Goal: Task Accomplishment & Management: Contribute content

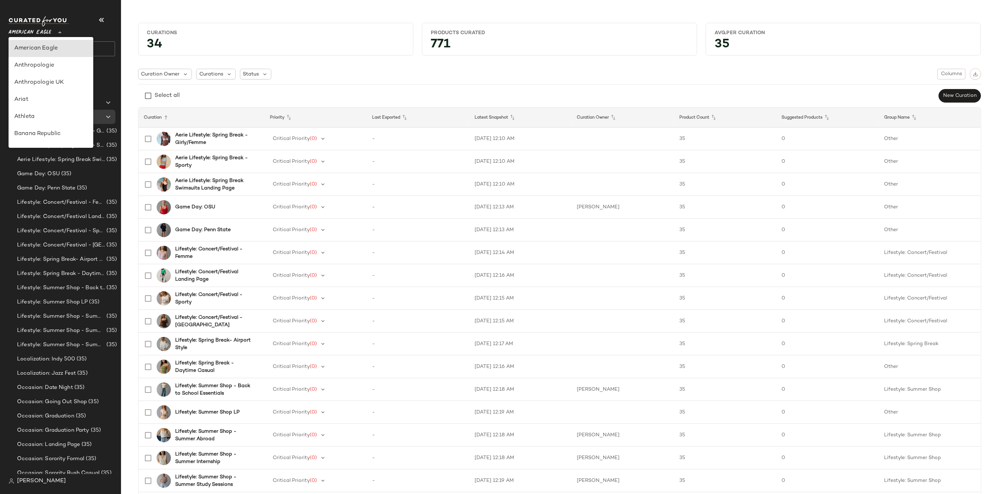
click at [53, 31] on div "American Eagle **" at bounding box center [32, 28] width 46 height 18
click at [50, 135] on div "Banana Republic" at bounding box center [50, 131] width 73 height 9
type input "**"
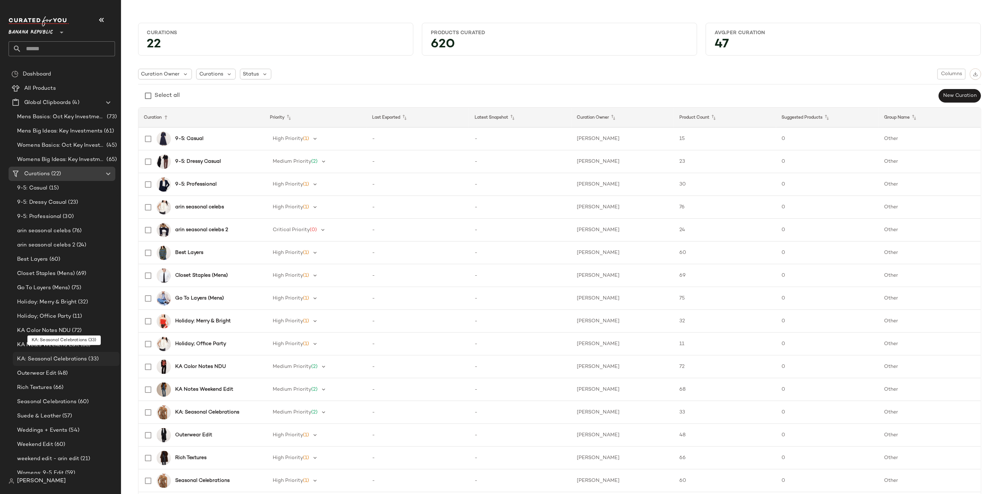
scroll to position [20, 0]
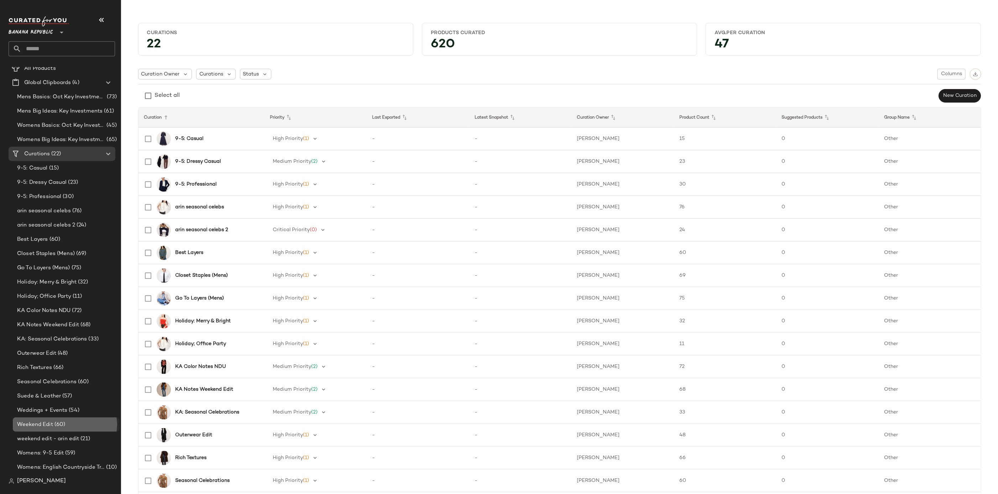
click at [82, 423] on div "Weekend Edit (60)" at bounding box center [66, 425] width 102 height 8
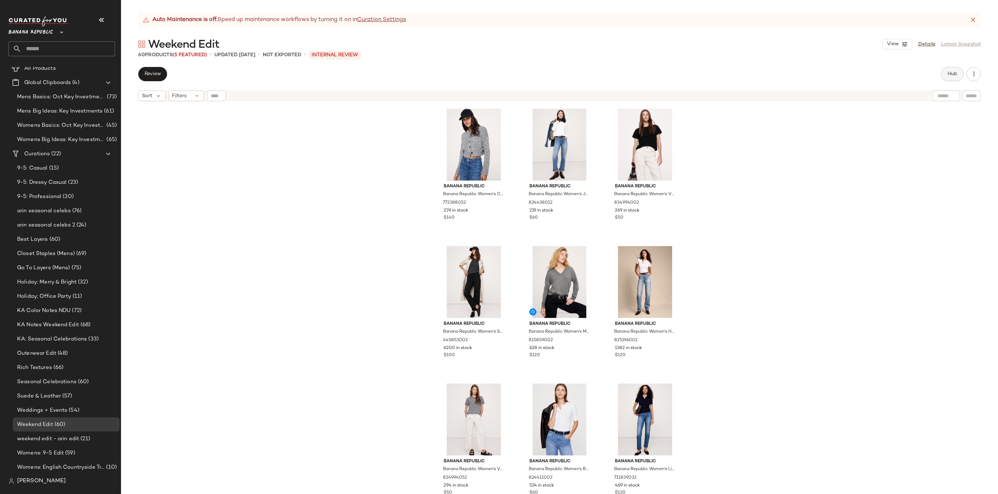
click at [957, 73] on span "Hub" at bounding box center [953, 74] width 10 height 6
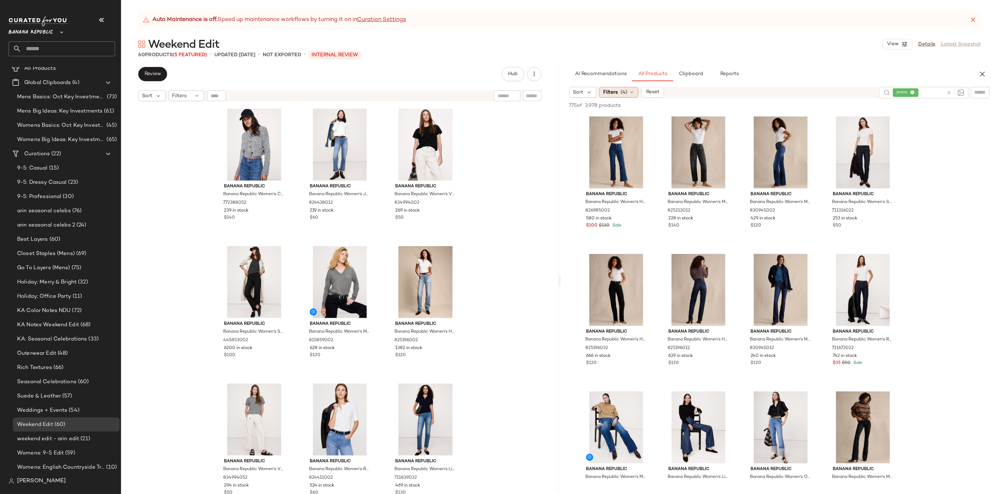
click at [615, 92] on span "Filters" at bounding box center [610, 92] width 15 height 7
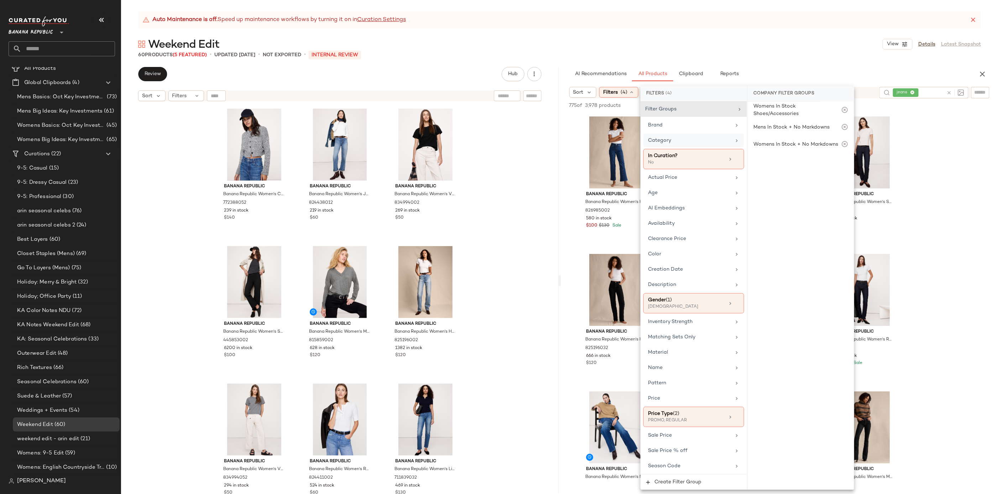
click at [678, 139] on div "Category" at bounding box center [689, 140] width 83 height 7
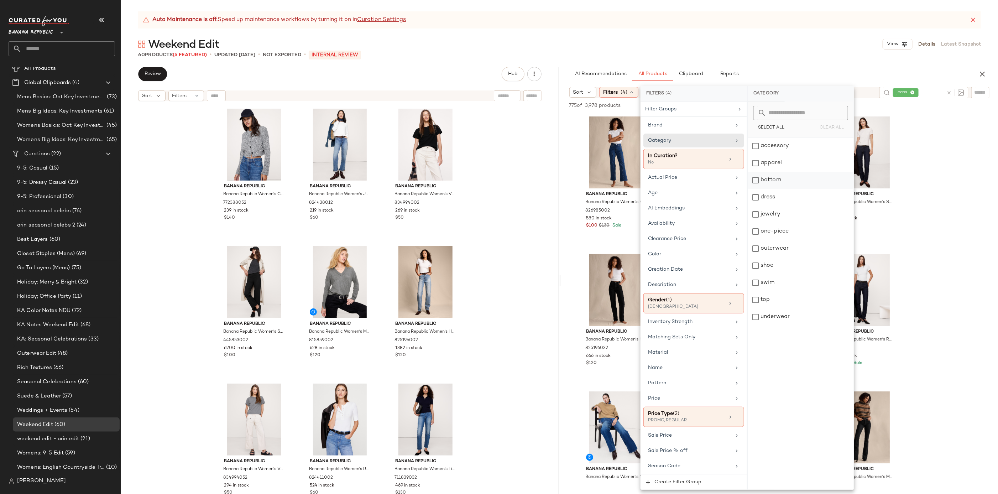
click at [778, 177] on div "bottom" at bounding box center [801, 180] width 106 height 17
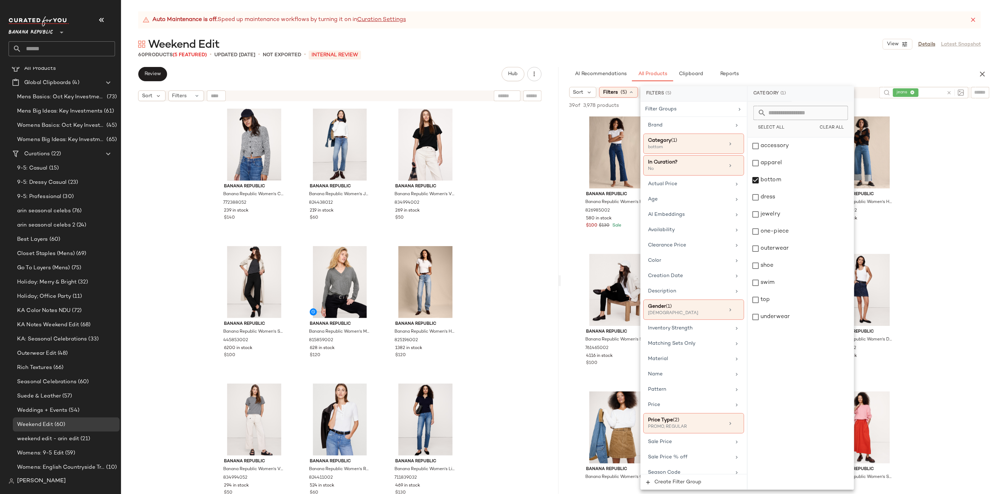
click at [819, 28] on div "Auto Maintenance is off. Speed up maintenance workflows by turning it on in Cur…" at bounding box center [559, 252] width 877 height 483
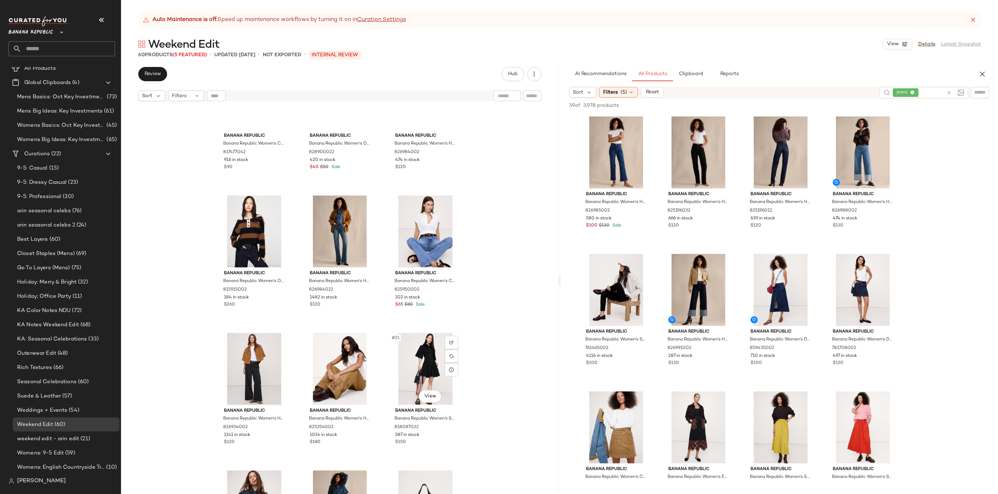
scroll to position [410, 0]
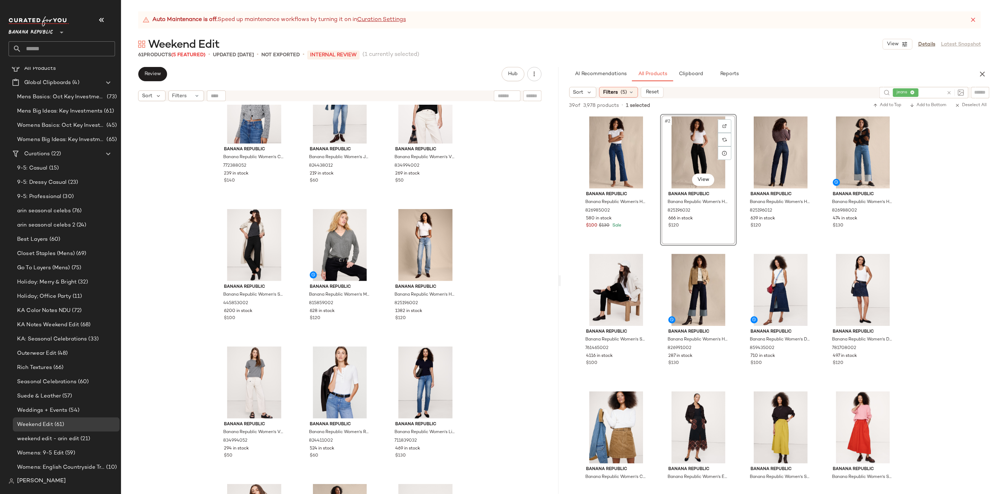
scroll to position [21, 0]
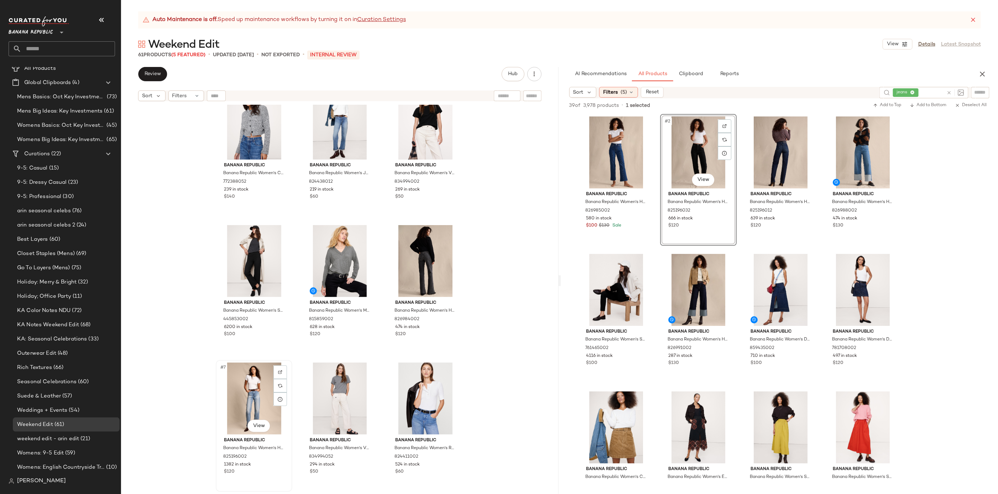
click at [227, 393] on div "#7 View" at bounding box center [254, 399] width 72 height 72
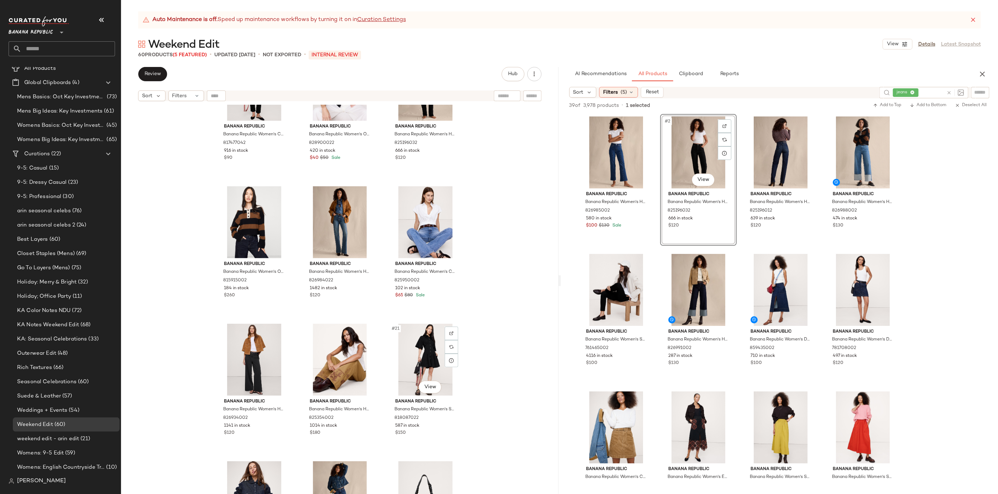
scroll to position [619, 0]
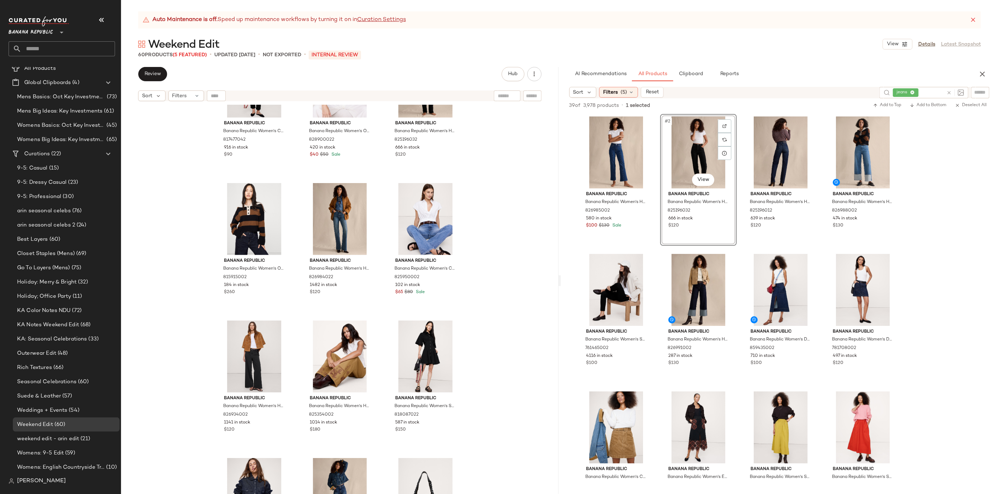
click at [945, 93] on div at bounding box center [954, 92] width 21 height 11
type input "*********"
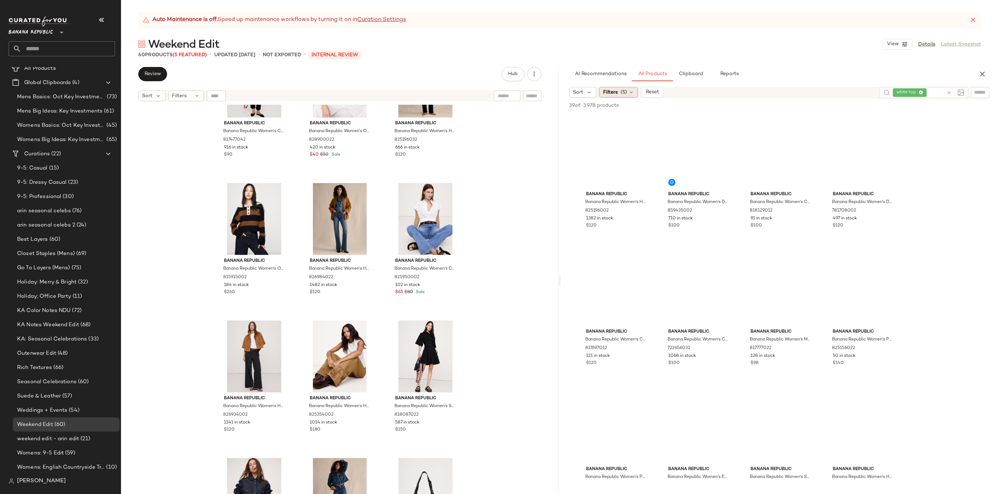
click at [625, 87] on div "Filters (5)" at bounding box center [618, 92] width 39 height 11
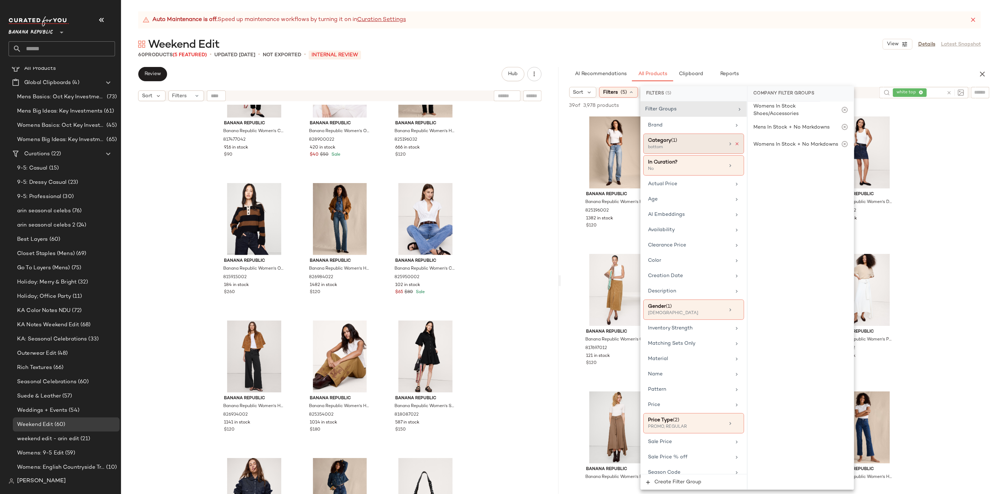
click at [735, 144] on icon at bounding box center [737, 143] width 5 height 5
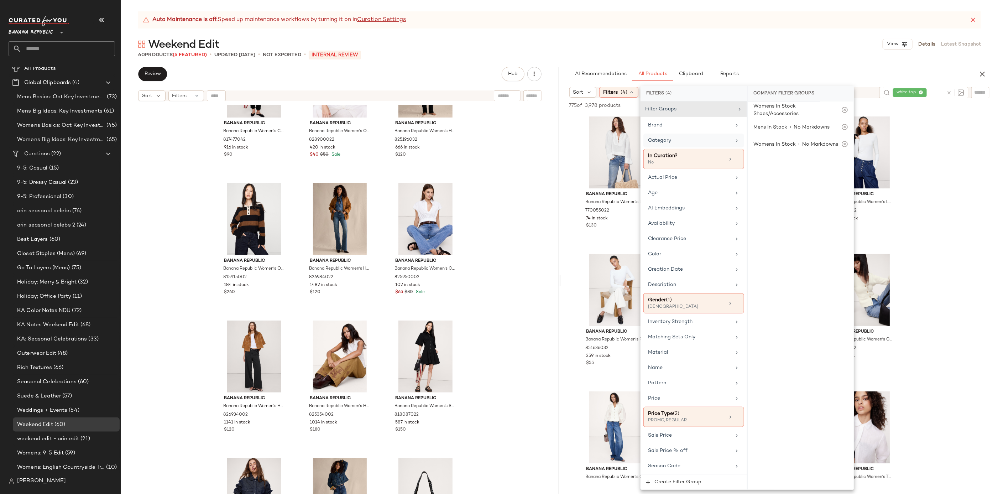
click at [731, 38] on div "Weekend Edit View Details Latest Snapshot" at bounding box center [559, 44] width 877 height 14
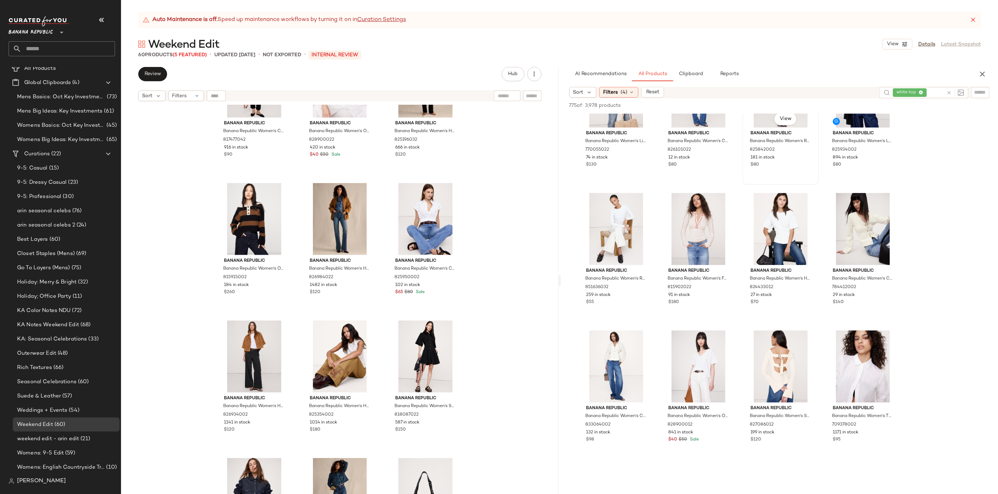
scroll to position [137, 0]
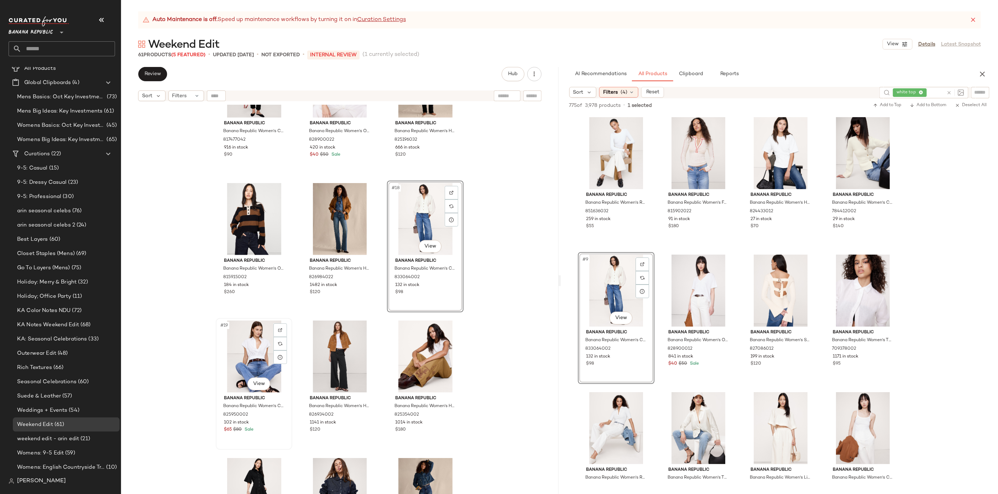
click at [246, 354] on div "#19 View" at bounding box center [254, 357] width 72 height 72
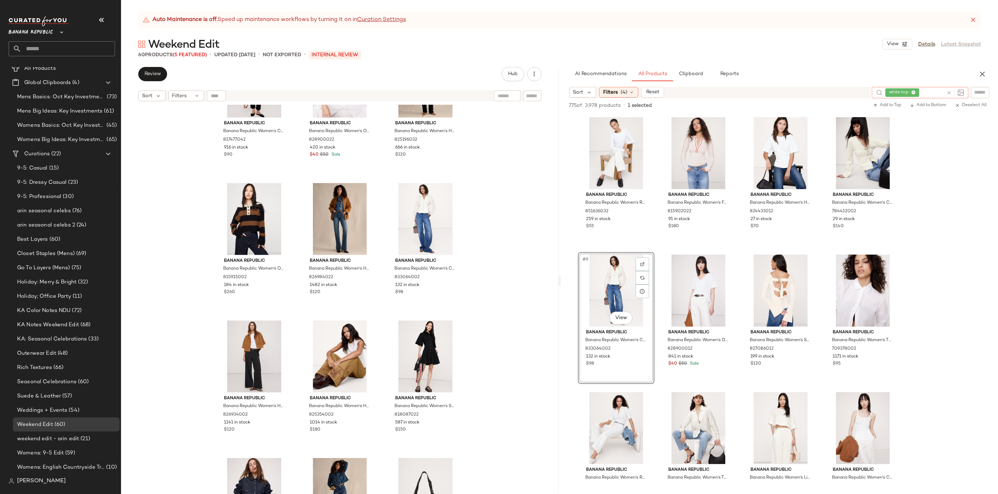
click at [947, 95] on icon at bounding box center [949, 92] width 5 height 5
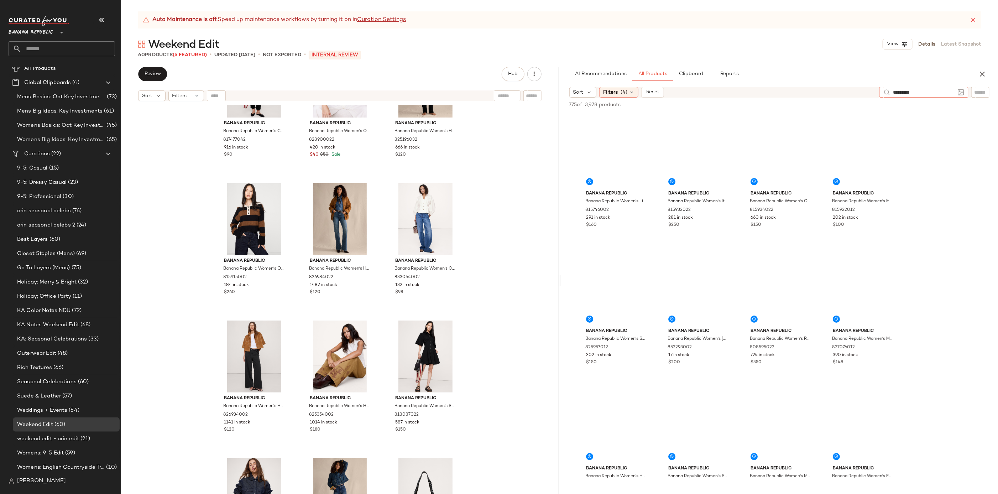
type input "**********"
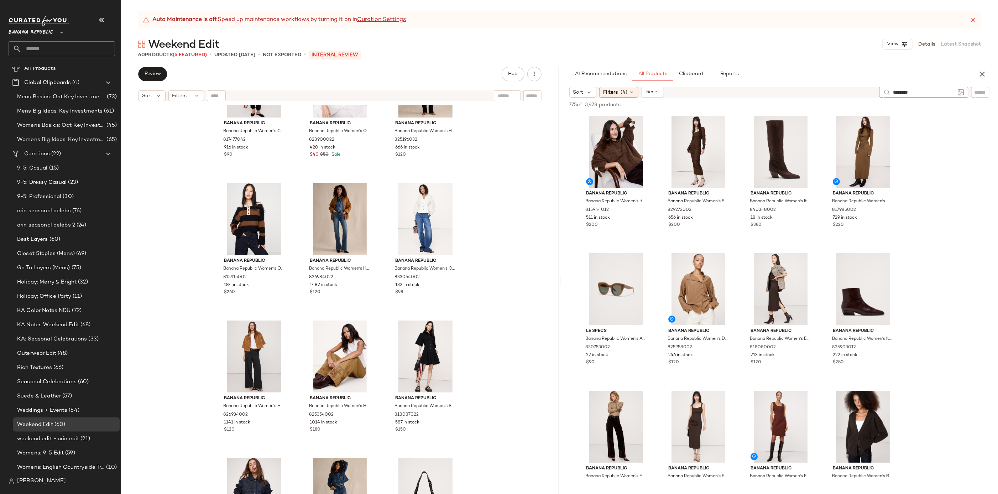
type input "*********"
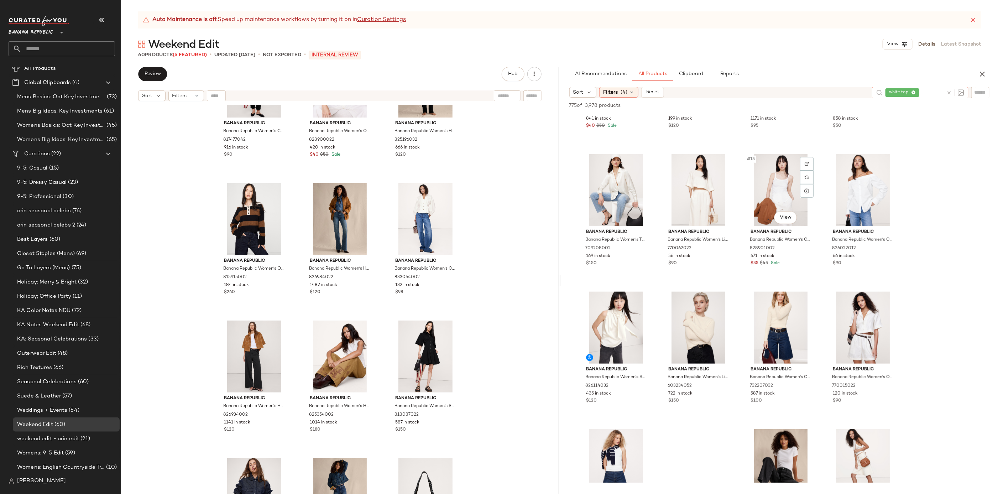
scroll to position [377, 0]
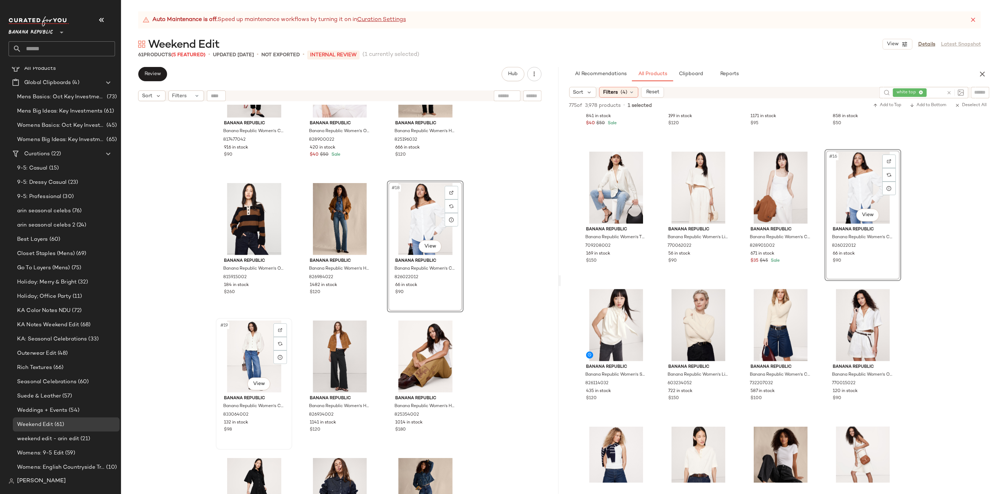
click at [245, 357] on div "#19 View" at bounding box center [254, 357] width 72 height 72
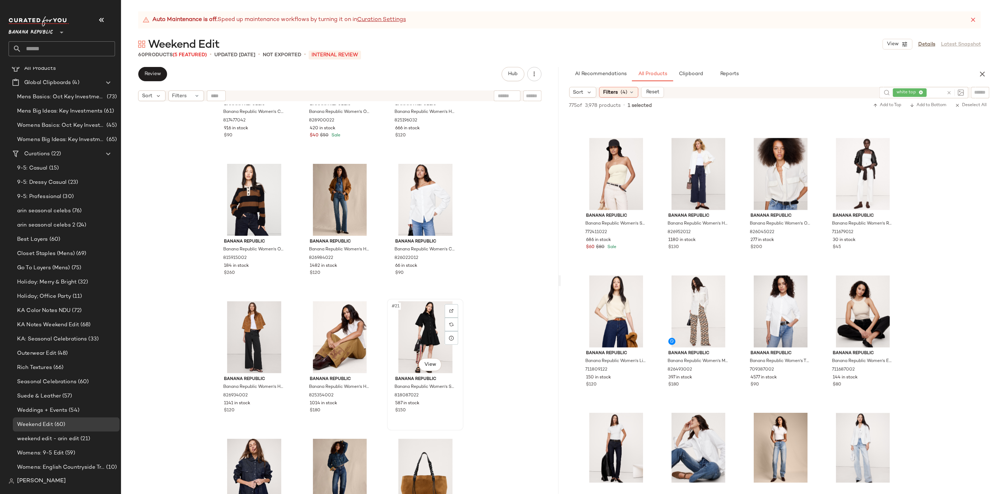
scroll to position [610, 0]
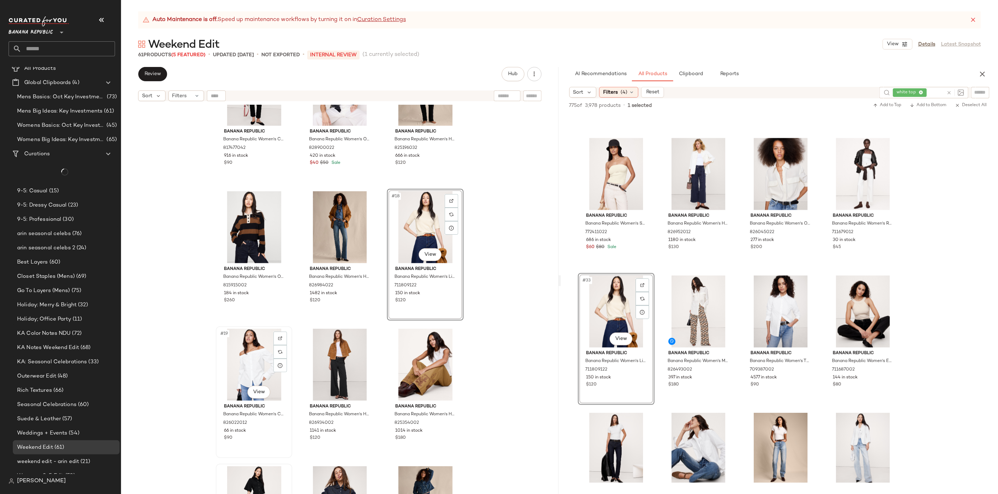
click at [256, 350] on div "#19 View" at bounding box center [254, 365] width 72 height 72
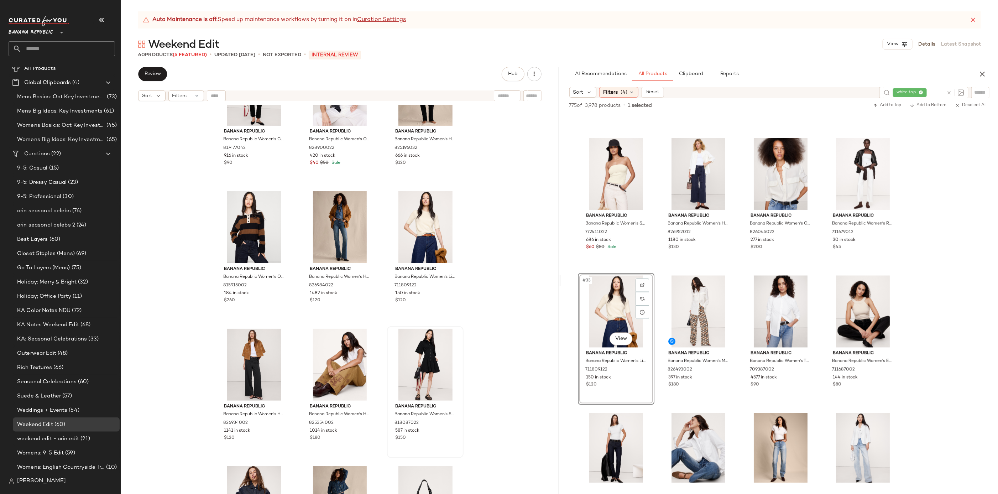
click at [938, 94] on input "text" at bounding box center [935, 92] width 15 height 7
type input "*********"
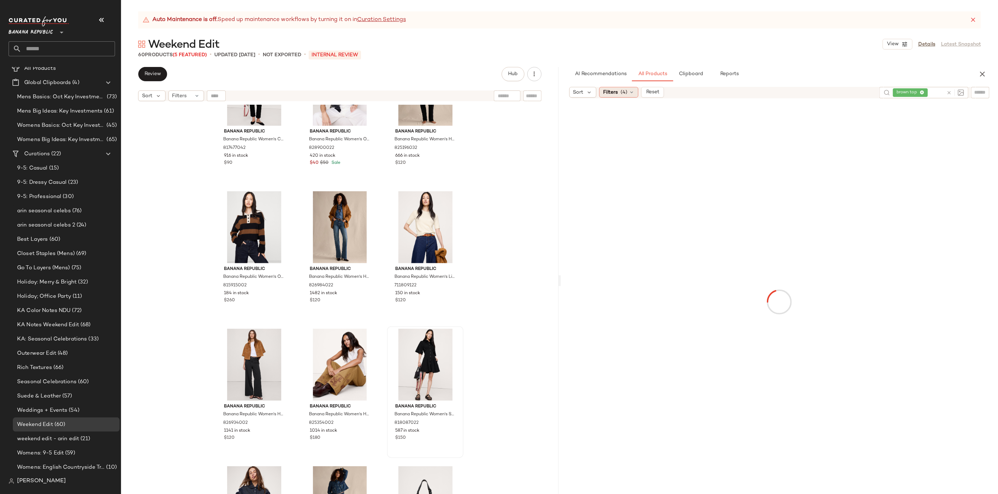
click at [622, 94] on span "(4)" at bounding box center [624, 92] width 7 height 7
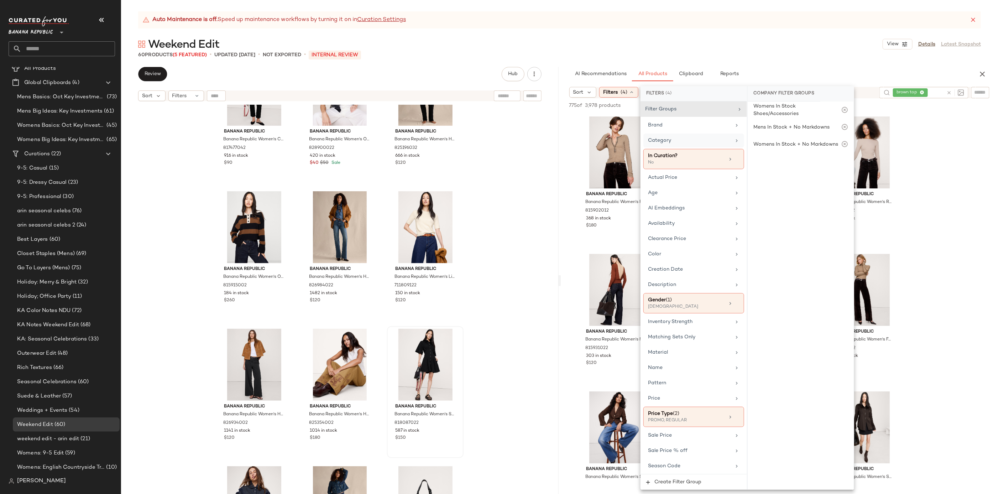
click at [684, 141] on div "Category" at bounding box center [689, 140] width 83 height 7
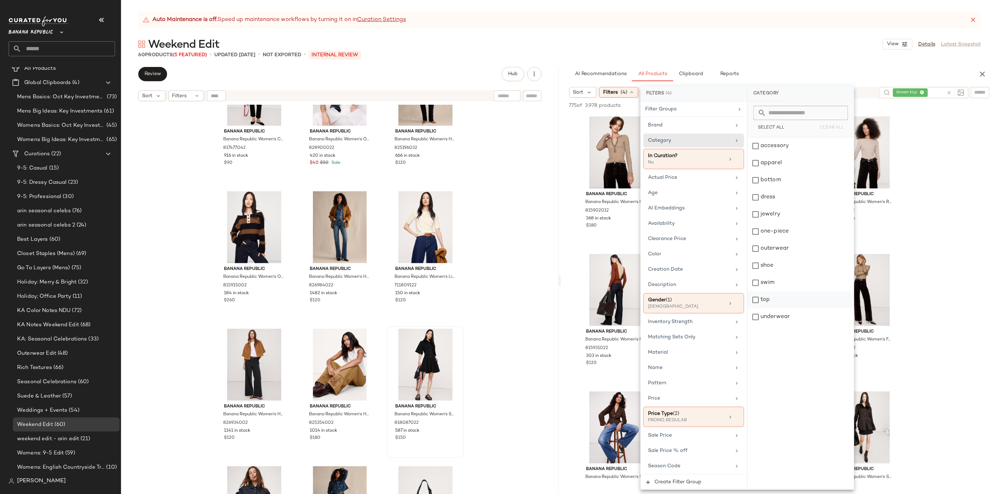
click at [771, 293] on div "top" at bounding box center [801, 299] width 106 height 17
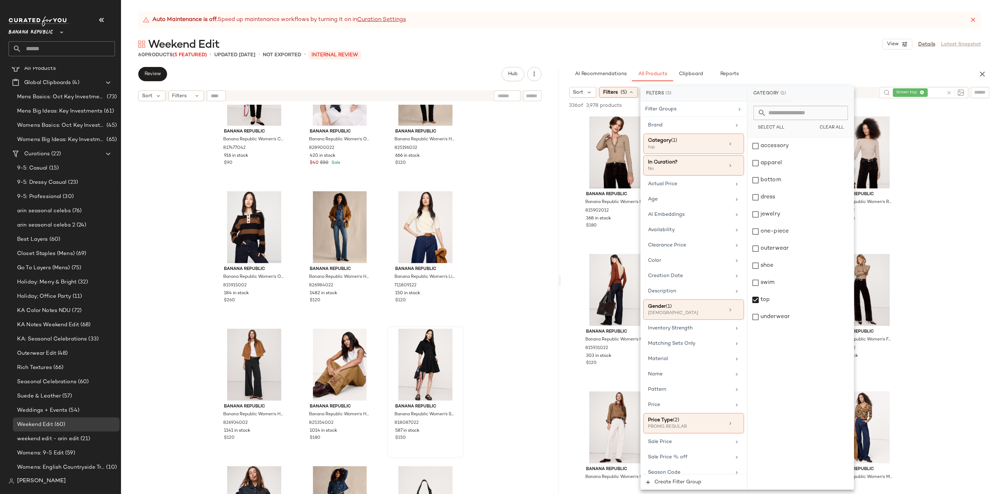
click at [770, 64] on div "Auto Maintenance is off. Speed up maintenance workflows by turning it on in Cur…" at bounding box center [559, 252] width 877 height 483
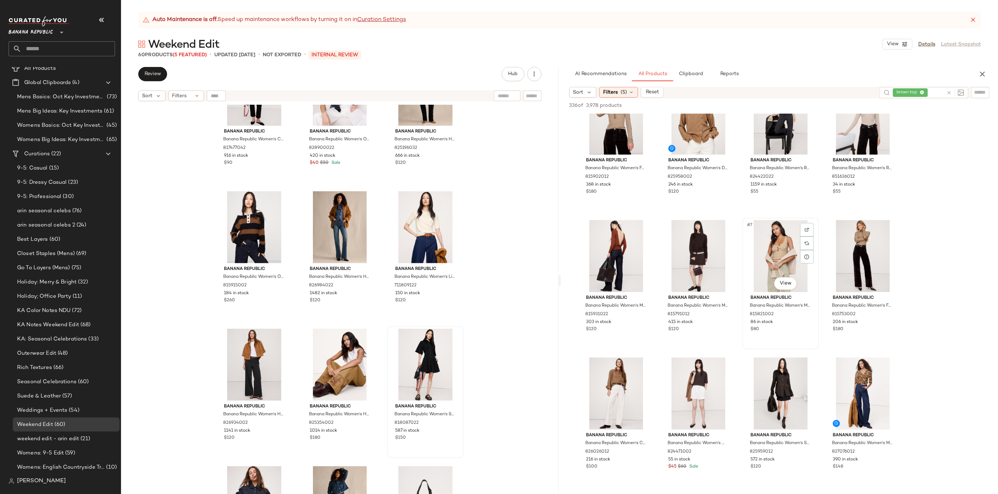
scroll to position [40, 0]
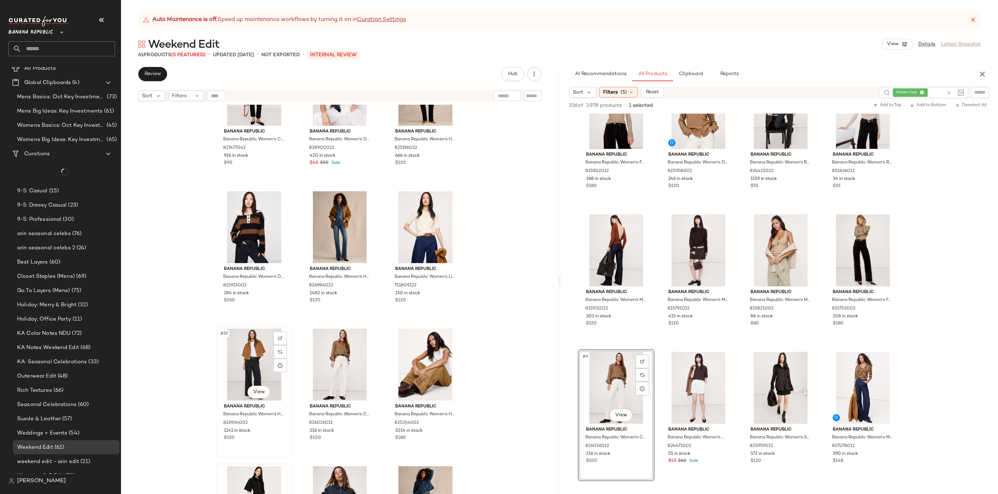
click at [240, 355] on div "#19 View" at bounding box center [254, 365] width 72 height 72
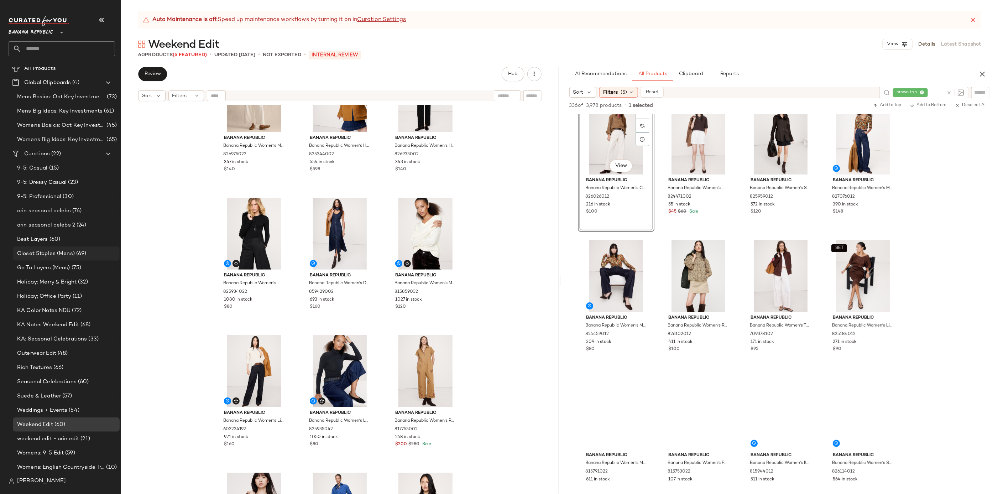
scroll to position [307, 0]
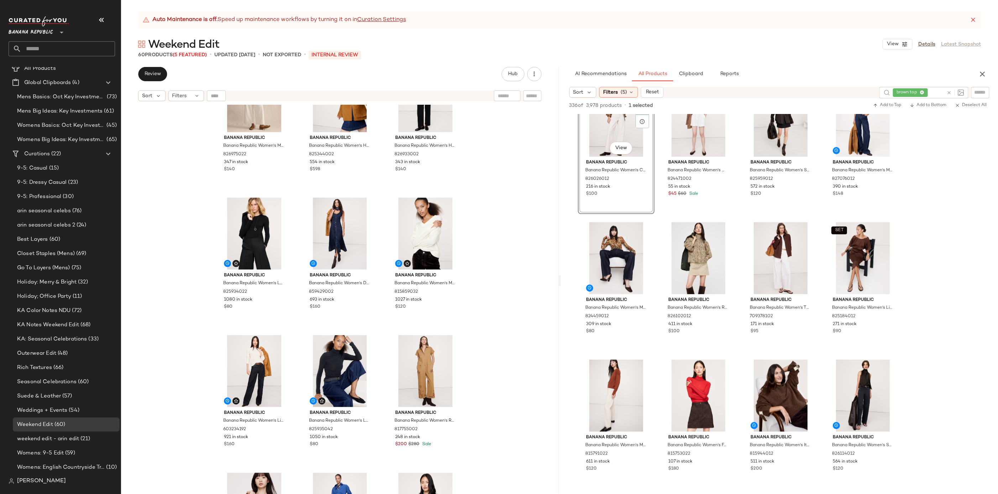
click at [949, 93] on icon at bounding box center [949, 92] width 5 height 5
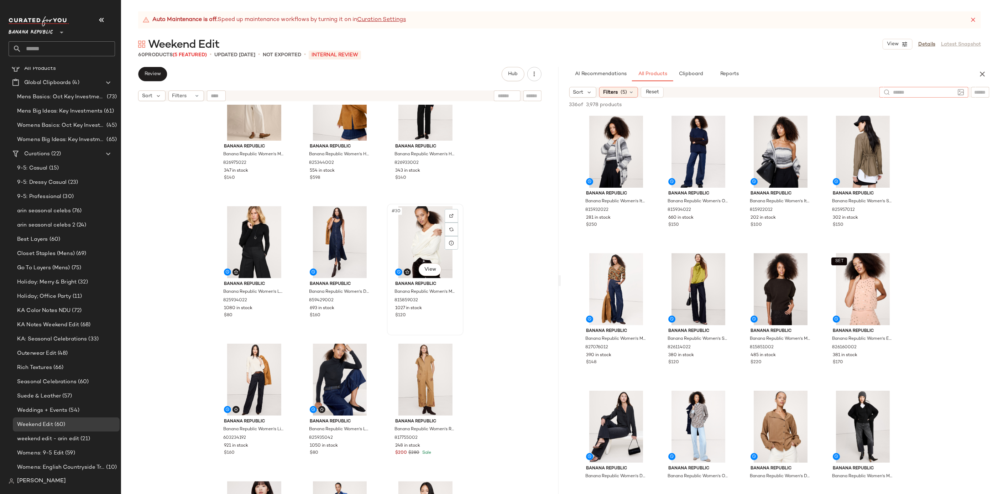
scroll to position [1148, 0]
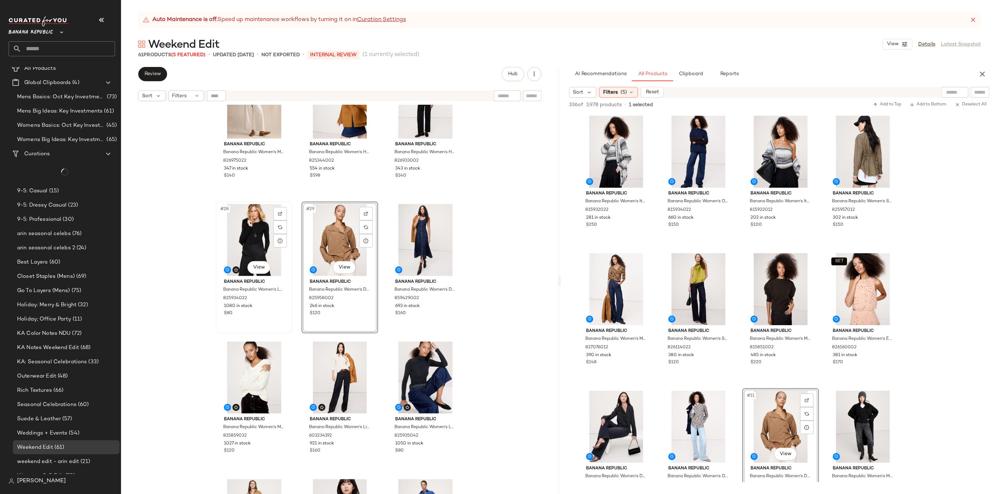
click at [253, 230] on div "#28 View" at bounding box center [254, 240] width 72 height 72
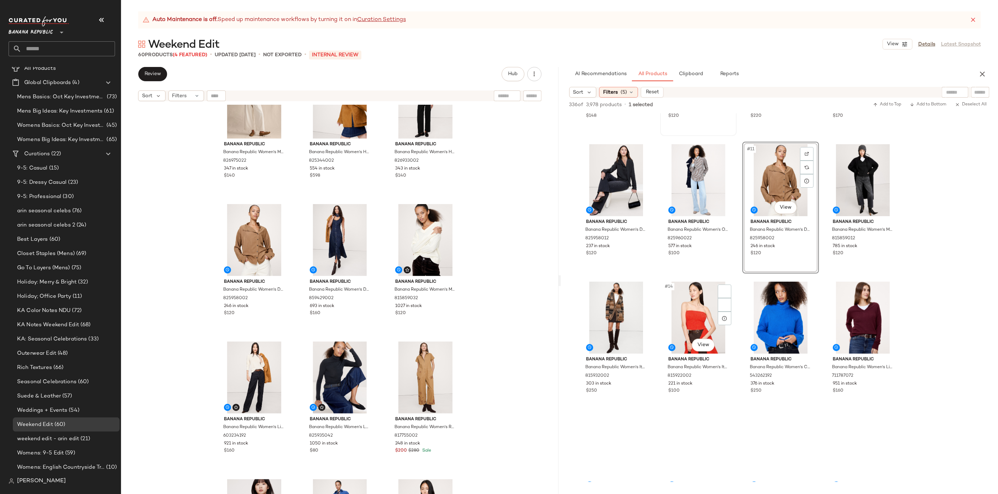
scroll to position [295, 0]
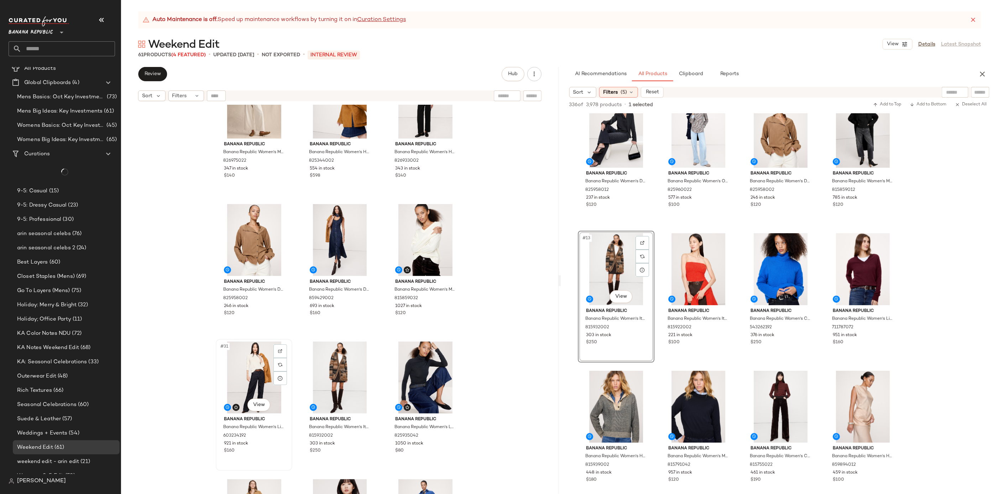
click at [251, 368] on div "#31 View" at bounding box center [254, 378] width 72 height 72
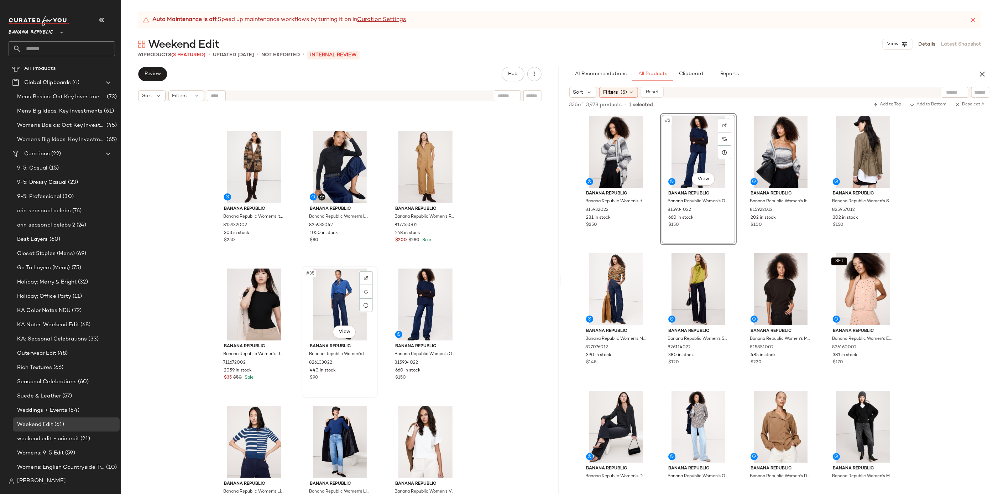
click at [342, 293] on div "#35 View" at bounding box center [340, 305] width 72 height 72
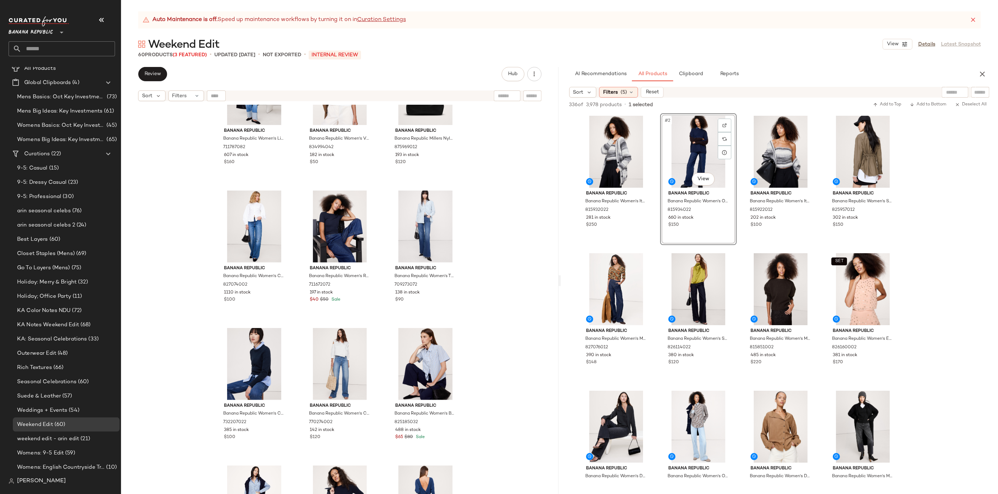
scroll to position [1717, 0]
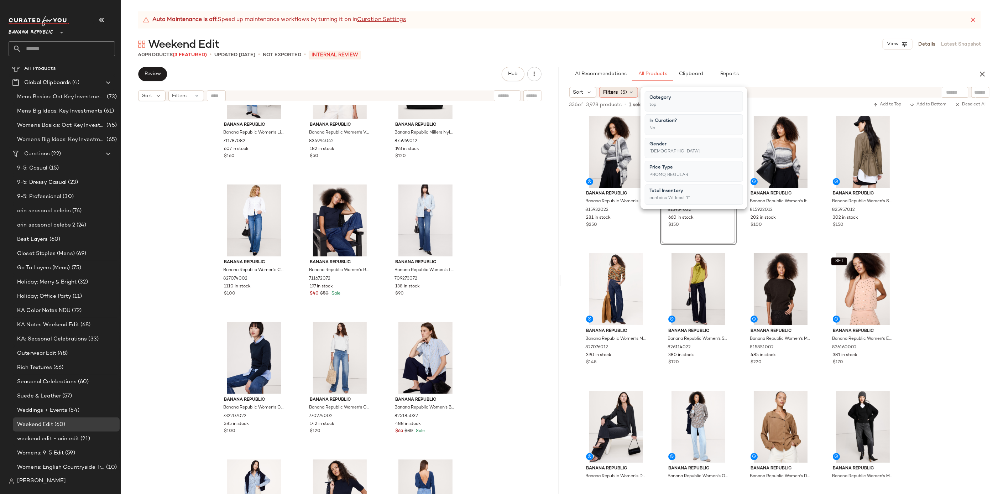
click at [618, 90] on div "Filters (5)" at bounding box center [618, 92] width 39 height 11
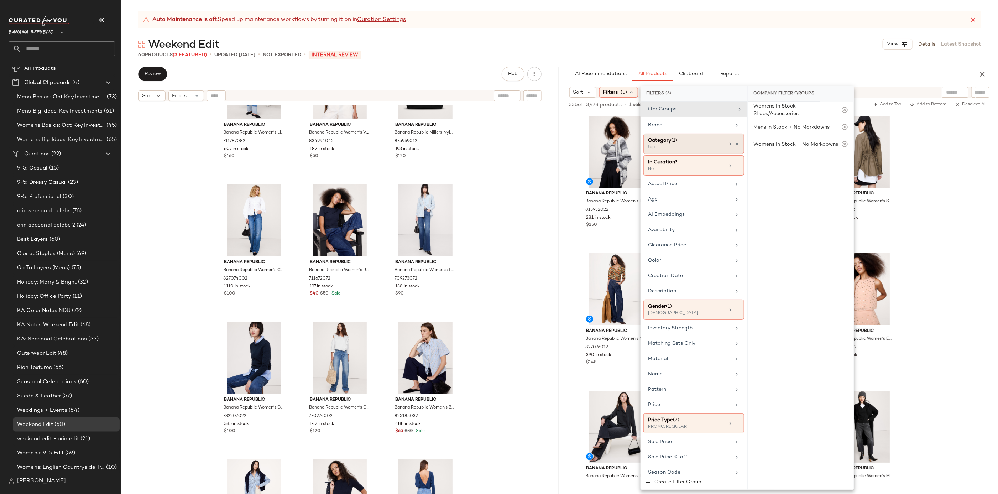
click at [723, 146] on div "Category (1) top" at bounding box center [694, 144] width 101 height 20
click at [769, 300] on div "top" at bounding box center [801, 299] width 106 height 17
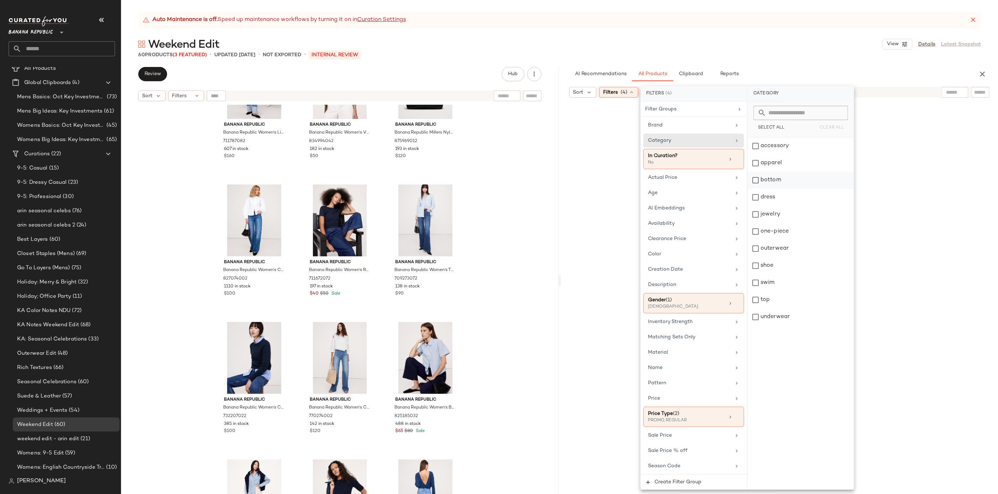
click at [778, 186] on div "bottom" at bounding box center [801, 180] width 106 height 17
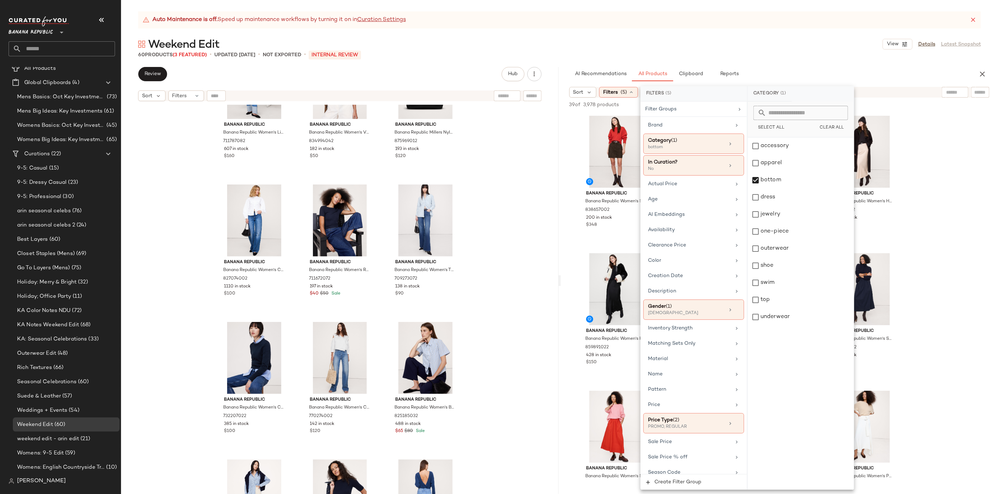
click at [780, 40] on div "Weekend Edit View Details Latest Snapshot" at bounding box center [559, 44] width 877 height 14
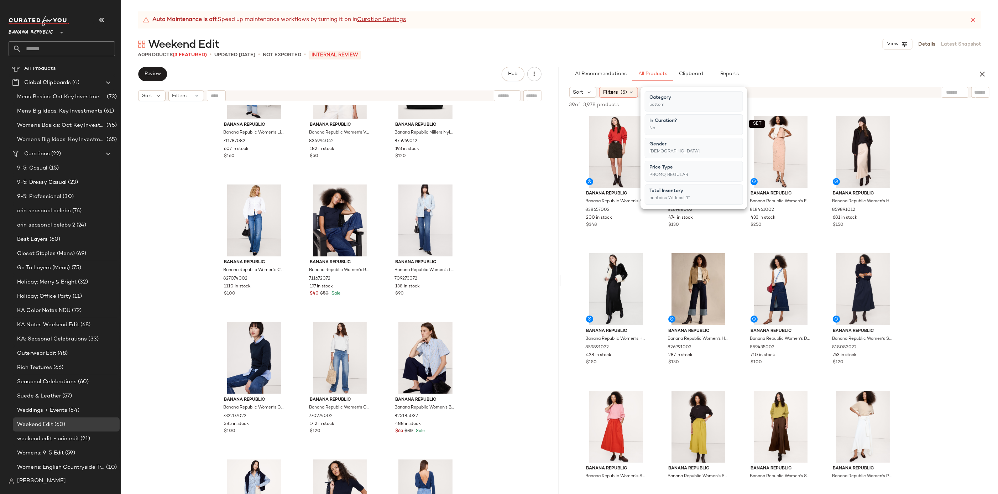
click at [780, 40] on div "Weekend Edit View Details Latest Snapshot" at bounding box center [559, 44] width 877 height 14
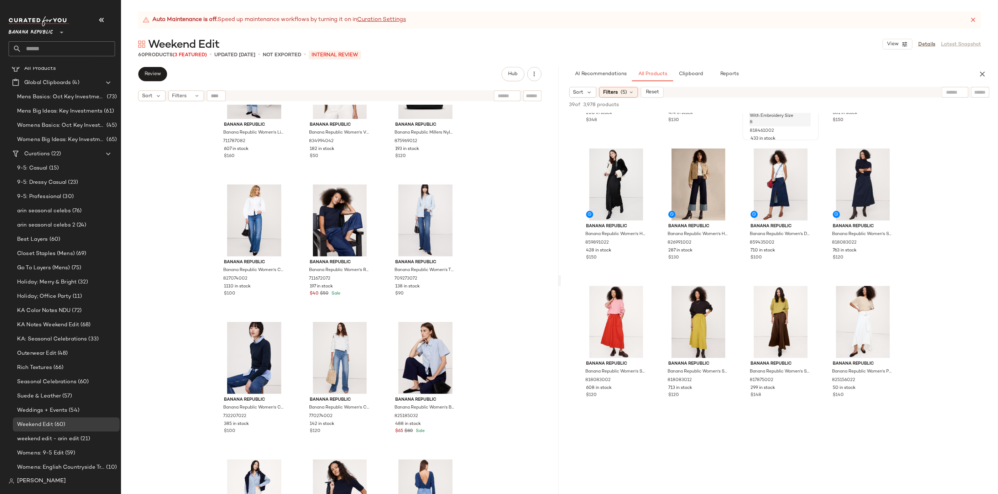
scroll to position [114, 0]
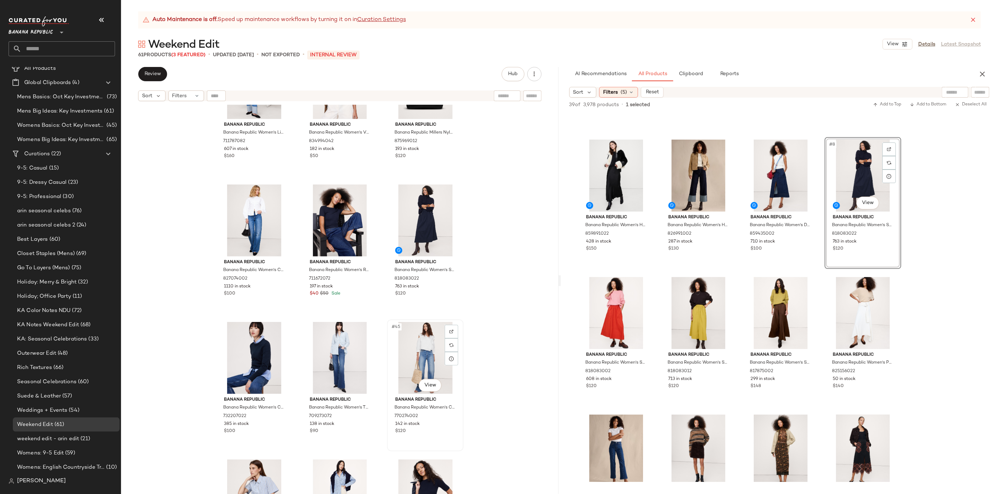
click at [431, 358] on div "#45 View" at bounding box center [426, 358] width 72 height 72
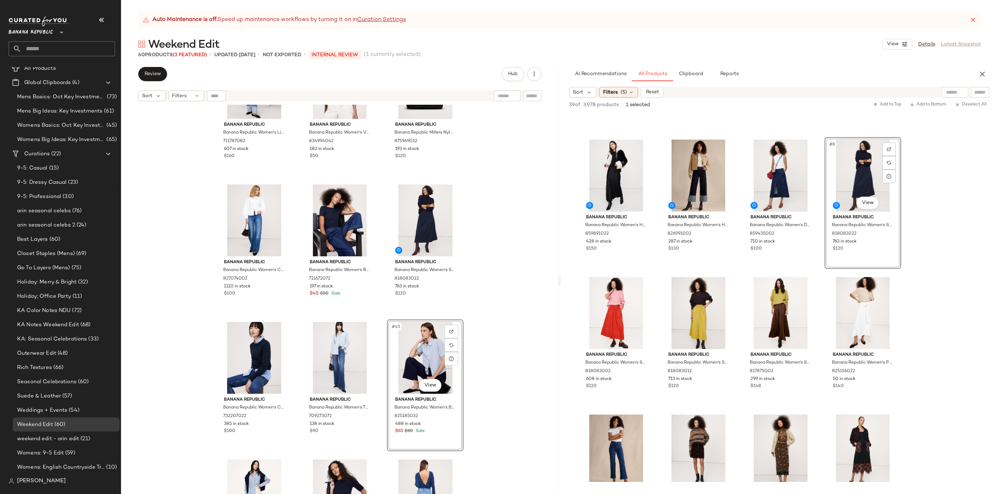
click at [496, 363] on div "Banana Republic Banana Republic Women's Lightweight Cashmere V-Neck Sweater Hid…" at bounding box center [340, 308] width 438 height 407
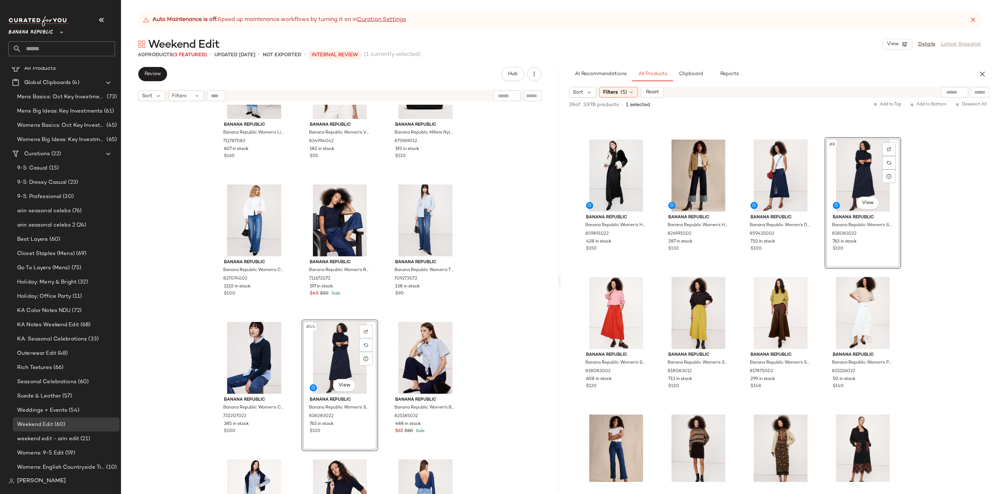
click at [483, 284] on div "Banana Republic Banana Republic Women's Lightweight Cashmere V-Neck Sweater Hid…" at bounding box center [340, 308] width 438 height 407
click at [636, 96] on div "Filters (5)" at bounding box center [618, 92] width 39 height 11
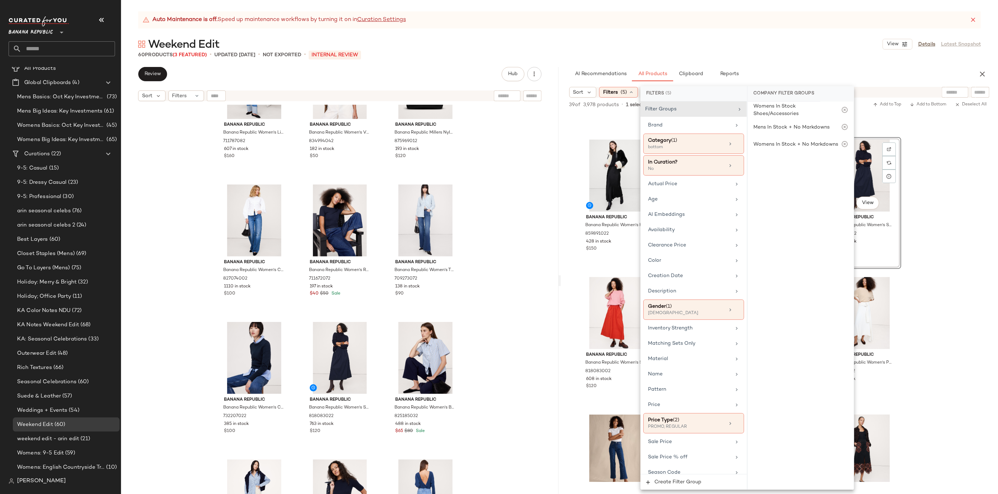
click at [810, 55] on div "60 Products (3 Featured) • updated Sep 25th • Not Exported • INTERNAL REVIEW" at bounding box center [559, 54] width 877 height 7
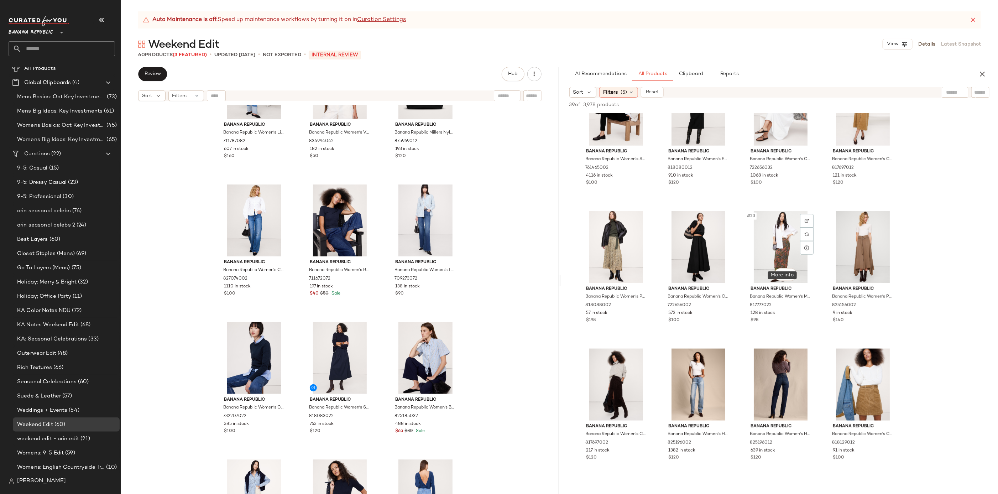
scroll to position [675, 0]
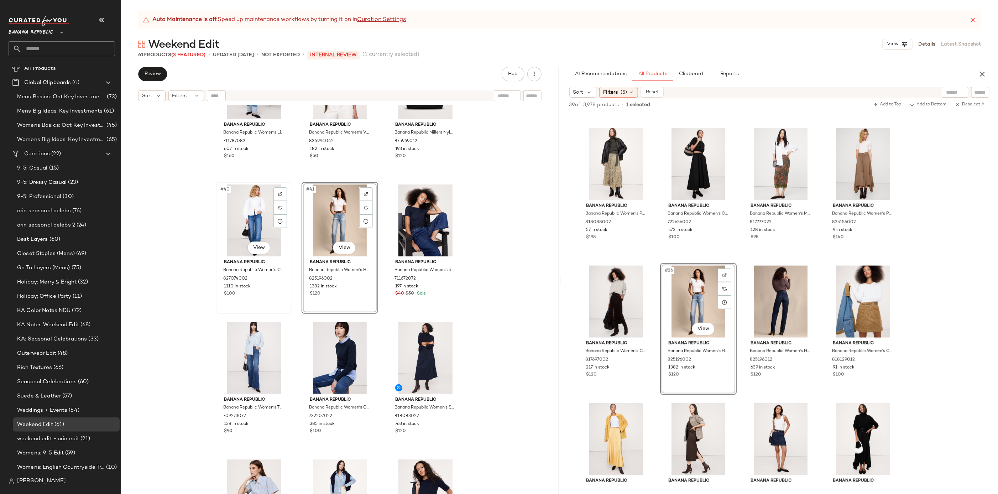
click at [239, 220] on div "#40 View" at bounding box center [254, 220] width 72 height 72
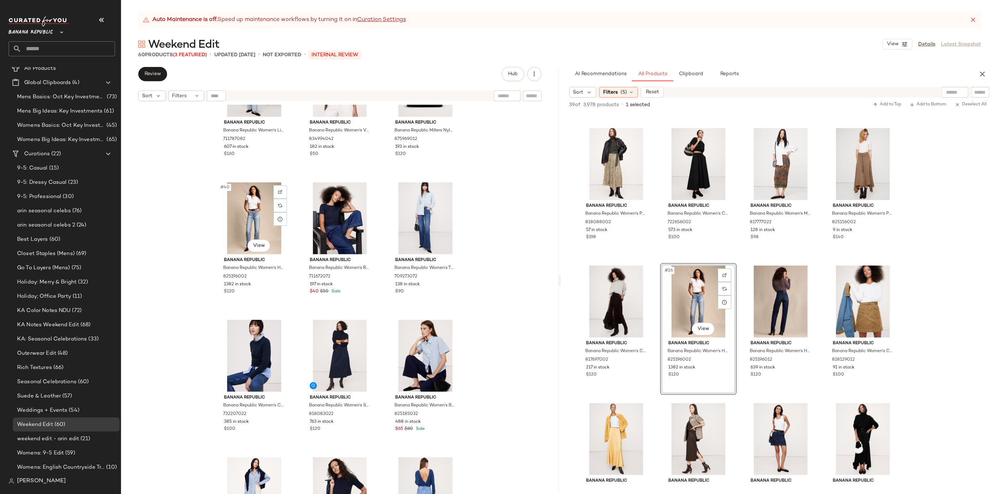
scroll to position [1726, 0]
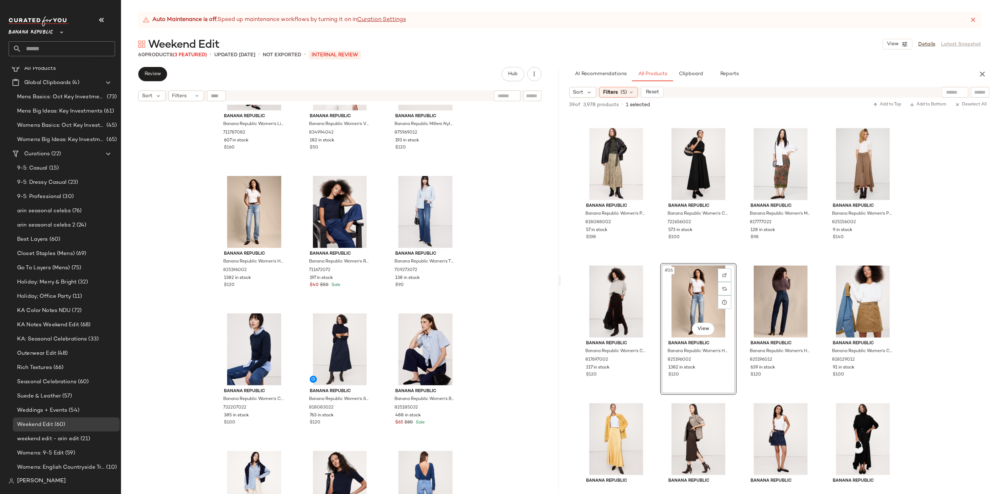
click at [948, 90] on input "text" at bounding box center [955, 92] width 18 height 7
type input "********"
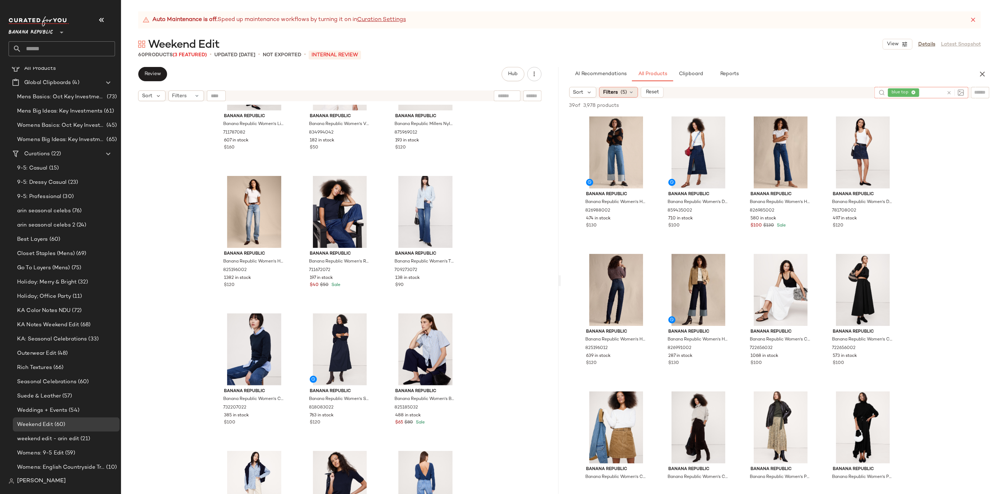
click at [615, 93] on span "Filters" at bounding box center [610, 92] width 15 height 7
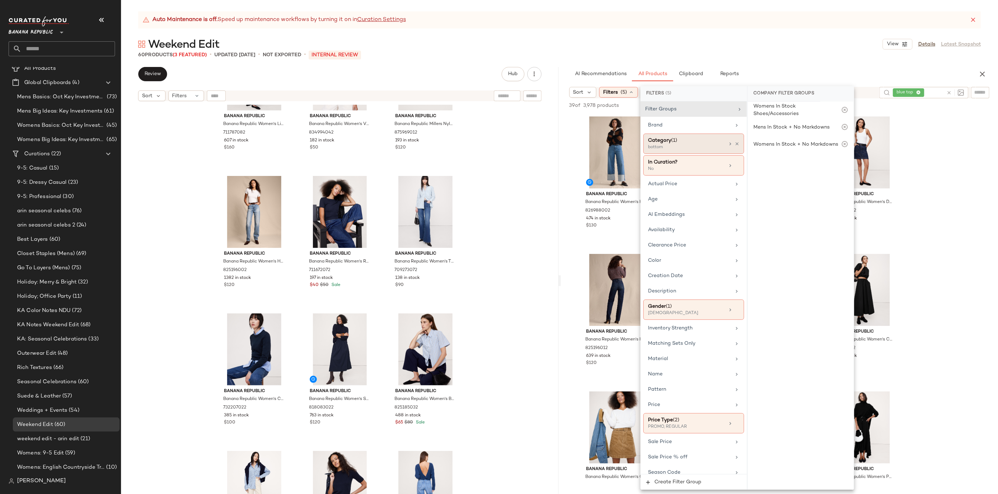
click at [703, 137] on div "Category (1)" at bounding box center [686, 140] width 77 height 7
click at [790, 182] on div "bottom" at bounding box center [801, 180] width 106 height 17
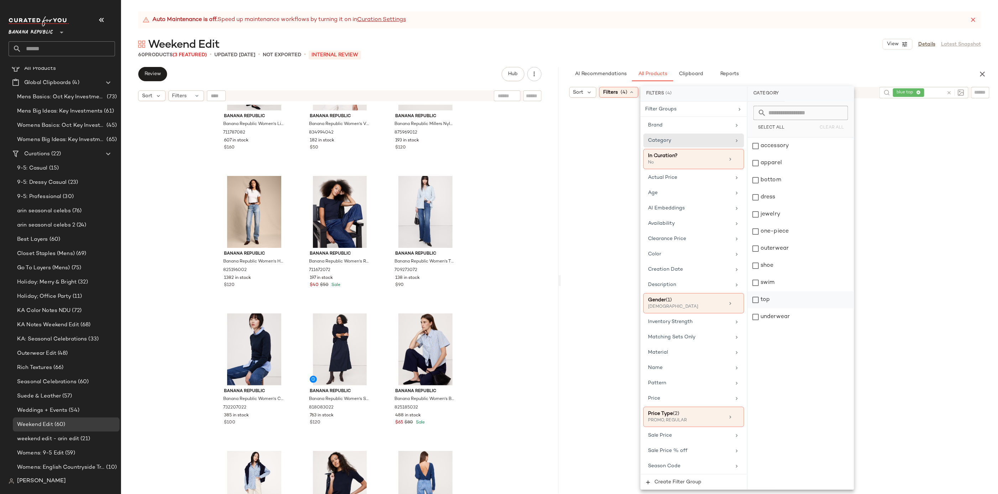
click at [777, 295] on div "top" at bounding box center [801, 299] width 106 height 17
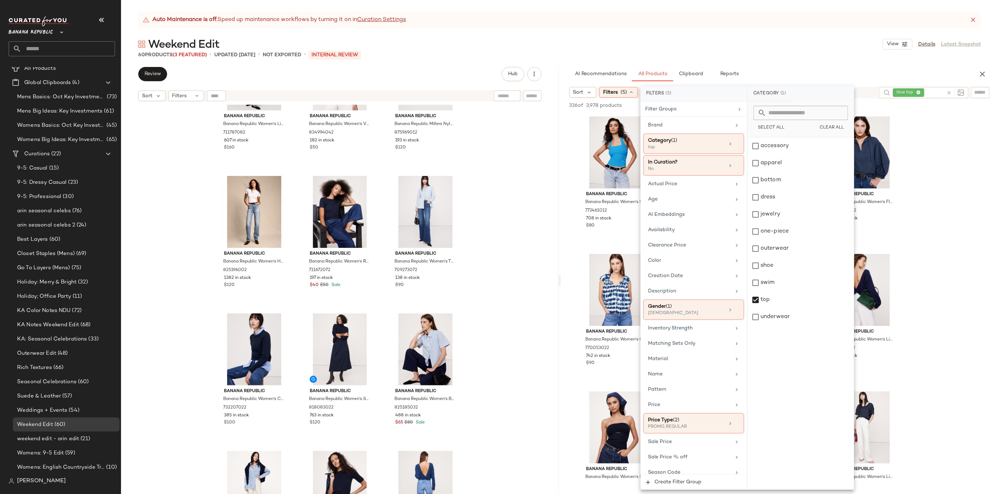
click at [780, 36] on div "Auto Maintenance is off. Speed up maintenance workflows by turning it on in Cur…" at bounding box center [559, 252] width 877 height 483
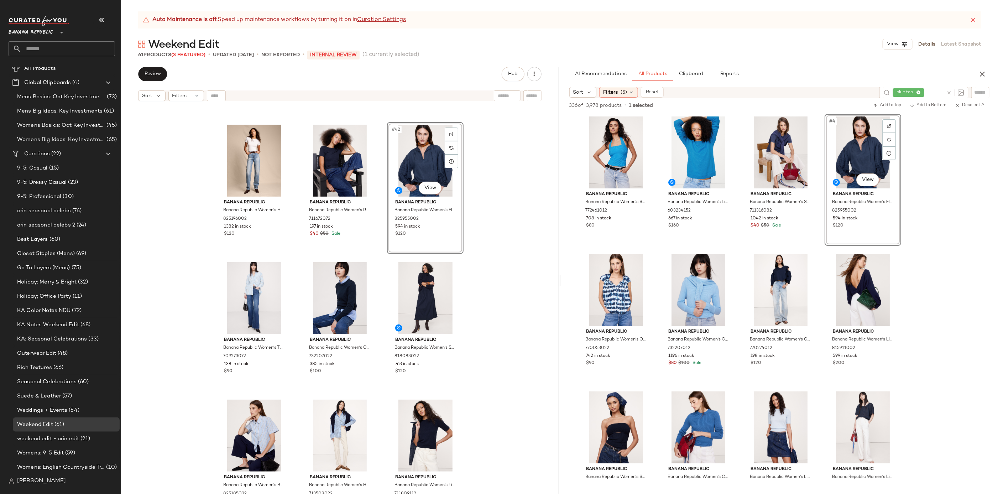
scroll to position [1809, 0]
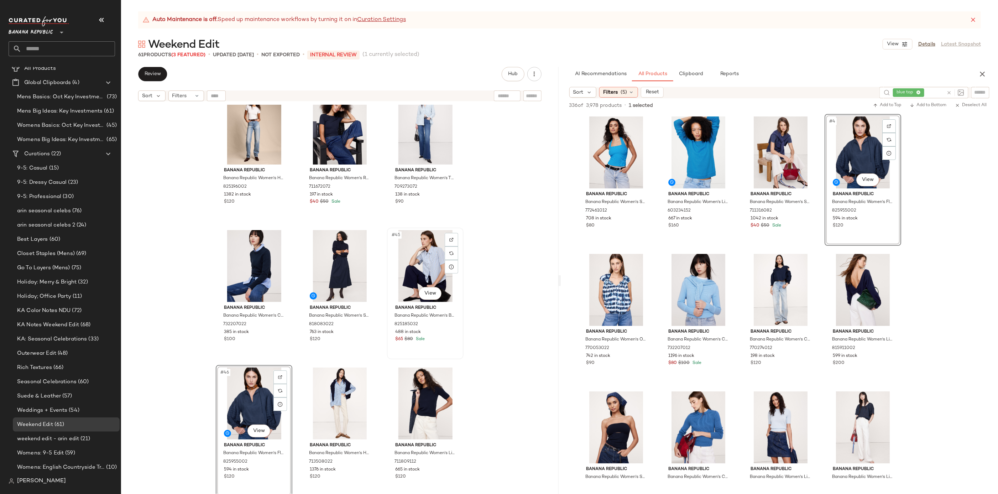
click at [420, 247] on div "#45 View" at bounding box center [426, 266] width 72 height 72
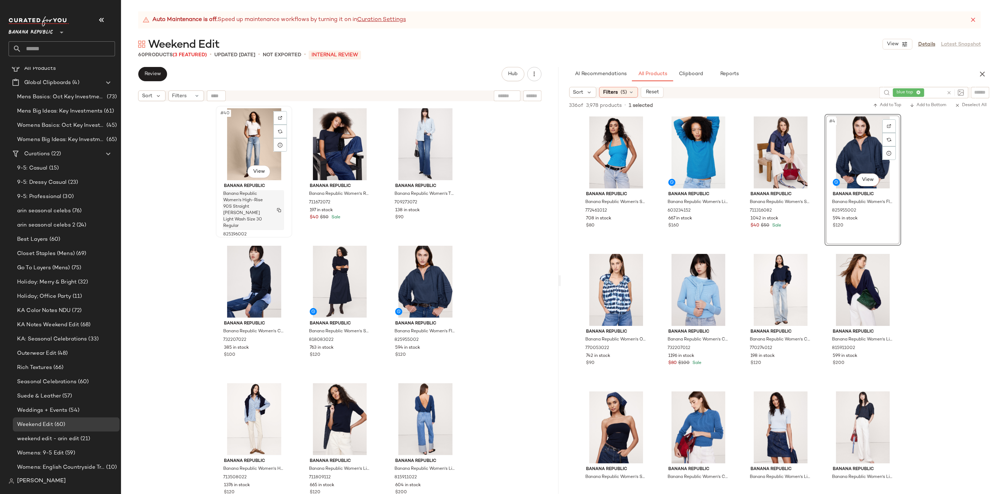
scroll to position [1792, 0]
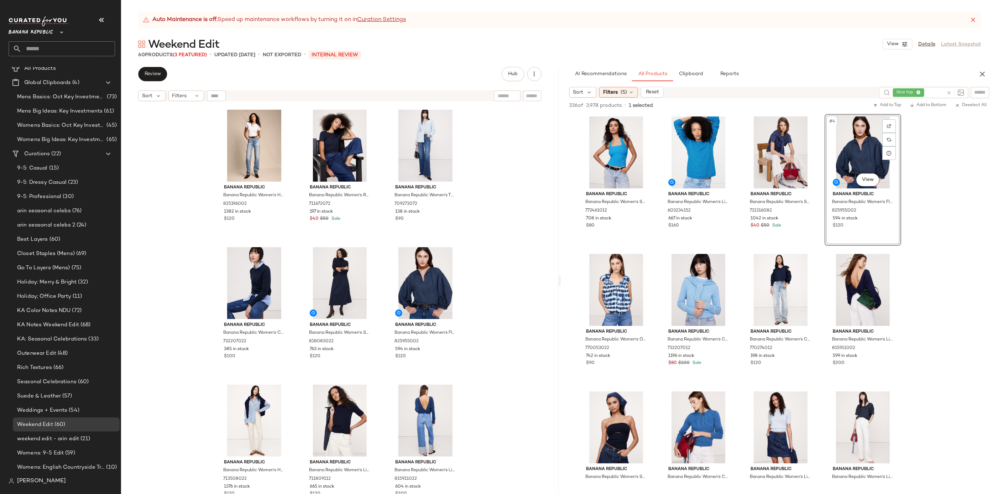
click at [949, 91] on icon at bounding box center [949, 92] width 5 height 5
click at [625, 89] on span "(5)" at bounding box center [624, 92] width 6 height 7
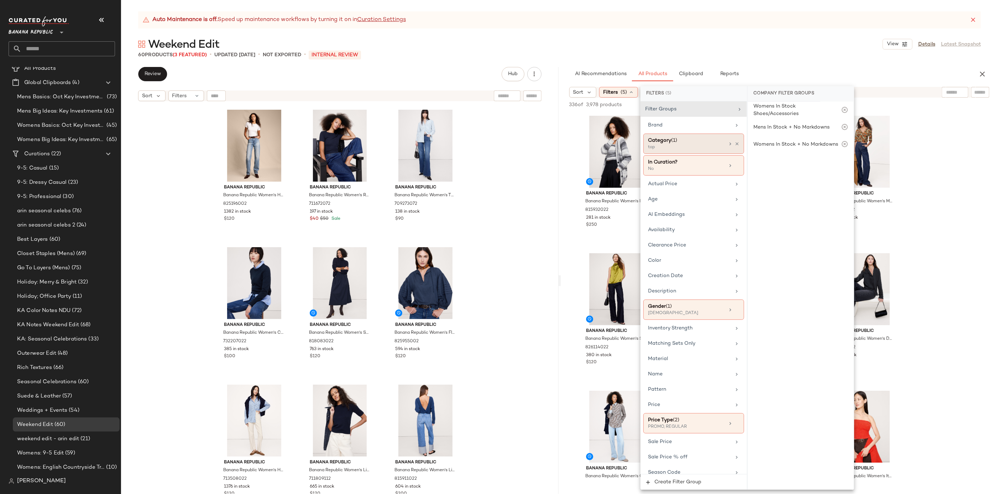
click at [705, 145] on div "top" at bounding box center [683, 147] width 71 height 6
click at [776, 291] on div "top" at bounding box center [801, 299] width 106 height 17
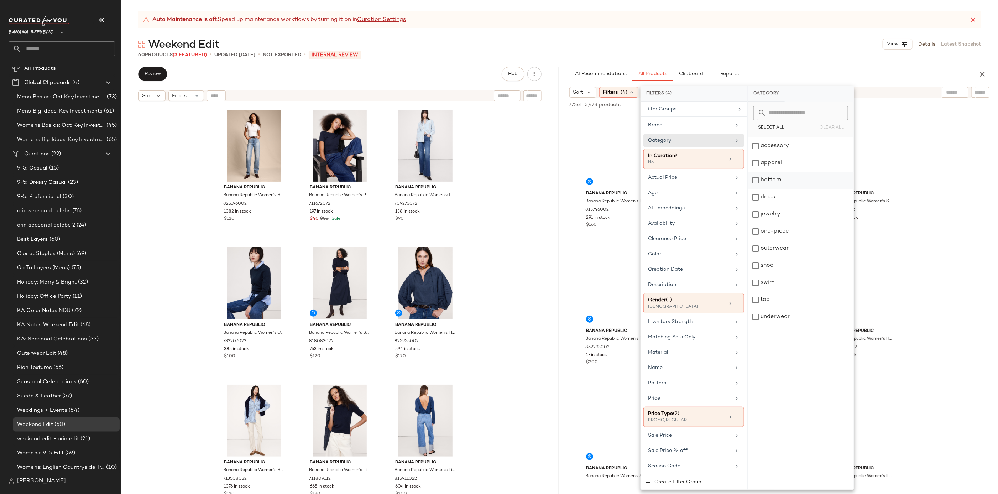
click at [783, 180] on div "bottom" at bounding box center [801, 180] width 106 height 17
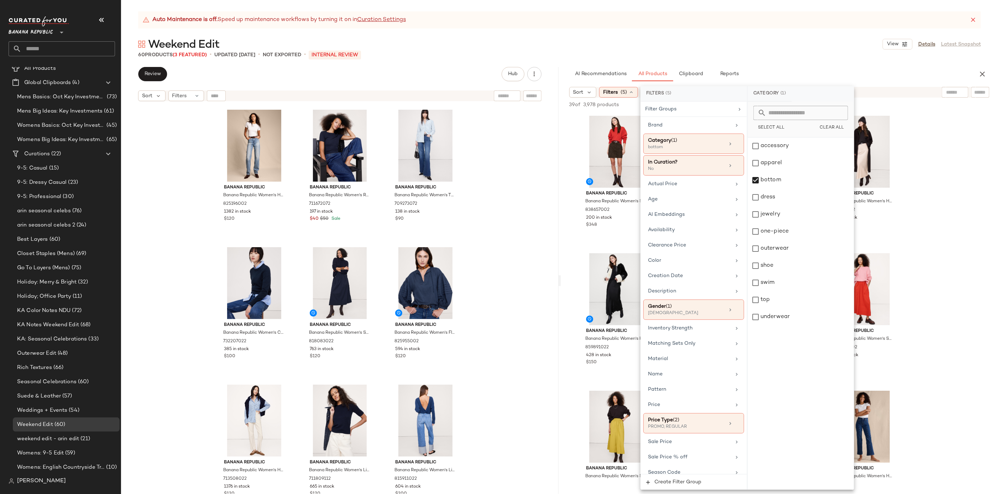
click at [782, 51] on div "Weekend Edit View Details Latest Snapshot" at bounding box center [559, 44] width 877 height 14
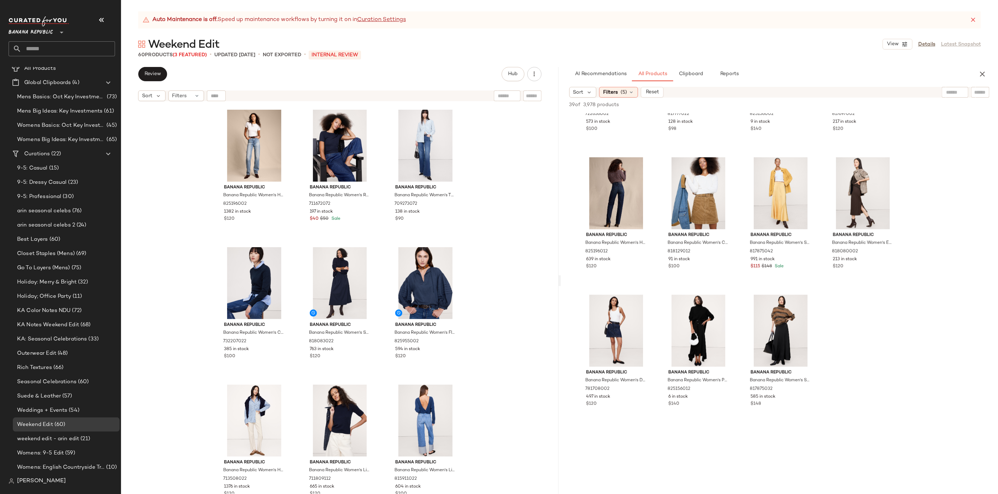
scroll to position [810, 0]
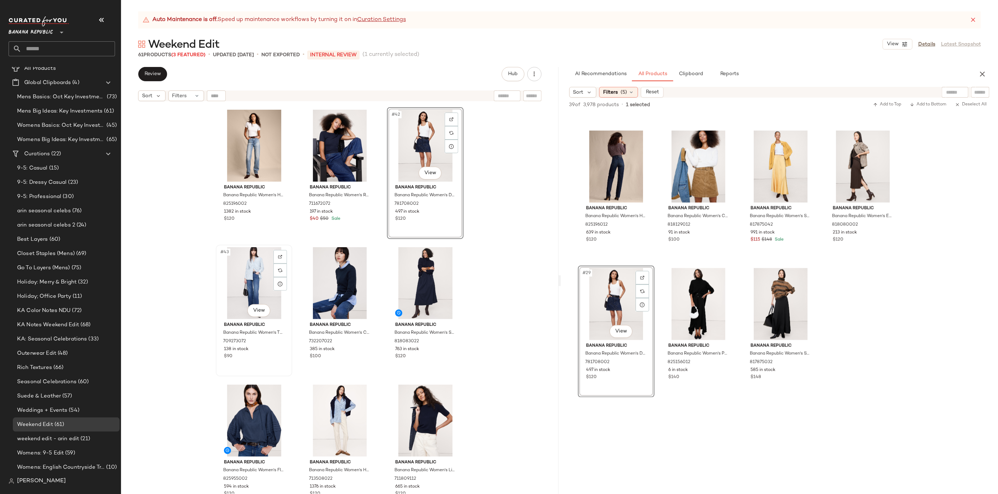
click at [233, 287] on div "#43 View" at bounding box center [254, 283] width 72 height 72
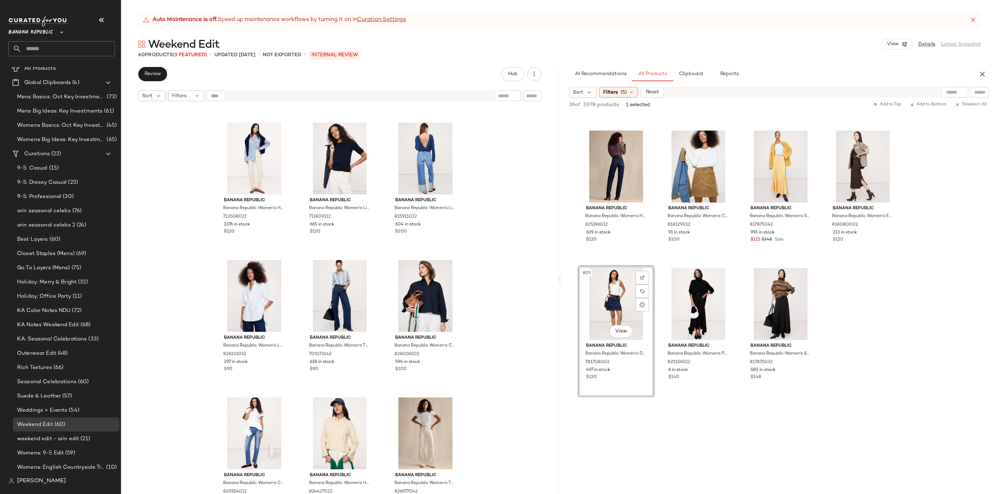
scroll to position [2002, 0]
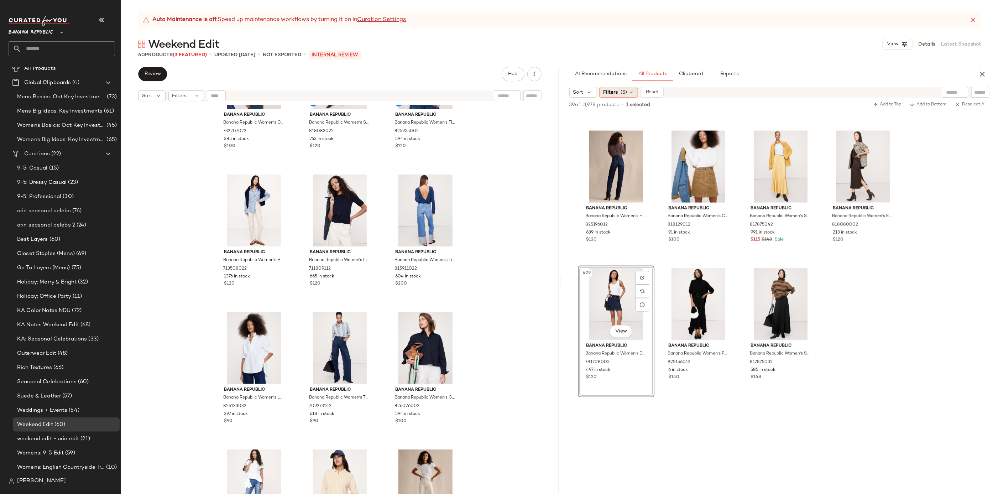
click at [627, 88] on div "Filters (5)" at bounding box center [618, 92] width 39 height 11
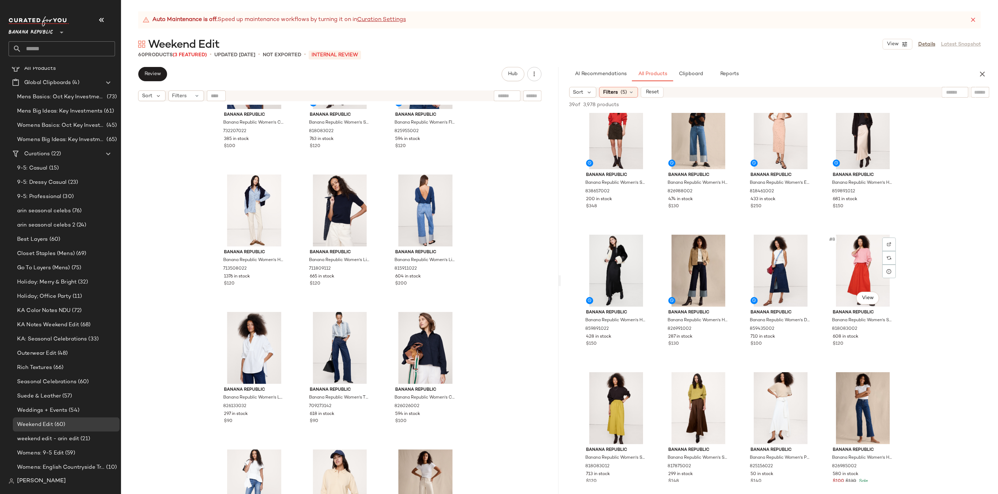
scroll to position [0, 0]
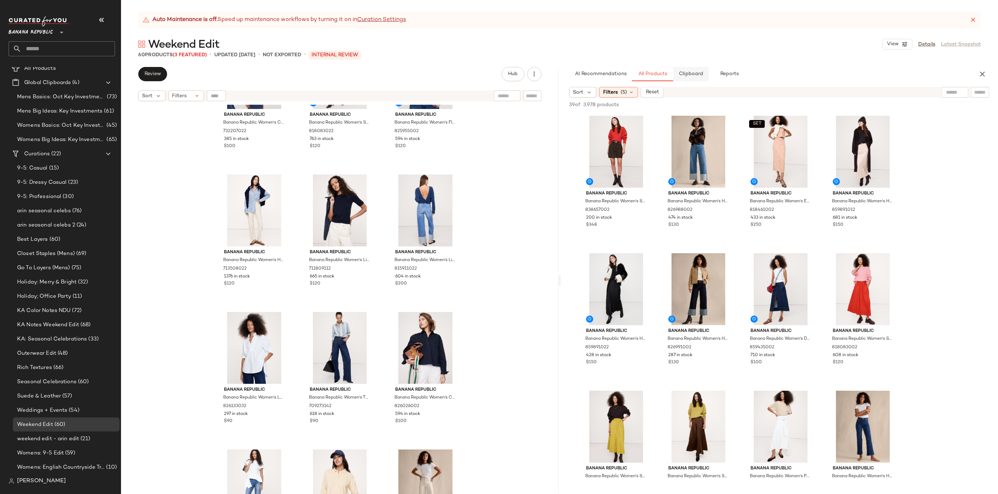
click at [678, 74] on button "Clipboard" at bounding box center [691, 74] width 36 height 14
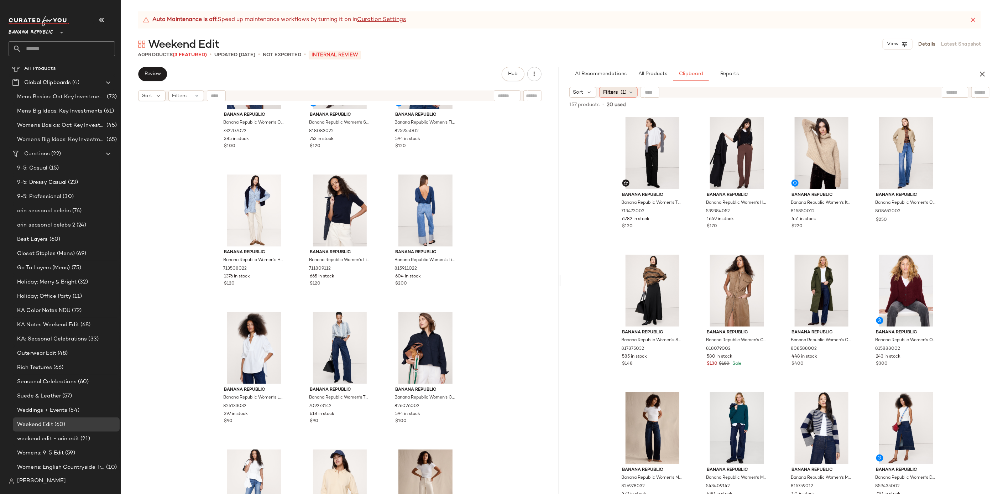
click at [617, 93] on span "Filters" at bounding box center [610, 92] width 15 height 7
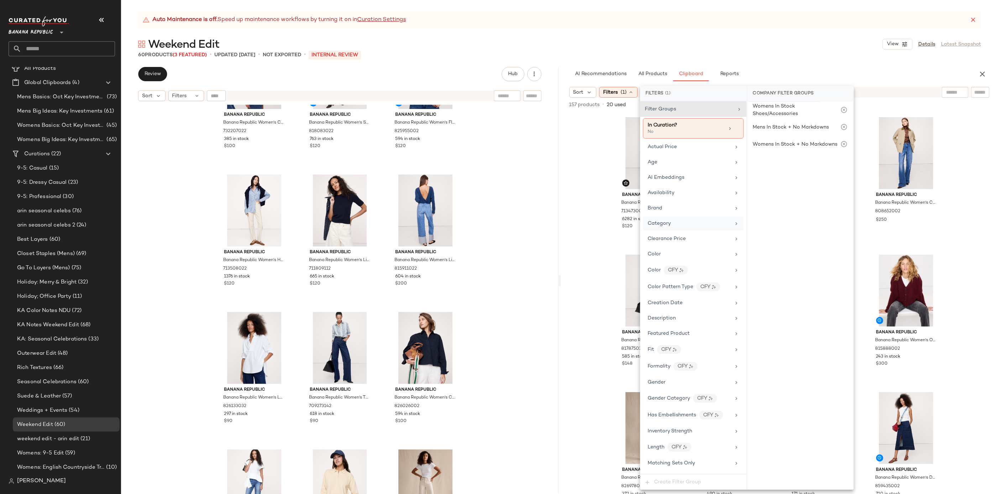
click at [680, 225] on div "Category" at bounding box center [689, 223] width 83 height 7
click at [781, 177] on div "bottom" at bounding box center [801, 180] width 106 height 17
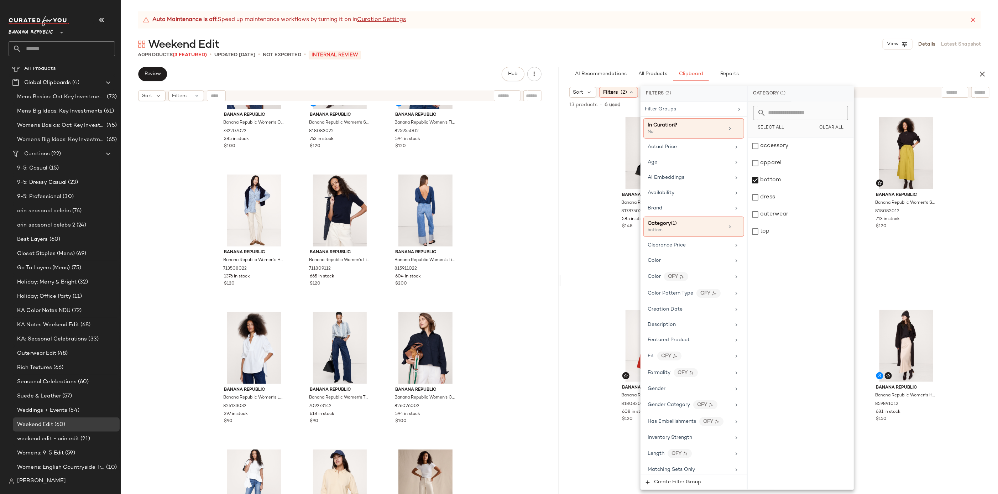
click at [834, 47] on div "Weekend Edit View Details Latest Snapshot" at bounding box center [559, 44] width 877 height 14
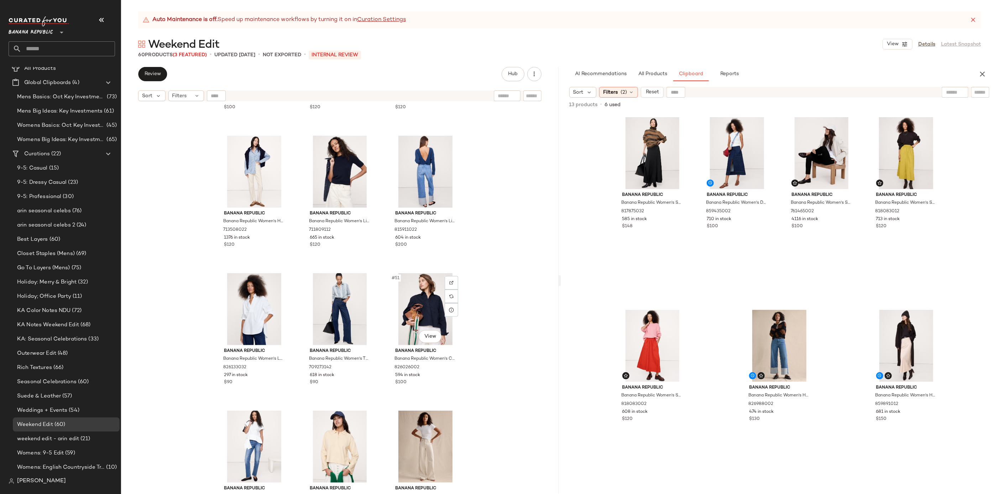
scroll to position [2044, 0]
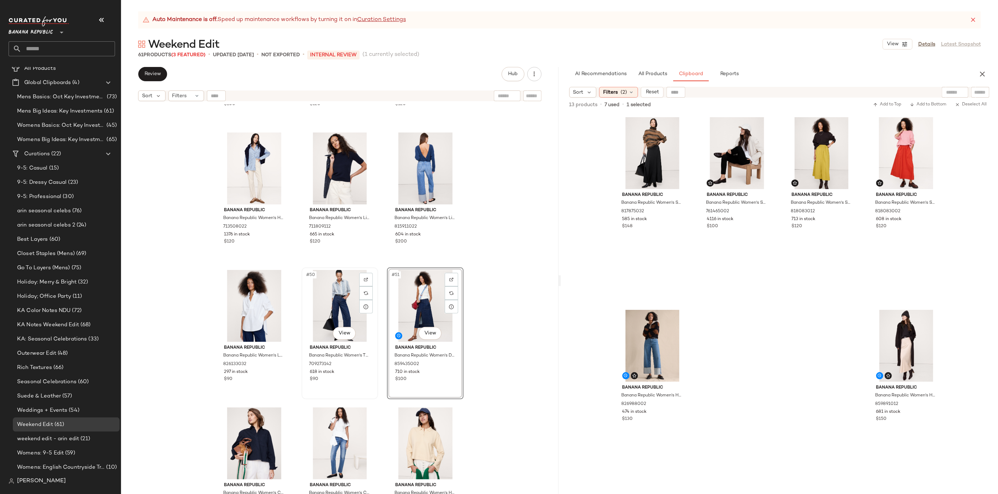
click at [333, 294] on div "#50 View" at bounding box center [340, 306] width 72 height 72
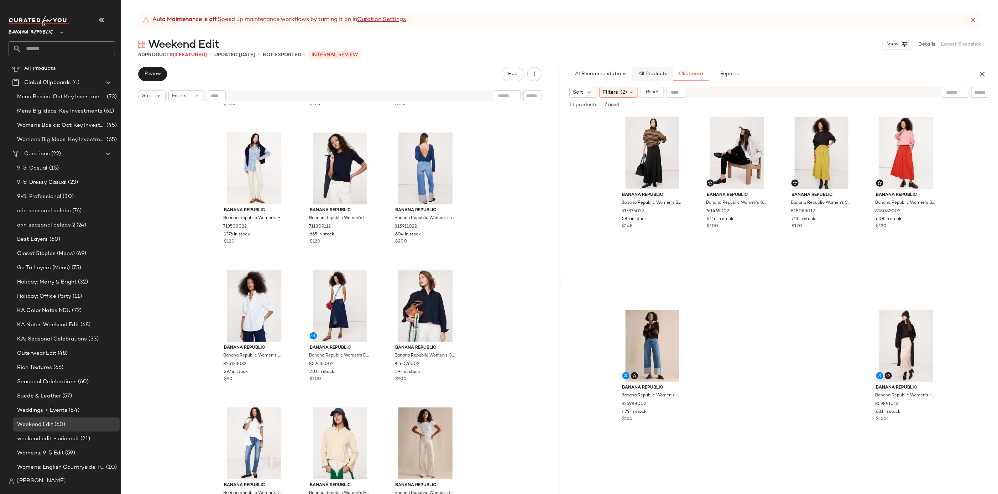
click at [642, 80] on button "All Products" at bounding box center [652, 74] width 41 height 14
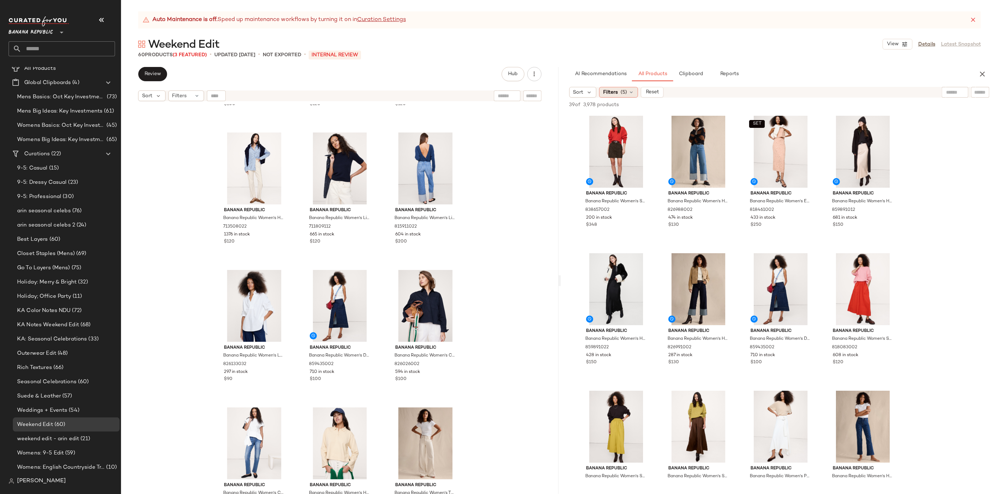
click at [624, 92] on span "(5)" at bounding box center [624, 92] width 6 height 7
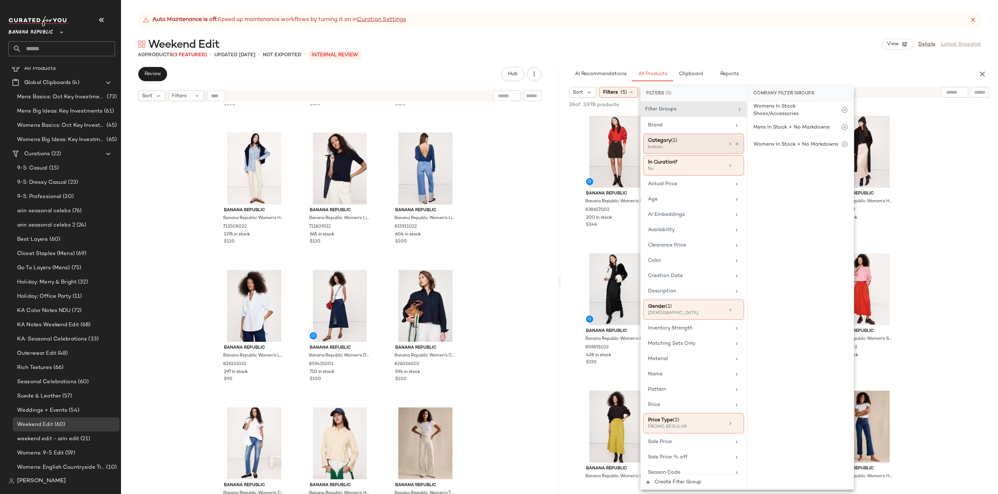
click at [723, 145] on div "Category (1) bottom" at bounding box center [694, 144] width 101 height 20
click at [771, 176] on div "bottom" at bounding box center [801, 180] width 106 height 17
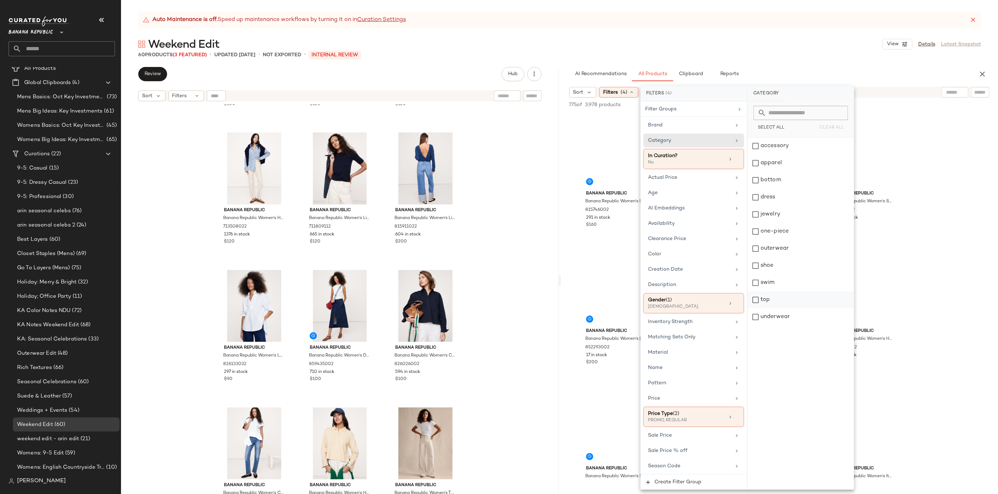
click at [774, 296] on div "top" at bounding box center [801, 299] width 106 height 17
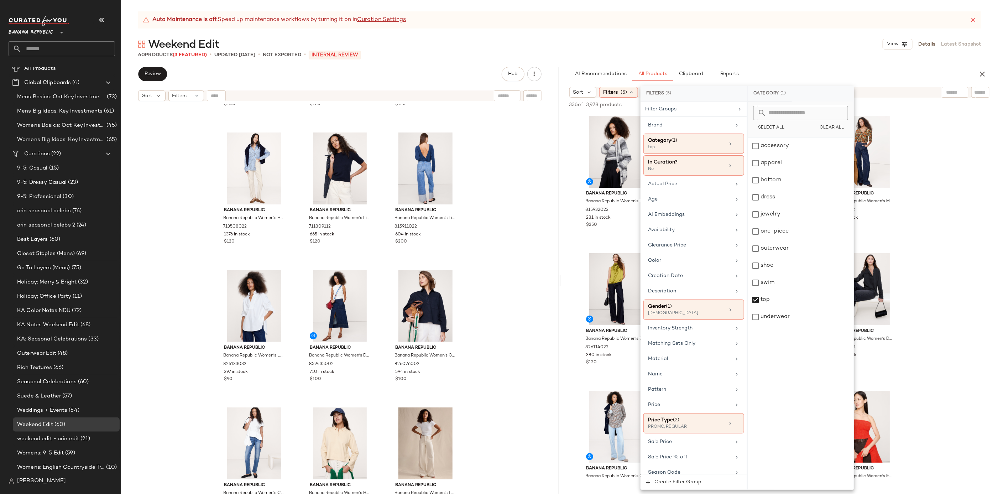
click at [804, 34] on div "Auto Maintenance is off. Speed up maintenance workflows by turning it on in Cur…" at bounding box center [559, 252] width 877 height 483
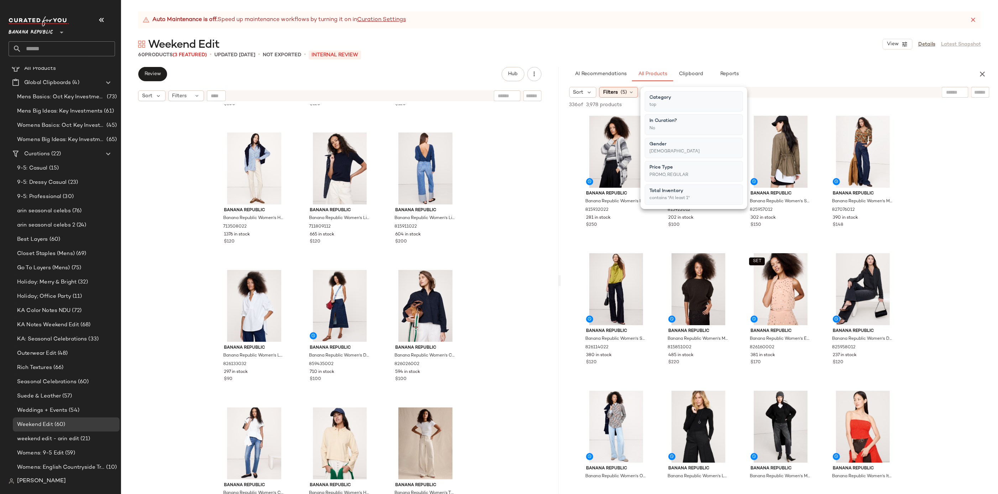
click at [803, 36] on div "Auto Maintenance is off. Speed up maintenance workflows by turning it on in Cur…" at bounding box center [559, 252] width 877 height 483
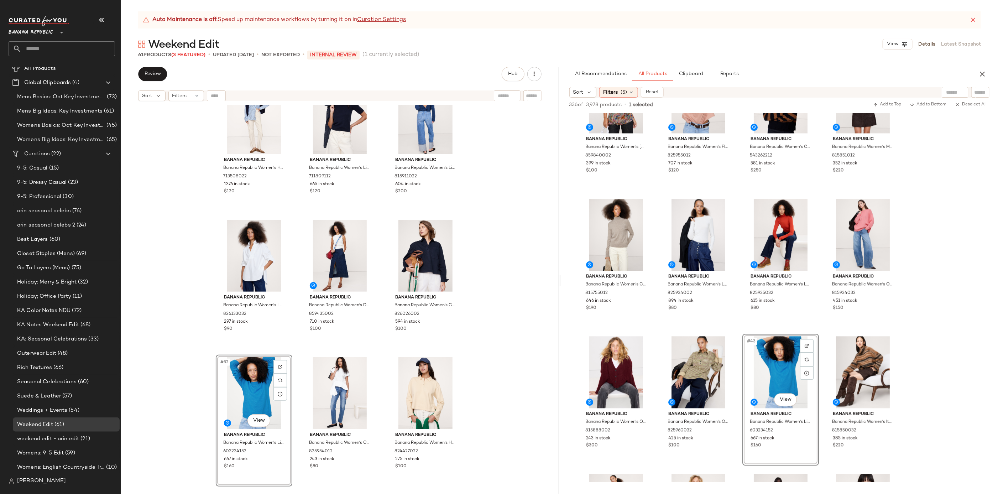
scroll to position [2097, 0]
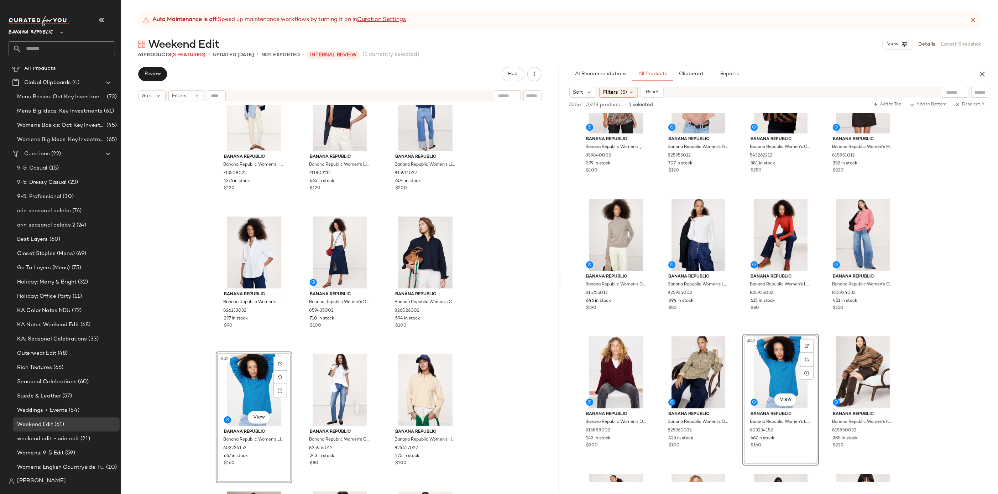
click at [248, 363] on div "#52 View" at bounding box center [254, 390] width 72 height 72
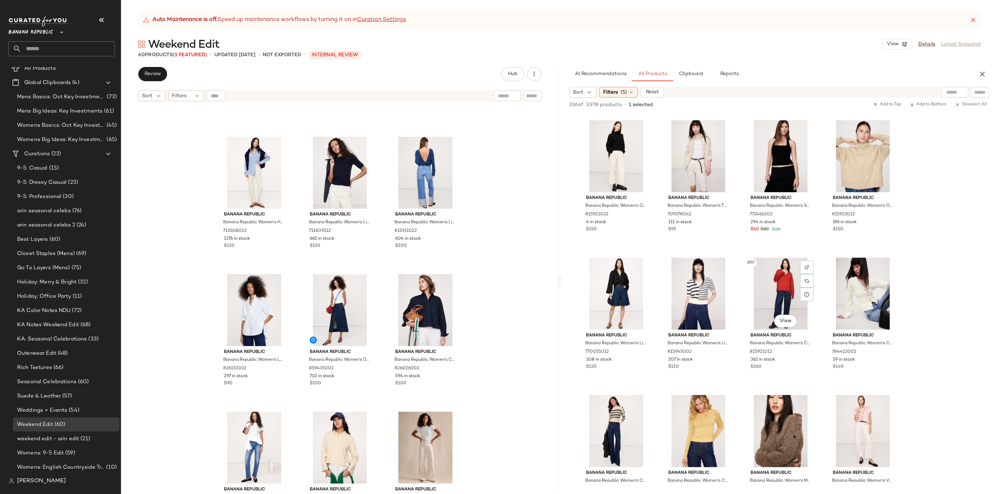
scroll to position [2752, 0]
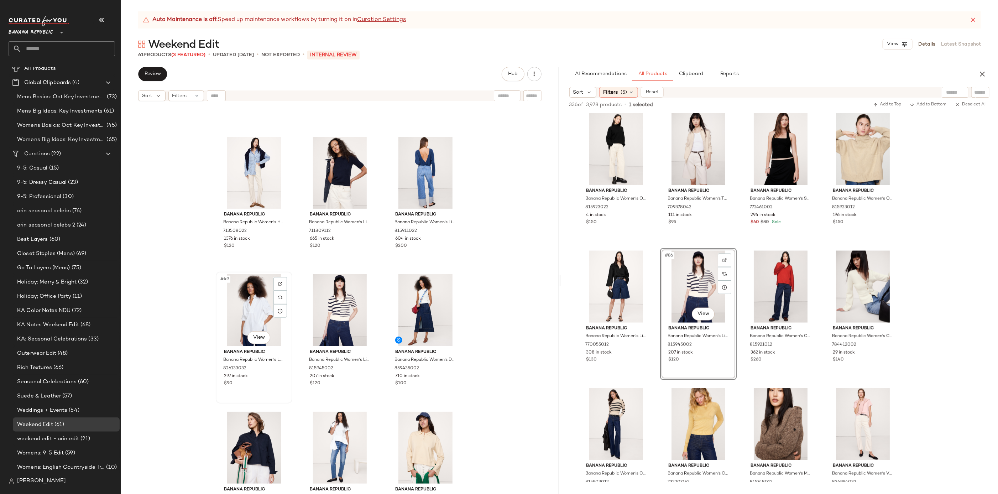
click at [251, 301] on div "#49 View" at bounding box center [254, 310] width 72 height 72
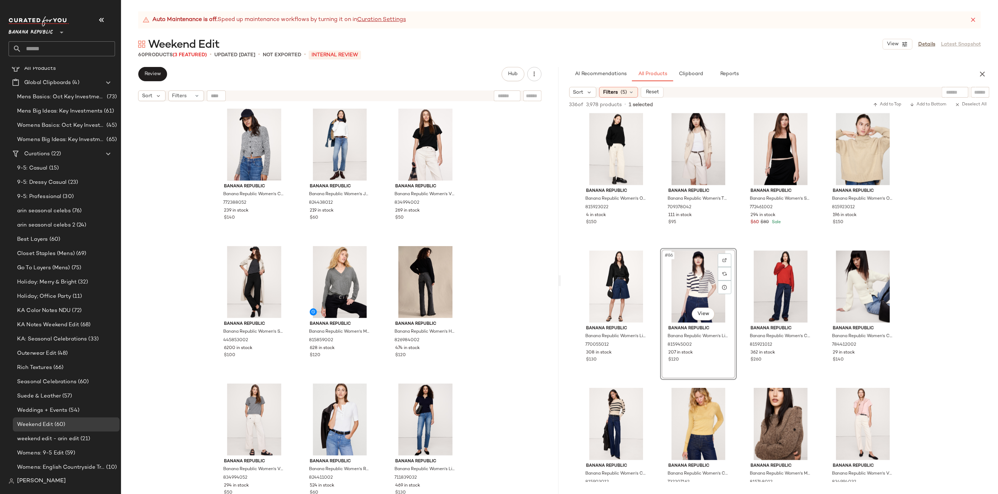
click at [39, 50] on input "text" at bounding box center [68, 48] width 94 height 15
type input "**********"
click at [38, 72] on b "Best Layer" at bounding box center [27, 69] width 26 height 7
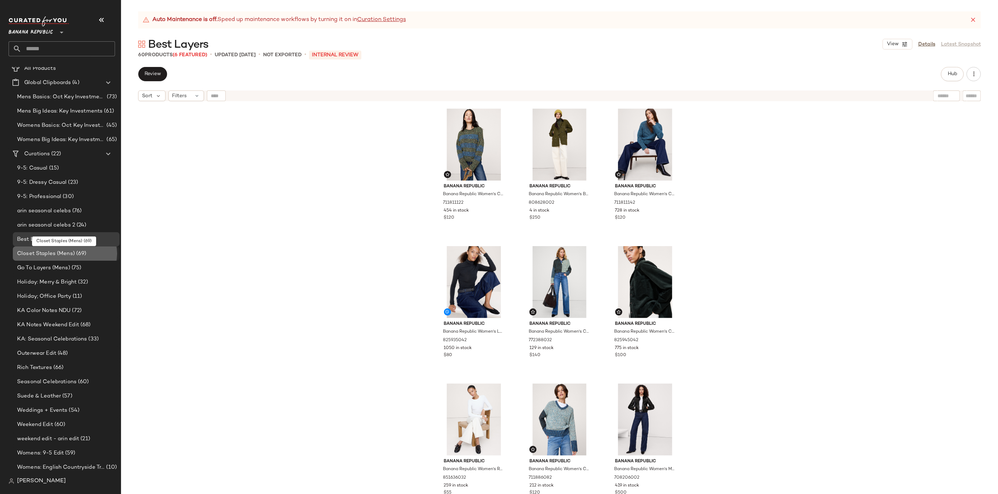
click at [102, 257] on div "Closet Staples (Mens) (69)" at bounding box center [66, 254] width 102 height 8
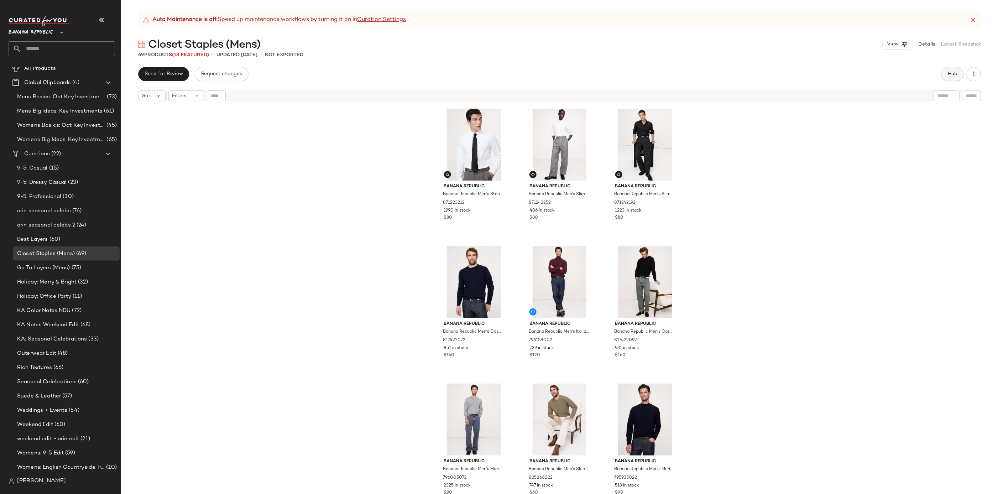
click at [948, 76] on span "Hub" at bounding box center [953, 74] width 10 height 6
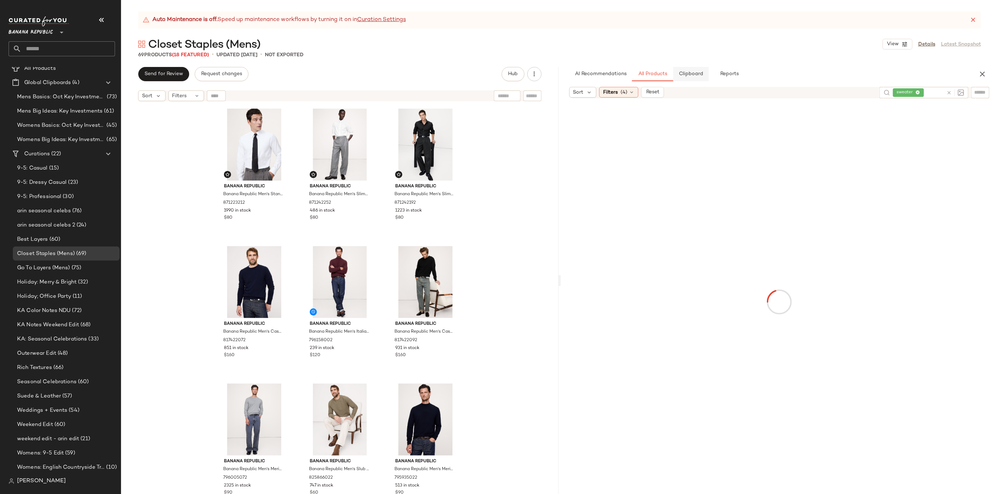
click at [690, 74] on span "Clipboard" at bounding box center [691, 74] width 25 height 6
click at [249, 135] on div "#1 View" at bounding box center [254, 145] width 72 height 72
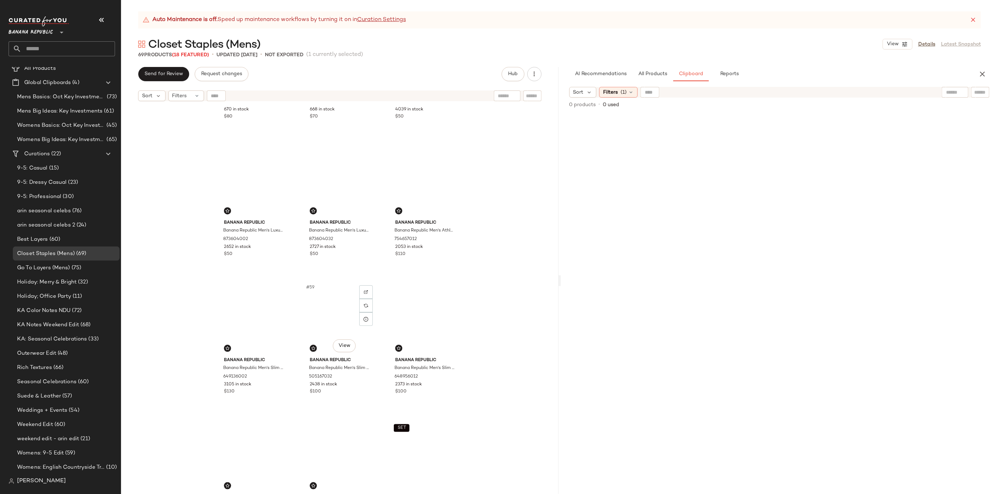
scroll to position [2756, 0]
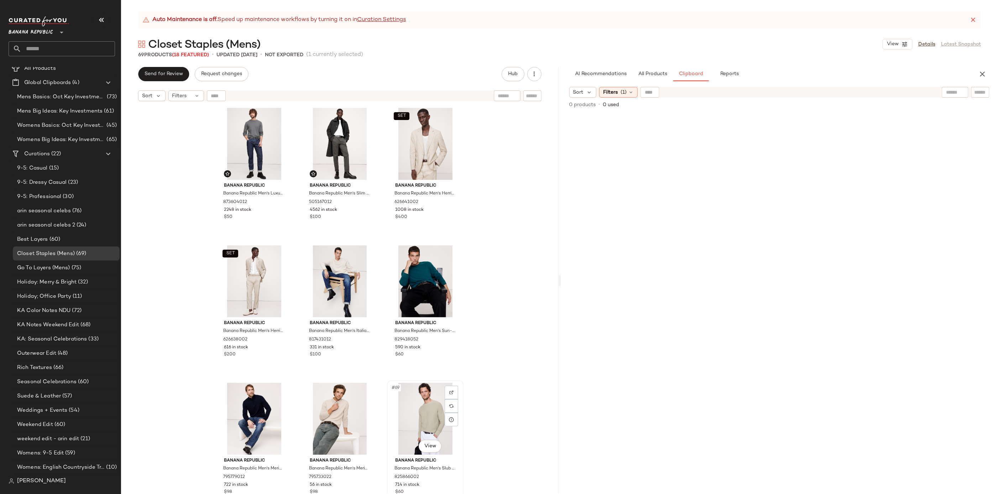
click at [425, 416] on div "#69 View" at bounding box center [426, 419] width 72 height 72
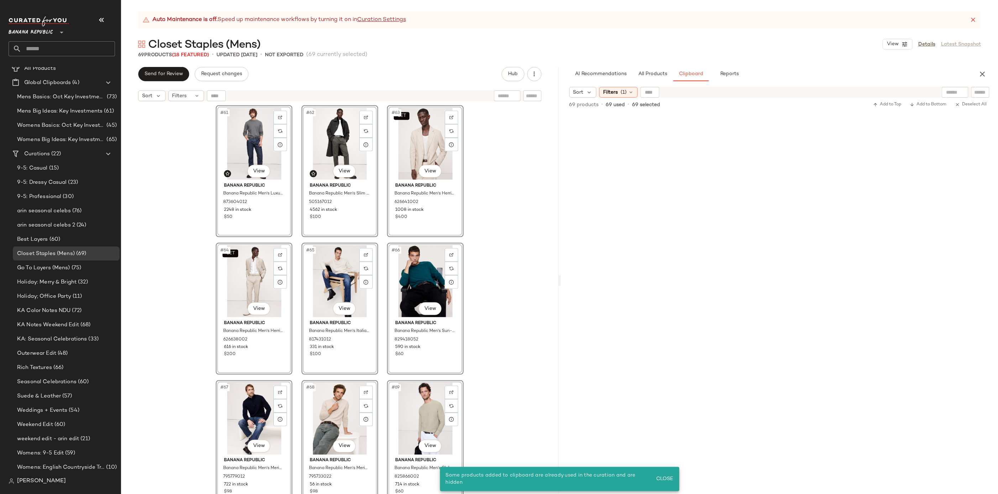
click at [517, 279] on div "#58 View Banana Republic Banana Republic Men's Slim Wrinkle-Resistant Dress Pan…" at bounding box center [340, 308] width 438 height 407
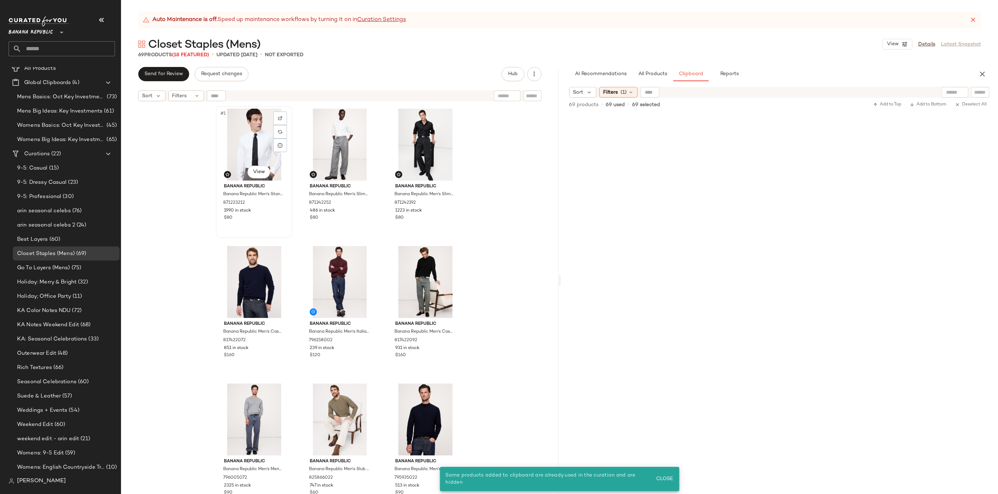
click at [254, 138] on div "#1 View" at bounding box center [254, 145] width 72 height 72
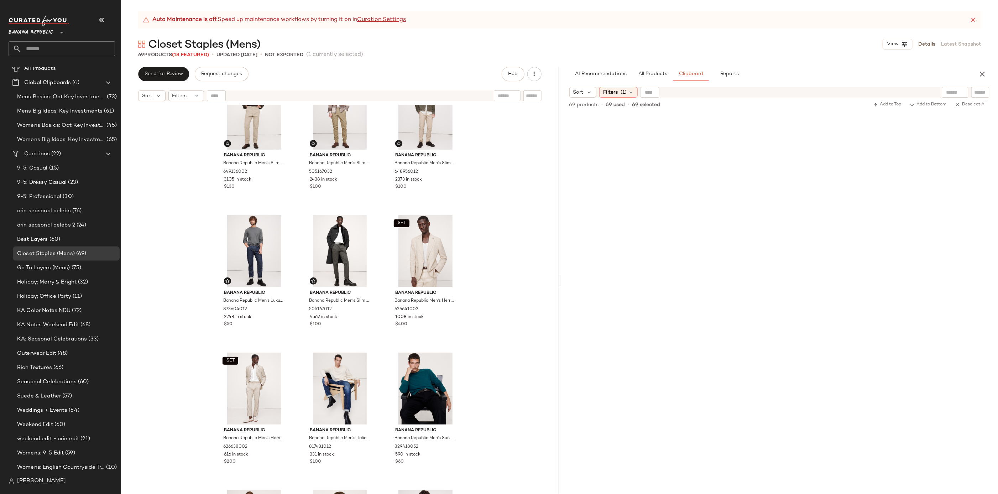
scroll to position [2756, 0]
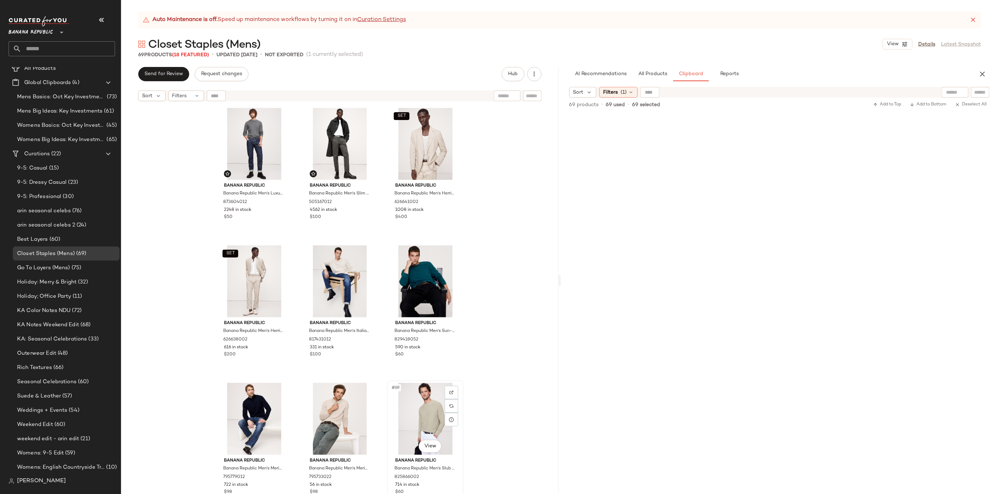
click at [433, 408] on div "#69 View" at bounding box center [426, 419] width 72 height 72
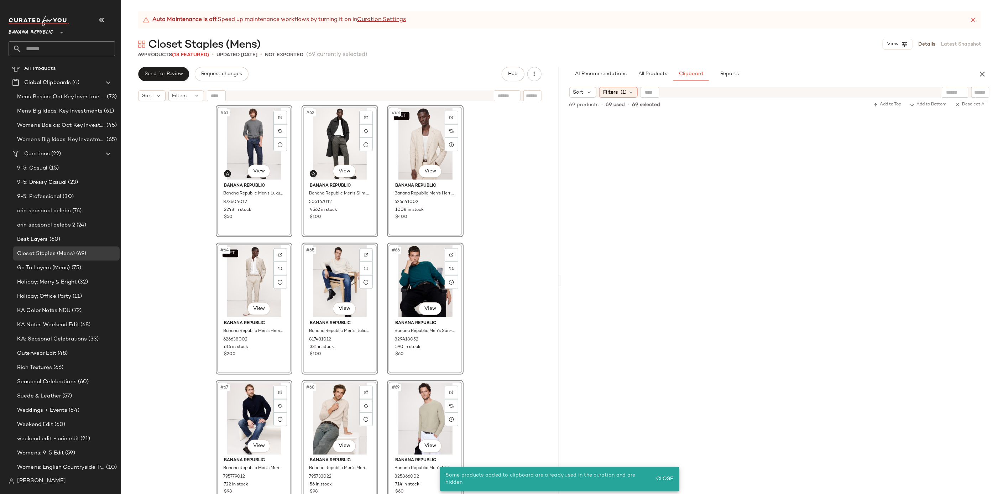
click at [518, 281] on div "#58 View Banana Republic Banana Republic Men's Slim Wrinkle-Resistant Dress Pan…" at bounding box center [340, 308] width 438 height 407
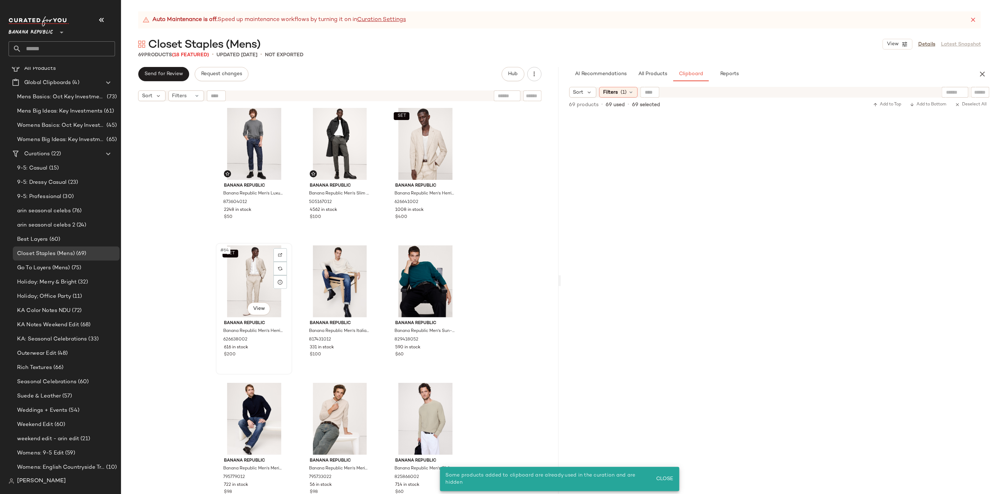
click at [263, 269] on div "SET #64 View" at bounding box center [254, 281] width 72 height 72
click at [414, 400] on div "#69 View" at bounding box center [426, 419] width 72 height 72
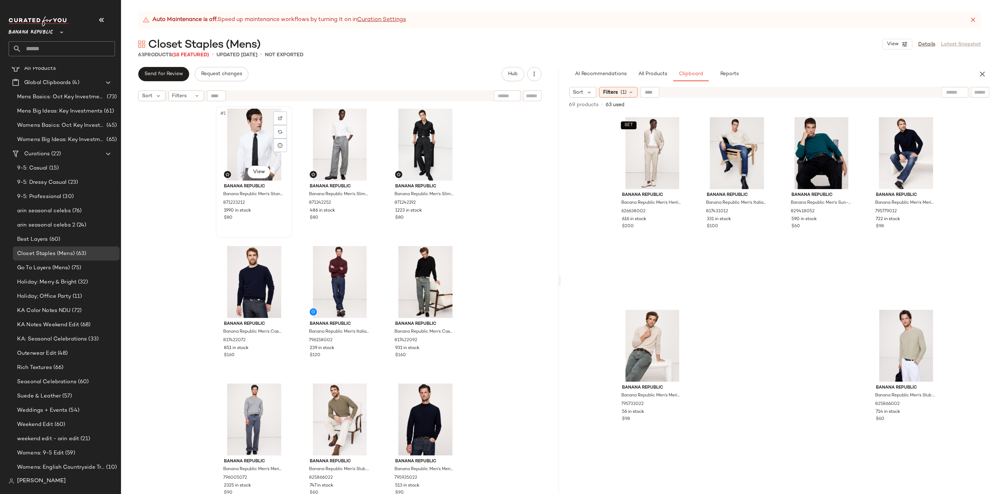
click at [254, 138] on div "#1 View" at bounding box center [254, 145] width 72 height 72
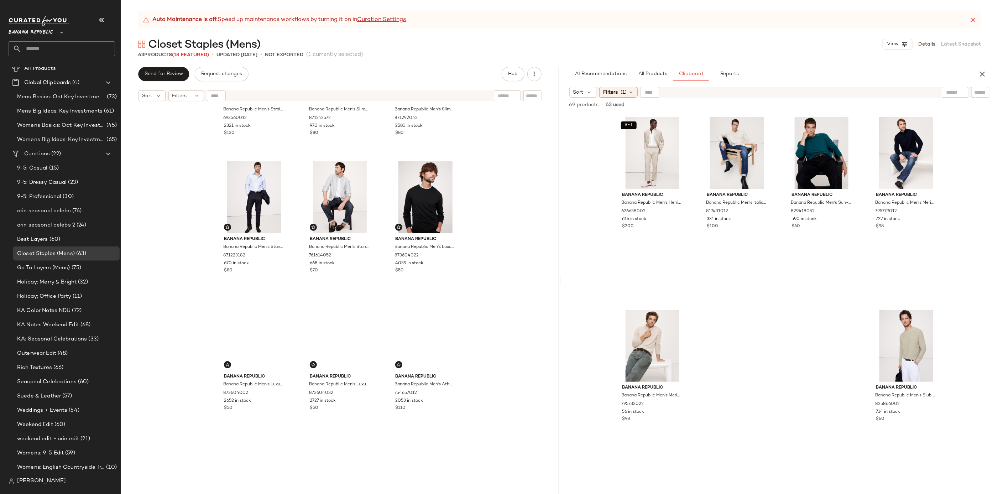
scroll to position [2481, 0]
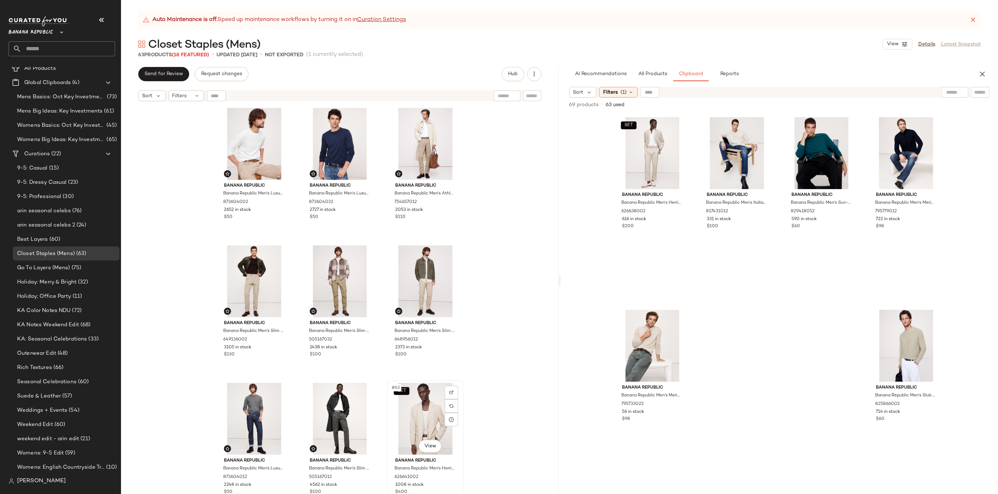
click at [427, 419] on div "SET #63 View" at bounding box center [426, 419] width 72 height 72
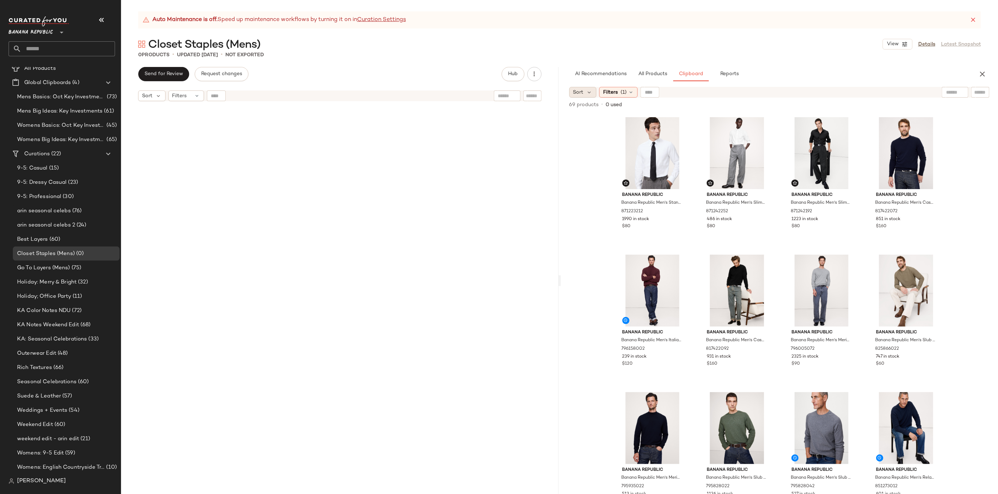
click at [581, 89] on span "Sort" at bounding box center [578, 92] width 10 height 7
click at [616, 129] on span "Highest Inventory" at bounding box center [608, 126] width 43 height 7
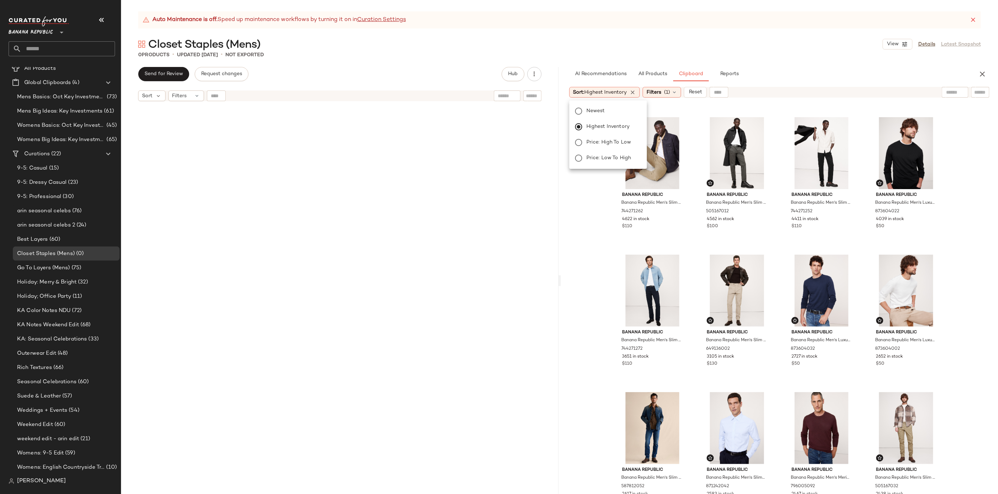
click at [808, 72] on div "AI Recommendations All Products Clipboard Reports" at bounding box center [768, 74] width 398 height 14
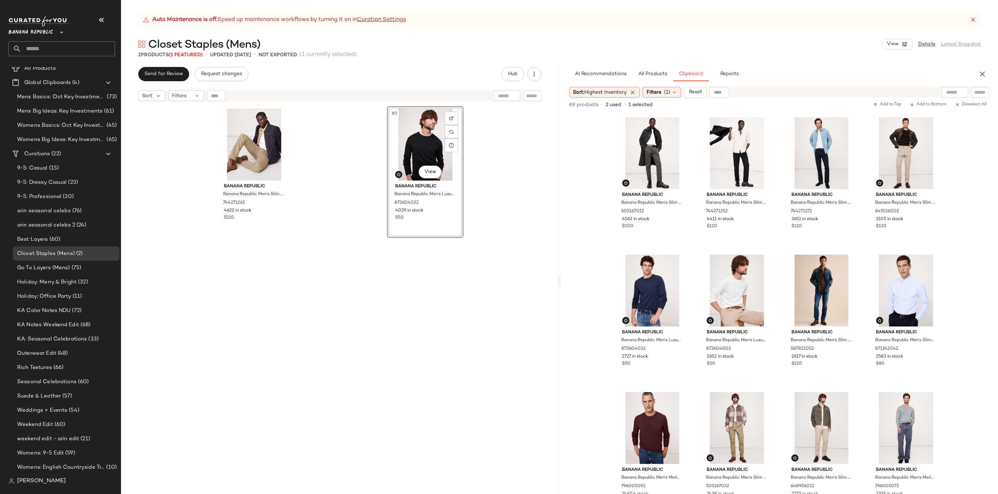
click at [473, 294] on div "Banana Republic Banana Republic Men's Slim Traveler Pant Khaki Beige Size 33W 3…" at bounding box center [340, 308] width 438 height 407
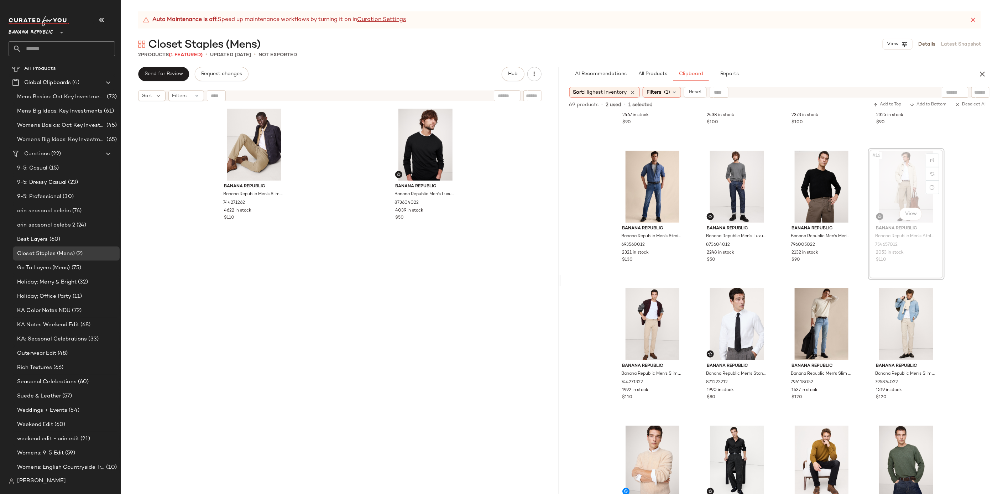
scroll to position [384, 0]
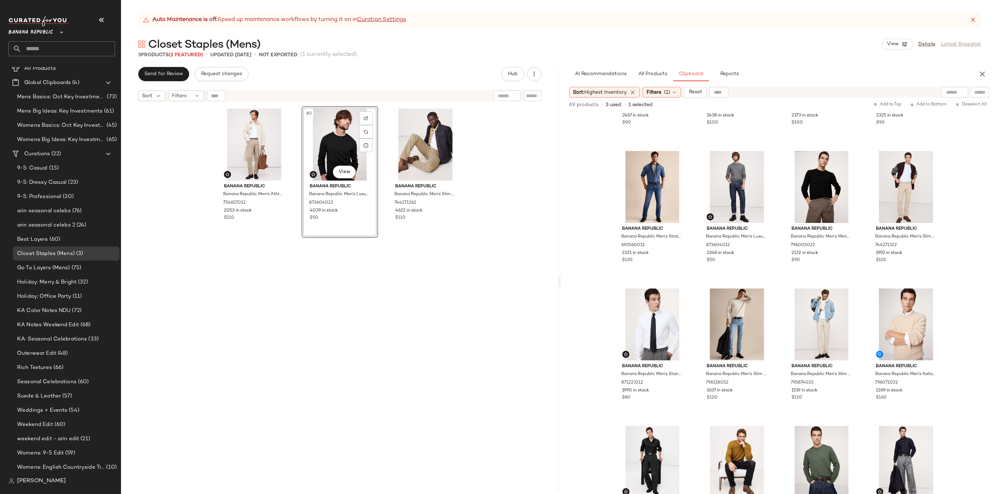
click at [420, 298] on div "Banana Republic Banana Republic Men's Slim Traveler Pant Khaki Beige Size 33W 3…" at bounding box center [425, 309] width 77 height 406
click at [255, 135] on div "#1 View" at bounding box center [254, 145] width 72 height 72
click at [418, 125] on div "#3 View" at bounding box center [426, 145] width 72 height 72
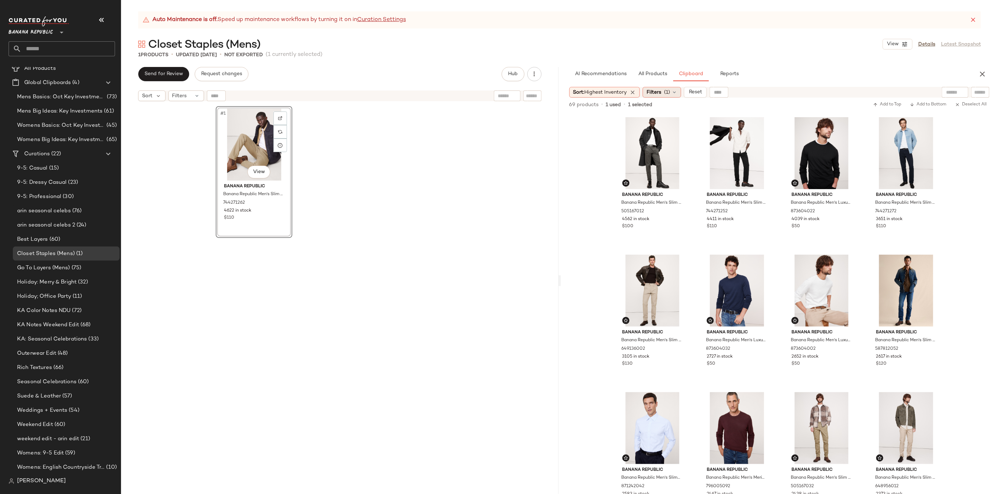
click at [647, 90] on div "Filters (1)" at bounding box center [662, 92] width 38 height 11
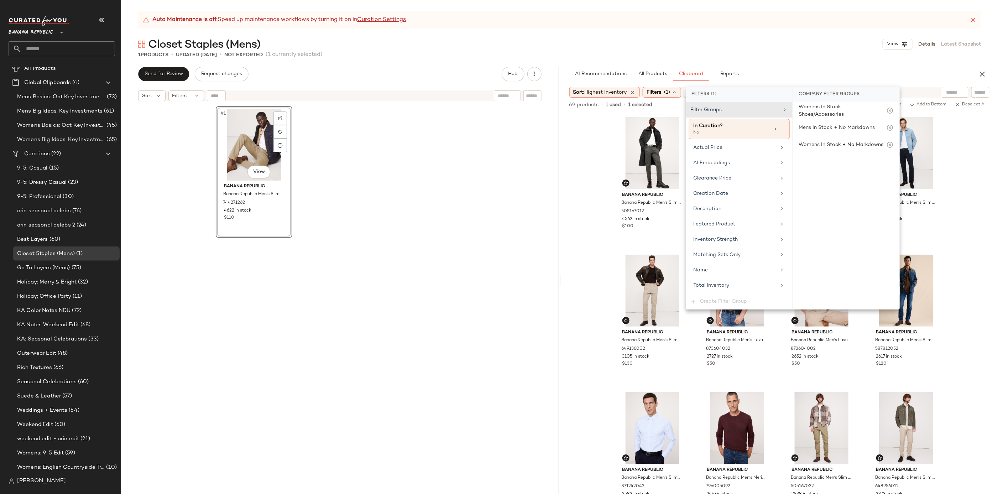
click at [772, 40] on div "Closet Staples (Mens) View Details Latest Snapshot" at bounding box center [559, 44] width 877 height 14
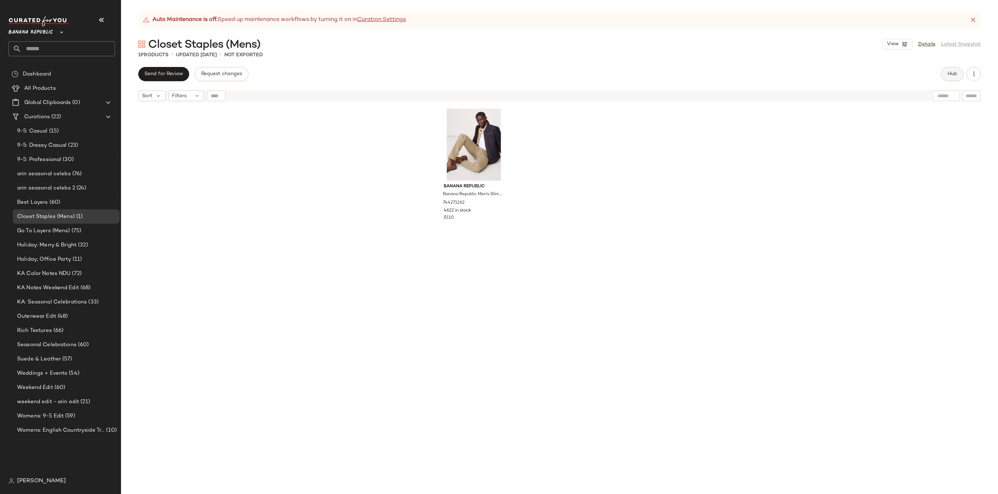
click at [959, 71] on button "Hub" at bounding box center [952, 74] width 23 height 14
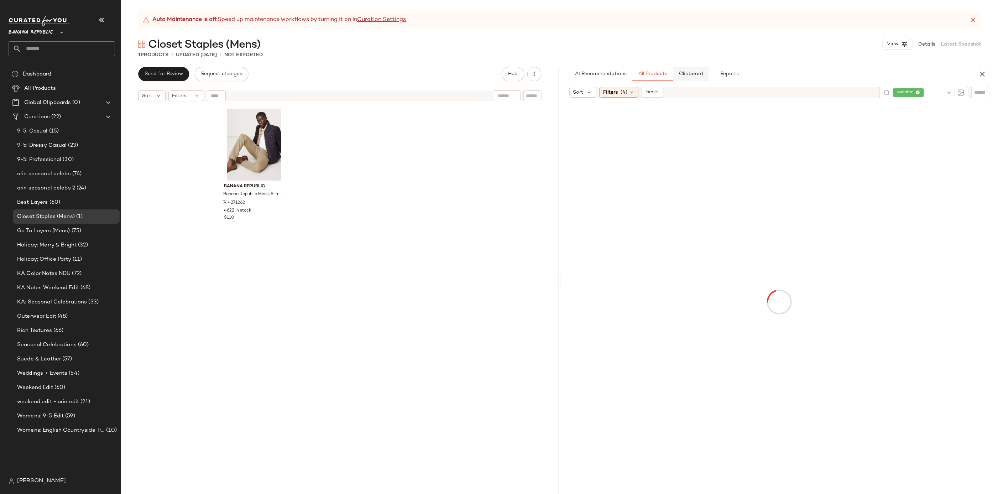
click at [679, 73] on span "Clipboard" at bounding box center [691, 74] width 25 height 6
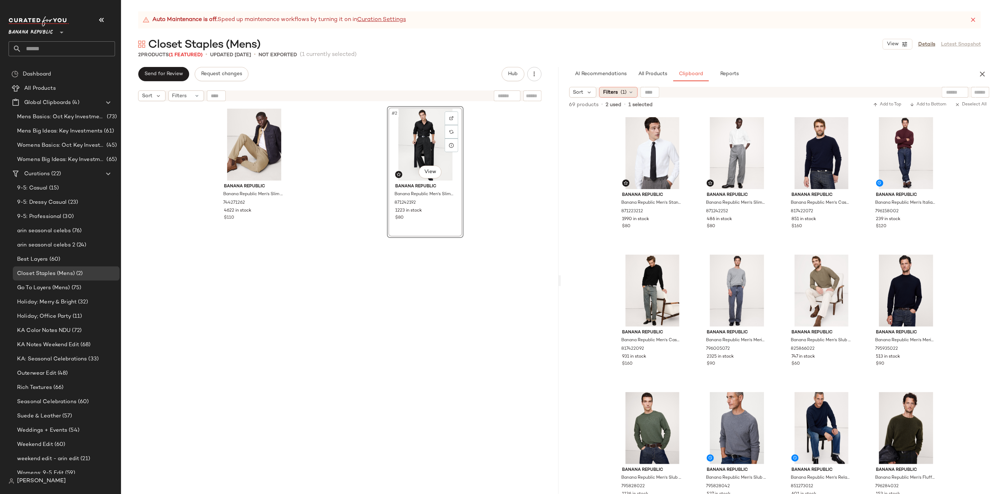
click at [621, 94] on span "(1)" at bounding box center [624, 92] width 6 height 7
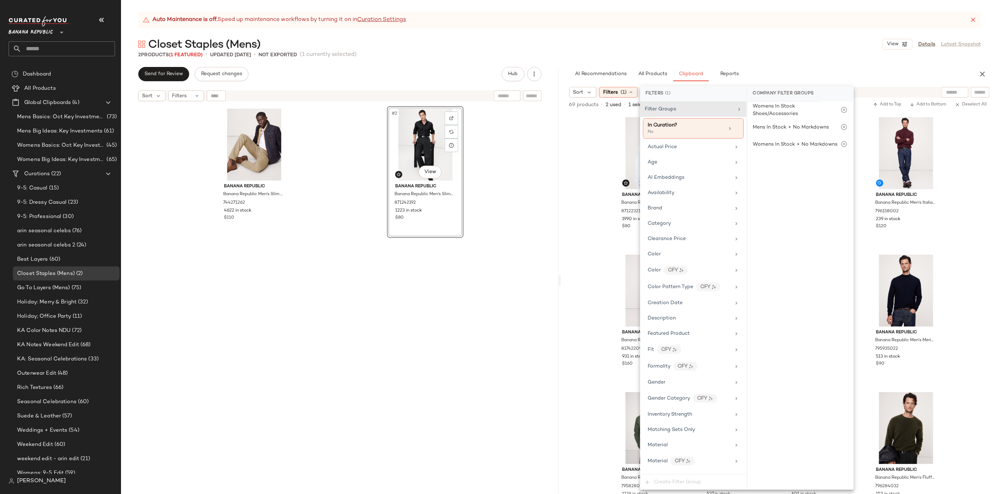
click at [836, 67] on div "AI Recommendations All Products Clipboard Reports" at bounding box center [768, 74] width 398 height 14
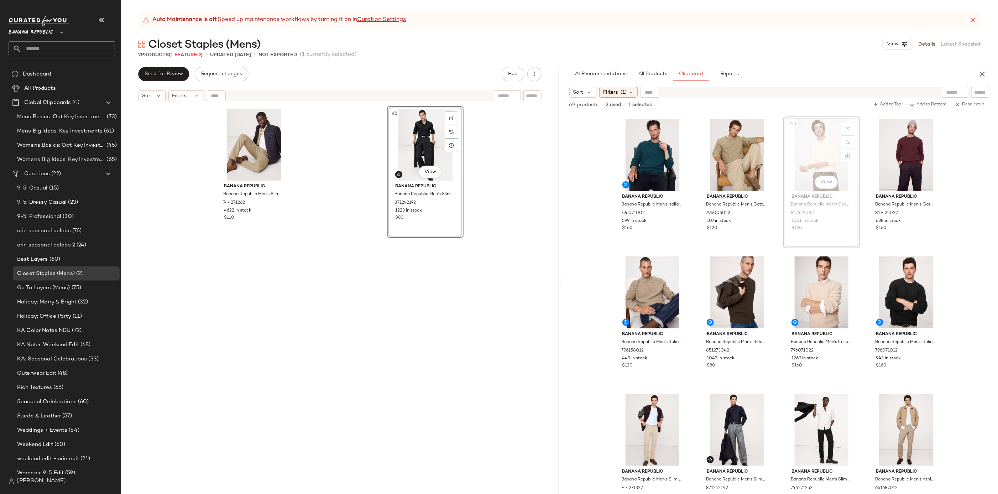
scroll to position [691, 0]
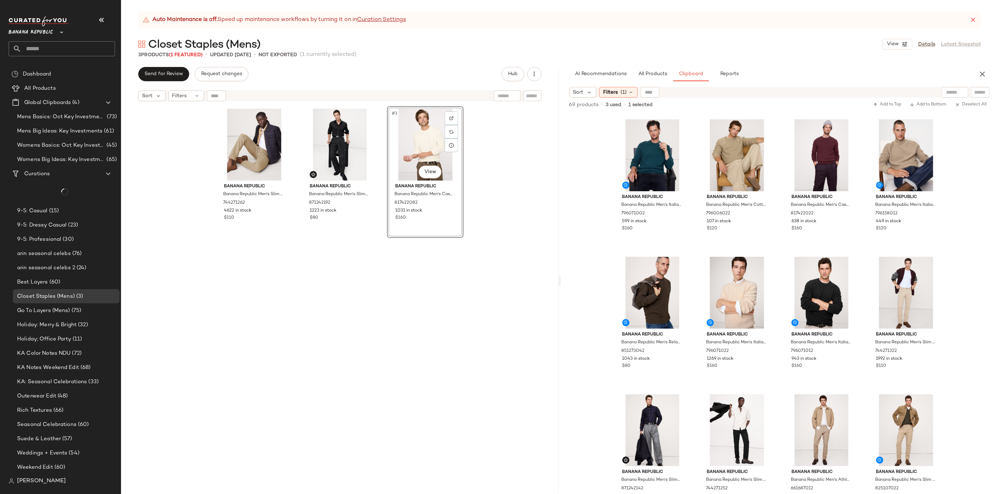
click at [417, 301] on div "#3 View Banana Republic Banana Republic Men's Cashmere Crew-Neck Sweater Ivory …" at bounding box center [425, 309] width 77 height 406
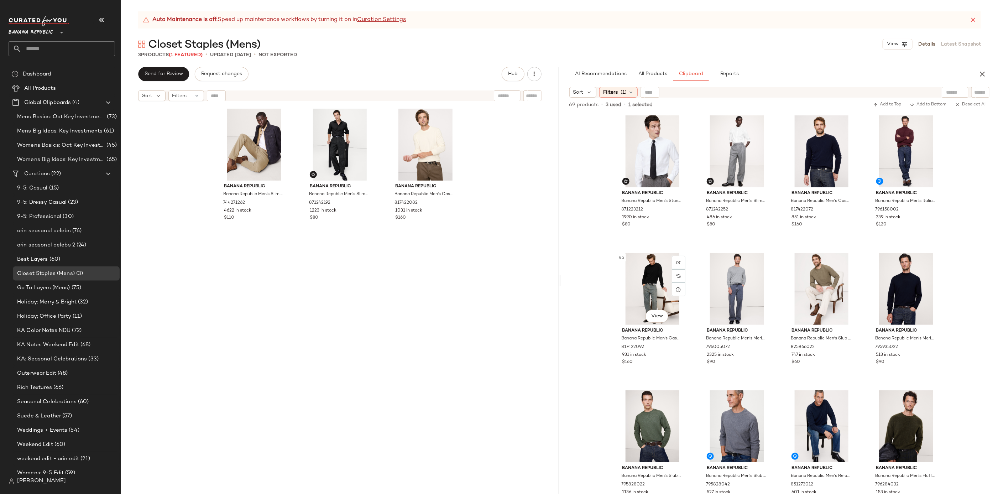
scroll to position [0, 0]
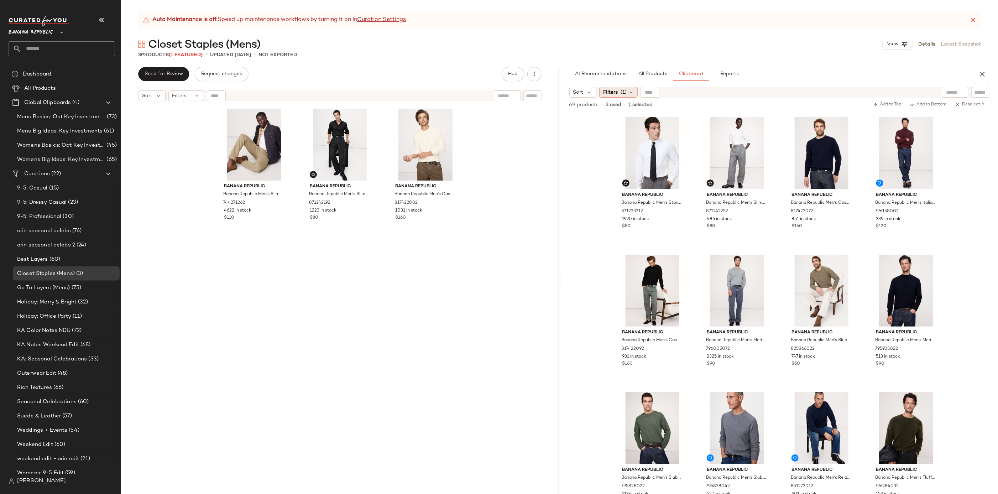
click at [621, 94] on span "(1)" at bounding box center [624, 92] width 6 height 7
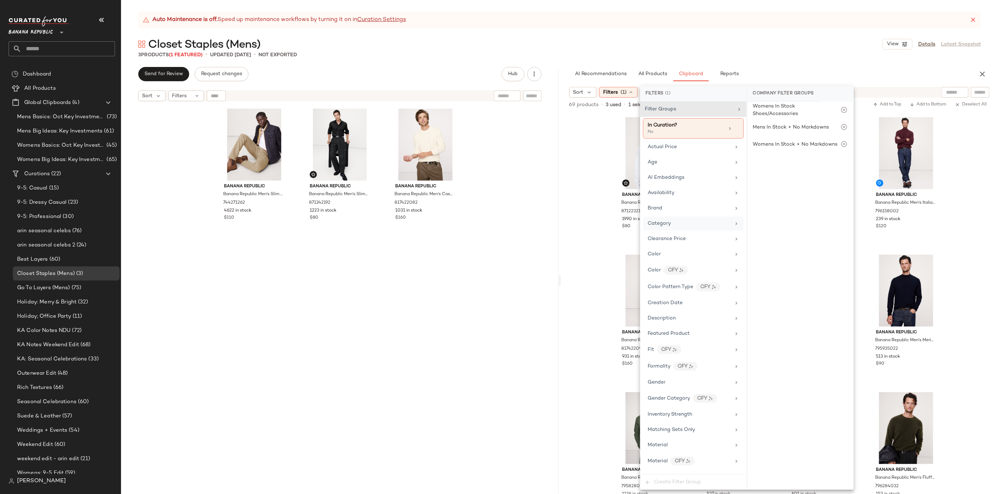
click at [680, 220] on div "Category" at bounding box center [689, 223] width 83 height 7
click at [795, 163] on div "bottom" at bounding box center [801, 163] width 106 height 17
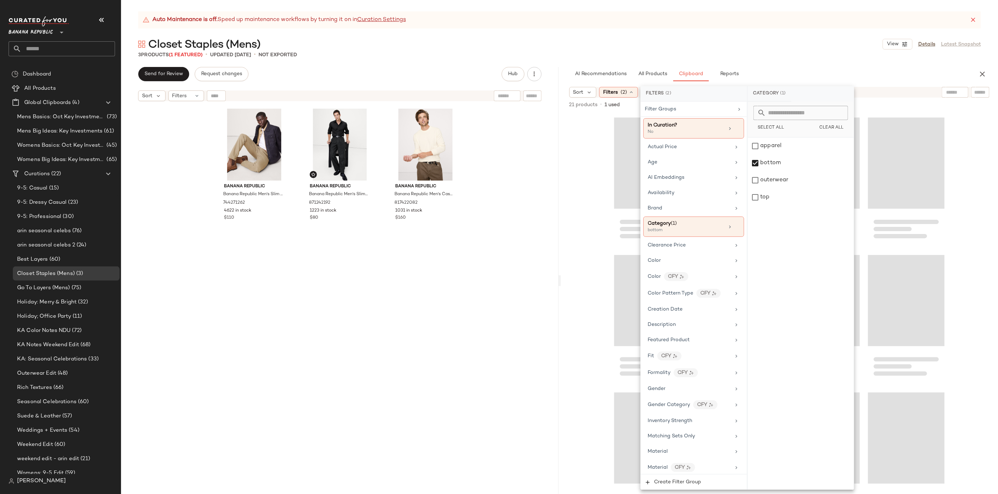
click at [799, 73] on div "AI Recommendations All Products Clipboard Reports" at bounding box center [768, 74] width 398 height 14
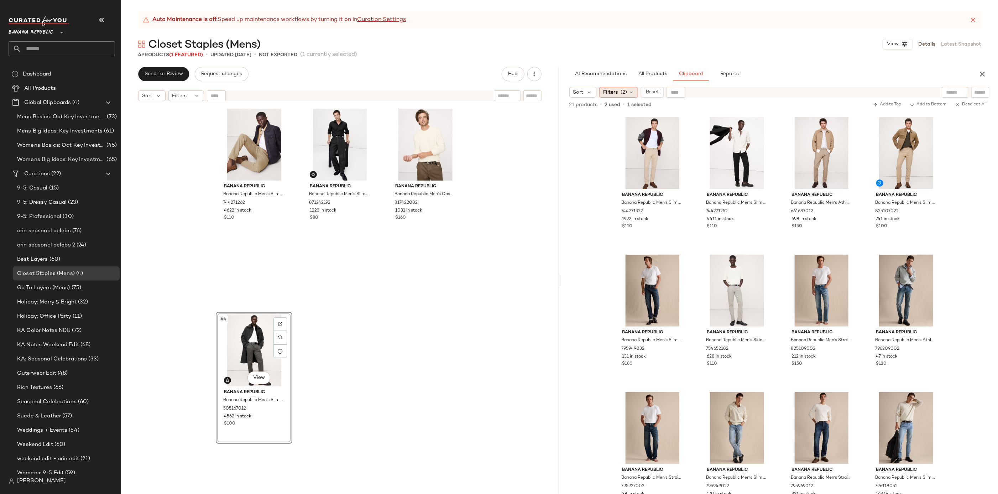
click at [610, 92] on span "Filters" at bounding box center [610, 92] width 15 height 7
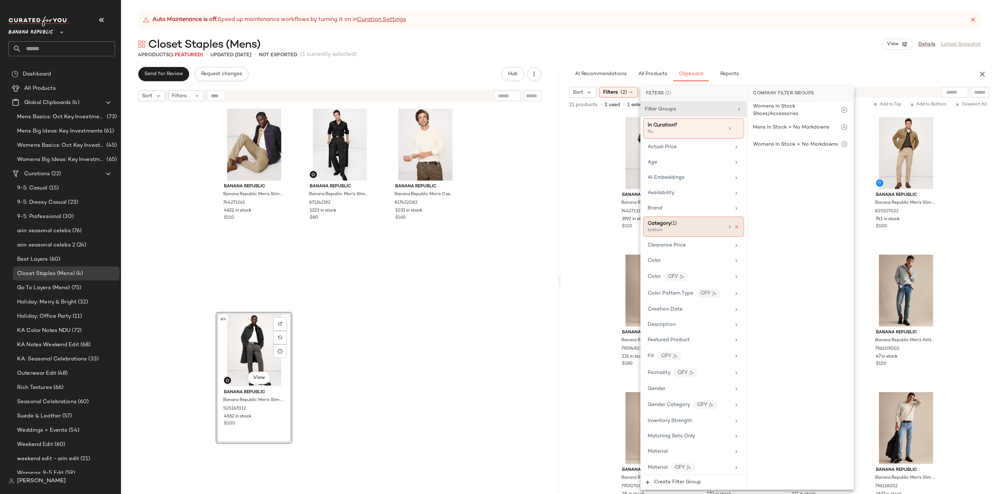
click at [736, 224] on icon at bounding box center [737, 226] width 5 height 5
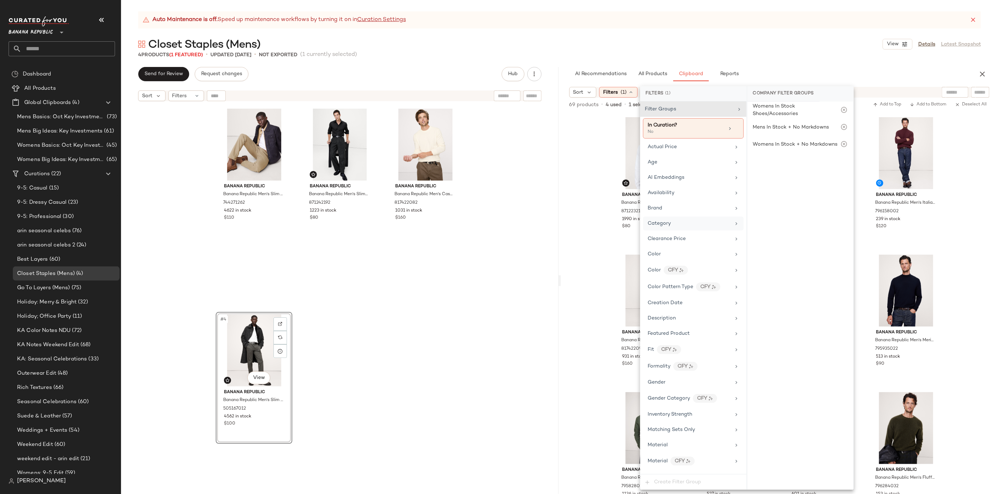
click at [787, 40] on div "Closet Staples (Mens) View Details Latest Snapshot" at bounding box center [559, 44] width 877 height 14
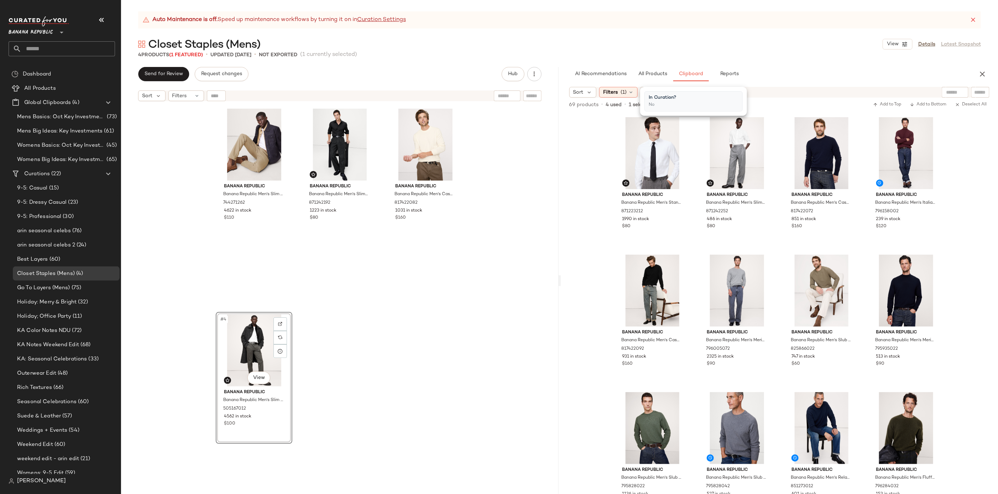
click at [787, 40] on div "Closet Staples (Mens) View Details Latest Snapshot" at bounding box center [559, 44] width 877 height 14
click at [628, 89] on icon at bounding box center [631, 92] width 6 height 6
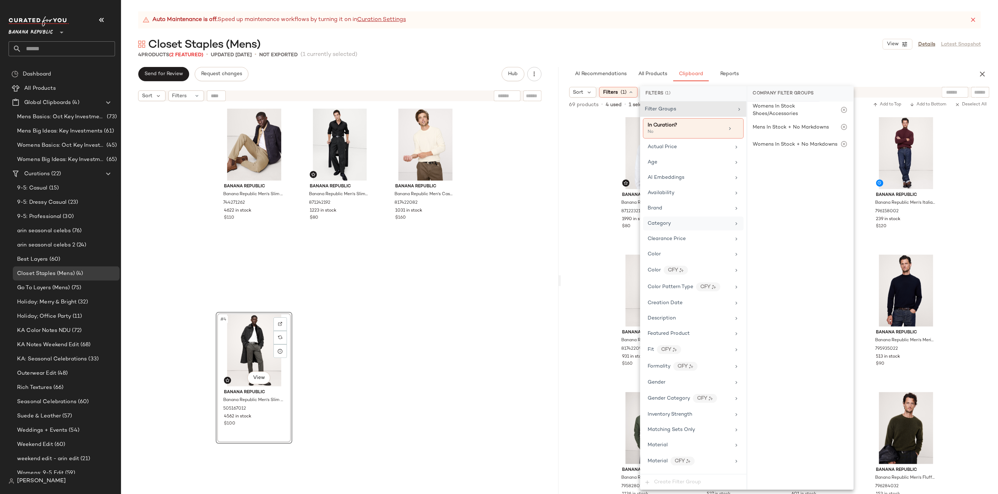
click at [701, 218] on div "Category" at bounding box center [693, 224] width 101 height 14
click at [788, 183] on div "outerwear" at bounding box center [801, 180] width 106 height 17
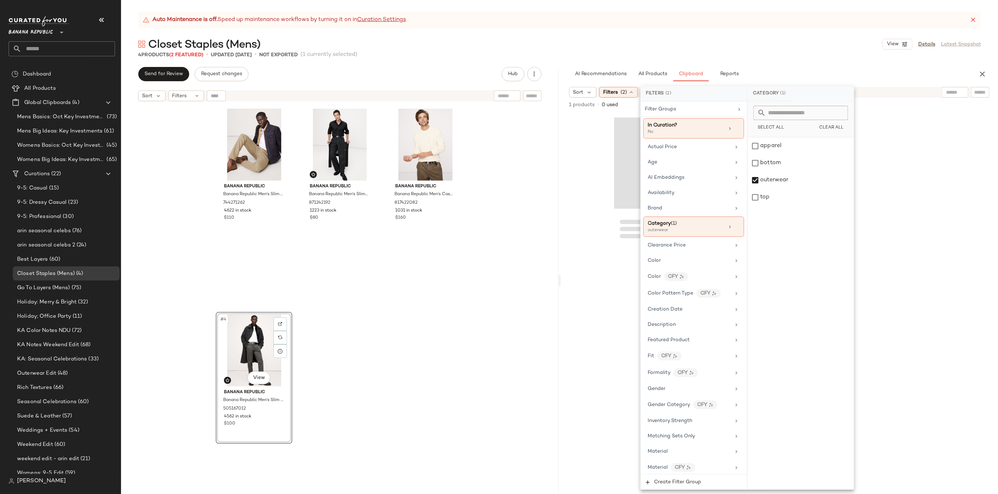
click at [847, 32] on div "Auto Maintenance is off. Speed up maintenance workflows by turning it on in Cur…" at bounding box center [559, 252] width 877 height 483
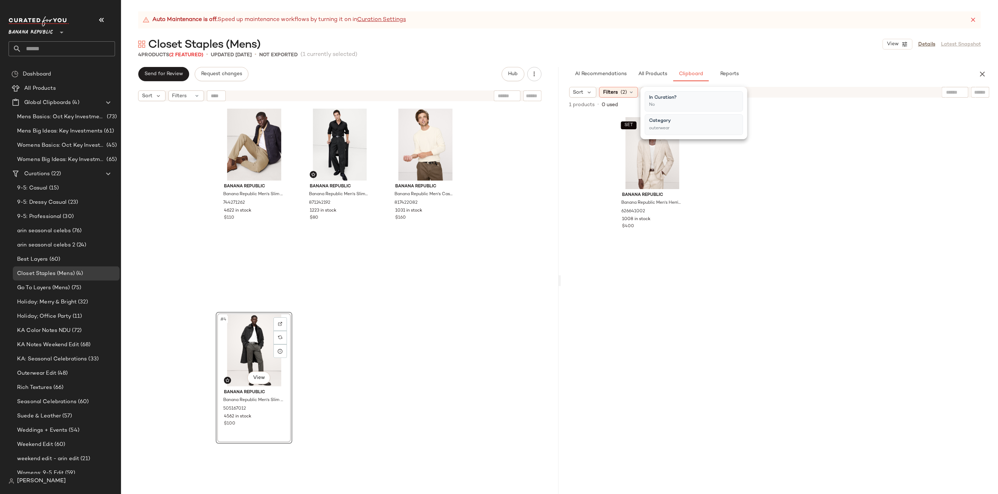
click at [798, 272] on div "SET Banana Republic Banana Republic Men's Herringbone Cotton-Linen Suit Jacket …" at bounding box center [779, 304] width 331 height 379
click at [654, 68] on button "All Products" at bounding box center [652, 74] width 41 height 14
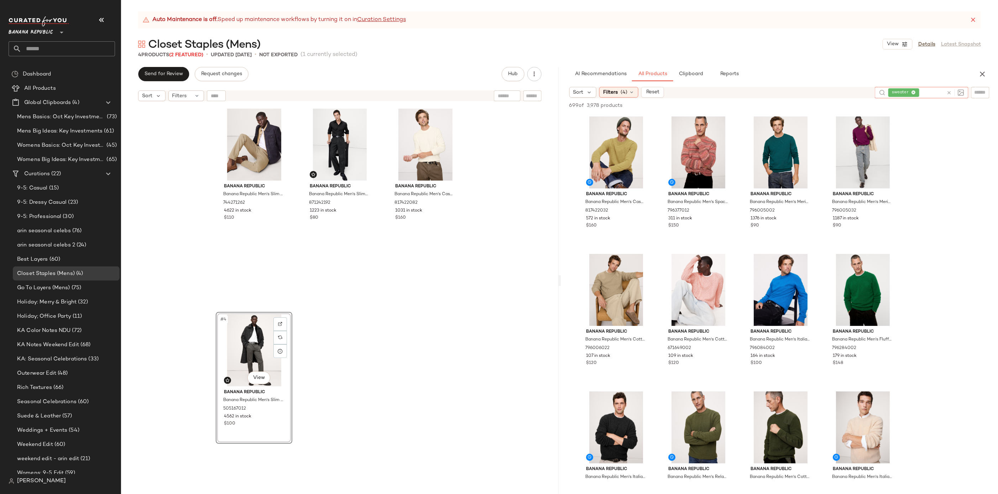
click at [951, 93] on icon at bounding box center [949, 92] width 5 height 5
click at [630, 93] on icon at bounding box center [632, 92] width 6 height 6
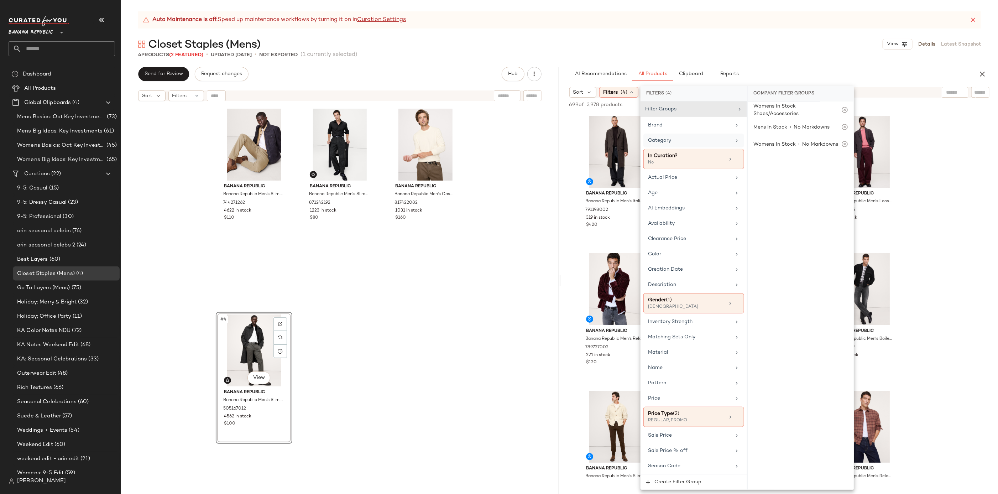
click at [686, 141] on div "Category" at bounding box center [689, 140] width 83 height 7
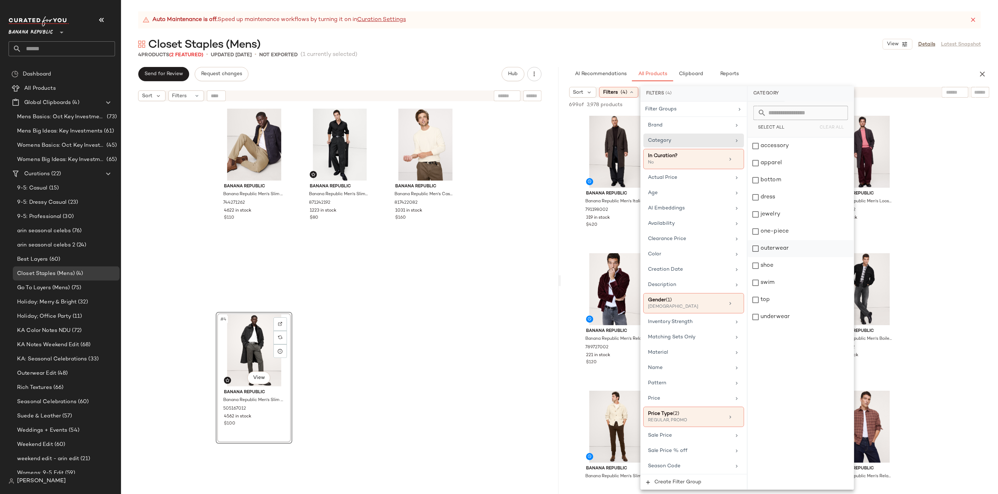
click at [786, 249] on div "outerwear" at bounding box center [801, 248] width 106 height 17
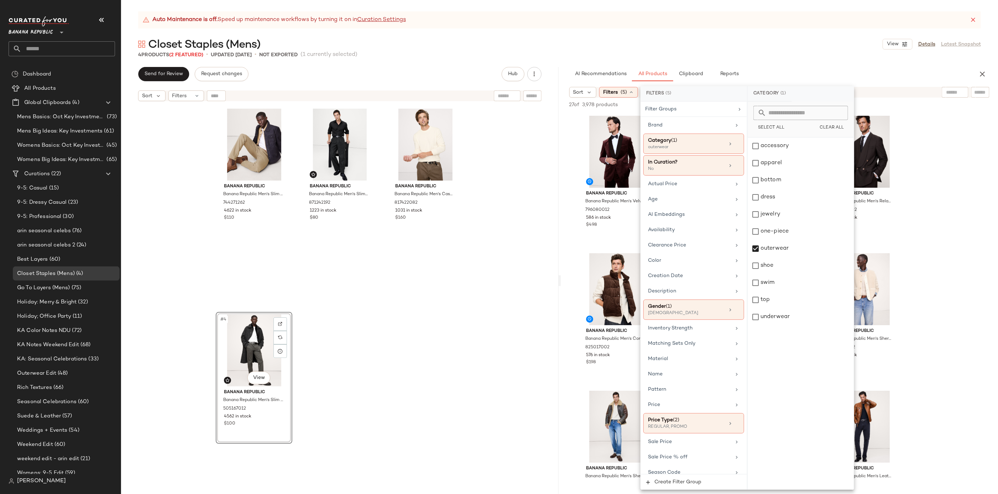
click at [982, 92] on input "text" at bounding box center [980, 92] width 12 height 7
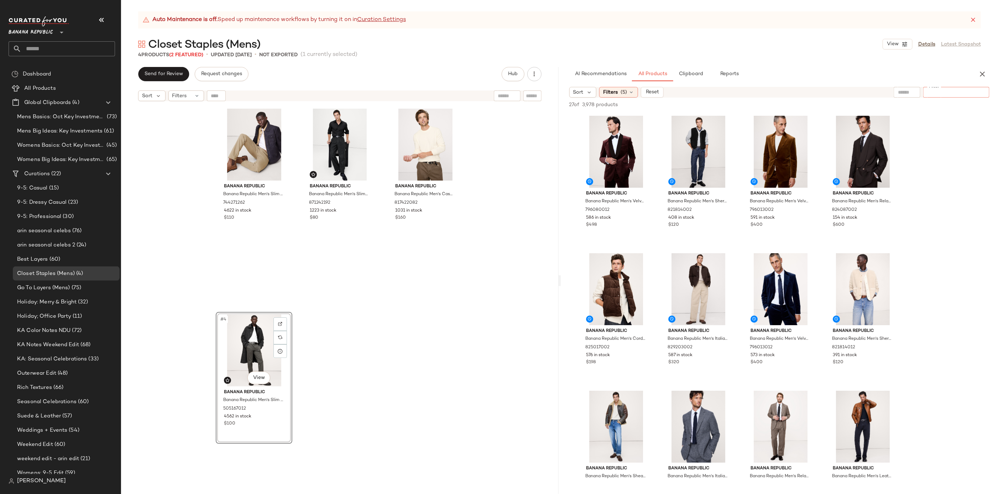
type input "*"
type input "******"
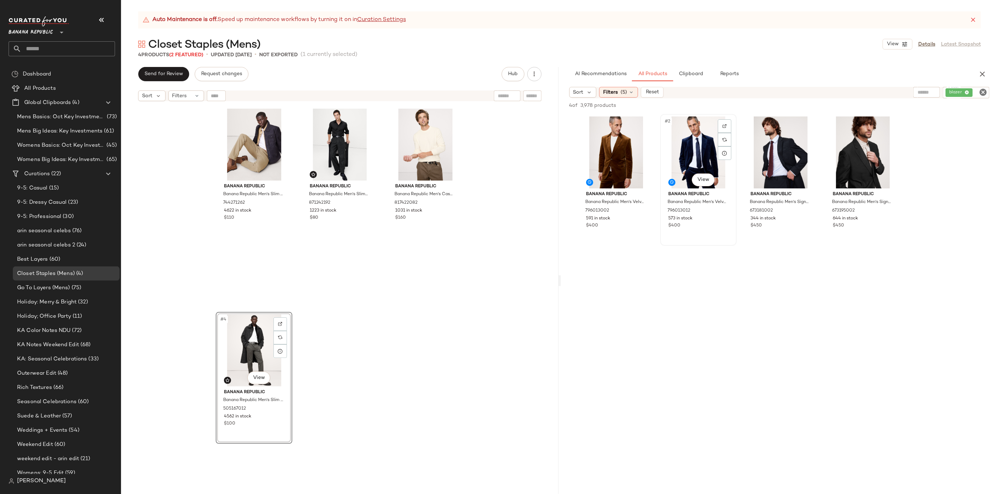
click at [698, 149] on div "#2 View" at bounding box center [699, 152] width 72 height 72
click at [859, 147] on div "#4 View" at bounding box center [863, 152] width 72 height 72
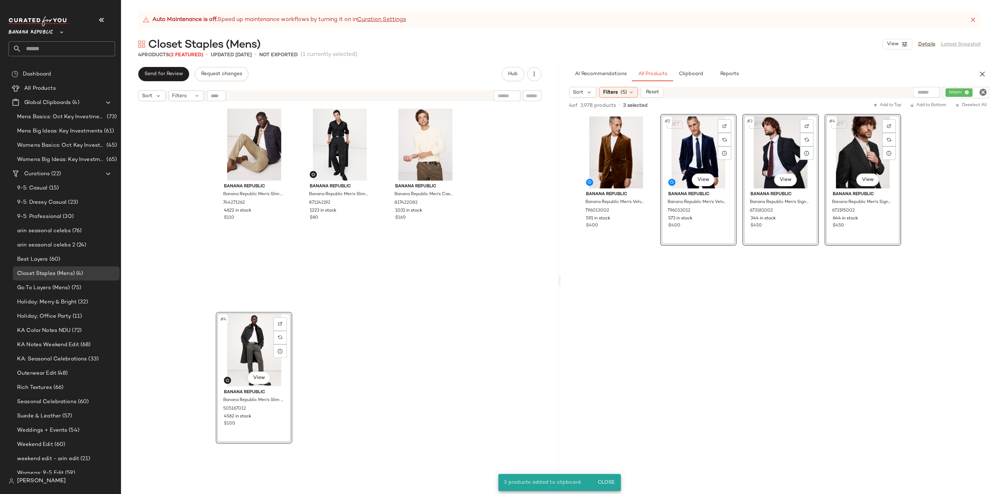
click at [979, 93] on icon "Clear Filter" at bounding box center [983, 92] width 9 height 9
click at [702, 80] on button "Clipboard" at bounding box center [691, 74] width 36 height 14
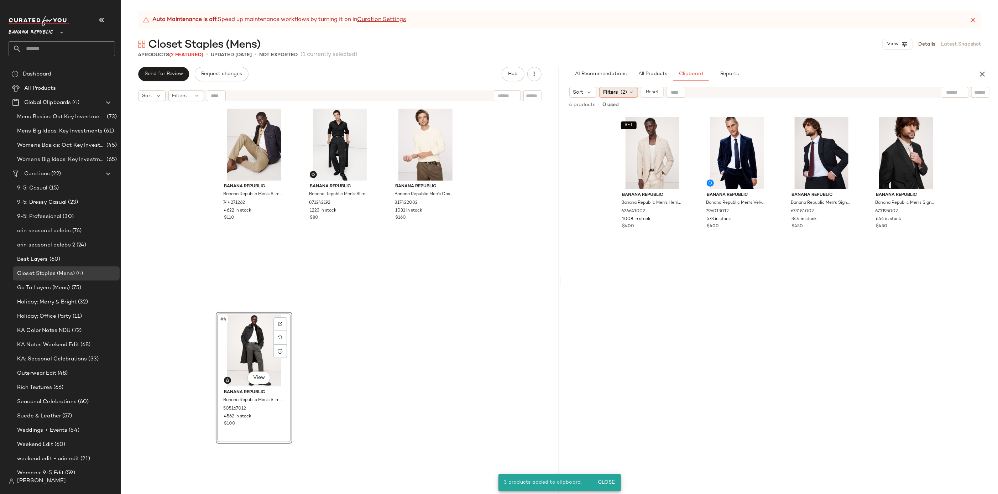
click at [629, 91] on icon at bounding box center [632, 92] width 6 height 6
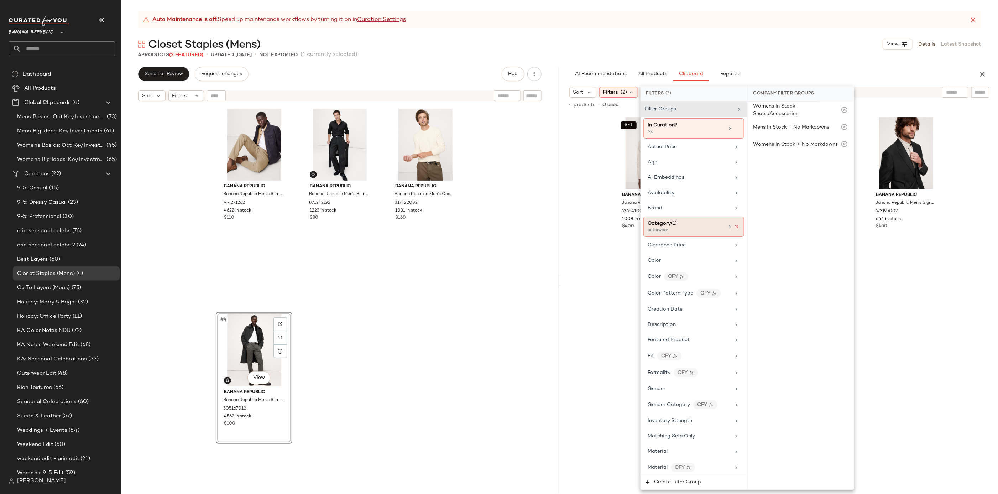
click at [736, 225] on icon at bounding box center [737, 226] width 5 height 5
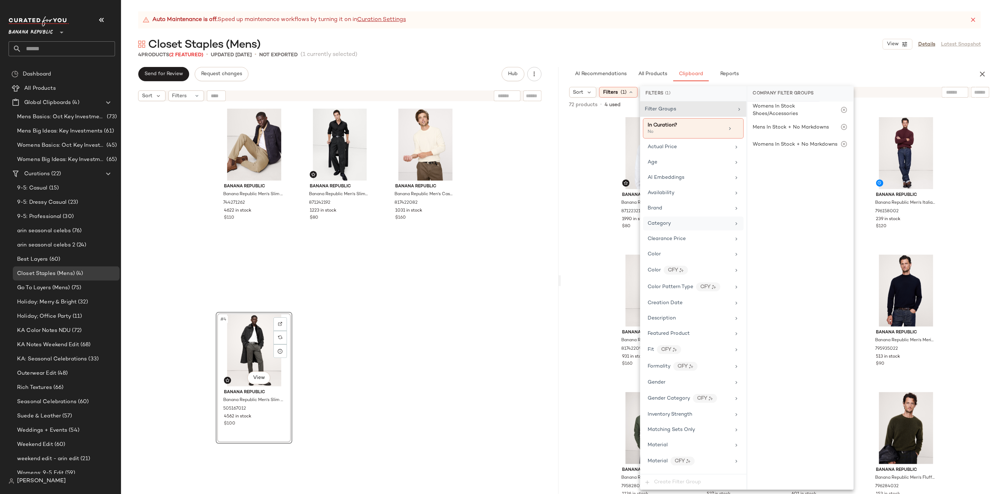
click at [837, 55] on div "4 Products (2 Featured) • updated Sep 25th • Not Exported (1 currently selected)" at bounding box center [559, 54] width 877 height 7
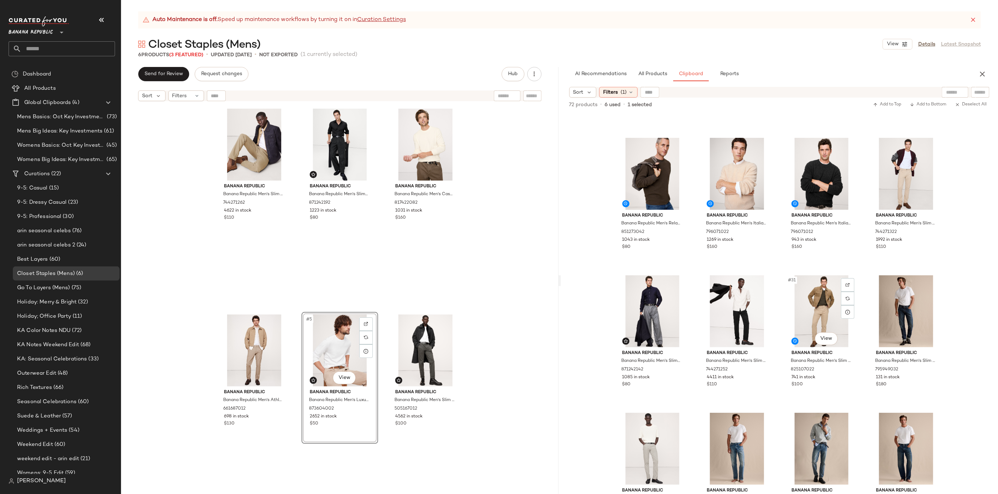
scroll to position [806, 0]
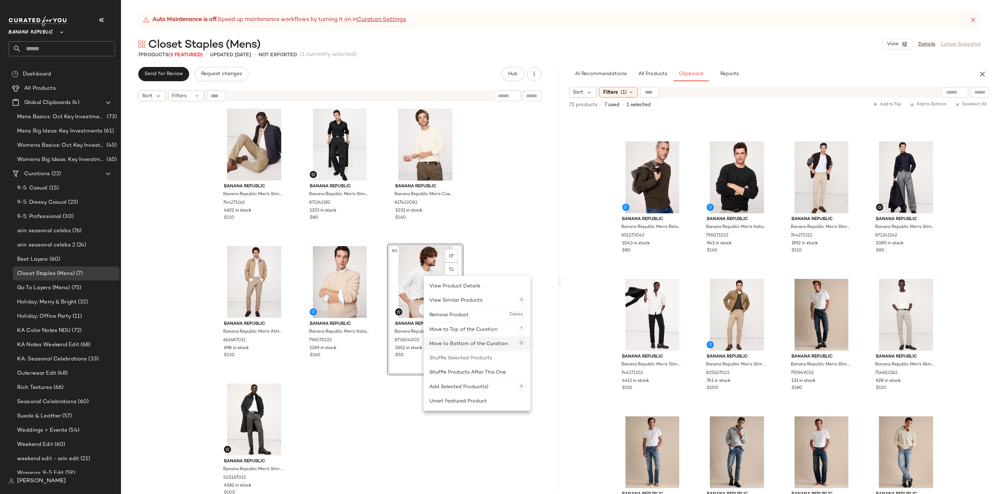
click at [453, 342] on div "Move to Bottom of the Curation G" at bounding box center [477, 344] width 95 height 14
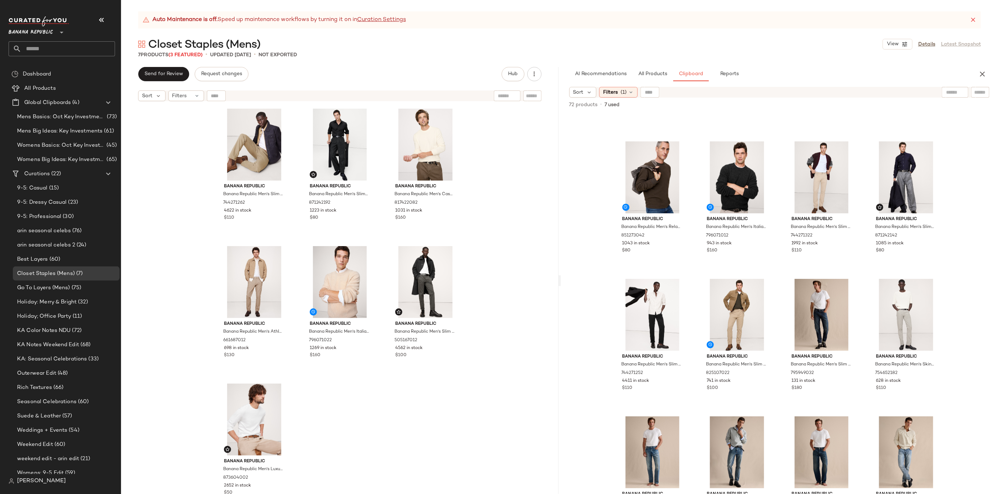
scroll to position [1, 0]
click at [714, 177] on div "#26 View" at bounding box center [737, 177] width 72 height 72
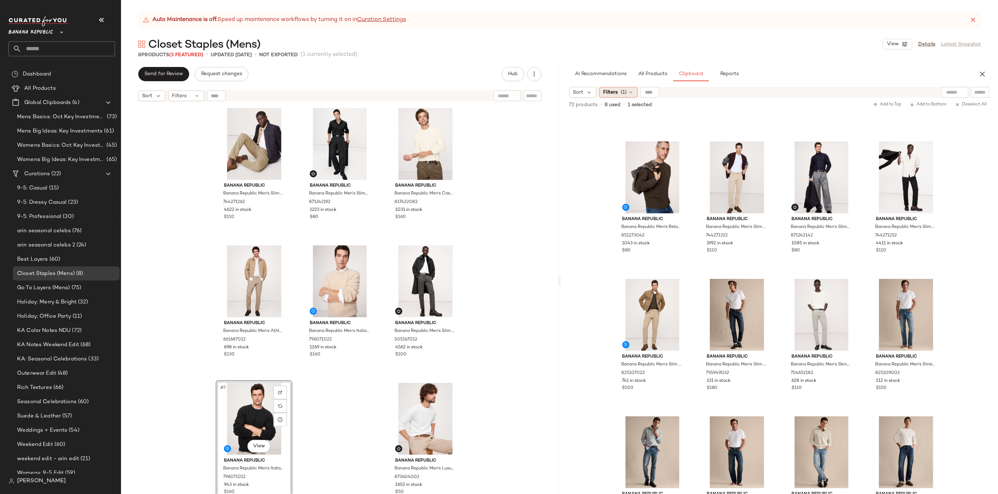
click at [626, 95] on div "Filters (1)" at bounding box center [618, 92] width 38 height 11
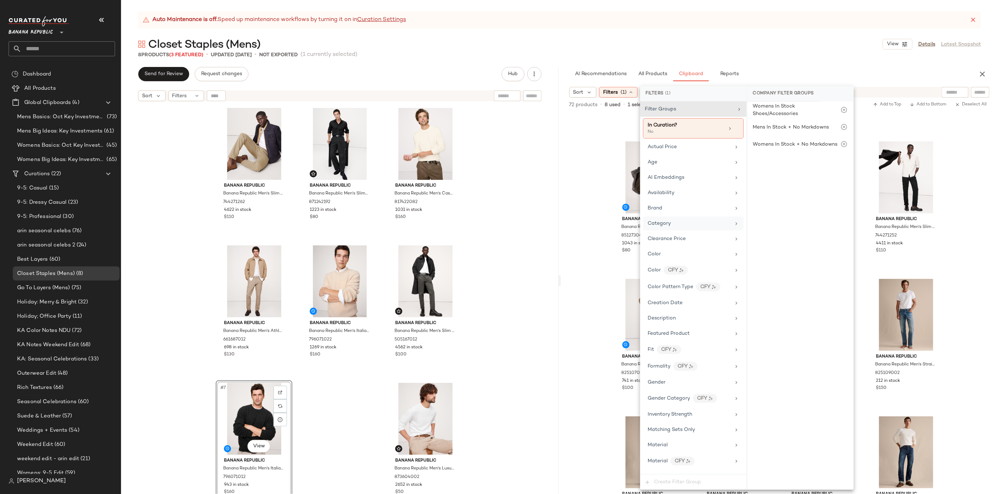
click at [677, 217] on div "Category" at bounding box center [693, 224] width 101 height 14
click at [782, 156] on div "bottom" at bounding box center [801, 163] width 106 height 17
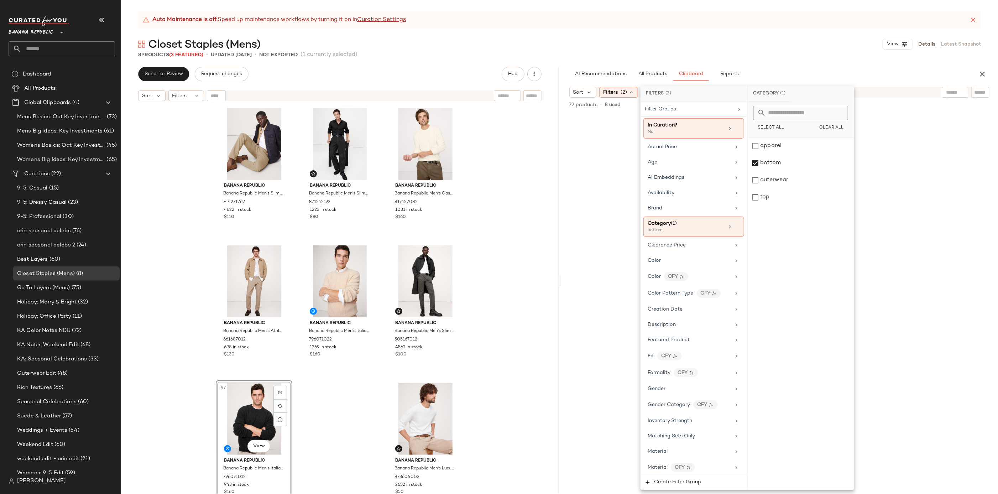
click at [819, 28] on div "Auto Maintenance is off. Speed up maintenance workflows by turning it on in Cur…" at bounding box center [559, 19] width 843 height 17
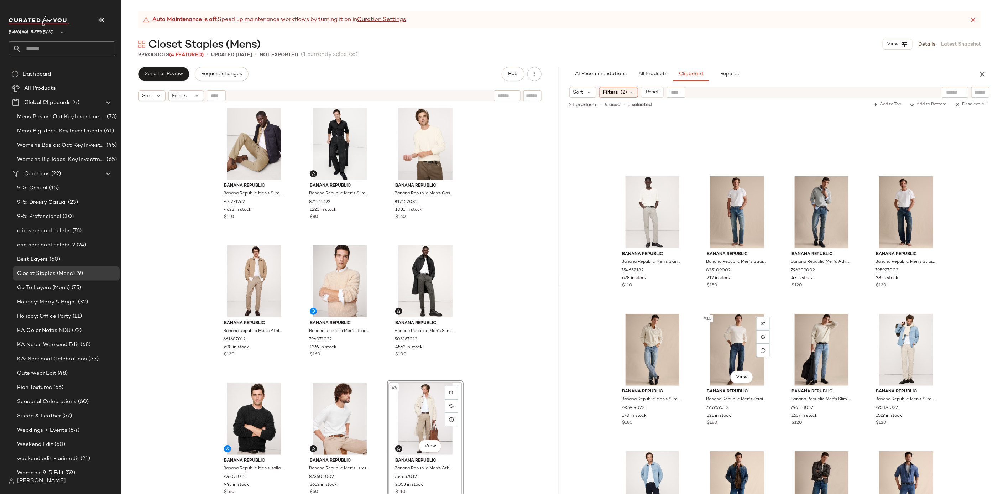
scroll to position [0, 0]
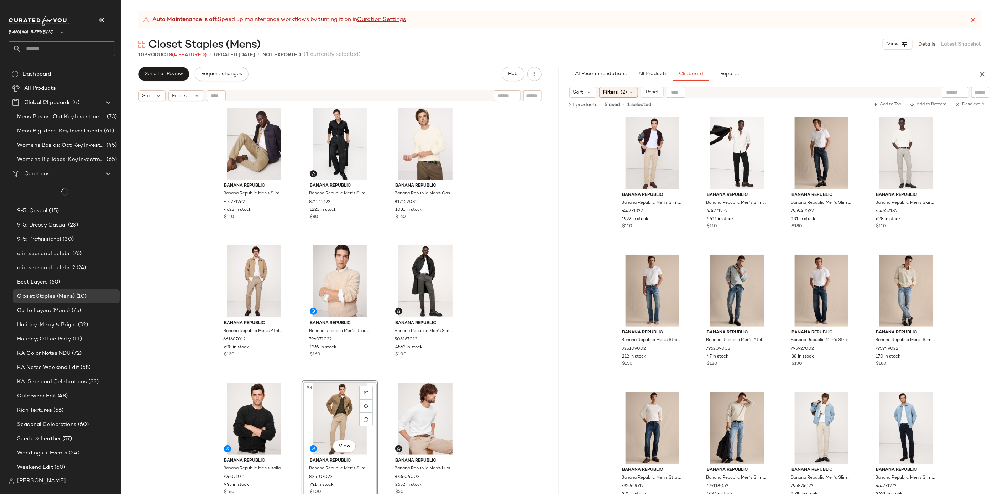
click at [491, 378] on div "Banana Republic Banana Republic Men's Slim Traveler Pant Khaki Beige Size 33W 3…" at bounding box center [340, 308] width 438 height 407
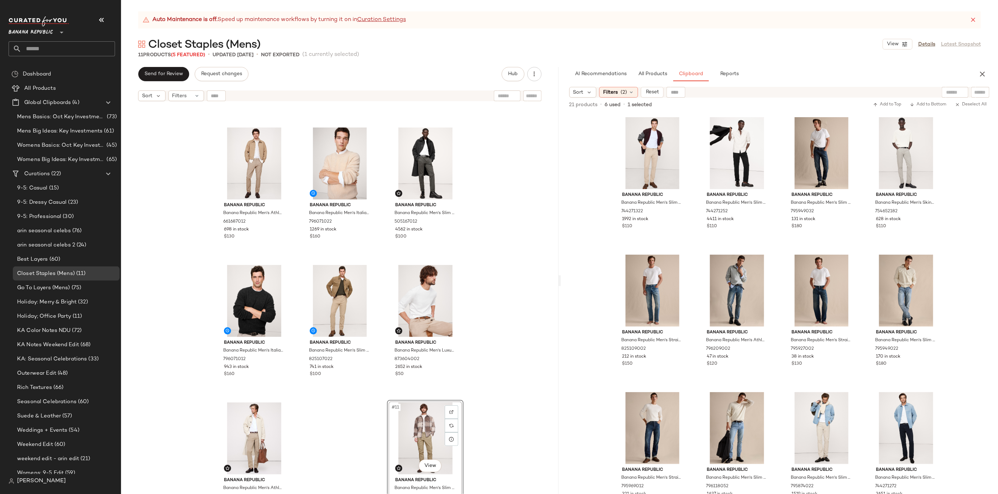
scroll to position [138, 0]
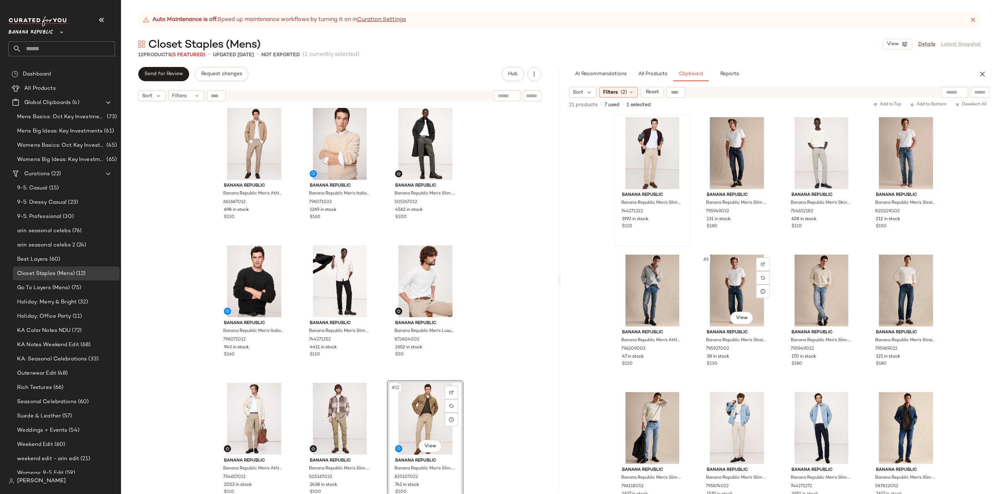
scroll to position [2, 0]
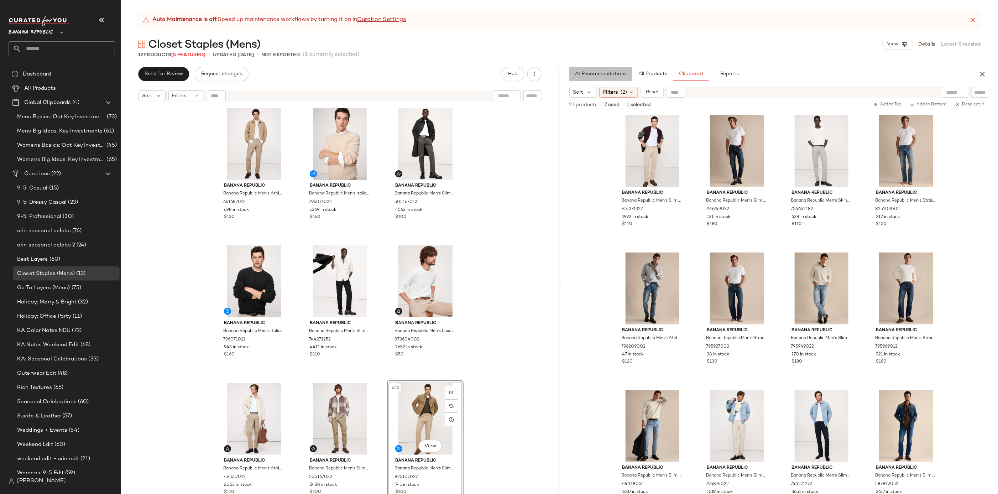
click at [629, 81] on button "AI Recommendations" at bounding box center [600, 74] width 63 height 14
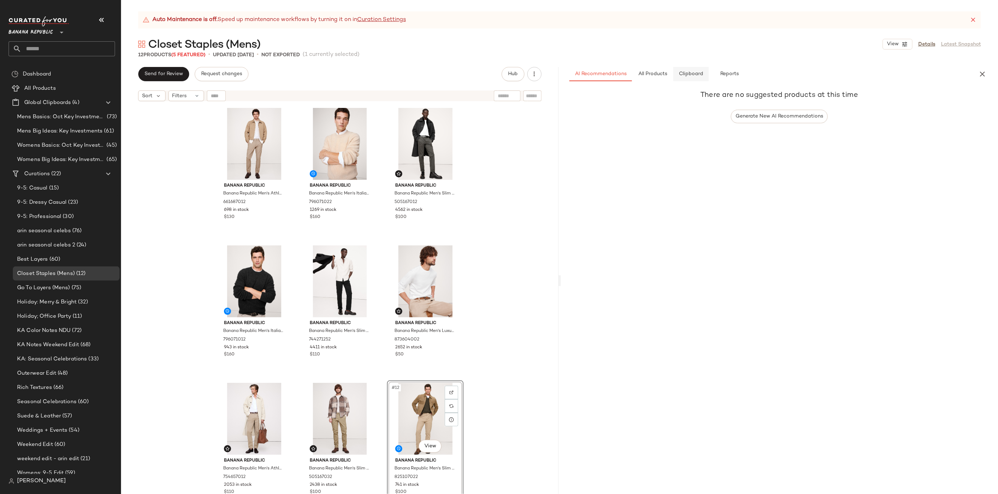
click at [681, 74] on span "Clipboard" at bounding box center [691, 74] width 25 height 6
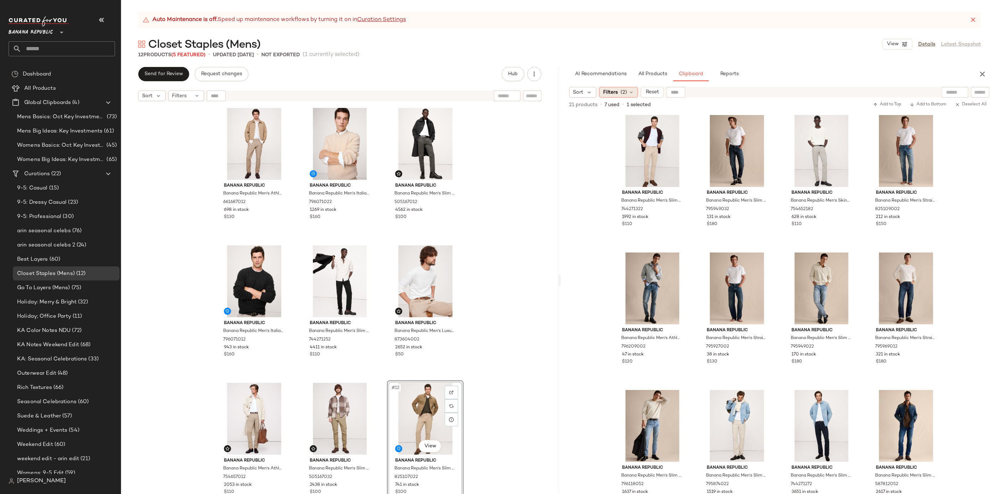
click at [623, 97] on div "Filters (2)" at bounding box center [618, 92] width 39 height 11
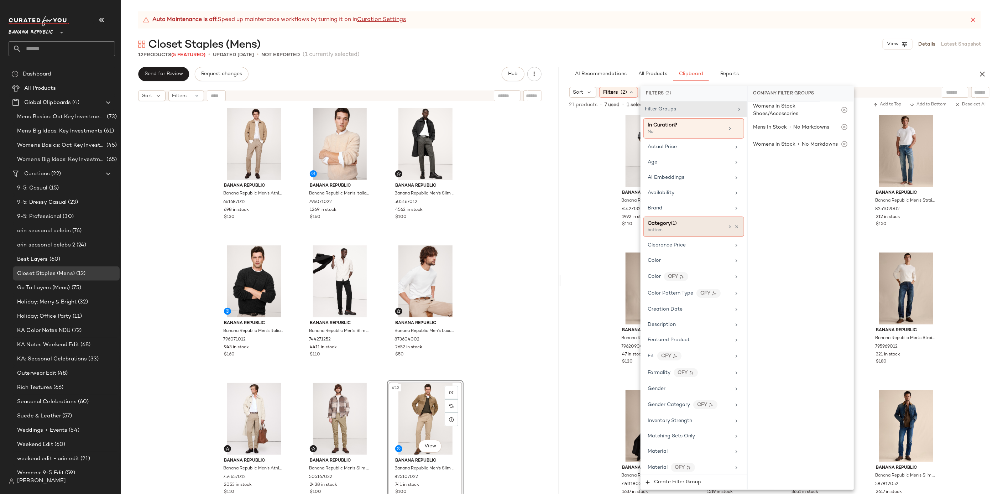
click at [694, 228] on div "bottom" at bounding box center [683, 230] width 71 height 6
click at [786, 196] on div "top" at bounding box center [801, 197] width 106 height 17
drag, startPoint x: 763, startPoint y: 157, endPoint x: 762, endPoint y: 164, distance: 7.5
click at [763, 158] on div "bottom" at bounding box center [801, 163] width 106 height 17
click at [764, 177] on div "outerwear" at bounding box center [801, 180] width 106 height 17
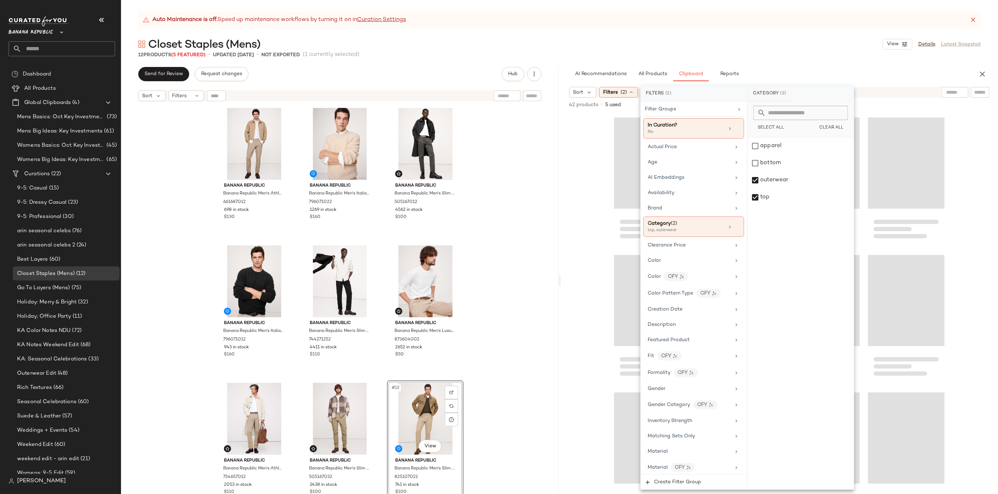
click at [793, 34] on div "Auto Maintenance is off. Speed up maintenance workflows by turning it on in Cur…" at bounding box center [559, 252] width 877 height 483
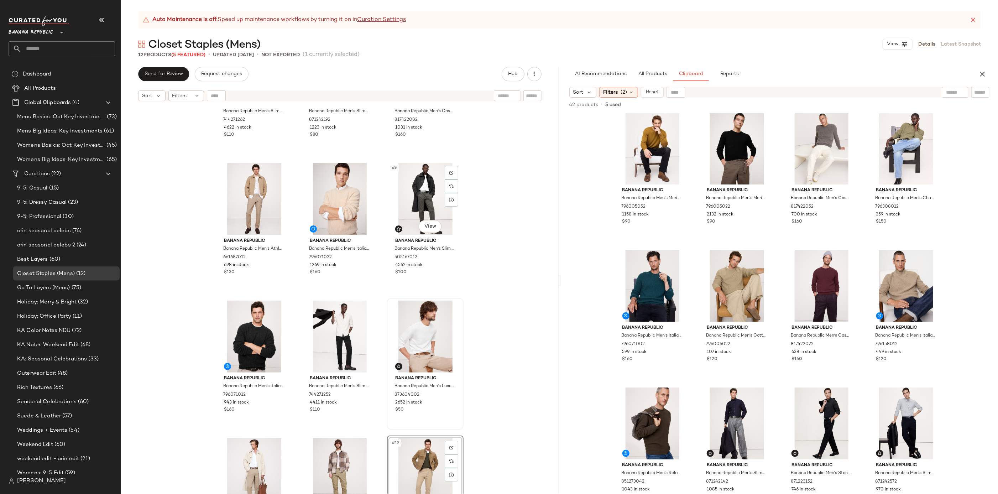
scroll to position [138, 0]
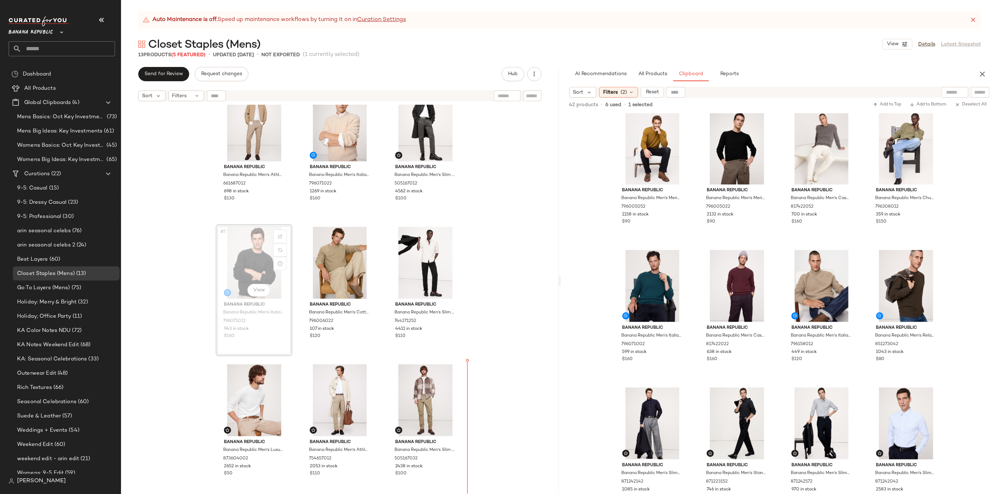
scroll to position [157, 0]
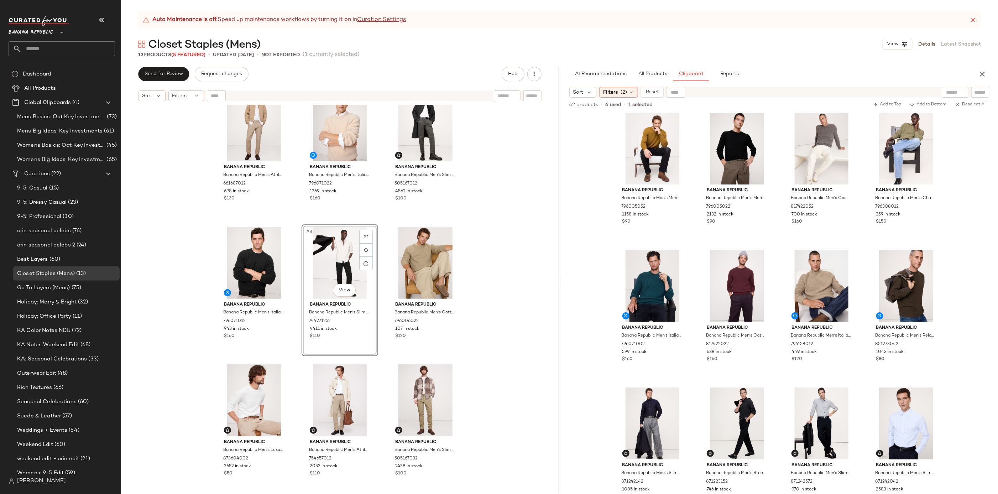
click at [520, 291] on div "Banana Republic Banana Republic Men's Slim Traveler Pant Khaki Beige Size 33W 3…" at bounding box center [340, 308] width 438 height 407
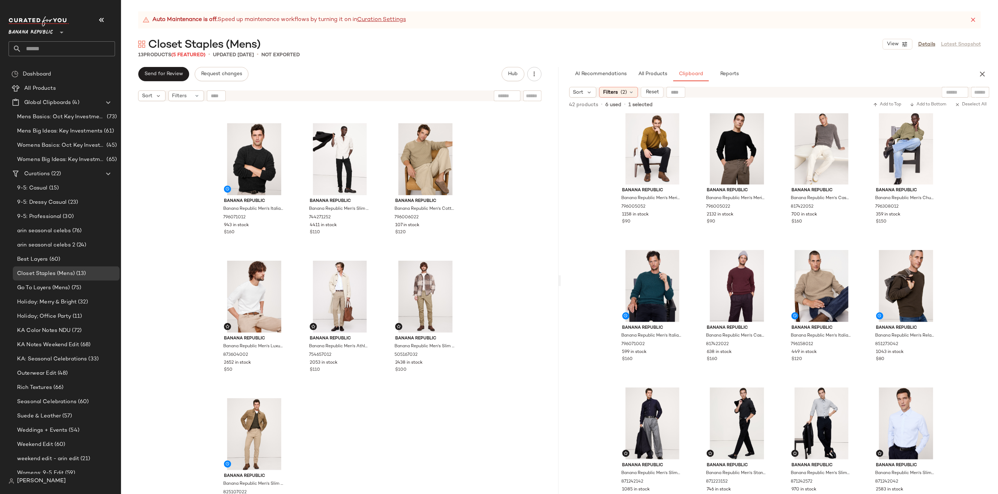
scroll to position [260, 0]
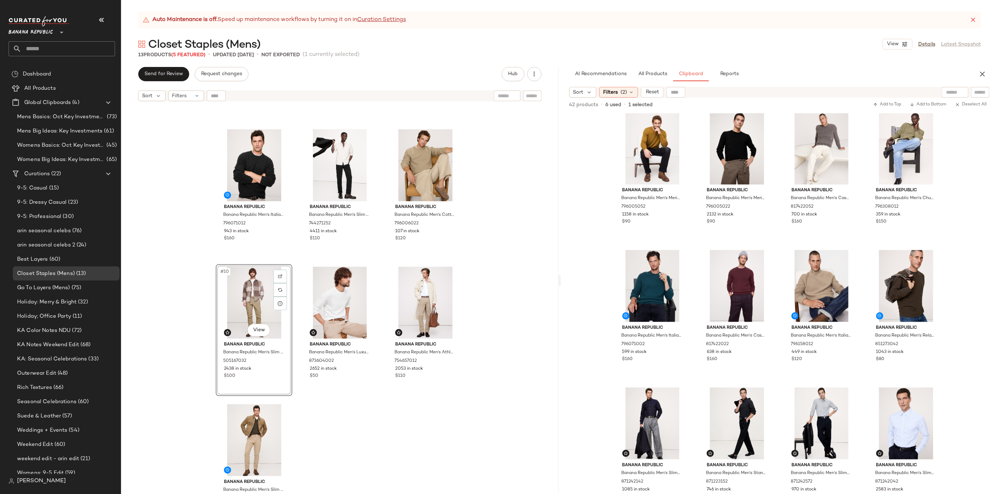
click at [486, 321] on div "Banana Republic Banana Republic Men's Italian Merino-Cashmere Waffle-Knit Sweat…" at bounding box center [340, 308] width 438 height 407
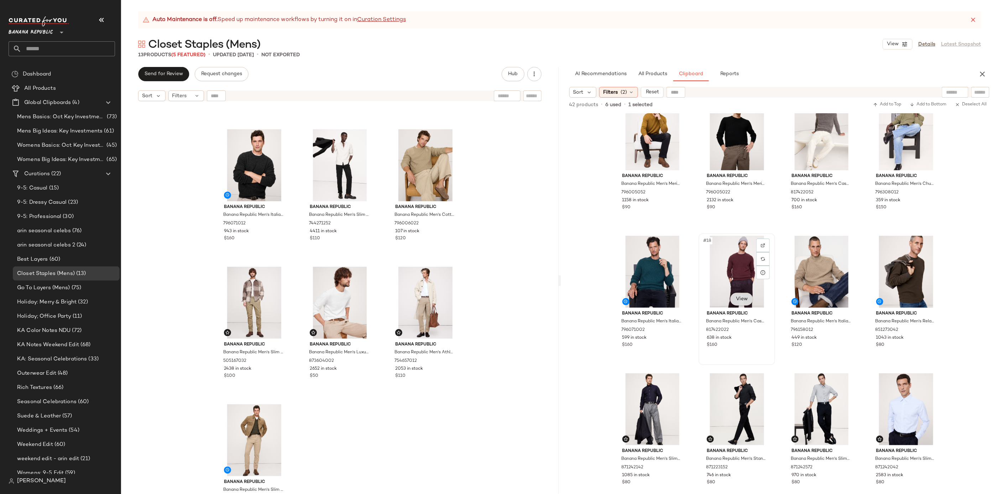
scroll to position [490, 0]
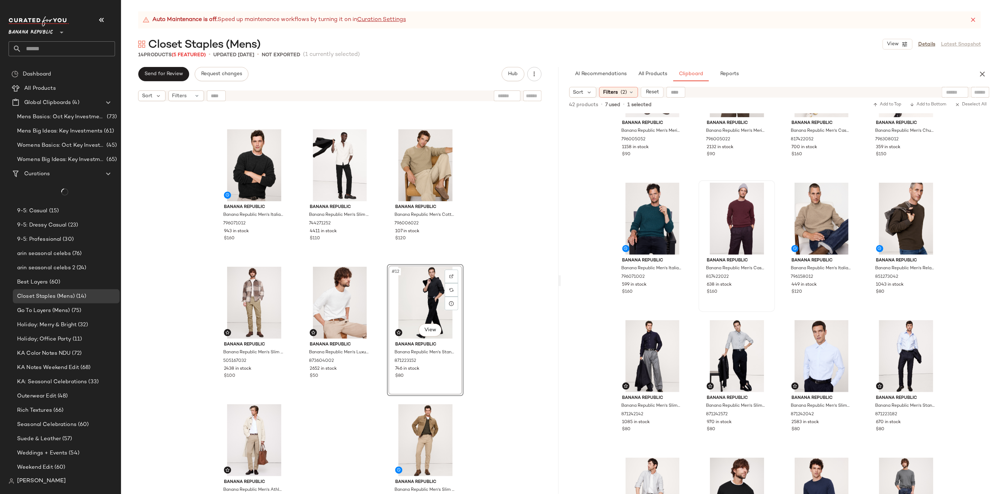
click at [502, 330] on div "Banana Republic Banana Republic Men's Italian Merino-Cashmere Waffle-Knit Sweat…" at bounding box center [340, 308] width 438 height 407
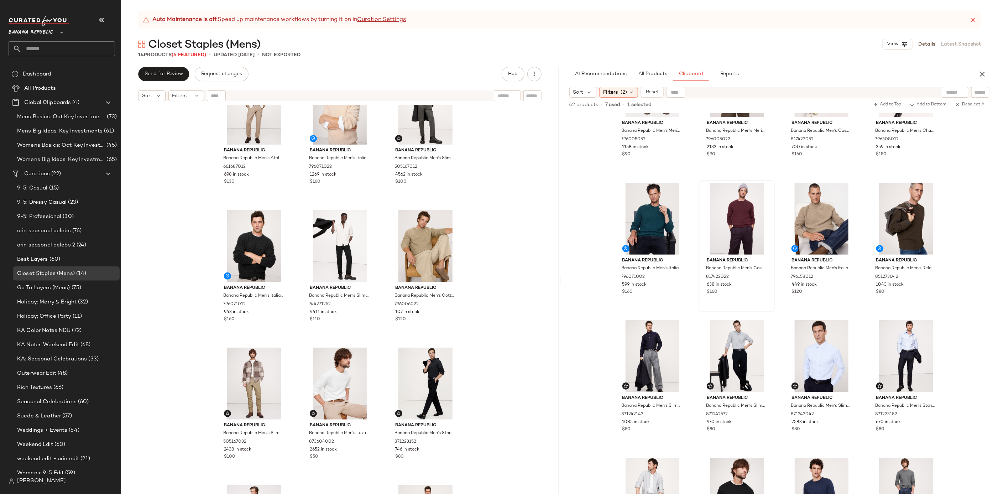
scroll to position [281, 0]
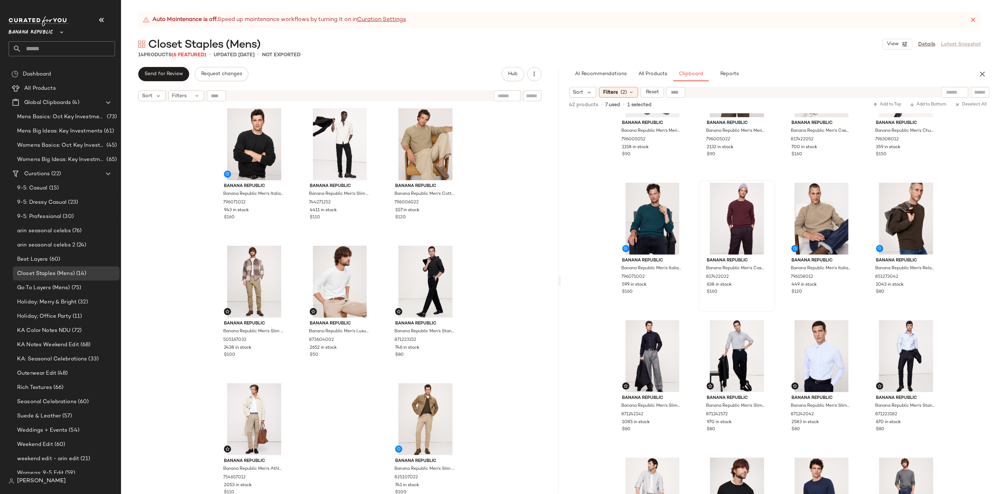
click at [511, 292] on div "Banana Republic Banana Republic Men's Athletic Slim Performance Pant Khaki Beig…" at bounding box center [340, 308] width 438 height 407
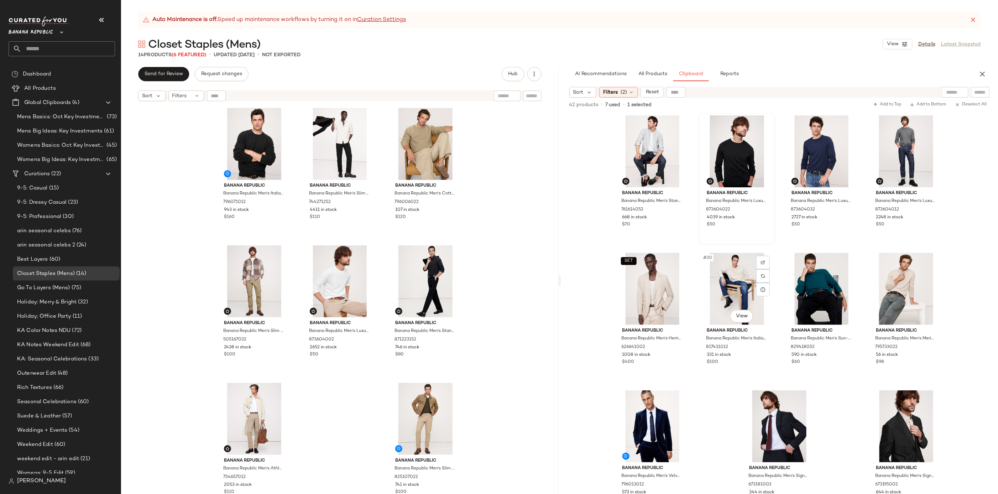
scroll to position [858, 0]
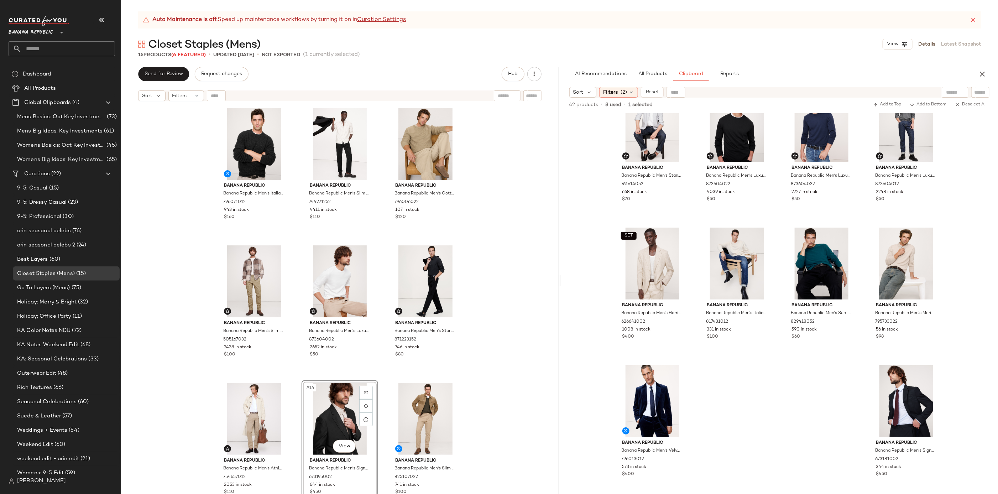
click at [498, 374] on div "Banana Republic Banana Republic Men's Athletic Slim Performance Pant Khaki Beig…" at bounding box center [340, 308] width 438 height 407
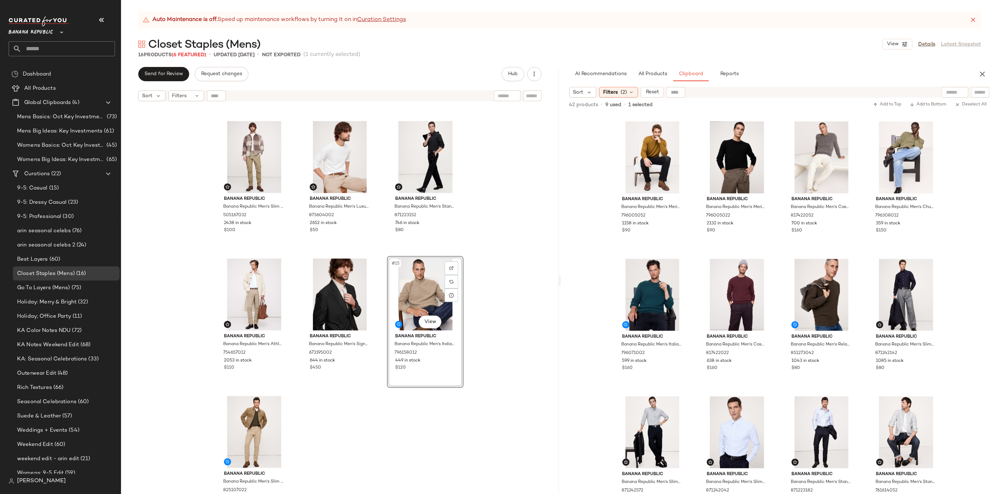
scroll to position [419, 0]
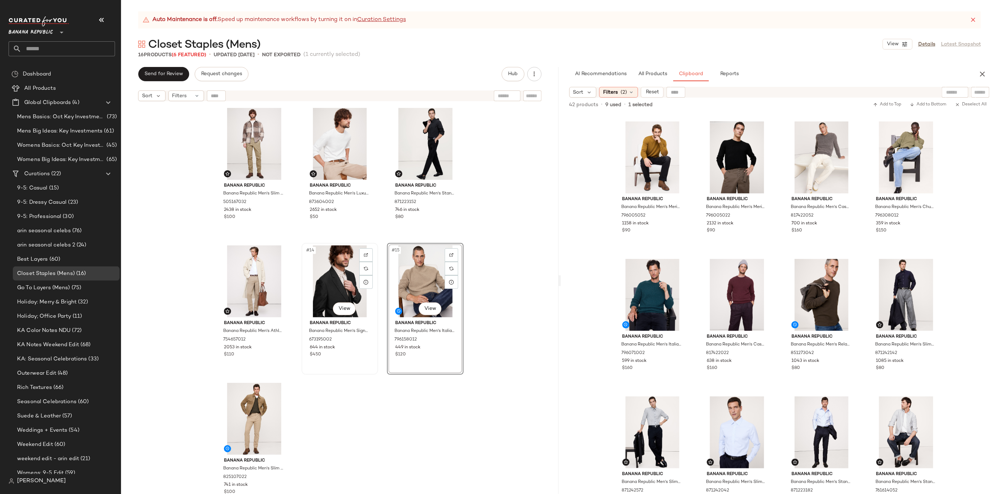
click at [329, 283] on div "#14 View" at bounding box center [340, 281] width 72 height 72
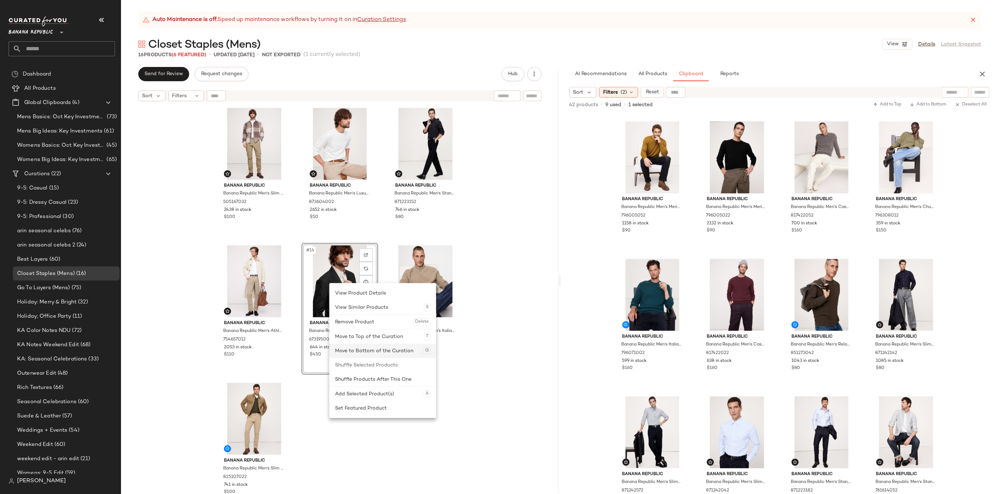
click at [371, 346] on div "Move to Bottom of the Curation G" at bounding box center [382, 351] width 95 height 14
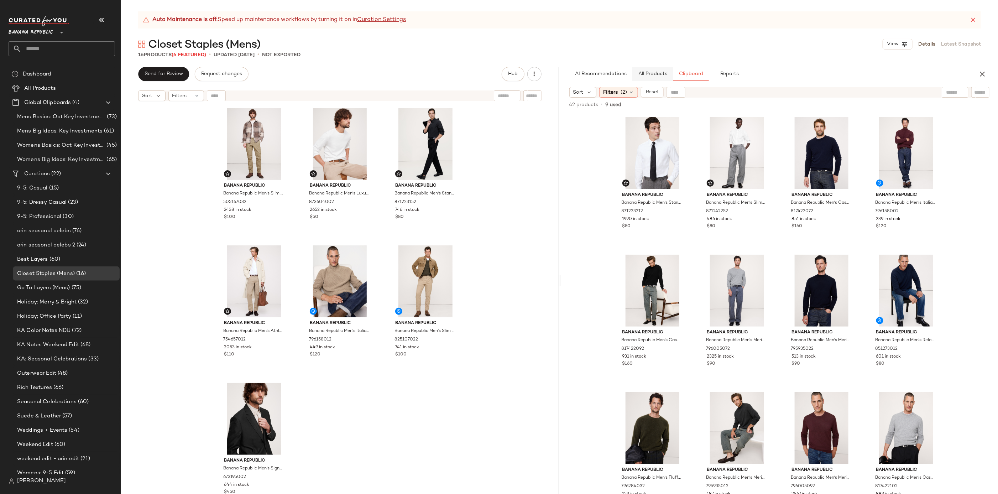
click at [658, 74] on span "All Products" at bounding box center [652, 74] width 29 height 6
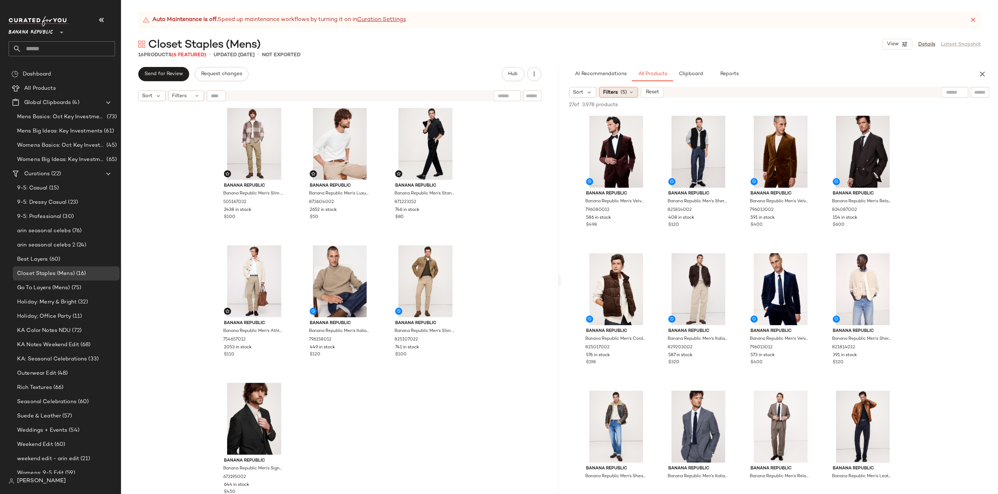
click at [616, 93] on span "Filters" at bounding box center [610, 92] width 15 height 7
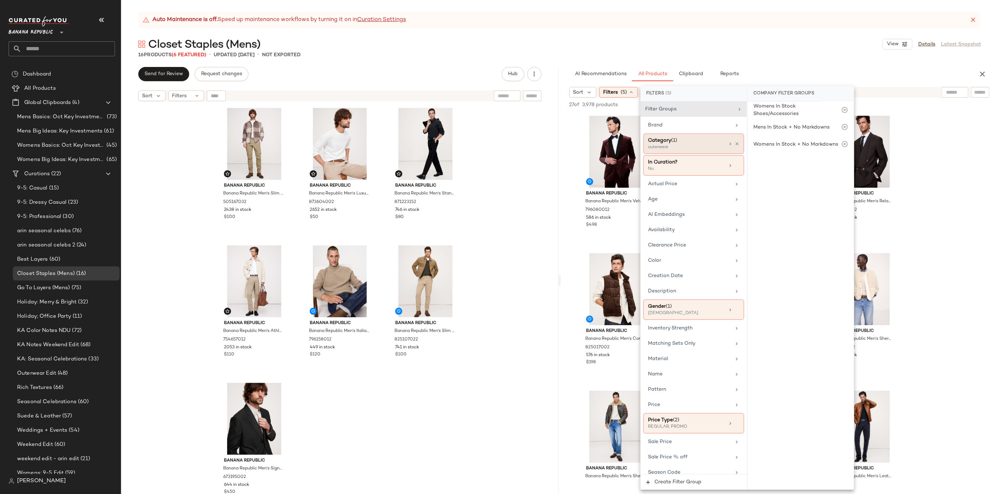
click at [707, 146] on div "outerwear" at bounding box center [683, 147] width 71 height 6
click at [800, 253] on div "outerwear" at bounding box center [801, 248] width 106 height 17
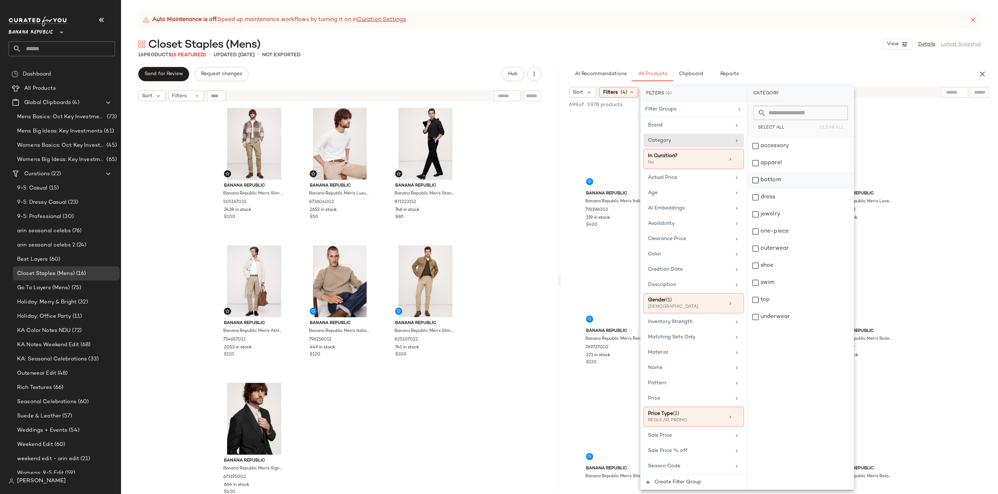
click at [772, 182] on div "bottom" at bounding box center [801, 180] width 106 height 17
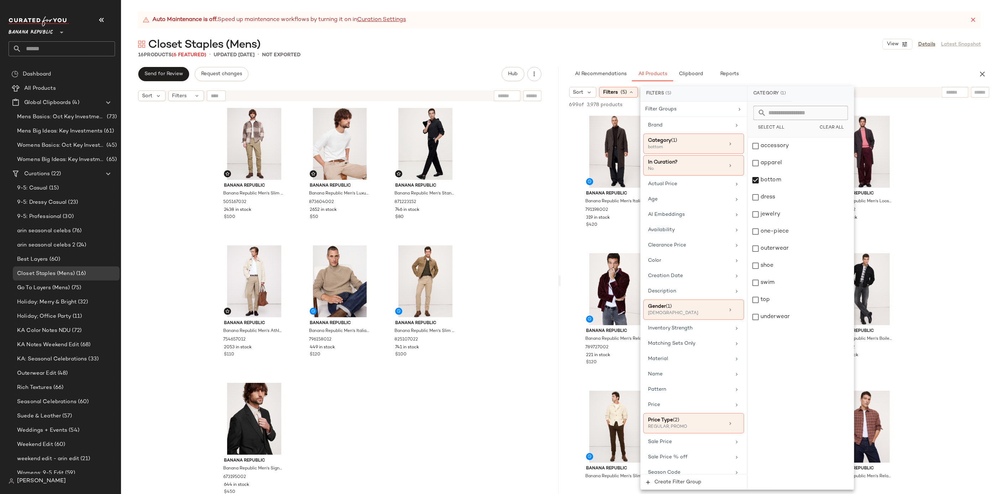
click at [958, 94] on input "text" at bounding box center [955, 92] width 18 height 7
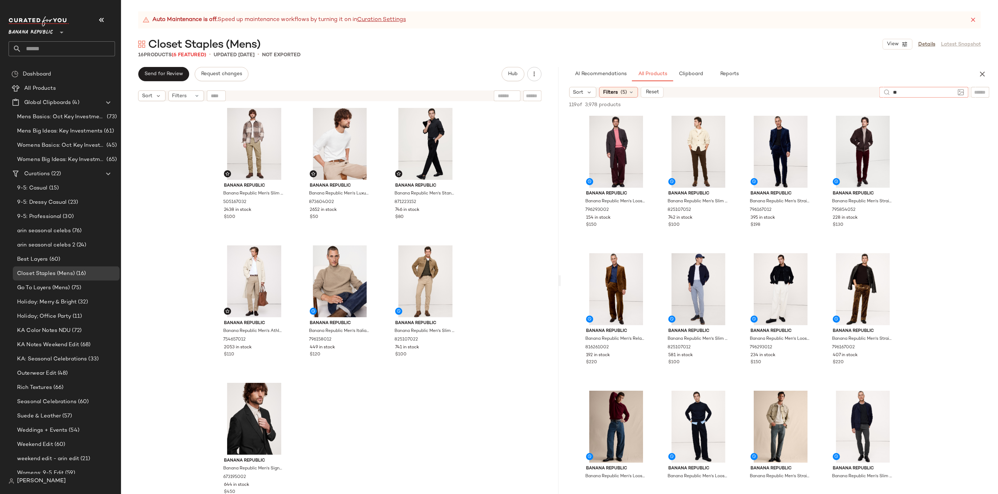
type input "*"
type input "*****"
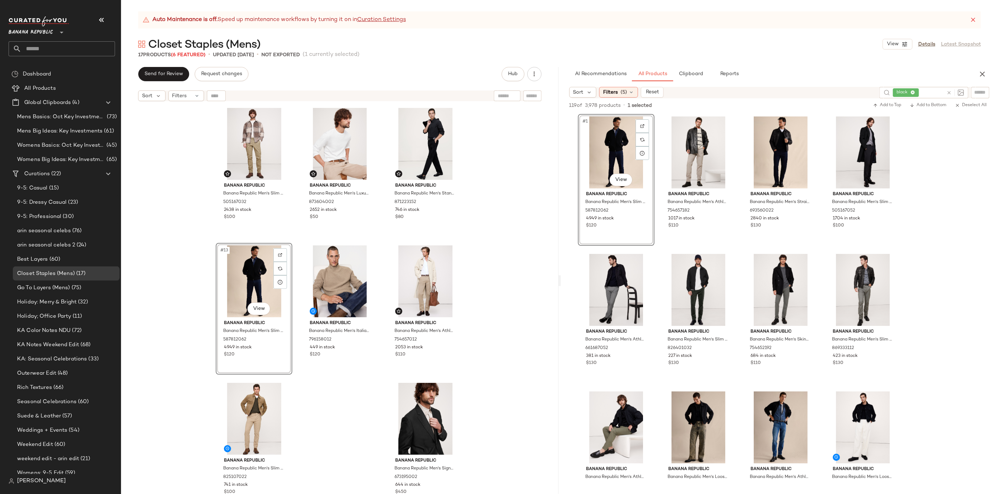
click at [506, 295] on div "Banana Republic Banana Republic Men's Italian Merino-Cashmere Waffle-Knit Sweat…" at bounding box center [340, 308] width 438 height 407
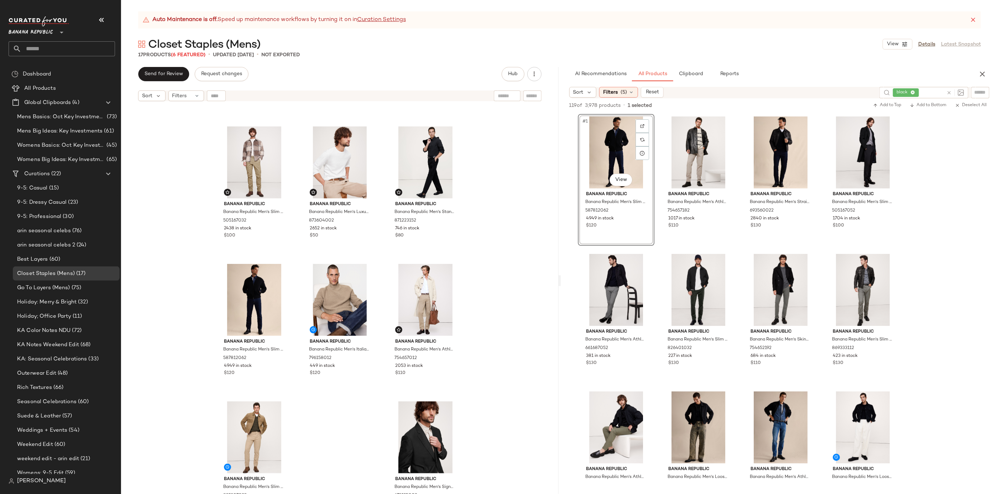
scroll to position [419, 0]
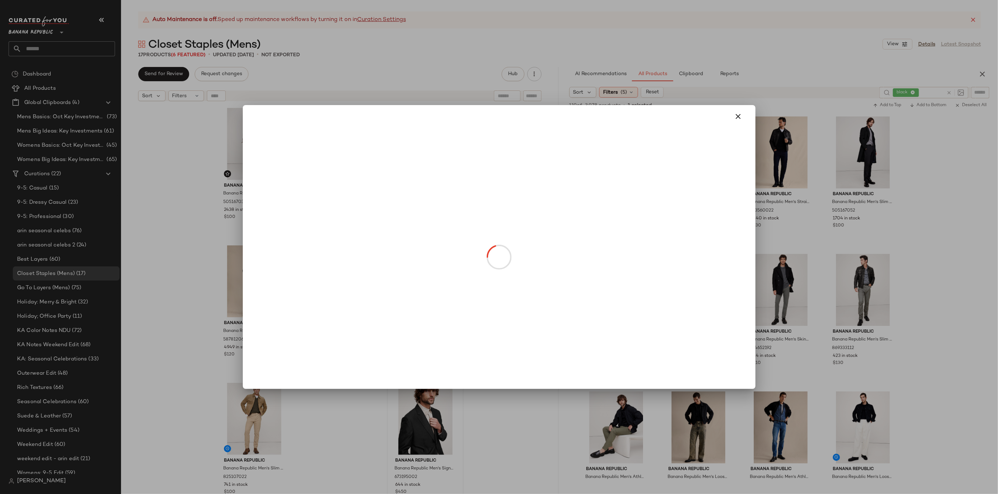
drag, startPoint x: 416, startPoint y: 436, endPoint x: 196, endPoint y: 457, distance: 220.7
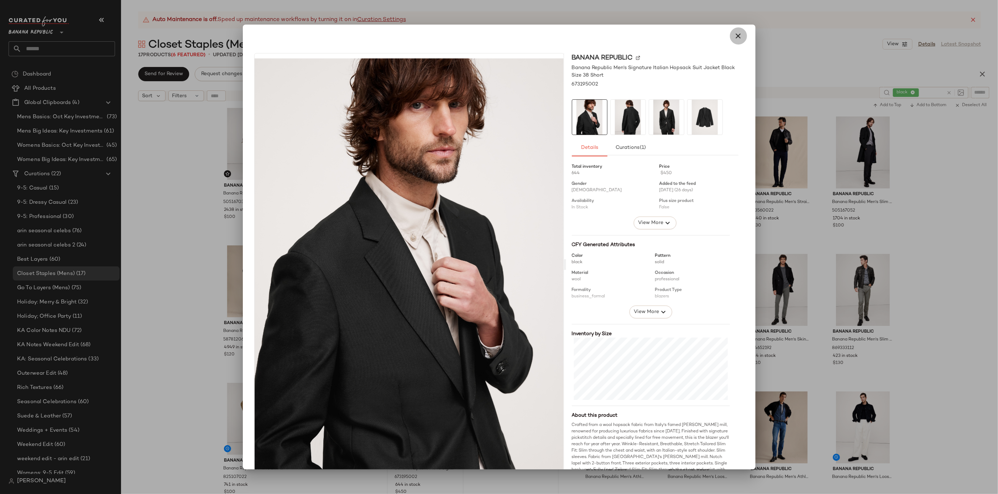
click at [737, 42] on button "button" at bounding box center [738, 35] width 17 height 17
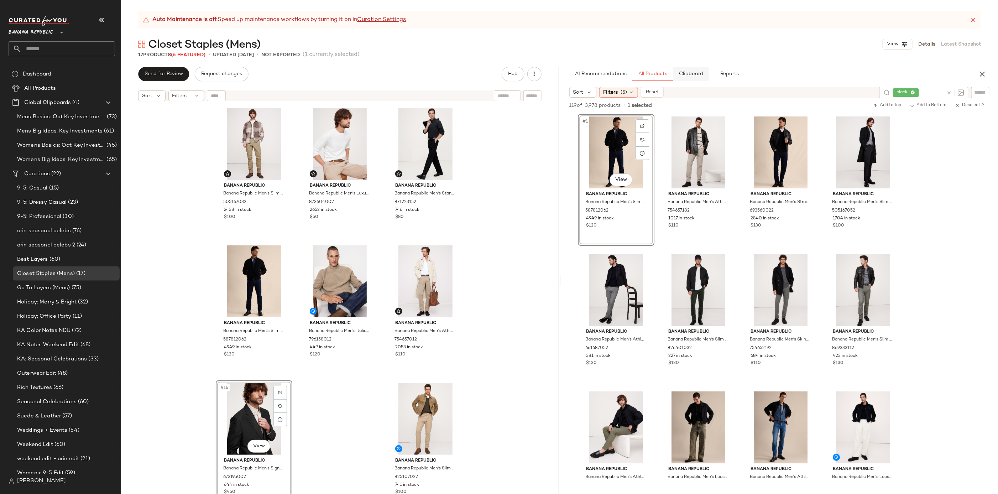
click at [690, 72] on span "Clipboard" at bounding box center [691, 74] width 25 height 6
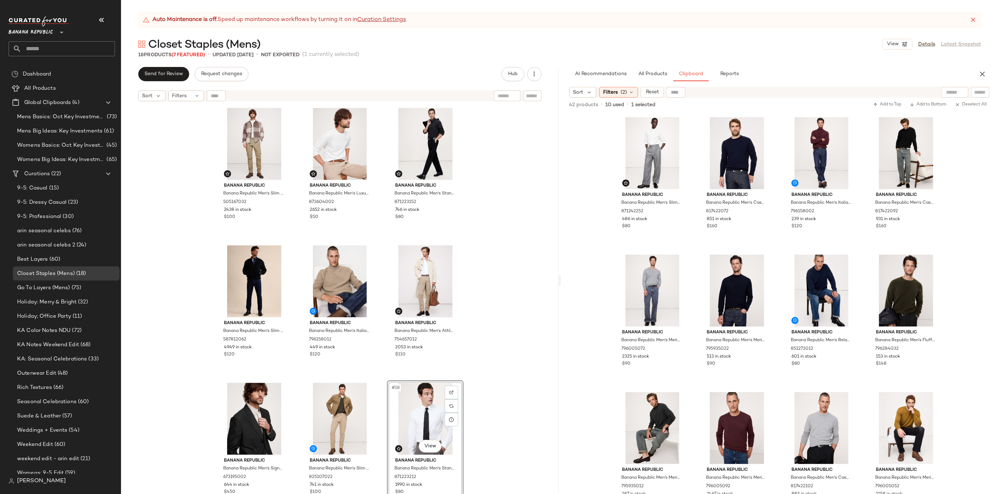
click at [496, 321] on div "Banana Republic Banana Republic Men's Italian Merino-Cashmere Waffle-Knit Sweat…" at bounding box center [340, 308] width 438 height 407
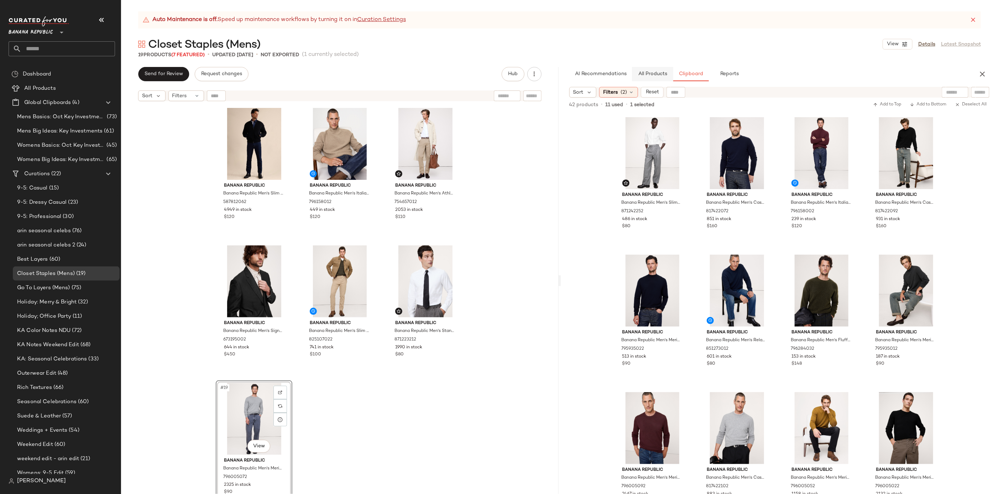
click at [649, 78] on button "All Products" at bounding box center [652, 74] width 41 height 14
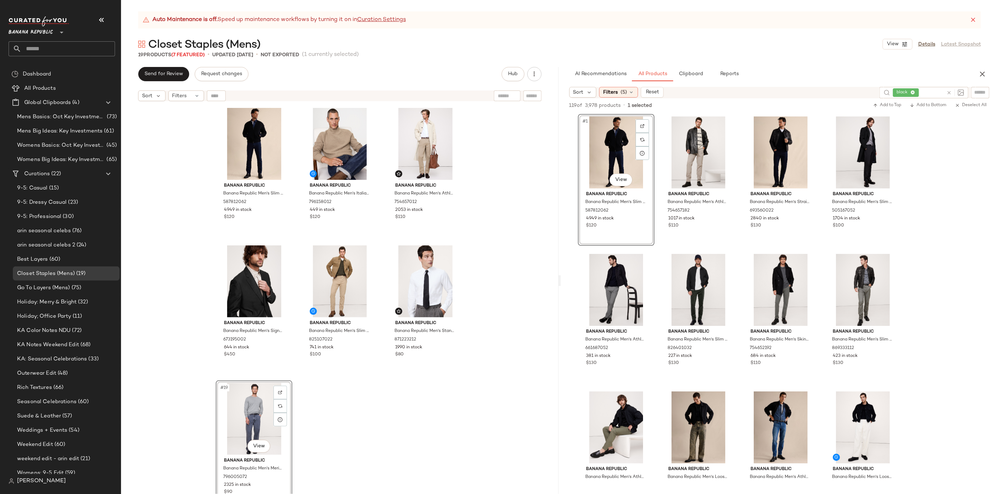
click at [931, 92] on input "text" at bounding box center [933, 92] width 24 height 7
type input "*****"
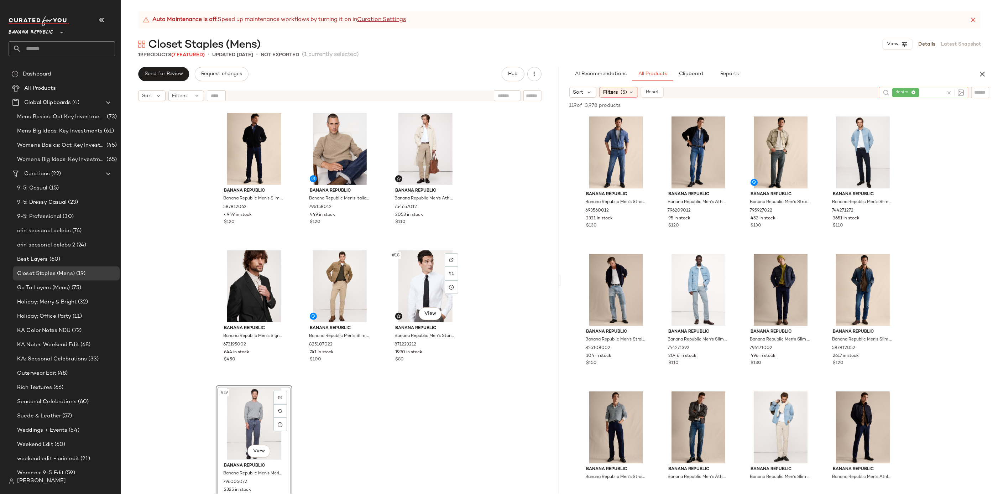
scroll to position [556, 0]
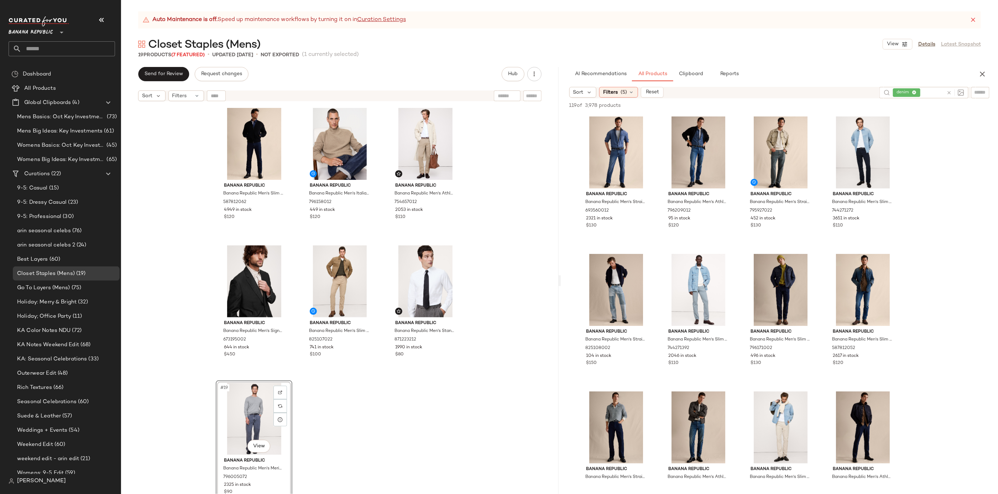
click at [419, 443] on div "Banana Republic Banana Republic Men's Slim Rapid Movement Chino Pant Khaki Beig…" at bounding box center [340, 308] width 438 height 407
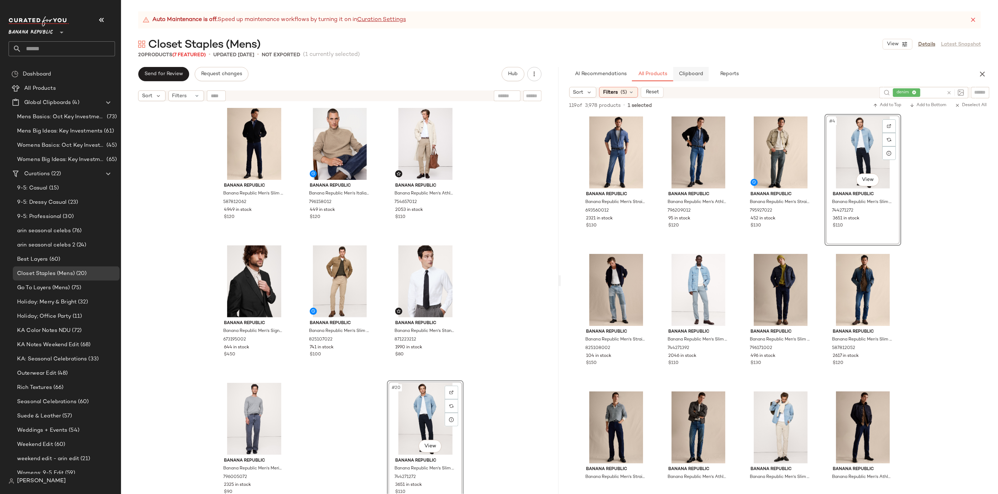
click at [690, 72] on span "Clipboard" at bounding box center [691, 74] width 25 height 6
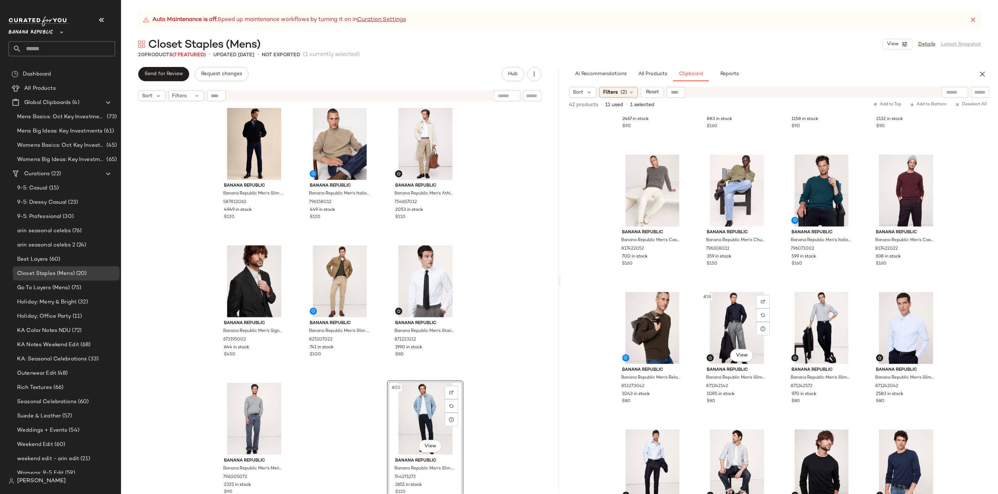
scroll to position [390, 0]
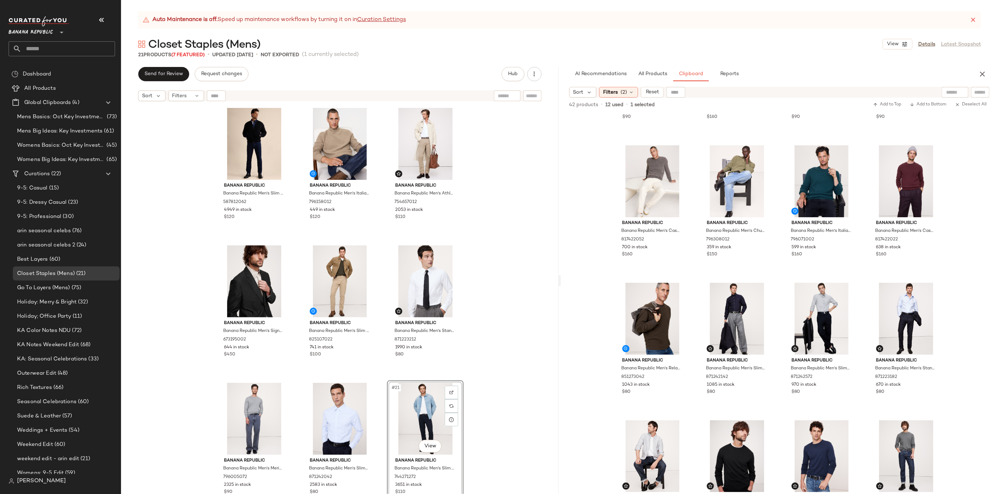
click at [498, 411] on div "Banana Republic Banana Republic Men's Slim Rapid Movement Chino Pant Khaki Beig…" at bounding box center [340, 308] width 438 height 407
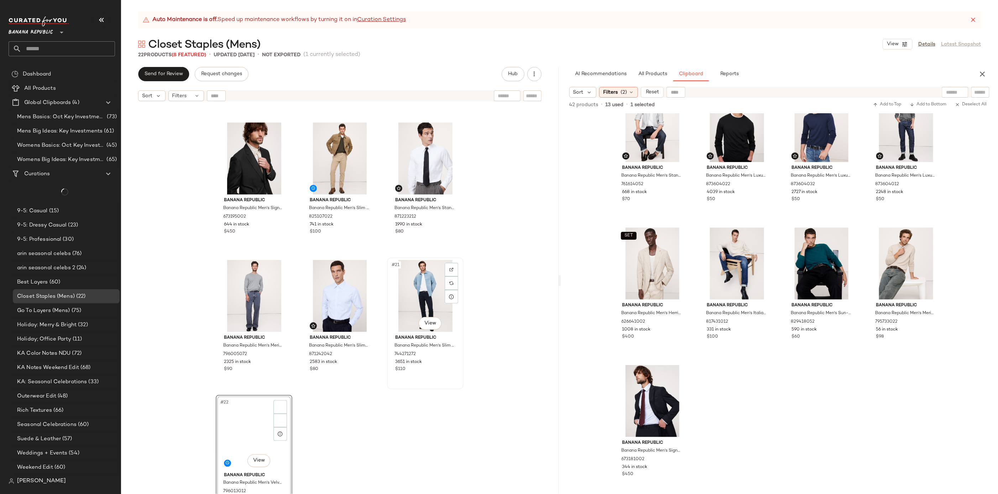
scroll to position [694, 0]
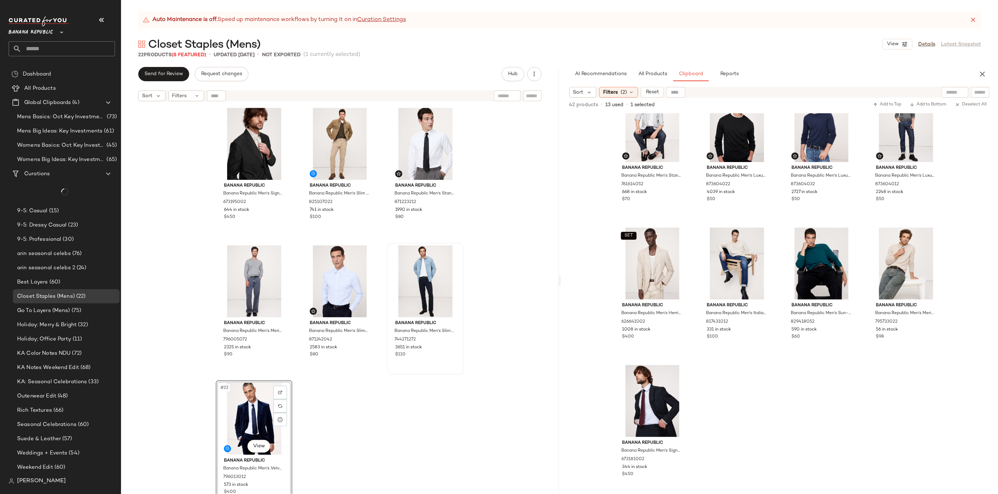
click at [410, 399] on div "Banana Republic Banana Republic Men's Slim Luxe Traveler Jean Medium Dark Wash …" at bounding box center [340, 308] width 438 height 407
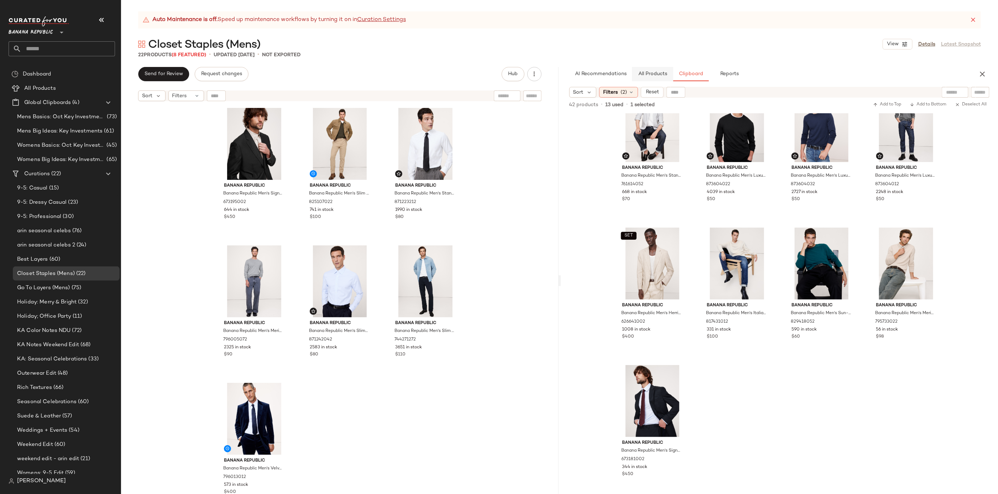
click at [660, 80] on button "All Products" at bounding box center [652, 74] width 41 height 14
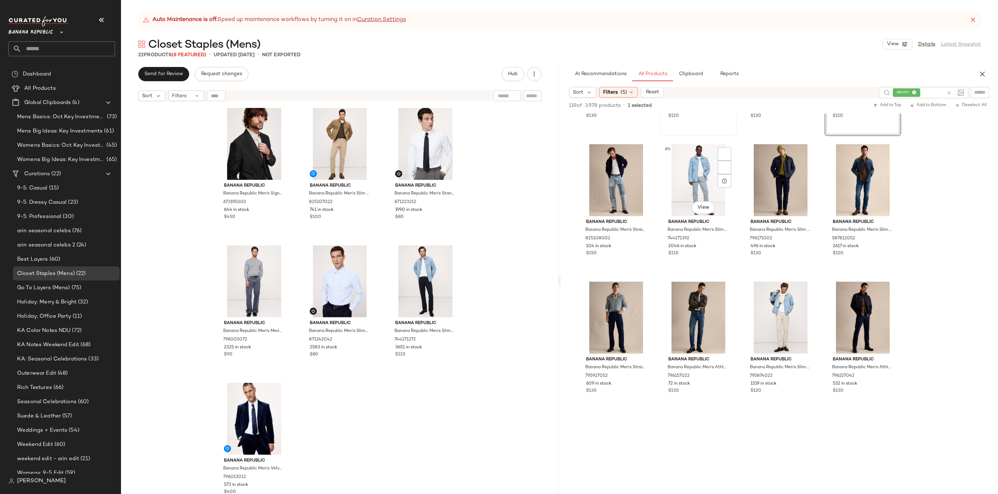
scroll to position [120, 0]
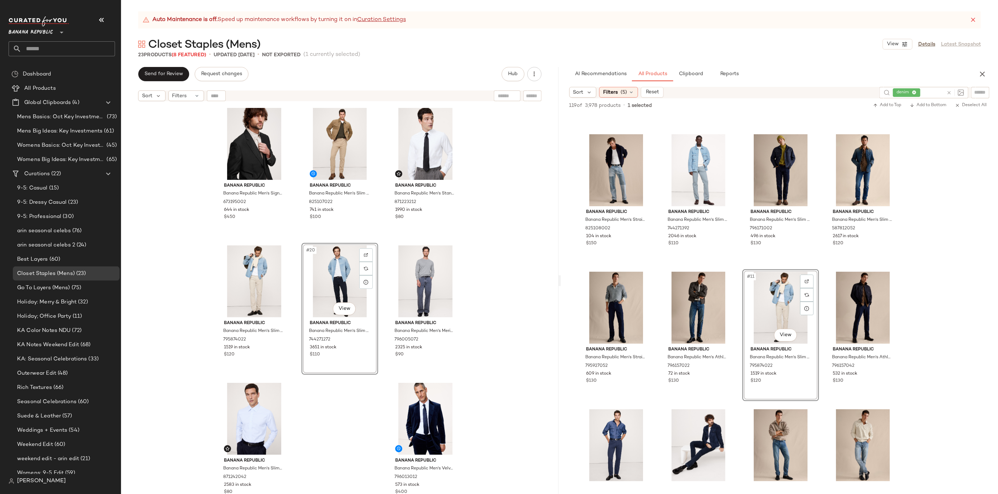
click at [486, 337] on div "Banana Republic Banana Republic Men's Slim Luxe Traveler Jean Medium Dark Wash …" at bounding box center [340, 308] width 438 height 407
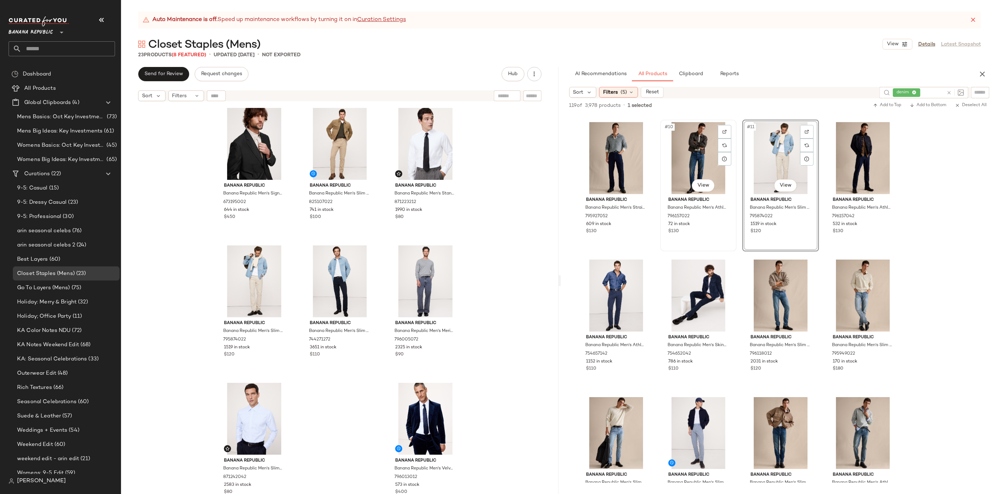
scroll to position [280, 0]
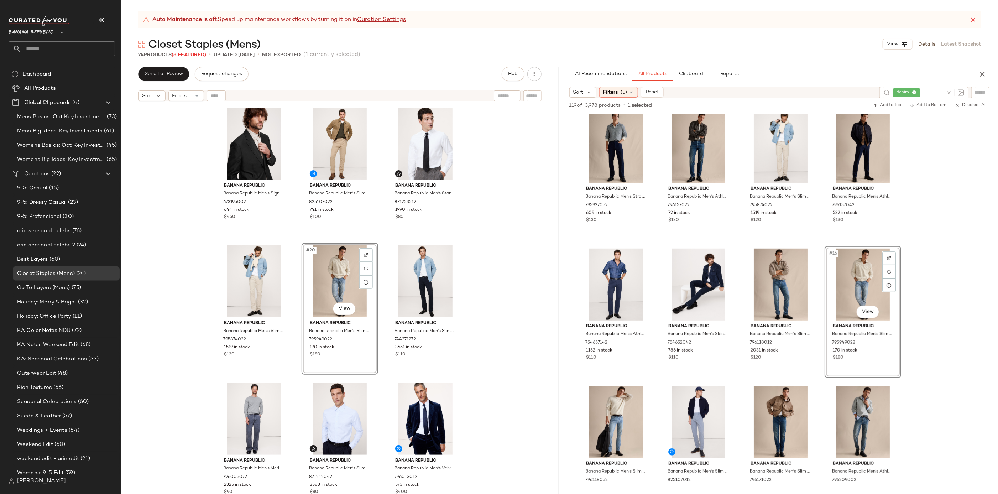
click at [479, 286] on div "Banana Republic Banana Republic Men's Slim Luxe Traveler Jean Medium Dark Wash …" at bounding box center [340, 308] width 438 height 407
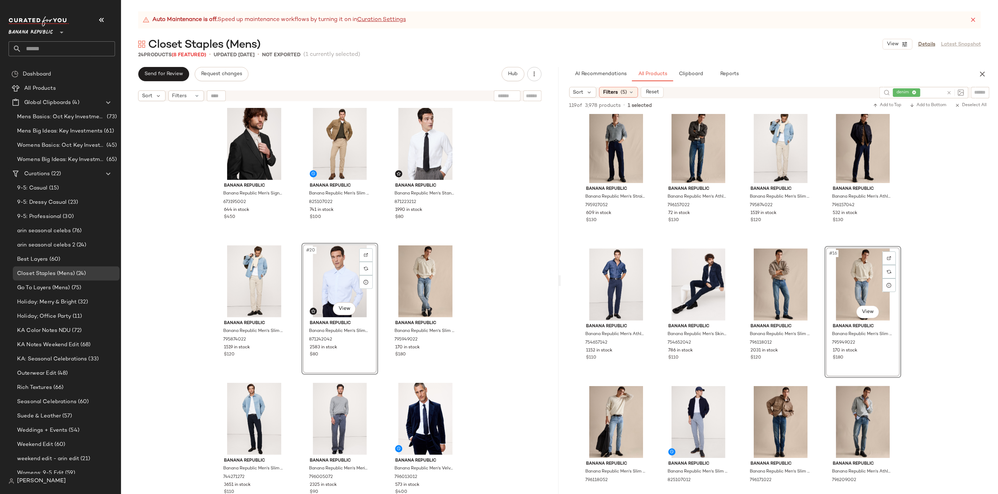
click at [482, 318] on div "Banana Republic Banana Republic Men's Slim Luxe Traveler Jean Medium Dark Wash …" at bounding box center [340, 308] width 438 height 407
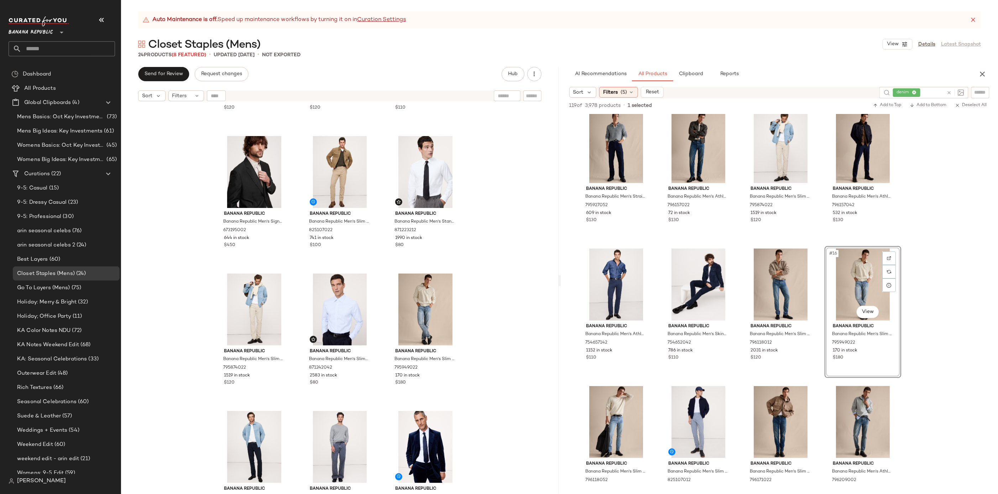
scroll to position [694, 0]
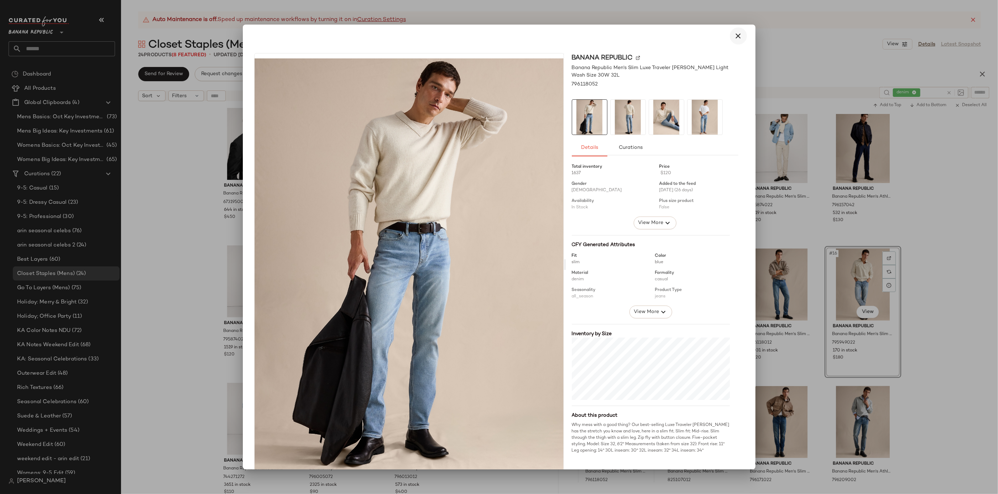
click at [734, 37] on icon "button" at bounding box center [738, 36] width 9 height 9
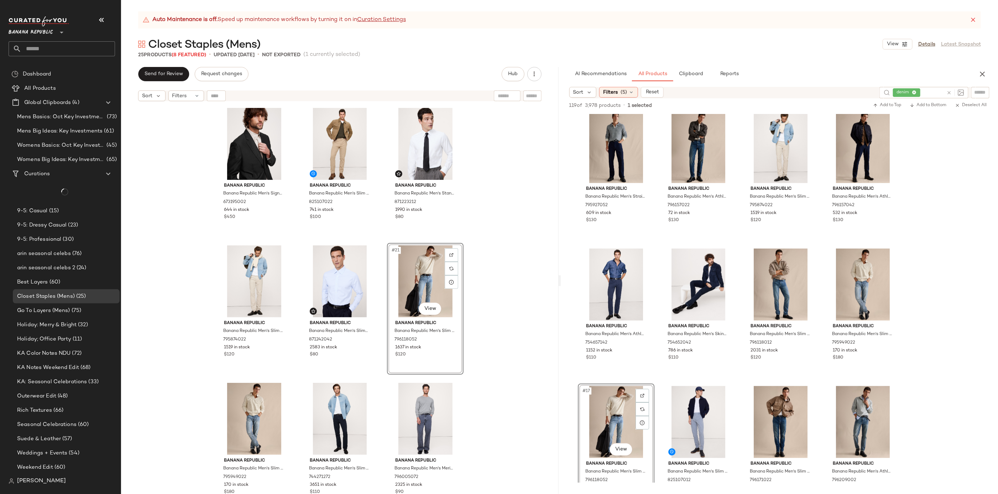
click at [493, 373] on div "Banana Republic Banana Republic Men's Slim Luxe Traveler Jean Medium Dark Wash …" at bounding box center [340, 308] width 438 height 407
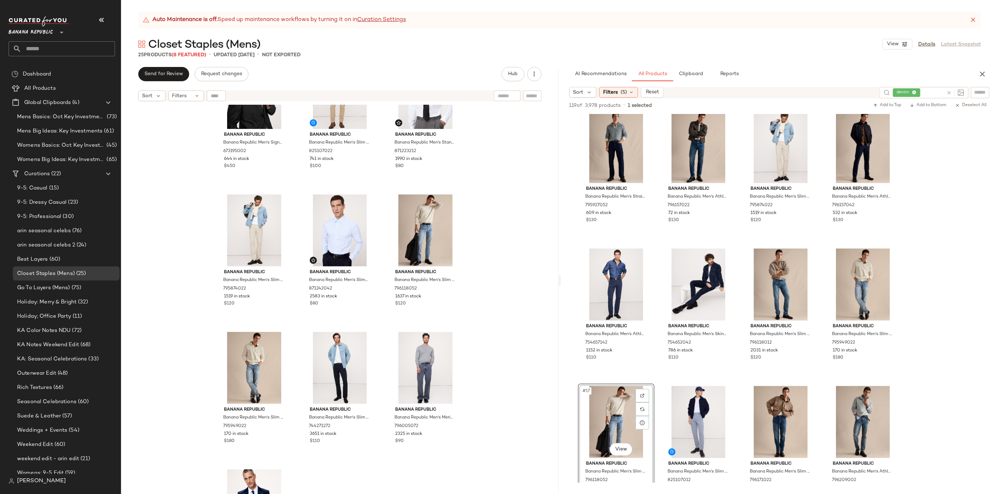
scroll to position [831, 0]
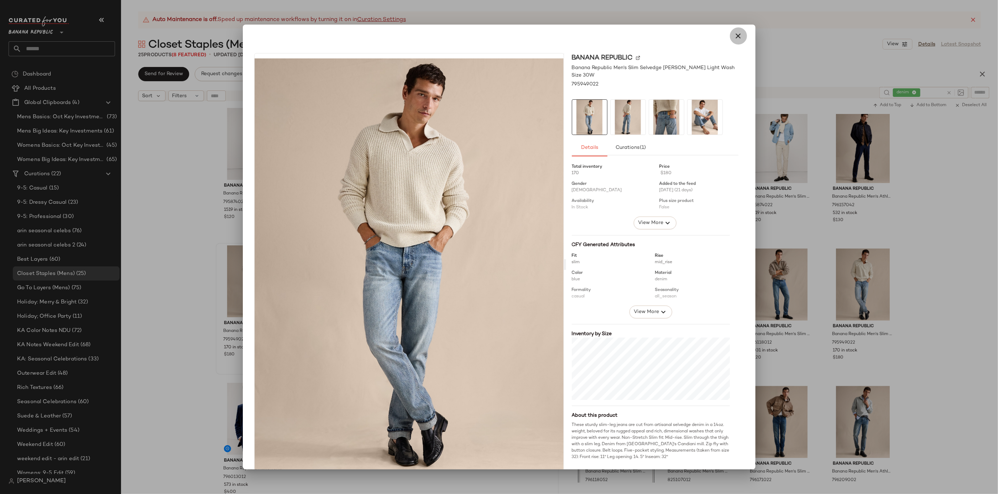
click at [730, 37] on button "button" at bounding box center [738, 35] width 17 height 17
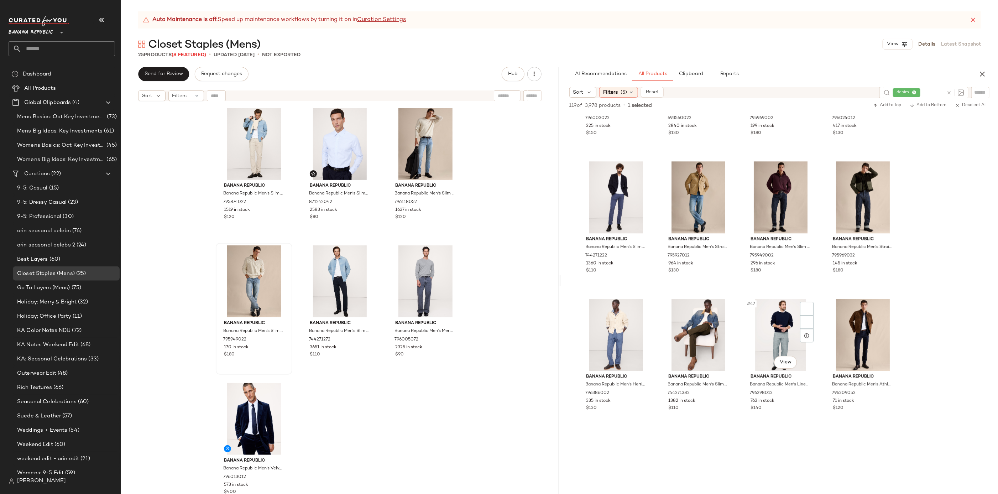
scroll to position [1433, 0]
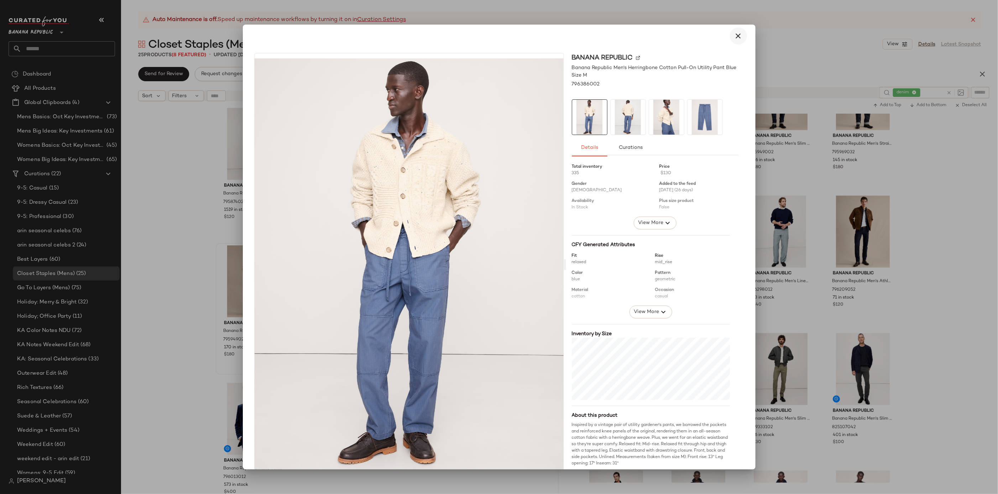
click at [737, 42] on button "button" at bounding box center [738, 35] width 17 height 17
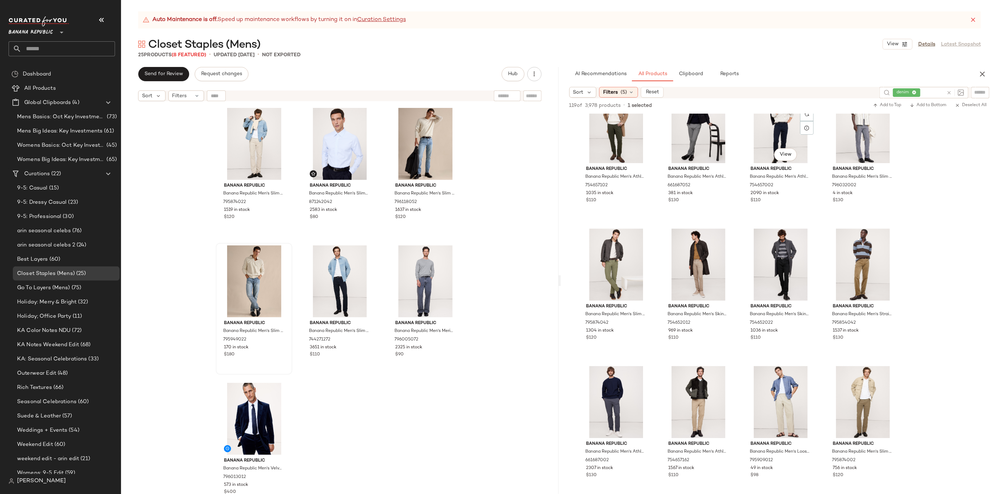
scroll to position [2070, 0]
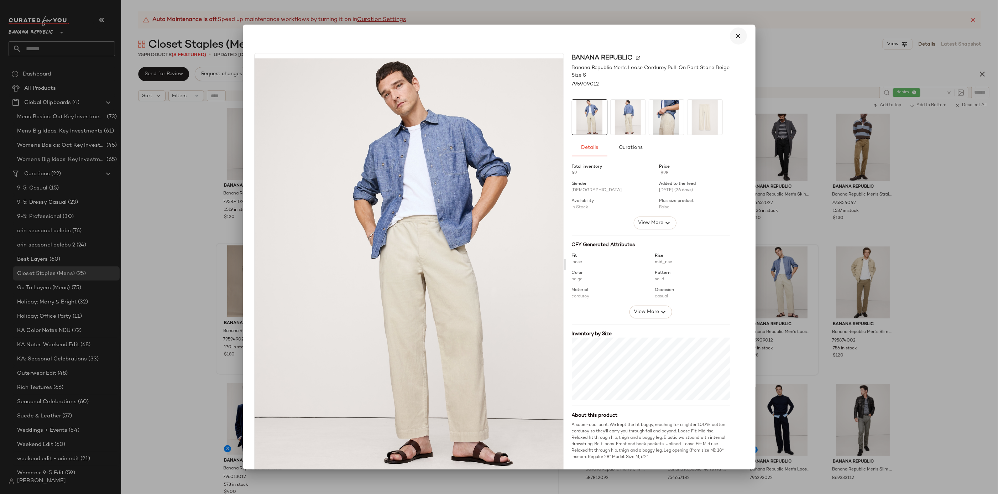
click at [733, 42] on button "button" at bounding box center [738, 35] width 17 height 17
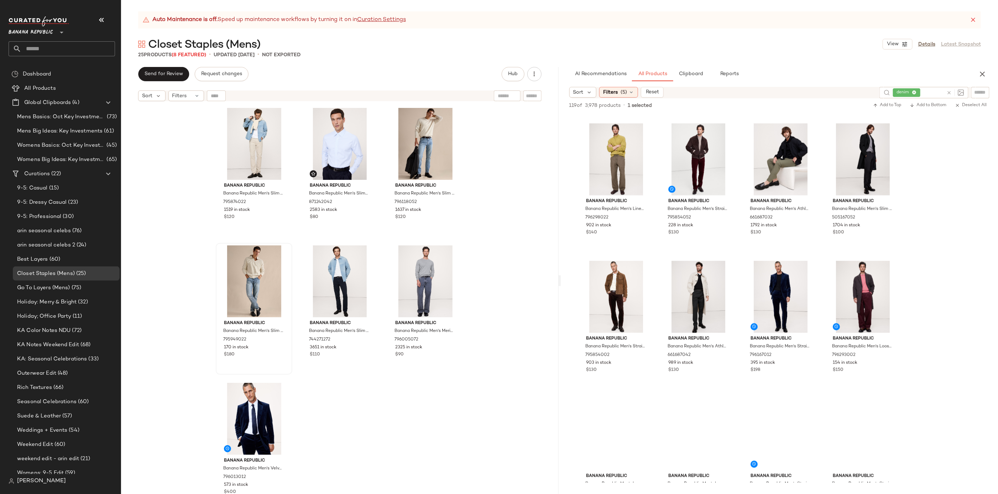
scroll to position [3175, 0]
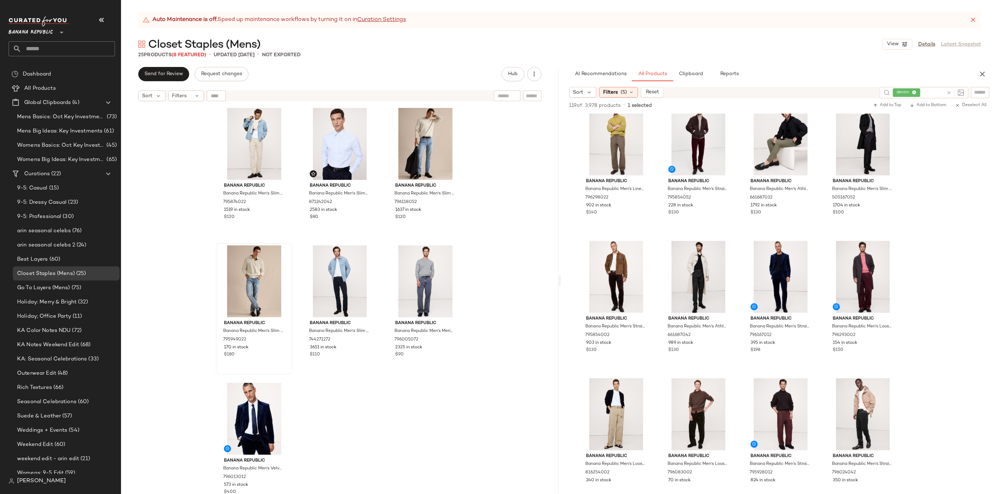
click at [429, 415] on div "Banana Republic Banana Republic Men's Signature Italian Hopsack Suit Jacket Bla…" at bounding box center [340, 308] width 438 height 407
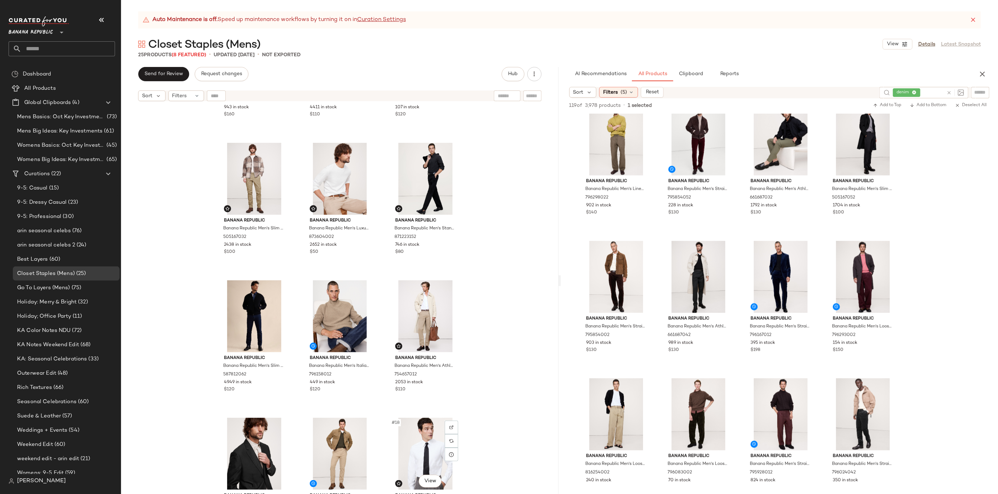
scroll to position [358, 0]
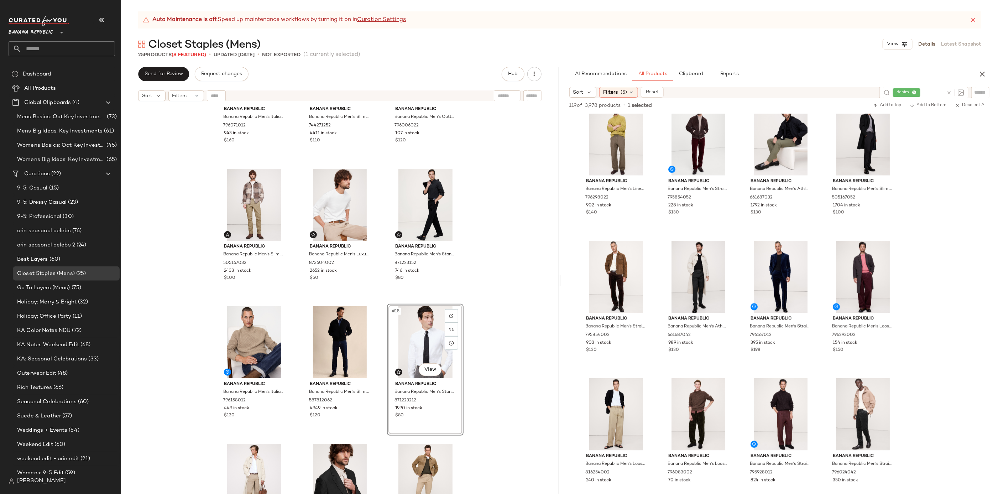
click at [506, 373] on div "Banana Republic Banana Republic Men's Italian Merino-Cashmere Waffle-Knit Sweat…" at bounding box center [340, 308] width 438 height 407
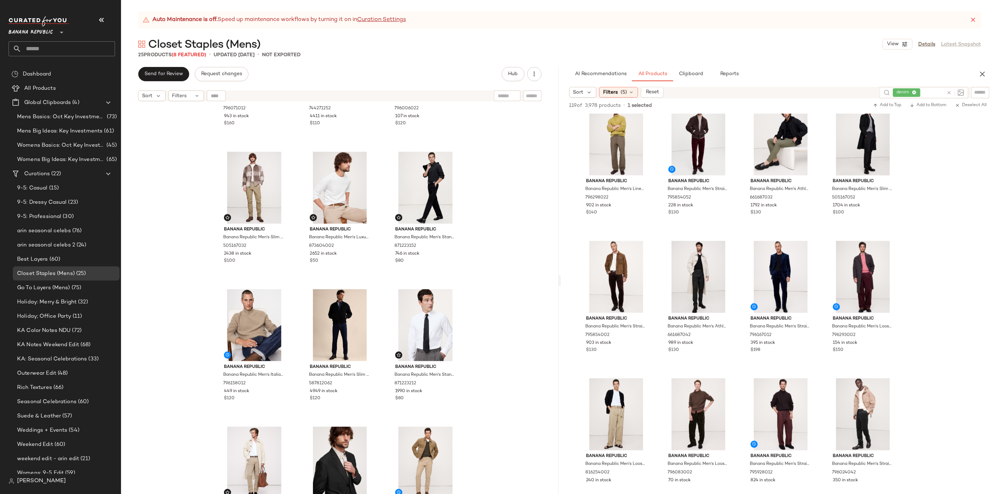
scroll to position [418, 0]
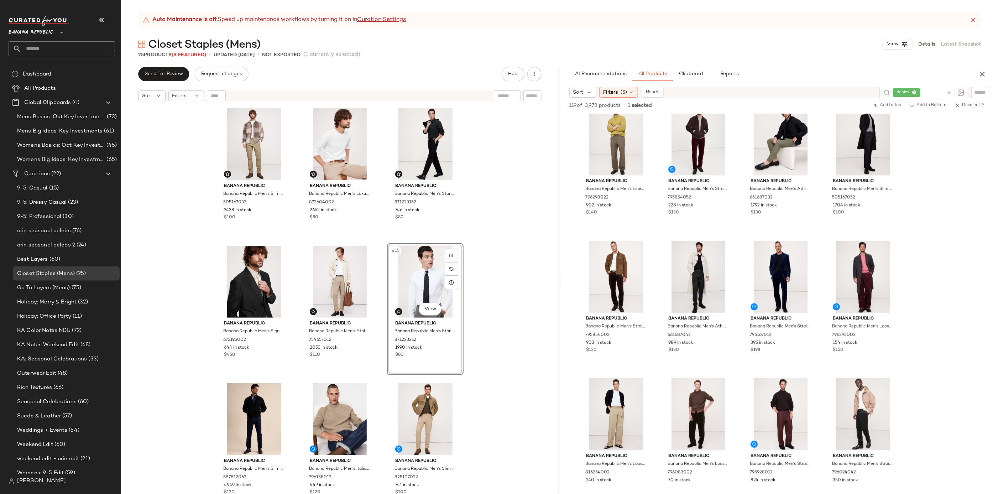
click at [493, 334] on div "Banana Republic Banana Republic Men's Italian Merino-Cashmere Waffle-Knit Sweat…" at bounding box center [340, 308] width 438 height 407
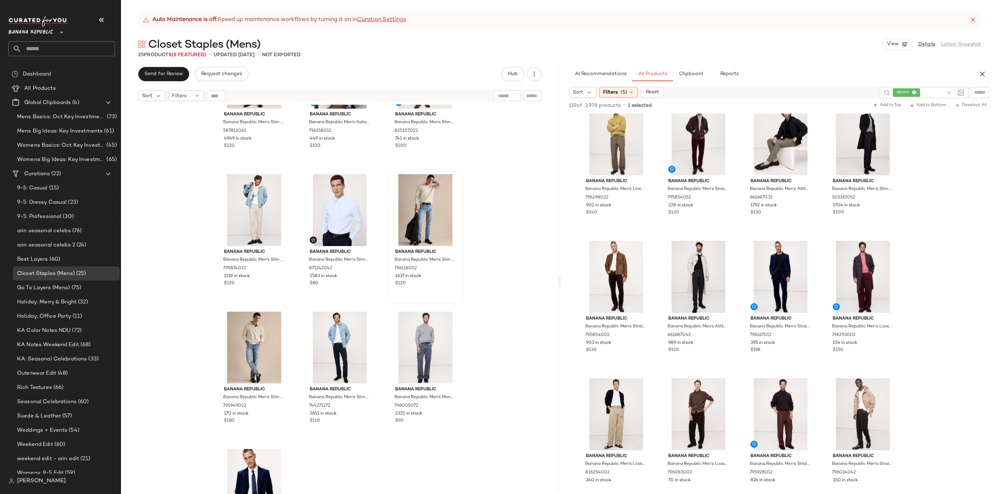
scroll to position [753, 0]
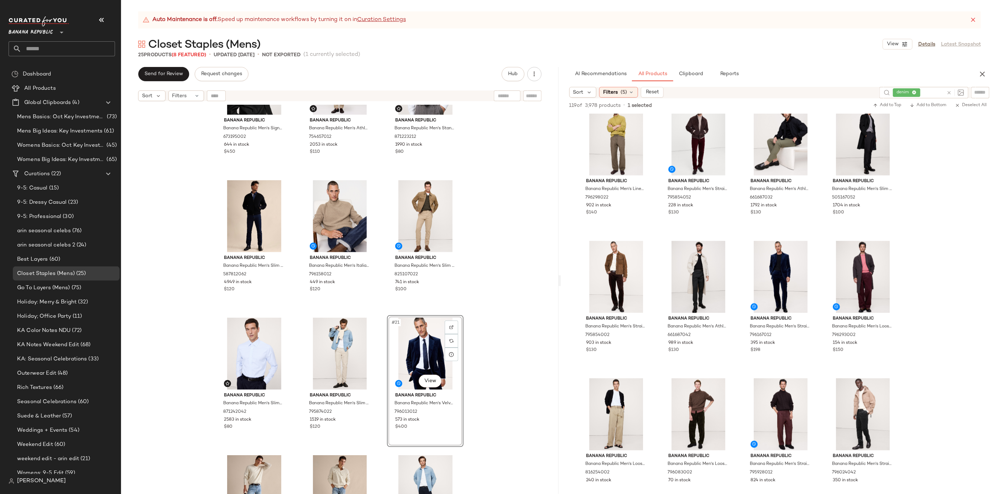
scroll to position [633, 0]
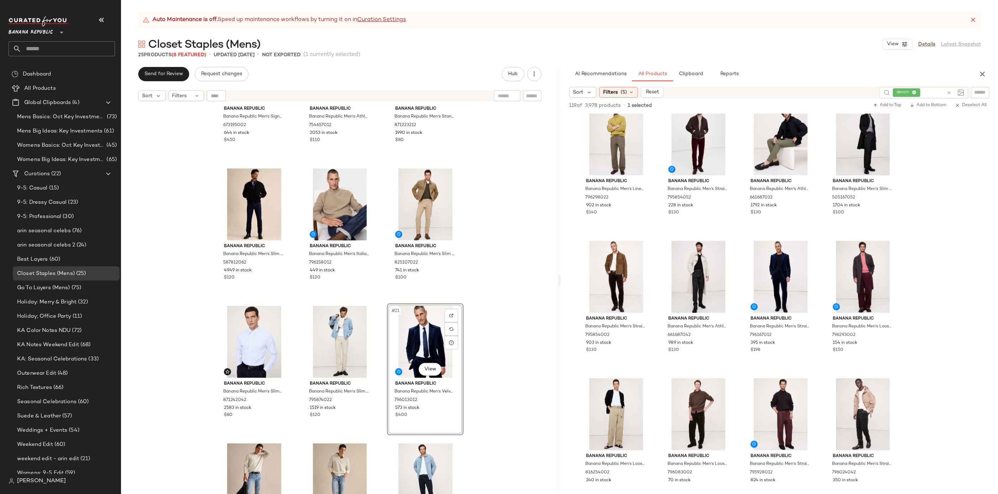
click at [501, 303] on div "Banana Republic Banana Republic Men's Signature Italian Hopsack Suit Jacket Bla…" at bounding box center [340, 308] width 438 height 407
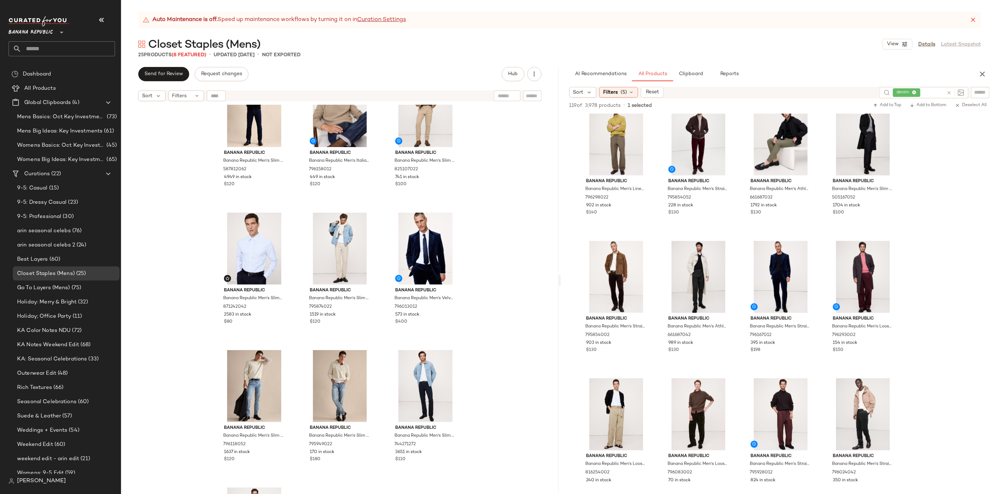
scroll to position [681, 0]
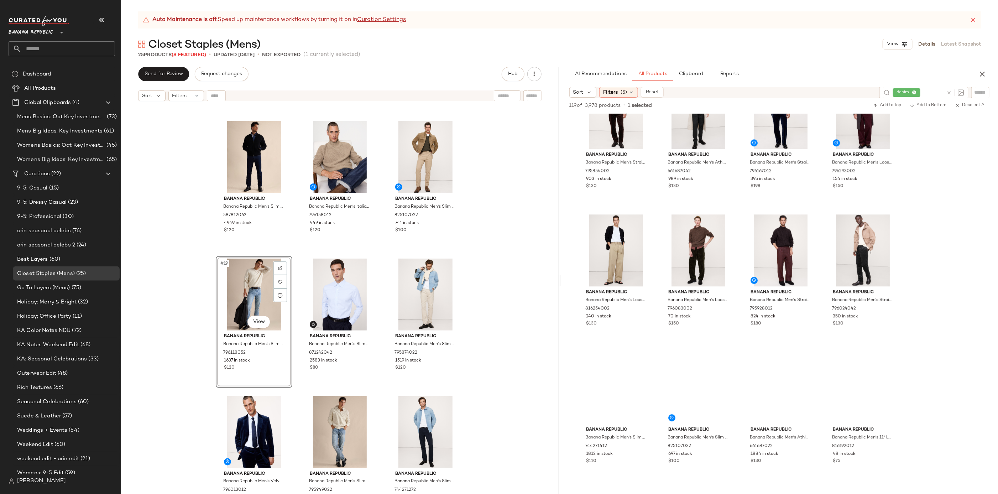
scroll to position [3370, 0]
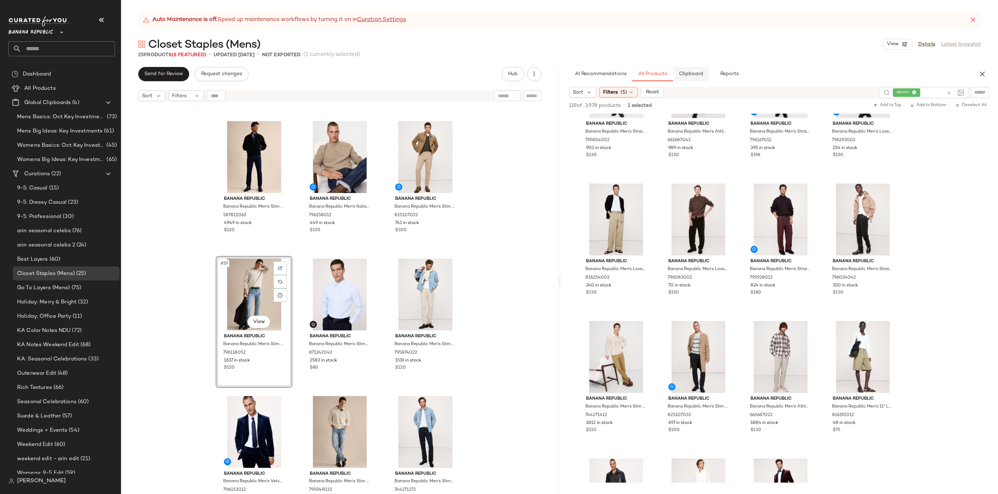
click at [699, 75] on span "Clipboard" at bounding box center [691, 74] width 25 height 6
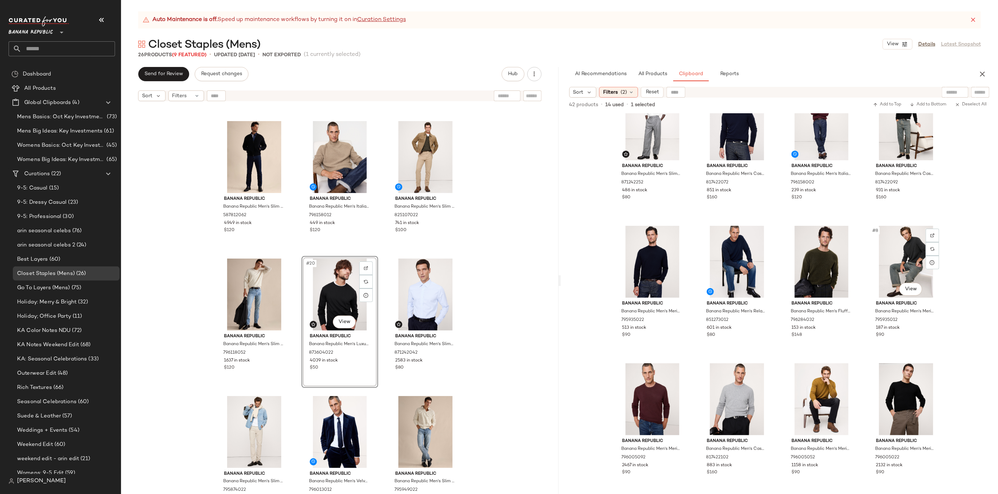
scroll to position [0, 0]
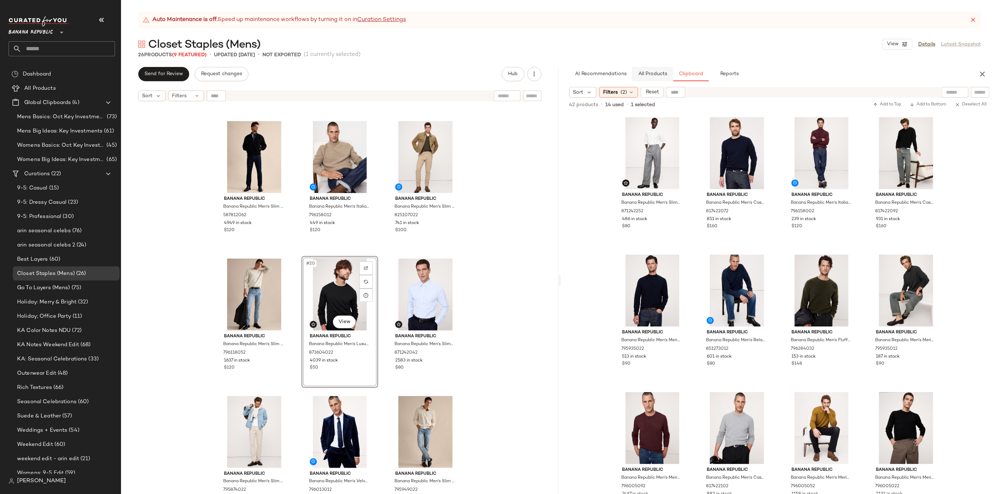
click at [641, 76] on span "All Products" at bounding box center [652, 74] width 29 height 6
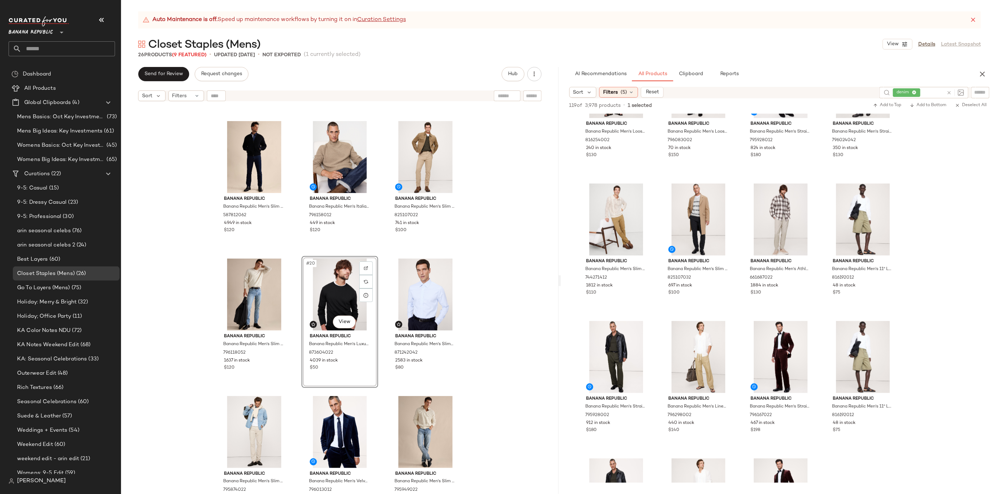
click at [951, 93] on icon at bounding box center [949, 92] width 5 height 5
type input "*****"
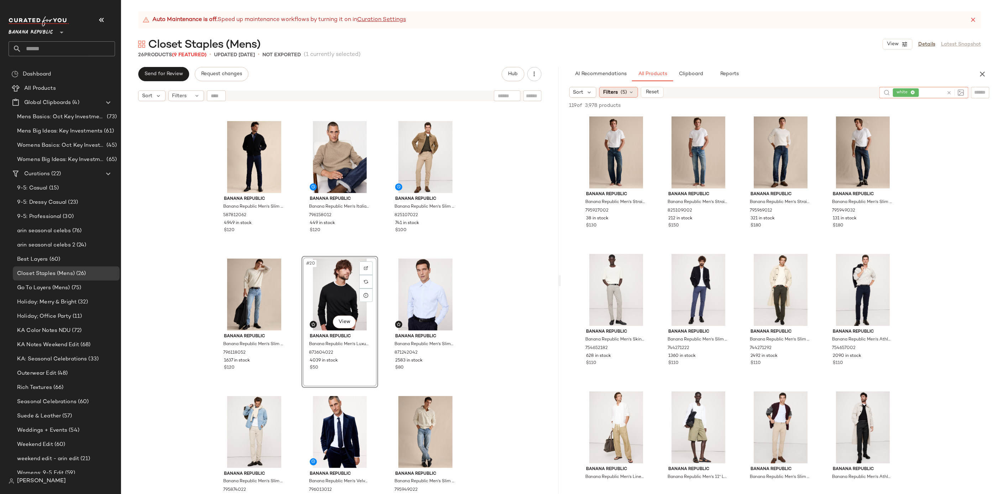
click at [623, 91] on span "(5)" at bounding box center [624, 92] width 6 height 7
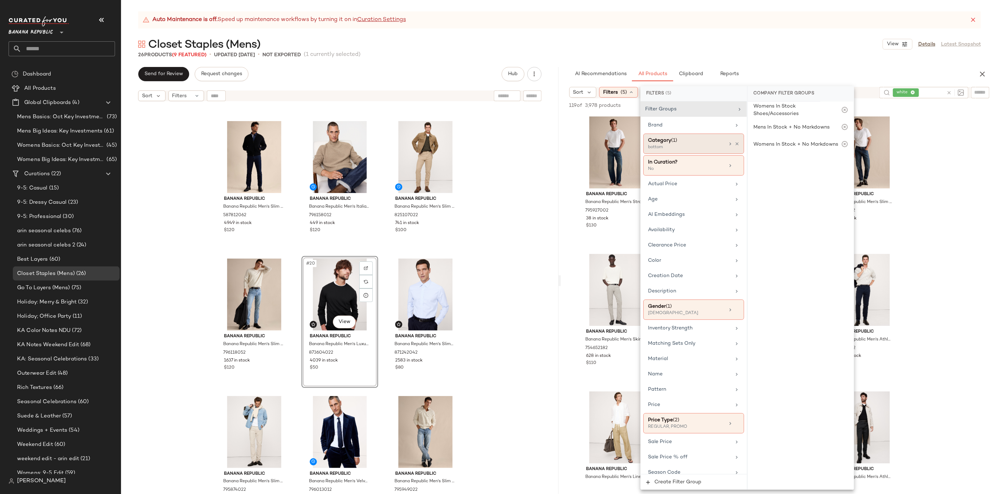
click at [720, 142] on div "Category (1)" at bounding box center [686, 140] width 77 height 7
click at [797, 177] on div "bottom" at bounding box center [801, 180] width 106 height 17
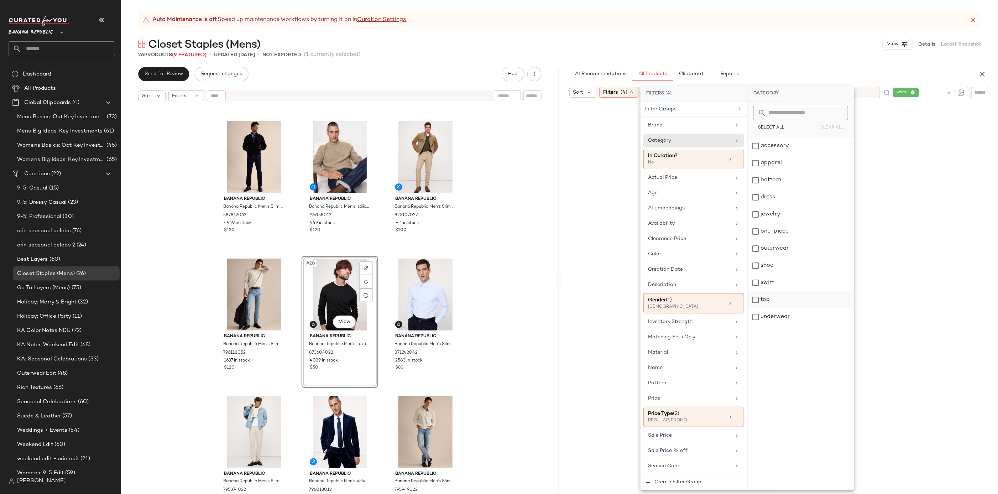
click at [795, 297] on div "top" at bounding box center [801, 299] width 106 height 17
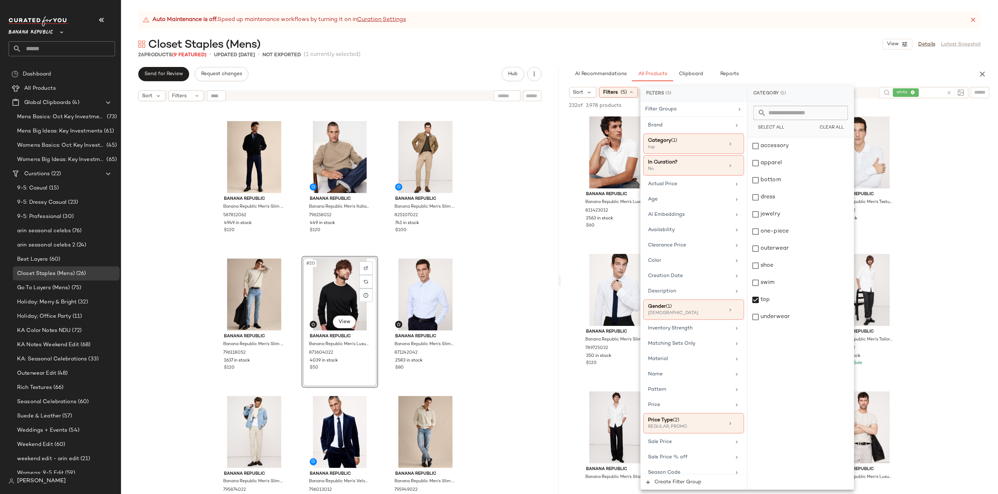
click at [778, 47] on div "Closet Staples (Mens) View Details Latest Snapshot" at bounding box center [559, 44] width 877 height 14
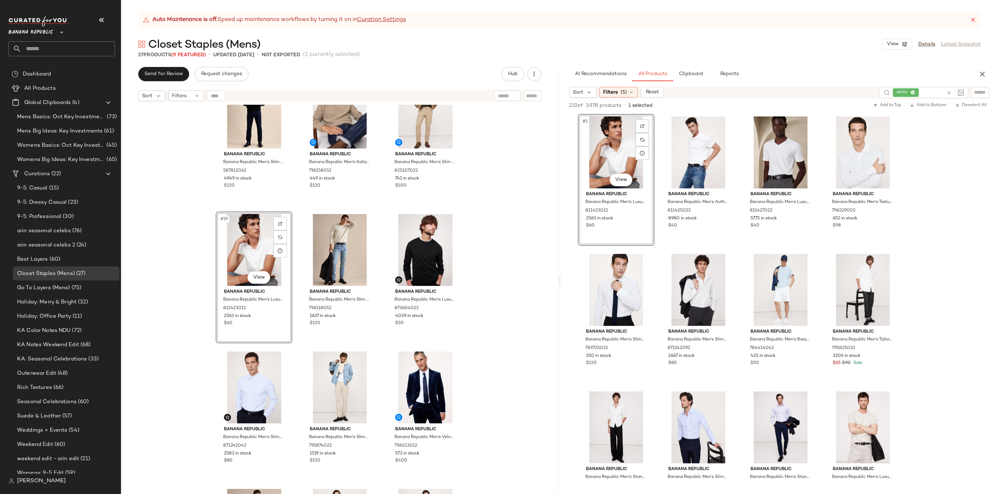
click at [514, 290] on div "Banana Republic Banana Republic Men's Slim Luxe Traveler Jean Medium Dark Wash …" at bounding box center [340, 308] width 438 height 407
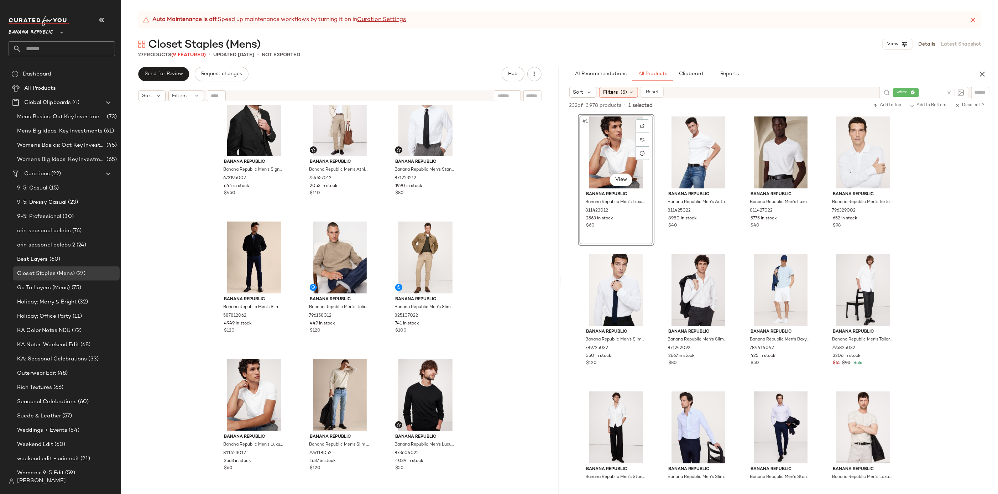
scroll to position [603, 0]
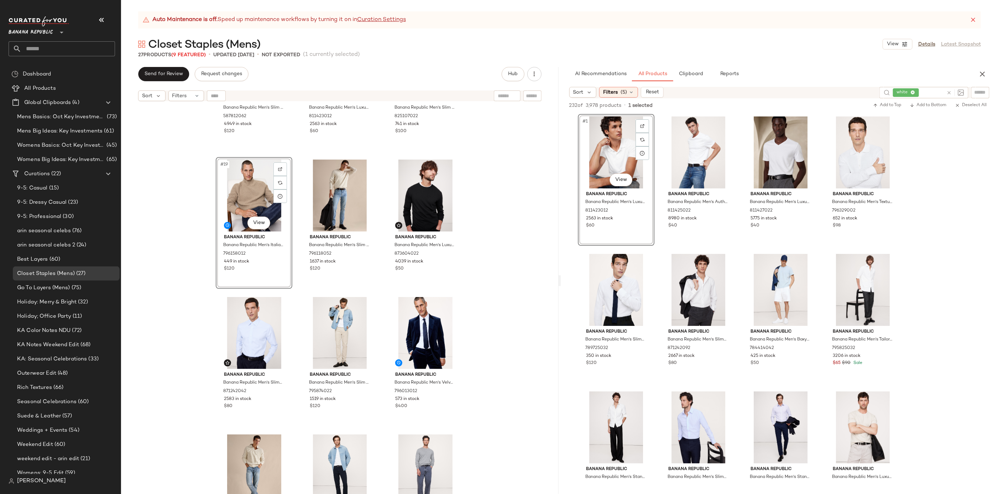
scroll to position [794, 0]
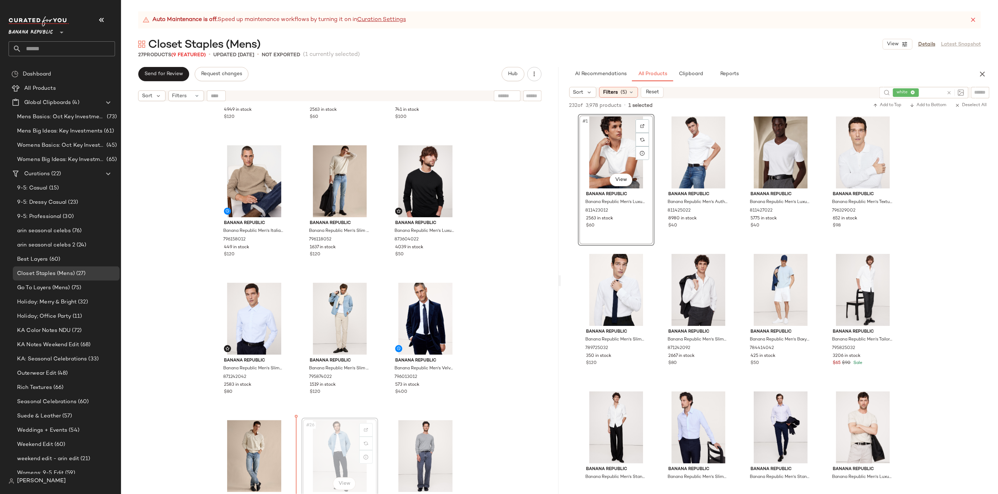
scroll to position [794, 0]
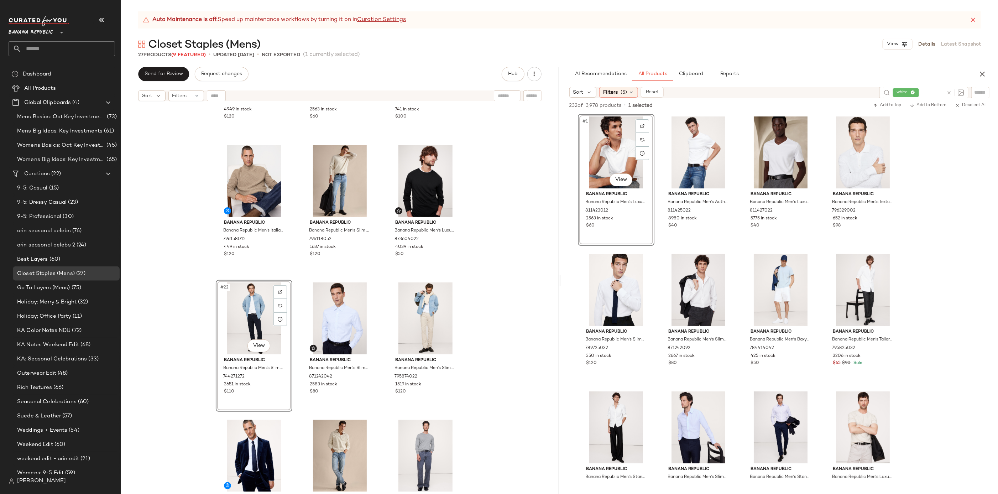
click at [493, 383] on div "Banana Republic Banana Republic Men's Slim Luxe Traveler Jean Medium Dark Wash …" at bounding box center [340, 308] width 438 height 407
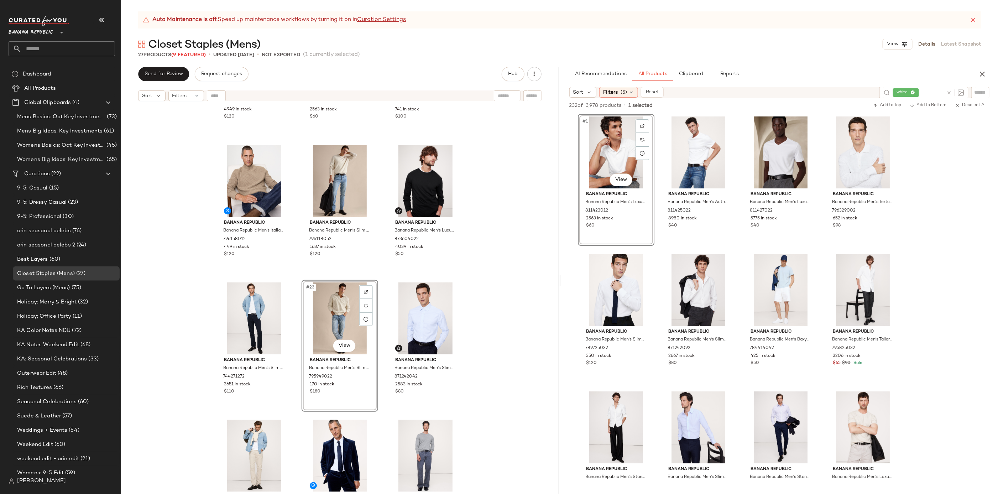
click at [497, 348] on div "Banana Republic Banana Republic Men's Slim Luxe Traveler Jean Medium Dark Wash …" at bounding box center [340, 308] width 438 height 407
click at [952, 90] on icon at bounding box center [949, 92] width 5 height 5
type input "*****"
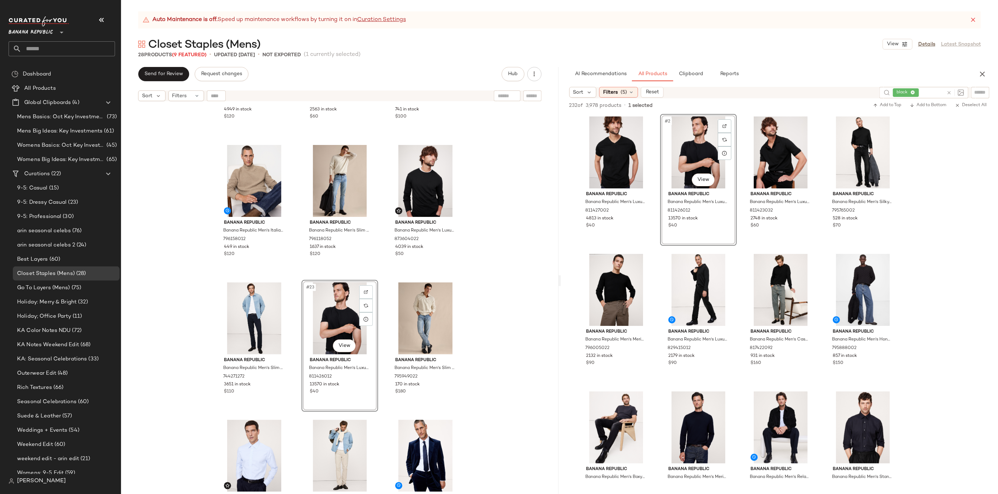
click at [486, 299] on div "Banana Republic Banana Republic Men's Slim Luxe Traveler Jean Medium Dark Wash …" at bounding box center [340, 308] width 438 height 407
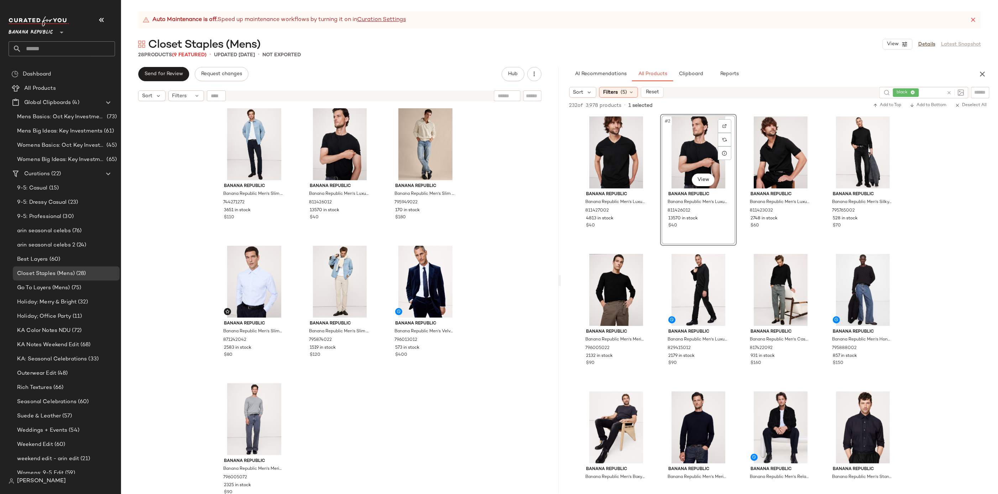
scroll to position [969, 0]
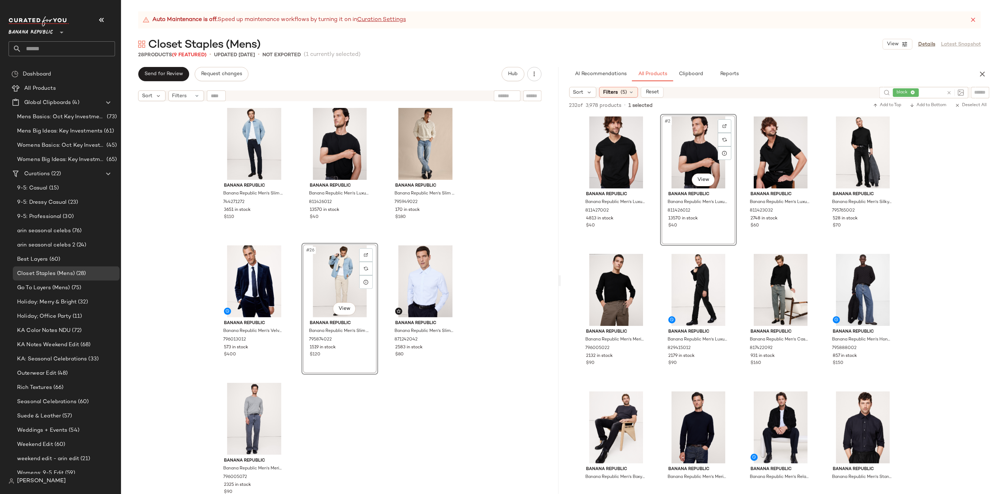
click at [436, 419] on div "Banana Republic Banana Republic Men's Italian Merino-Blend Mock-Neck Sweater Na…" at bounding box center [340, 308] width 438 height 407
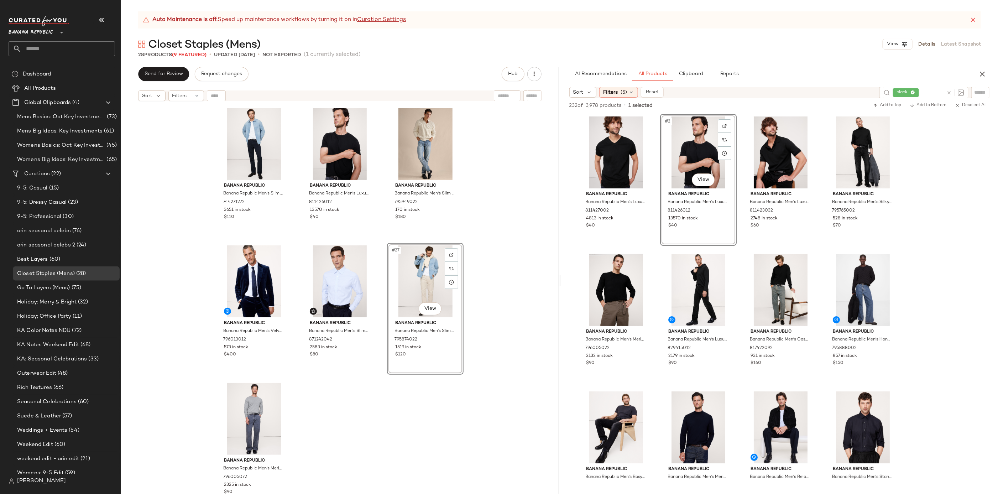
click at [376, 427] on div "Banana Republic Banana Republic Men's Italian Merino-Blend Mock-Neck Sweater Na…" at bounding box center [340, 308] width 438 height 407
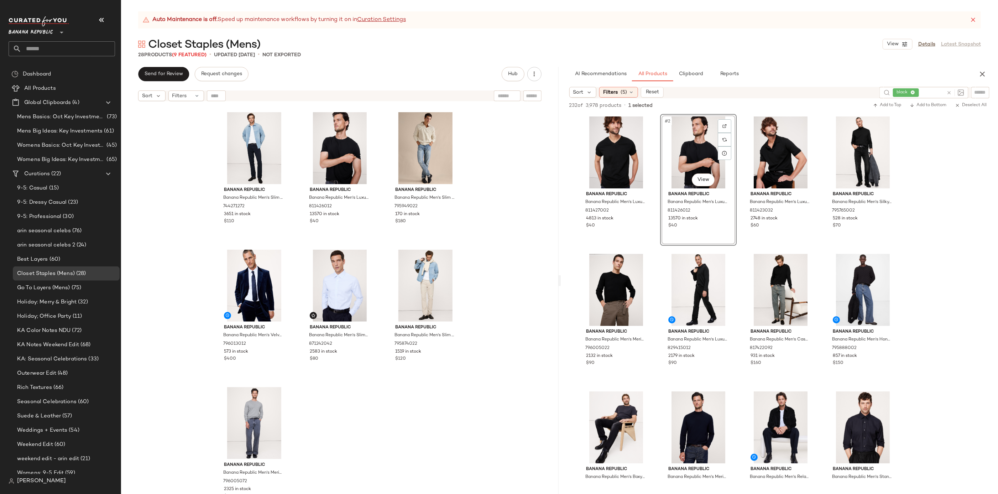
scroll to position [969, 0]
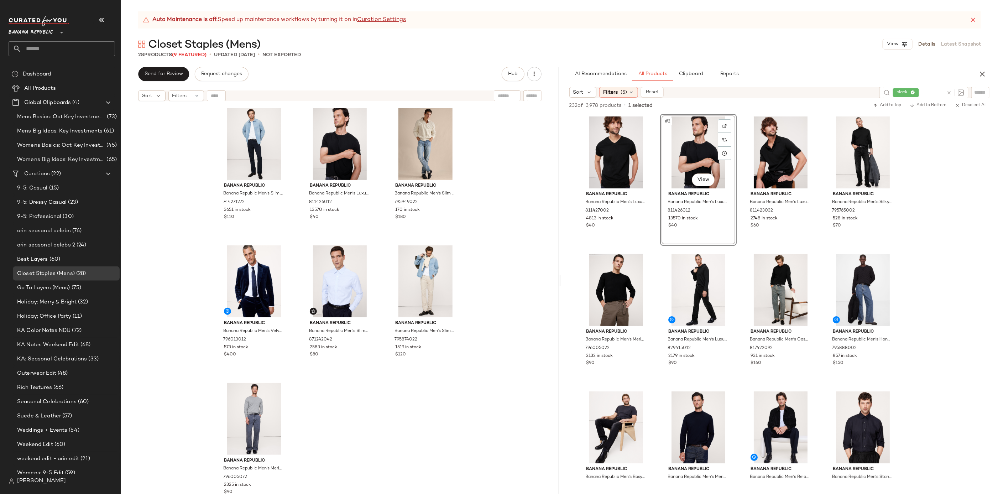
click at [687, 67] on div "Auto Maintenance is off. Speed up maintenance workflows by turning it on in Cur…" at bounding box center [559, 252] width 877 height 483
click at [687, 68] on button "Clipboard" at bounding box center [691, 74] width 36 height 14
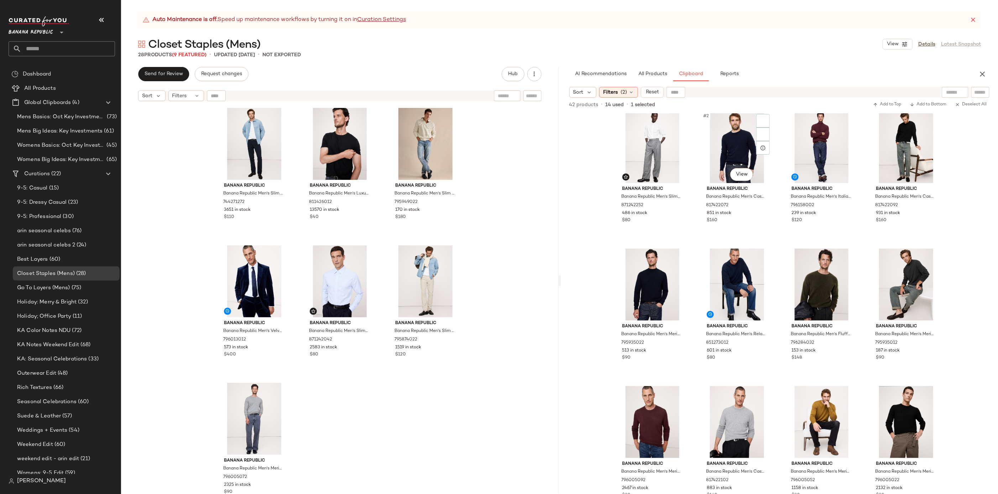
scroll to position [0, 0]
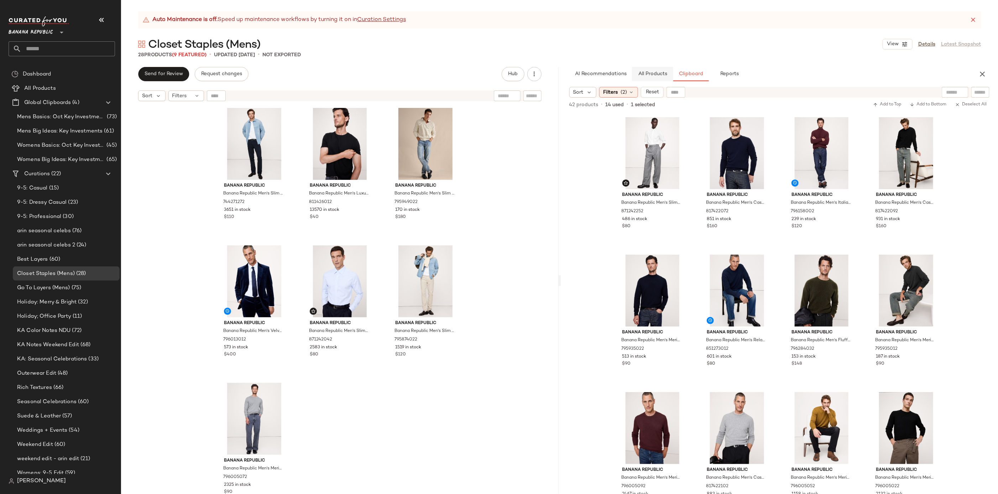
click at [654, 77] on button "All Products" at bounding box center [652, 74] width 41 height 14
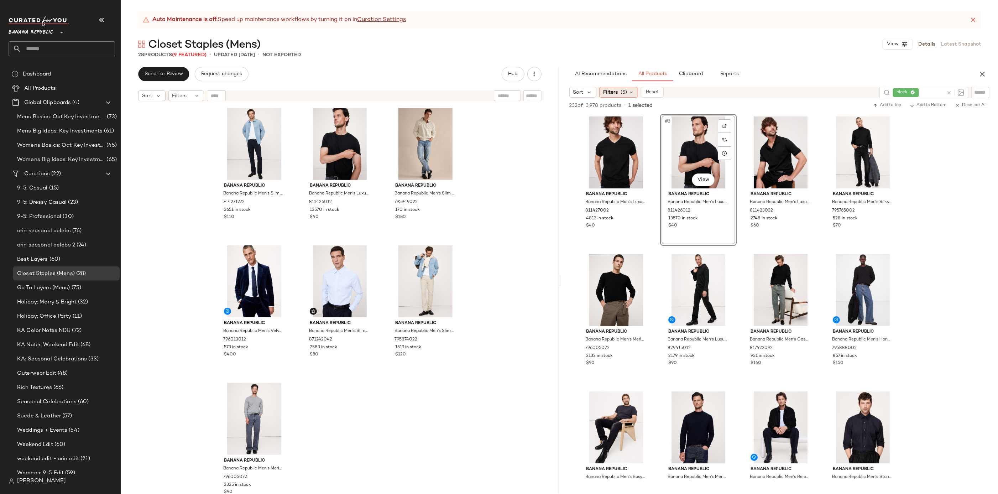
click at [615, 91] on span "Filters" at bounding box center [610, 92] width 15 height 7
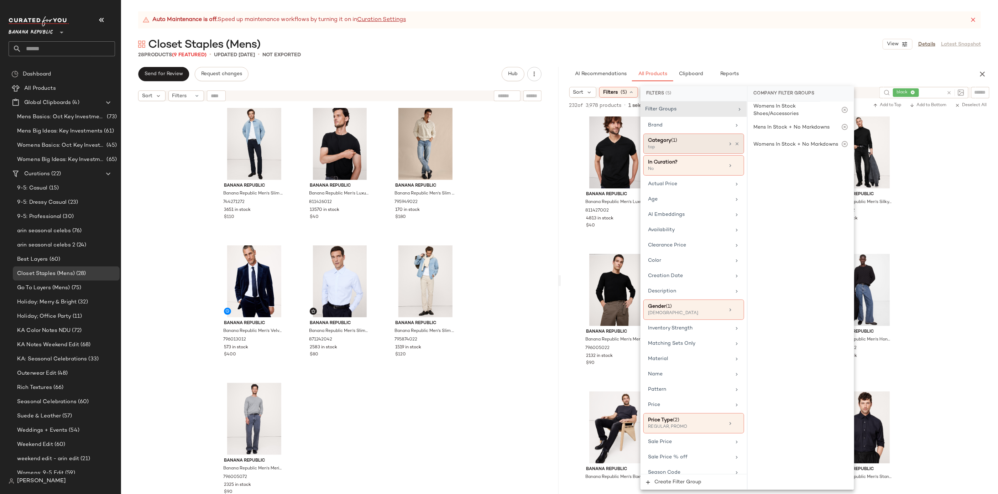
click at [703, 149] on div "top" at bounding box center [683, 147] width 71 height 6
click at [777, 293] on div "top" at bounding box center [801, 299] width 106 height 17
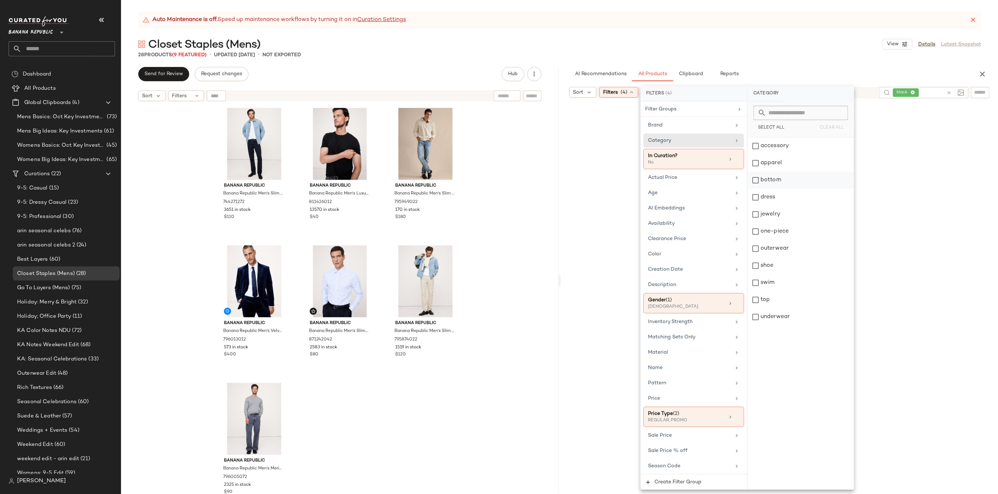
click at [779, 175] on div "bottom" at bounding box center [801, 180] width 106 height 17
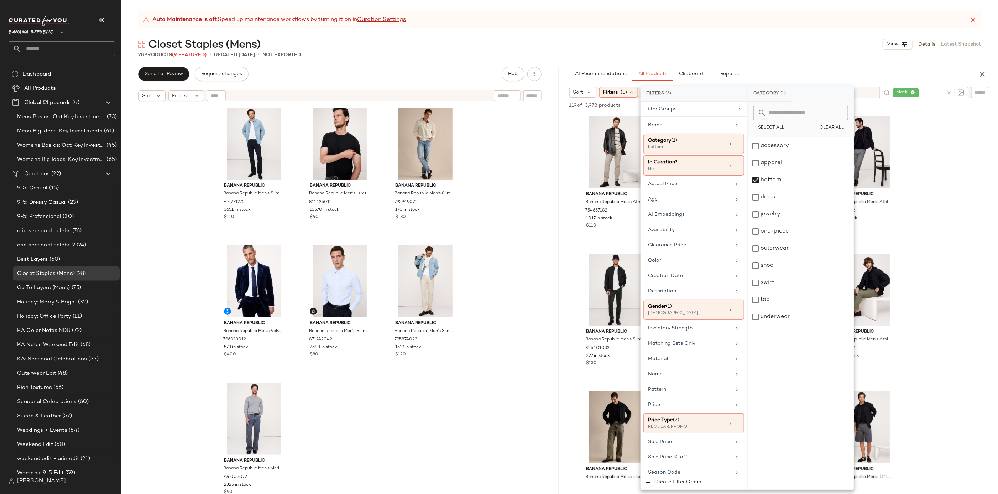
click at [784, 62] on div "Auto Maintenance is off. Speed up maintenance workflows by turning it on in Cur…" at bounding box center [559, 252] width 877 height 483
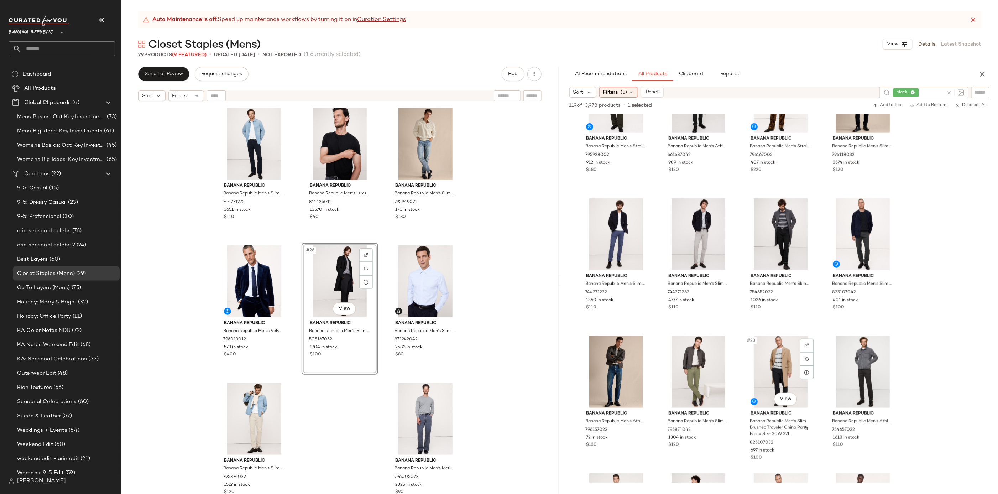
scroll to position [466, 0]
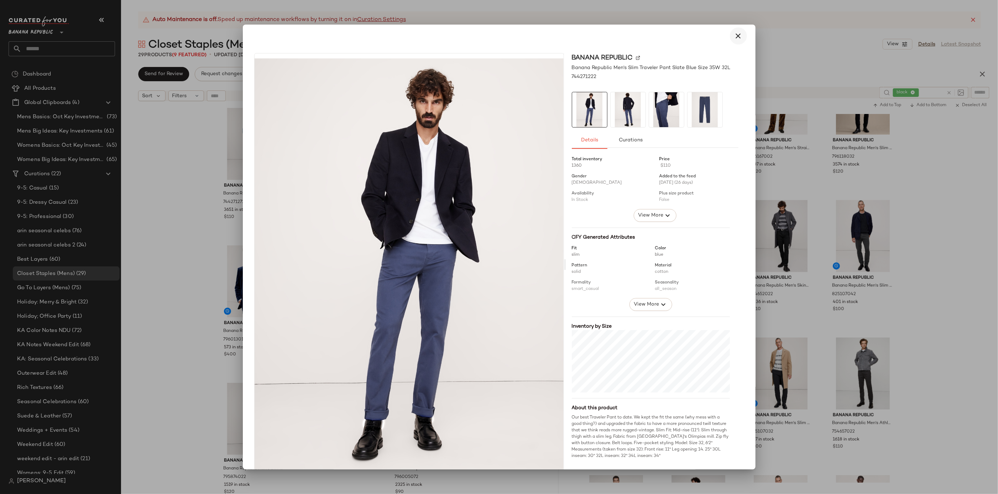
click at [737, 36] on icon "button" at bounding box center [738, 36] width 9 height 9
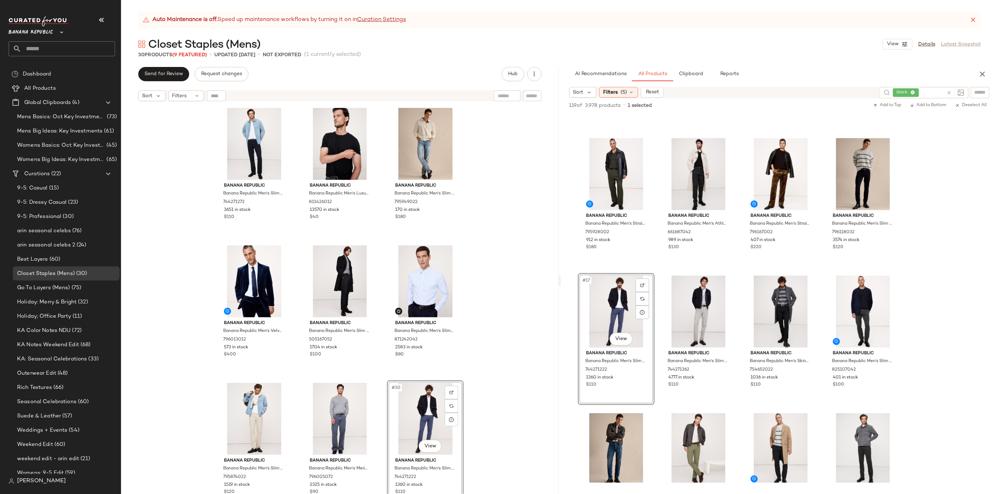
scroll to position [503, 0]
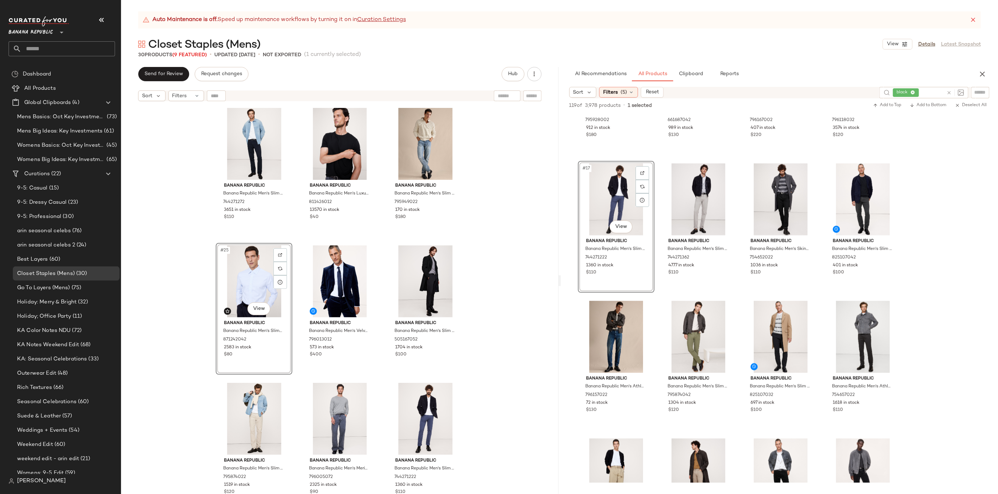
click at [498, 285] on div "Banana Republic Banana Republic Men's Italian Merino-Blend Mock-Neck Sweater Na…" at bounding box center [340, 308] width 438 height 407
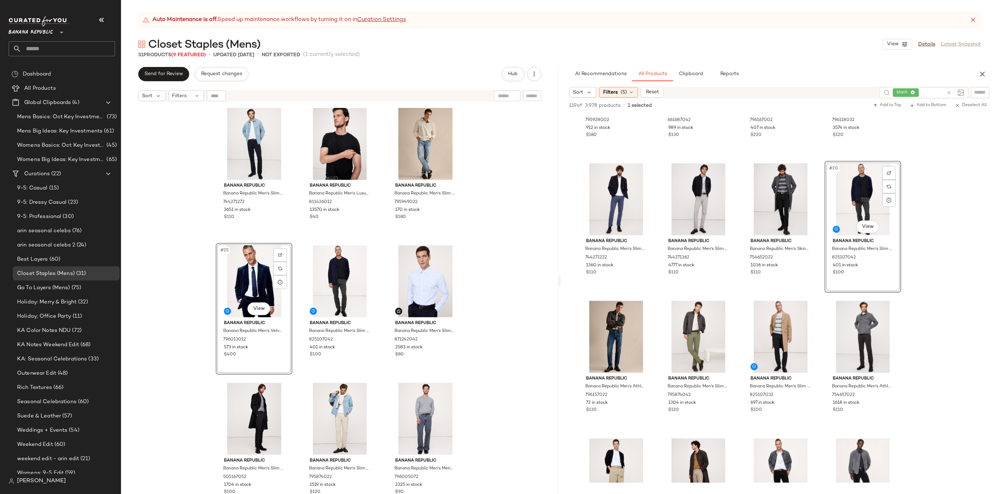
click at [494, 308] on div "Banana Republic Banana Republic Men's Italian Merino-Blend Mock-Neck Sweater Na…" at bounding box center [340, 308] width 438 height 407
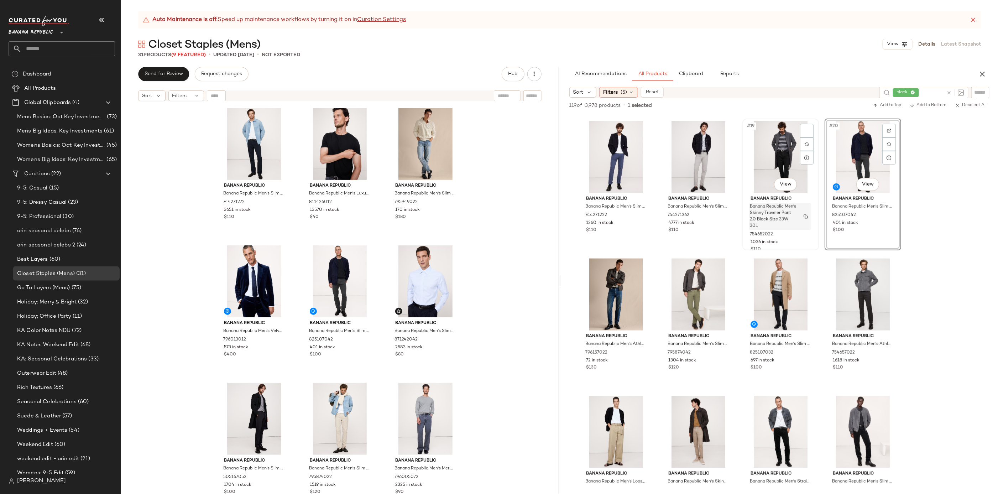
scroll to position [489, 0]
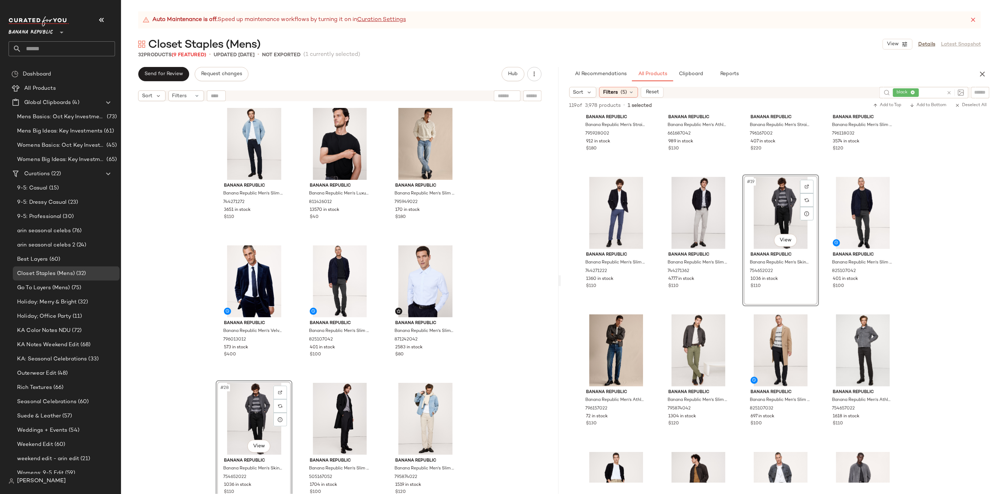
click at [491, 376] on div "Banana Republic Banana Republic Men's Italian Merino-Blend Mock-Neck Sweater Na…" at bounding box center [340, 308] width 438 height 407
click at [241, 419] on div "#28 View" at bounding box center [254, 419] width 72 height 72
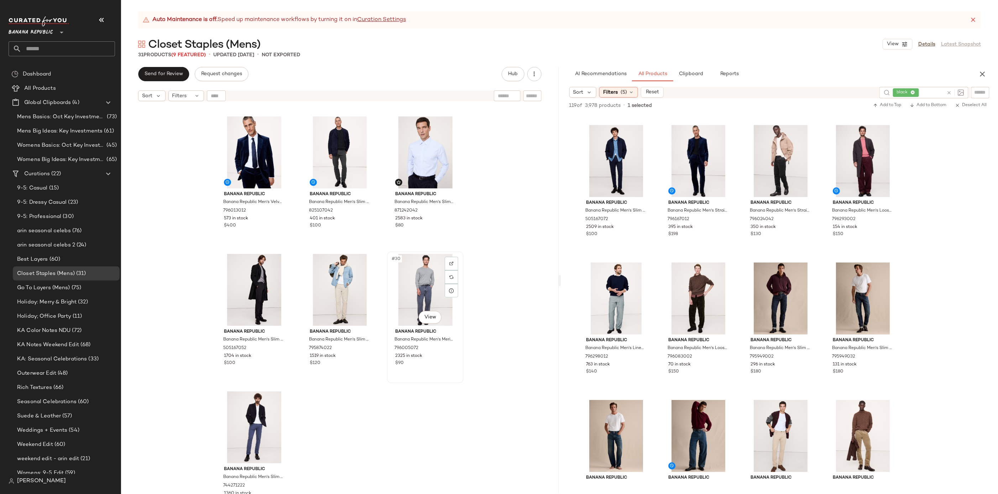
scroll to position [1106, 0]
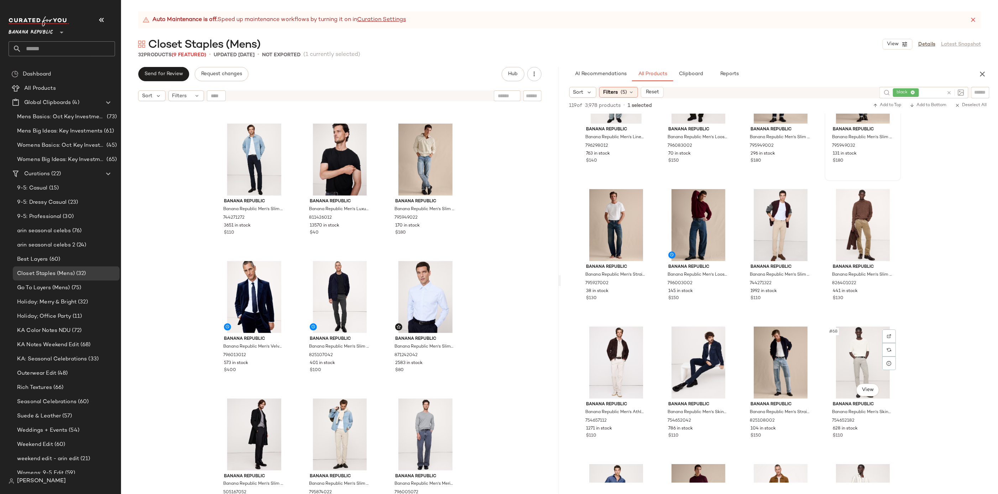
scroll to position [2007, 0]
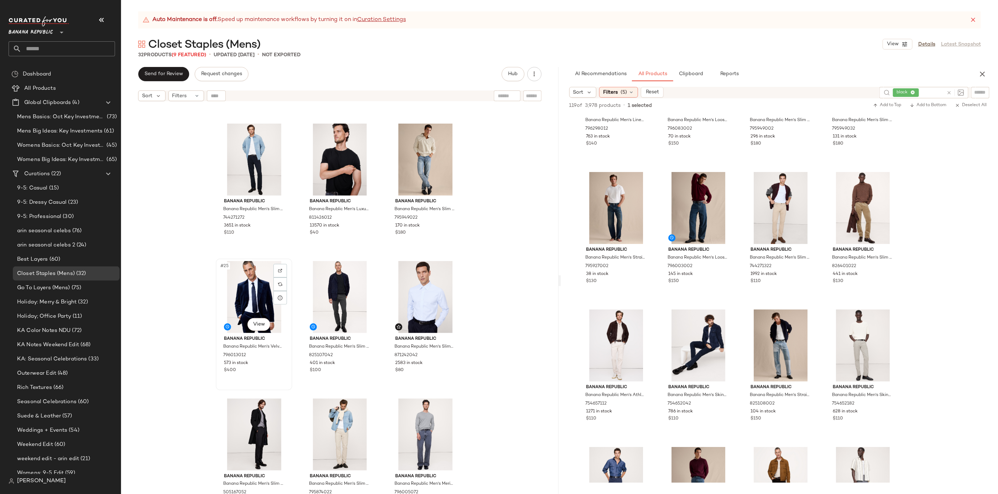
click at [253, 303] on div "#25 View" at bounding box center [254, 297] width 72 height 72
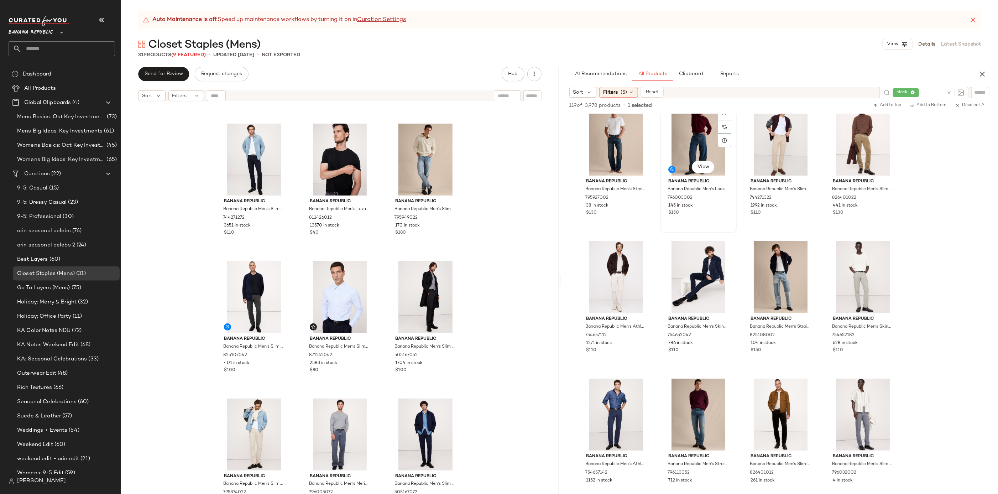
scroll to position [2164, 0]
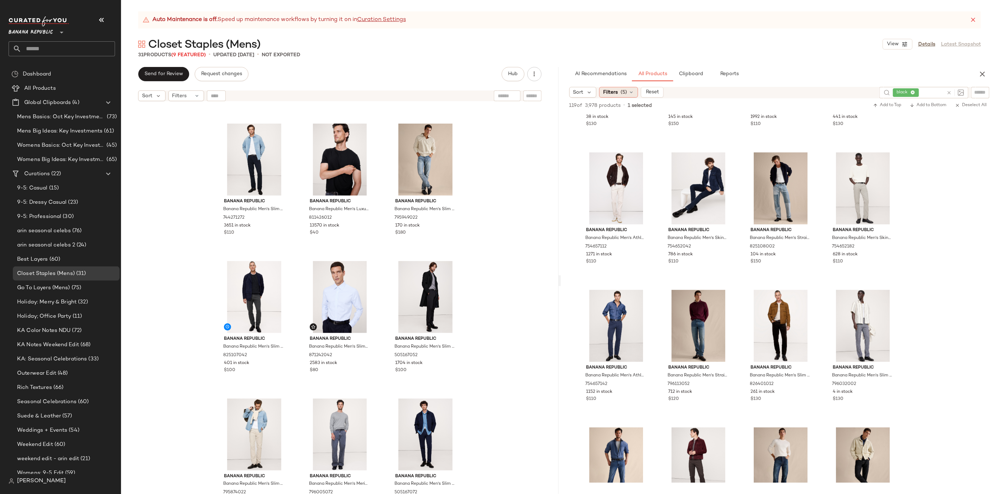
click at [621, 94] on span "(5)" at bounding box center [624, 92] width 6 height 7
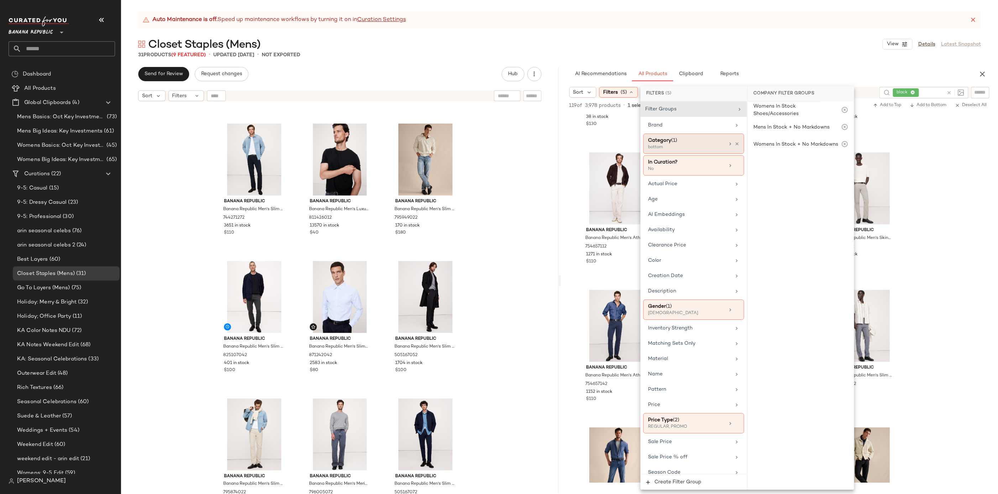
click at [702, 146] on div "bottom" at bounding box center [683, 147] width 71 height 6
click at [767, 299] on div "top" at bounding box center [801, 299] width 106 height 17
click at [777, 183] on div "bottom" at bounding box center [801, 180] width 106 height 17
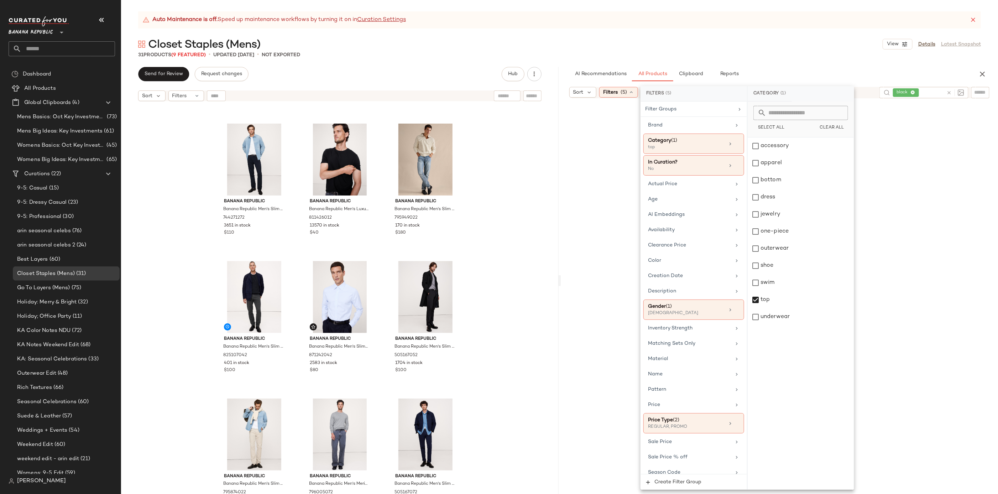
click at [947, 90] on icon at bounding box center [949, 92] width 5 height 5
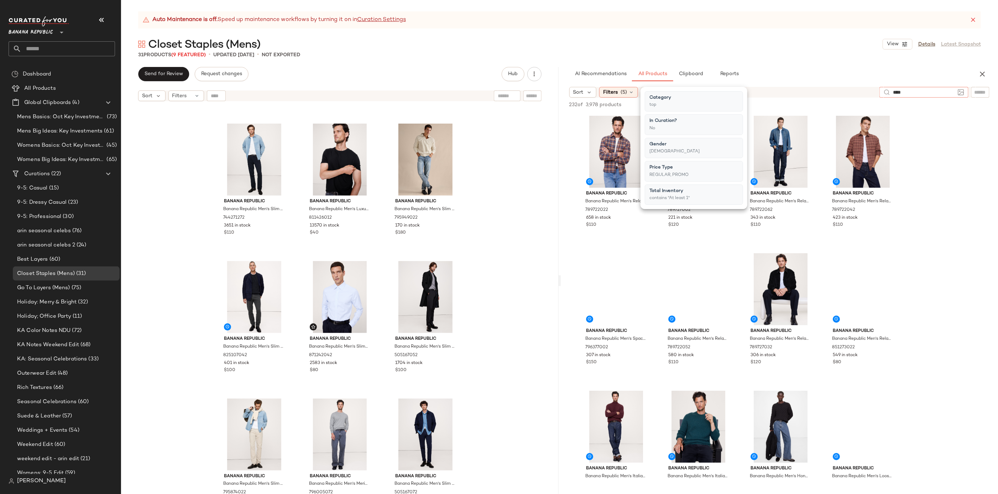
type input "*****"
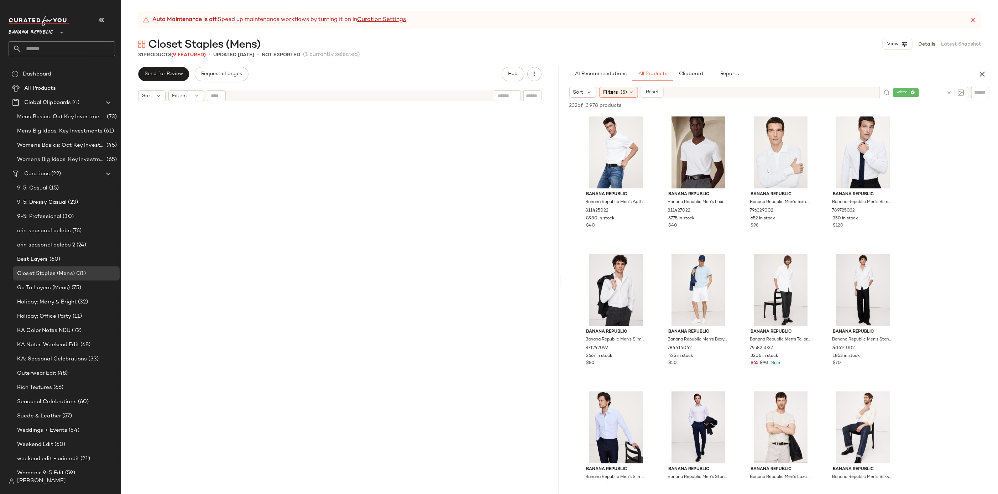
scroll to position [953, 0]
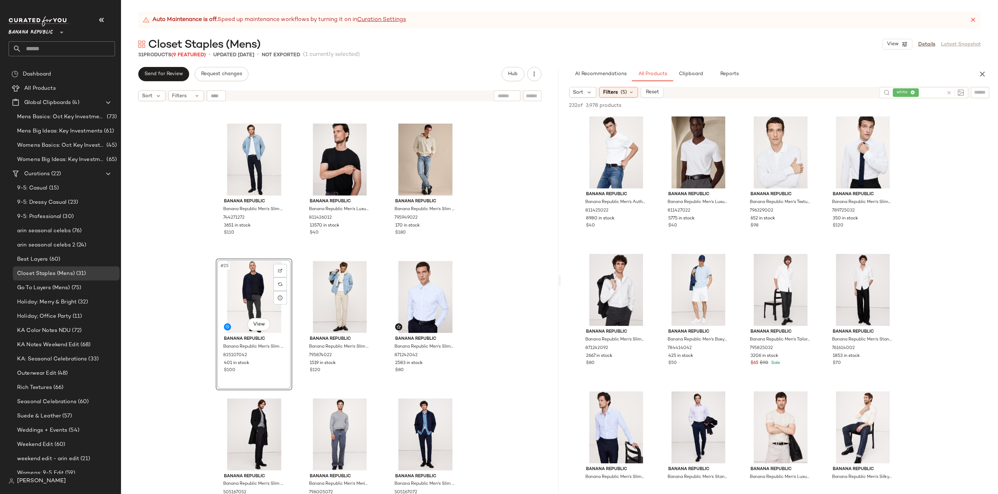
click at [949, 91] on icon at bounding box center [949, 92] width 5 height 5
type input "*****"
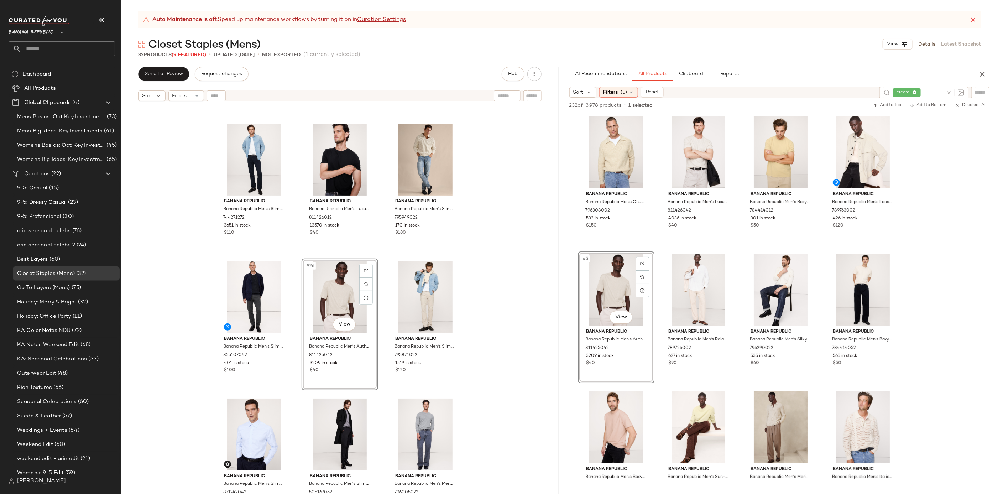
click at [490, 312] on div "Banana Republic Banana Republic Men's Slim Traveler Pant Navy Blue Size 30W 30L…" at bounding box center [340, 308] width 438 height 407
click at [953, 92] on div at bounding box center [956, 92] width 18 height 6
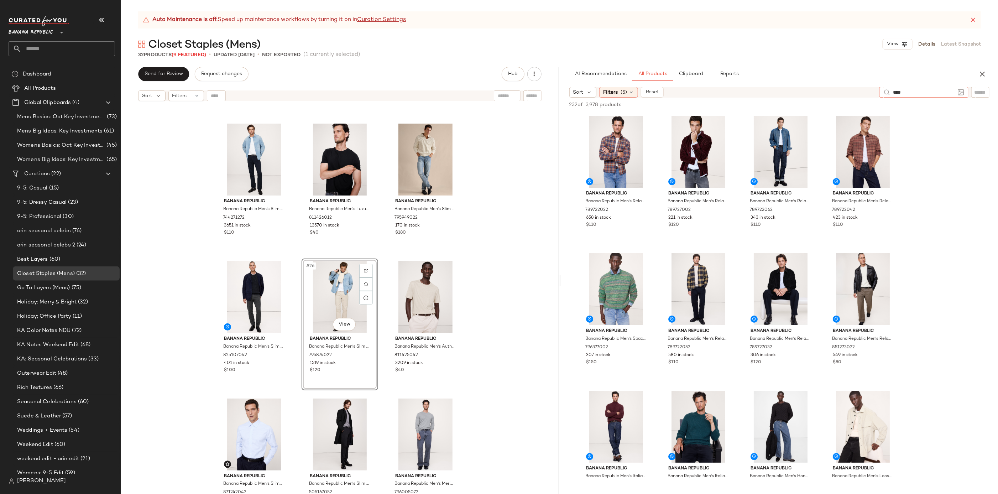
type input "*****"
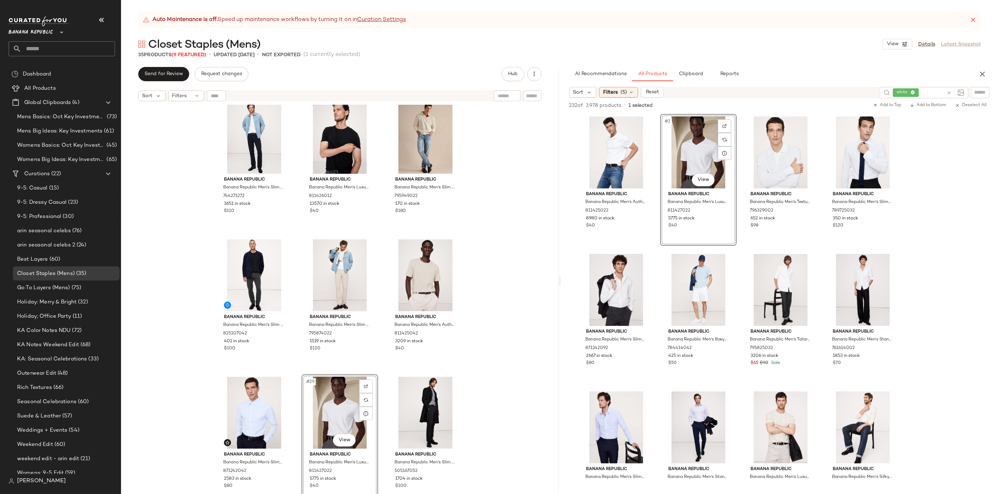
scroll to position [974, 0]
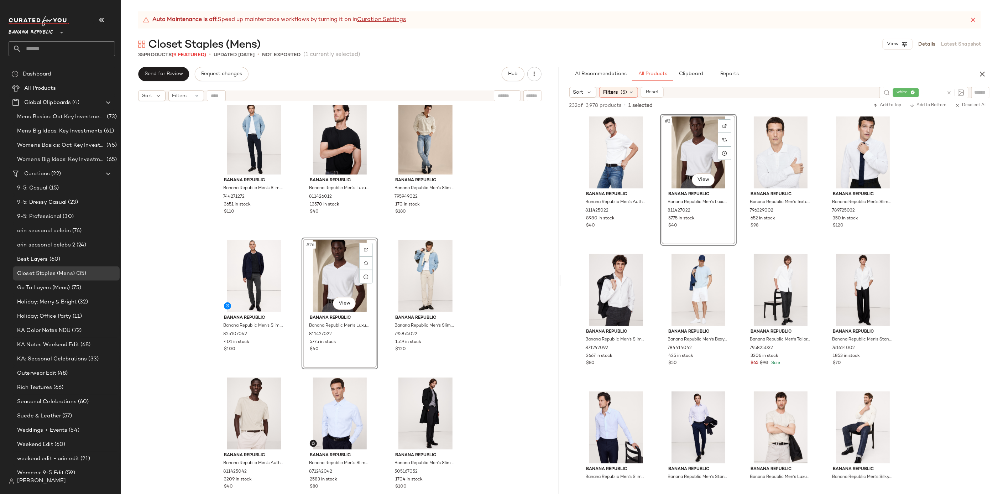
click at [508, 307] on div "Banana Republic Banana Republic Men's Slim Traveler Pant Navy Blue Size 30W 30L…" at bounding box center [340, 308] width 438 height 407
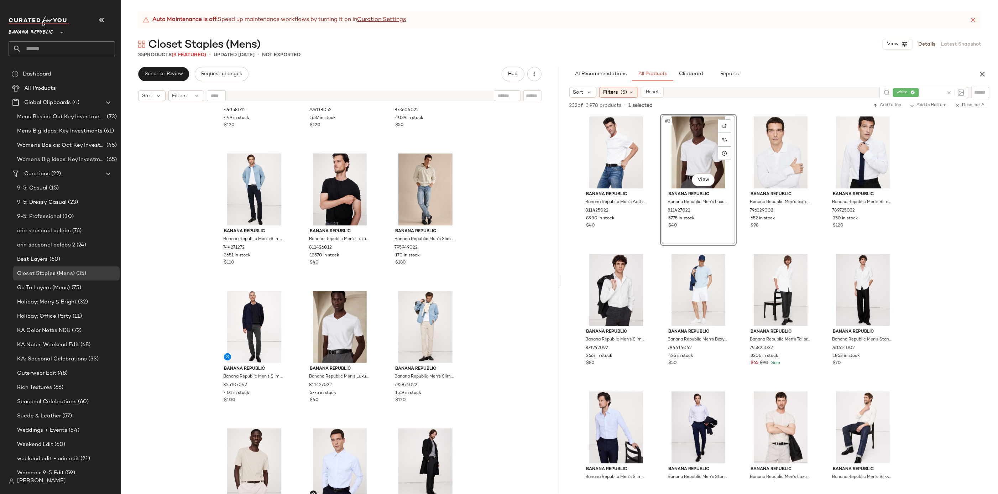
scroll to position [924, 0]
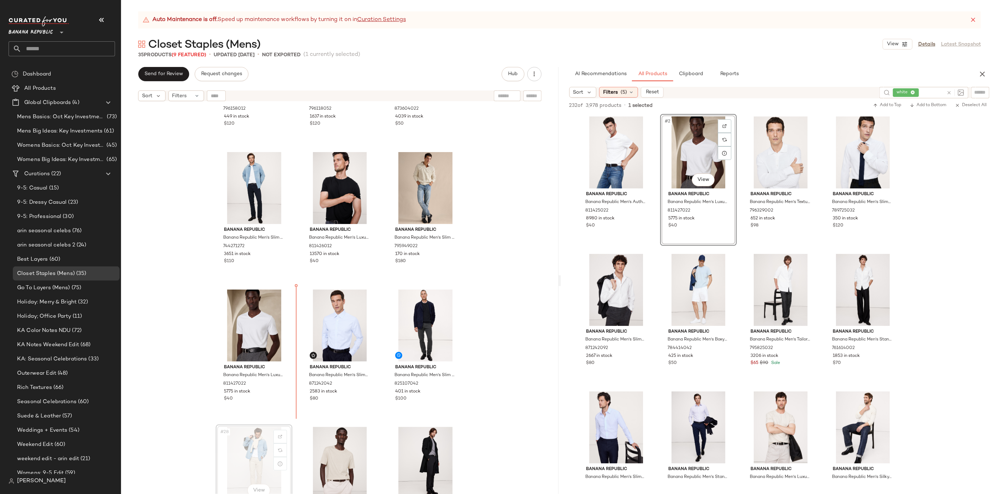
scroll to position [925, 0]
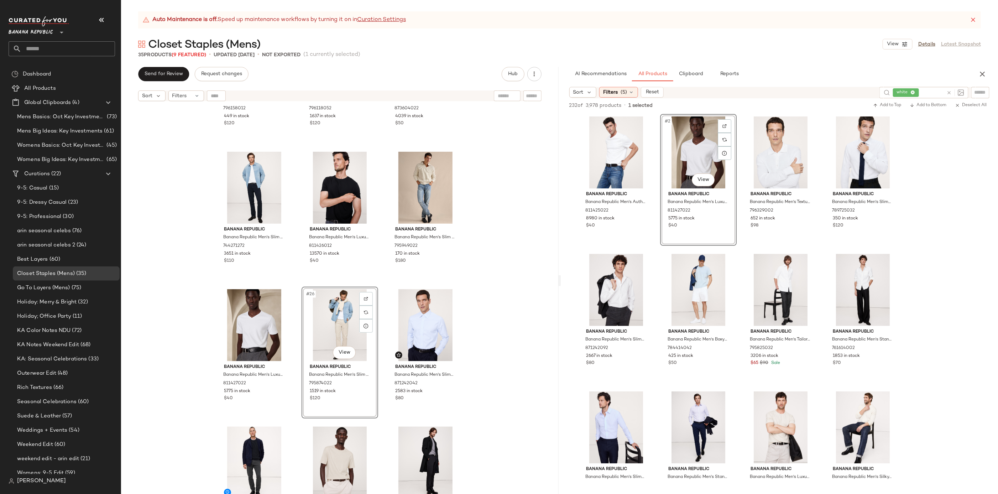
click at [492, 357] on div "Banana Republic Banana Republic Men's Italian Merino-Blend Mock-Neck Sweater Na…" at bounding box center [340, 308] width 438 height 407
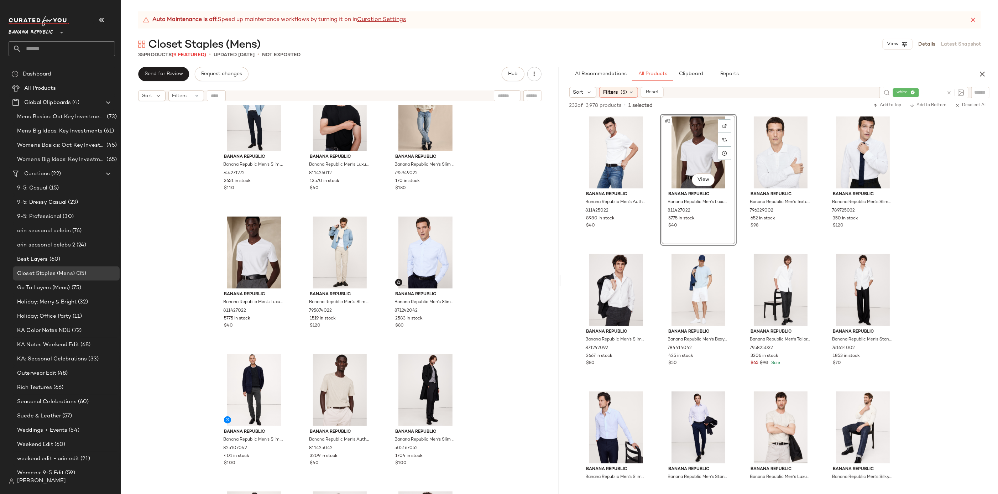
scroll to position [1183, 0]
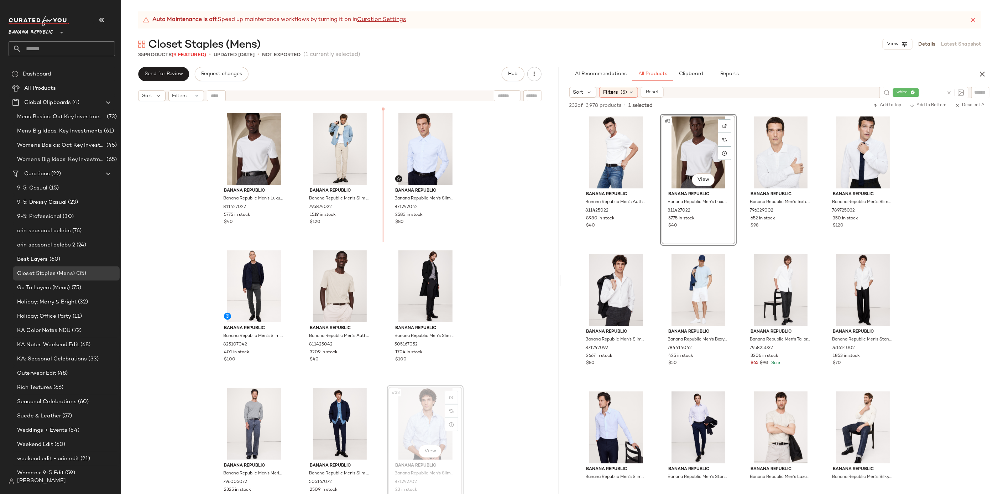
scroll to position [1093, 0]
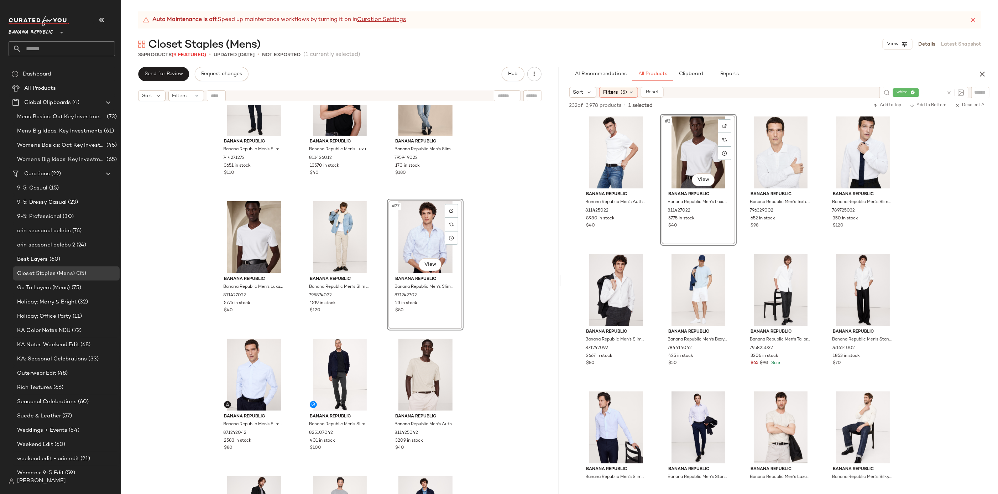
scroll to position [1045, 0]
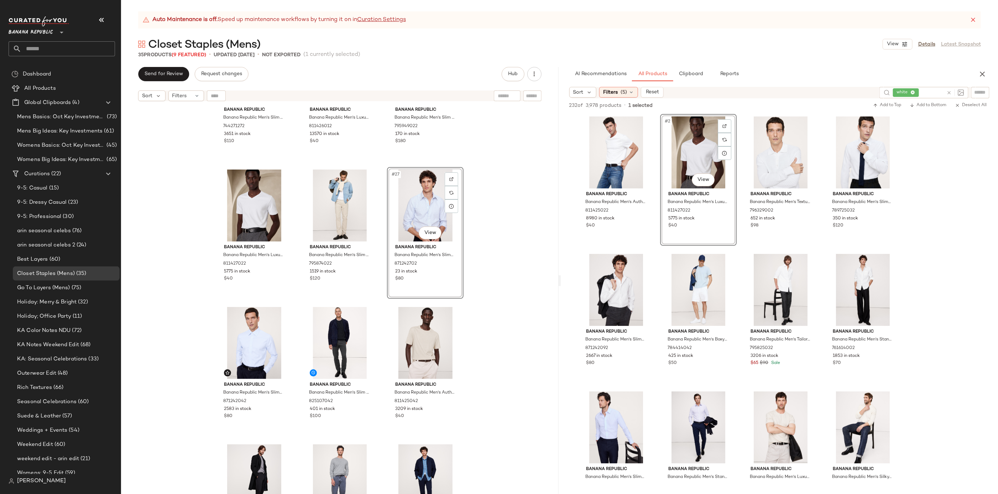
click at [512, 277] on div "Banana Republic Banana Republic Men's Slim Traveler Pant Navy Blue Size 30W 30L…" at bounding box center [340, 308] width 438 height 407
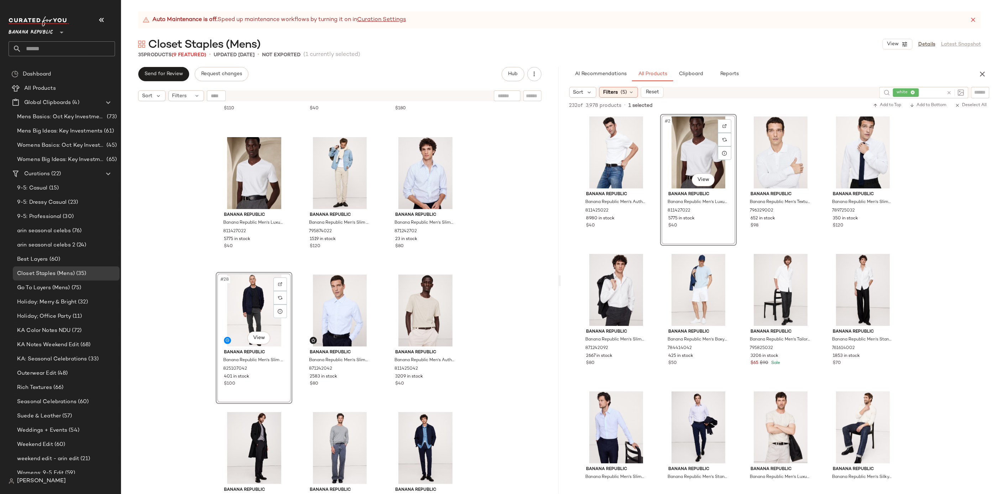
scroll to position [1189, 0]
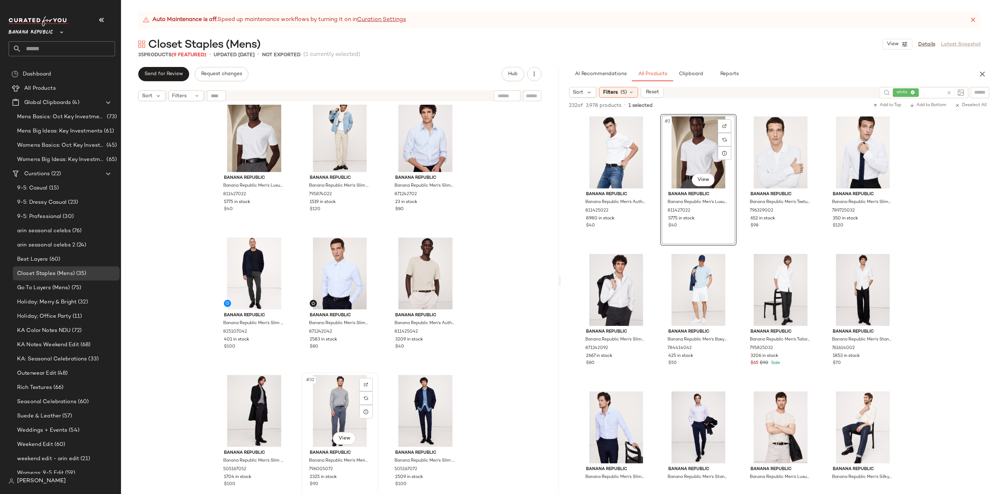
scroll to position [1036, 0]
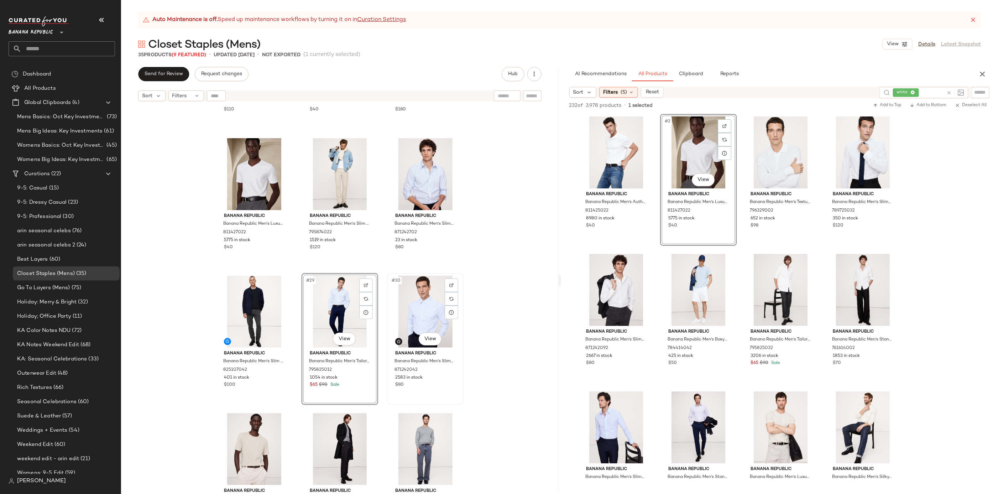
scroll to position [1089, 0]
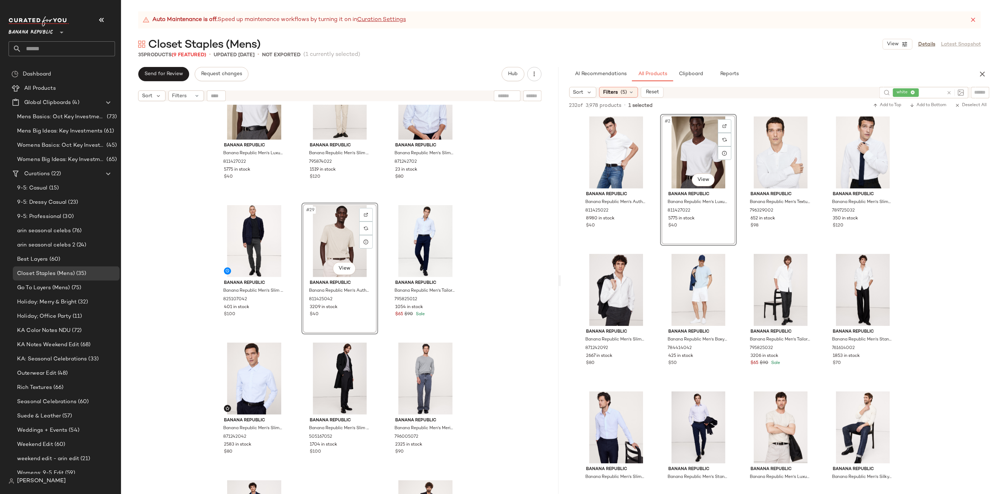
scroll to position [1082, 0]
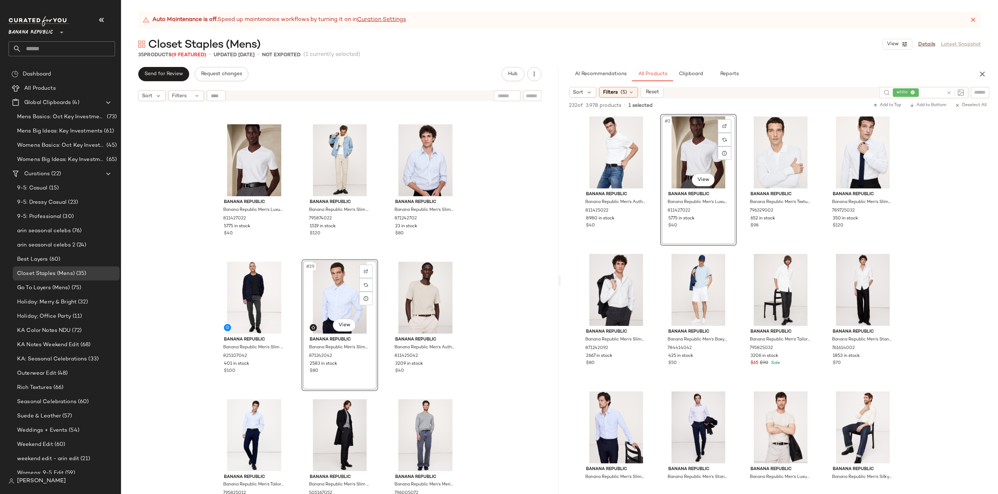
scroll to position [1089, 0]
click at [618, 96] on div "Filters (5)" at bounding box center [618, 92] width 39 height 11
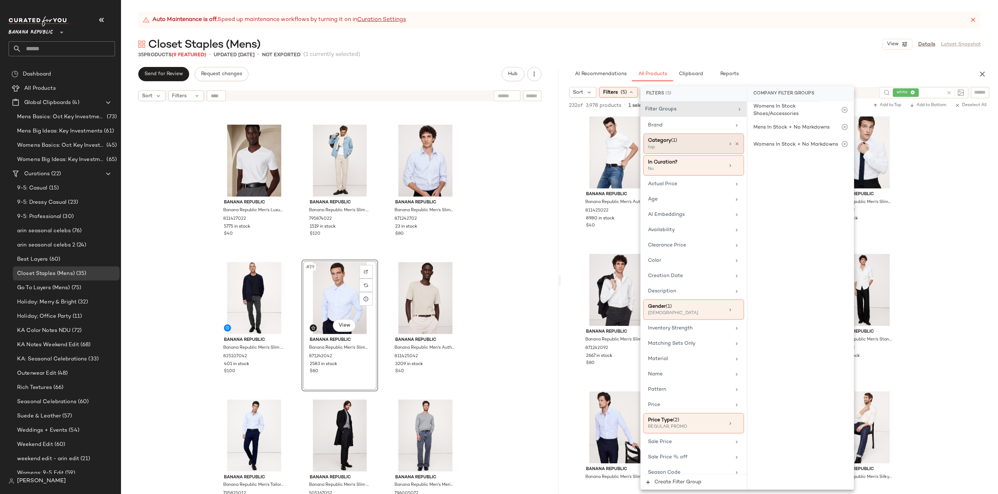
click at [735, 145] on icon at bounding box center [737, 143] width 5 height 5
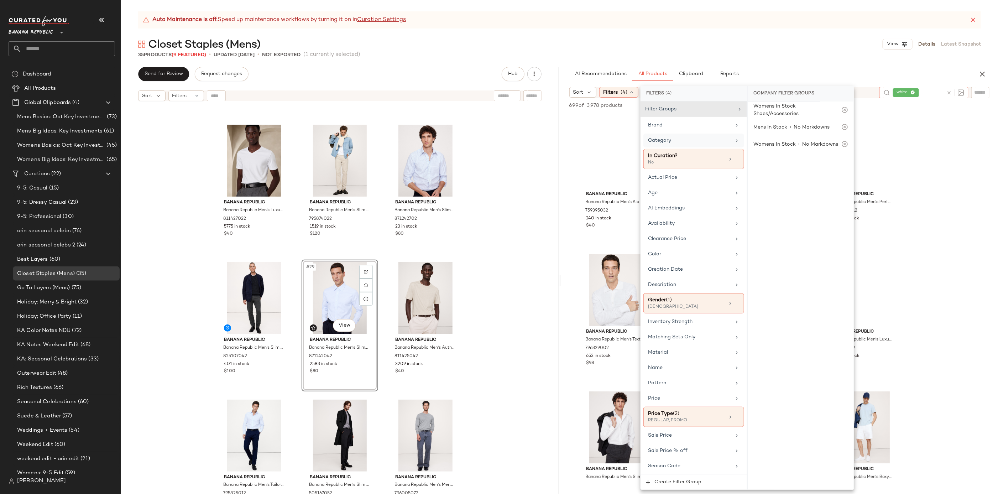
click at [948, 93] on icon at bounding box center [949, 92] width 5 height 5
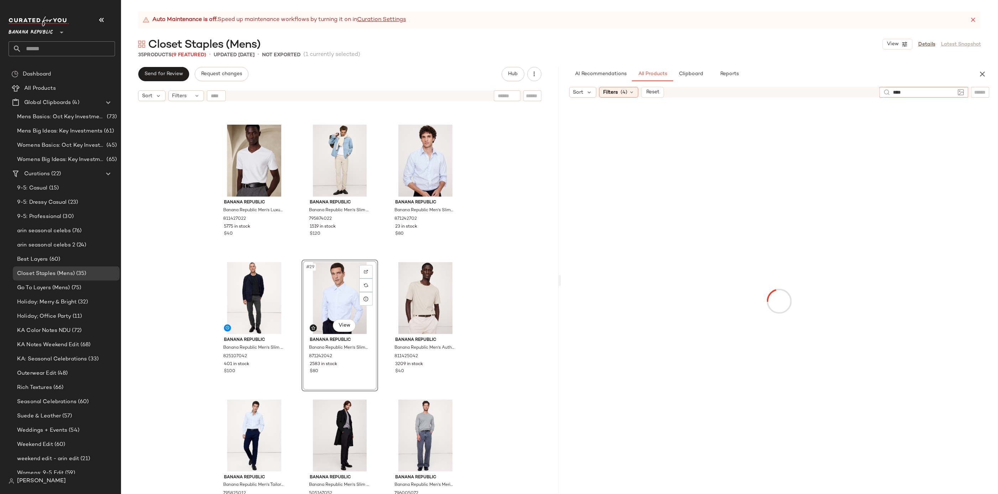
type input "*****"
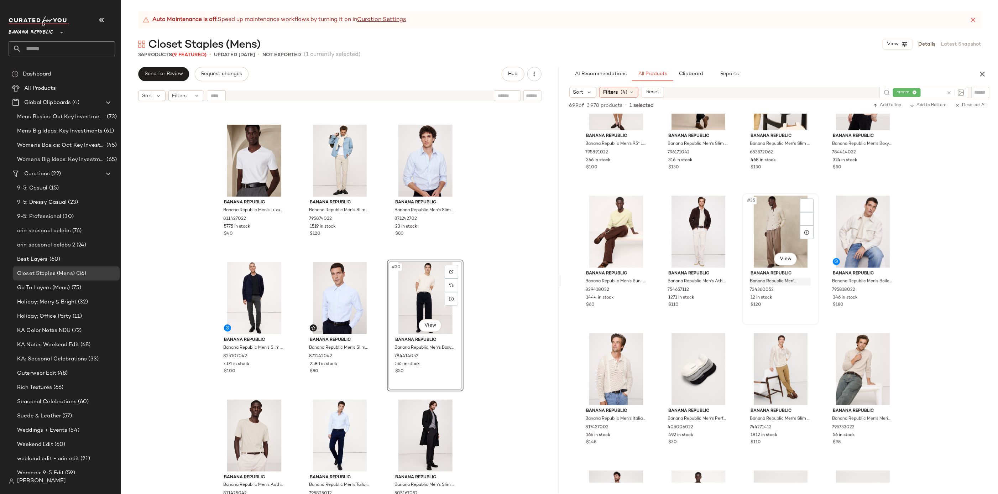
scroll to position [1020, 0]
click at [498, 303] on div "Banana Republic Banana Republic Men's Luxury-Touch V-Neck T-Shirt Optic White S…" at bounding box center [340, 308] width 438 height 407
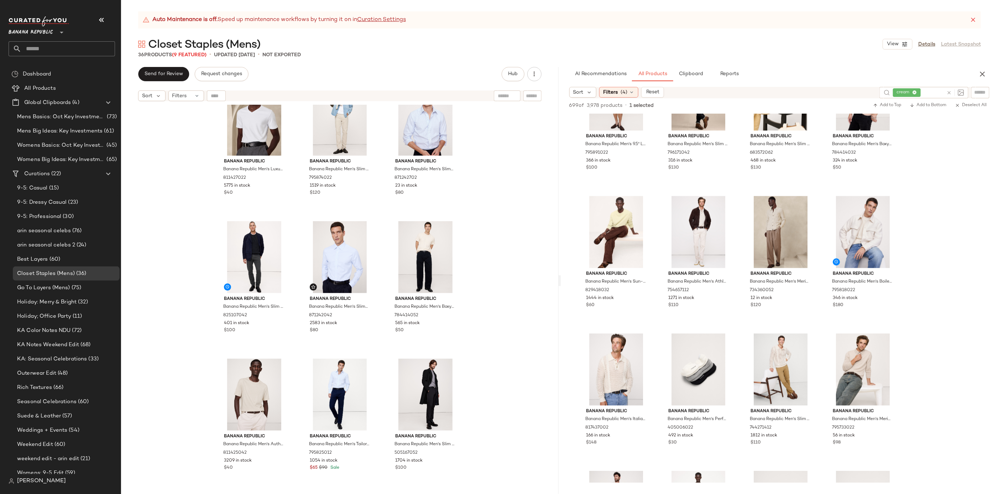
scroll to position [1098, 0]
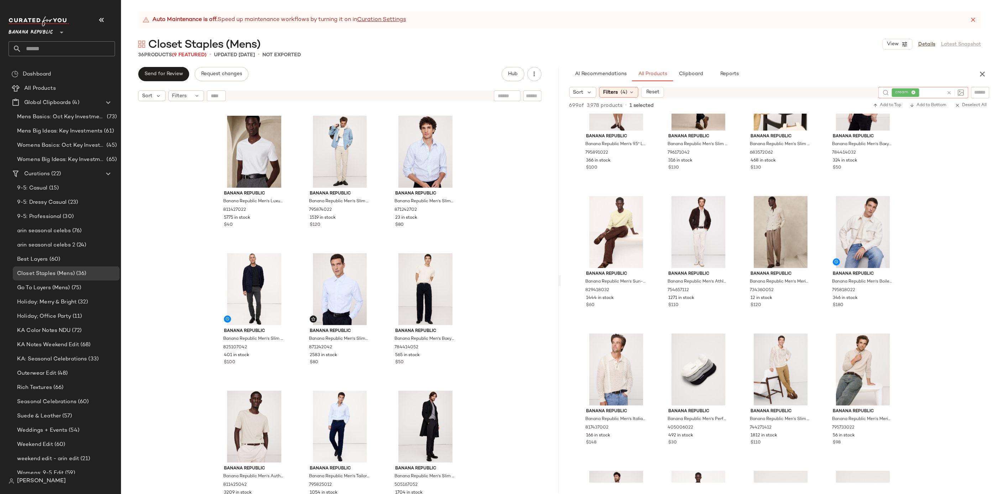
click at [946, 91] on div at bounding box center [954, 92] width 21 height 11
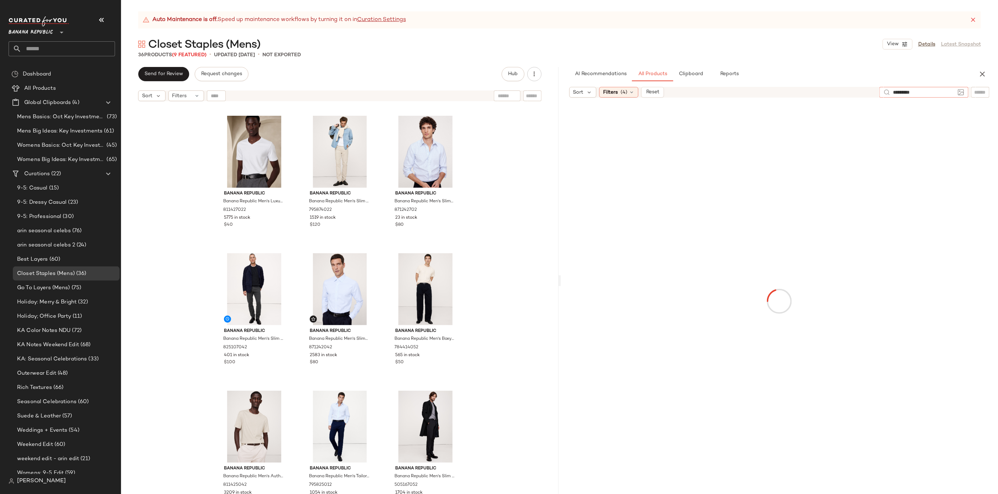
type input "**********"
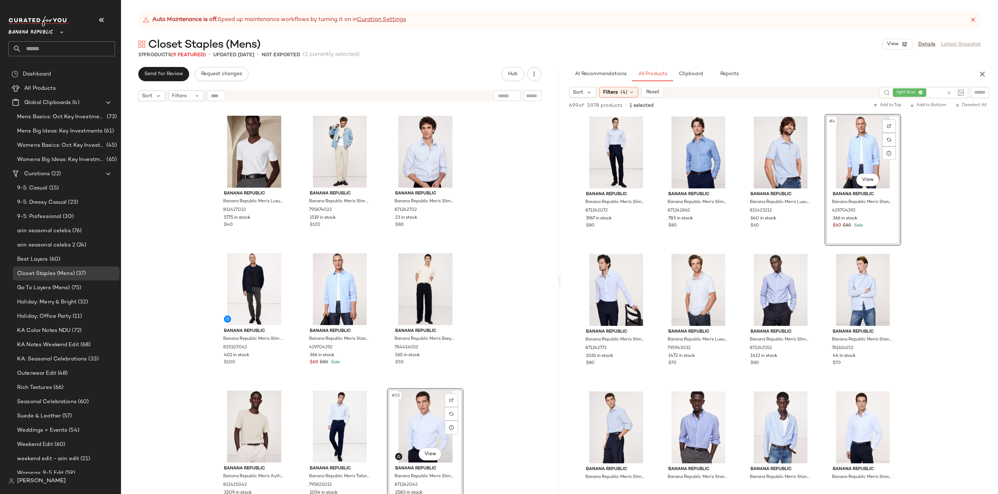
click at [504, 364] on div "Banana Republic Banana Republic Men's Luxury-Touch V-Neck T-Shirt Optic White S…" at bounding box center [340, 308] width 438 height 407
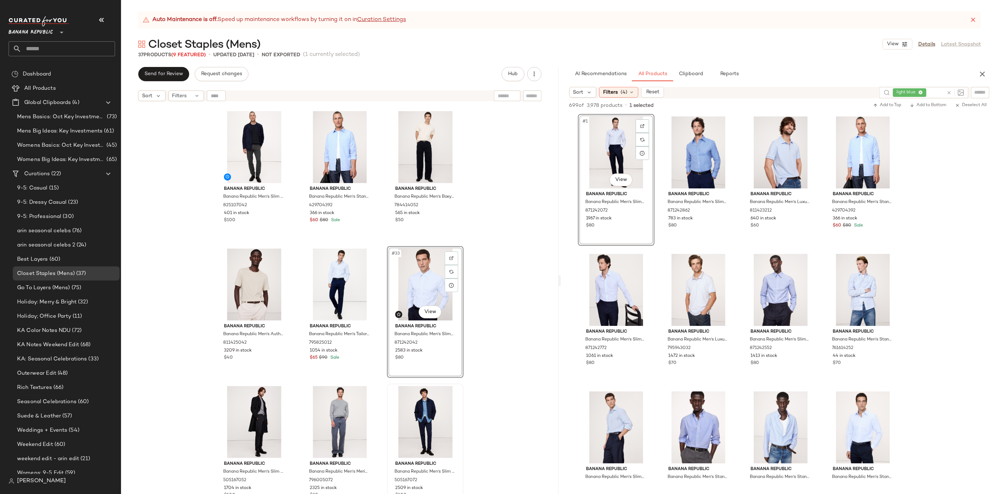
scroll to position [1242, 0]
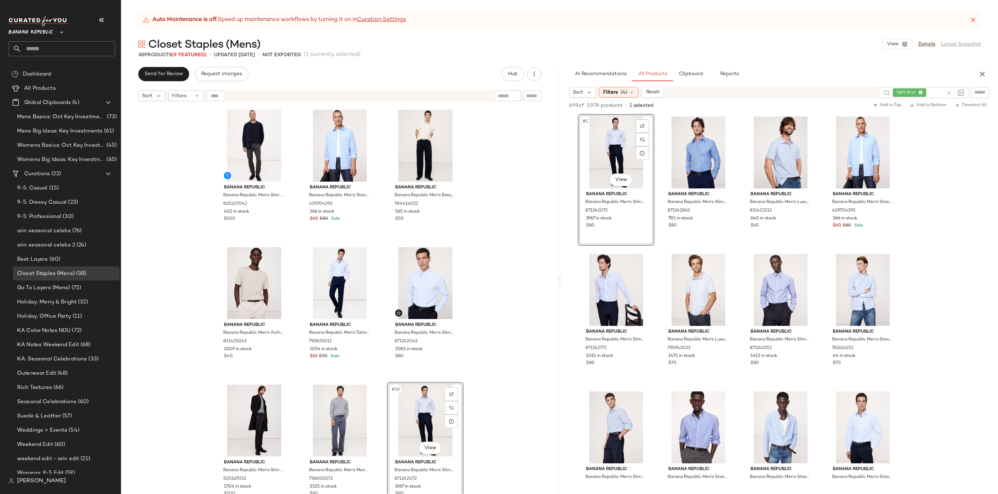
click at [494, 320] on div "Banana Republic Banana Republic Men's Luxury-Touch V-Neck T-Shirt Optic White S…" at bounding box center [340, 308] width 438 height 407
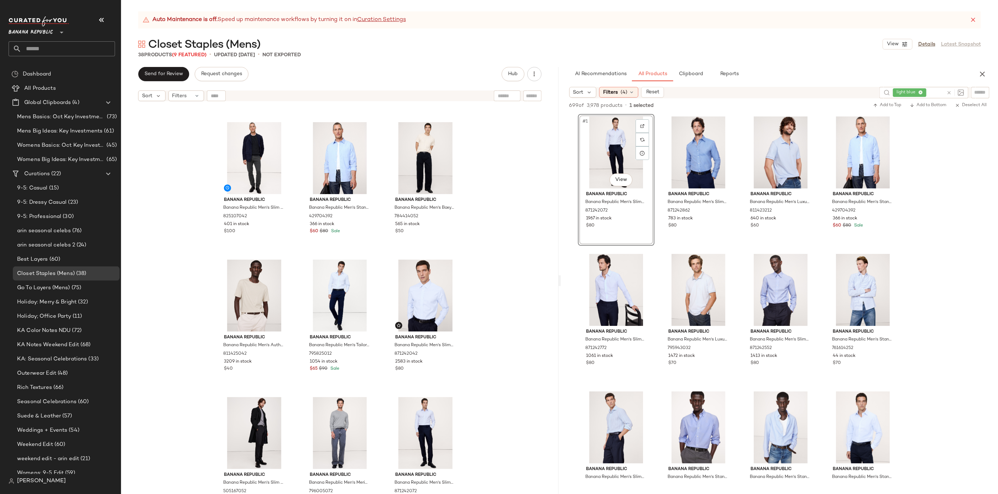
scroll to position [1227, 0]
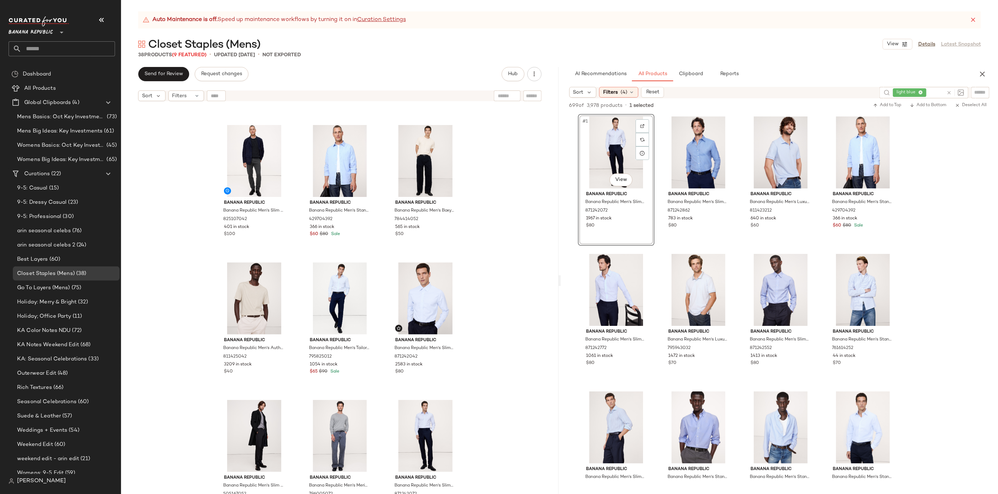
click at [949, 92] on icon at bounding box center [949, 92] width 5 height 5
type input "*****"
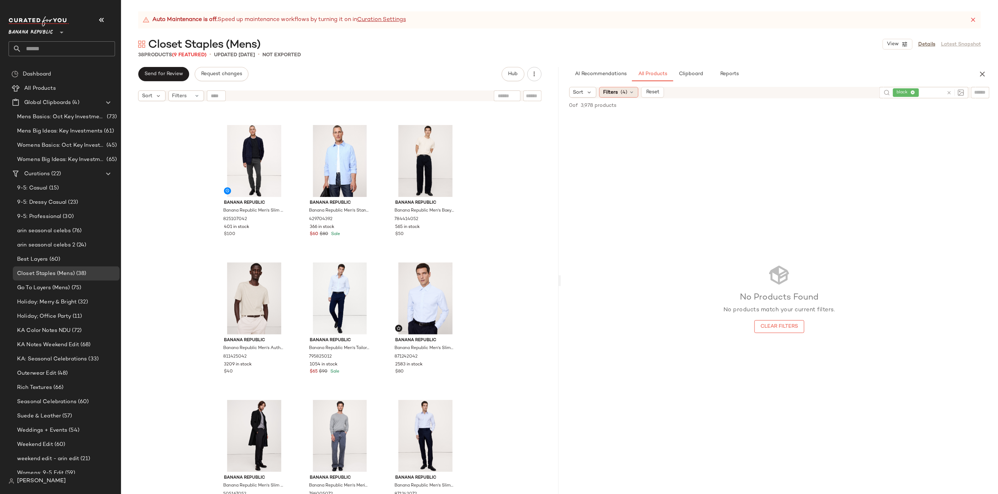
click at [622, 95] on span "(4)" at bounding box center [624, 92] width 7 height 7
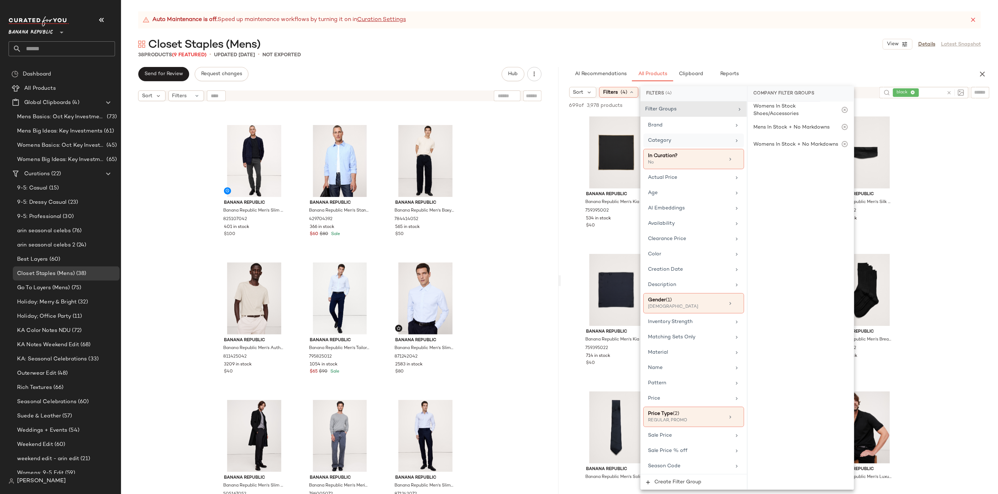
click at [699, 139] on div "Category" at bounding box center [689, 140] width 83 height 7
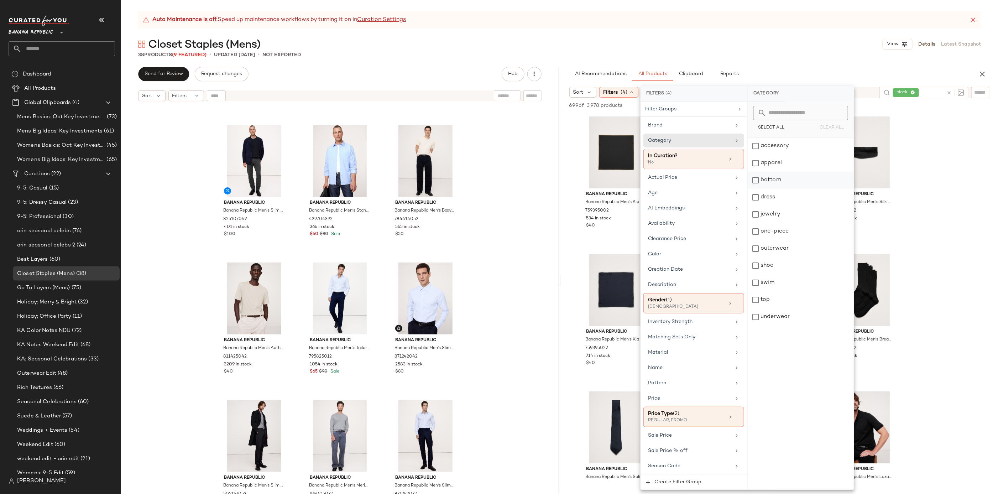
click at [785, 176] on div "bottom" at bounding box center [801, 180] width 106 height 17
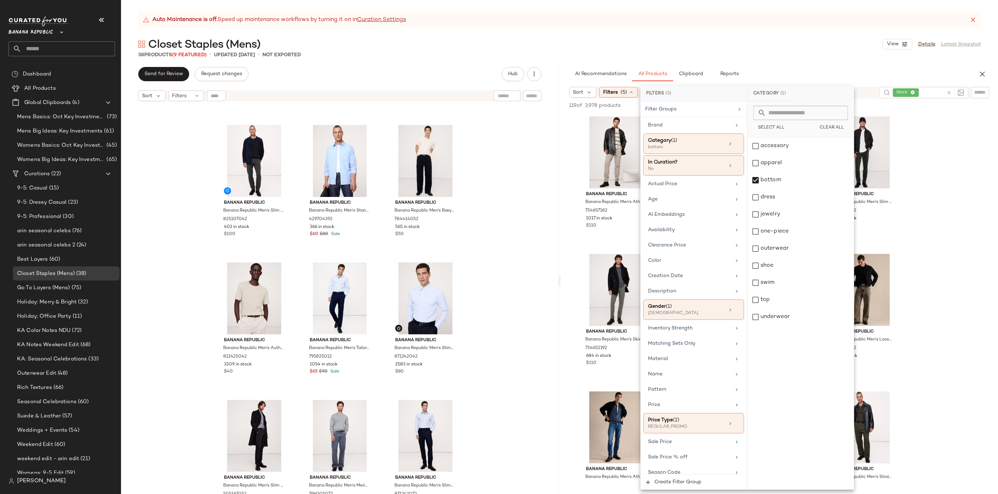
click at [773, 56] on div "38 Products (9 Featured) • updated Sep 25th • Not Exported" at bounding box center [559, 54] width 877 height 7
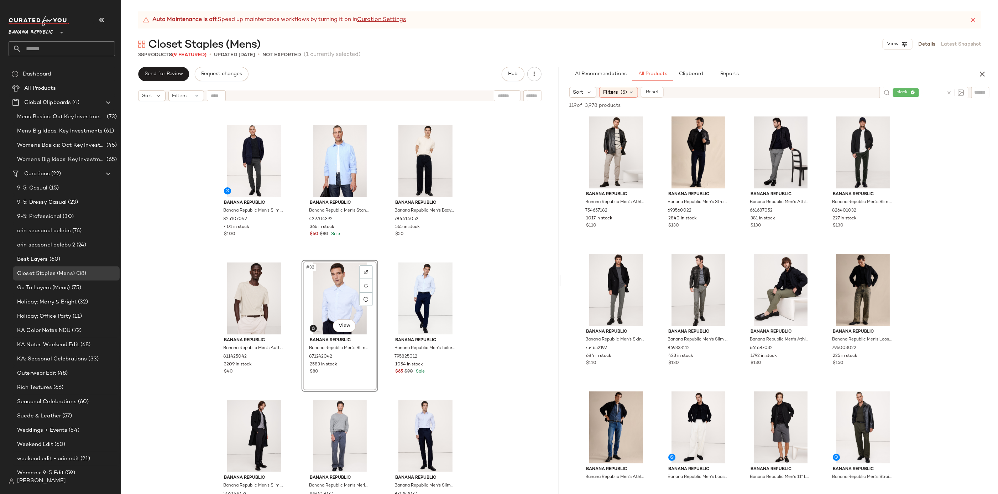
click at [517, 289] on div "Banana Republic Banana Republic Men's Luxury-Touch V-Neck T-Shirt Optic White S…" at bounding box center [340, 308] width 438 height 407
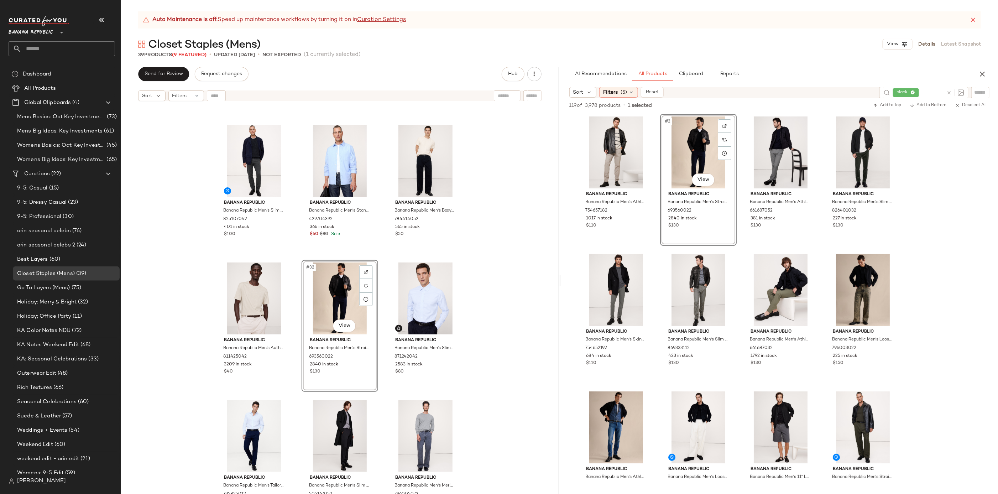
click at [515, 292] on div "Banana Republic Banana Republic Men's Luxury-Touch V-Neck T-Shirt Optic White S…" at bounding box center [340, 308] width 438 height 407
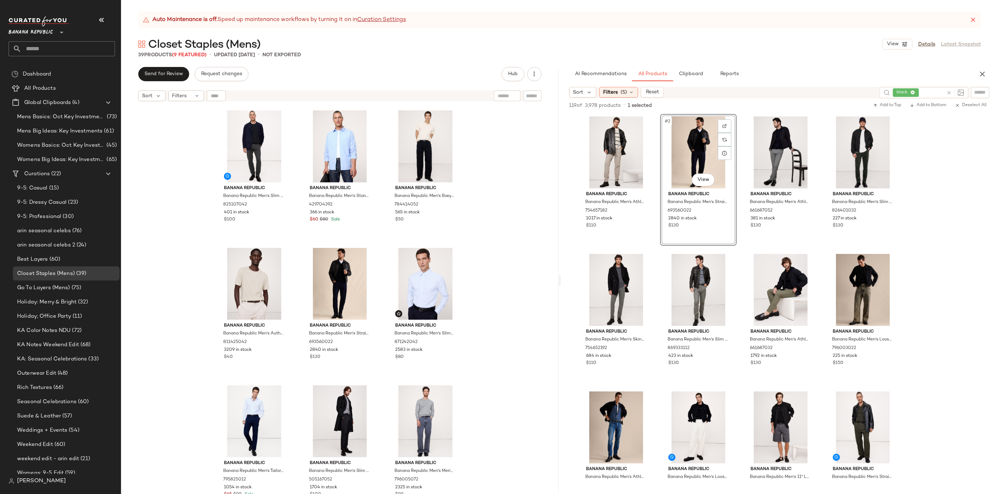
scroll to position [1369, 0]
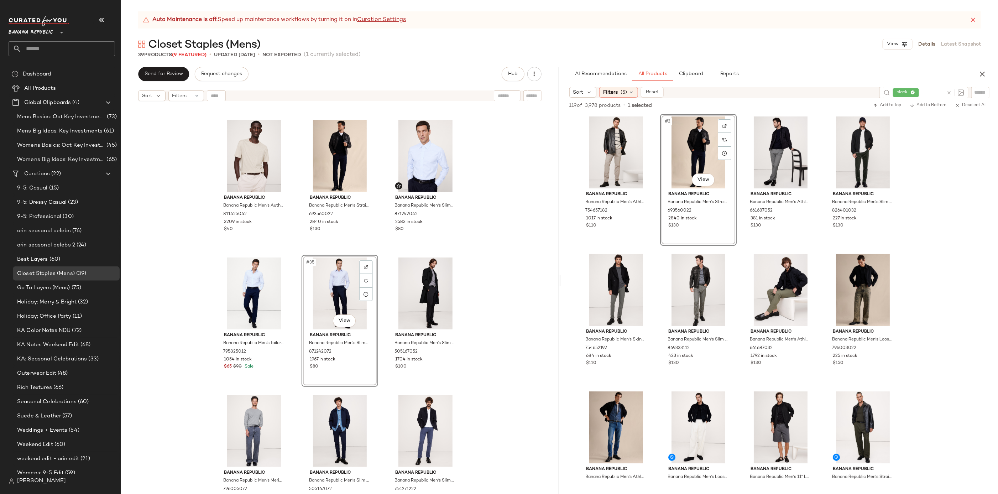
click at [491, 338] on div "Banana Republic Banana Republic Men's Slim Brushed Traveler Chino Pant Dark Cha…" at bounding box center [340, 308] width 438 height 407
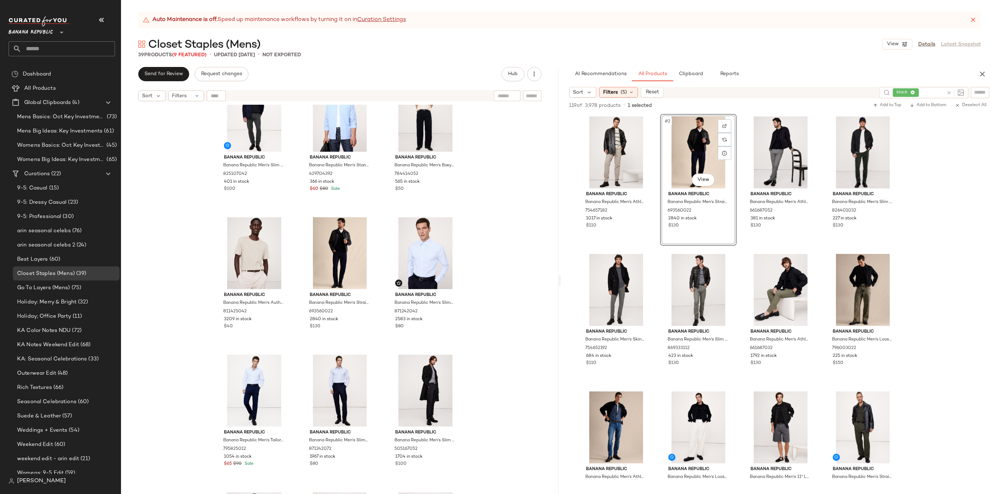
scroll to position [1281, 0]
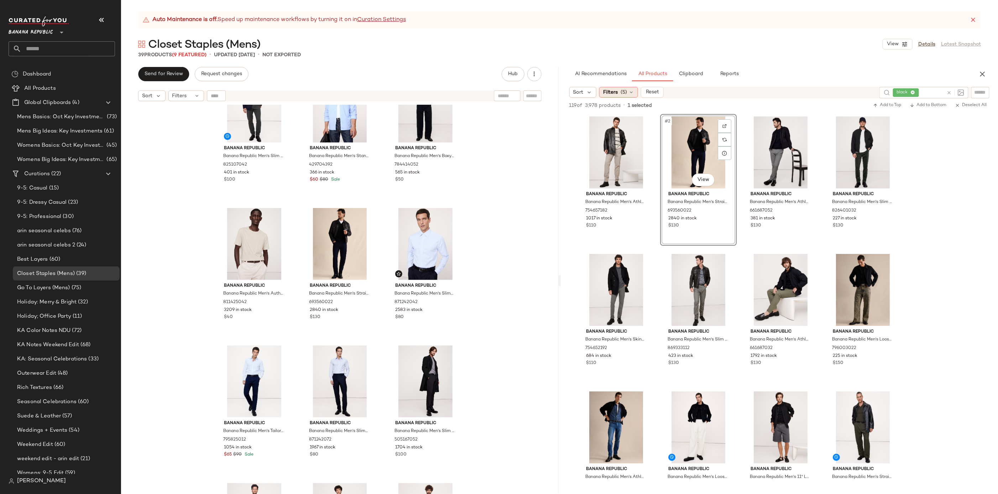
click at [614, 89] on span "Filters" at bounding box center [610, 92] width 15 height 7
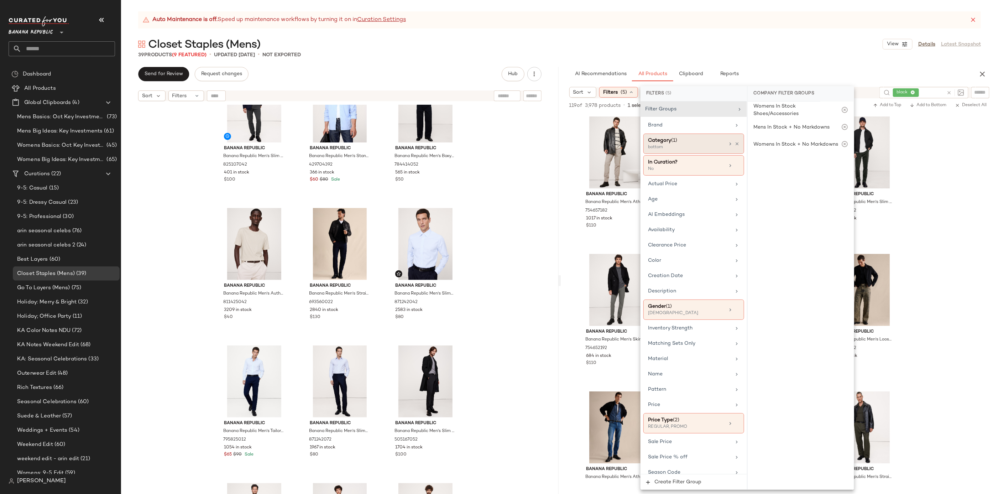
click at [713, 145] on div "bottom" at bounding box center [683, 147] width 71 height 6
click at [790, 180] on div "bottom" at bounding box center [801, 180] width 106 height 17
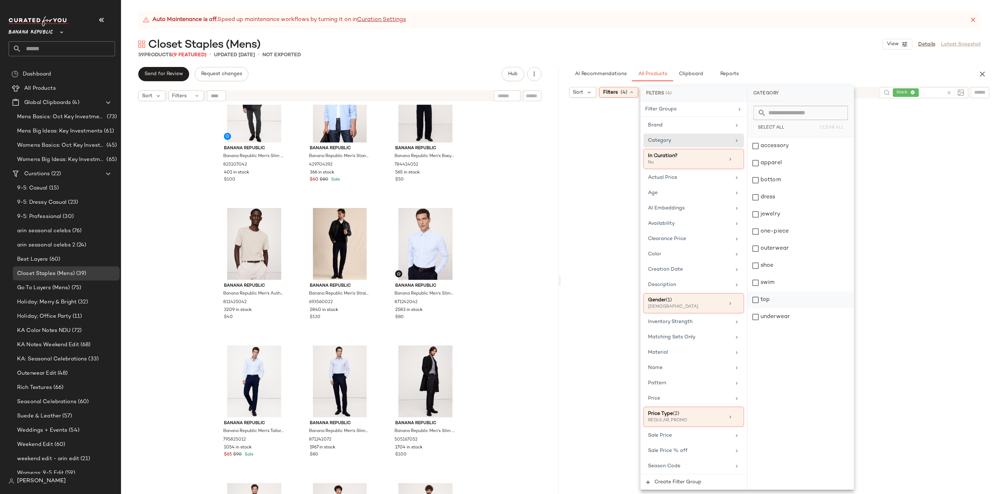
click at [785, 298] on div "top" at bounding box center [801, 299] width 106 height 17
click at [802, 48] on div "Closet Staples (Mens) View Details Latest Snapshot" at bounding box center [559, 44] width 877 height 14
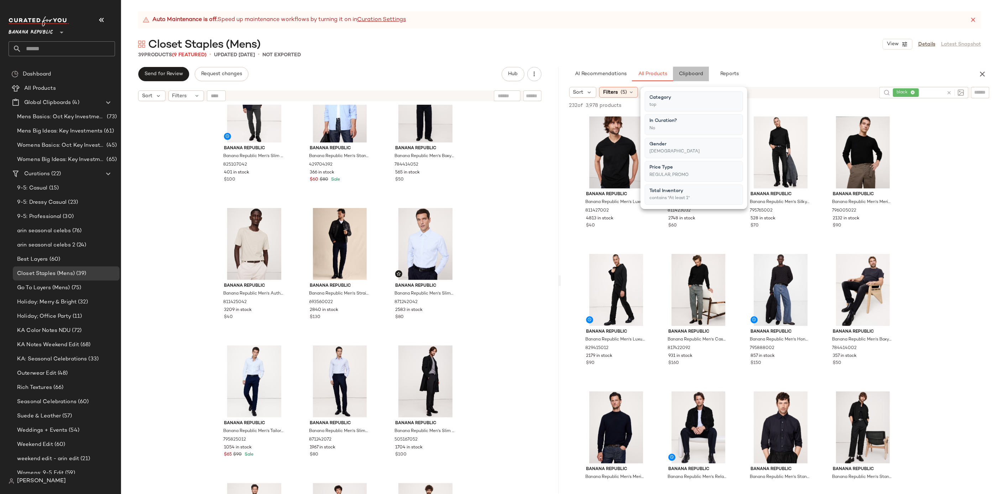
click at [686, 69] on button "Clipboard" at bounding box center [691, 74] width 36 height 14
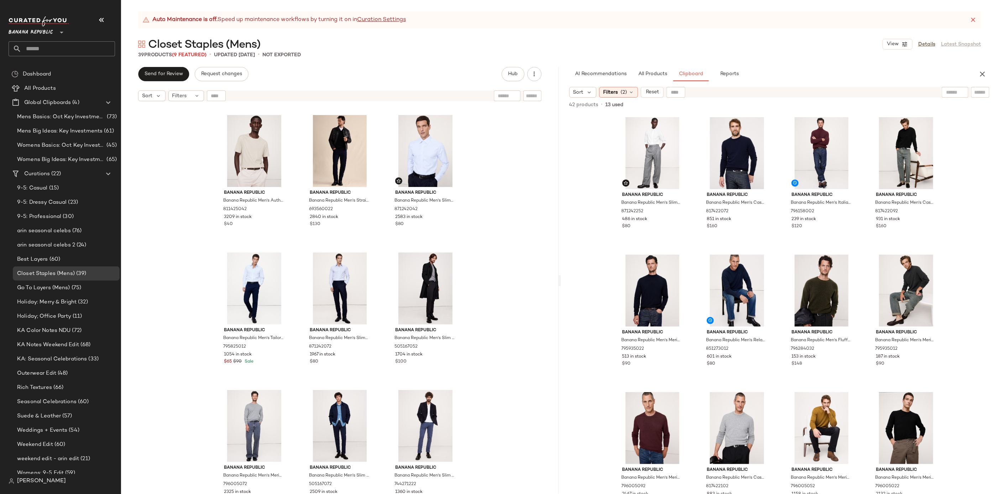
scroll to position [1381, 0]
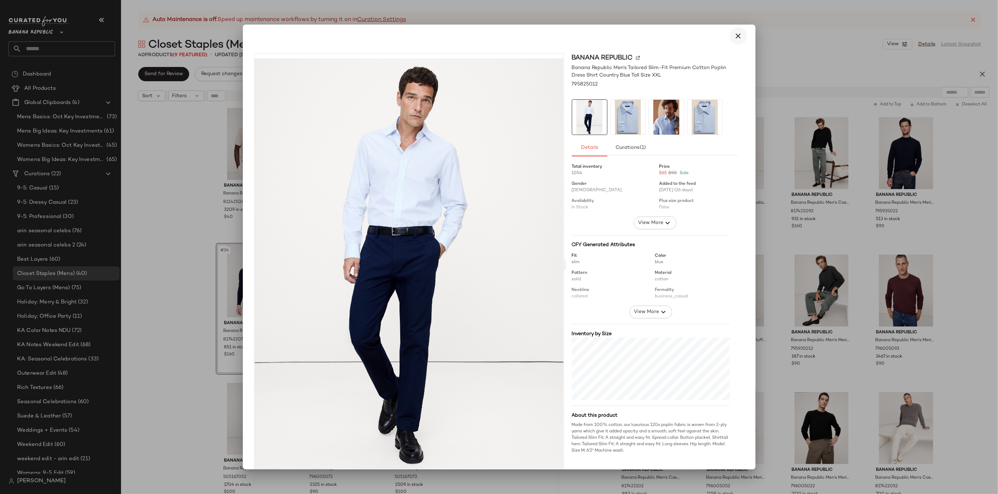
click at [737, 32] on icon "button" at bounding box center [738, 36] width 9 height 9
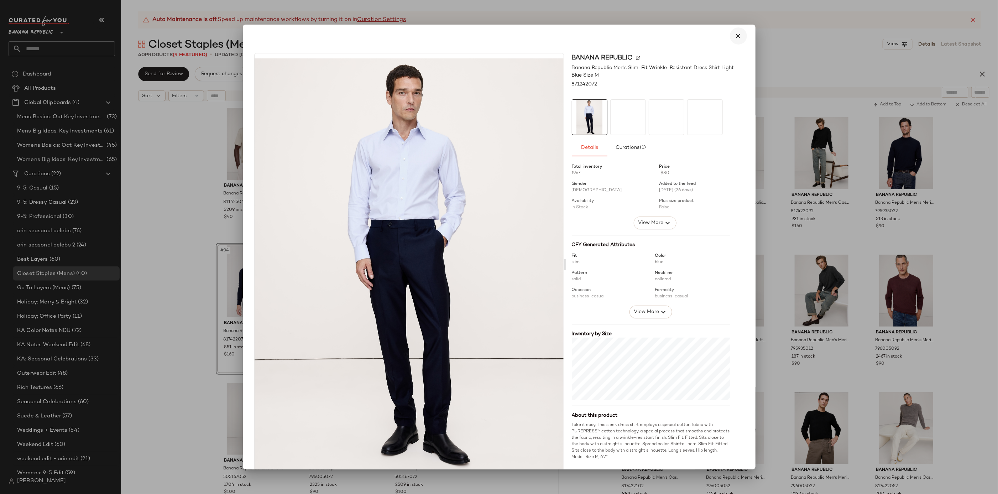
click at [734, 35] on icon "button" at bounding box center [738, 36] width 9 height 9
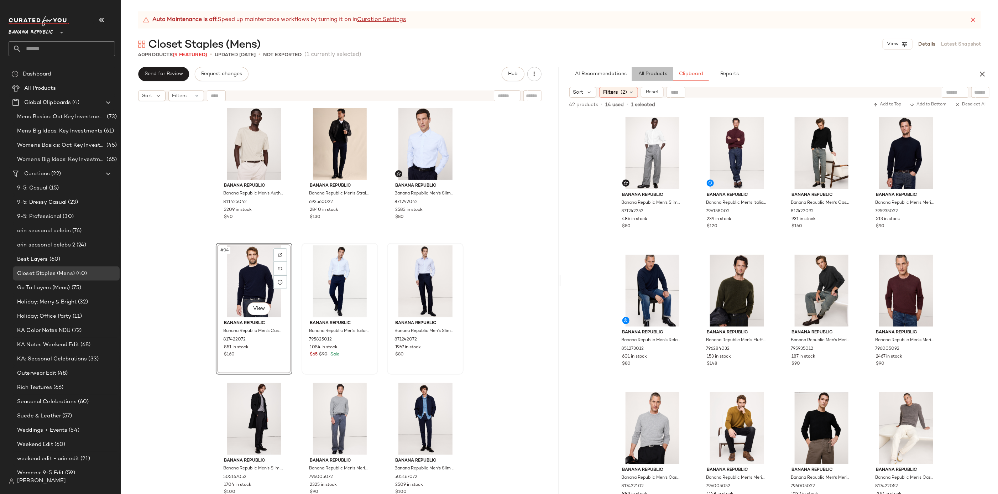
click at [651, 80] on button "All Products" at bounding box center [652, 74] width 41 height 14
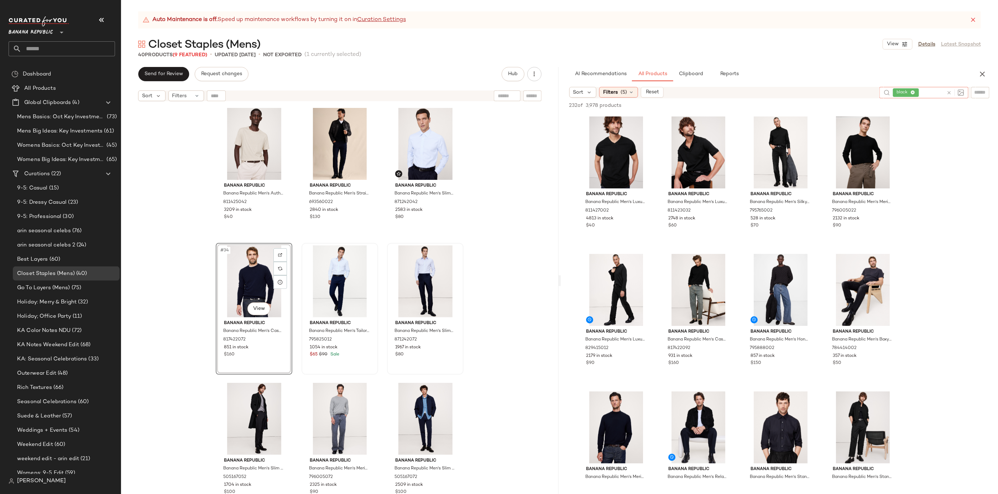
click at [948, 94] on icon at bounding box center [949, 92] width 5 height 5
type input "****"
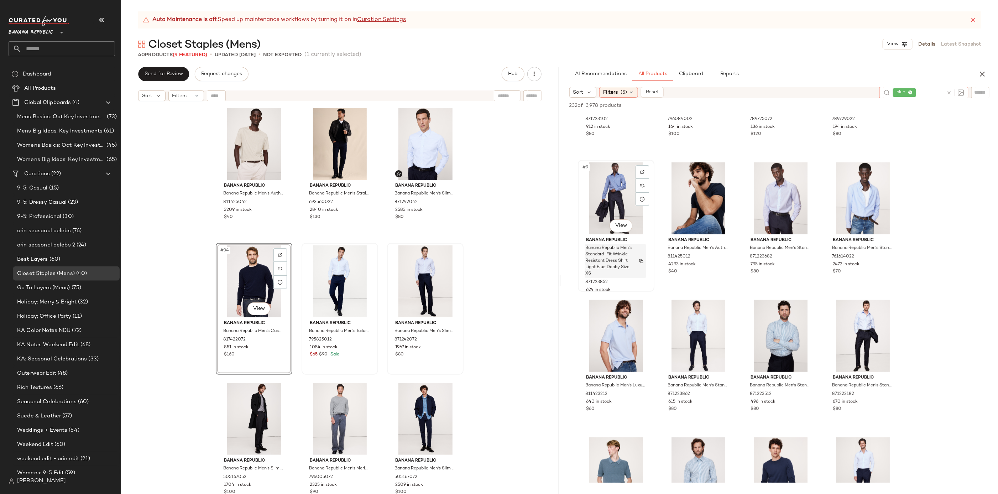
scroll to position [322, 0]
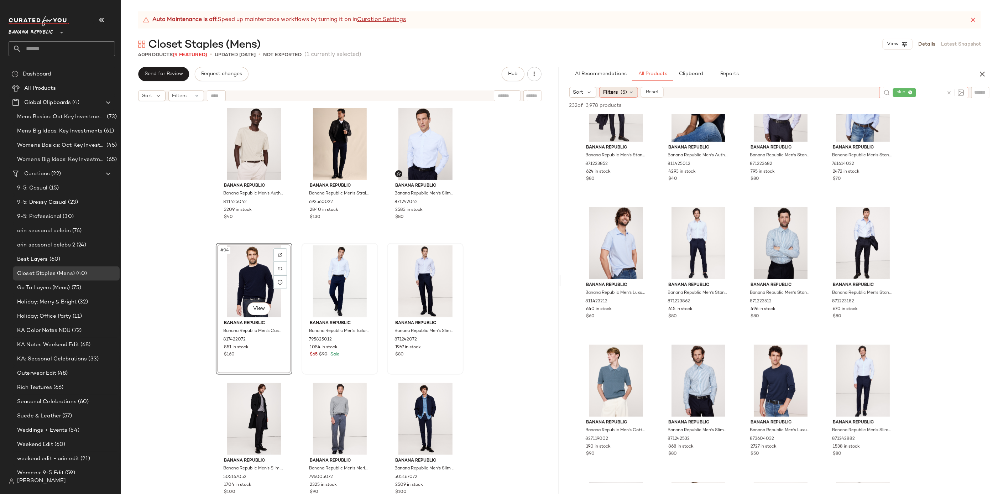
click at [627, 89] on div "Filters (5)" at bounding box center [618, 92] width 39 height 11
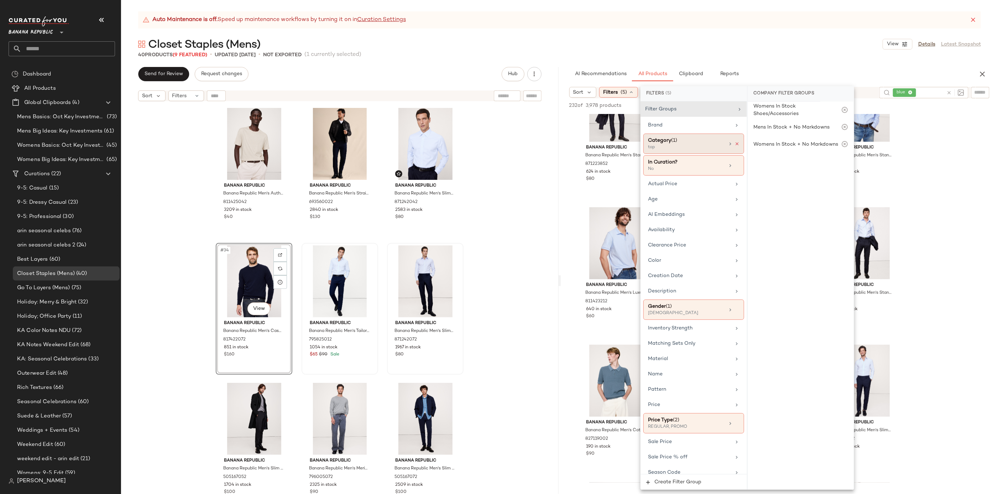
click at [735, 144] on icon at bounding box center [737, 143] width 5 height 5
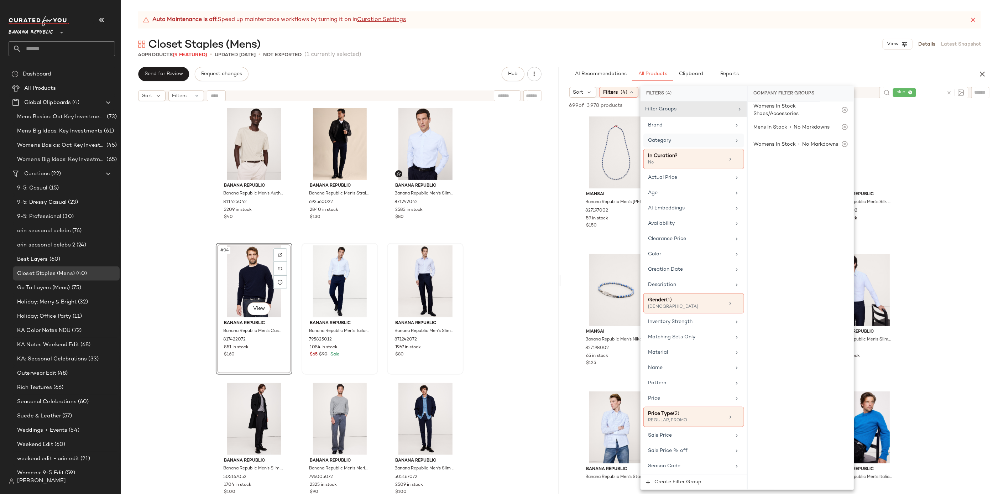
click at [804, 56] on div "40 Products (9 Featured) • updated Sep 25th • Not Exported (1 currently selecte…" at bounding box center [559, 54] width 877 height 7
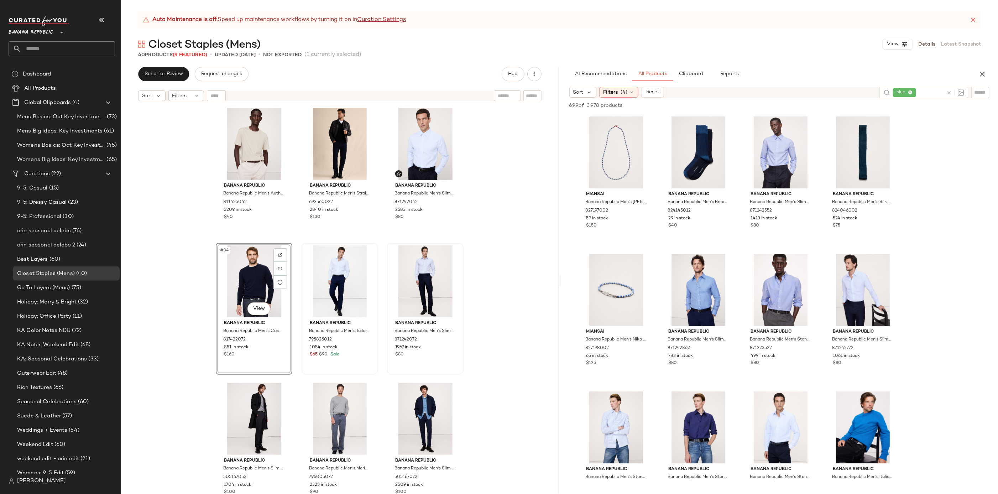
click at [933, 94] on input "text" at bounding box center [931, 92] width 26 height 7
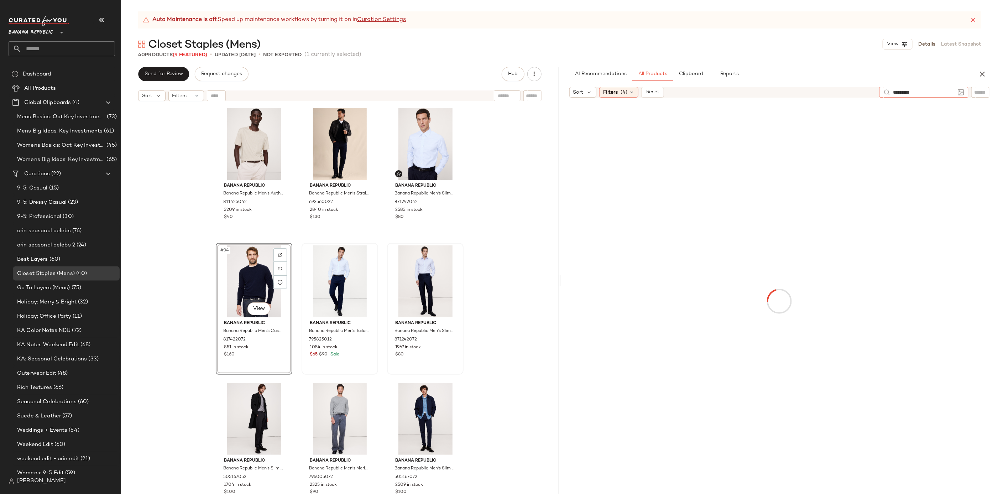
type input "**********"
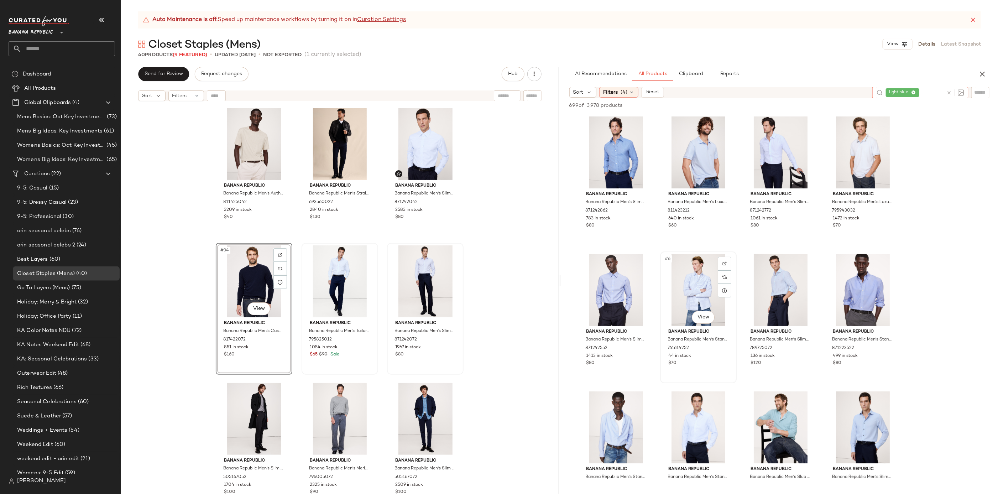
scroll to position [152, 0]
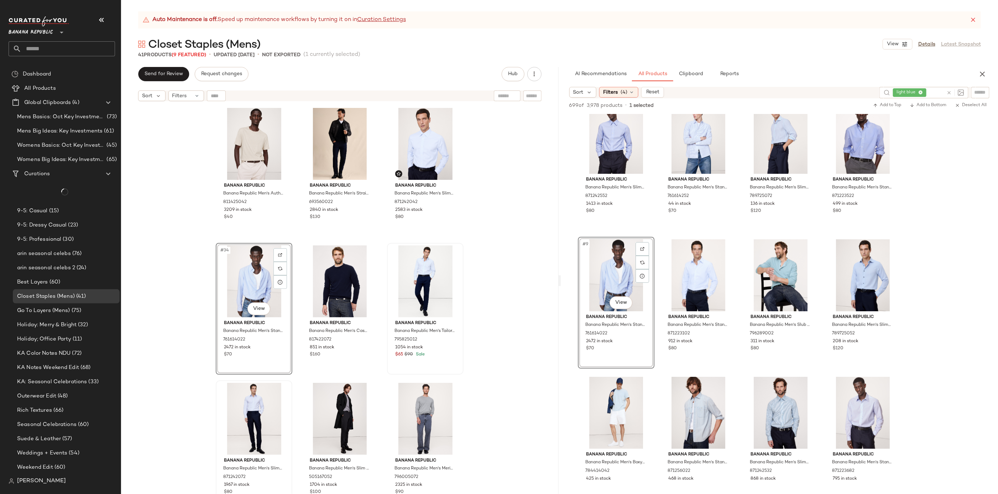
click at [524, 295] on div "Banana Republic Banana Republic Men's Slim Brushed Traveler Chino Pant Dark Cha…" at bounding box center [340, 308] width 438 height 407
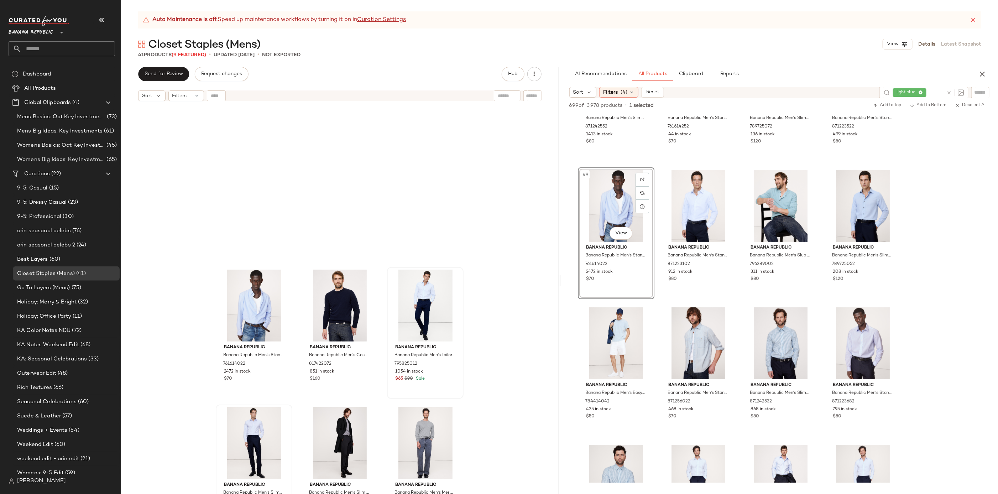
scroll to position [1352, 0]
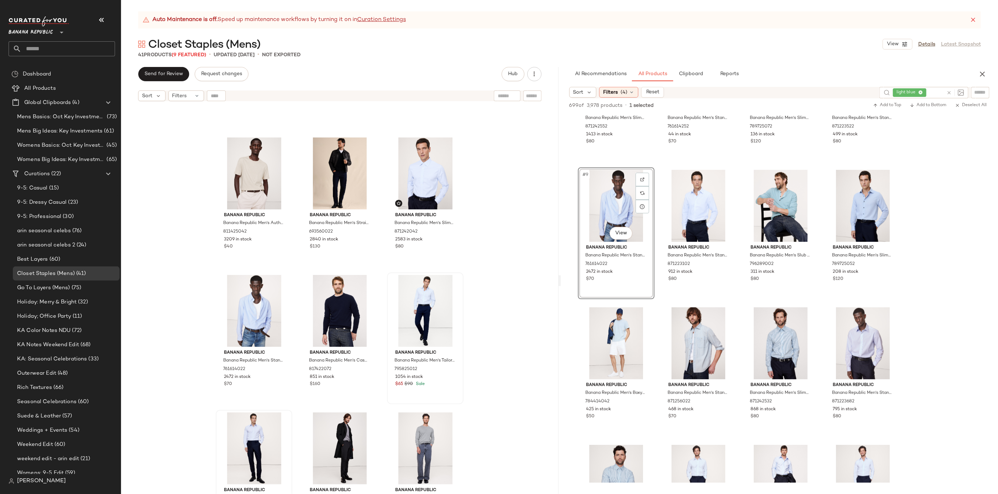
click at [944, 92] on div at bounding box center [954, 92] width 21 height 11
type input "*****"
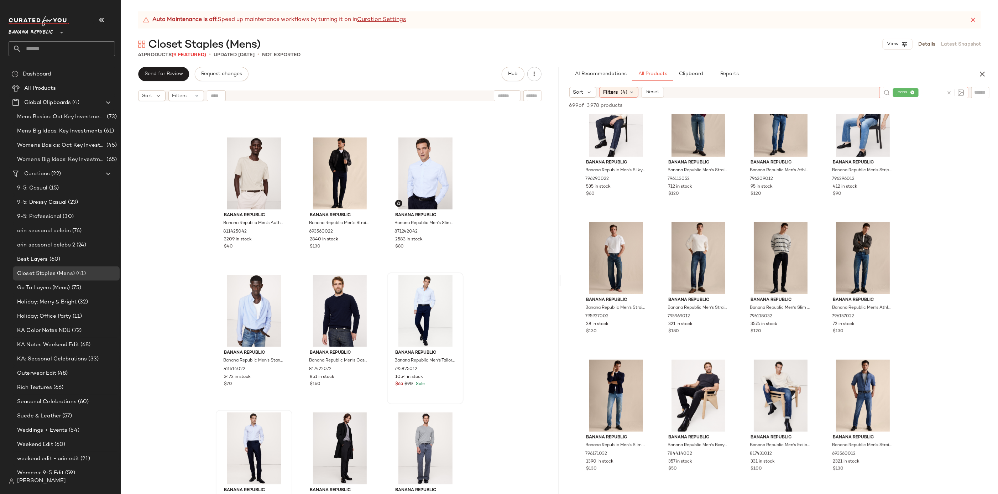
scroll to position [313, 0]
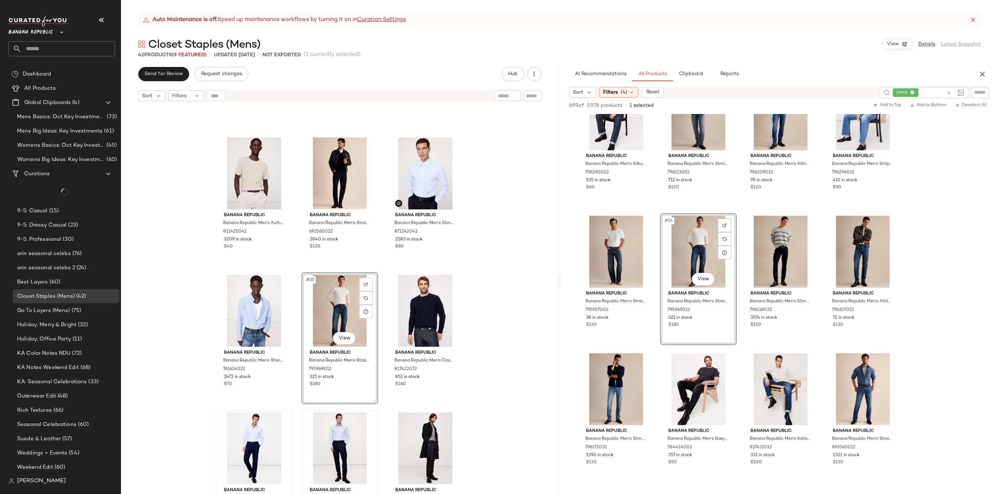
click at [494, 322] on div "Banana Republic Banana Republic Men's Authentic Supima® T-Shirt Heather Oatmeal…" at bounding box center [340, 308] width 438 height 407
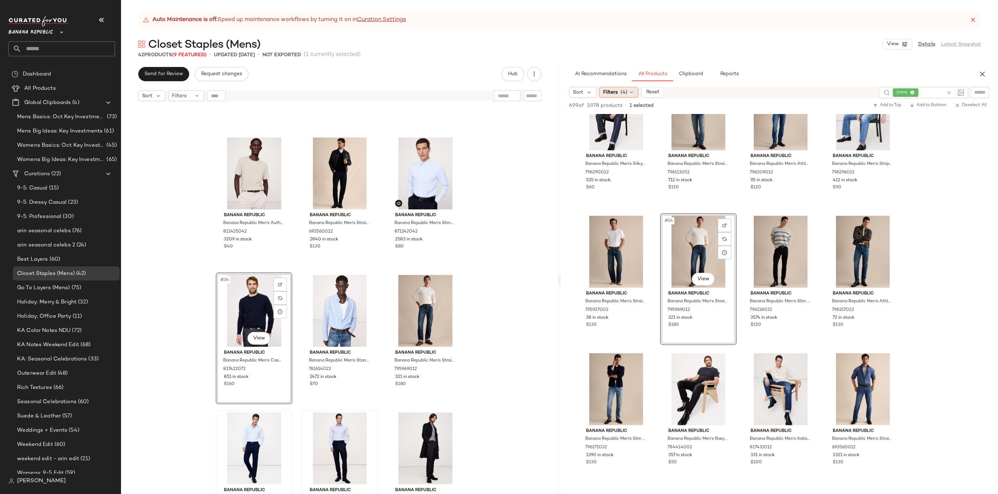
click at [616, 97] on div "Filters (4)" at bounding box center [618, 92] width 39 height 11
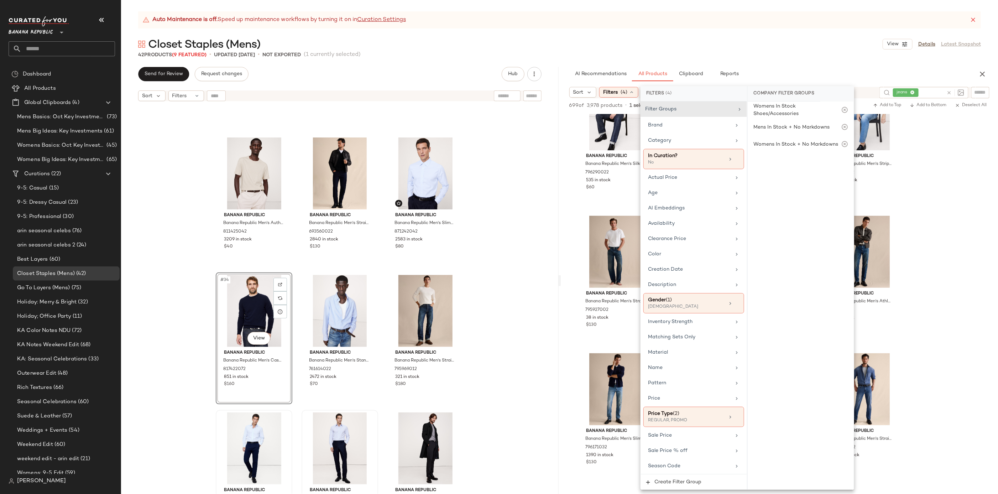
click at [828, 58] on div "Auto Maintenance is off. Speed up maintenance workflows by turning it on in Cur…" at bounding box center [559, 252] width 877 height 483
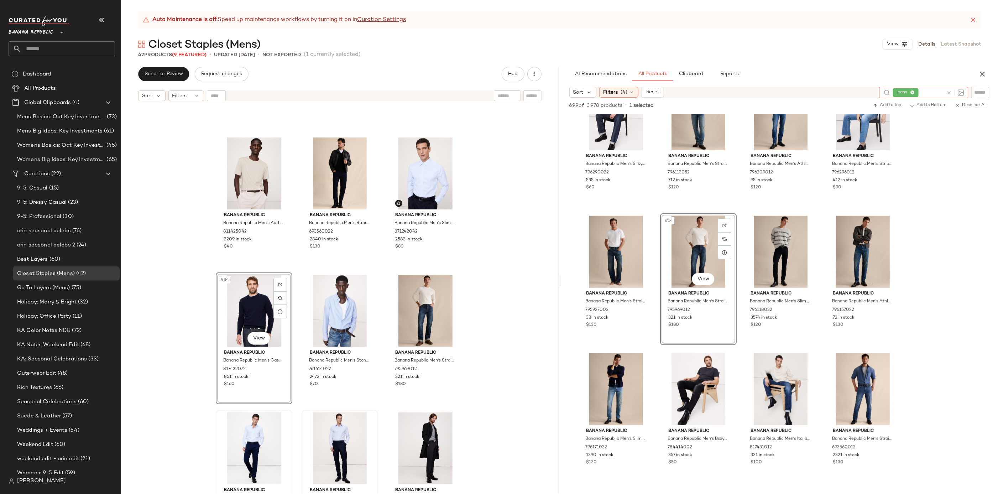
click at [949, 93] on icon at bounding box center [949, 92] width 5 height 5
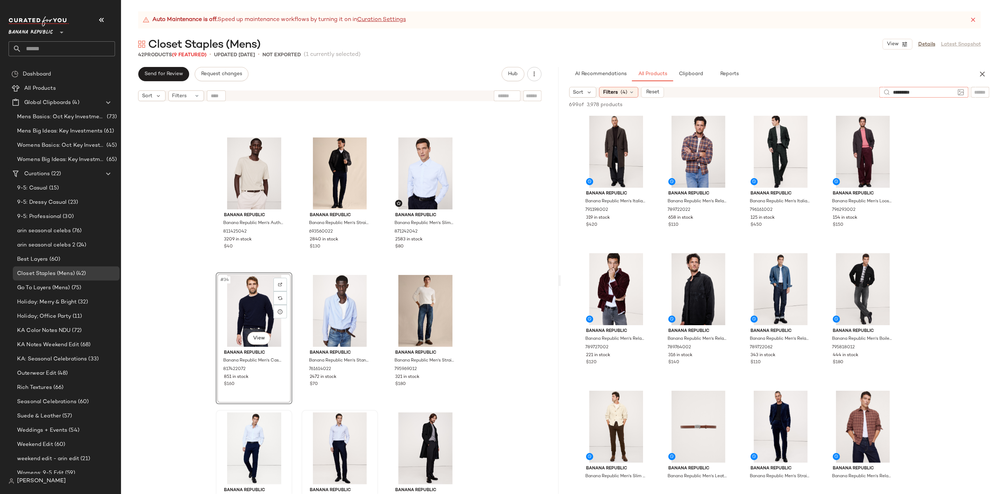
type input "**********"
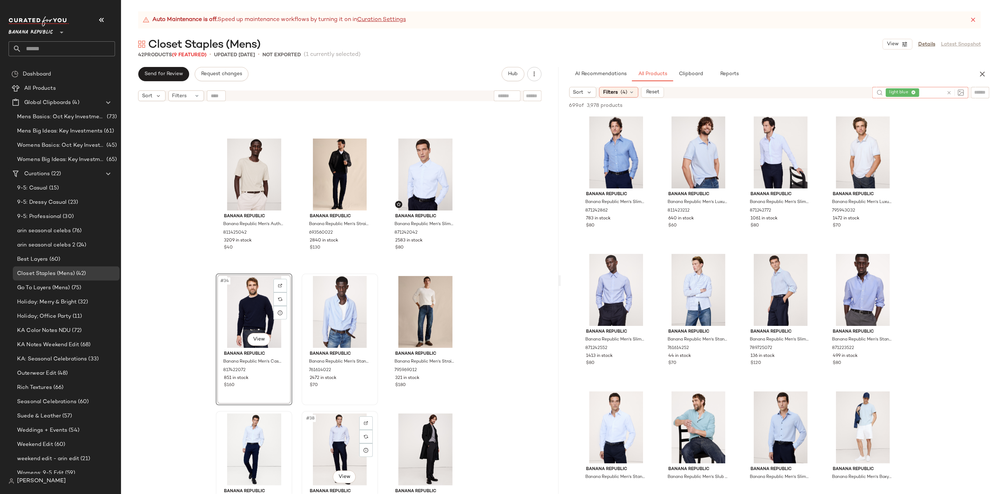
scroll to position [1333, 0]
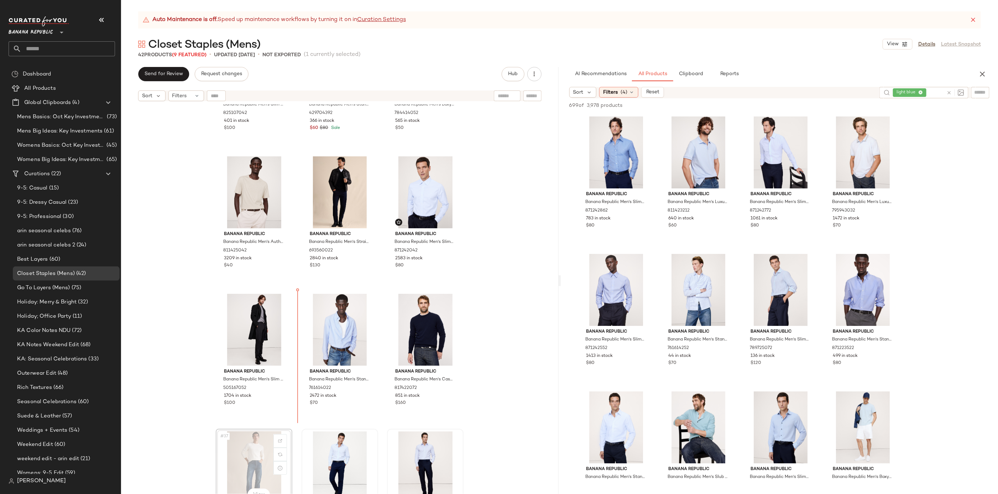
scroll to position [1333, 0]
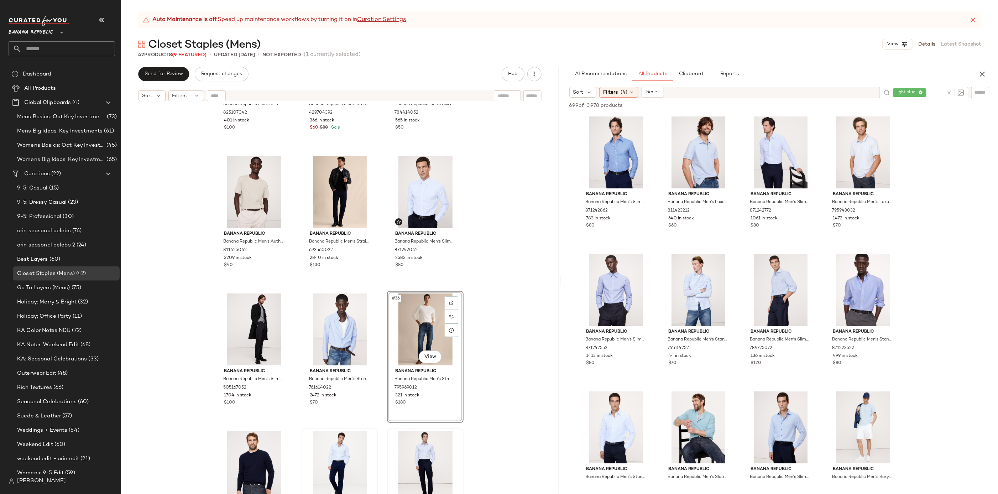
click at [506, 298] on div "Banana Republic Banana Republic Men's Slim Brushed Traveler Chino Pant Dark Cha…" at bounding box center [340, 308] width 438 height 407
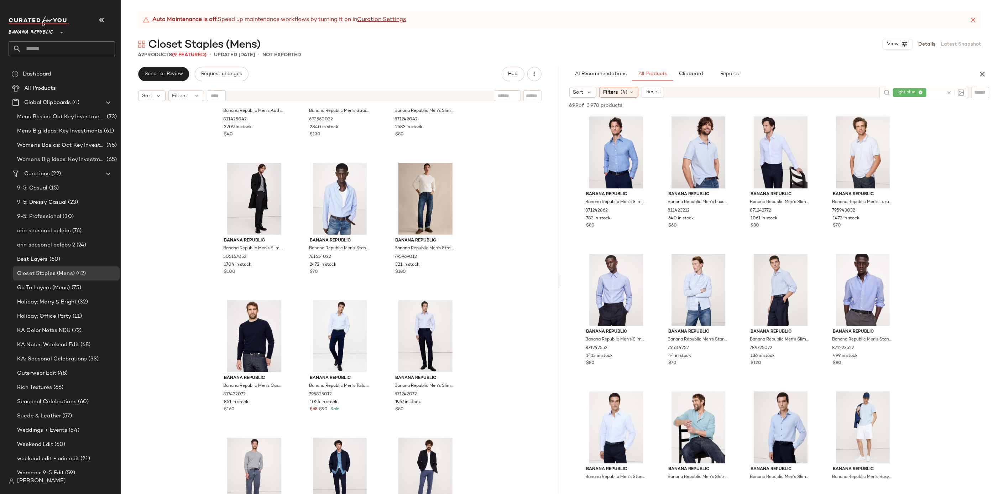
scroll to position [1453, 0]
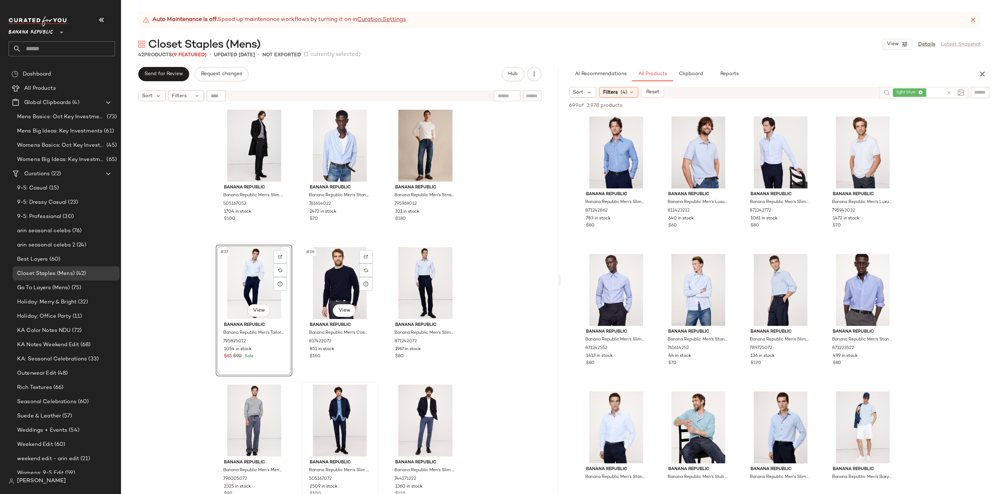
scroll to position [1519, 0]
click at [699, 72] on span "Clipboard" at bounding box center [691, 74] width 25 height 6
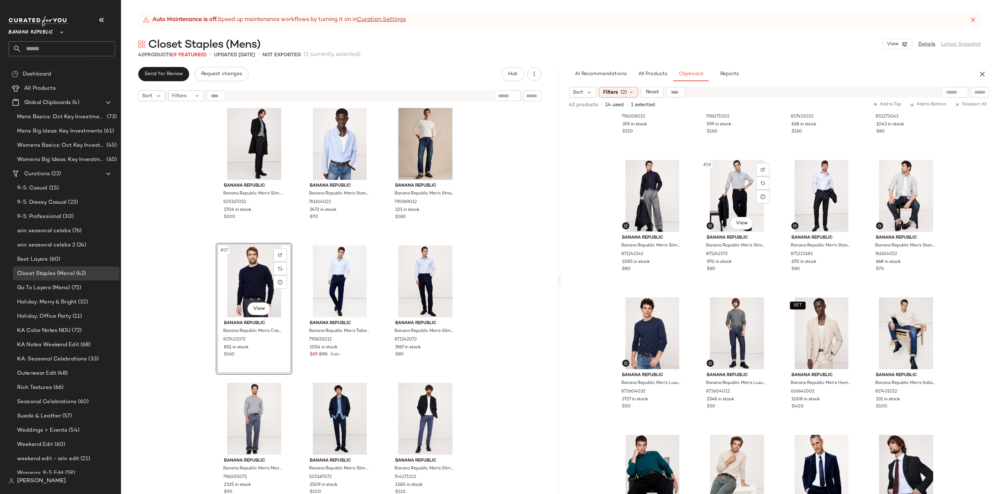
scroll to position [583, 0]
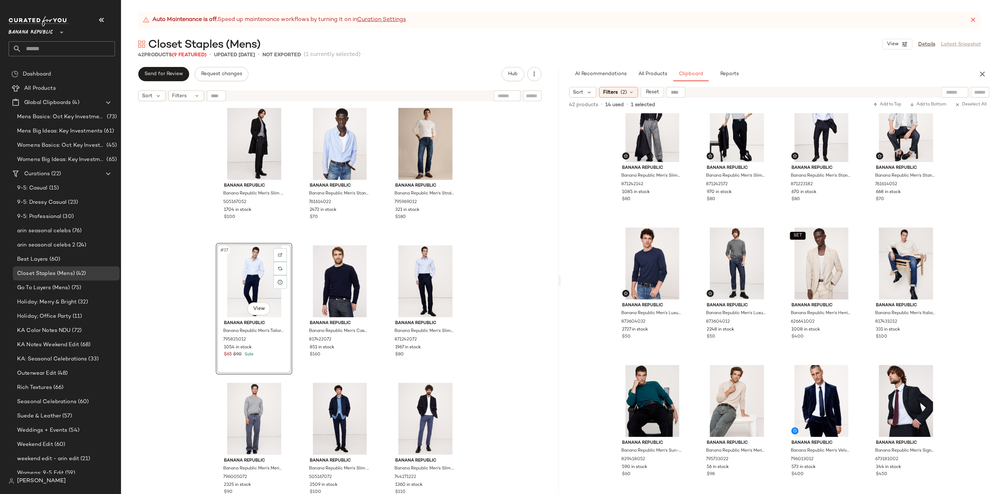
click at [498, 292] on div "Banana Republic Banana Republic Men's Authentic Supima® T-Shirt Heather Oatmeal…" at bounding box center [340, 308] width 438 height 407
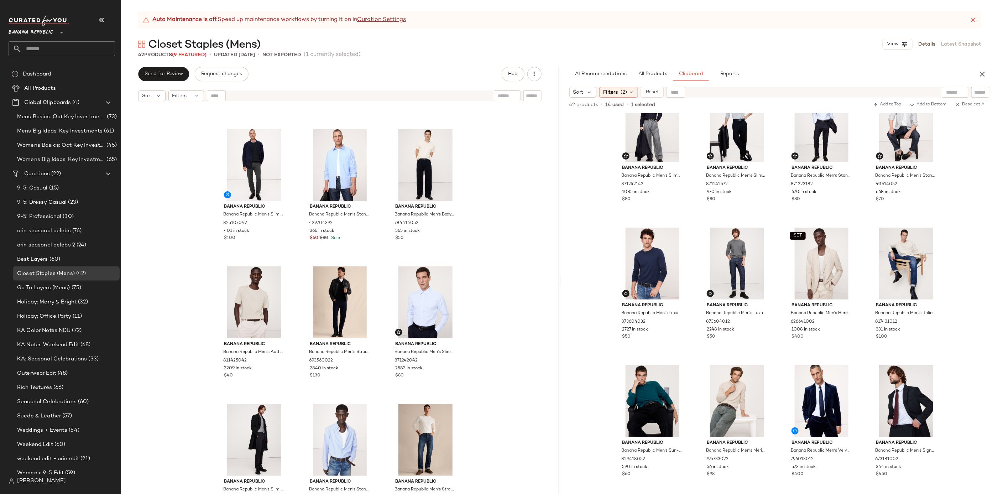
scroll to position [1412, 0]
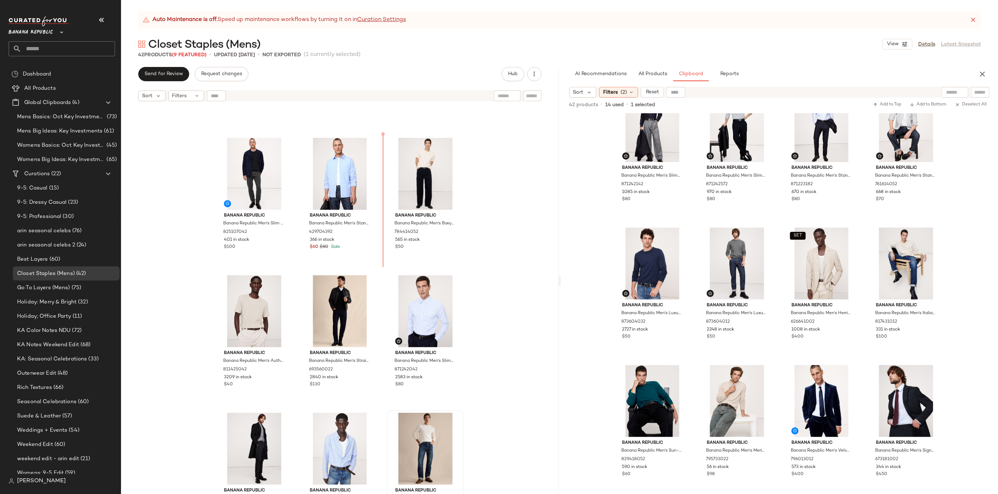
scroll to position [1200, 0]
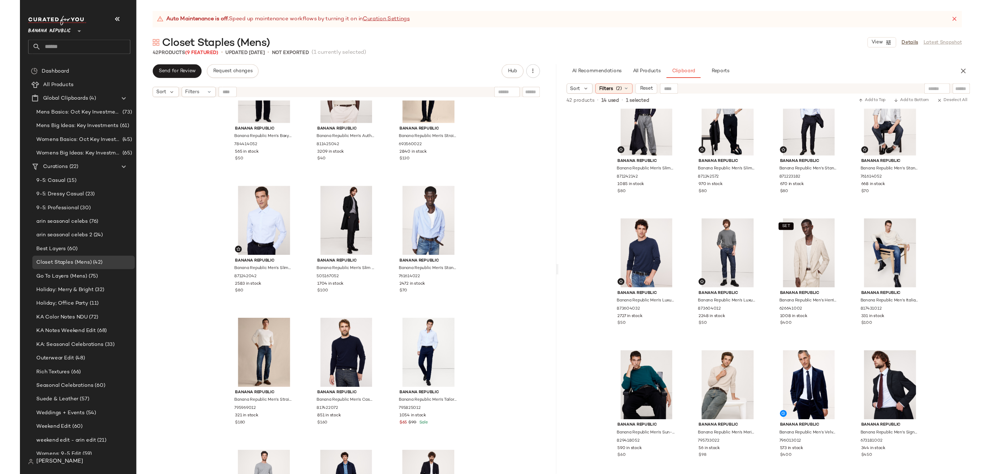
scroll to position [1440, 0]
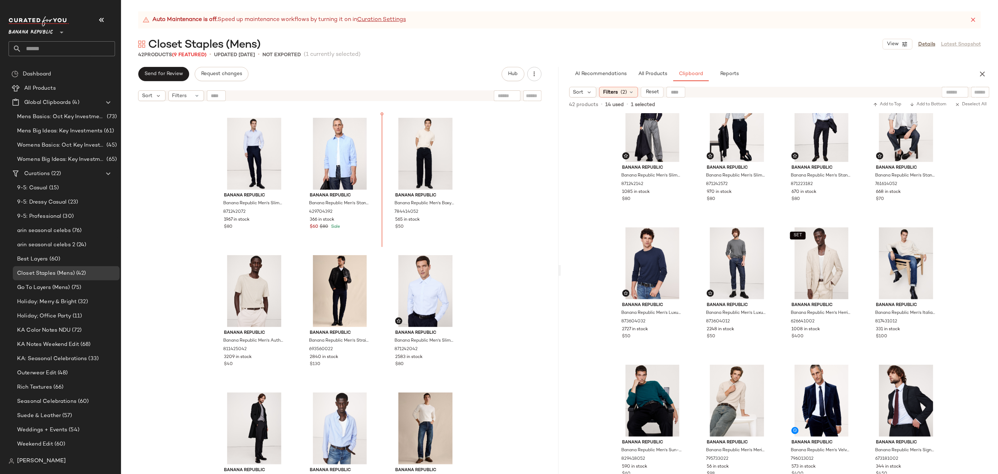
scroll to position [1218, 0]
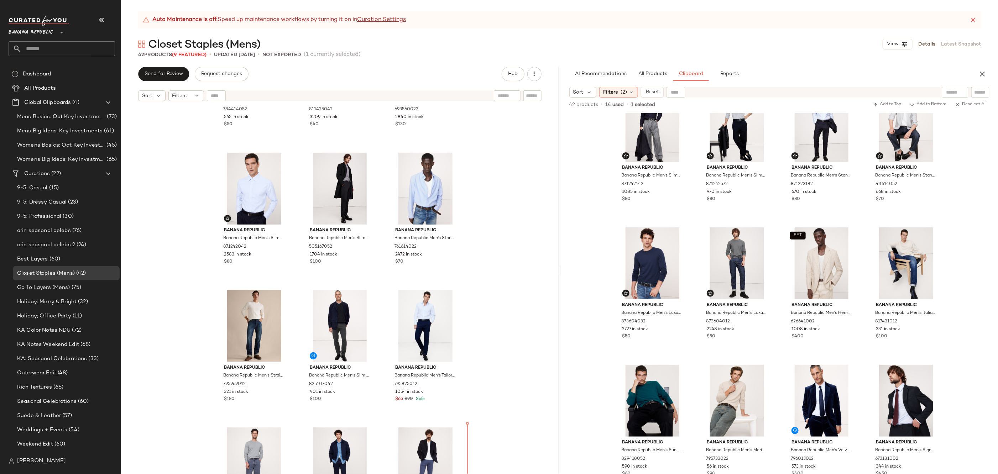
scroll to position [1492, 0]
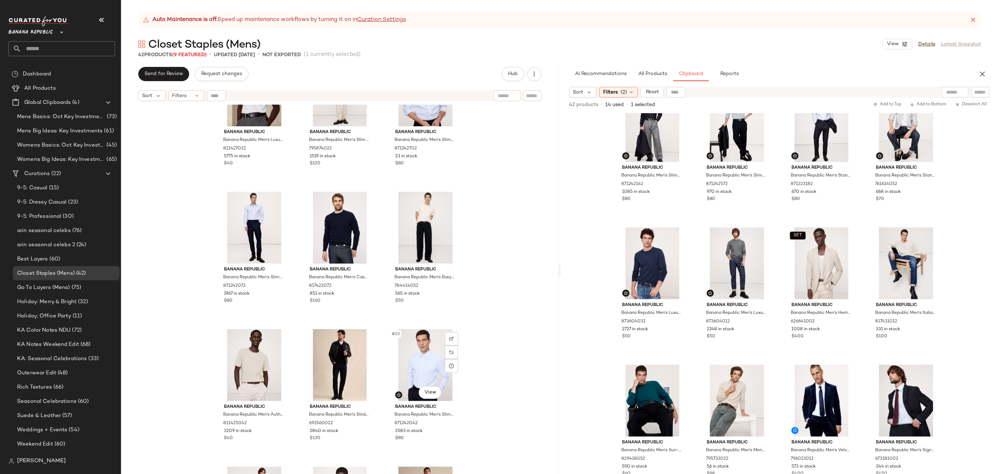
scroll to position [1107, 0]
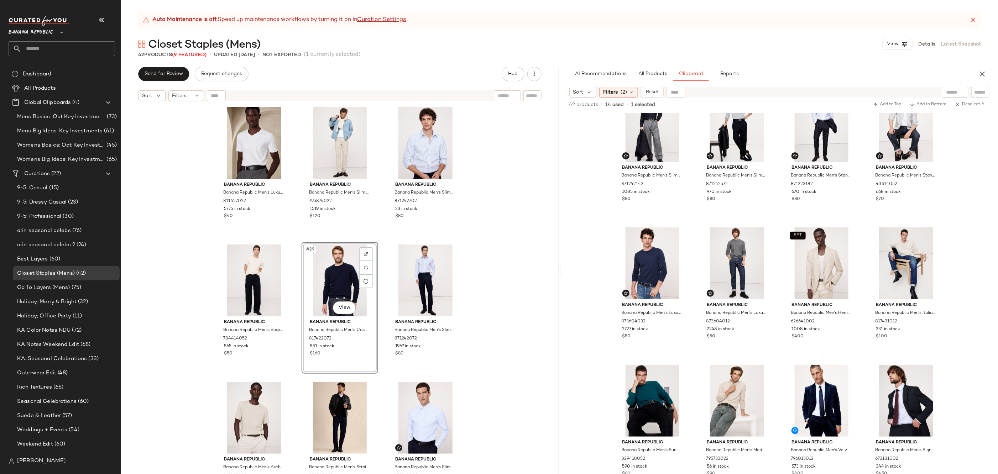
click at [511, 305] on div "Banana Republic Banana Republic Men's Luxury-Touch V-Neck T-Shirt Optic White S…" at bounding box center [340, 298] width 438 height 387
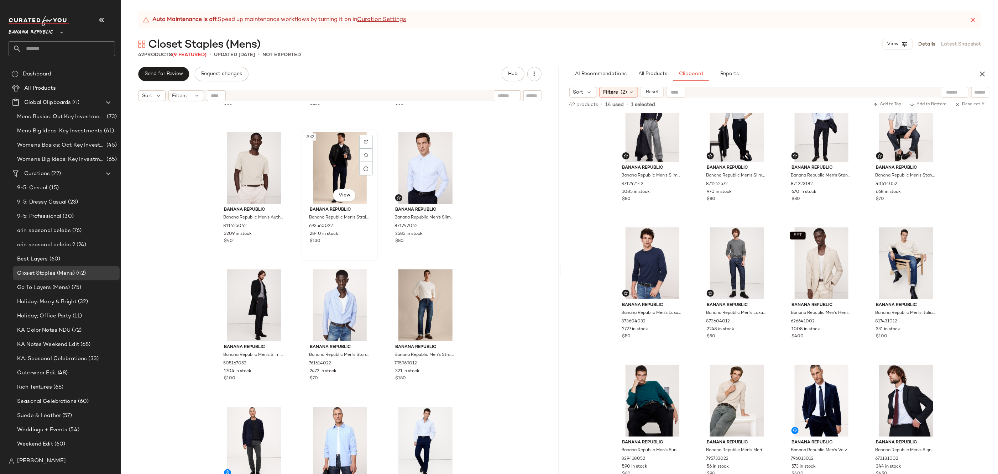
scroll to position [1358, 0]
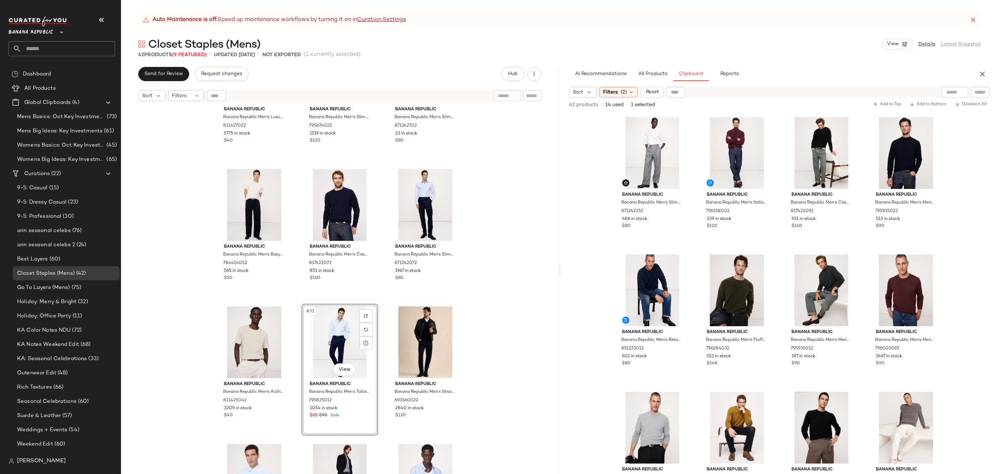
drag, startPoint x: 419, startPoint y: 434, endPoint x: 592, endPoint y: 14, distance: 454.4
click at [665, 70] on button "All Products" at bounding box center [652, 74] width 41 height 14
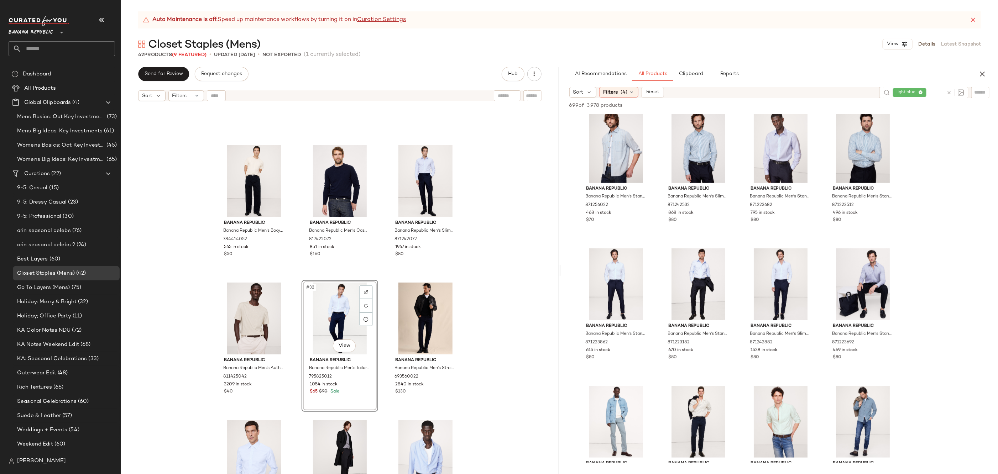
scroll to position [1254, 0]
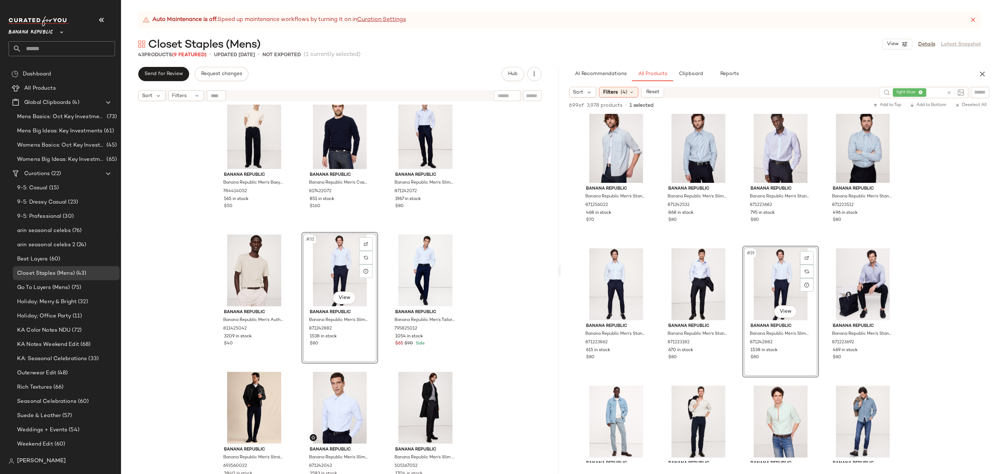
click at [485, 328] on div "Banana Republic Banana Republic Men's Boxy Sun-Faded Cotton Crew-Neck T-Shirt W…" at bounding box center [340, 298] width 438 height 387
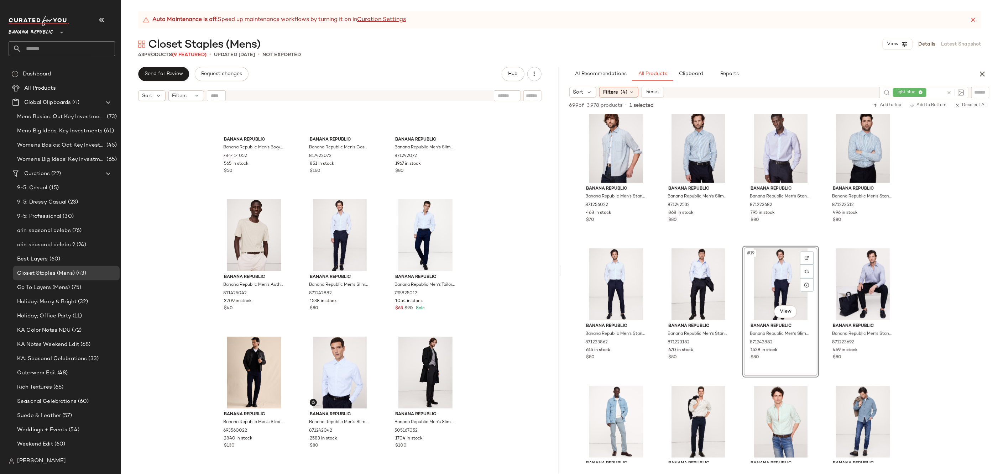
scroll to position [1192, 0]
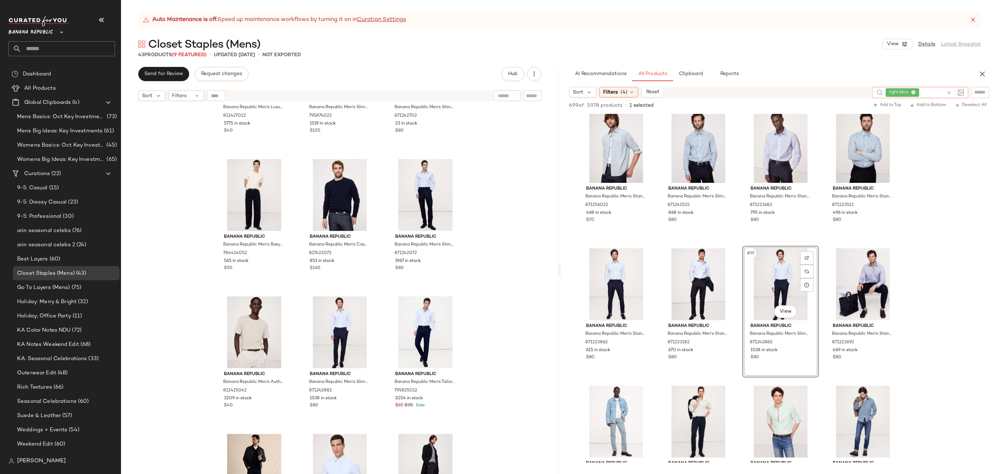
click at [948, 93] on icon at bounding box center [949, 92] width 5 height 5
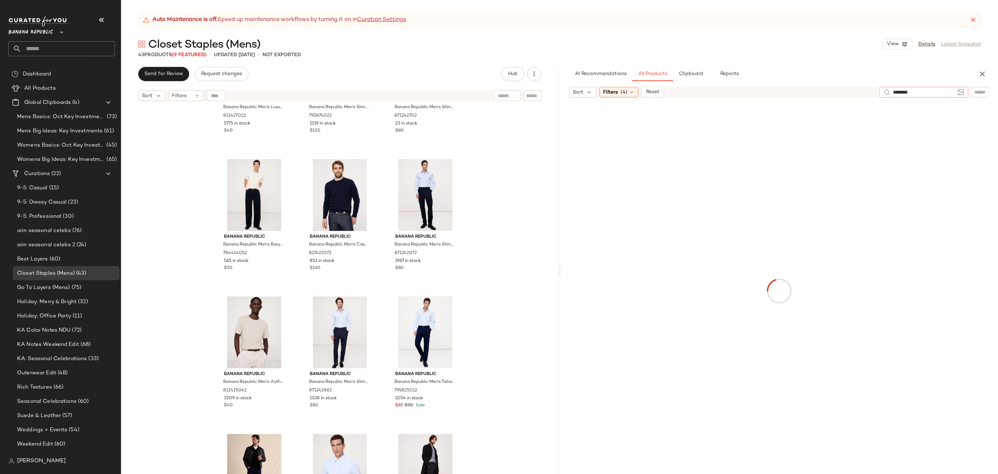
type input "*********"
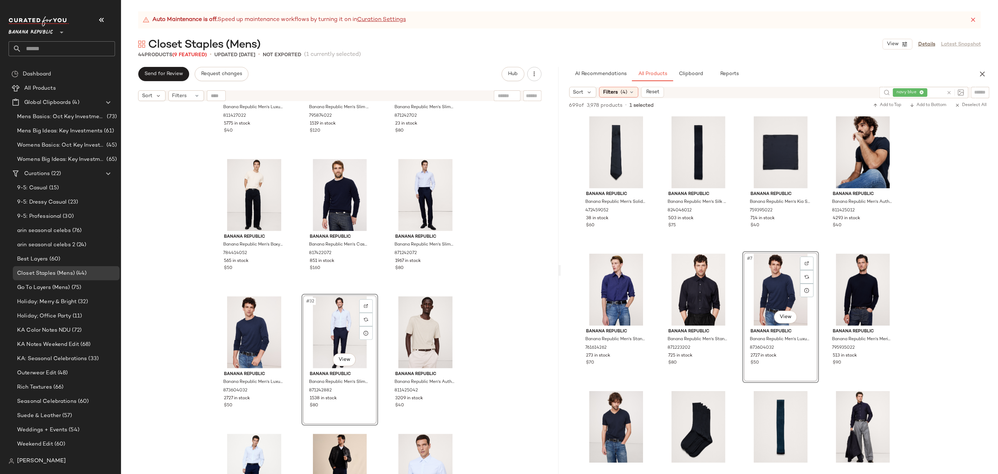
click at [495, 301] on div "Banana Republic Banana Republic Men's Luxury-Touch V-Neck T-Shirt Optic White S…" at bounding box center [340, 298] width 438 height 387
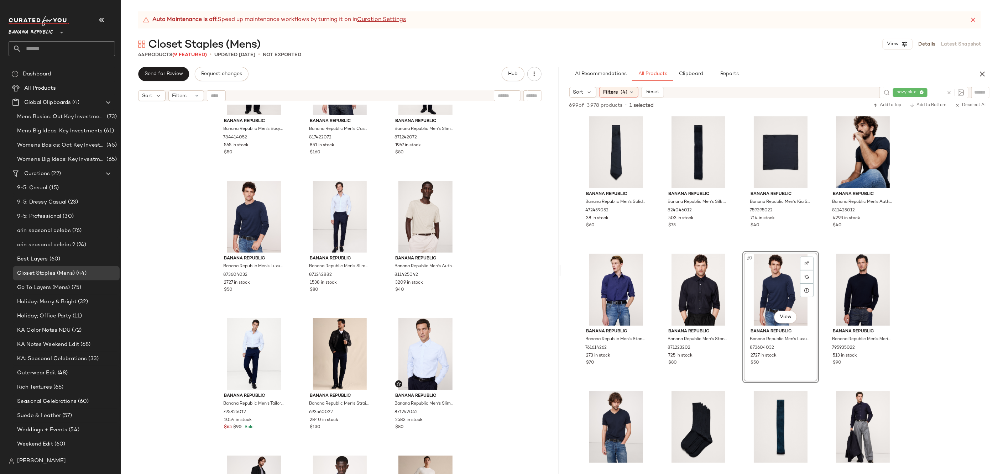
scroll to position [1311, 0]
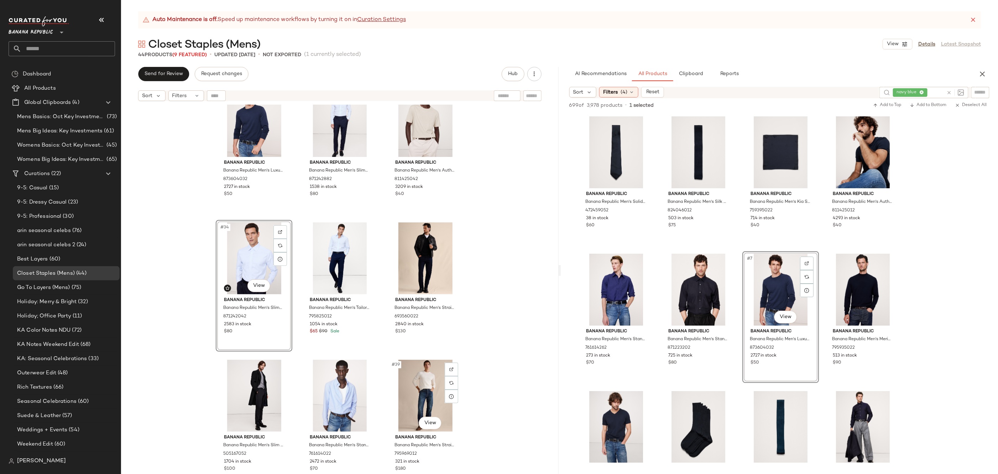
scroll to position [1369, 0]
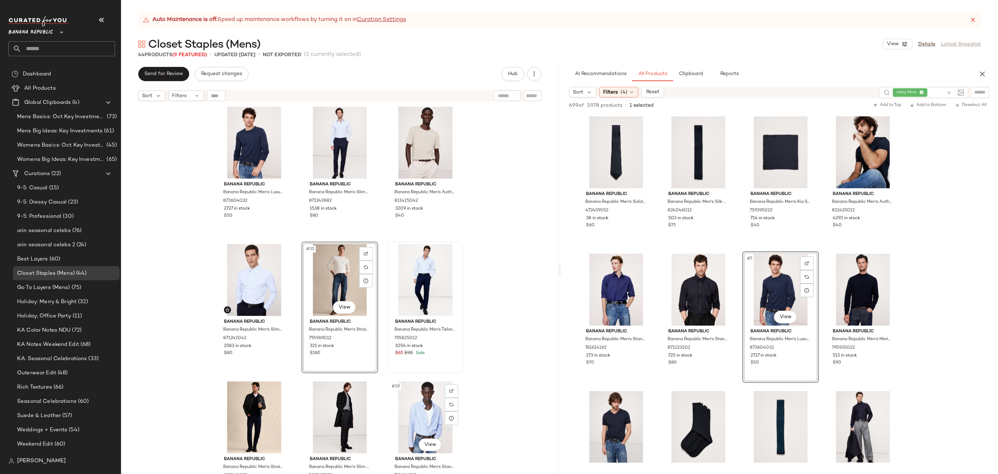
scroll to position [1371, 0]
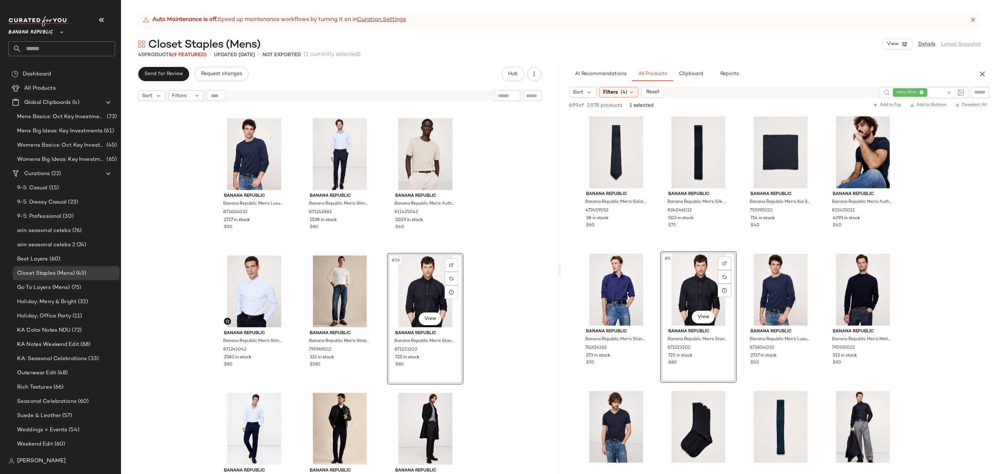
click at [525, 313] on div "Banana Republic Banana Republic Men's Luxury-Touch Long-Sleeve T-Shirt Navy Blu…" at bounding box center [340, 298] width 438 height 387
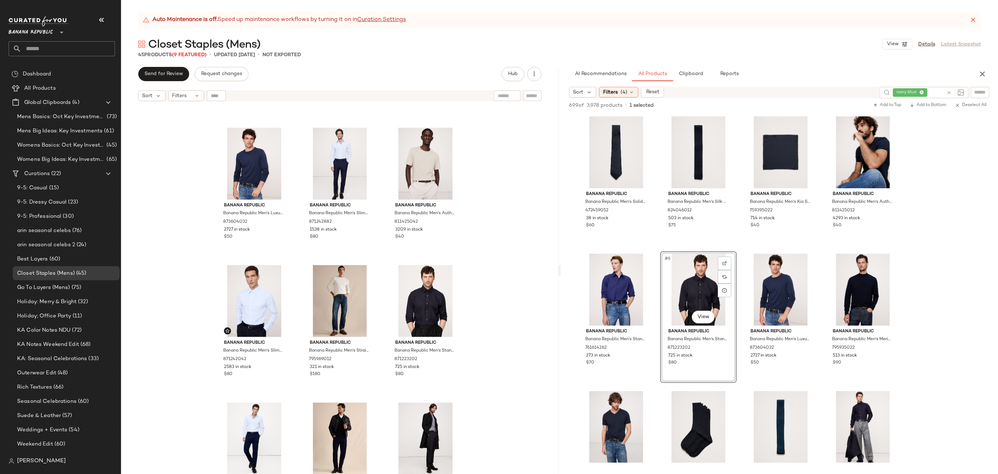
scroll to position [1355, 0]
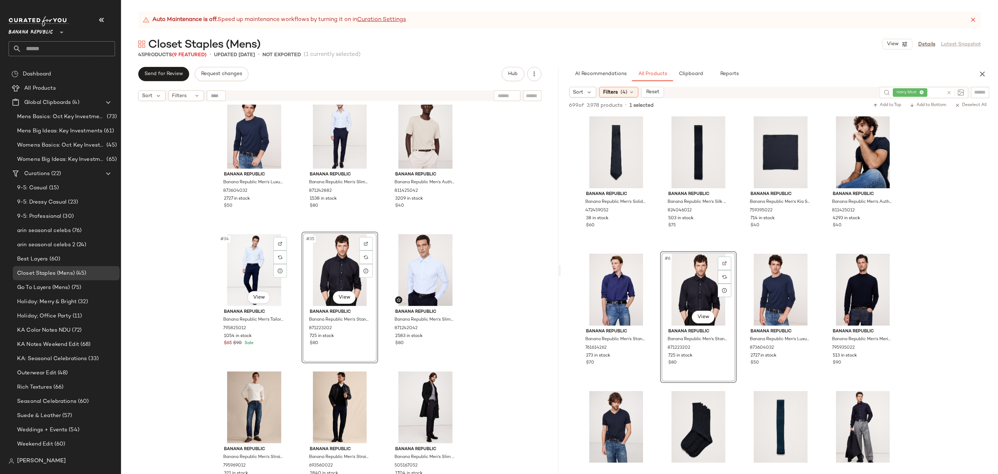
scroll to position [1397, 0]
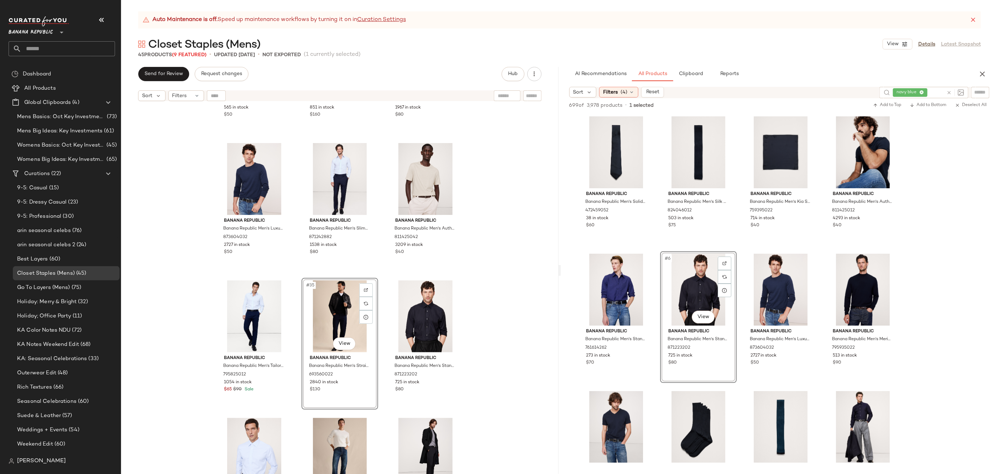
scroll to position [1381, 0]
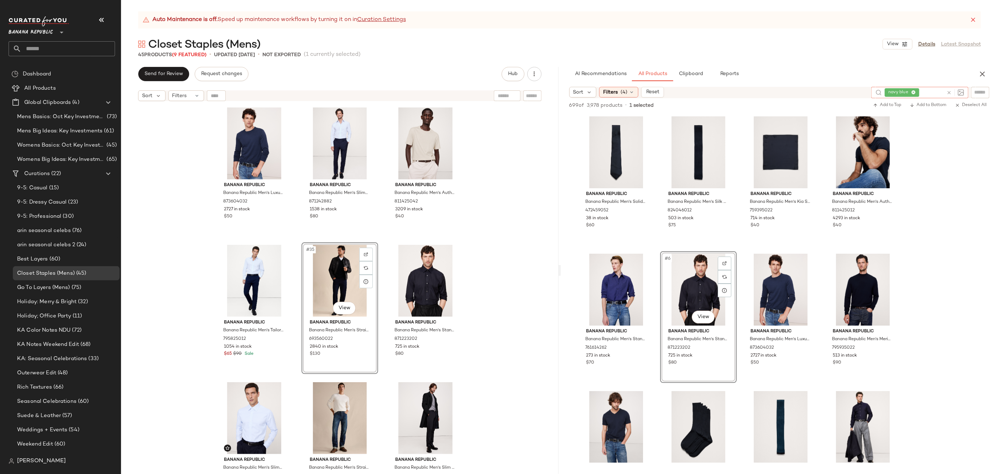
click at [952, 93] on icon at bounding box center [949, 92] width 5 height 5
type input "*****"
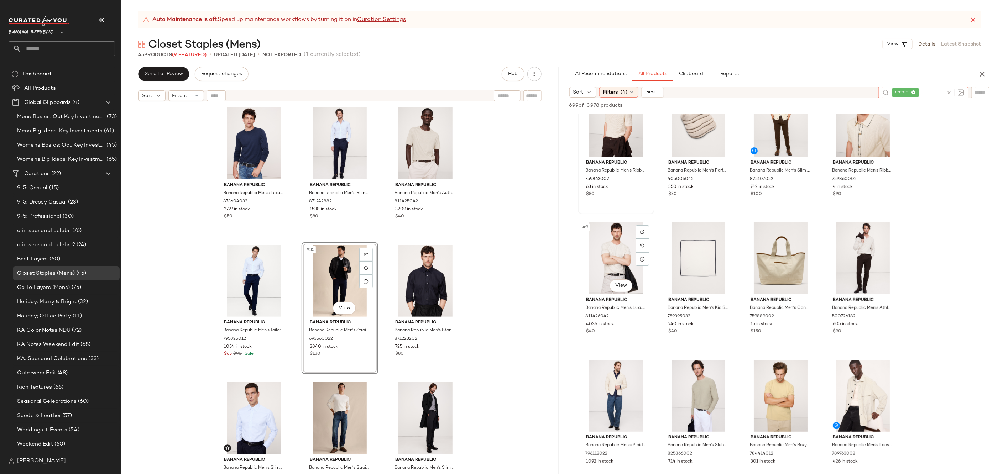
scroll to position [246, 0]
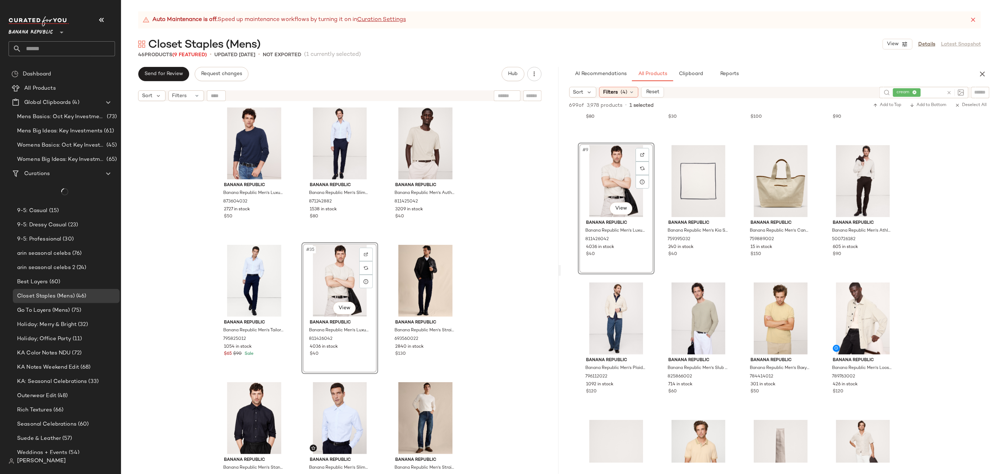
click at [482, 314] on div "Banana Republic Banana Republic Men's Boxy Sun-Faded Cotton Crew-Neck T-Shirt W…" at bounding box center [340, 298] width 438 height 387
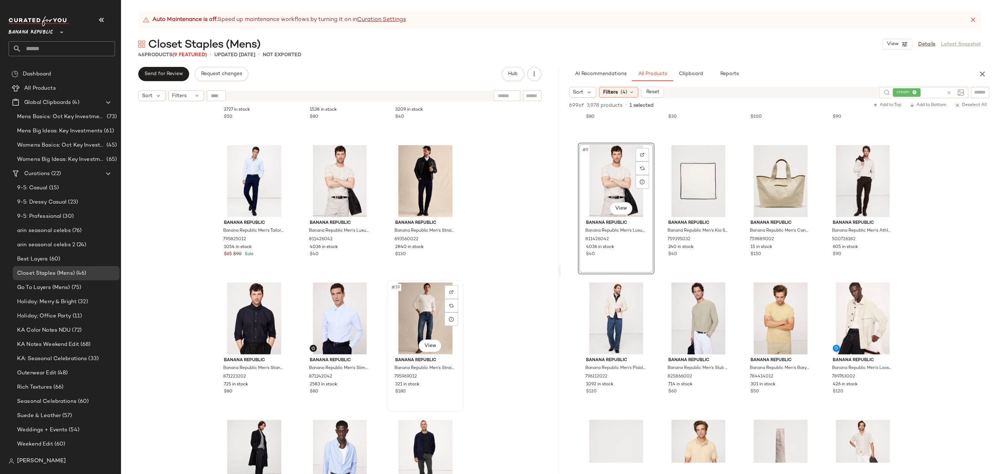
scroll to position [1487, 0]
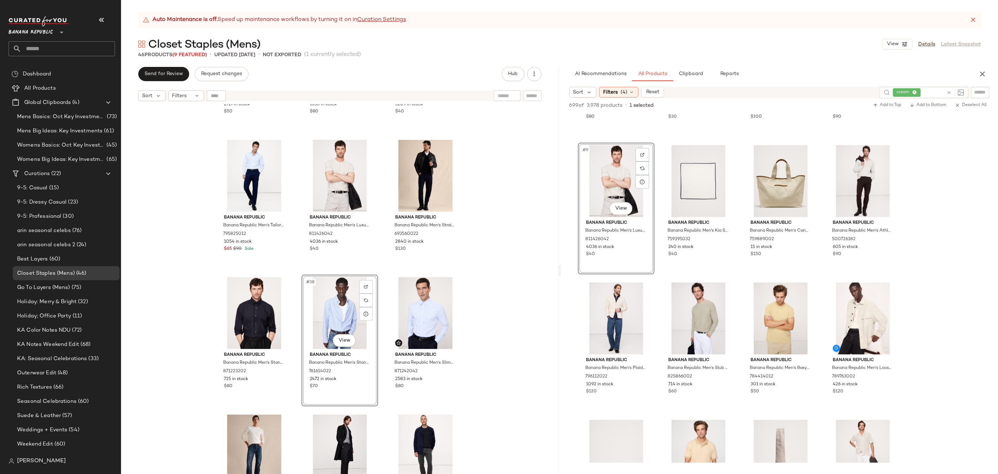
click at [498, 356] on div "Banana Republic Banana Republic Men's Luxury-Touch Long-Sleeve T-Shirt Navy Blu…" at bounding box center [340, 298] width 438 height 387
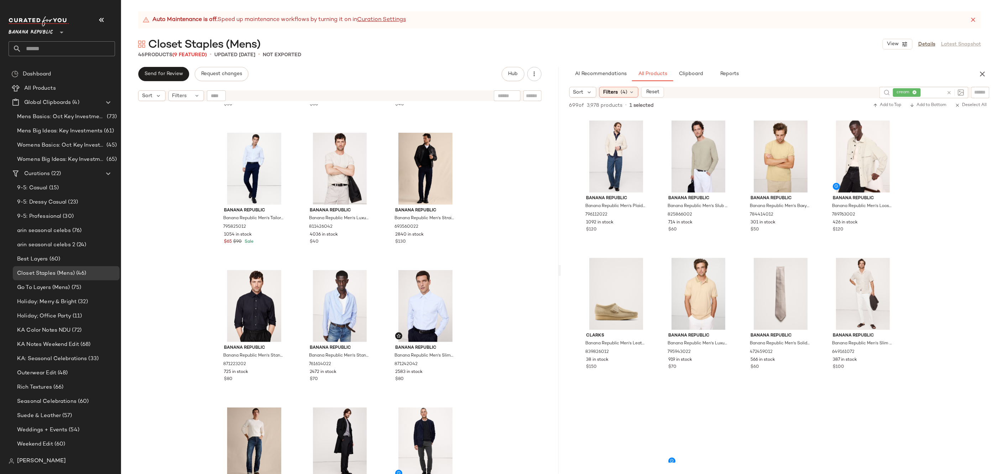
scroll to position [533, 0]
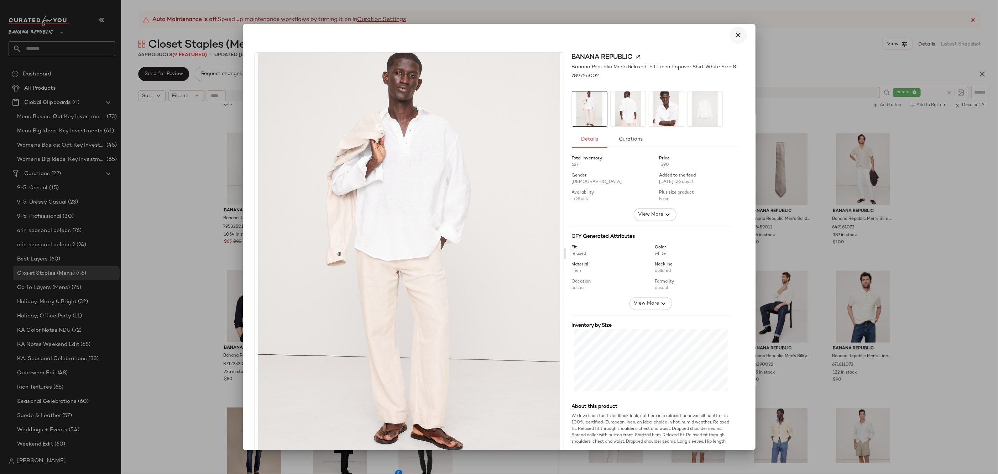
click at [736, 43] on button "button" at bounding box center [738, 35] width 17 height 17
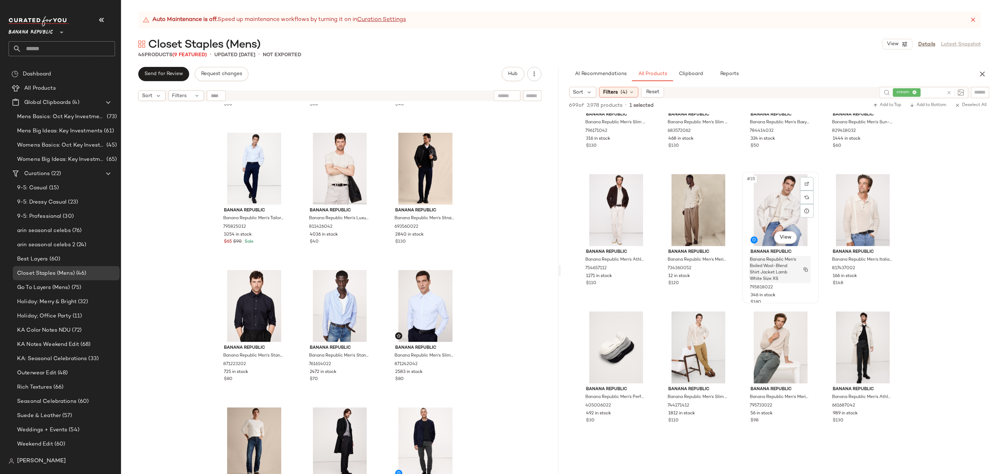
scroll to position [1072, 0]
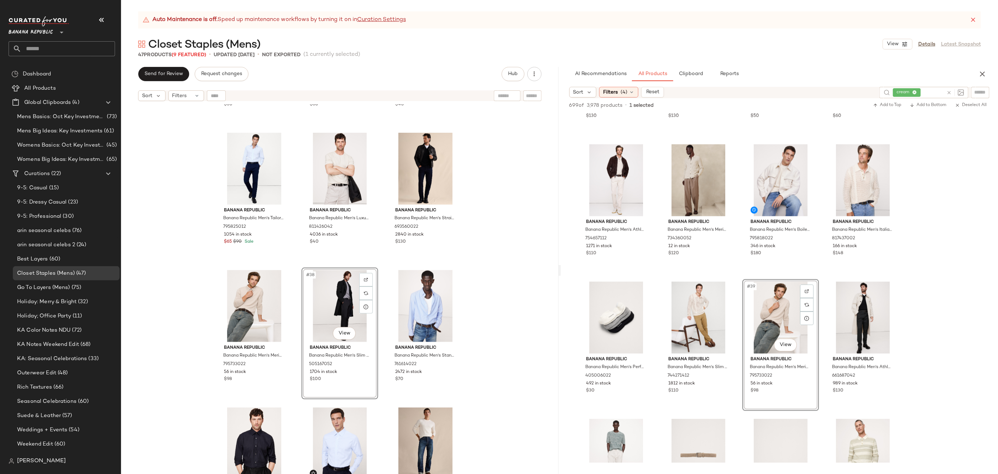
click at [519, 305] on div "Banana Republic Banana Republic Men's Luxury-Touch Long-Sleeve T-Shirt Navy Blu…" at bounding box center [340, 298] width 438 height 387
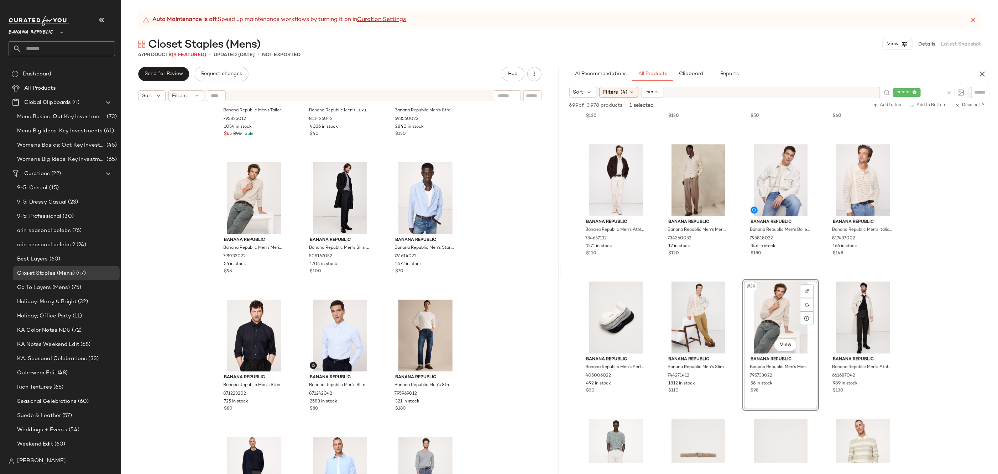
scroll to position [1611, 0]
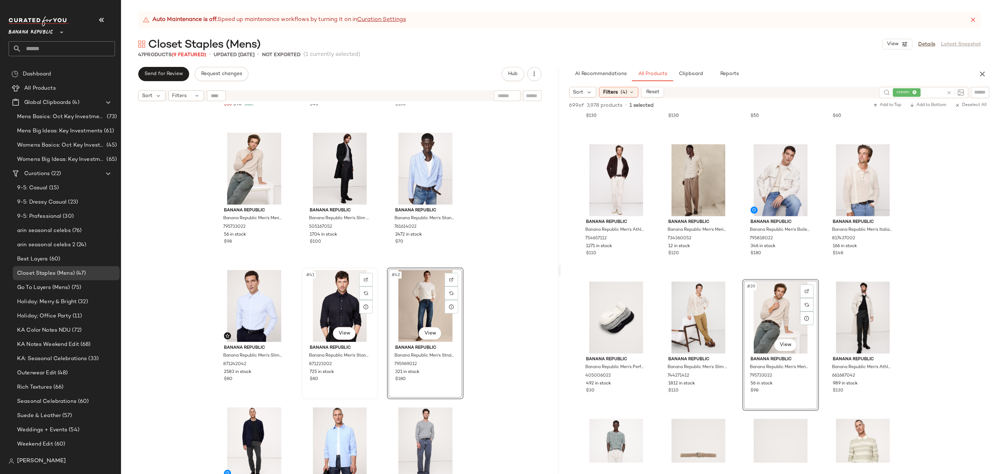
scroll to position [1751, 0]
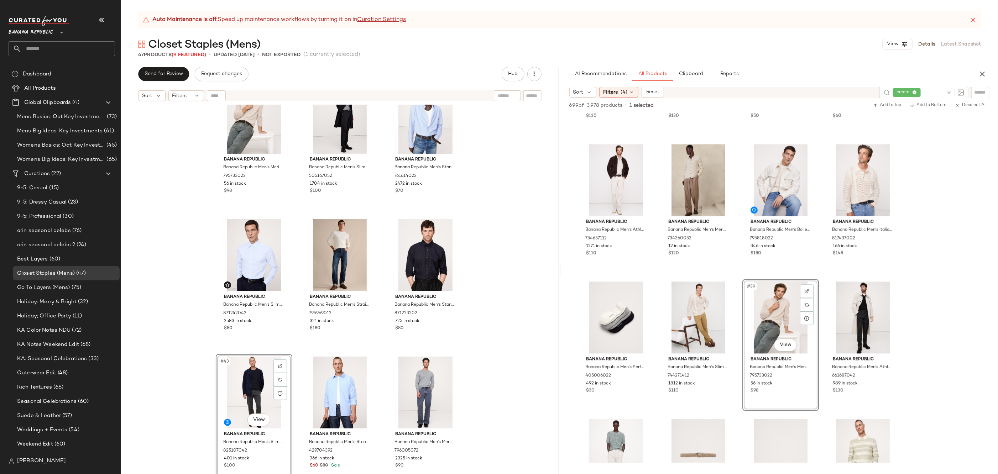
scroll to position [1609, 0]
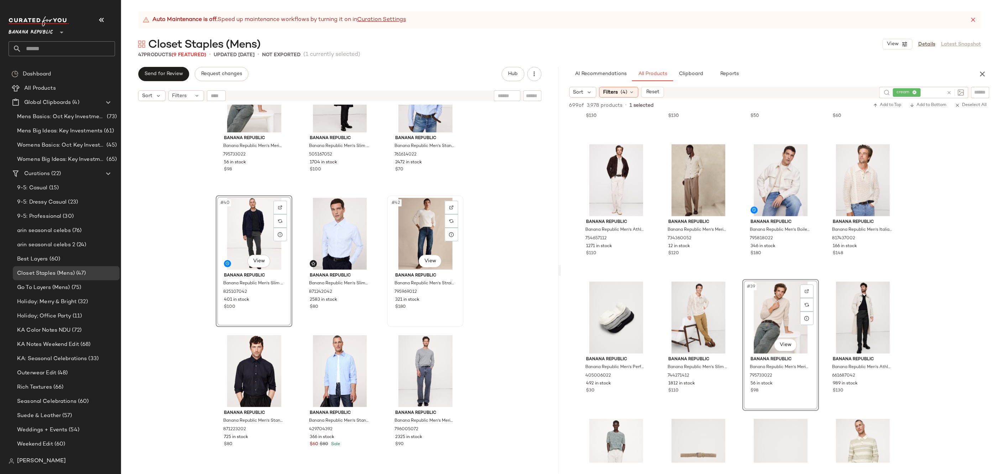
scroll to position [1755, 0]
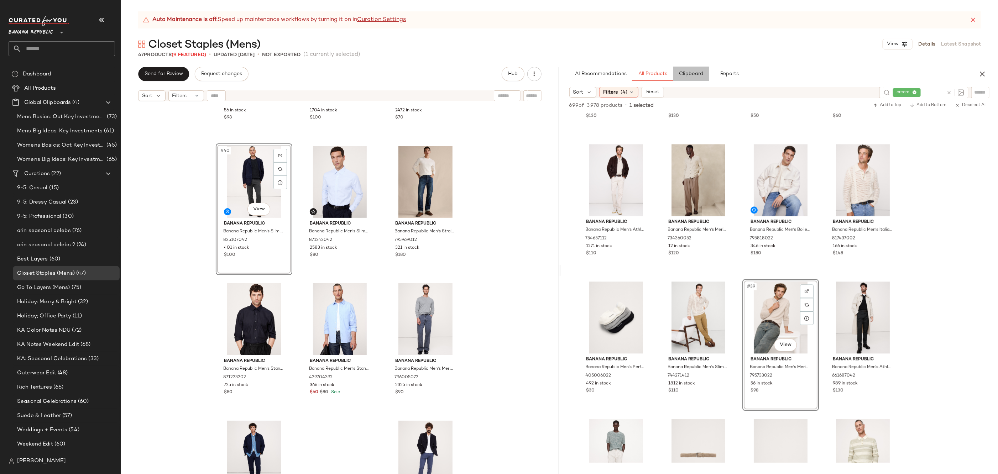
click at [697, 70] on button "Clipboard" at bounding box center [691, 74] width 36 height 14
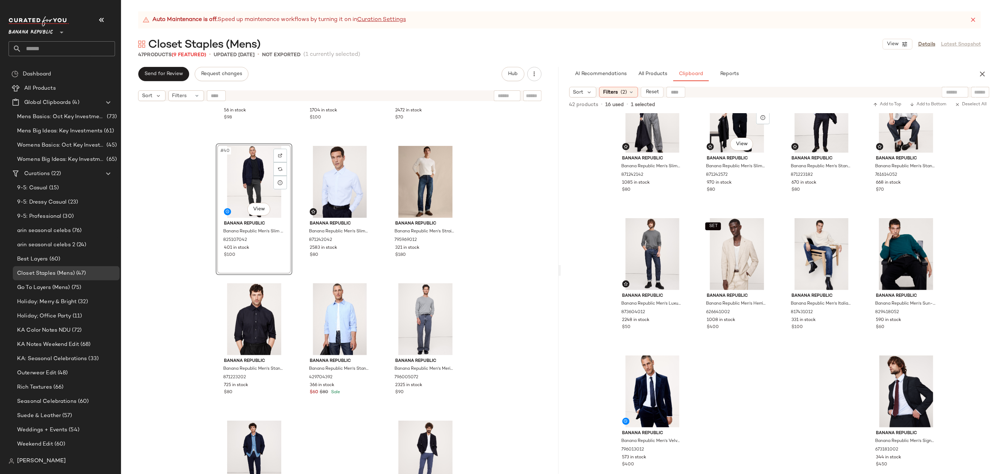
scroll to position [603, 0]
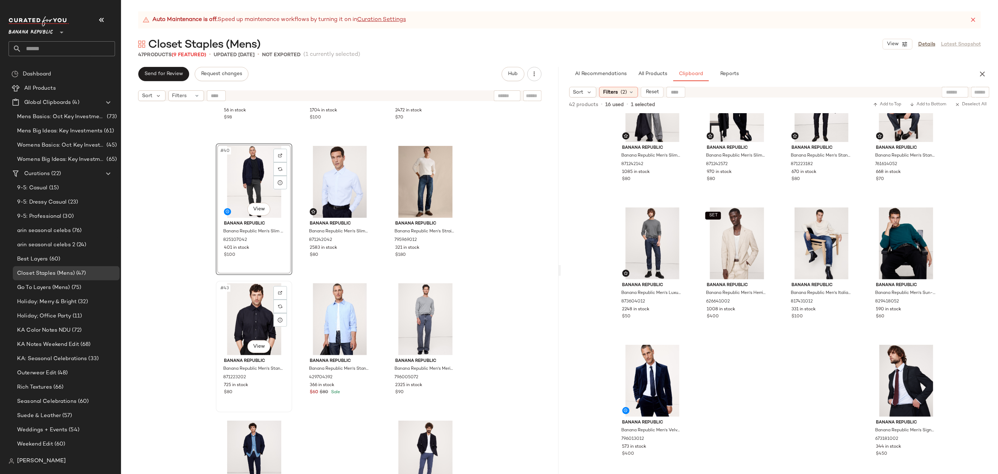
click at [260, 296] on div "#43 View" at bounding box center [254, 319] width 72 height 72
click at [427, 429] on div "#47 View" at bounding box center [426, 457] width 72 height 72
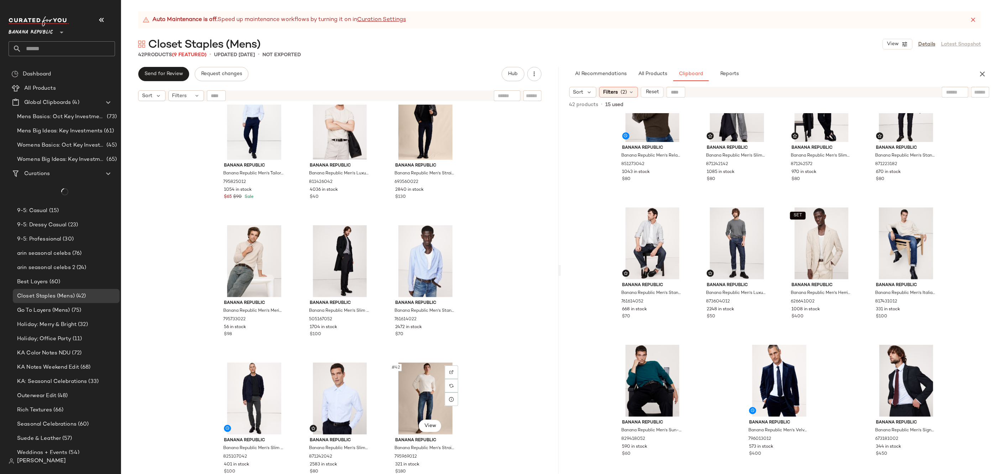
scroll to position [1539, 0]
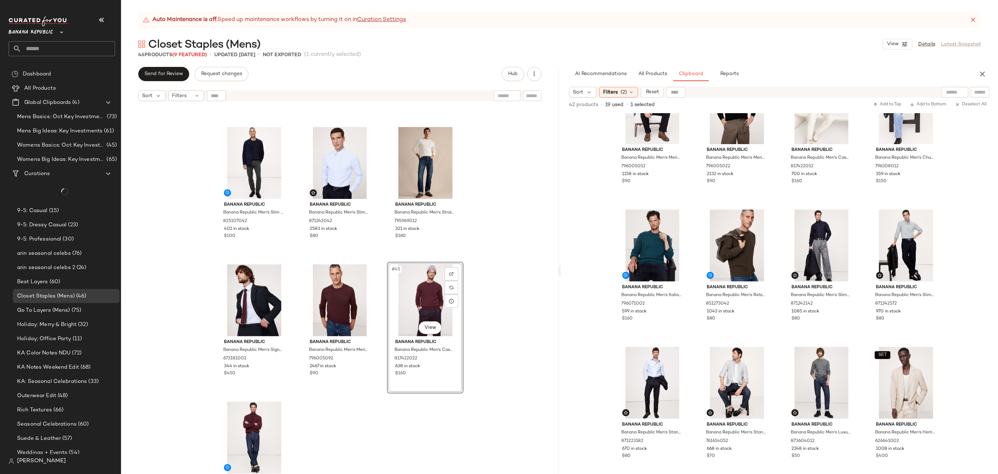
scroll to position [1811, 0]
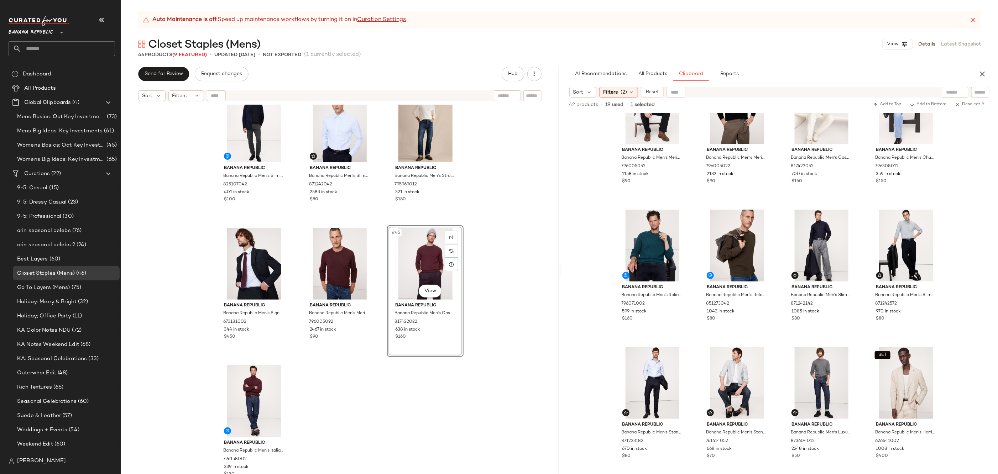
click at [447, 393] on div "Banana Republic Banana Republic Men's Merino Long-Sleeve Sweater Polo Shirt Hea…" at bounding box center [340, 298] width 438 height 387
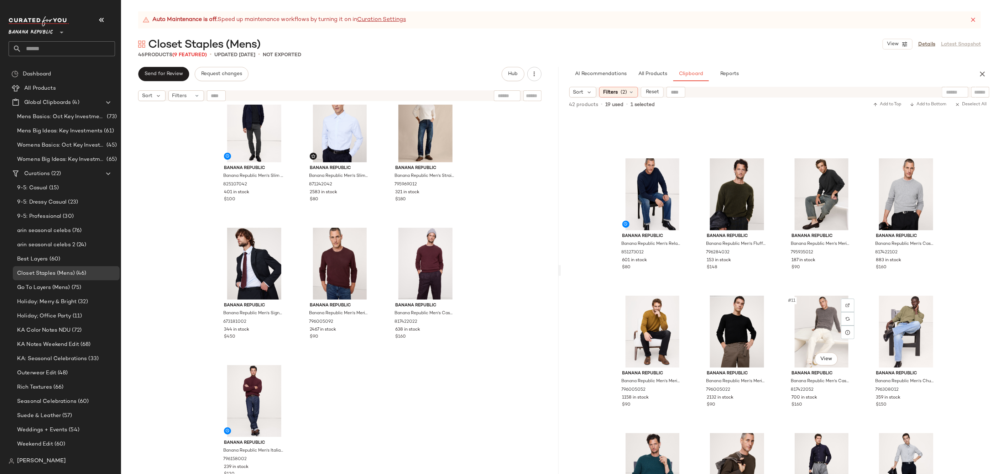
scroll to position [0, 0]
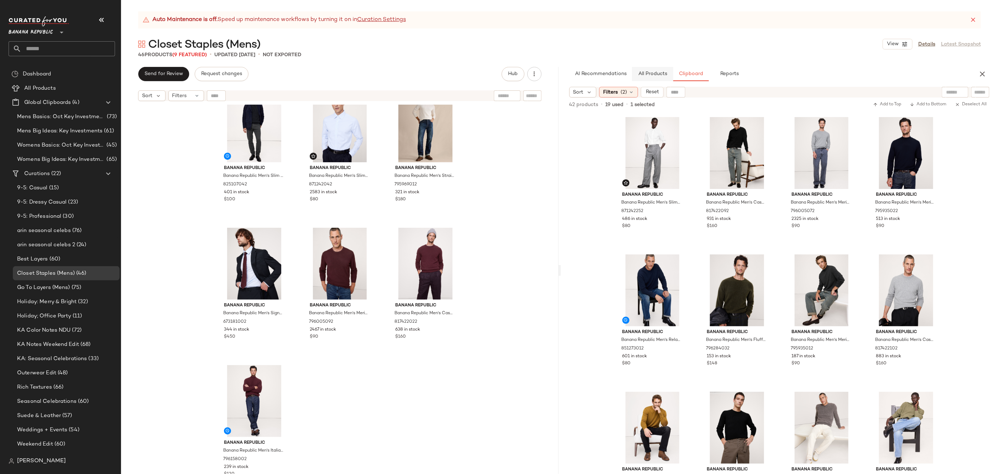
click at [661, 78] on button "All Products" at bounding box center [652, 74] width 41 height 14
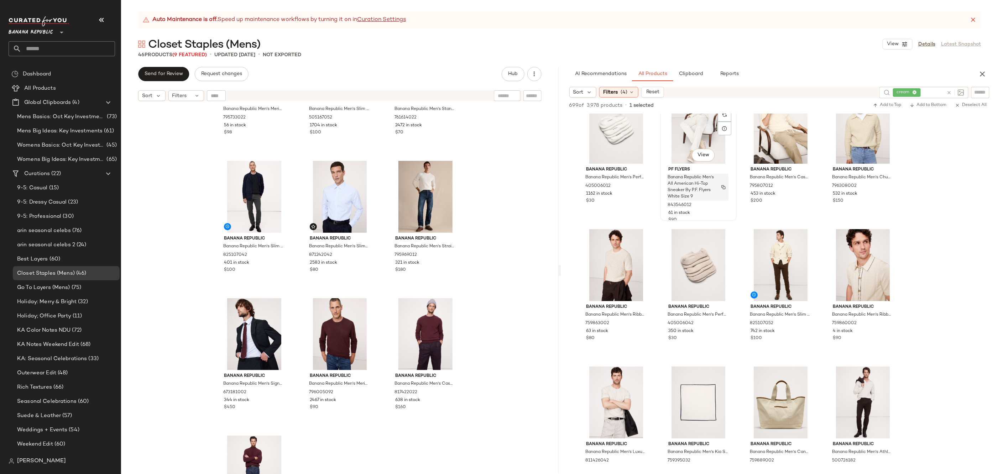
scroll to position [56, 0]
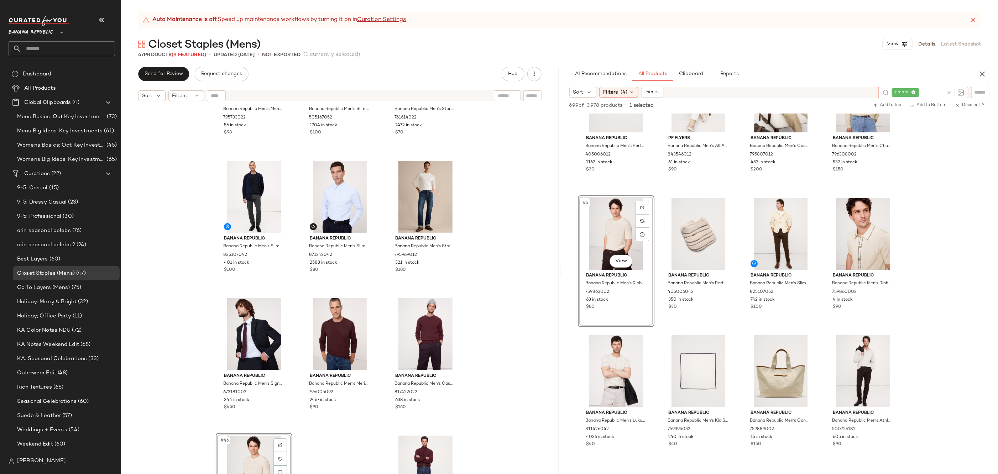
click at [948, 90] on icon at bounding box center [949, 92] width 5 height 5
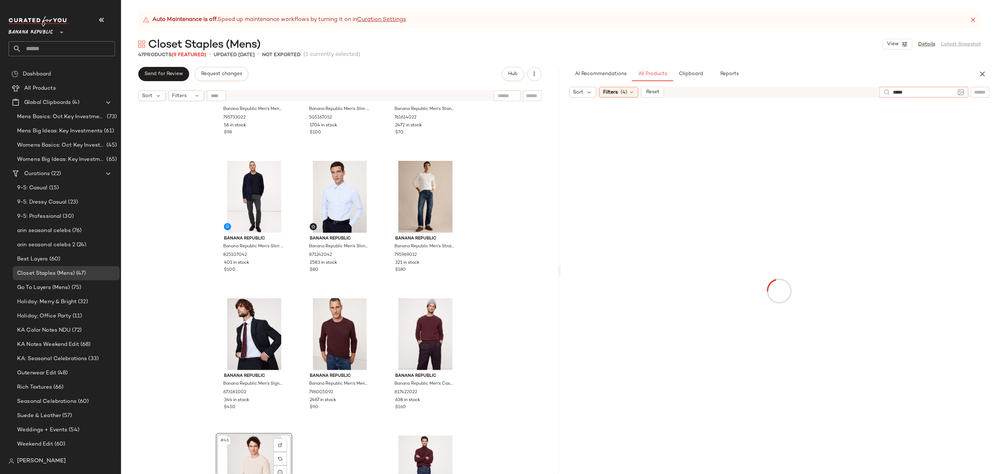
type input "******"
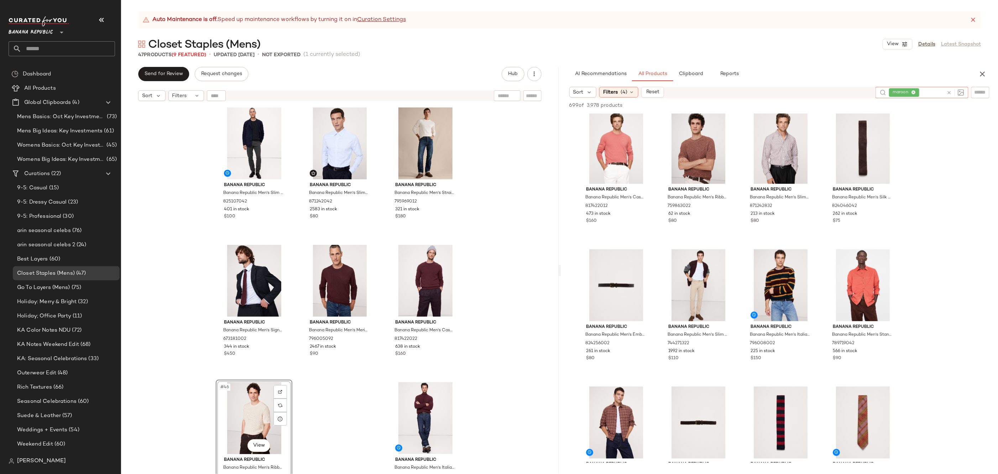
scroll to position [1786, 0]
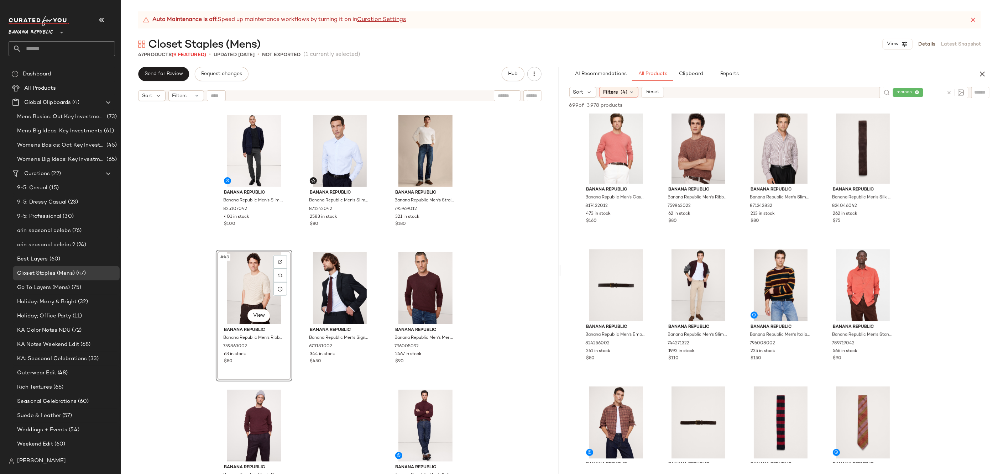
click at [494, 293] on div "Banana Republic Banana Republic Men's Merino Long-Sleeve Sweater Polo Shirt Hea…" at bounding box center [340, 298] width 438 height 387
click at [948, 90] on icon at bounding box center [949, 92] width 5 height 5
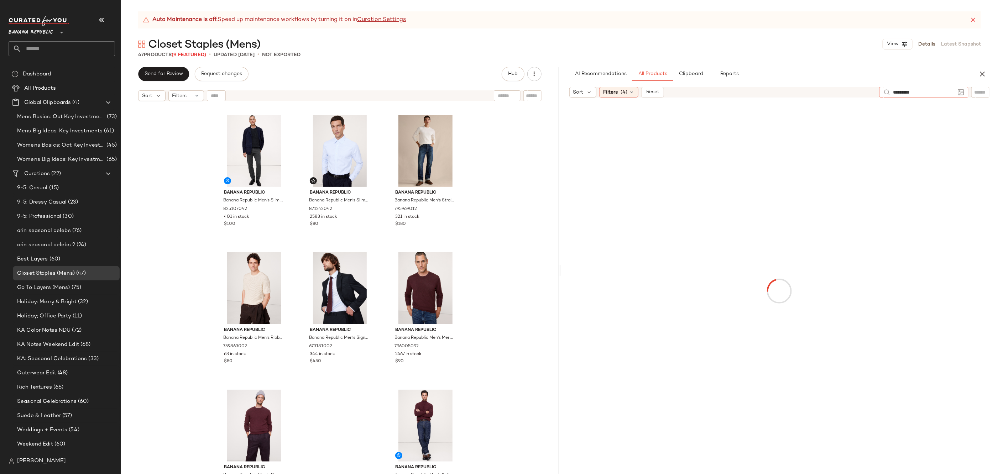
type input "**********"
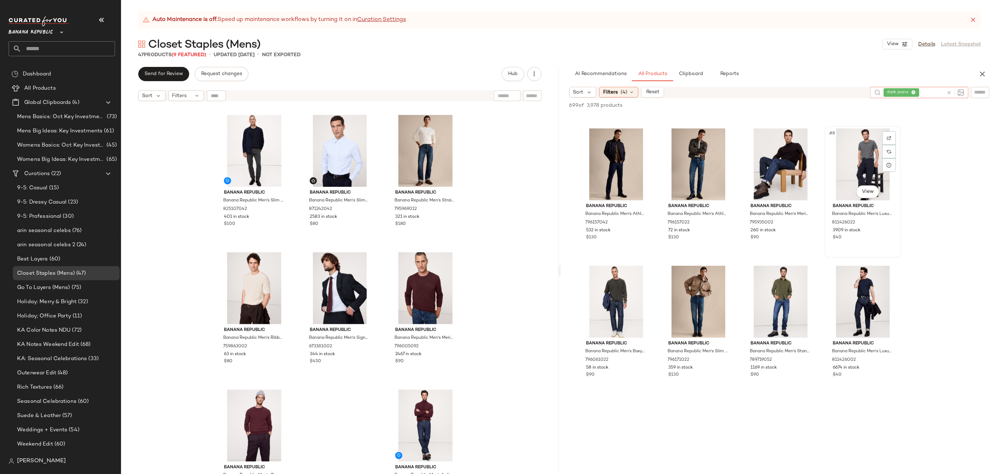
scroll to position [130, 0]
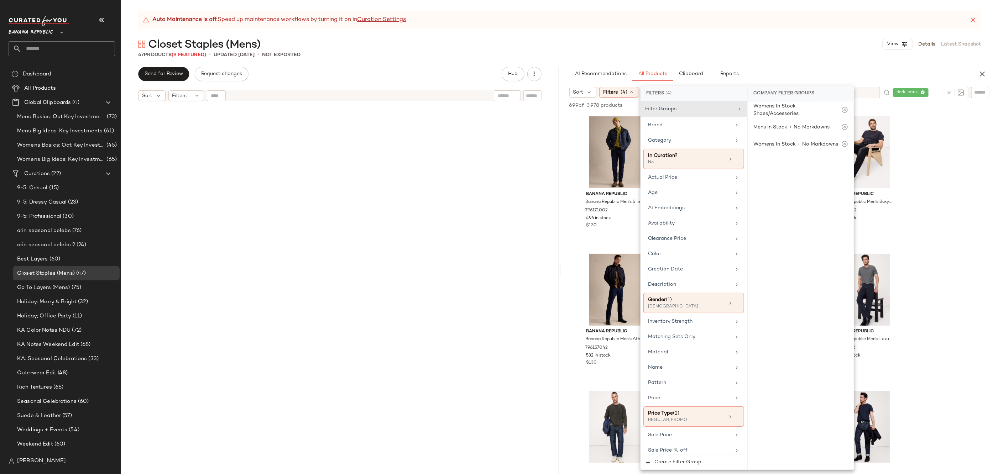
scroll to position [130, 0]
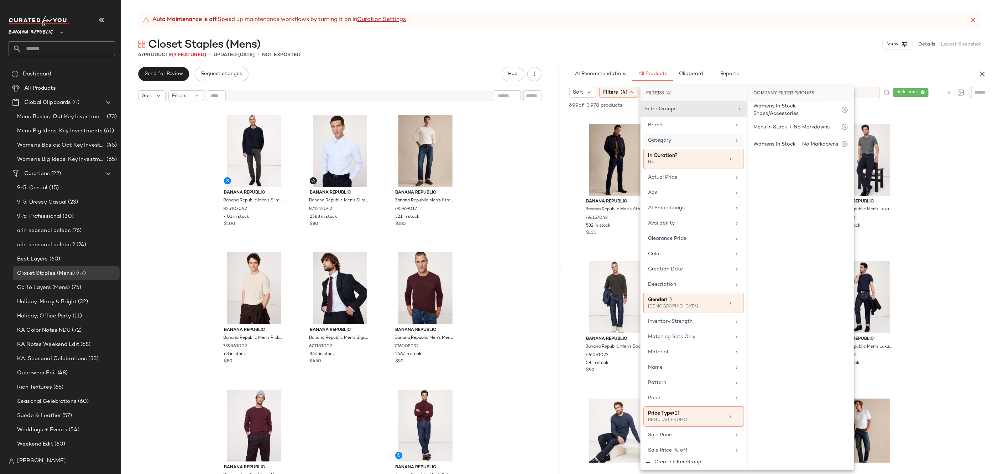
click at [714, 139] on div "Category" at bounding box center [689, 140] width 83 height 7
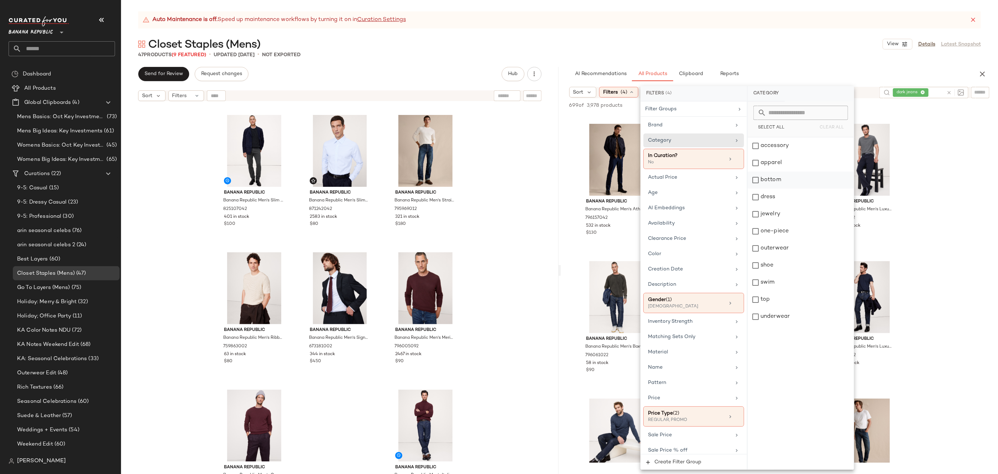
click at [797, 184] on div "bottom" at bounding box center [801, 180] width 106 height 17
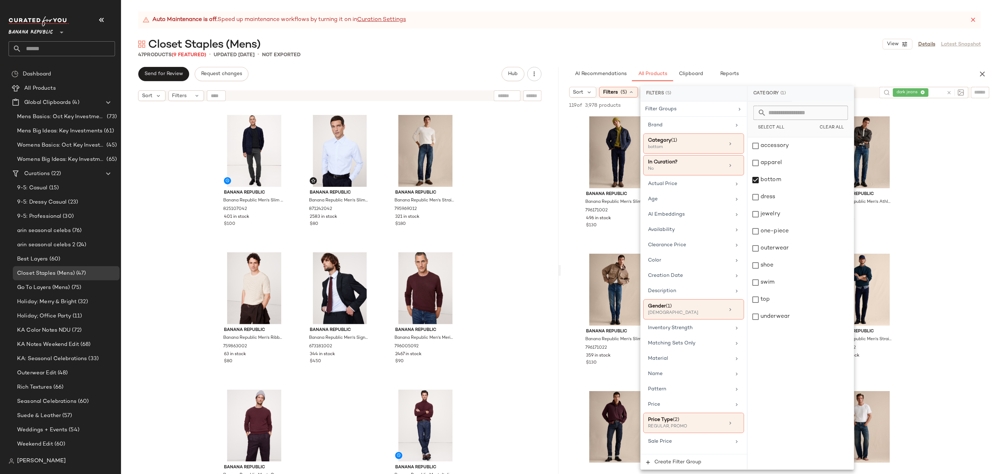
click at [782, 54] on div "47 Products (9 Featured) • updated Sep 25th • Not Exported" at bounding box center [559, 54] width 877 height 7
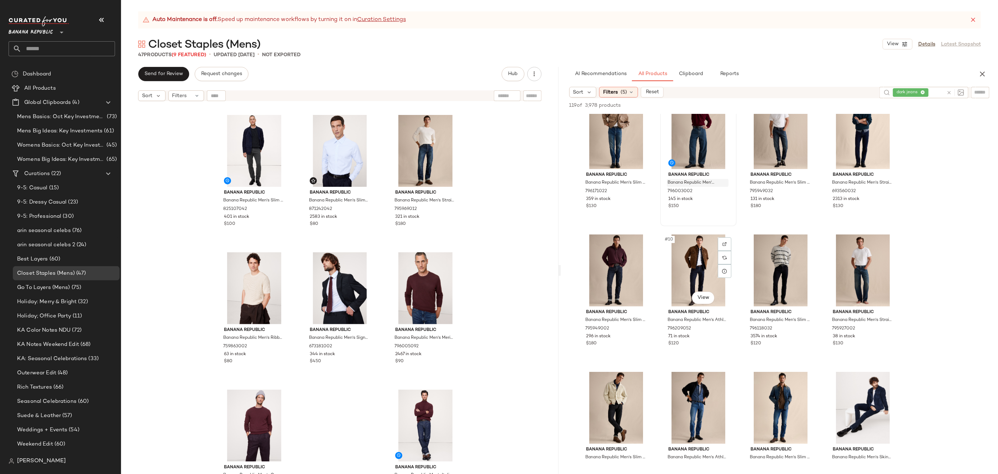
scroll to position [157, 0]
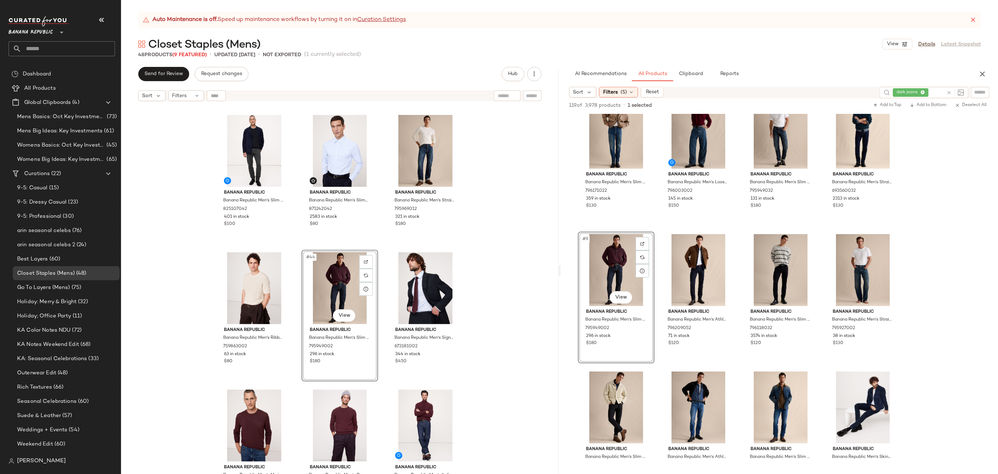
click at [514, 328] on div "Banana Republic Banana Republic Men's Merino Long-Sleeve Sweater Polo Shirt Hea…" at bounding box center [340, 298] width 438 height 387
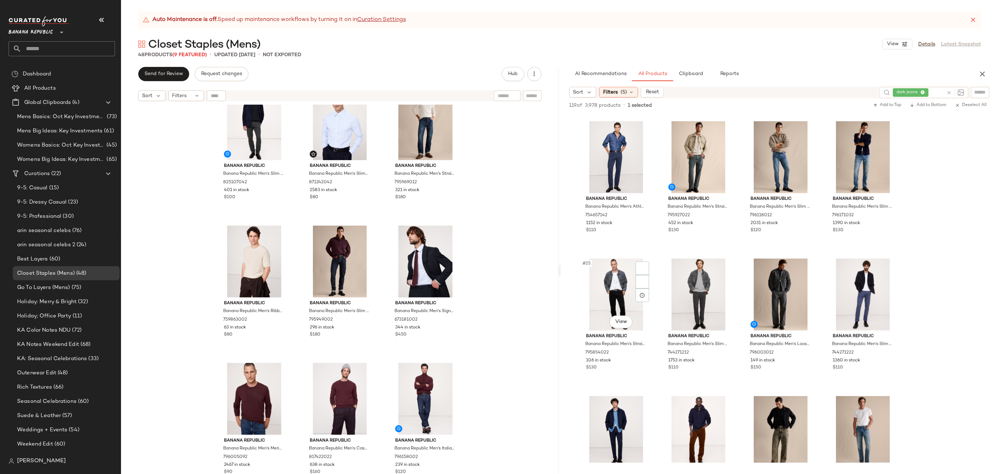
scroll to position [704, 0]
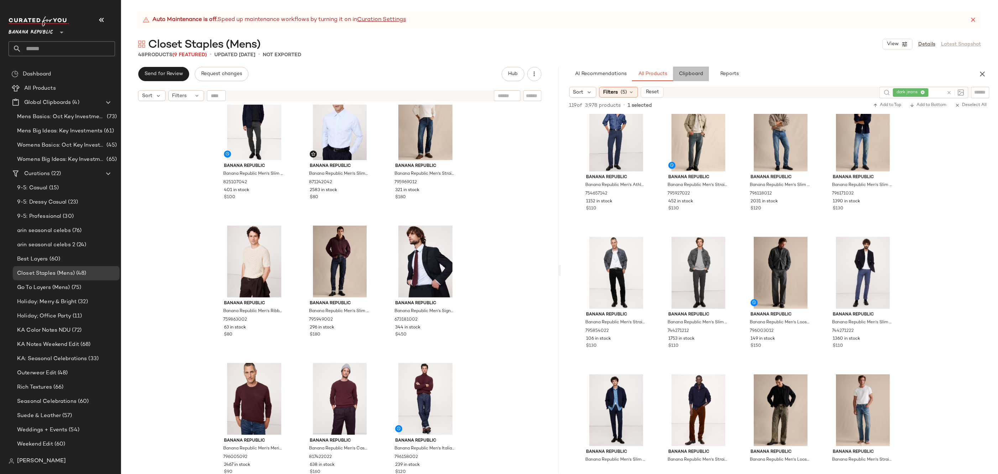
click at [679, 72] on span "Clipboard" at bounding box center [691, 74] width 25 height 6
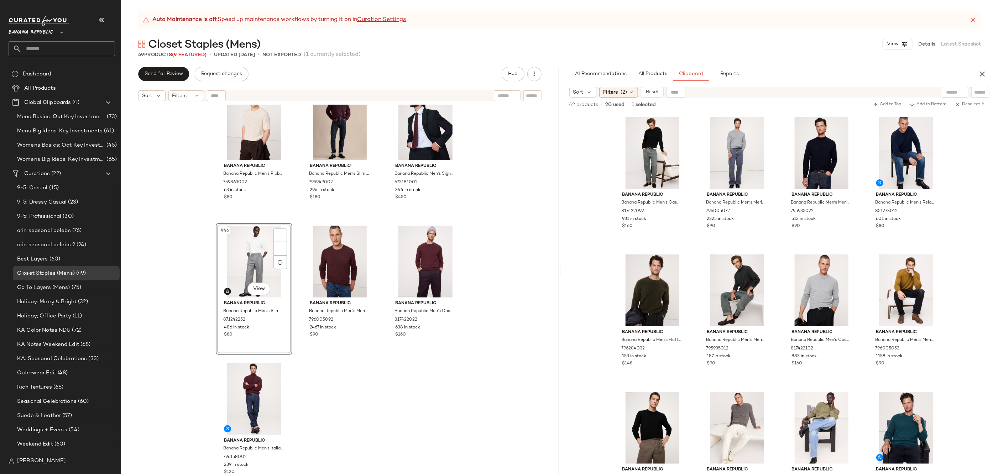
scroll to position [1951, 0]
click at [428, 384] on div "Banana Republic Banana Republic Men's Ribbed Linen-Cotton Short-Sleeve Sweater …" at bounding box center [340, 298] width 438 height 387
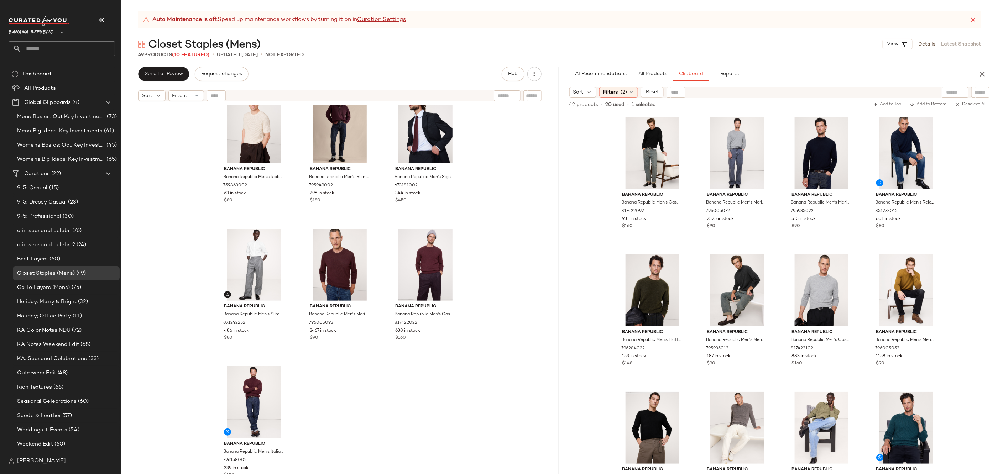
scroll to position [1941, 0]
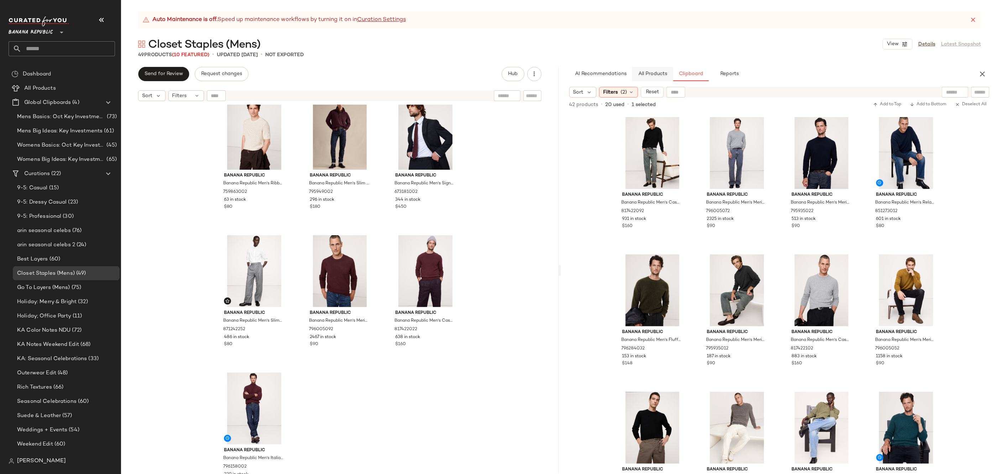
click at [657, 75] on span "All Products" at bounding box center [652, 74] width 29 height 6
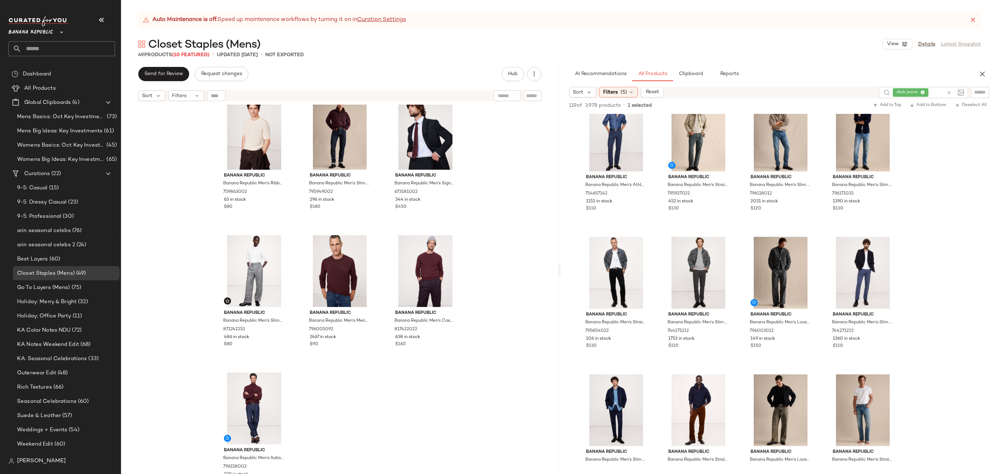
click at [949, 91] on icon at bounding box center [949, 92] width 5 height 5
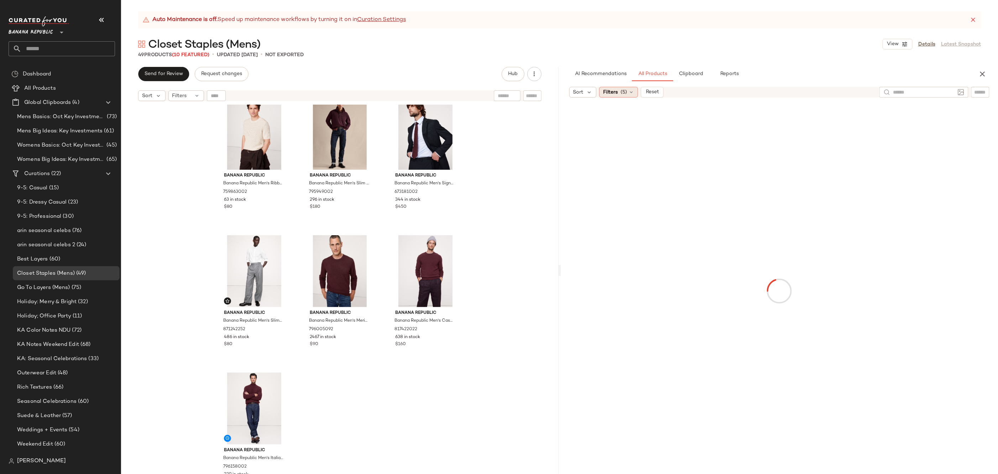
click at [621, 92] on span "(5)" at bounding box center [624, 92] width 6 height 7
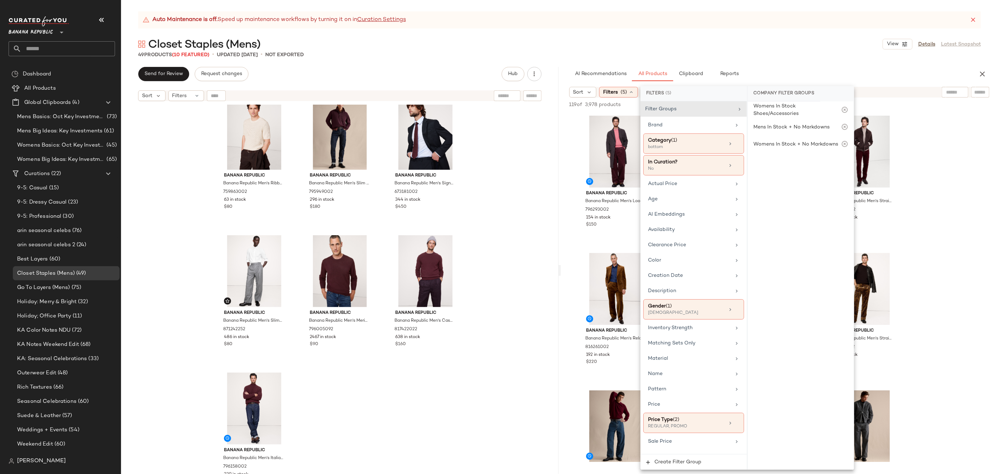
click at [795, 33] on div "Auto Maintenance is off. Speed up maintenance workflows by turning it on in Cur…" at bounding box center [559, 242] width 877 height 463
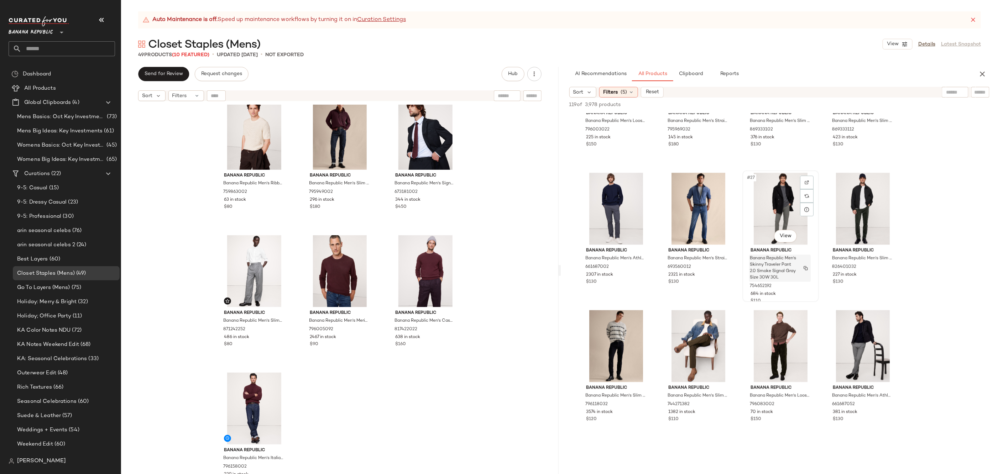
scroll to position [794, 0]
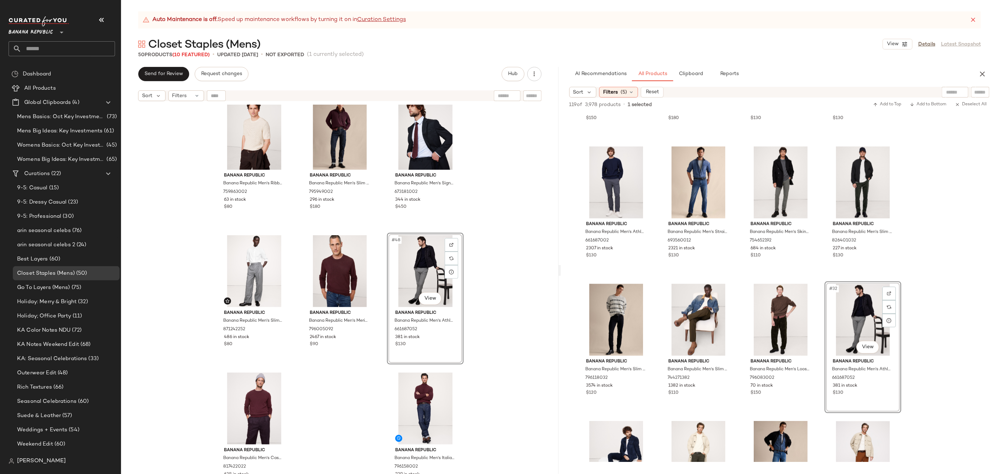
click at [344, 376] on div "Banana Republic Banana Republic Men's Ribbed Linen-Cotton Short-Sleeve Sweater …" at bounding box center [340, 298] width 438 height 387
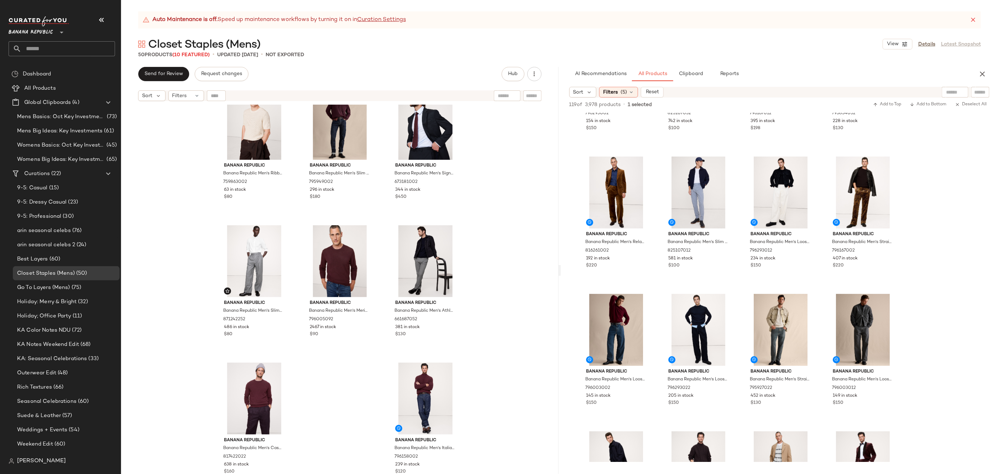
scroll to position [0, 0]
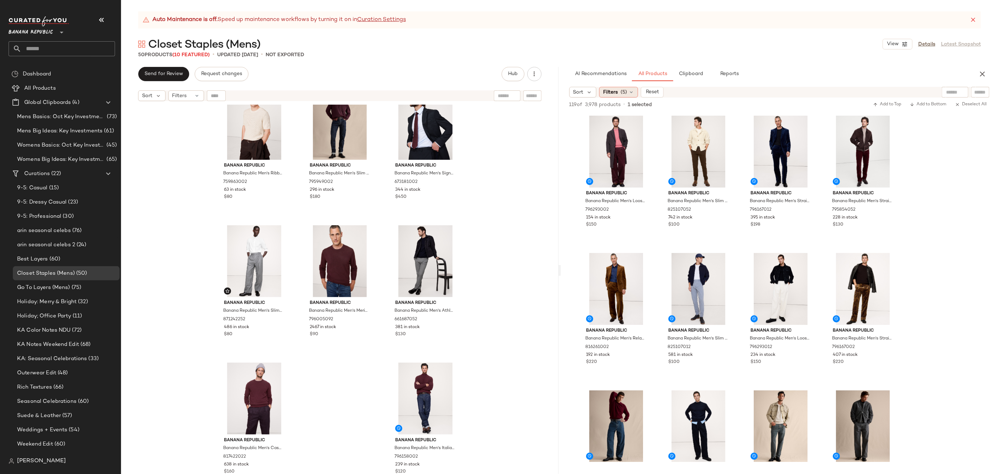
click at [629, 92] on icon at bounding box center [632, 92] width 6 height 6
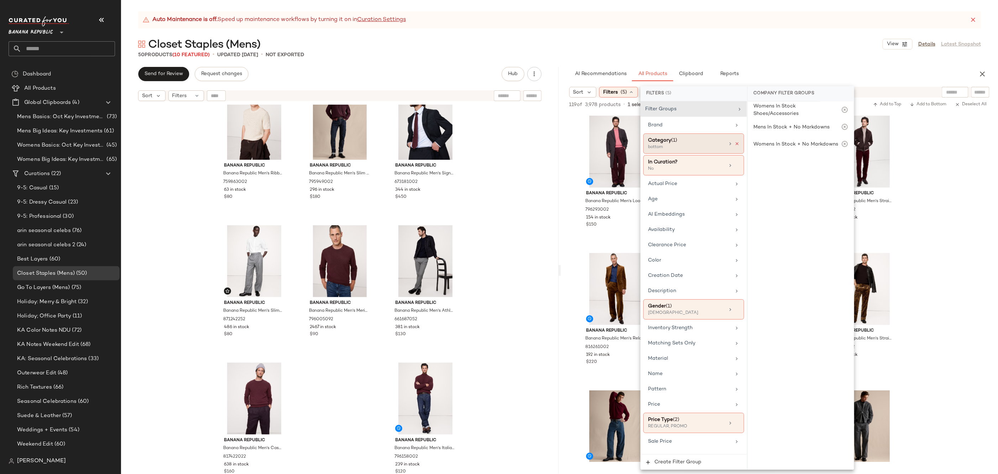
click at [735, 143] on icon at bounding box center [737, 143] width 5 height 5
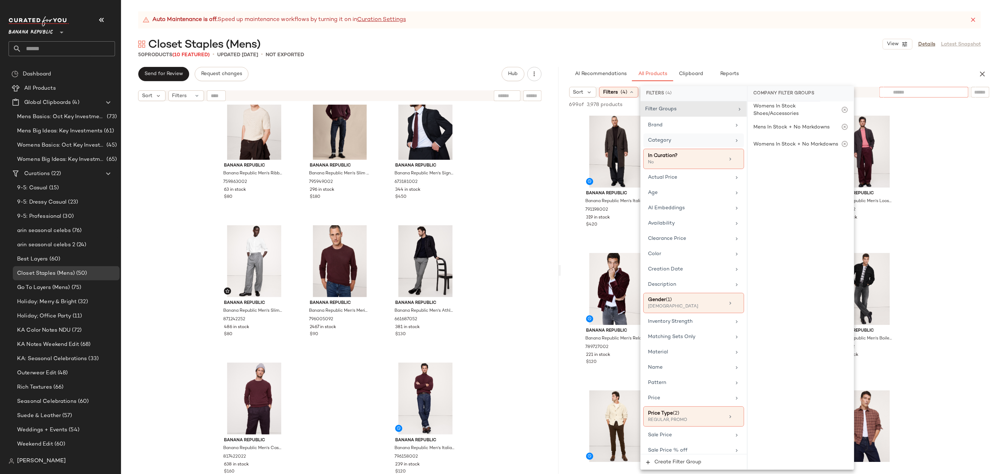
click at [957, 94] on div at bounding box center [924, 92] width 89 height 11
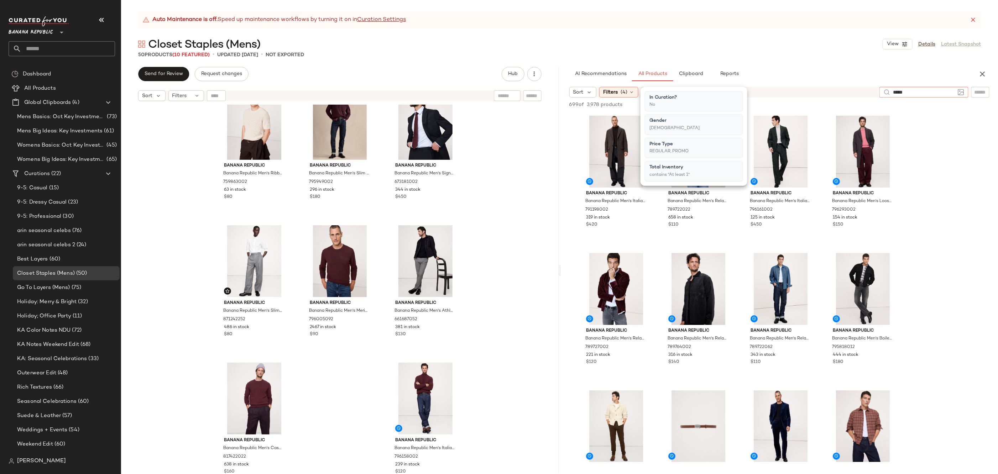
type input "******"
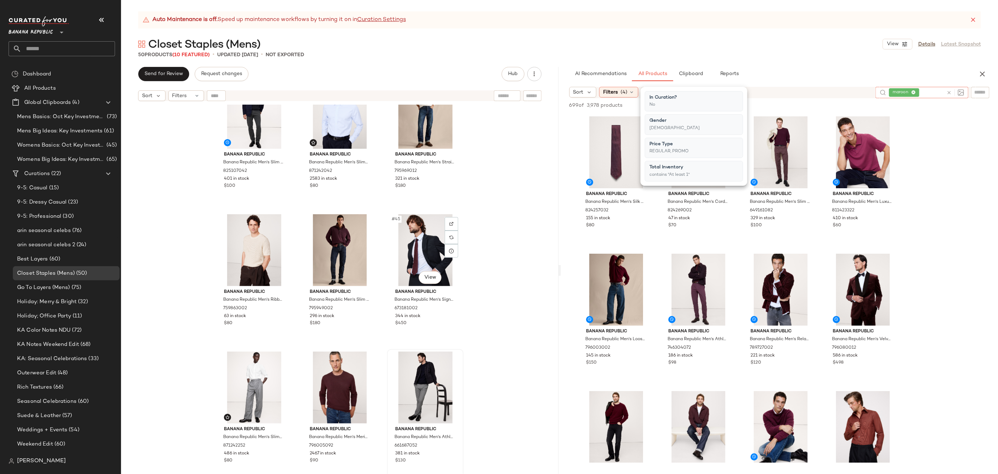
scroll to position [1808, 0]
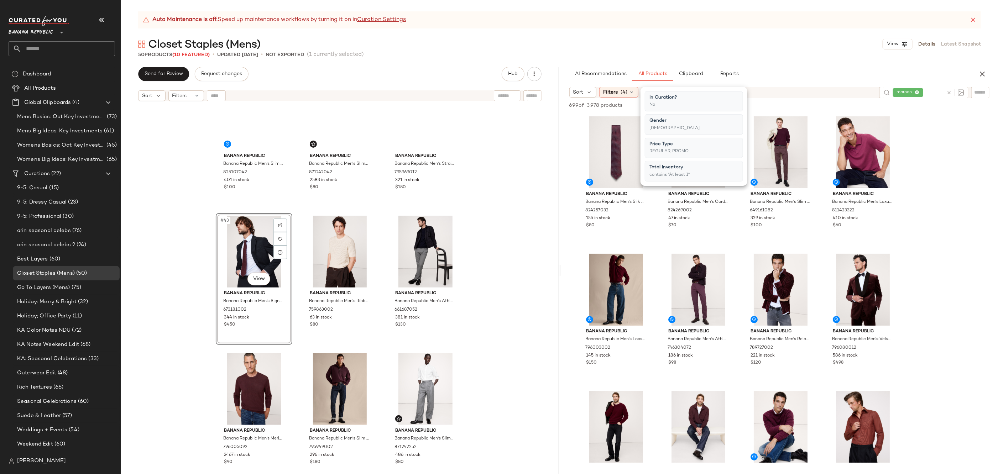
scroll to position [1817, 0]
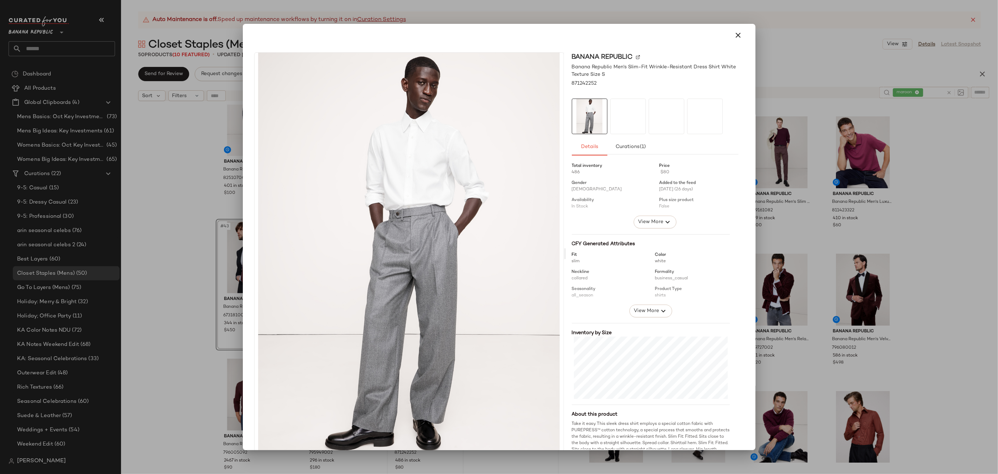
drag, startPoint x: 413, startPoint y: 415, endPoint x: 463, endPoint y: 254, distance: 169.2
click at [740, 29] on button "button" at bounding box center [738, 35] width 17 height 17
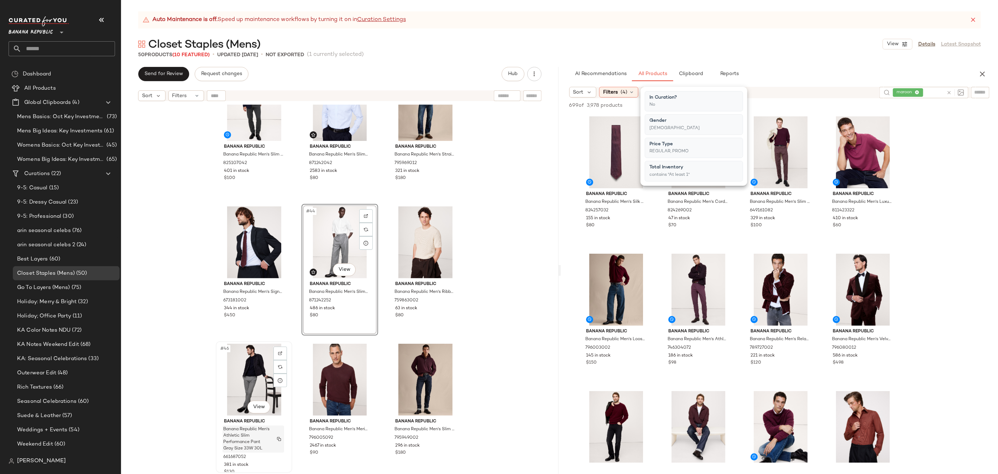
scroll to position [1827, 0]
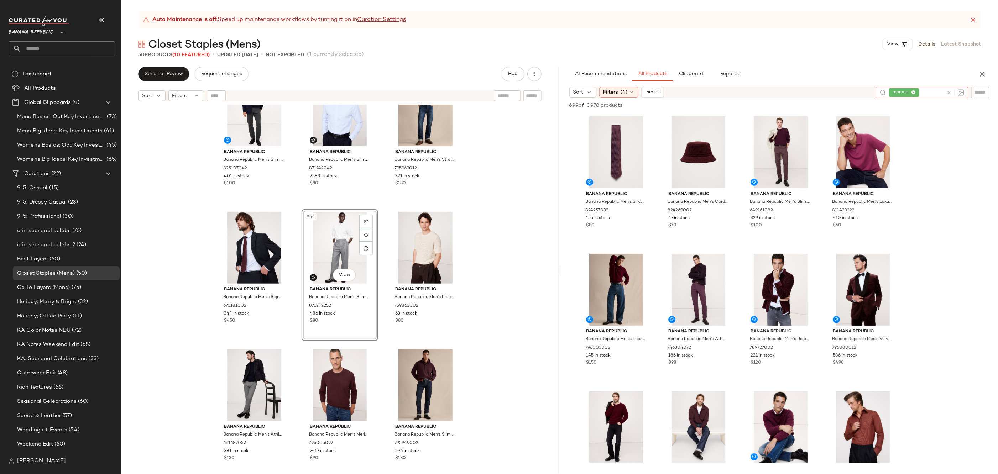
click at [948, 92] on icon at bounding box center [949, 92] width 5 height 5
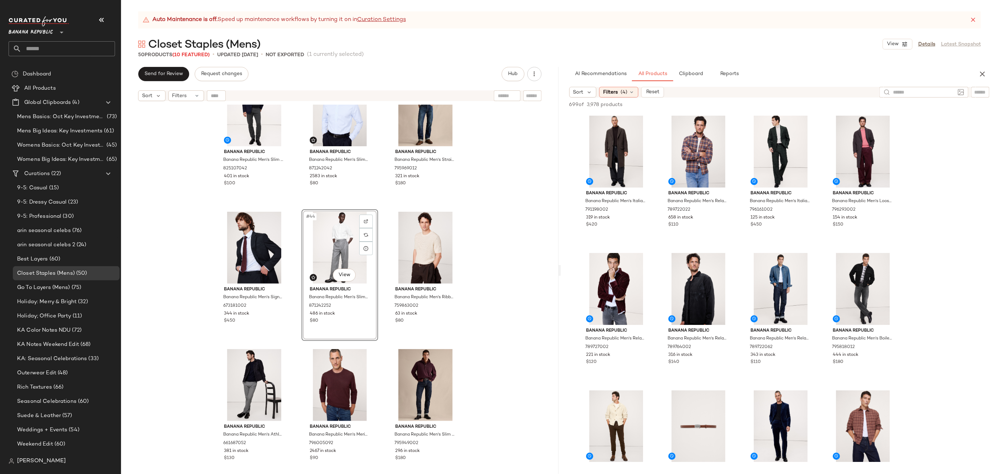
click at [494, 251] on div "Banana Republic Banana Republic Men's Slim Brushed Traveler Chino Pant Dark Cha…" at bounding box center [340, 298] width 438 height 387
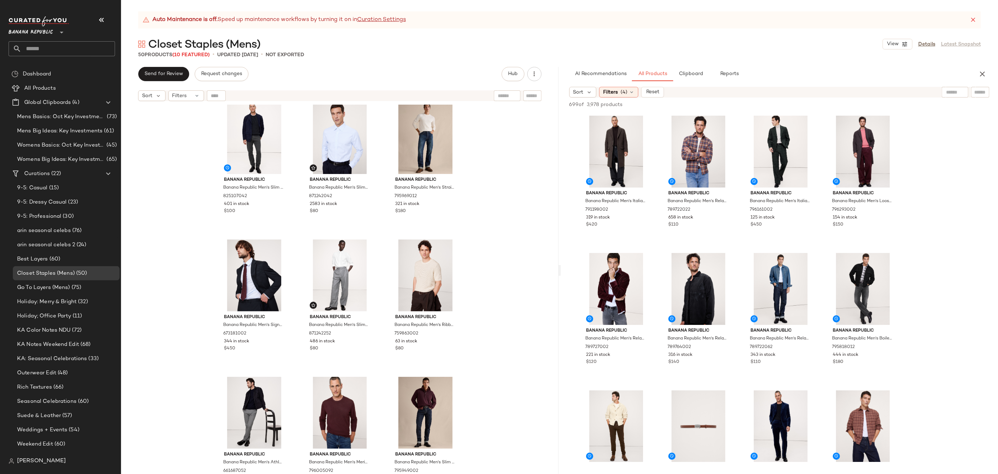
scroll to position [1759, 0]
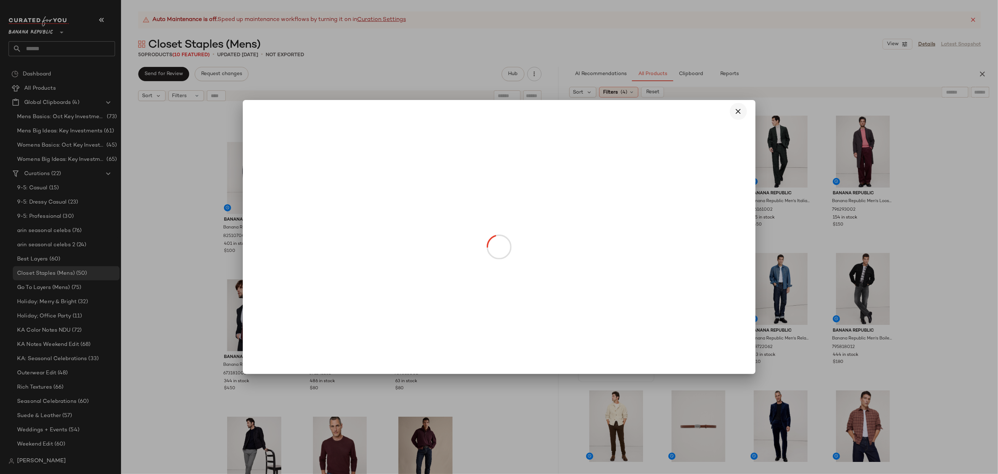
click at [737, 115] on icon "button" at bounding box center [738, 111] width 9 height 9
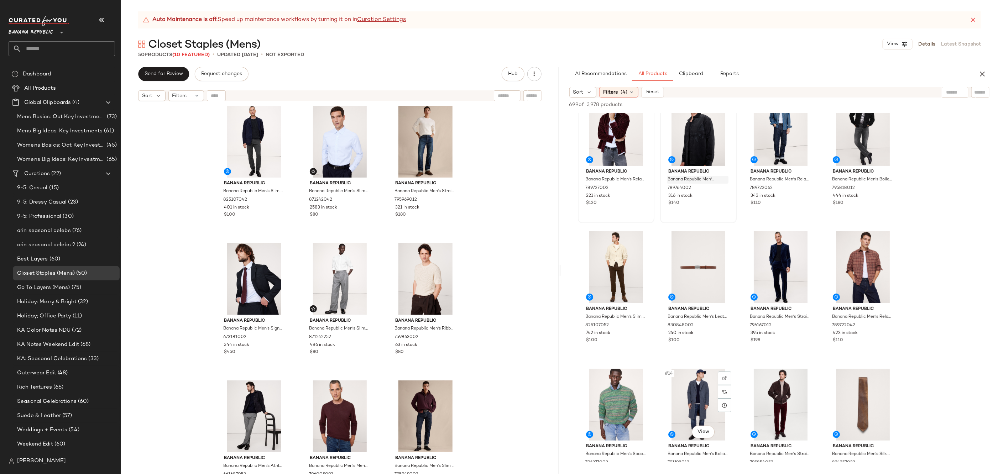
scroll to position [0, 0]
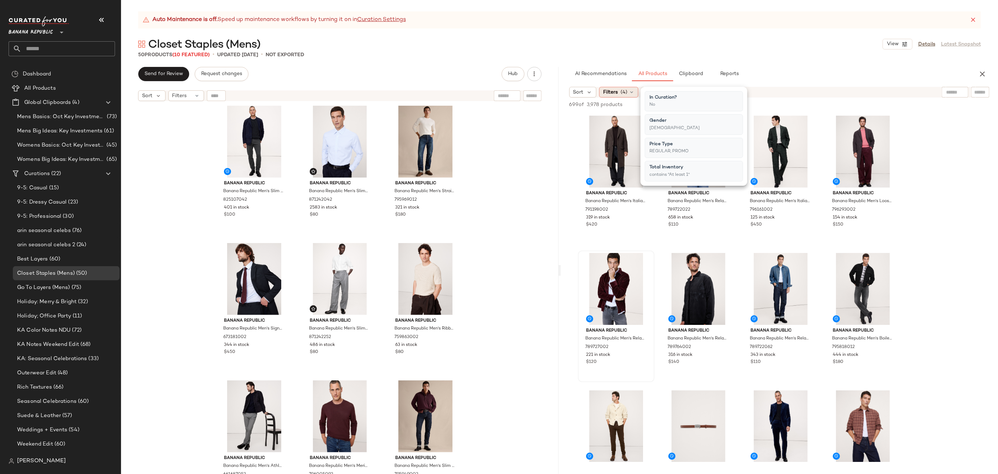
click at [627, 92] on div "Filters (4)" at bounding box center [618, 92] width 39 height 11
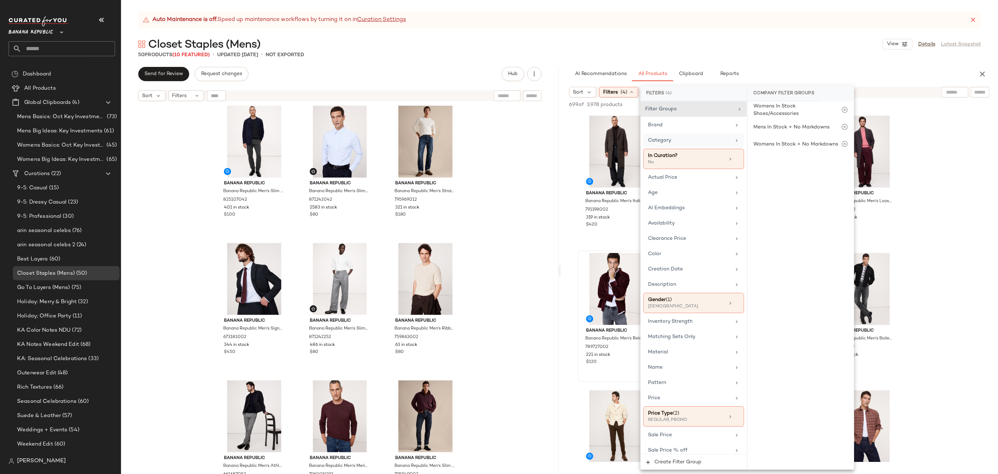
click at [692, 142] on div "Category" at bounding box center [689, 140] width 83 height 7
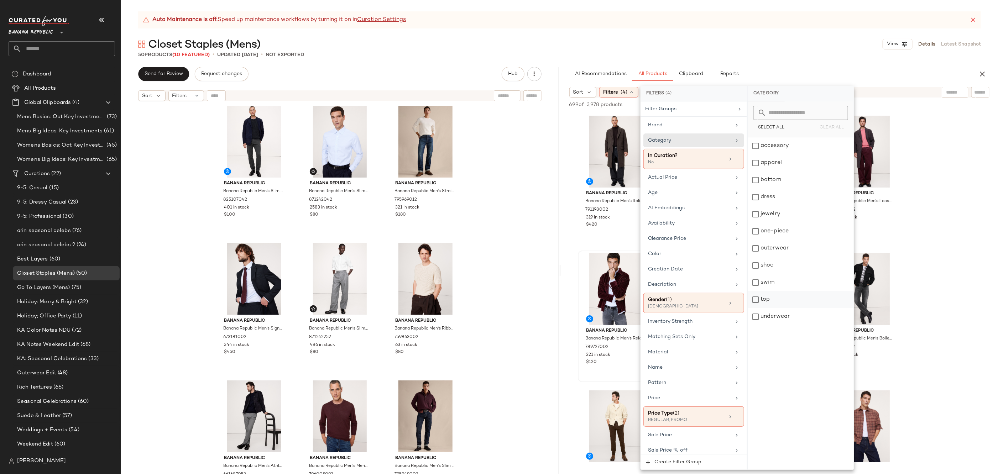
click at [772, 292] on div "top" at bounding box center [801, 299] width 106 height 17
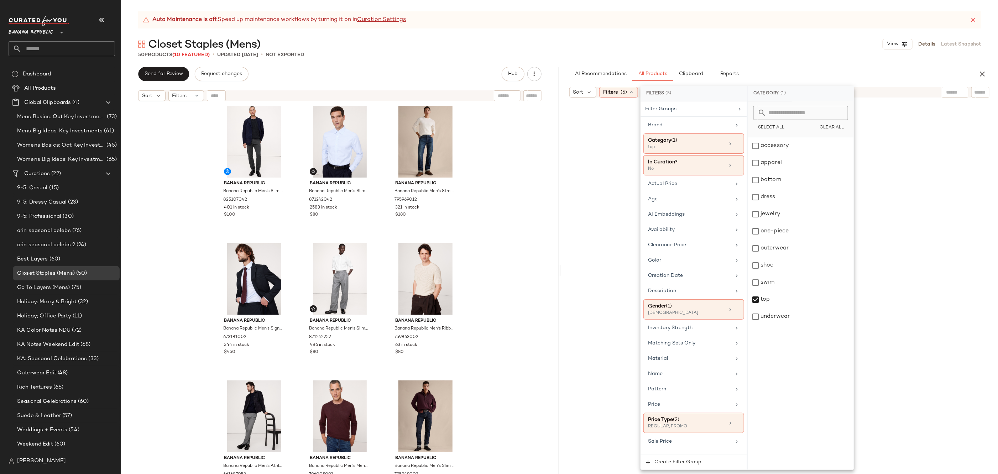
click at [956, 91] on input "text" at bounding box center [955, 92] width 18 height 7
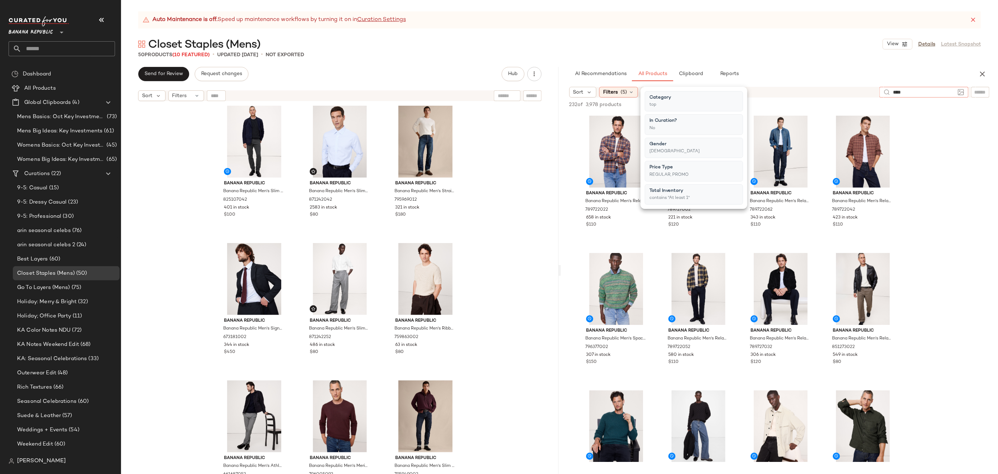
type input "*****"
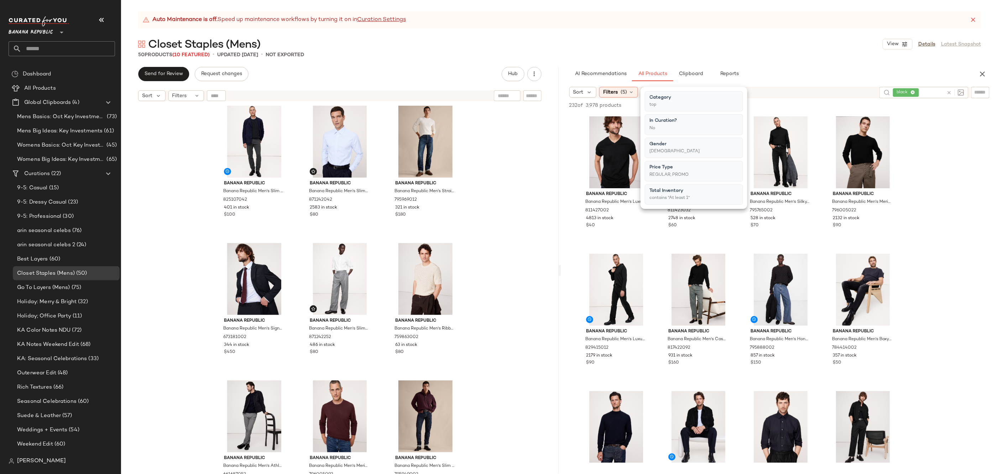
click at [811, 63] on div "Auto Maintenance is off. Speed up maintenance workflows by turning it on in Cur…" at bounding box center [559, 242] width 877 height 463
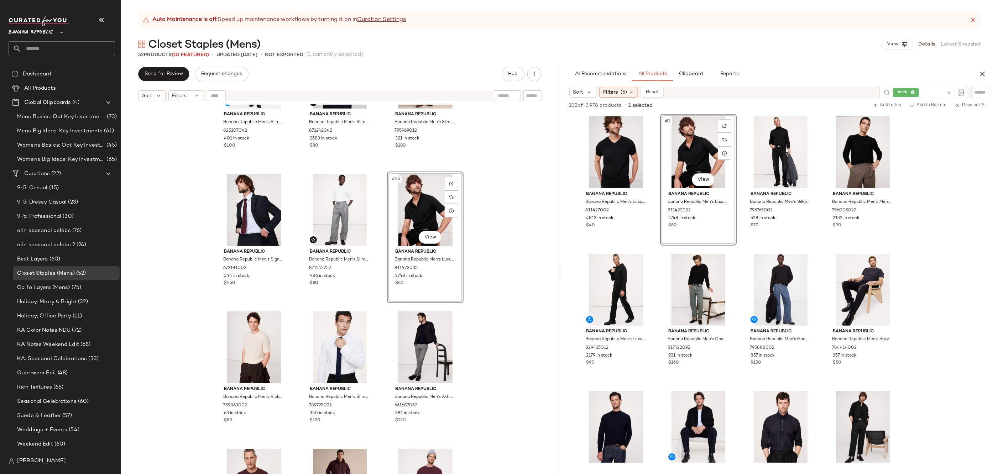
click at [512, 258] on div "Banana Republic Banana Republic Men's Slim Brushed Traveler Chino Pant Dark Cha…" at bounding box center [340, 298] width 438 height 387
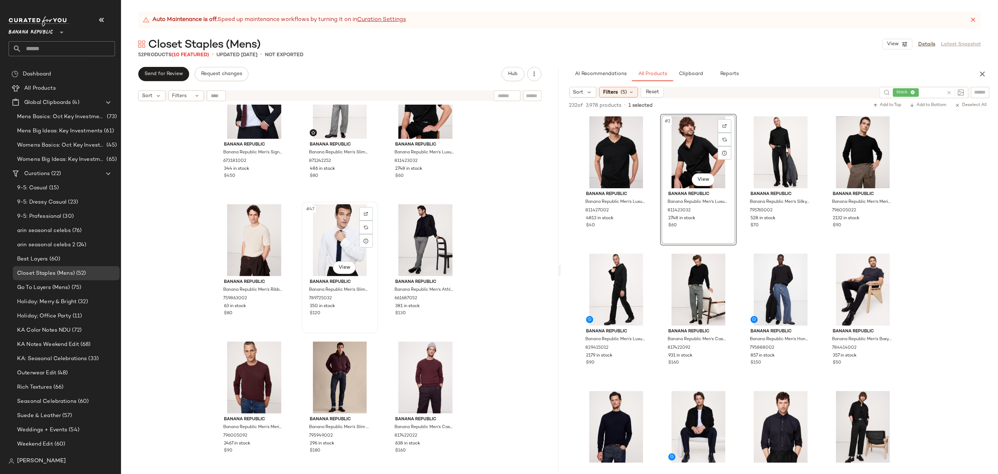
scroll to position [1958, 0]
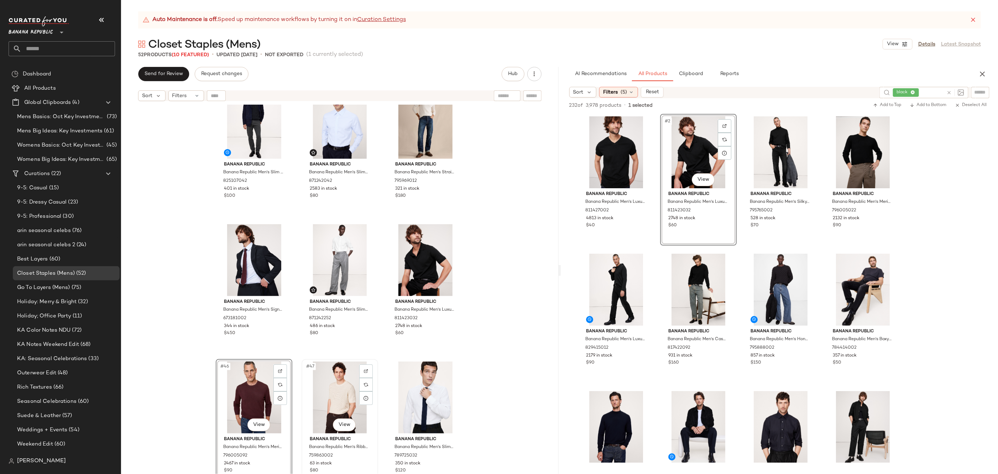
scroll to position [1853, 0]
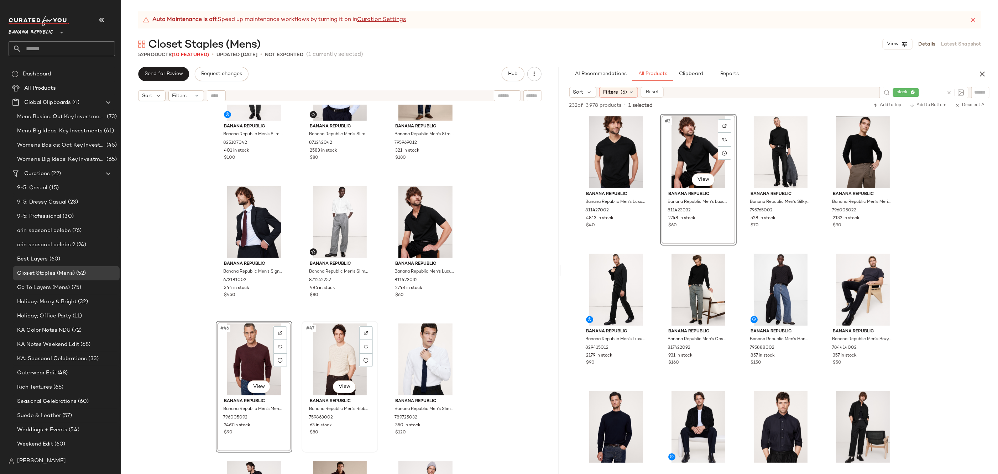
click at [343, 350] on div "#47 View" at bounding box center [340, 360] width 72 height 72
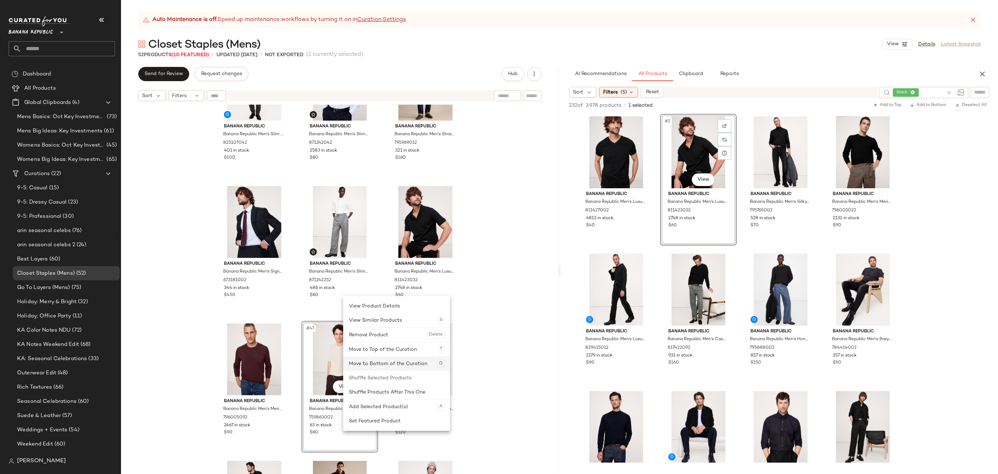
click at [398, 367] on div "Move to Bottom of the Curation G" at bounding box center [396, 364] width 95 height 14
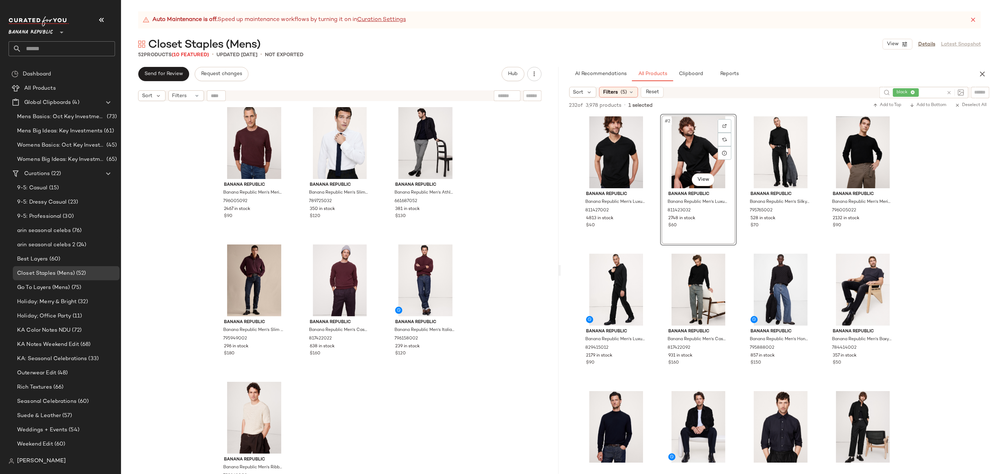
scroll to position [2088, 0]
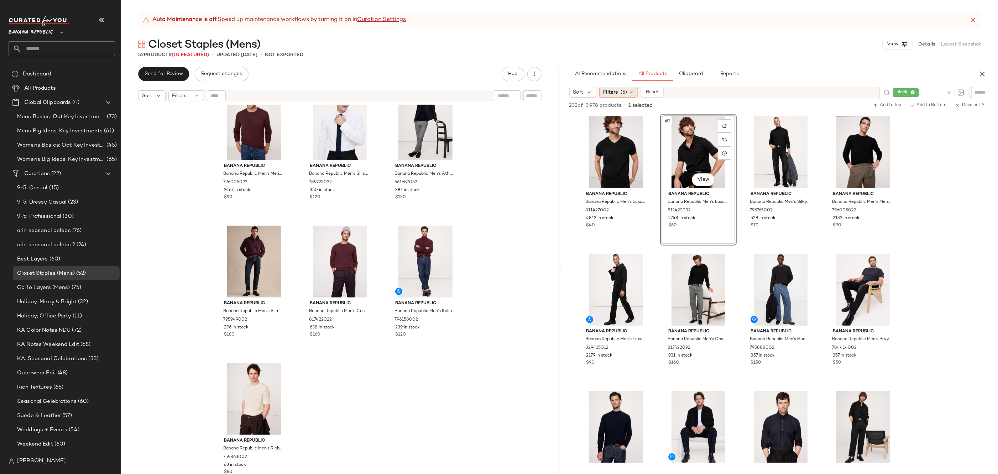
click at [628, 93] on div "Filters (5)" at bounding box center [618, 92] width 39 height 11
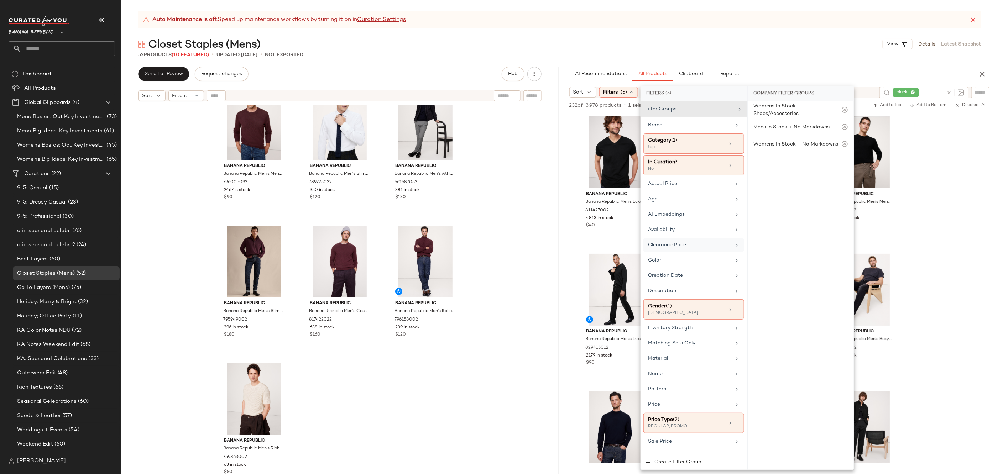
scroll to position [43, 0]
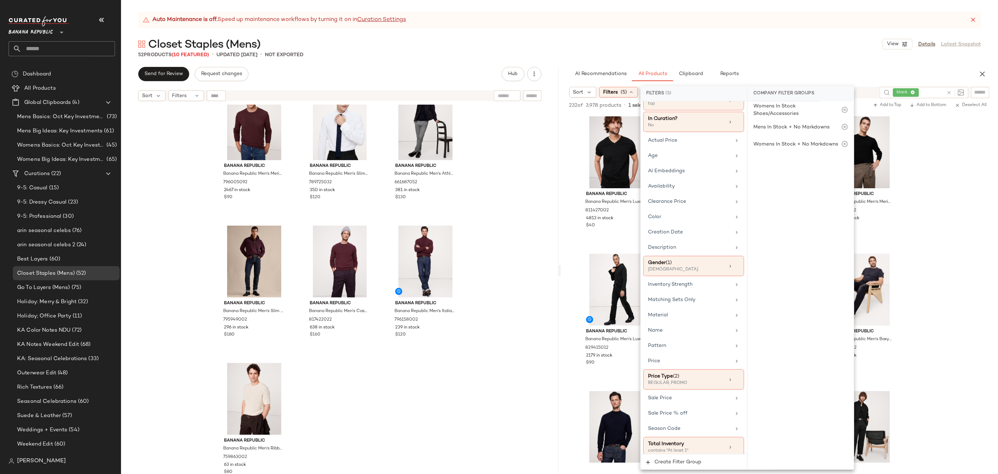
click at [786, 58] on div "Auto Maintenance is off. Speed up maintenance workflows by turning it on in Cur…" at bounding box center [559, 242] width 877 height 463
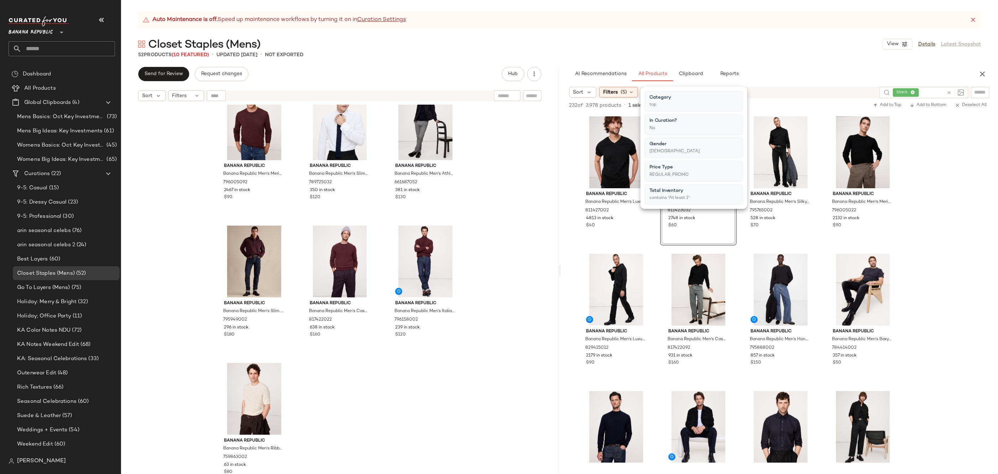
click at [786, 58] on div "Auto Maintenance is off. Speed up maintenance workflows by turning it on in Cur…" at bounding box center [559, 242] width 877 height 463
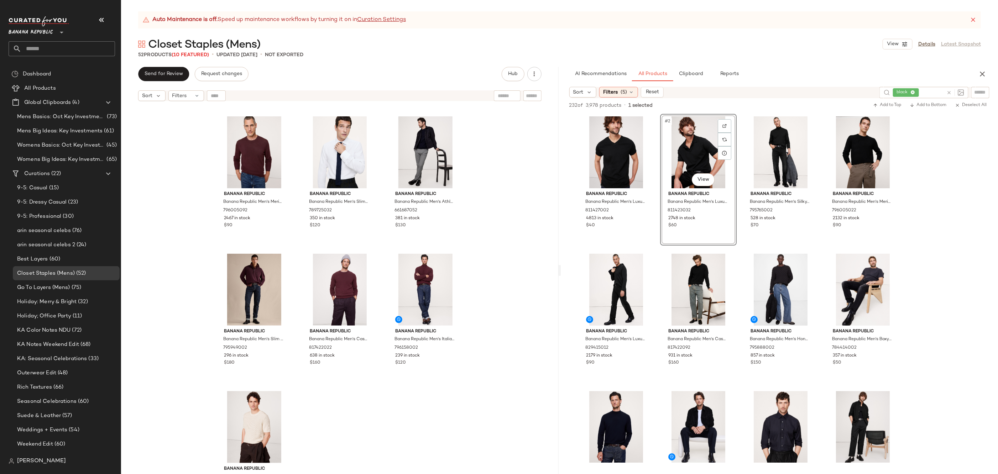
scroll to position [2088, 0]
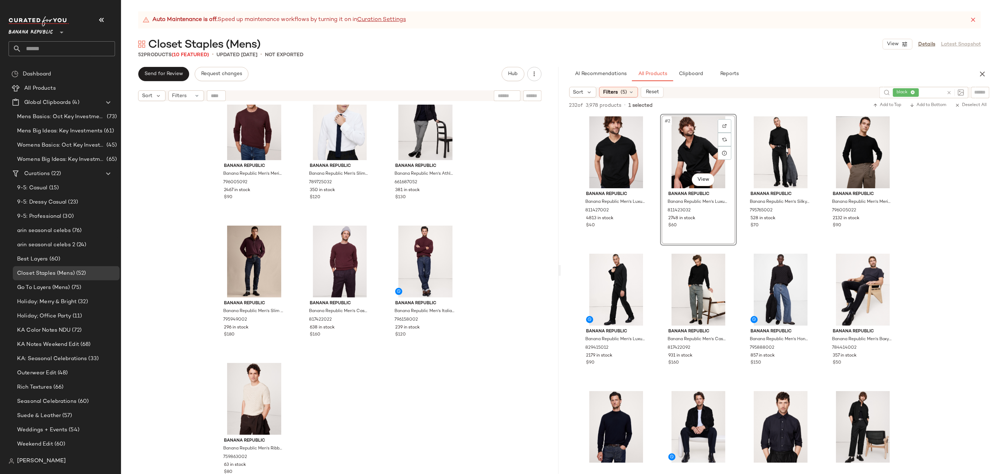
click at [397, 407] on div "Banana Republic Banana Republic Men's Signature Italian Houndstooth Suit Jacket…" at bounding box center [340, 298] width 438 height 387
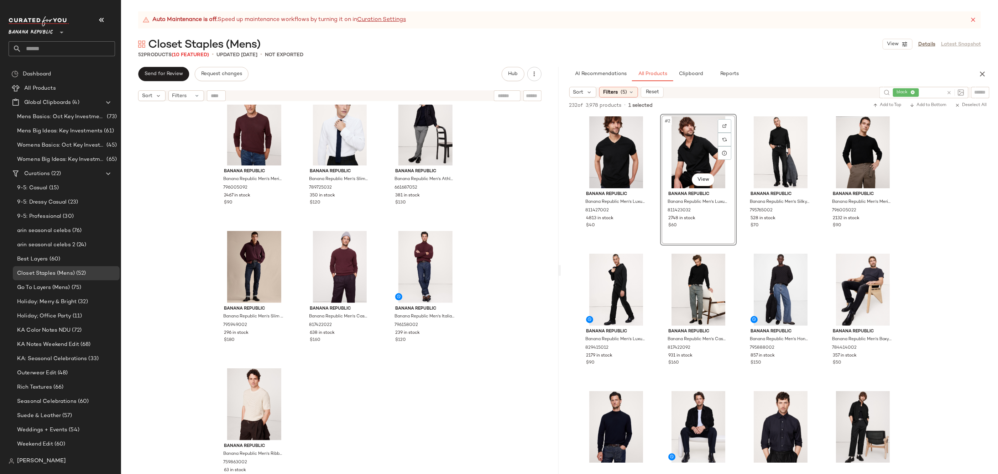
scroll to position [2073, 0]
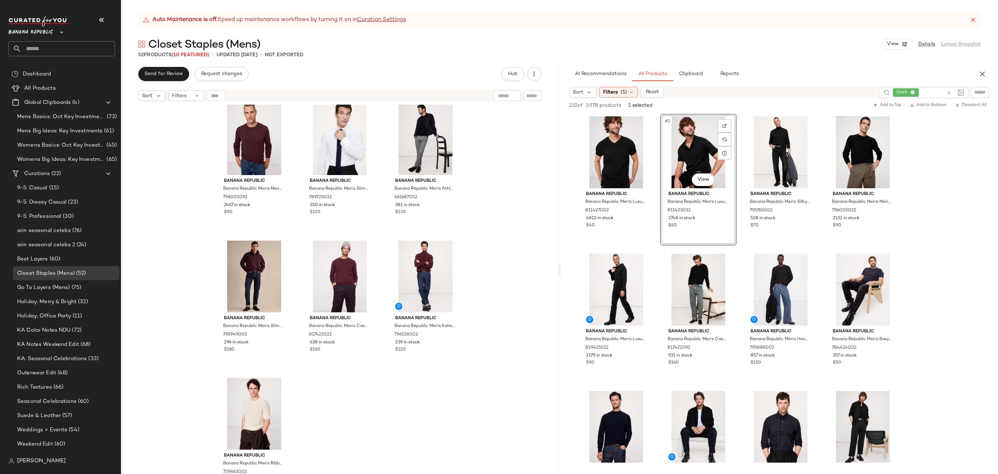
click at [623, 98] on div "Sort Filters (5) Reset black" at bounding box center [779, 92] width 421 height 11
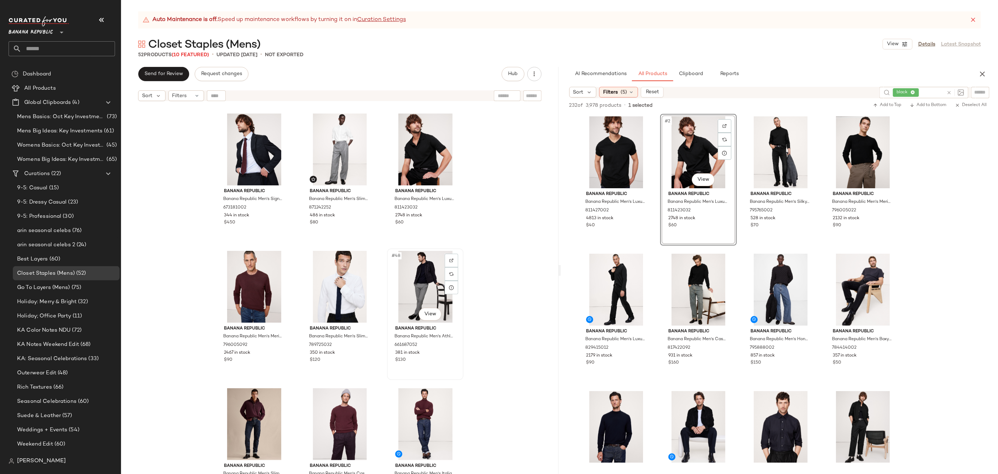
scroll to position [1931, 0]
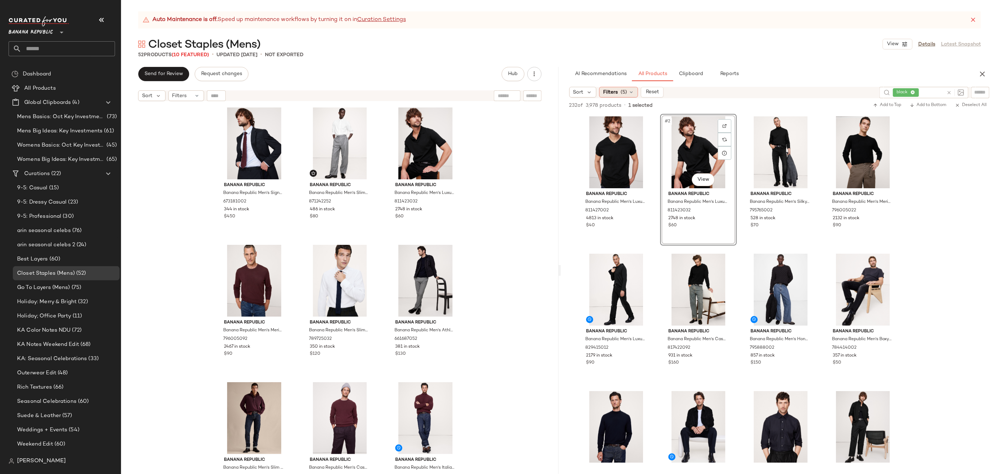
click at [612, 95] on span "Filters" at bounding box center [610, 92] width 15 height 7
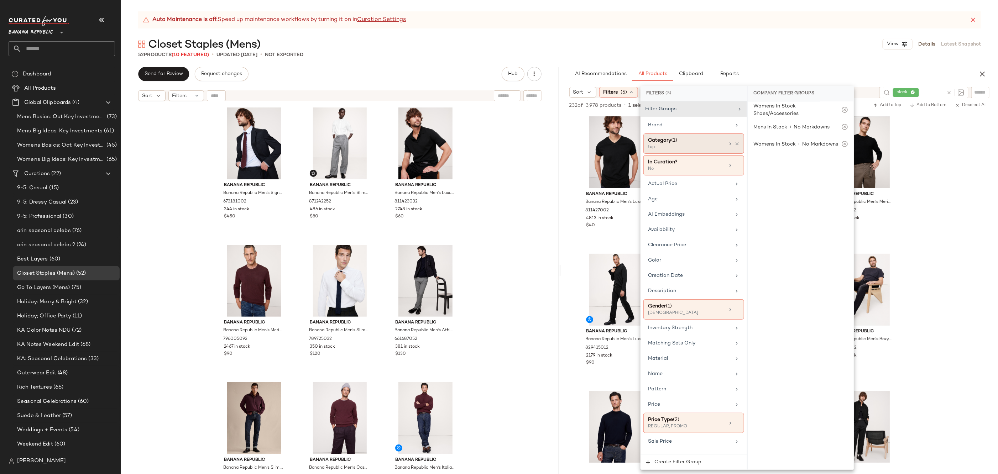
click at [708, 140] on div "Category (1)" at bounding box center [686, 140] width 77 height 7
click at [782, 299] on div "top" at bounding box center [801, 299] width 106 height 17
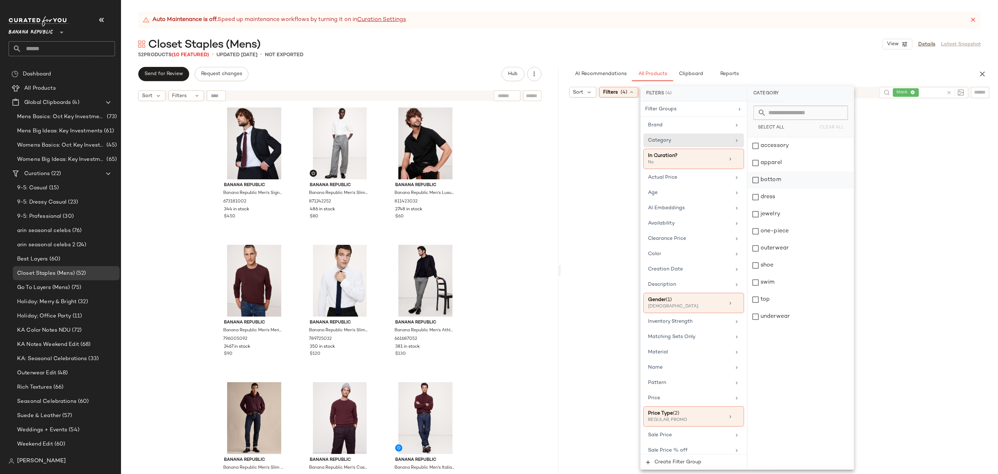
click at [773, 182] on div "bottom" at bounding box center [801, 180] width 106 height 17
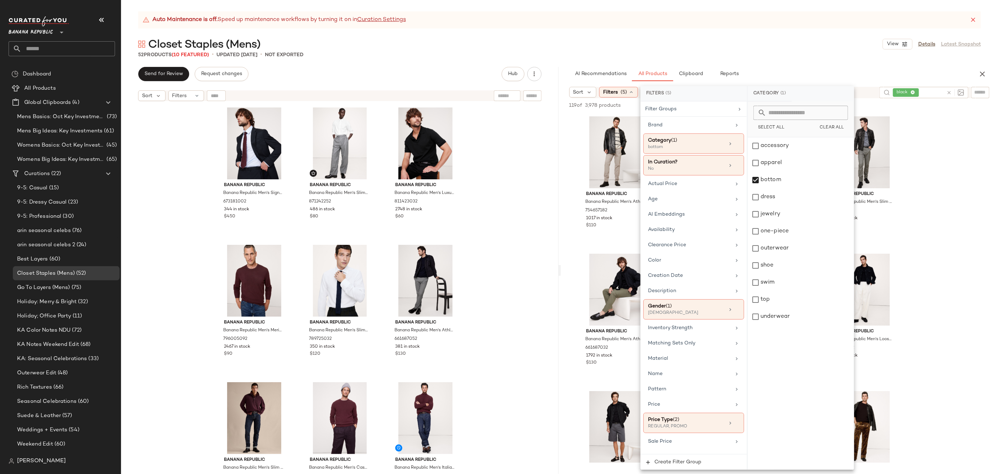
click at [732, 53] on div "52 Products (10 Featured) • updated Sep 25th • Not Exported" at bounding box center [559, 54] width 877 height 7
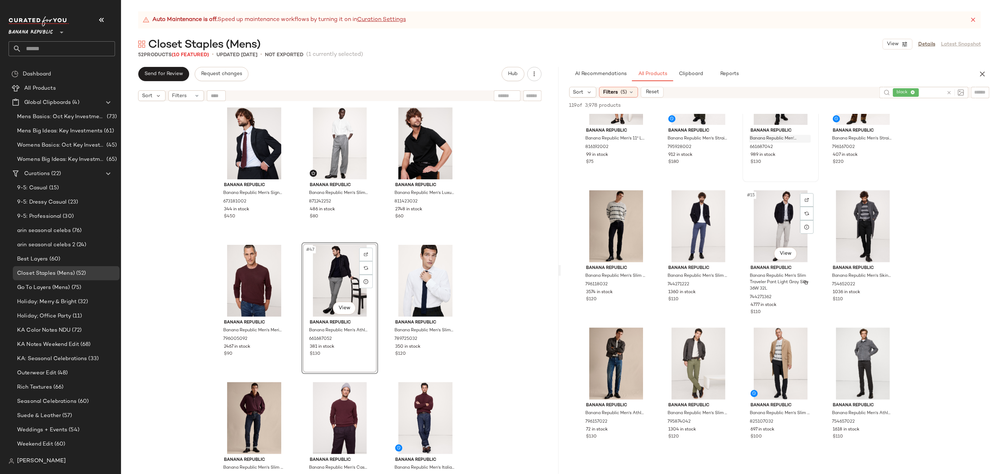
scroll to position [369, 0]
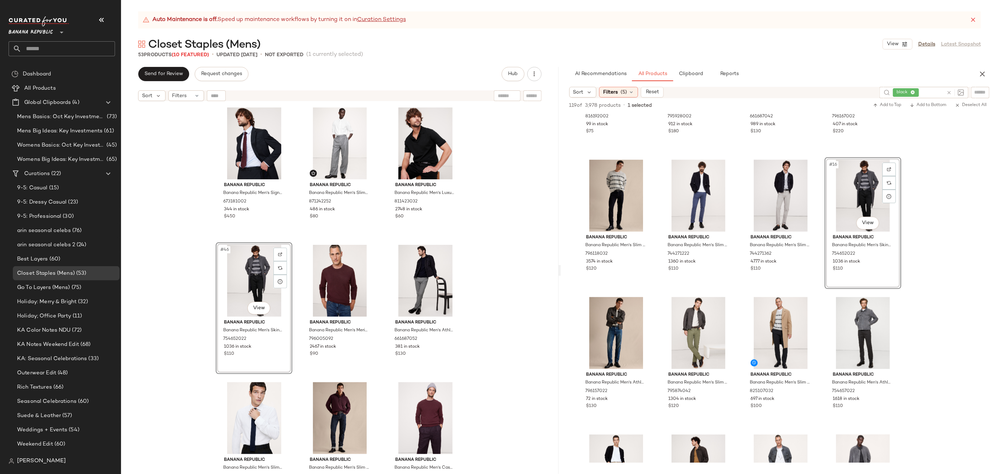
click at [494, 255] on div "Banana Republic Banana Republic Men's Signature Italian Houndstooth Suit Jacket…" at bounding box center [340, 298] width 438 height 387
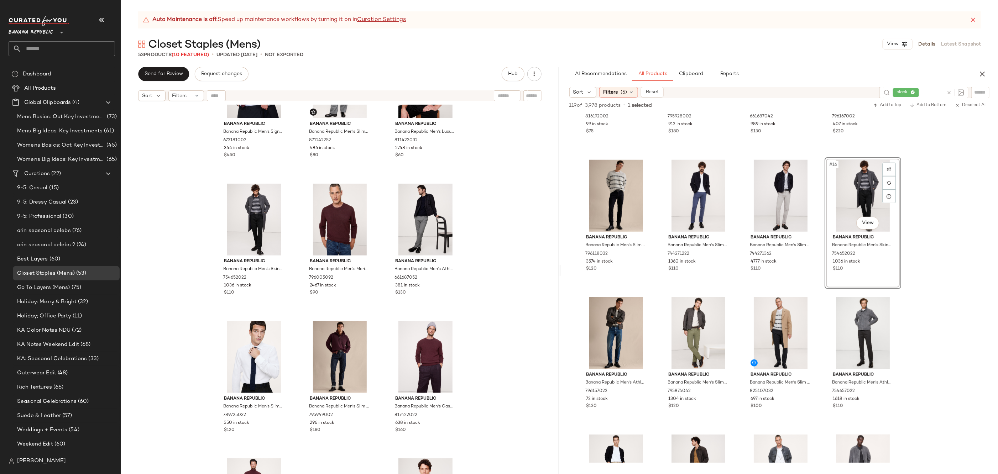
scroll to position [2003, 0]
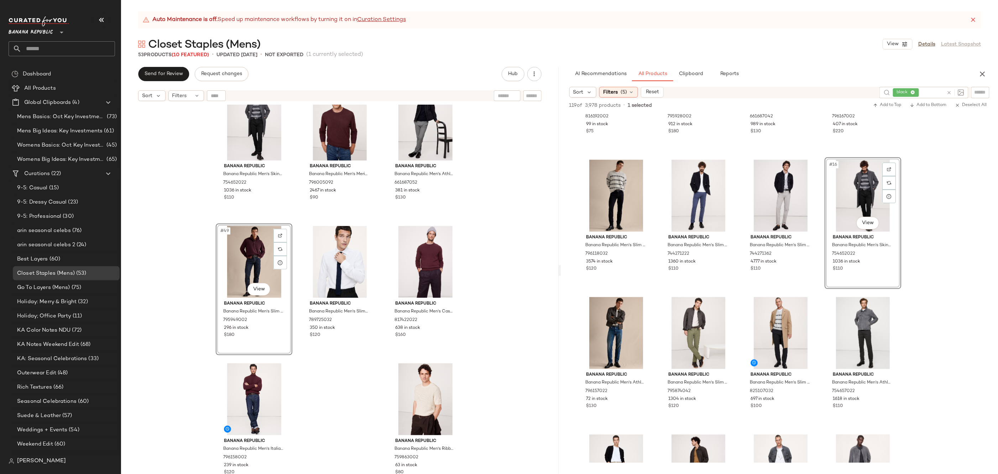
scroll to position [2088, 0]
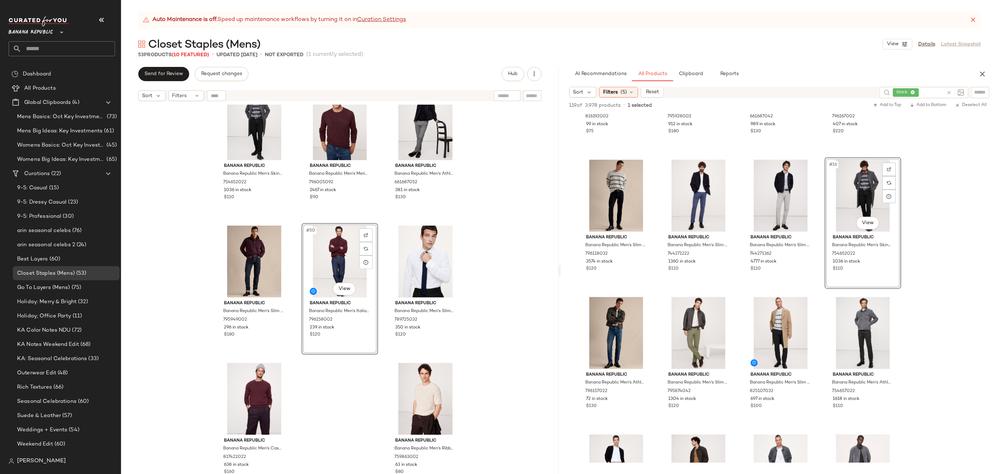
click at [350, 382] on div "Banana Republic Banana Republic Men's Skinny Traveler Pant 2.0 Black Size 33W 3…" at bounding box center [340, 298] width 438 height 387
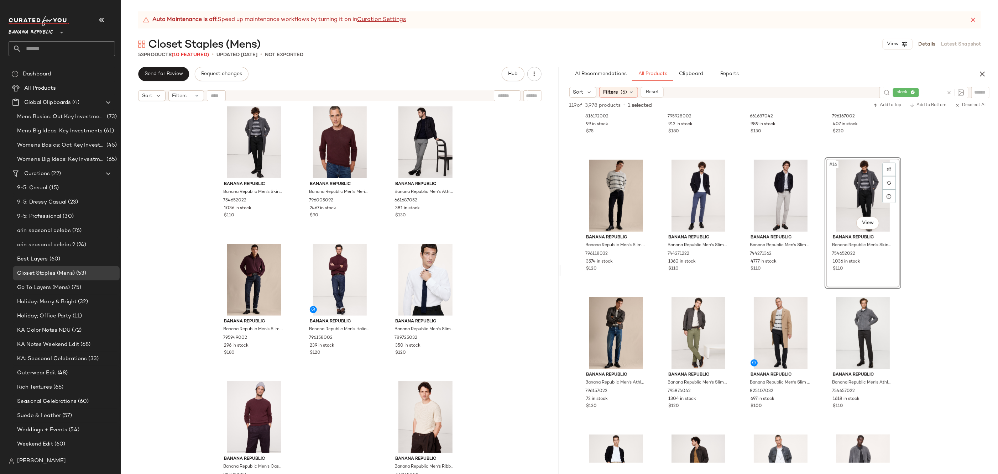
scroll to position [2064, 0]
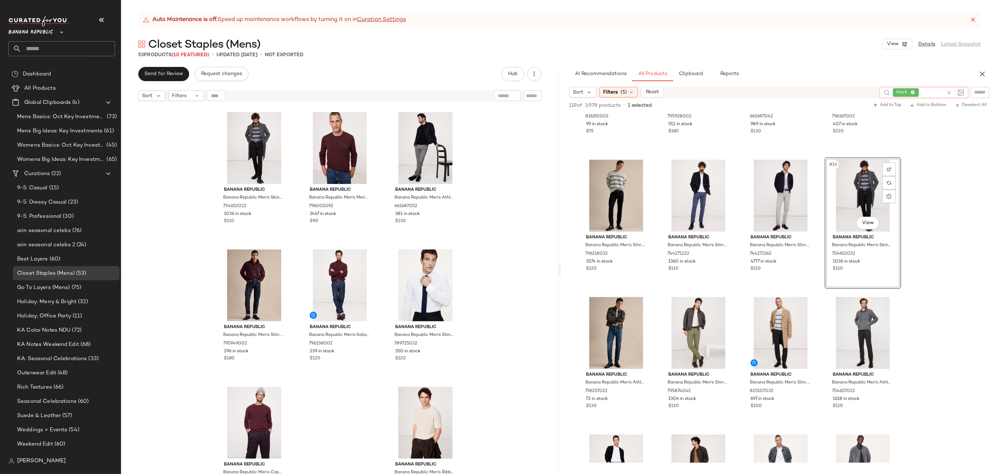
click at [949, 93] on icon at bounding box center [949, 92] width 5 height 5
type input "****"
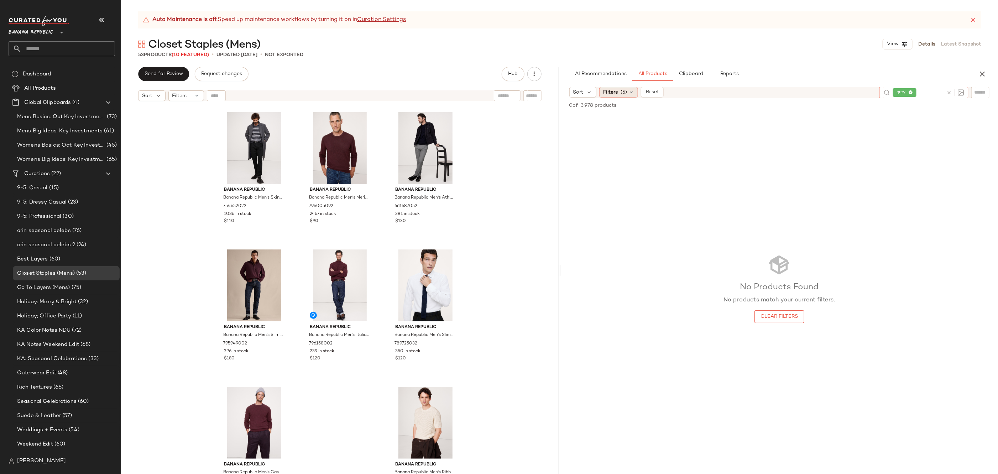
click at [616, 87] on div "Filters (5)" at bounding box center [618, 92] width 39 height 11
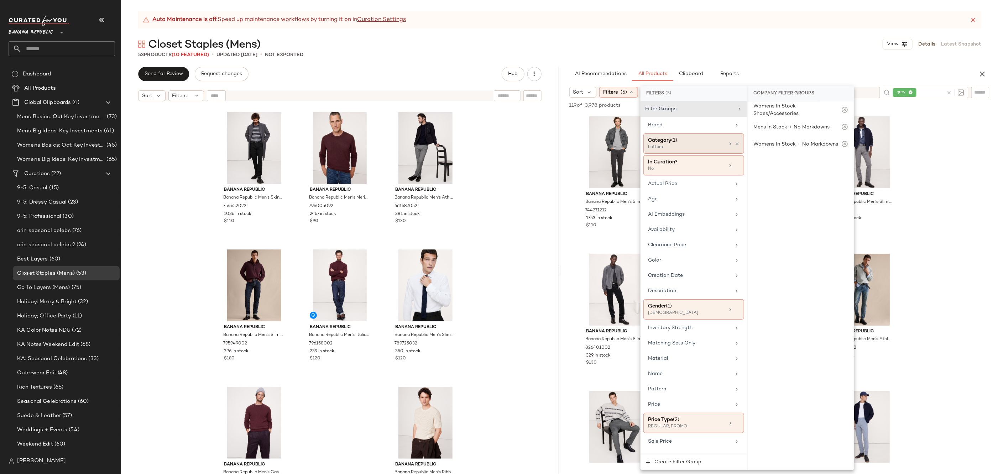
click at [688, 144] on div "bottom" at bounding box center [683, 147] width 71 height 6
click at [798, 184] on div "bottom" at bounding box center [801, 180] width 106 height 17
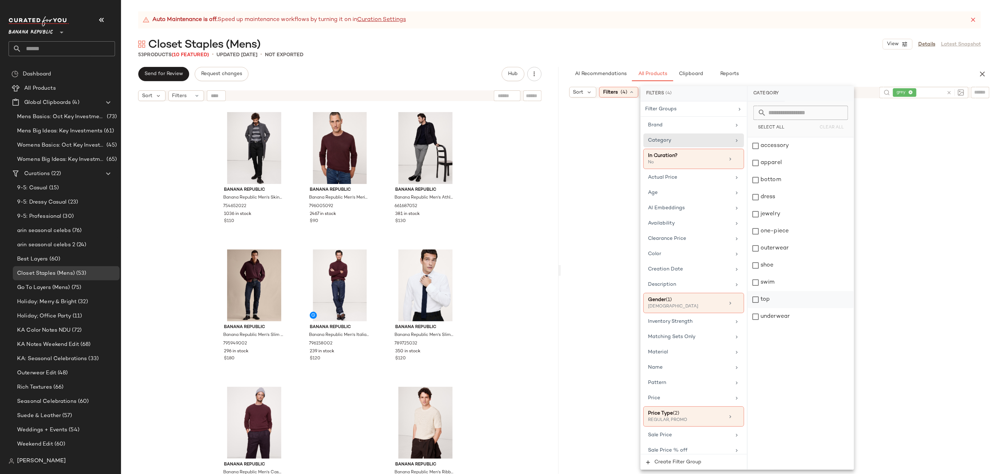
click at [785, 294] on div "top" at bounding box center [801, 299] width 106 height 17
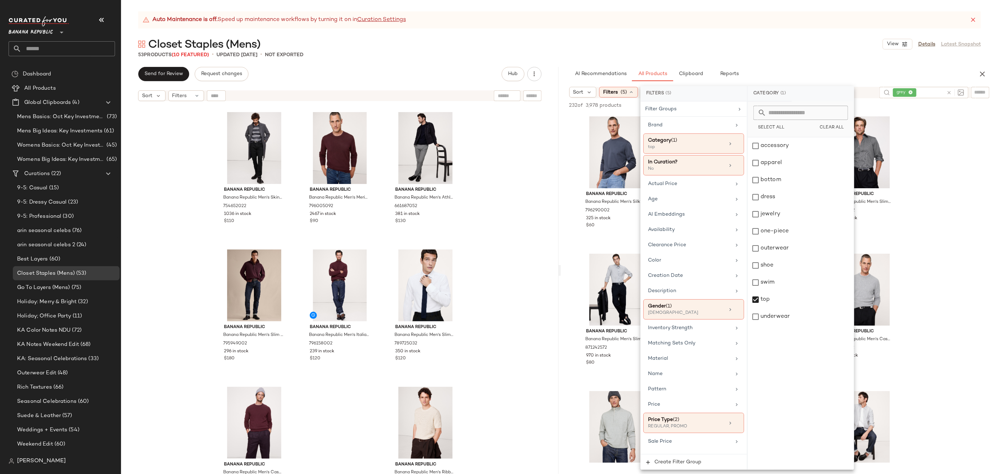
click at [759, 51] on div "53 Products (10 Featured) • updated Sep 25th • Not Exported" at bounding box center [559, 54] width 877 height 7
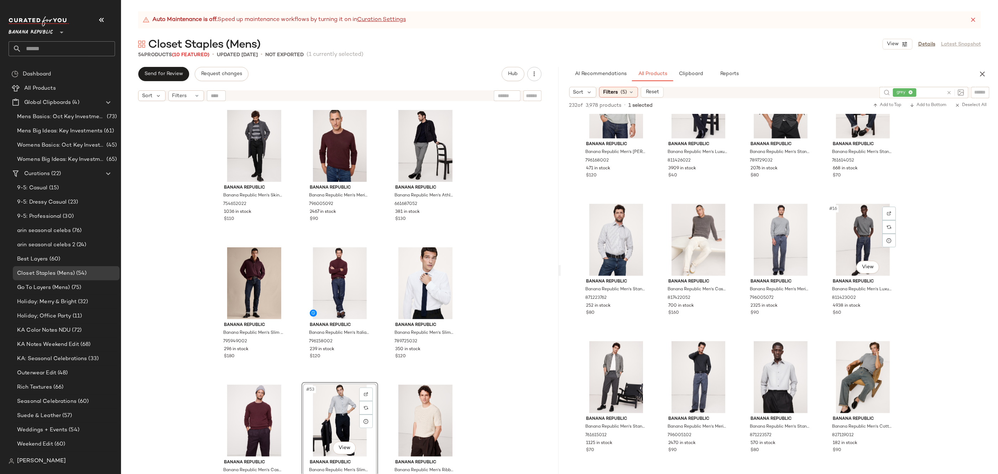
scroll to position [409, 0]
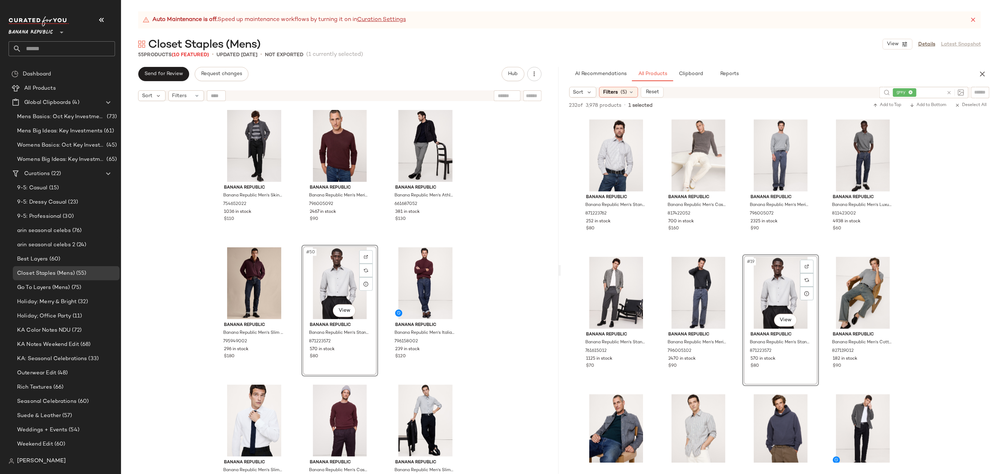
click at [524, 308] on div "Banana Republic Banana Republic Men's Skinny Traveler Pant 2.0 Black Size 33W 3…" at bounding box center [340, 298] width 438 height 387
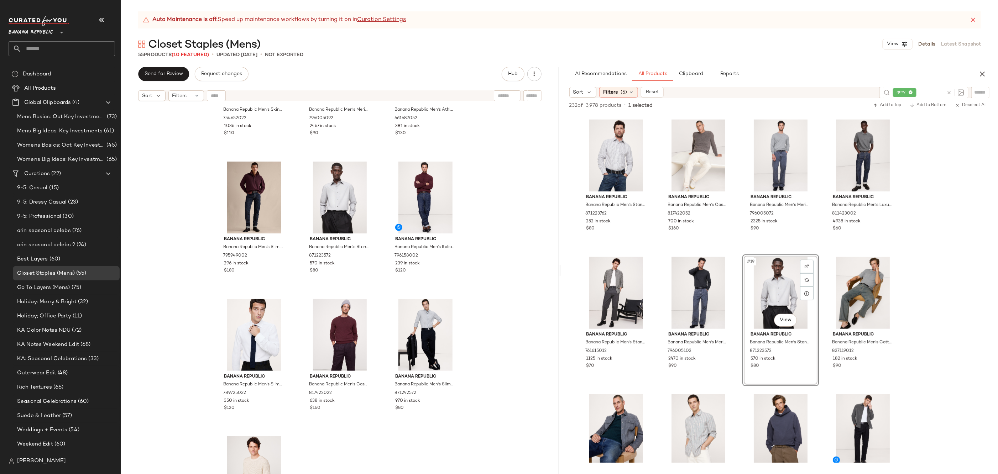
scroll to position [2197, 0]
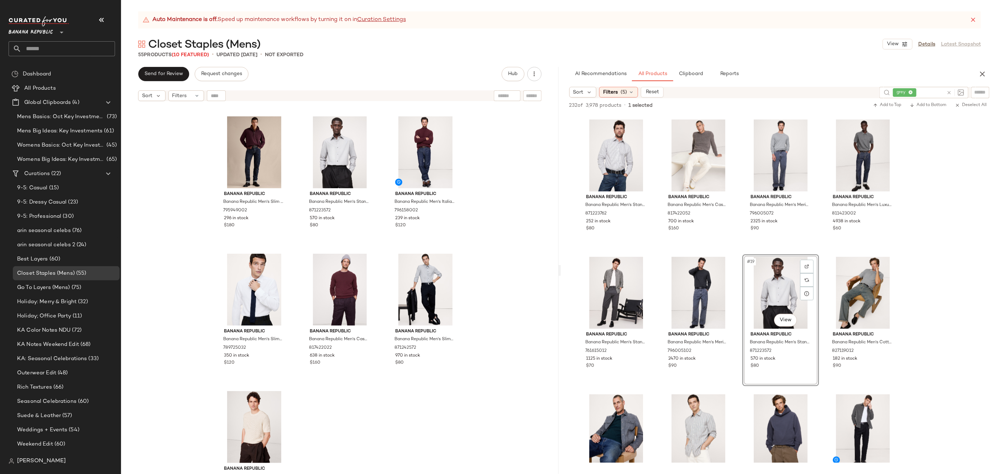
click at [417, 384] on div "Banana Republic Banana Republic Men's Skinny Traveler Pant 2.0 Black Size 33W 3…" at bounding box center [340, 298] width 438 height 387
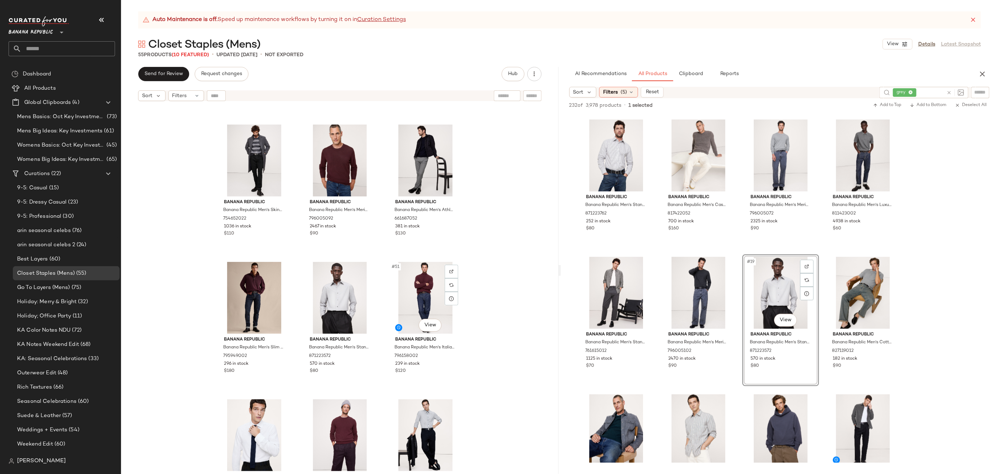
scroll to position [2165, 0]
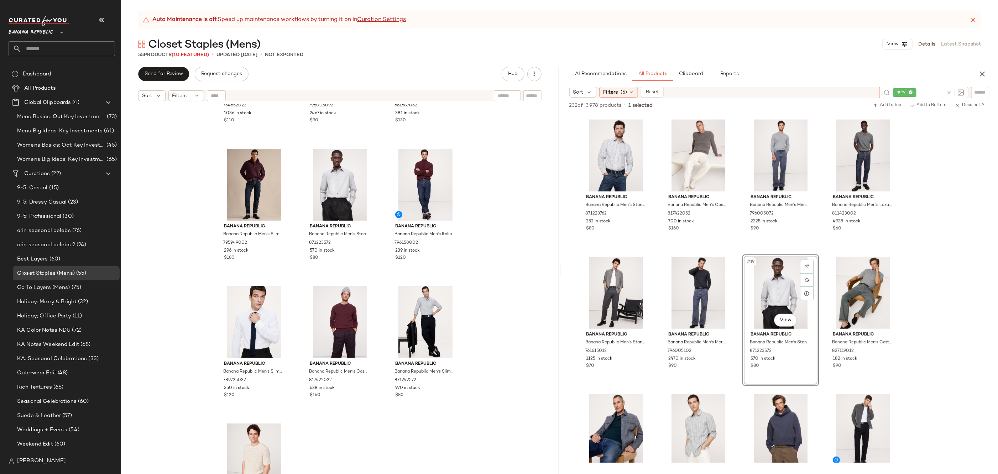
click at [952, 90] on icon at bounding box center [949, 92] width 5 height 5
type input "******"
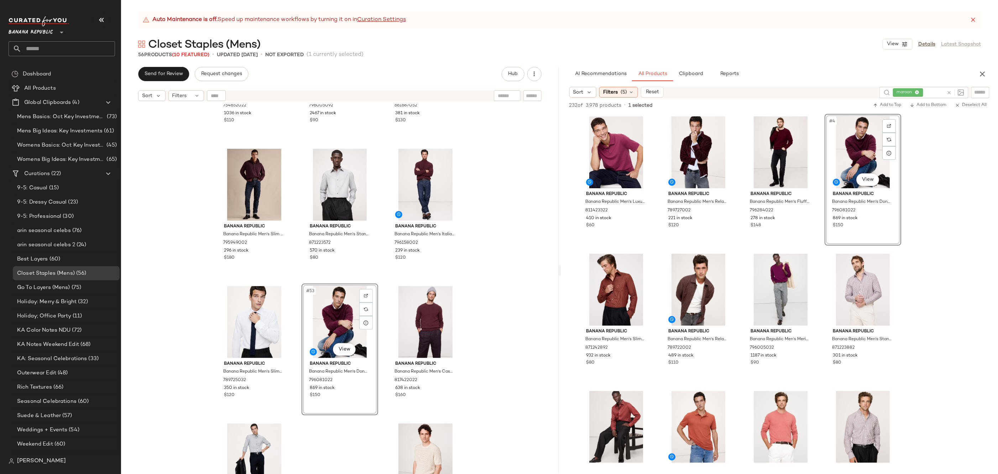
click at [504, 397] on div "Banana Republic Banana Republic Men's Skinny Traveler Pant 2.0 Black Size 33W 3…" at bounding box center [340, 298] width 438 height 387
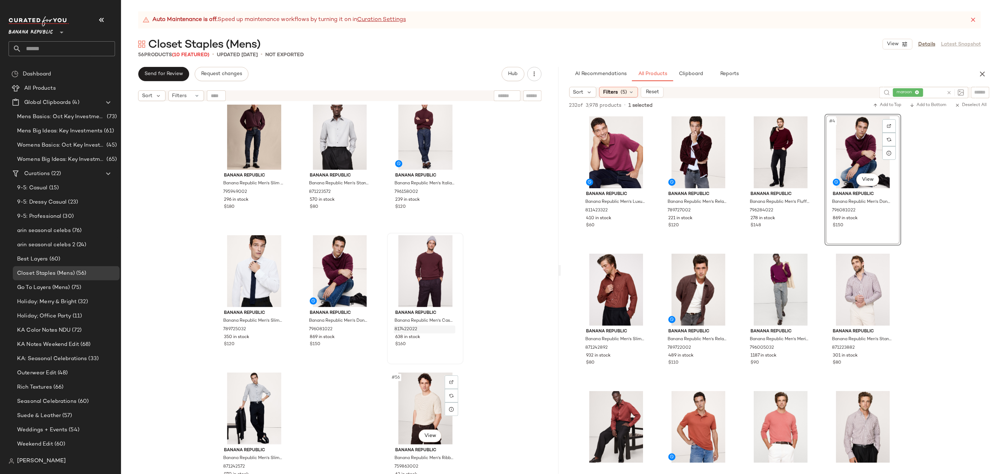
scroll to position [2207, 0]
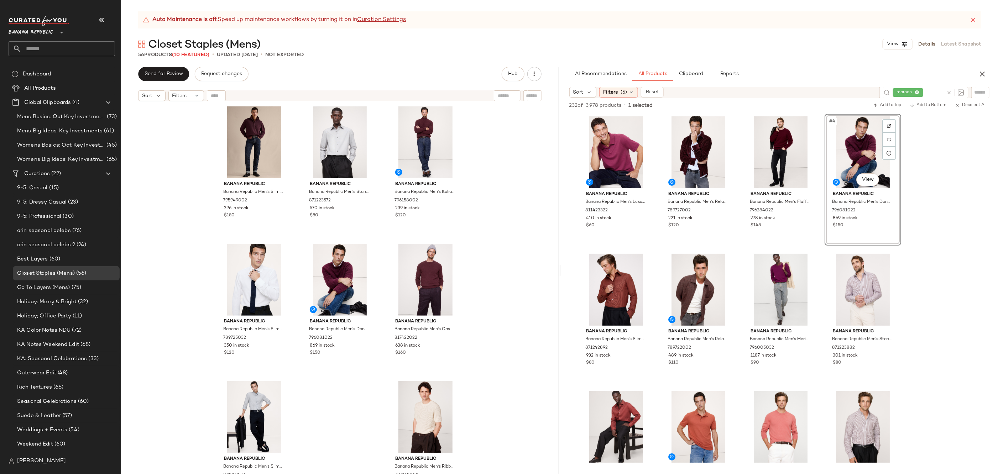
click at [947, 94] on icon at bounding box center [949, 92] width 5 height 5
type input "****"
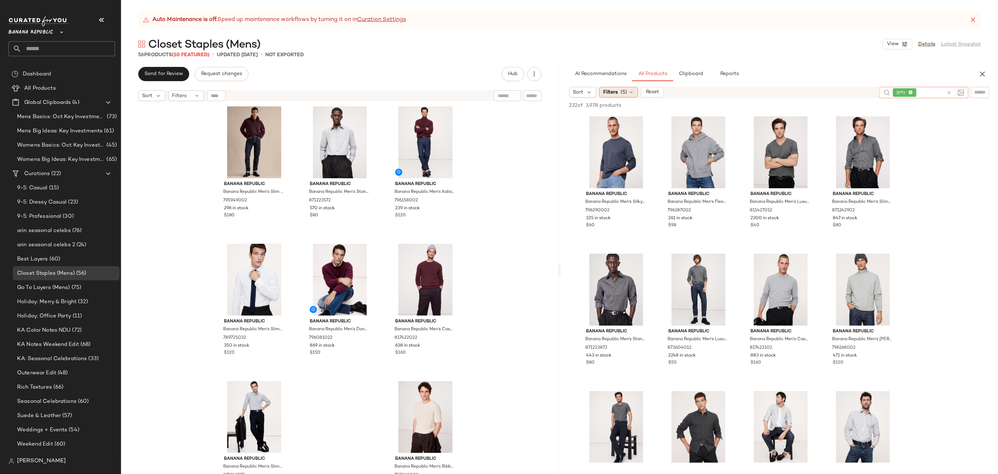
click at [618, 92] on div "Filters (5)" at bounding box center [618, 92] width 39 height 11
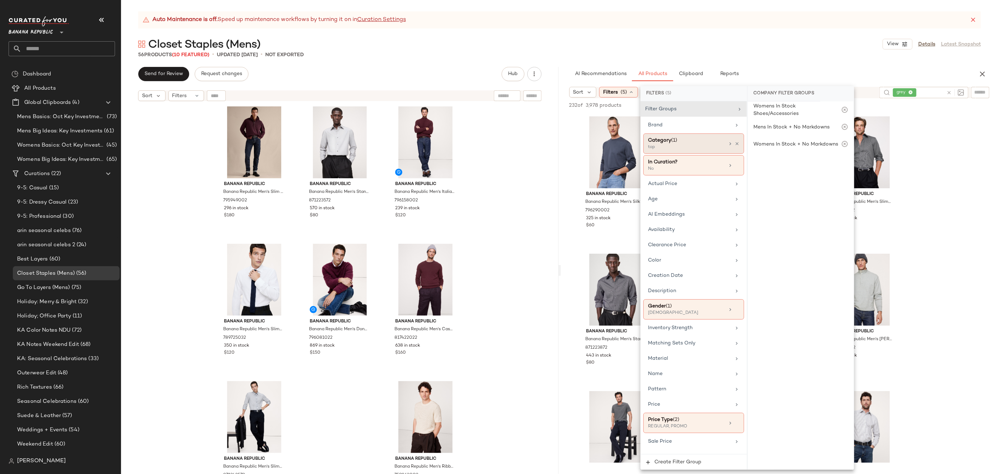
click at [695, 144] on div "top" at bounding box center [683, 147] width 71 height 6
click at [780, 295] on div "top" at bounding box center [801, 299] width 106 height 17
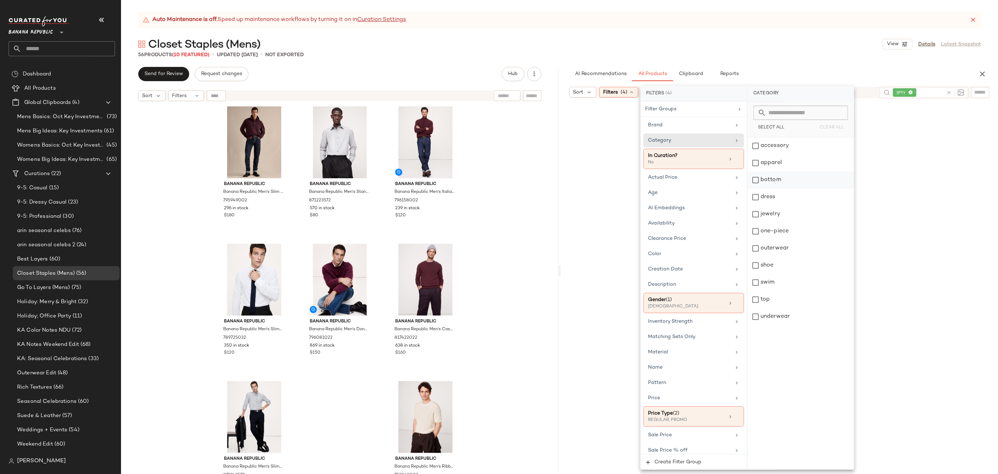
click at [774, 180] on div "bottom" at bounding box center [801, 180] width 106 height 17
click at [807, 47] on div "Closet Staples (Mens) View Details Latest Snapshot" at bounding box center [559, 44] width 877 height 14
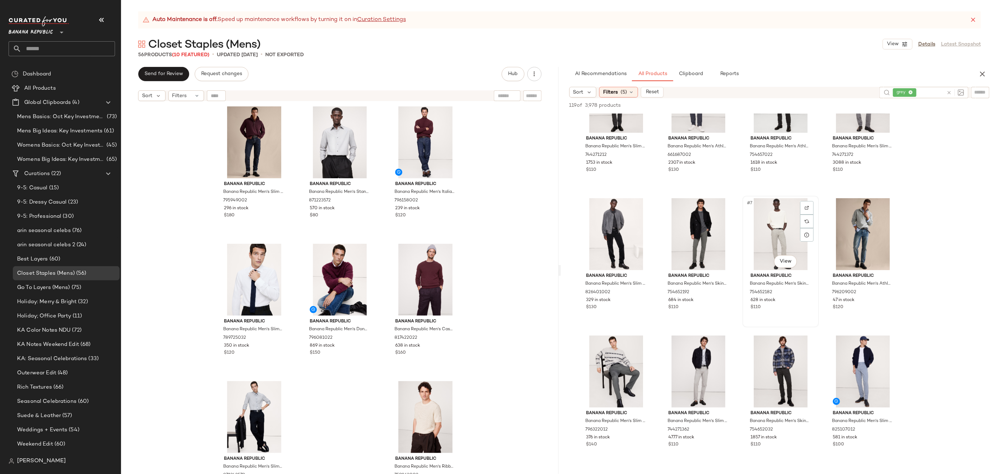
scroll to position [56, 0]
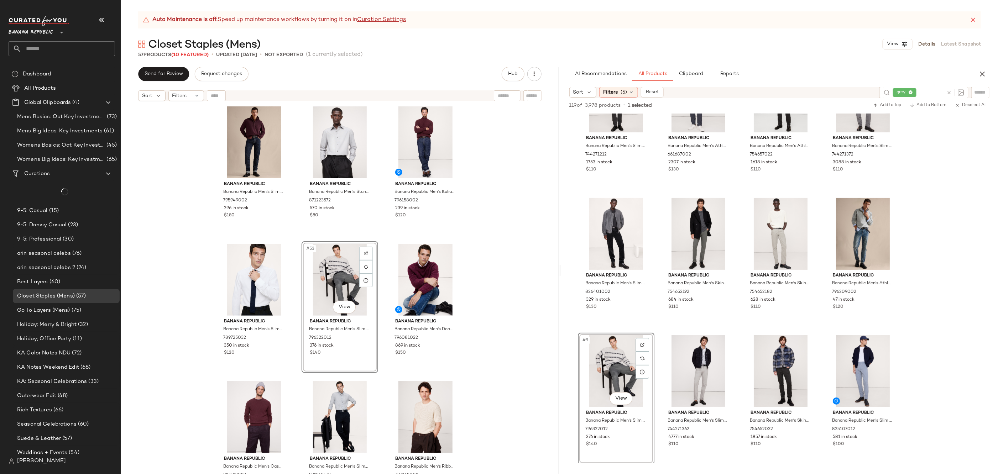
click at [495, 314] on div "Banana Republic Banana Republic Men's Slim Selvedge Jean Rinse Dark Wash Size 3…" at bounding box center [340, 298] width 438 height 387
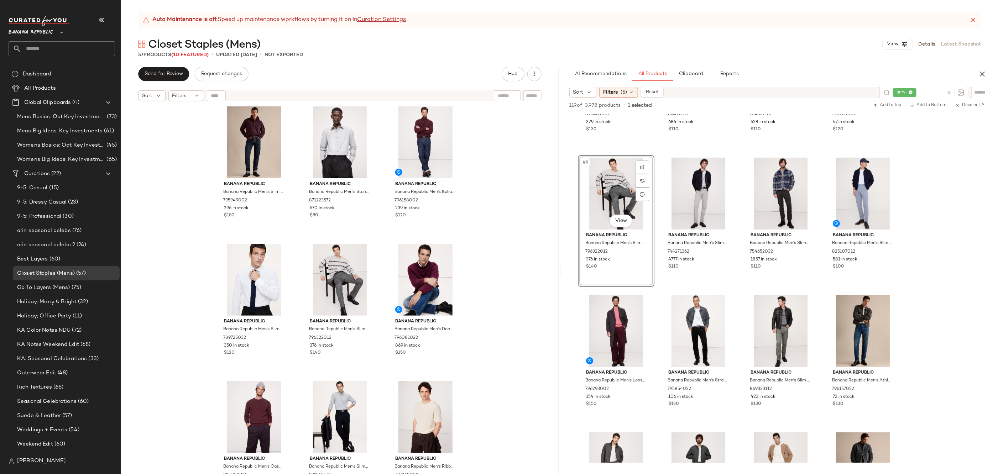
scroll to position [0, 0]
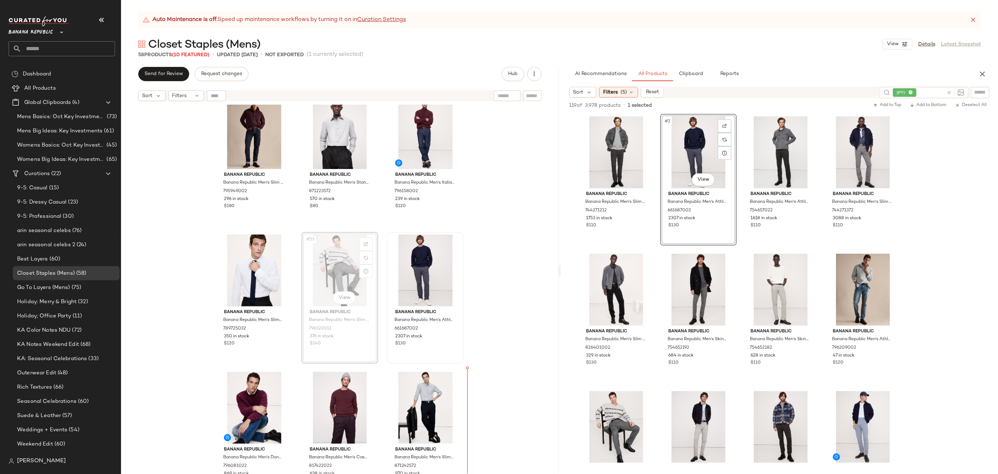
scroll to position [2225, 0]
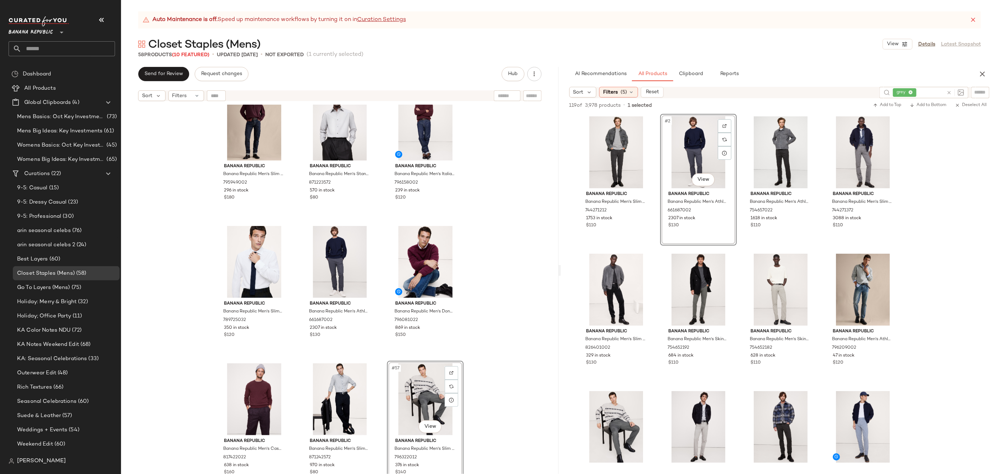
click at [512, 316] on div "Banana Republic Banana Republic Men's Slim Selvedge Jean Rinse Dark Wash Size 3…" at bounding box center [340, 298] width 438 height 387
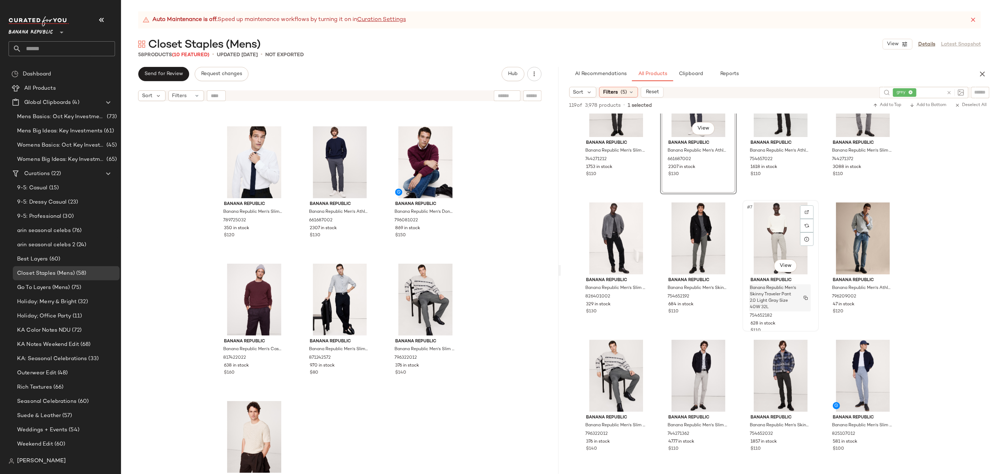
scroll to position [70, 0]
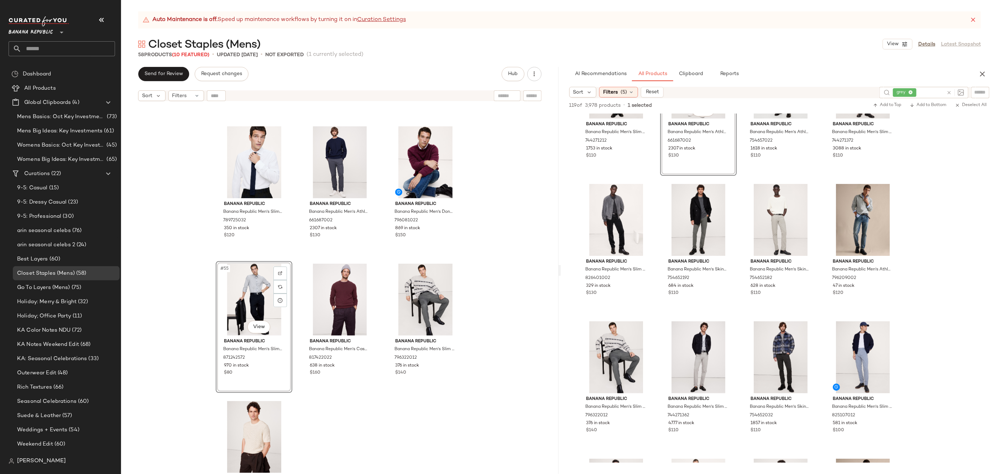
click at [436, 402] on div "Banana Republic Banana Republic Men's Slim-Fit Cotton-Cashmere Dress Shirt Whit…" at bounding box center [340, 298] width 438 height 387
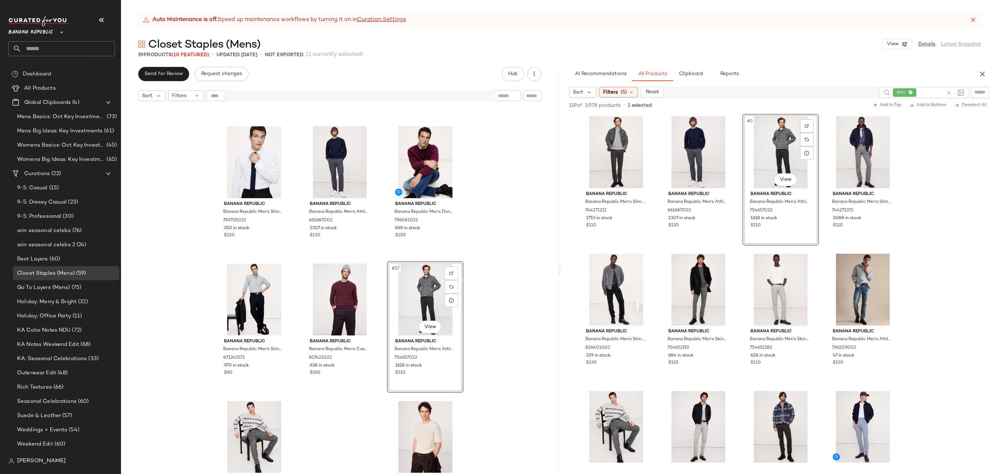
click at [503, 344] on div "Banana Republic Banana Republic Men's Slim-Fit Cotton-Cashmere Dress Shirt Whit…" at bounding box center [340, 298] width 438 height 387
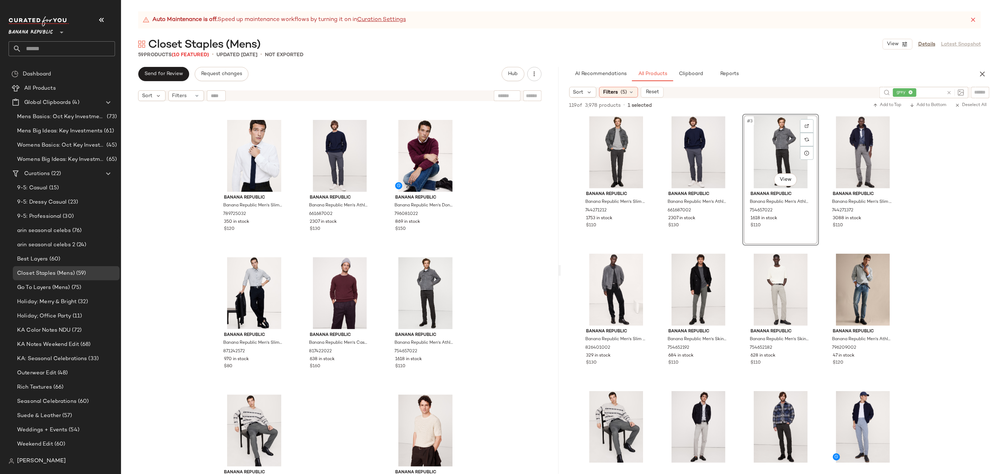
scroll to position [2363, 0]
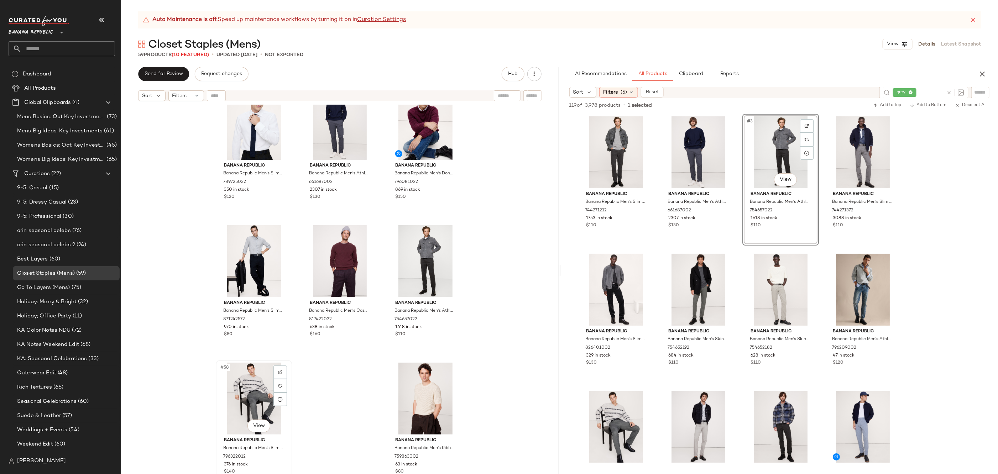
click at [249, 391] on div "#58 View" at bounding box center [254, 399] width 72 height 72
click at [405, 383] on div "#59 View" at bounding box center [426, 399] width 72 height 72
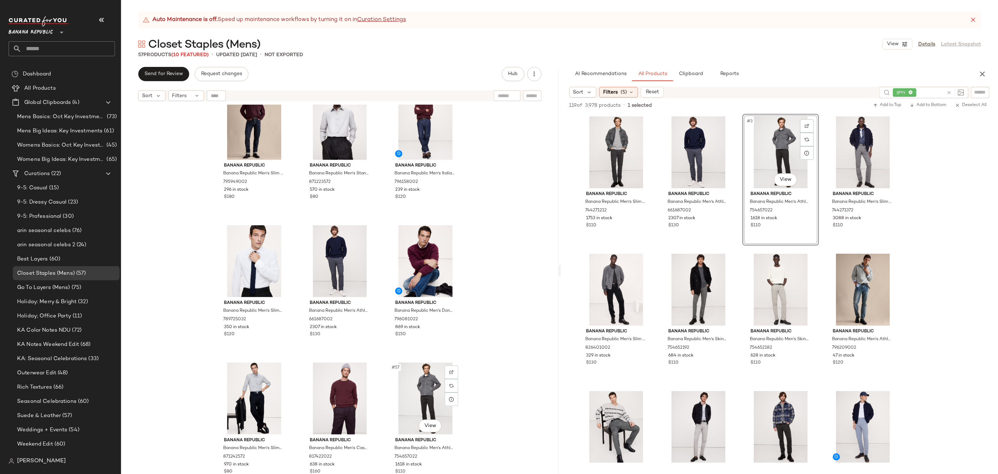
scroll to position [2226, 0]
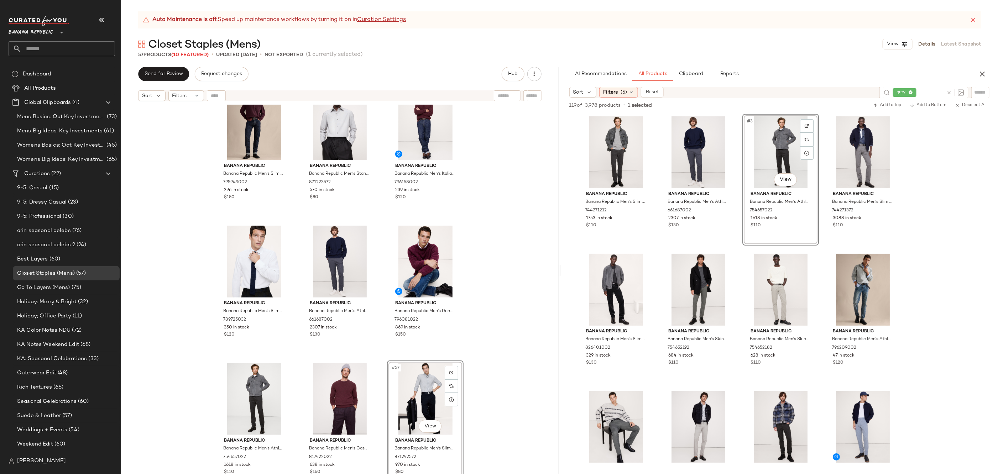
drag, startPoint x: 249, startPoint y: 390, endPoint x: 498, endPoint y: 4, distance: 459.6
click at [493, 309] on div "Banana Republic Banana Republic Men's Slim Selvedge Jean Rinse Dark Wash Size 3…" at bounding box center [340, 298] width 438 height 387
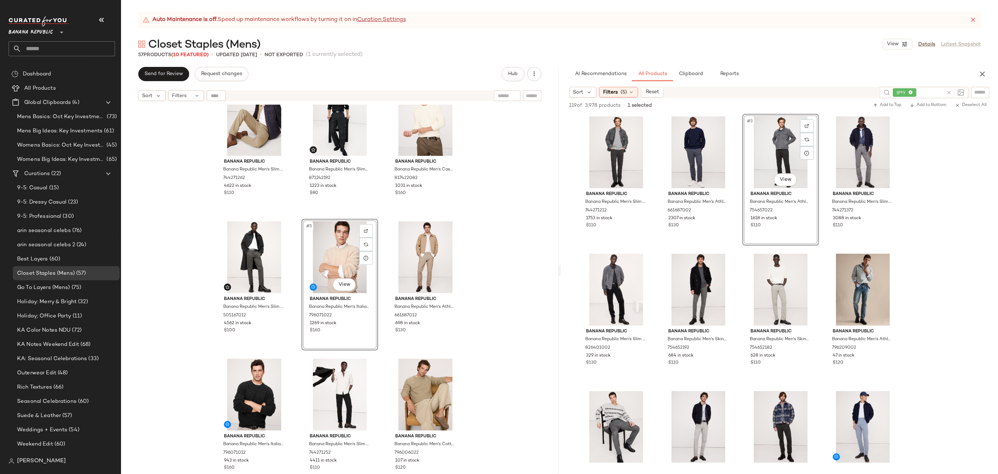
scroll to position [53, 0]
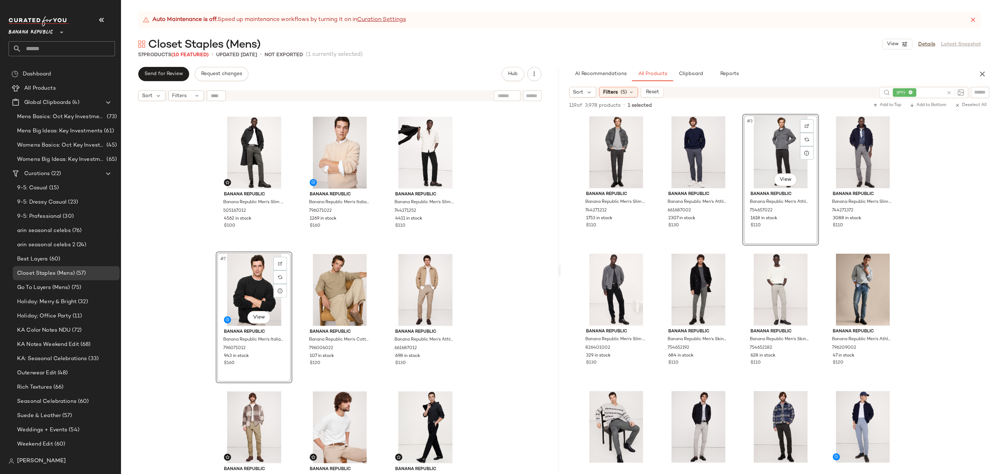
scroll to position [140, 0]
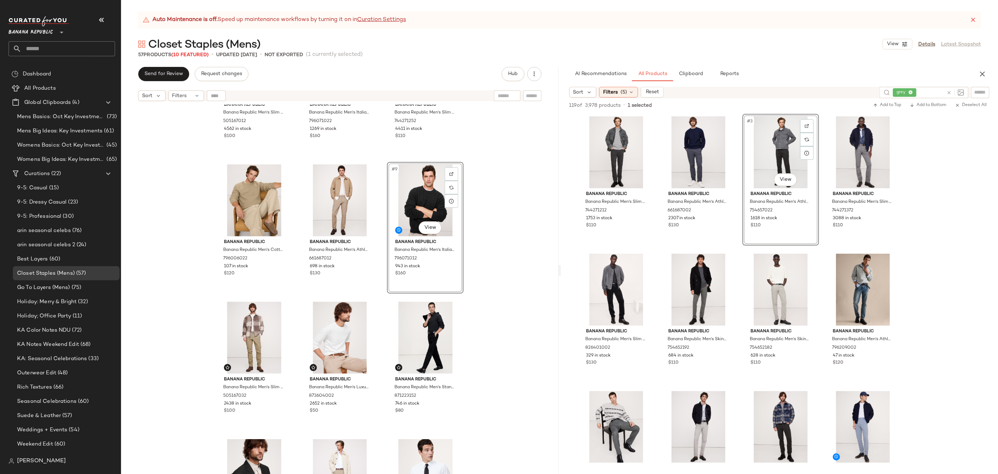
scroll to position [244, 0]
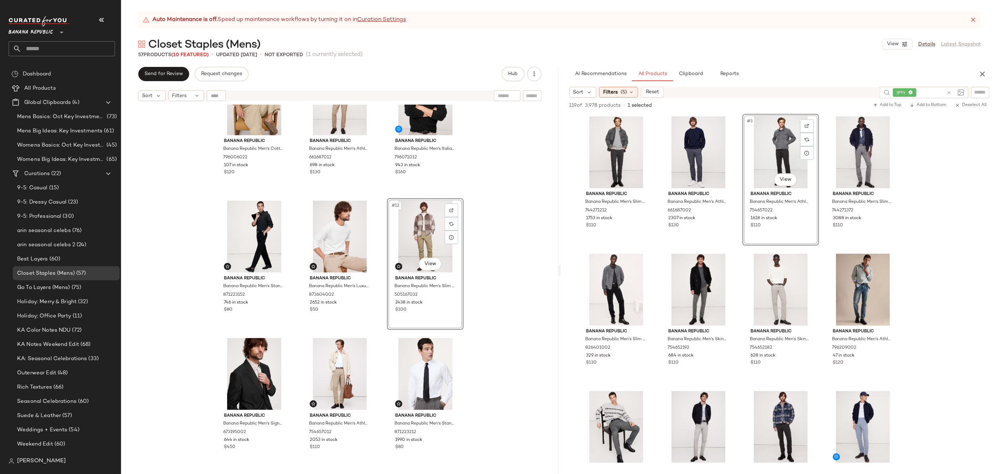
scroll to position [359, 0]
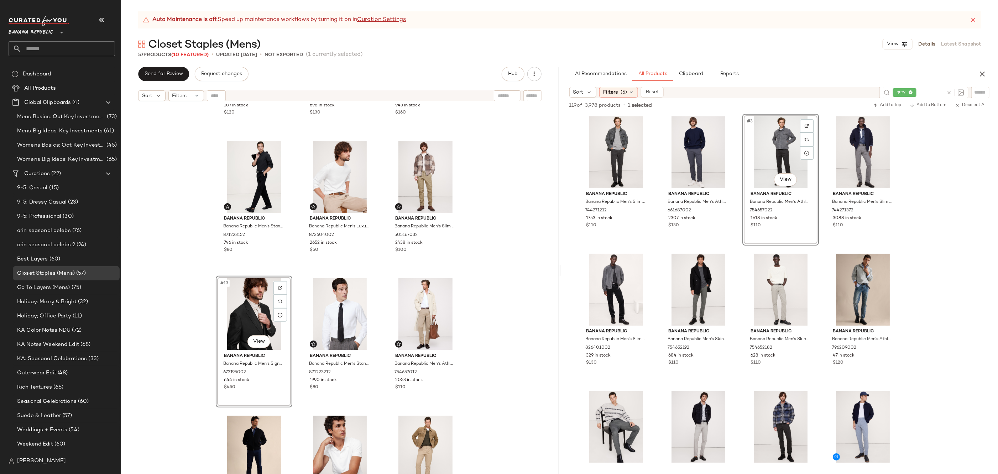
scroll to position [420, 0]
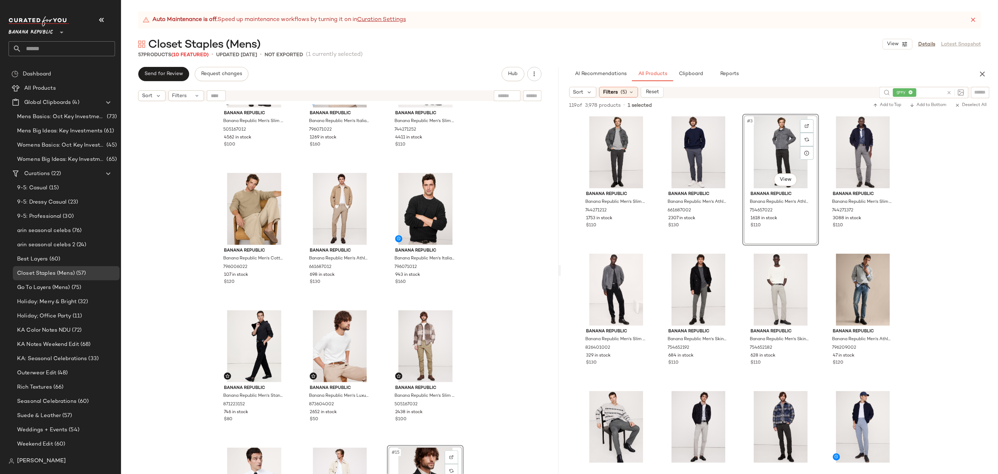
scroll to position [219, 0]
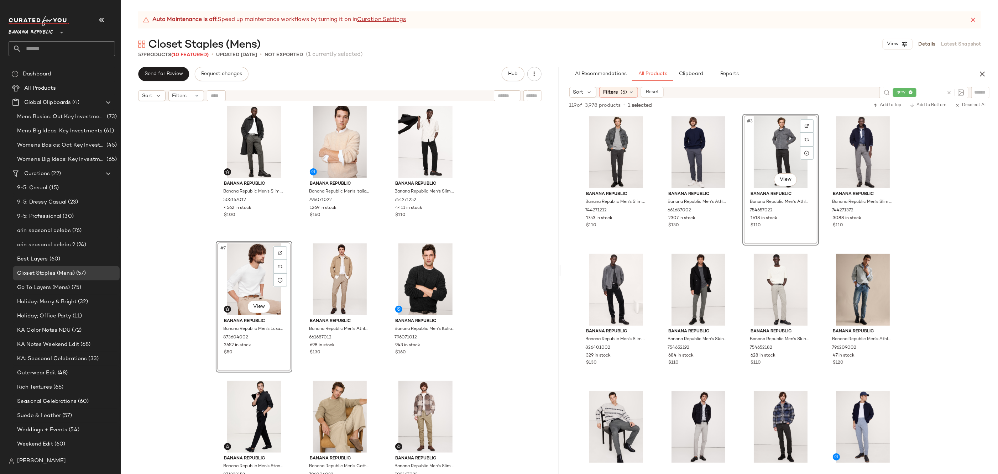
scroll to position [178, 0]
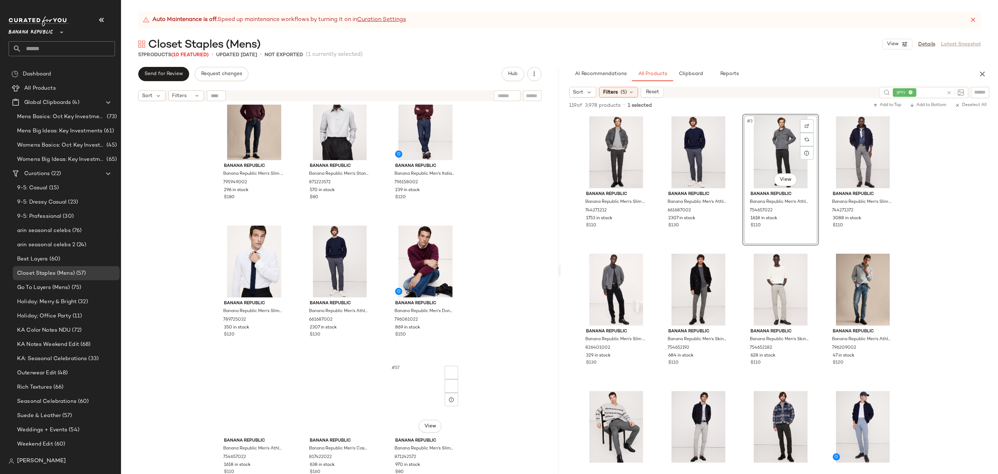
scroll to position [2226, 0]
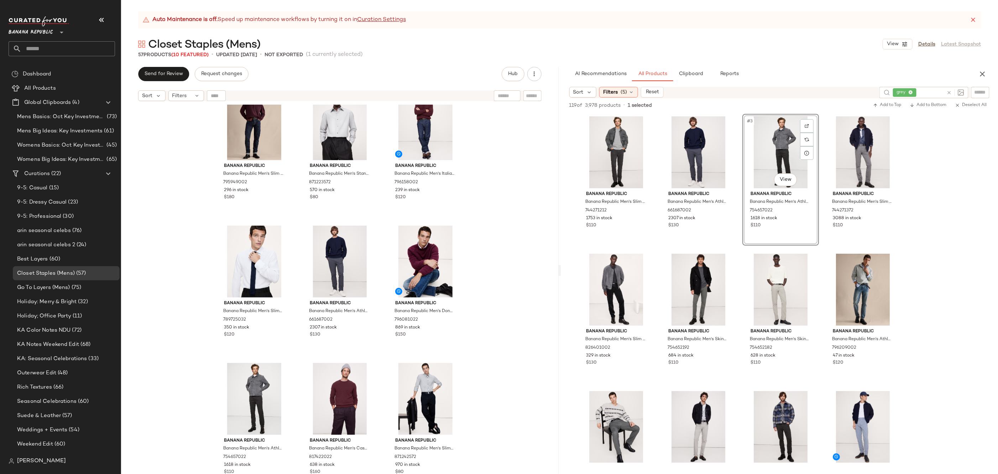
click at [493, 333] on div "Banana Republic Banana Republic Men's Slim Selvedge Jean Rinse Dark Wash Size 3…" at bounding box center [340, 298] width 438 height 387
click at [699, 78] on button "Clipboard" at bounding box center [691, 74] width 36 height 14
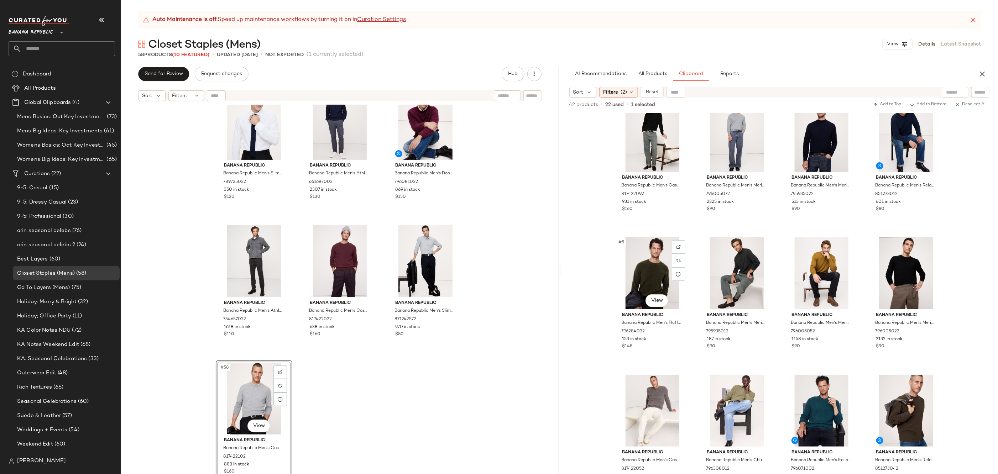
scroll to position [0, 0]
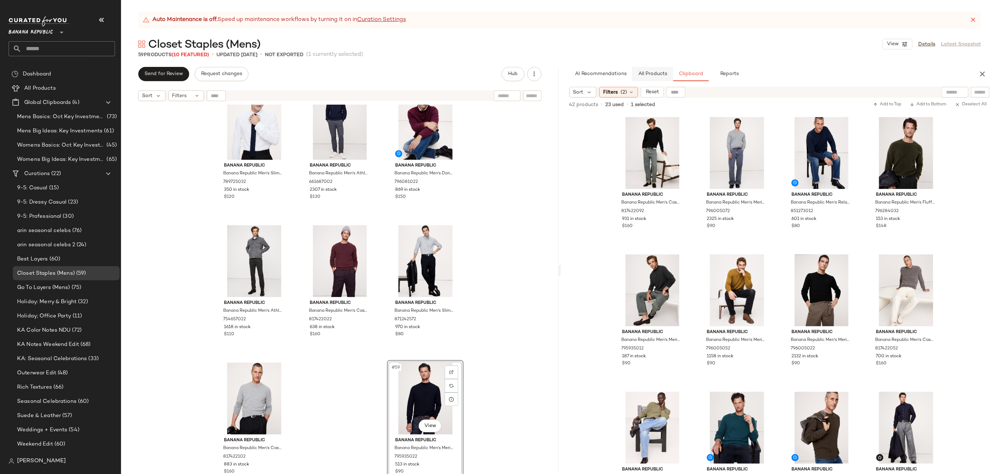
click at [655, 67] on button "All Products" at bounding box center [652, 74] width 41 height 14
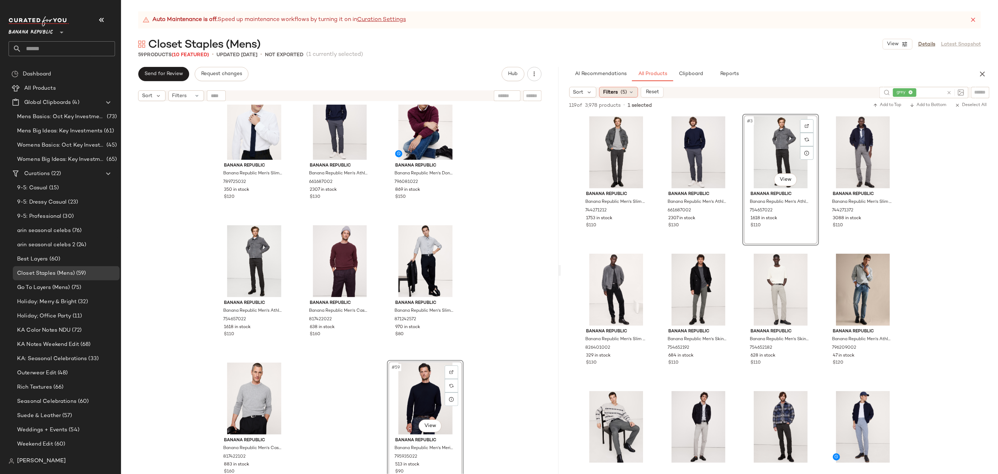
click at [629, 88] on div "Filters (5)" at bounding box center [618, 92] width 39 height 11
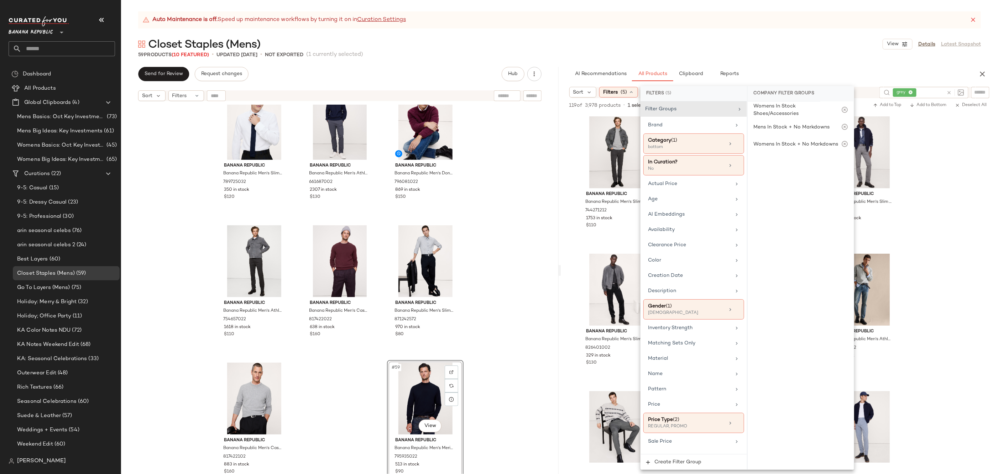
click at [804, 75] on div "AI Recommendations All Products Clipboard Reports" at bounding box center [768, 74] width 398 height 14
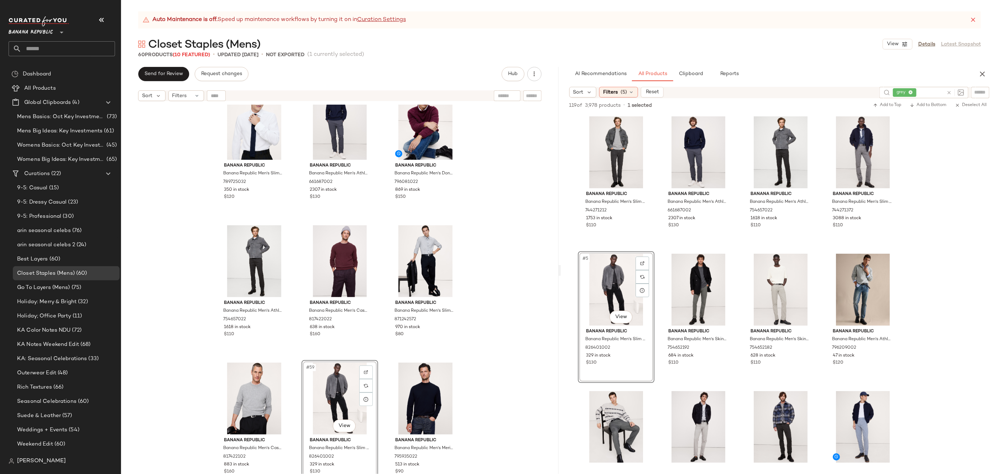
click at [504, 343] on div "Banana Republic Banana Republic Men's Slim Selvedge Jean Rinse Dark Wash Size 3…" at bounding box center [340, 298] width 438 height 387
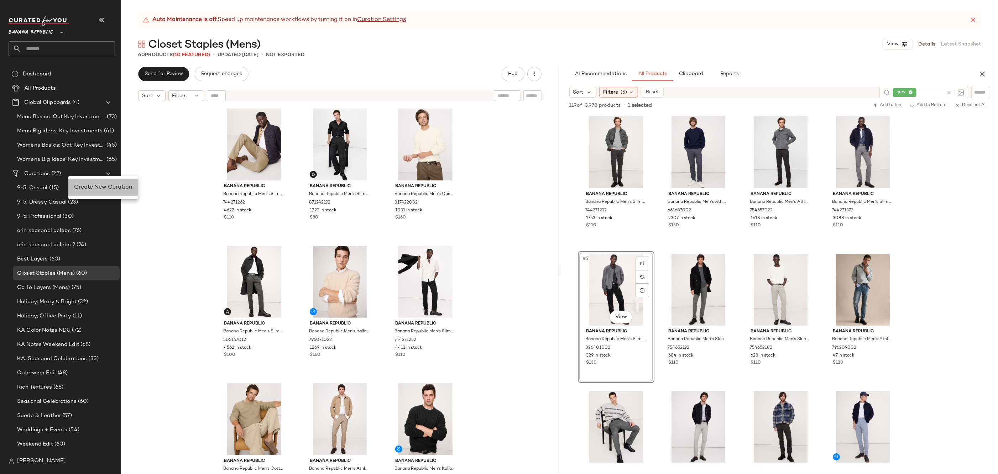
click at [98, 186] on span "Create New Curation" at bounding box center [103, 187] width 58 height 6
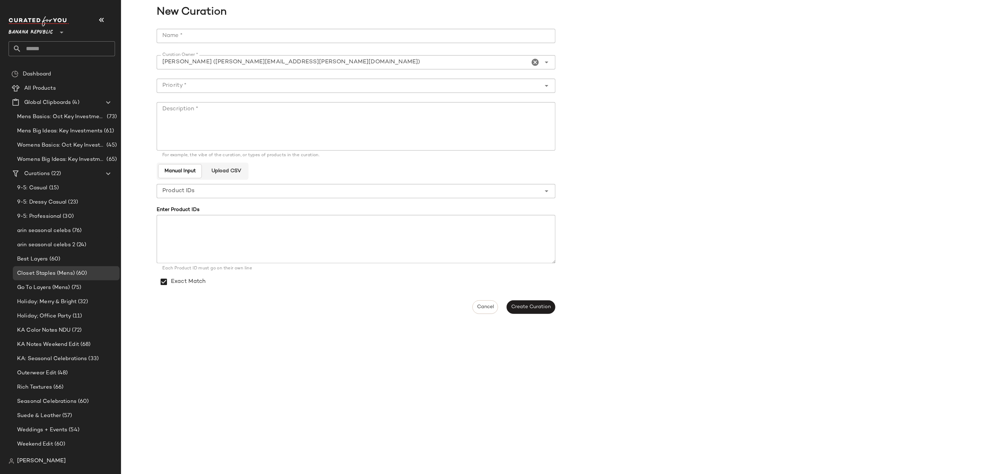
click at [223, 38] on input "Name *" at bounding box center [356, 36] width 399 height 14
paste input "**********"
type input "**********"
click at [286, 84] on input "Priority *" at bounding box center [349, 86] width 385 height 9
click at [205, 126] on div "High Priority (1)" at bounding box center [356, 121] width 399 height 17
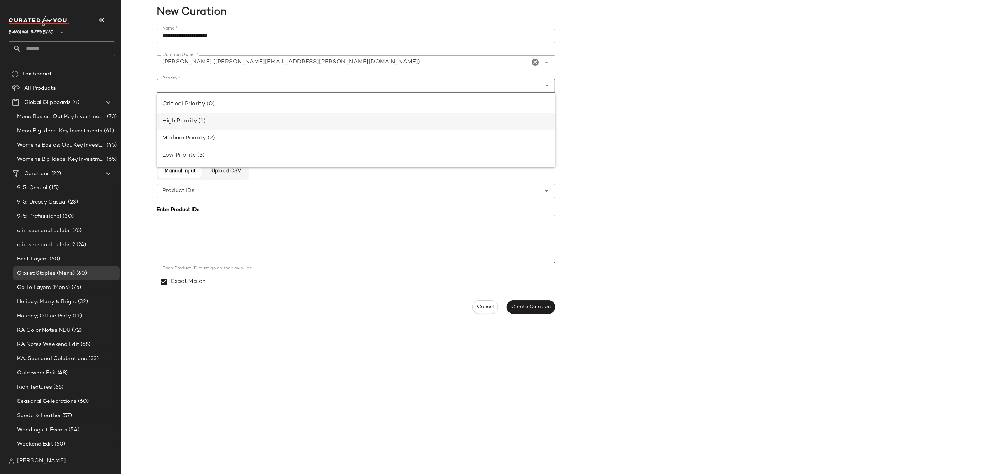
type input "**********"
click at [210, 32] on input "**********" at bounding box center [356, 36] width 399 height 14
click at [198, 109] on textarea "Description *" at bounding box center [356, 126] width 399 height 48
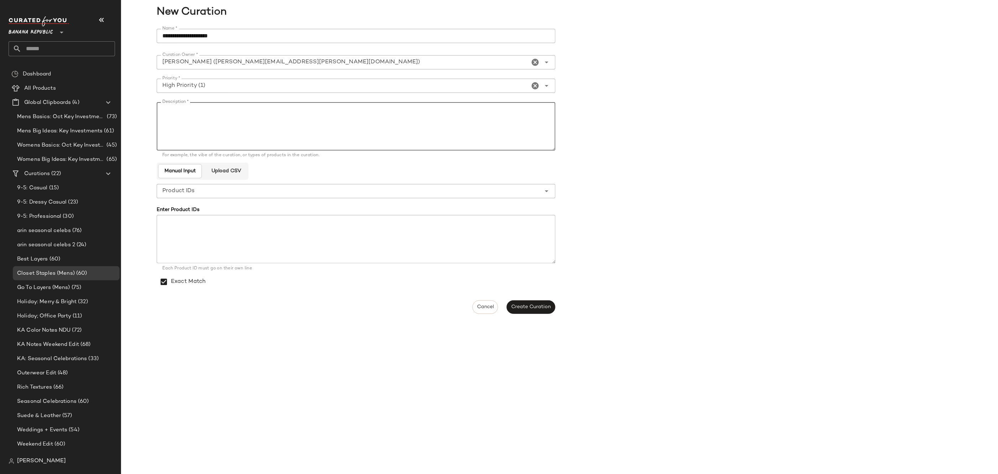
paste textarea "**********"
type textarea "**********"
click at [513, 303] on button "Create Curation" at bounding box center [531, 308] width 48 height 14
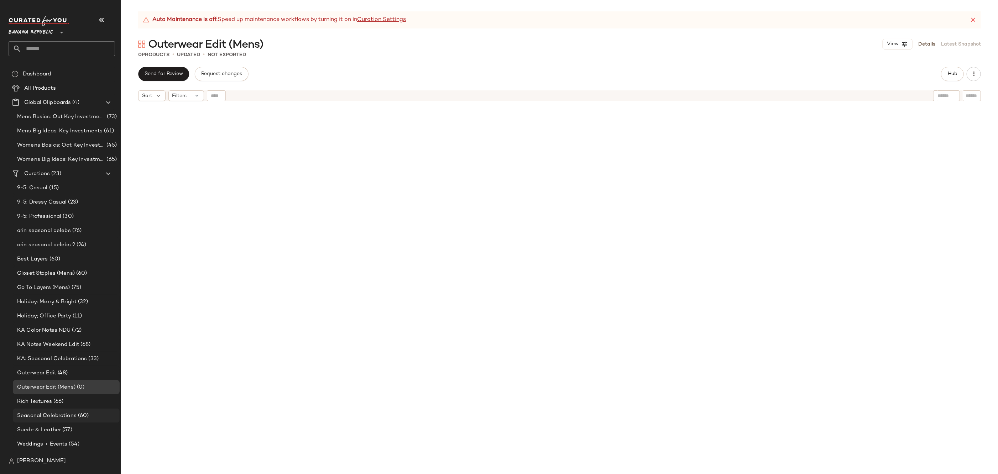
click at [75, 414] on span "Seasonal Celebrations" at bounding box center [46, 416] width 59 height 8
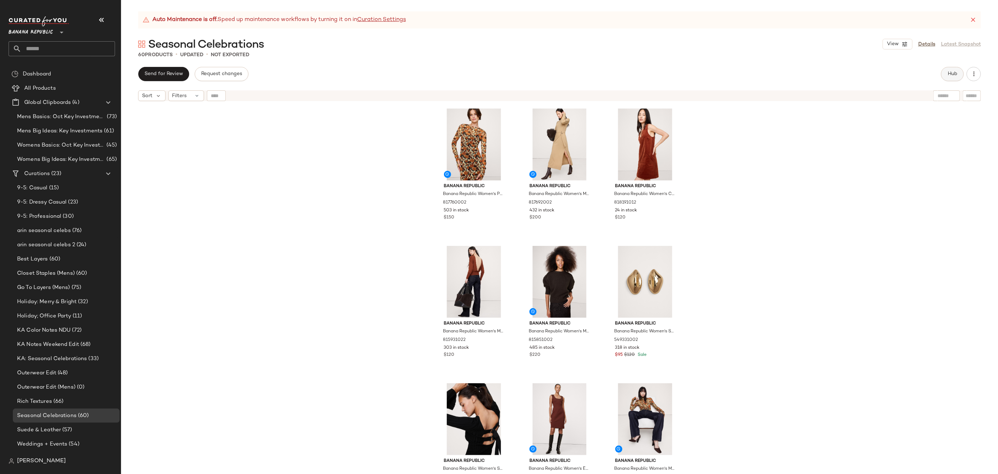
click at [955, 72] on span "Hub" at bounding box center [953, 74] width 10 height 6
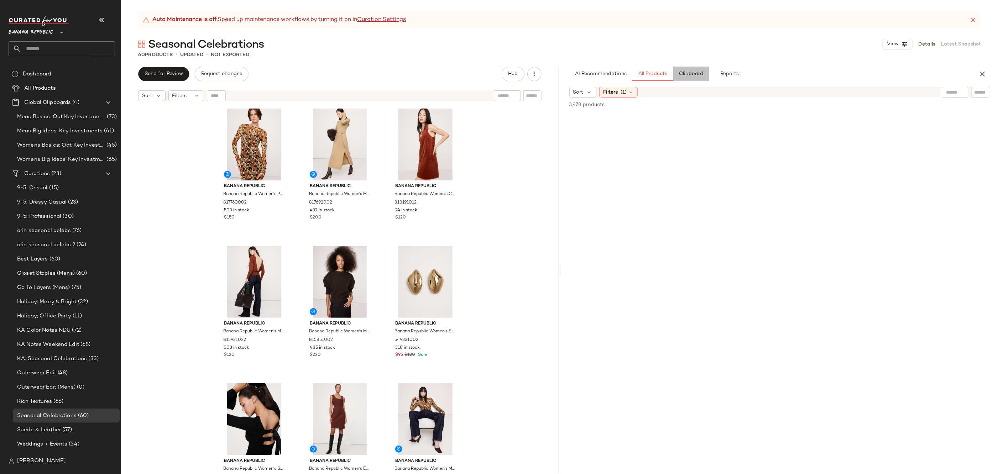
click at [677, 72] on button "Clipboard" at bounding box center [691, 74] width 36 height 14
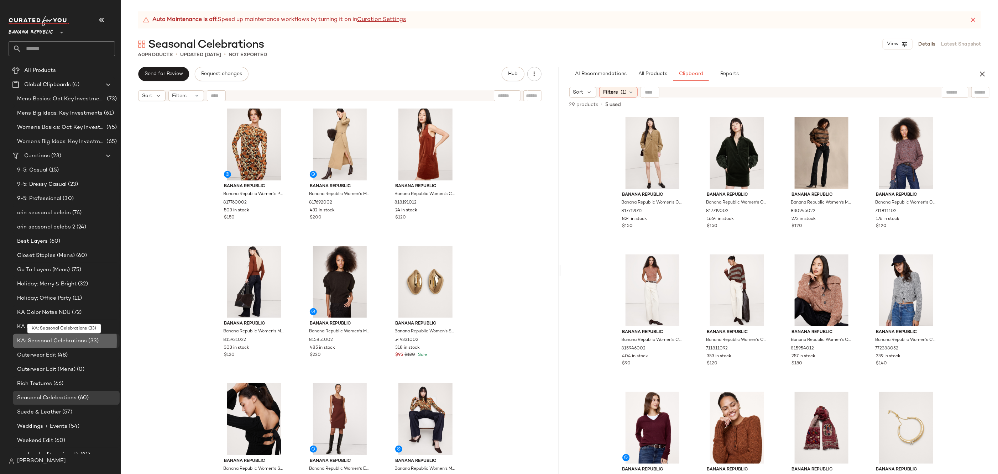
click at [82, 343] on span "KA: Seasonal Celebrations" at bounding box center [52, 341] width 70 height 8
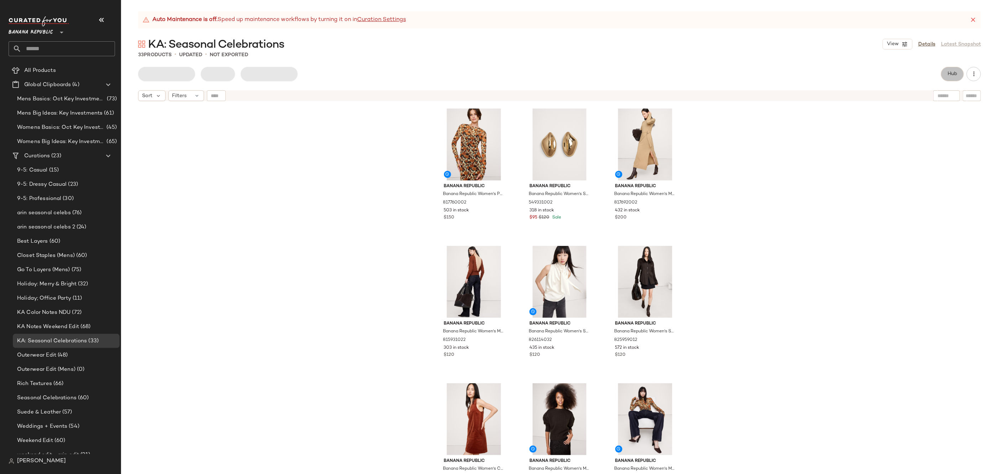
click at [954, 77] on button "Hub" at bounding box center [952, 74] width 23 height 14
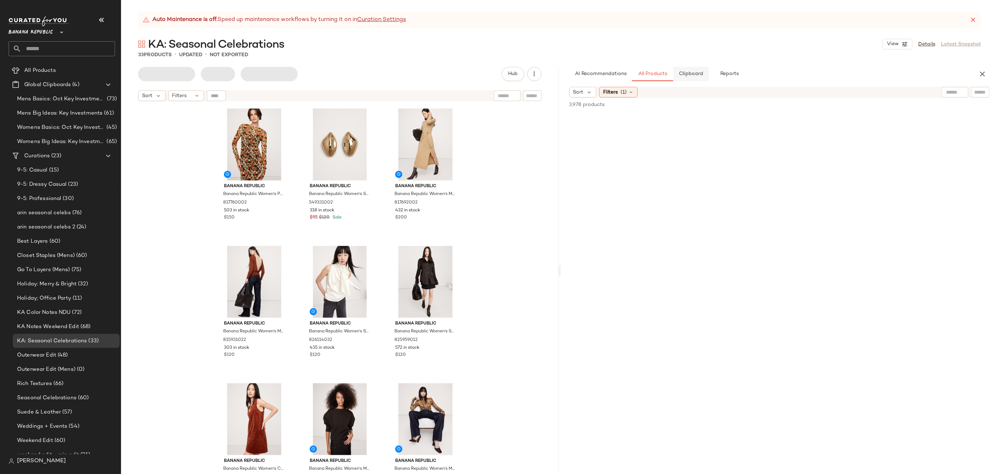
click at [690, 74] on span "Clipboard" at bounding box center [691, 74] width 25 height 6
click at [74, 393] on div "Seasonal Celebrations (60)" at bounding box center [66, 398] width 107 height 14
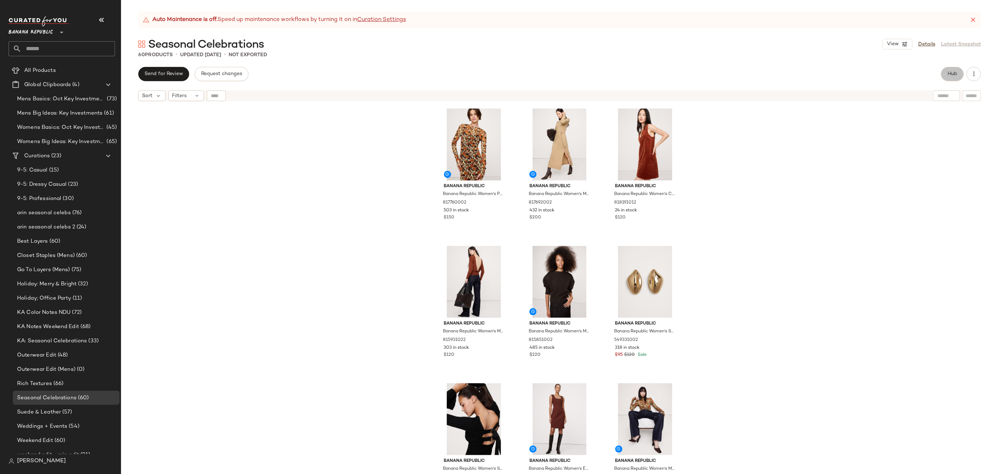
click at [953, 72] on span "Hub" at bounding box center [953, 74] width 10 height 6
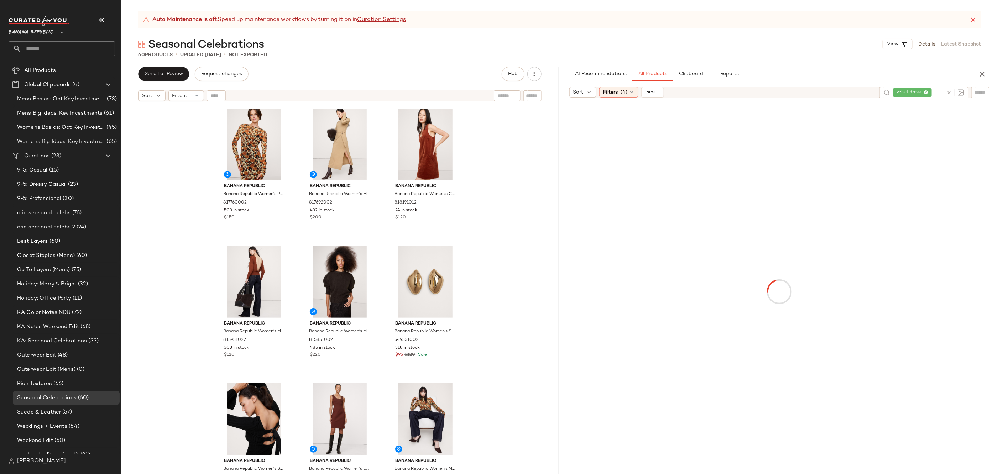
click at [694, 81] on div "AI Recommendations All Products Clipboard Reports Sort Filters (4) Reset velvet…" at bounding box center [780, 270] width 438 height 407
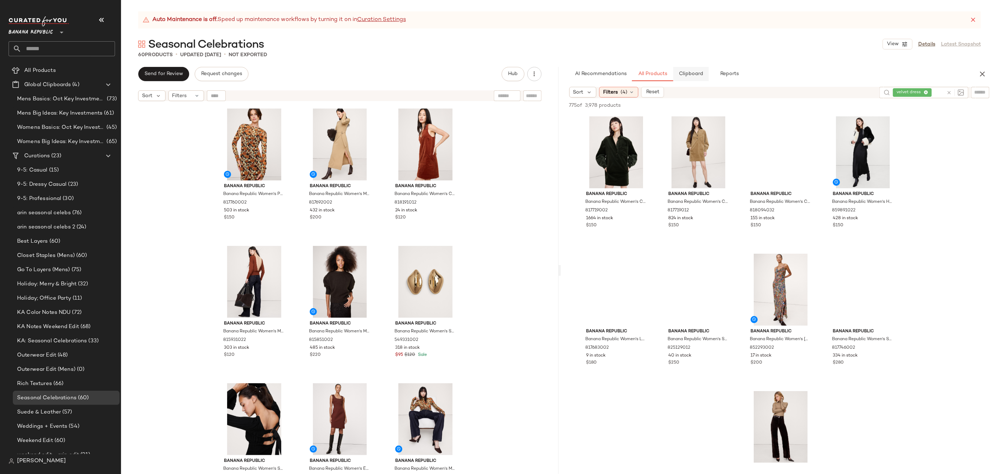
click at [695, 73] on span "Clipboard" at bounding box center [691, 74] width 25 height 6
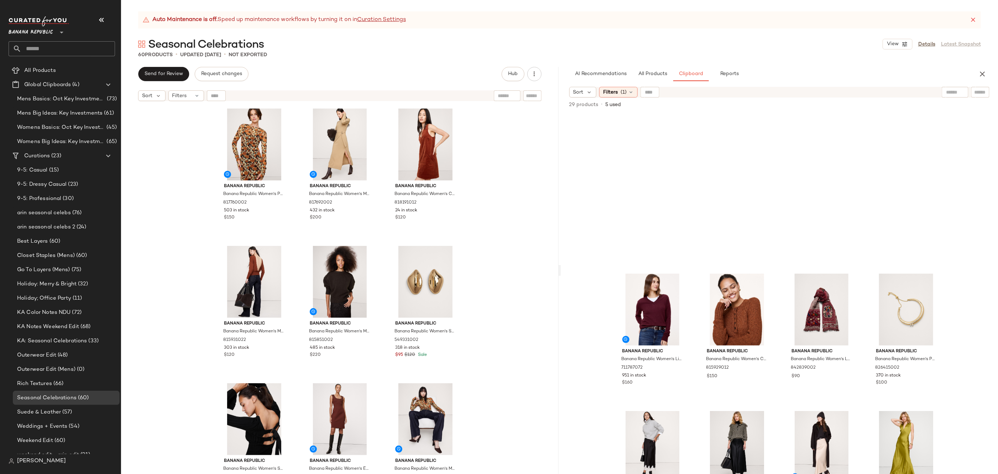
scroll to position [465, 0]
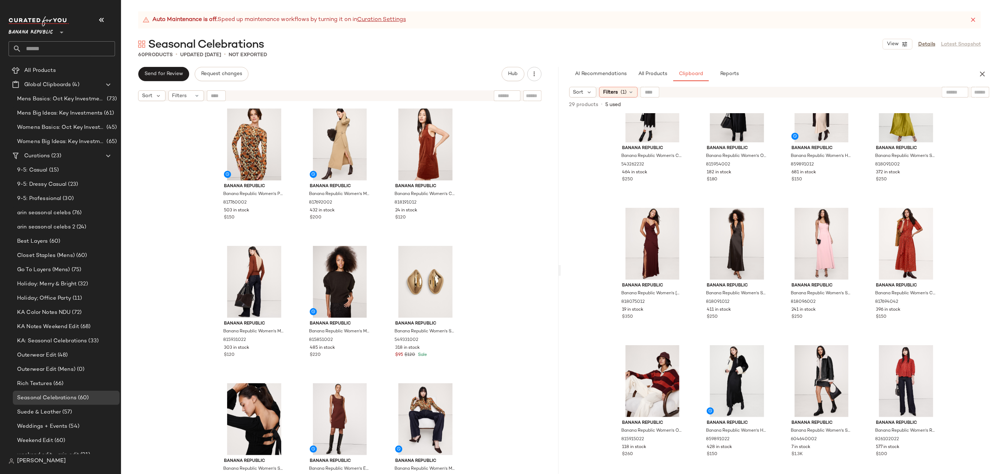
type button "Clipboard"
click at [607, 89] on span "Filters" at bounding box center [610, 92] width 15 height 7
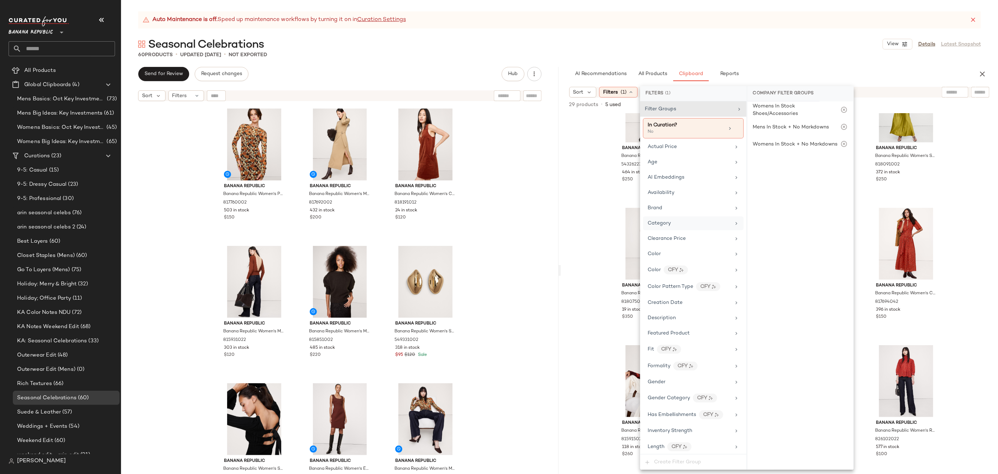
click at [681, 224] on div "Category" at bounding box center [689, 223] width 83 height 7
click at [787, 201] on div "dress" at bounding box center [801, 197] width 106 height 17
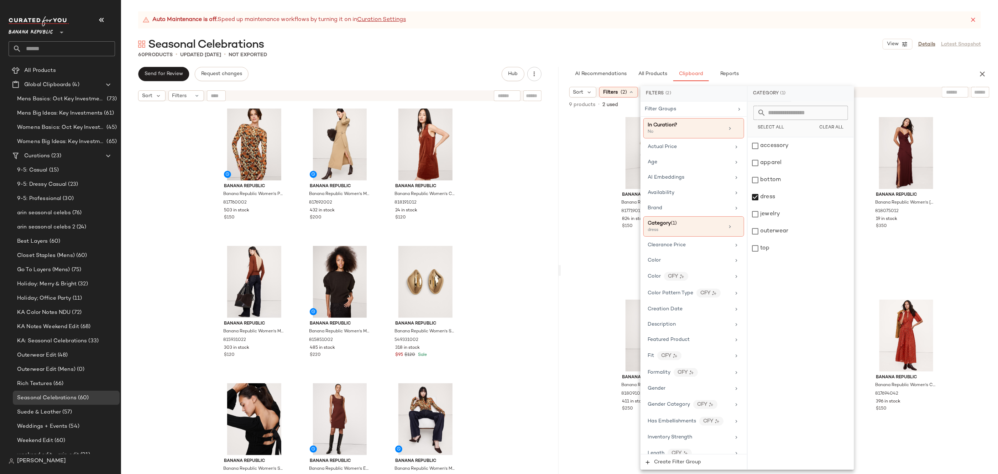
click at [957, 227] on div "Banana Republic Banana Republic Women's Corduroy Popover Shift Dress Whiskey Br…" at bounding box center [780, 293] width 438 height 361
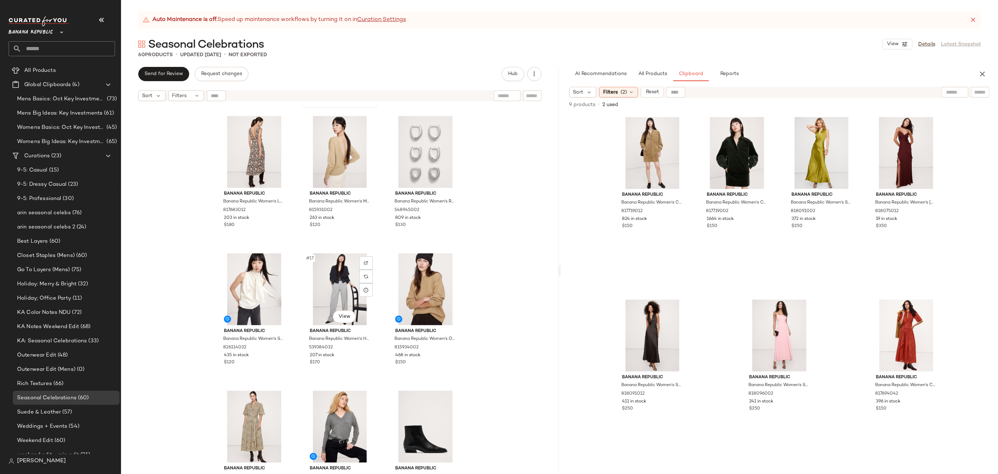
scroll to position [551, 0]
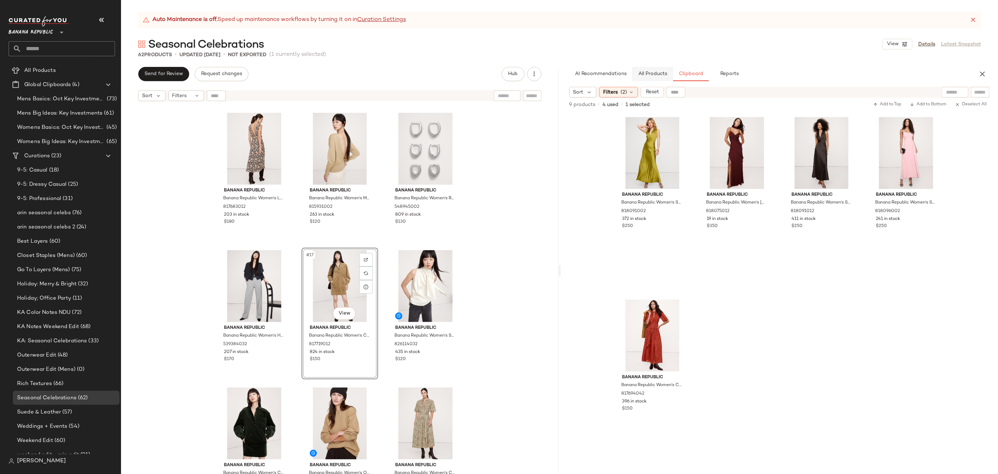
click at [660, 74] on span "All Products" at bounding box center [652, 74] width 29 height 6
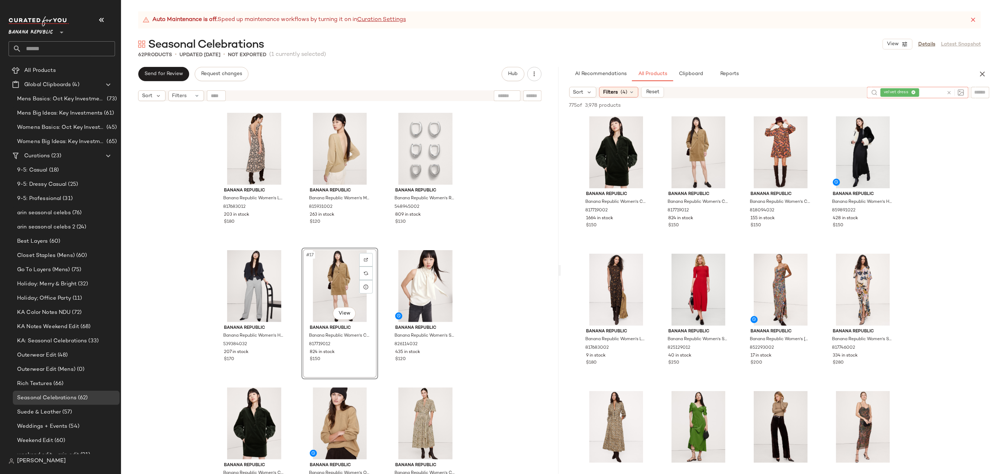
click at [947, 94] on icon at bounding box center [949, 92] width 5 height 5
type input "*****"
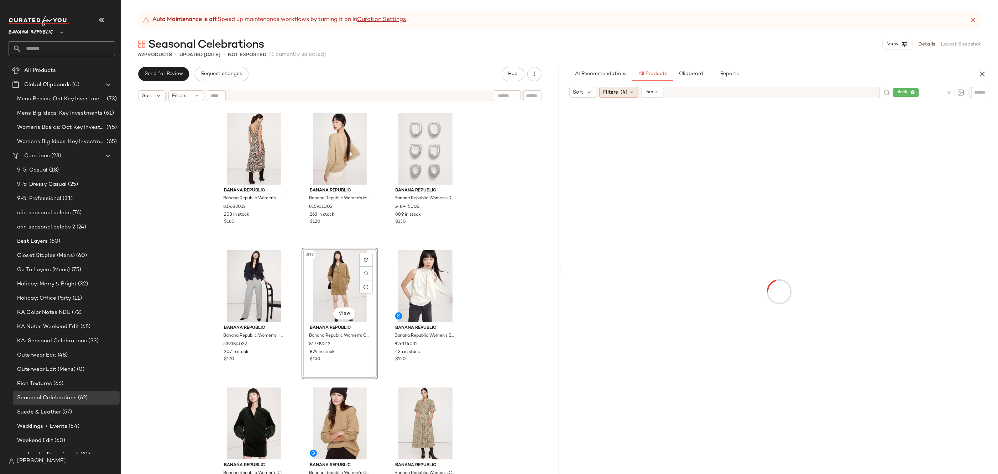
click at [629, 90] on icon at bounding box center [632, 92] width 6 height 6
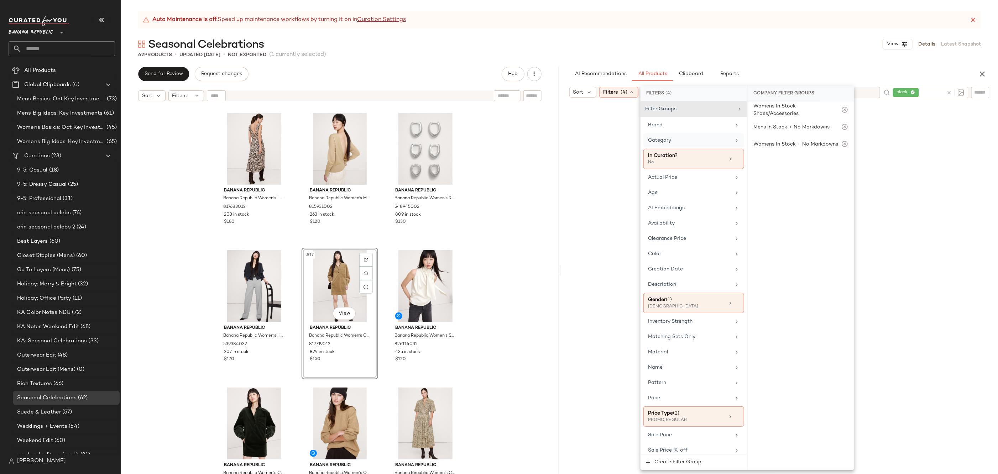
click at [699, 135] on div "Category" at bounding box center [694, 141] width 101 height 14
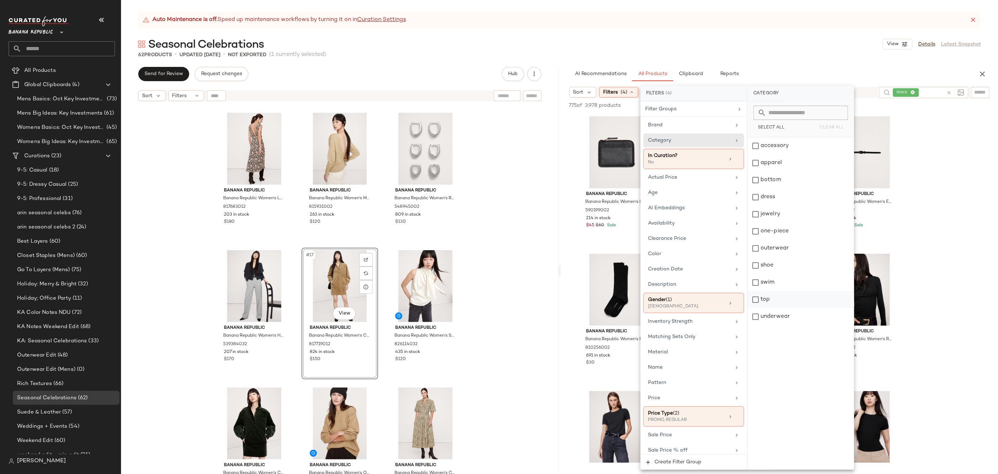
click at [768, 300] on div "top" at bounding box center [801, 299] width 106 height 17
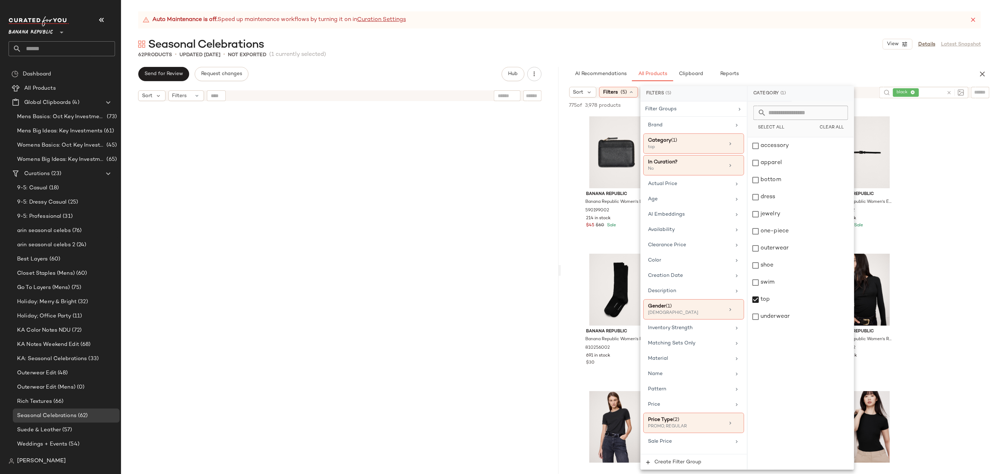
scroll to position [551, 0]
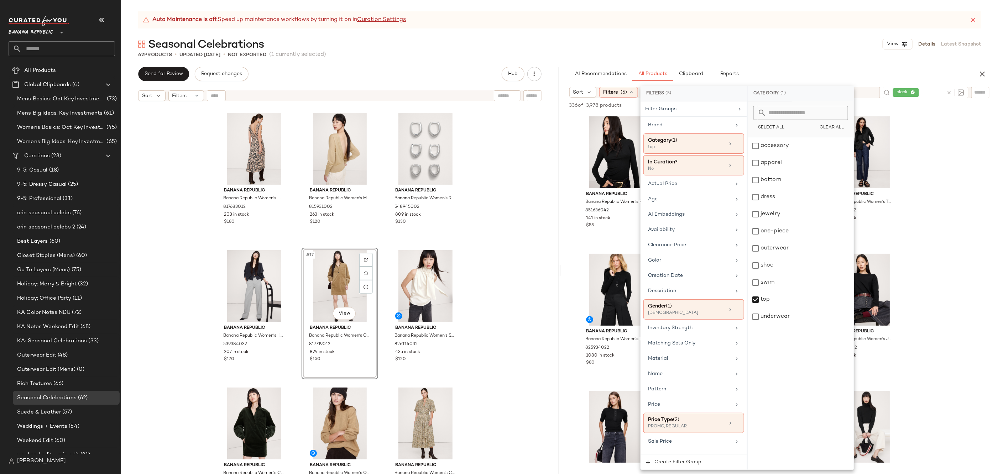
click at [790, 51] on div "Seasonal Celebrations View Details Latest Snapshot" at bounding box center [559, 44] width 877 height 14
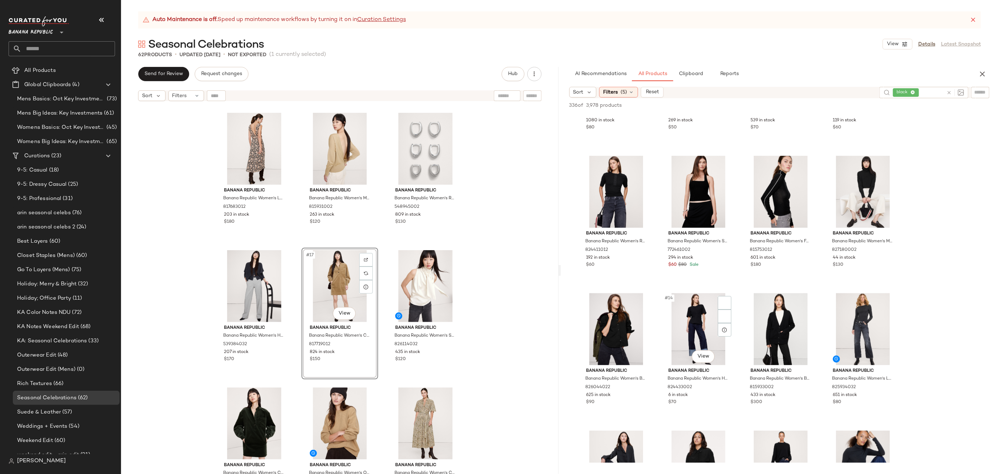
scroll to position [401, 0]
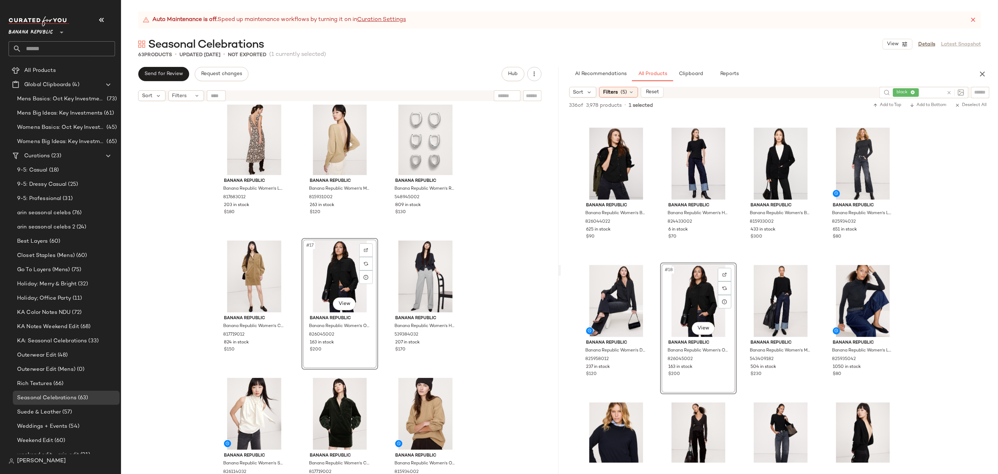
scroll to position [569, 0]
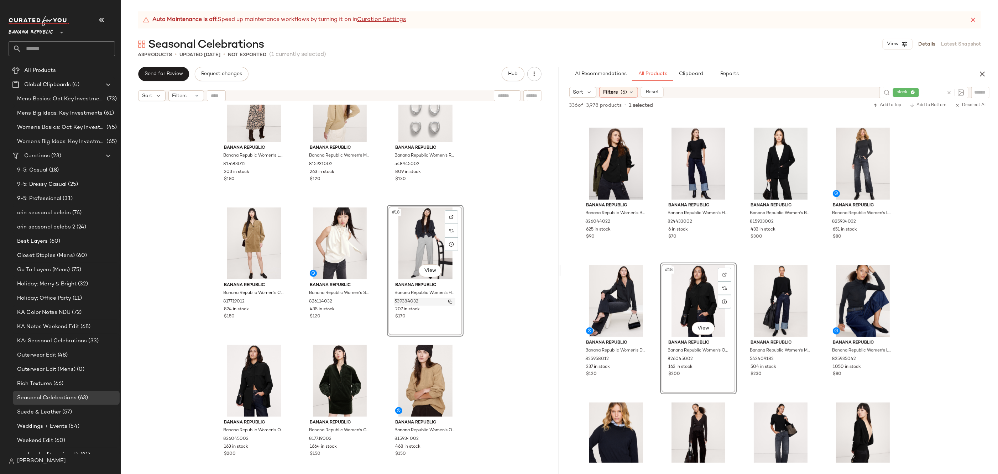
scroll to position [686, 0]
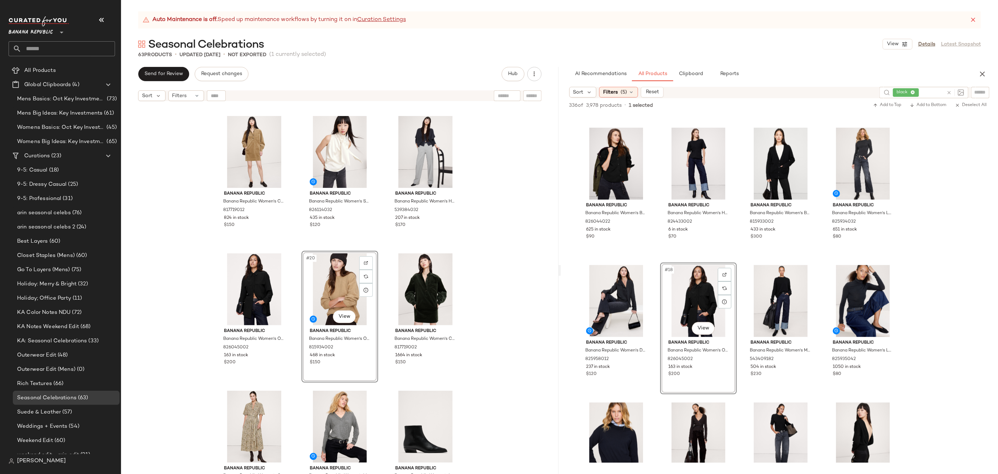
click at [951, 94] on icon at bounding box center [949, 92] width 5 height 5
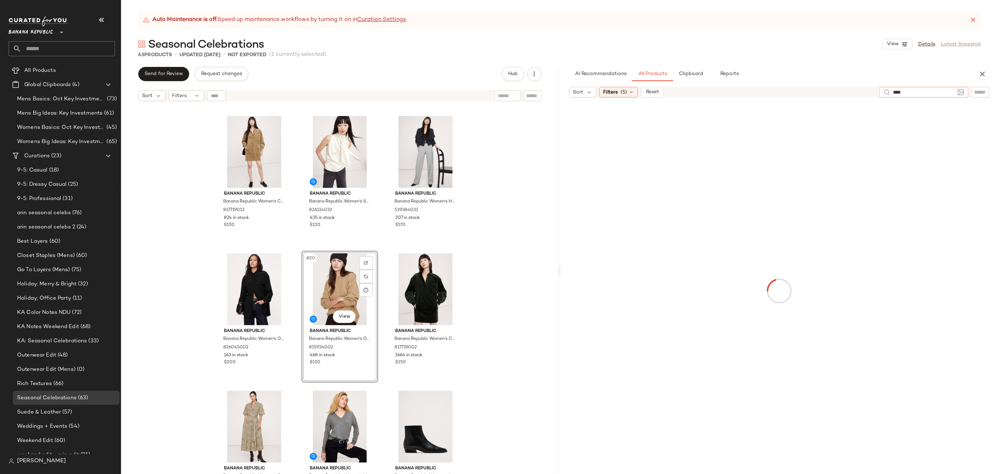
type input "*****"
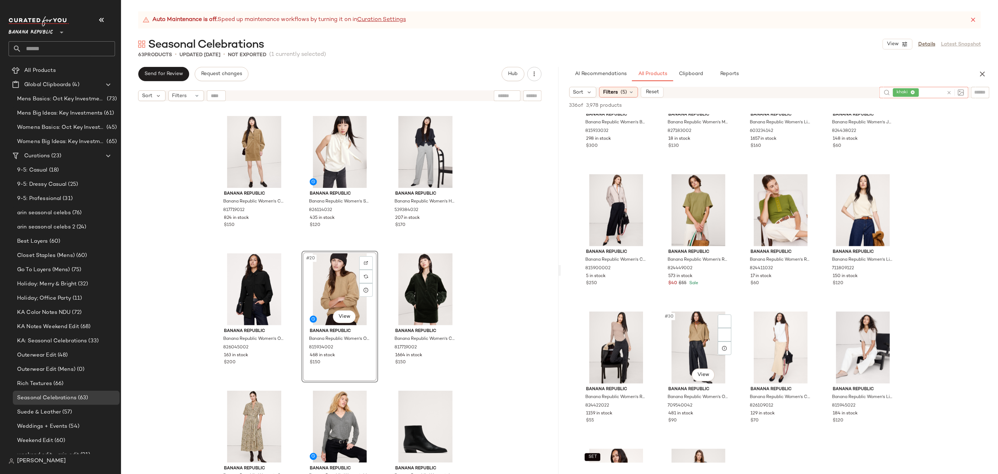
scroll to position [867, 0]
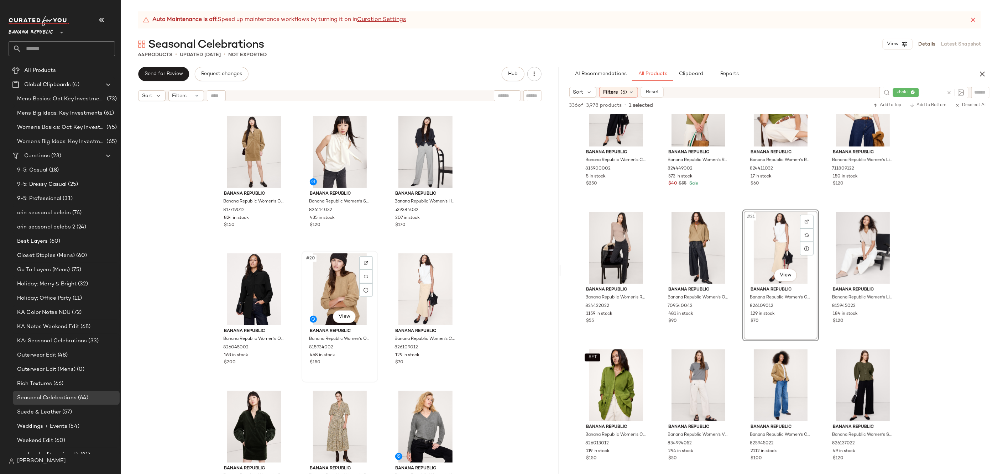
click at [340, 293] on div "#20 View" at bounding box center [340, 290] width 72 height 72
click at [414, 284] on div "#21 View" at bounding box center [426, 290] width 72 height 72
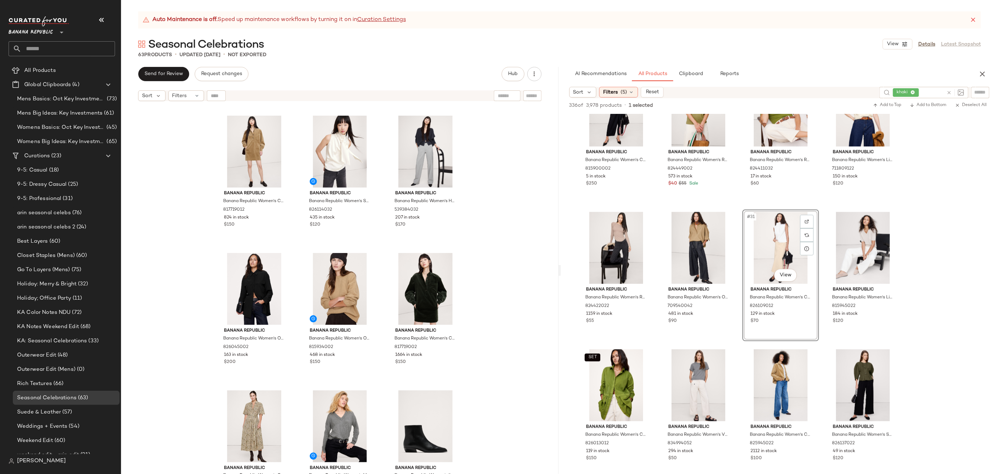
scroll to position [700, 0]
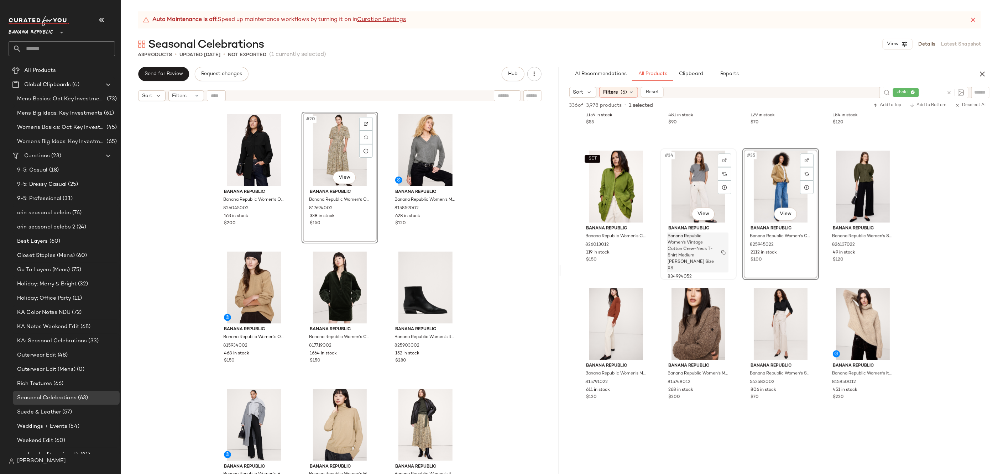
scroll to position [1152, 0]
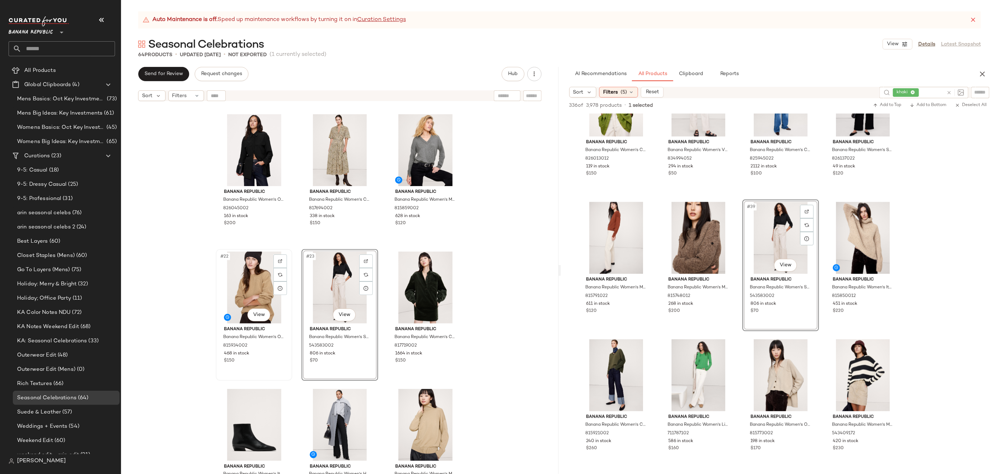
click at [249, 281] on div "#22 View" at bounding box center [254, 288] width 72 height 72
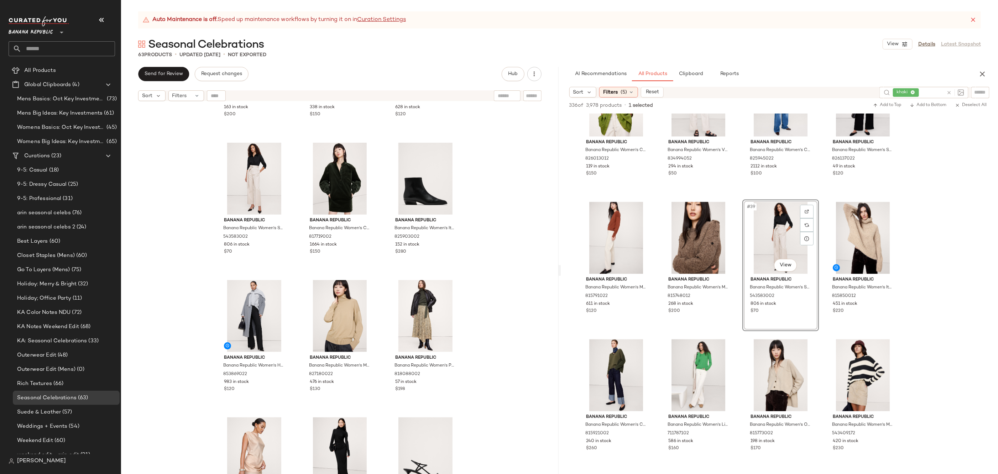
scroll to position [949, 0]
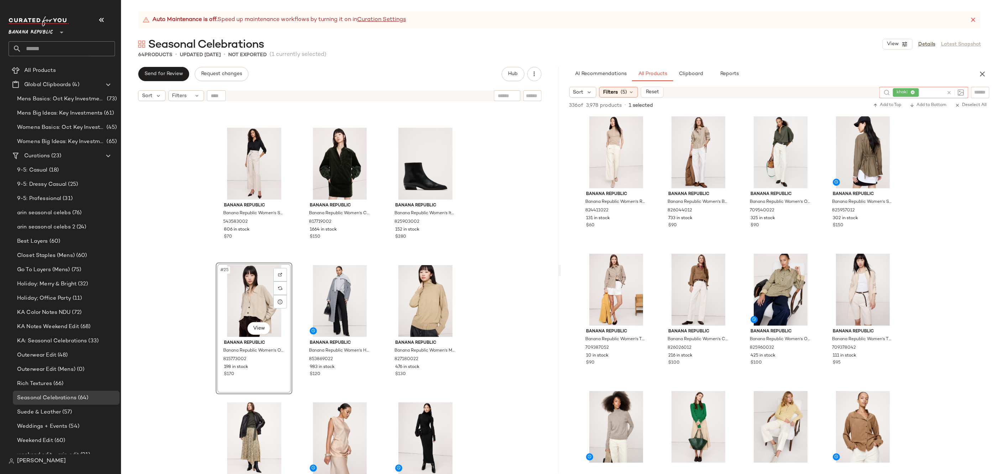
click at [948, 90] on icon at bounding box center [949, 92] width 5 height 5
type input "****"
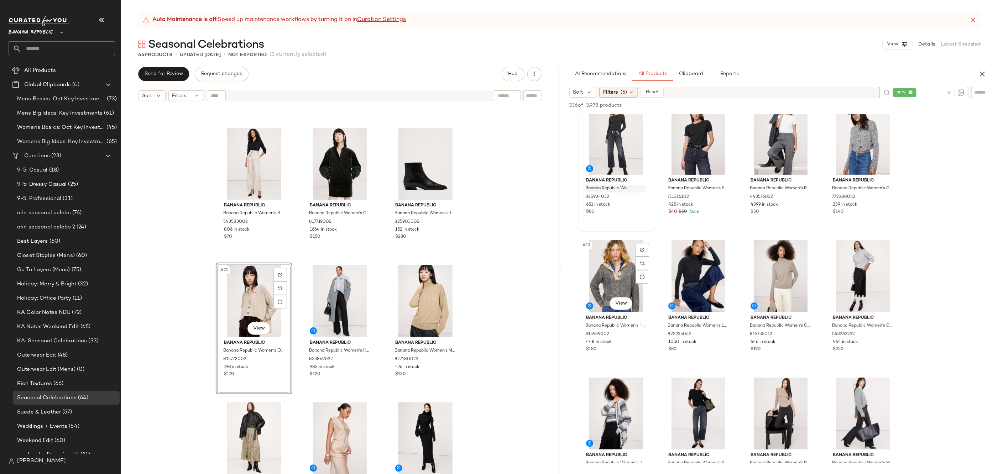
scroll to position [317, 0]
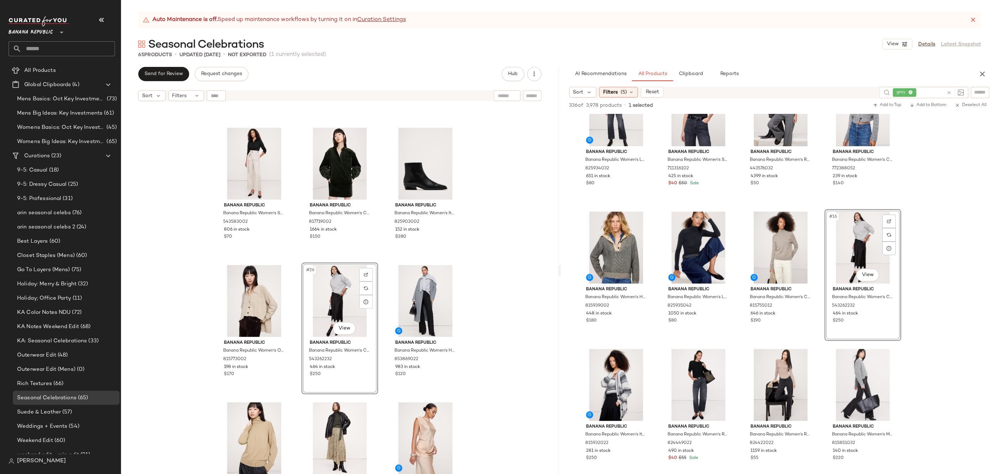
click at [946, 93] on div at bounding box center [954, 92] width 21 height 11
type input "*****"
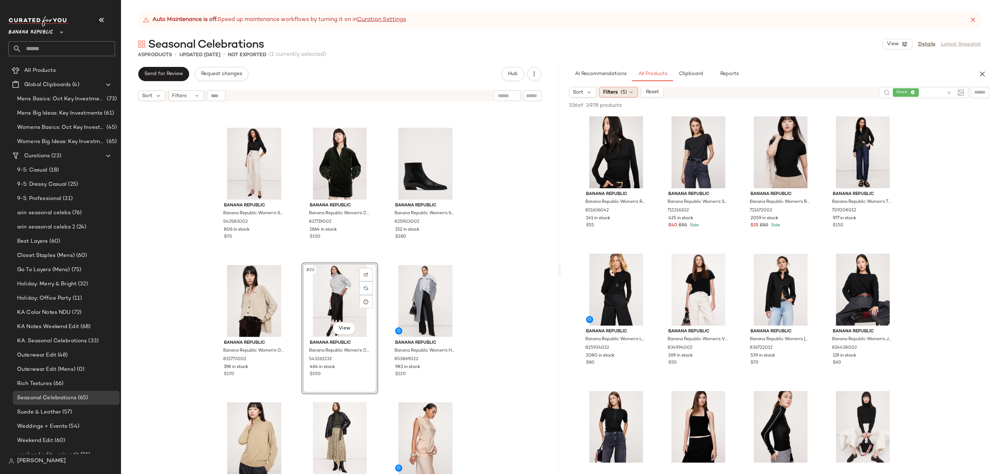
click at [616, 88] on div "Filters (5)" at bounding box center [618, 92] width 39 height 11
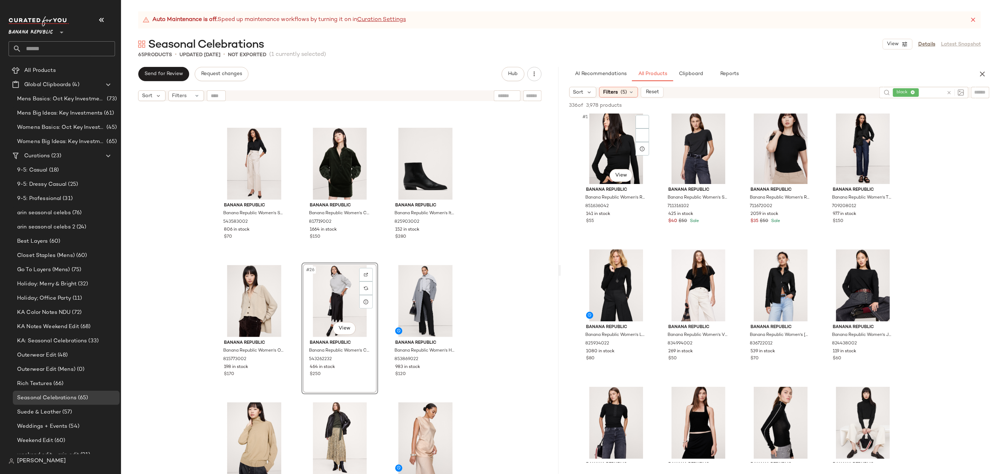
scroll to position [0, 0]
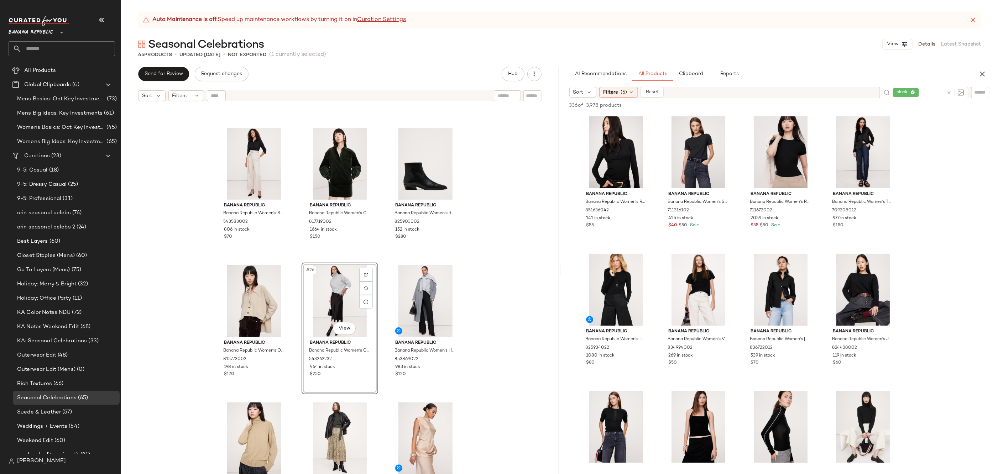
click at [947, 94] on icon at bounding box center [949, 92] width 5 height 5
click at [611, 92] on span "Filters" at bounding box center [610, 92] width 15 height 7
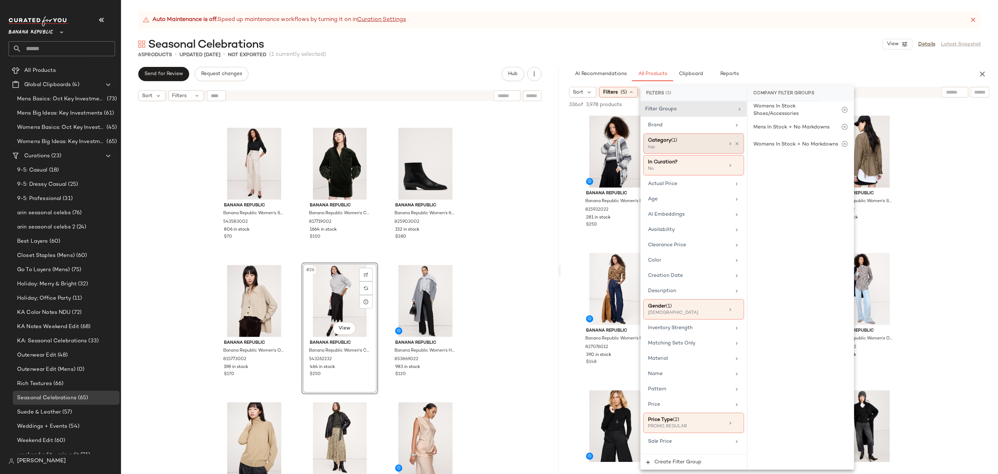
click at [701, 146] on div "top" at bounding box center [683, 147] width 71 height 6
click at [780, 307] on div "top" at bounding box center [801, 299] width 106 height 17
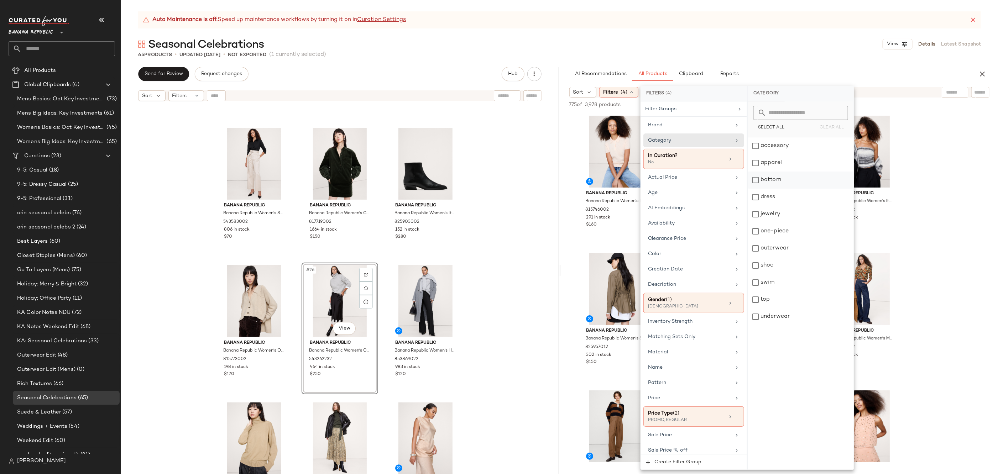
click at [786, 176] on div "bottom" at bounding box center [801, 180] width 106 height 17
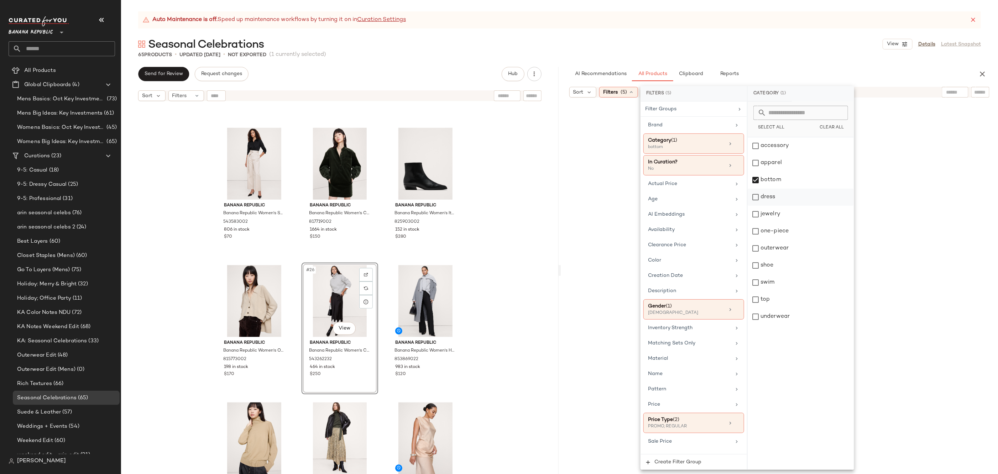
click at [785, 193] on div "dress" at bounding box center [801, 197] width 106 height 17
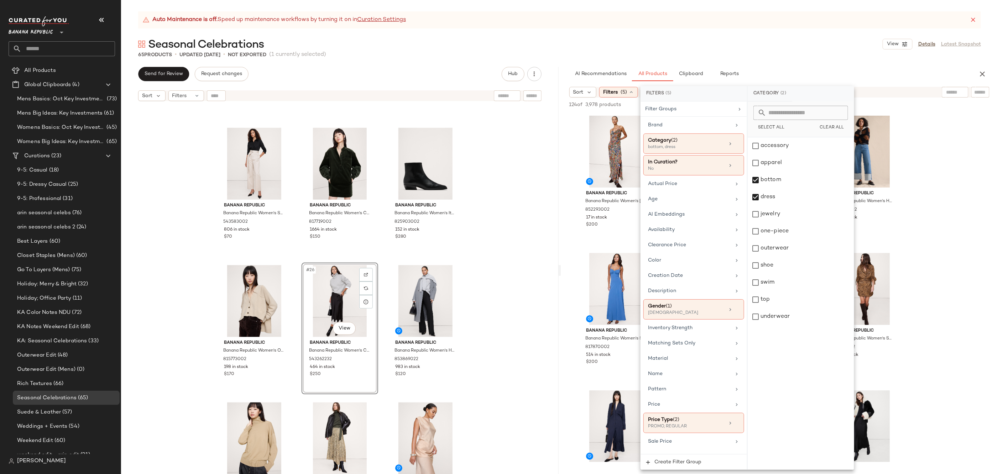
click at [830, 45] on div "Seasonal Celebrations View Details Latest Snapshot" at bounding box center [559, 44] width 877 height 14
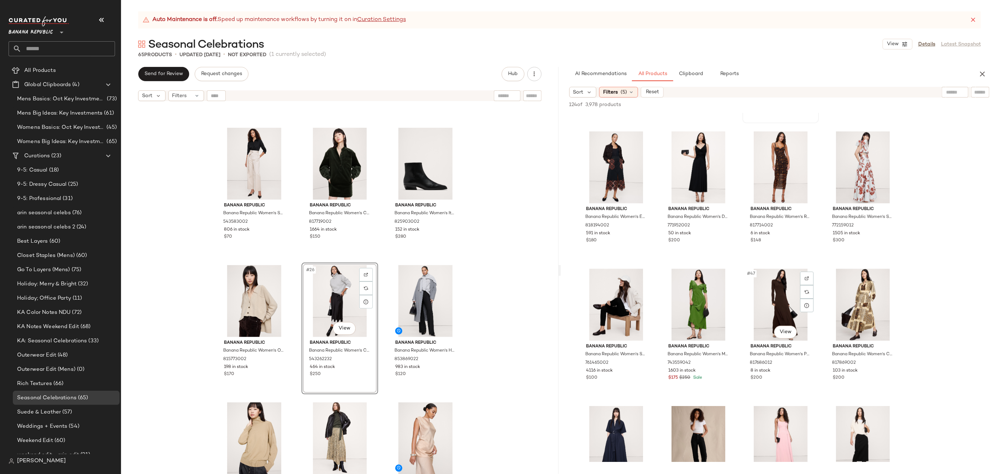
scroll to position [1463, 0]
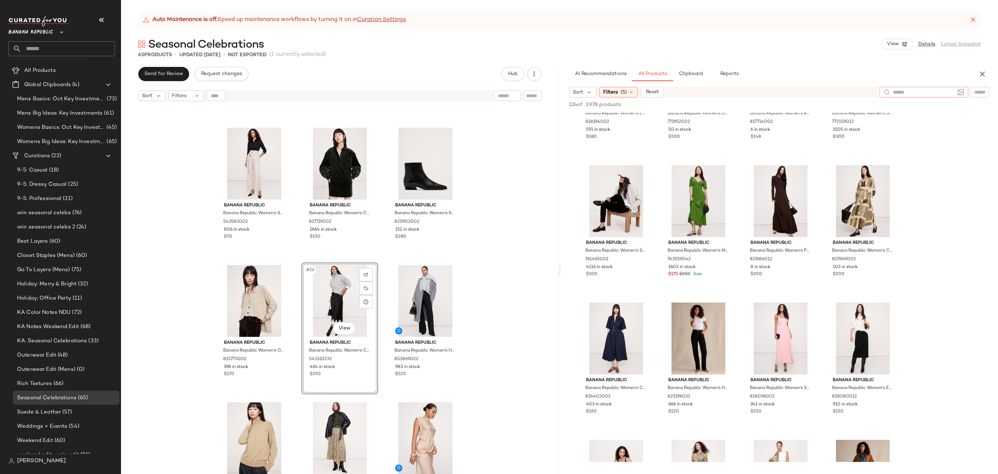
click at [953, 92] on input "text" at bounding box center [924, 92] width 62 height 7
type input "****"
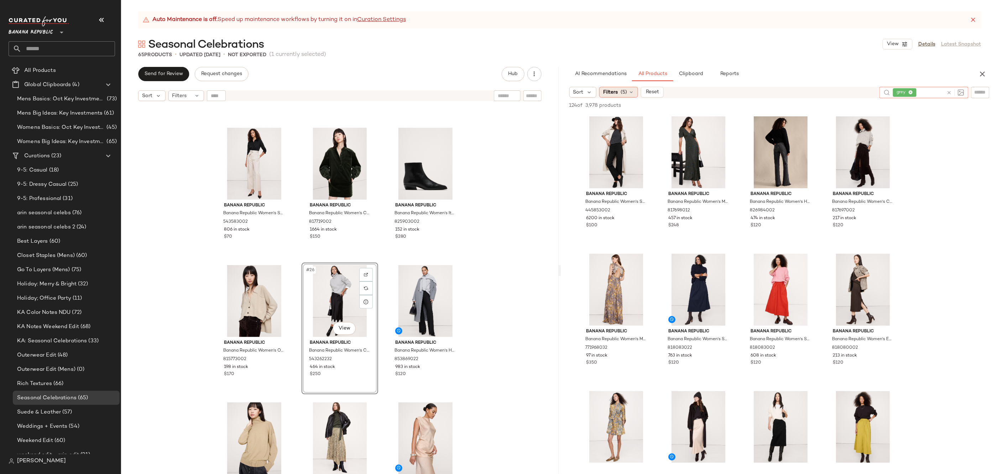
click at [627, 88] on div "Filters (5)" at bounding box center [618, 92] width 39 height 11
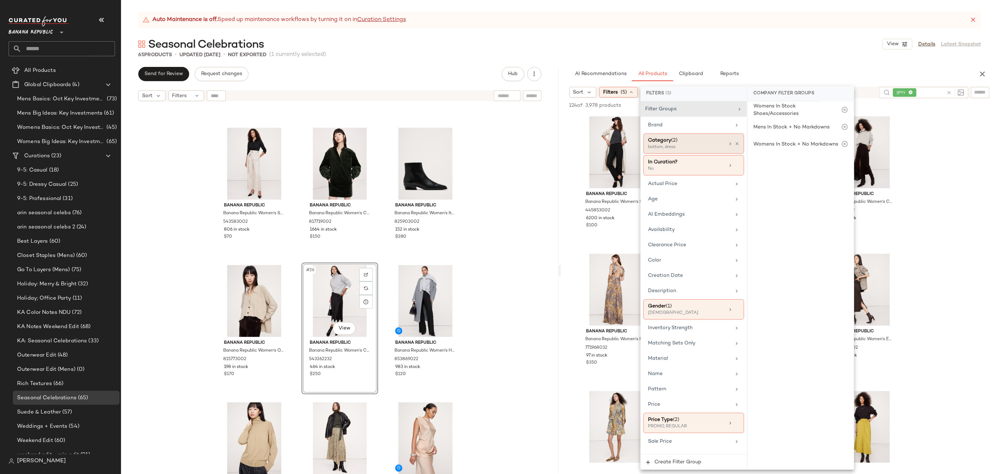
click at [701, 142] on div "Category (2)" at bounding box center [686, 140] width 77 height 7
click at [831, 63] on div "Auto Maintenance is off. Speed up maintenance workflows by turning it on in Cur…" at bounding box center [559, 242] width 877 height 463
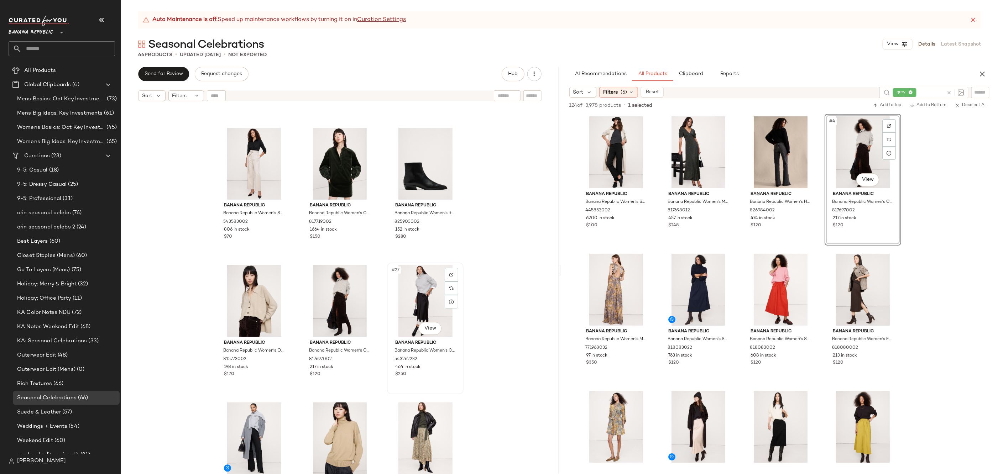
click at [428, 298] on div "#27 View" at bounding box center [426, 301] width 72 height 72
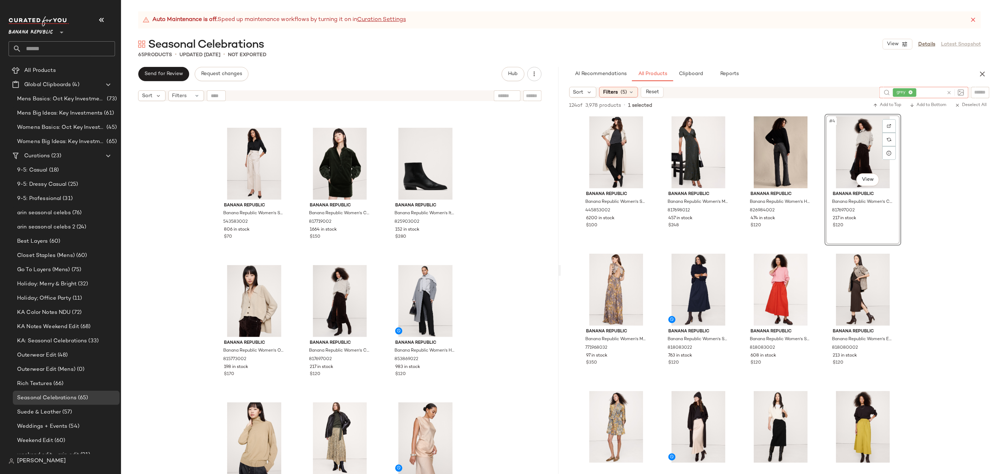
click at [949, 92] on icon at bounding box center [949, 92] width 5 height 5
type input "*****"
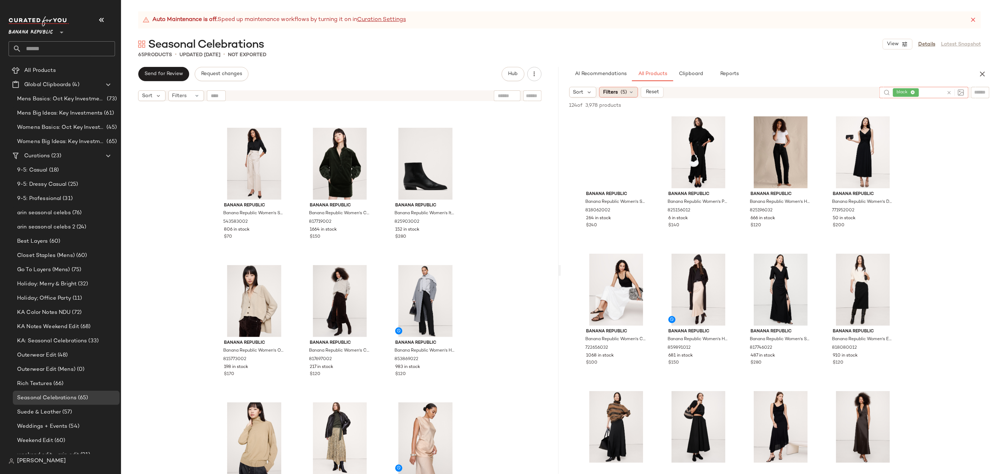
click at [618, 87] on div "Filters (5)" at bounding box center [618, 92] width 39 height 11
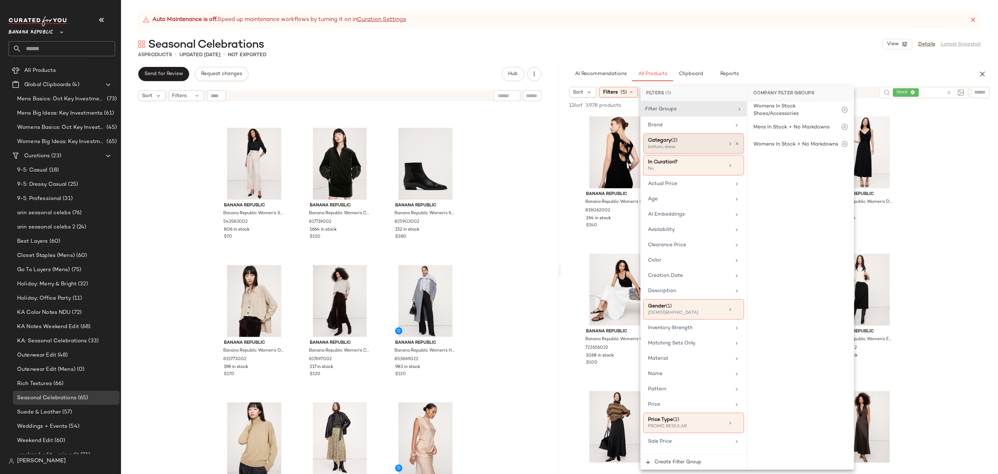
click at [688, 143] on div "Category (2)" at bounding box center [686, 140] width 77 height 7
click at [778, 175] on div "bottom" at bounding box center [801, 180] width 106 height 17
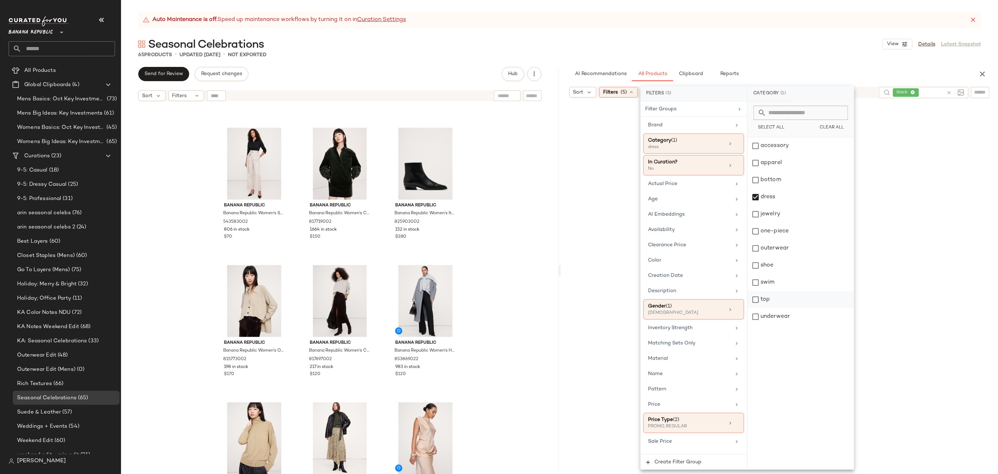
click at [769, 305] on div "top" at bounding box center [801, 299] width 106 height 17
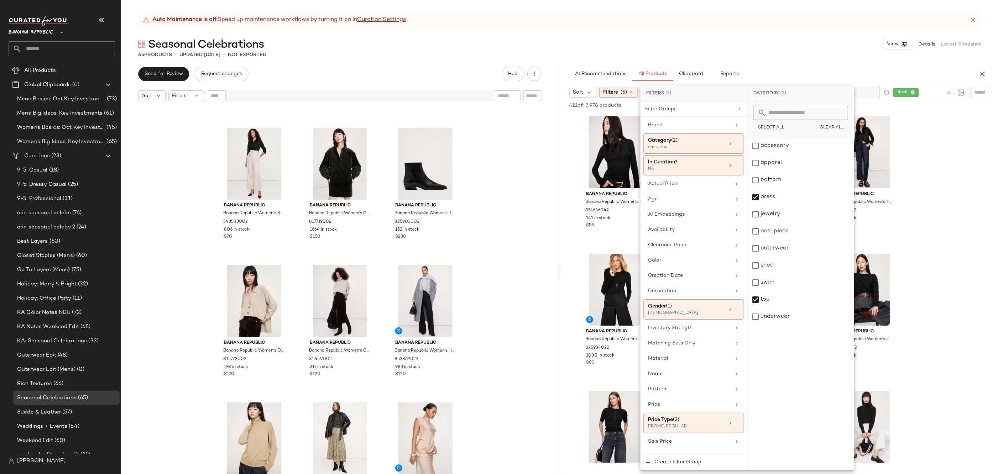
click at [786, 39] on div "Seasonal Celebrations View Details Latest Snapshot" at bounding box center [559, 44] width 877 height 14
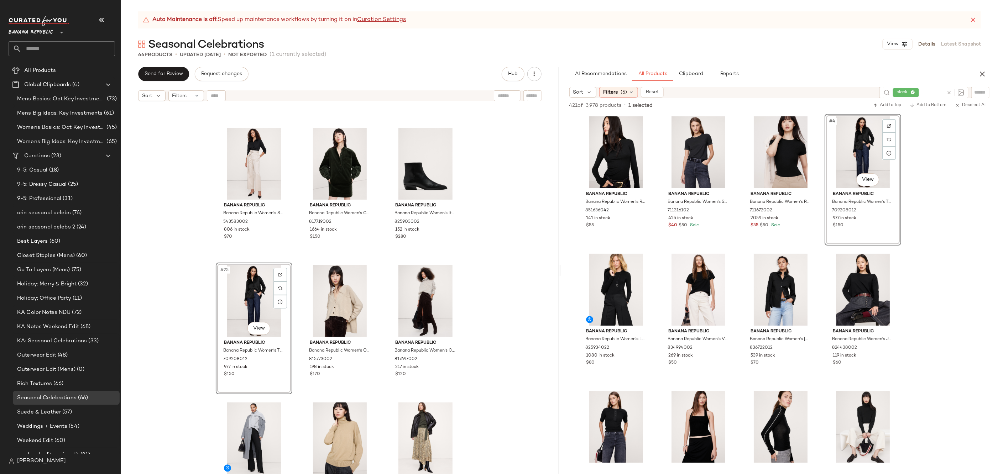
click at [494, 317] on div "Banana Republic Banana Republic Women's Oversized Matte Silk Utility Shirt Blac…" at bounding box center [340, 298] width 438 height 387
click at [242, 293] on div "#25 View" at bounding box center [254, 301] width 72 height 72
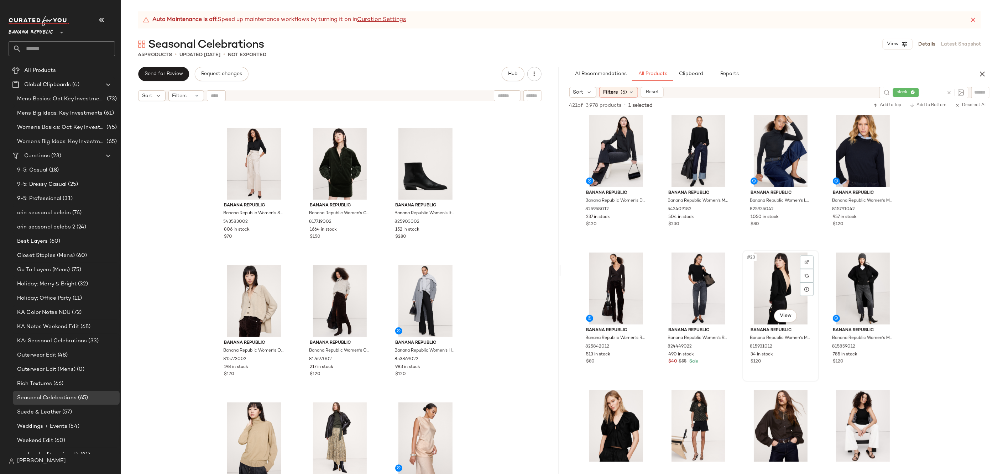
scroll to position [656, 0]
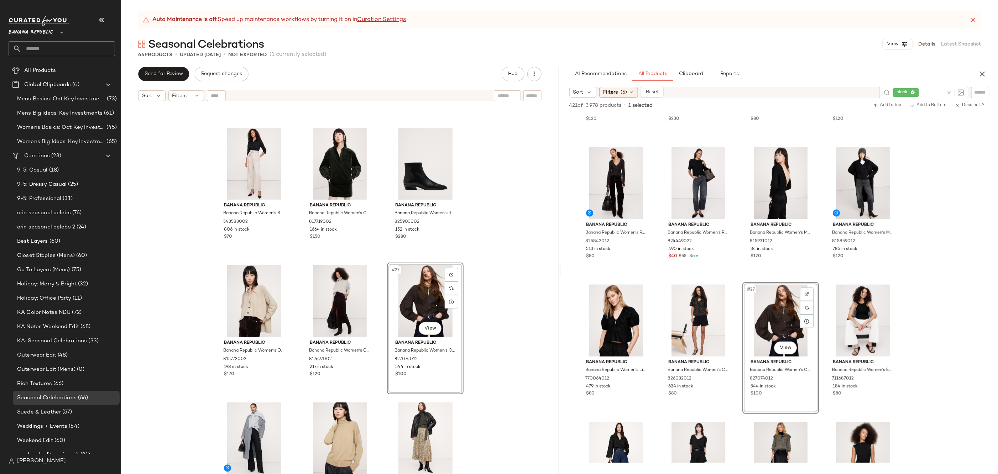
click at [950, 91] on icon at bounding box center [949, 92] width 5 height 5
type input "****"
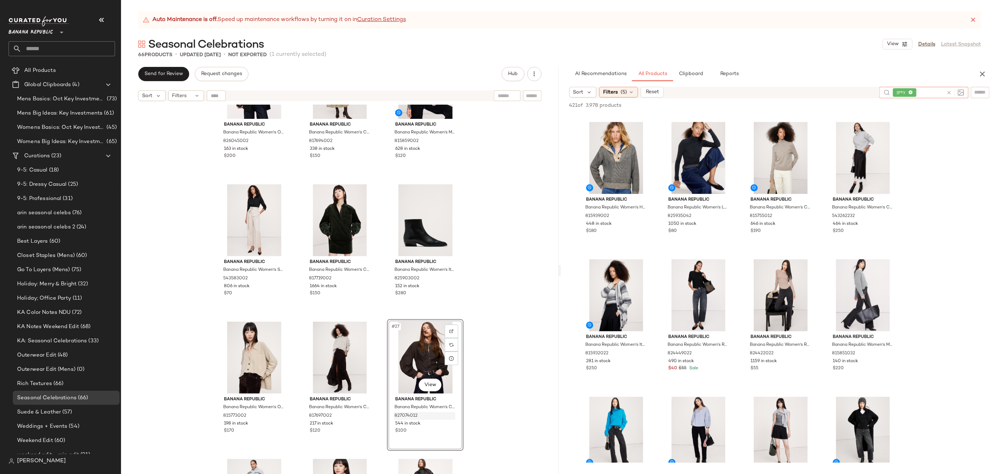
scroll to position [892, 0]
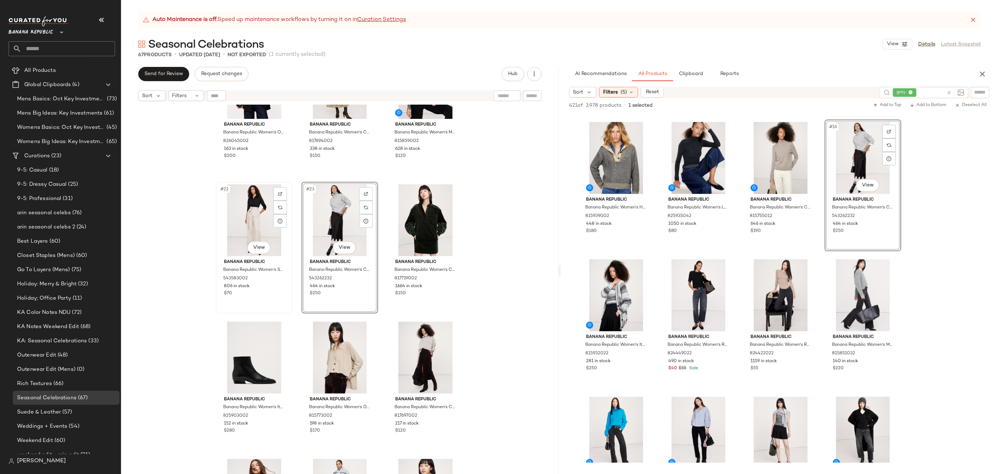
click at [248, 221] on div "#22 View" at bounding box center [254, 220] width 72 height 72
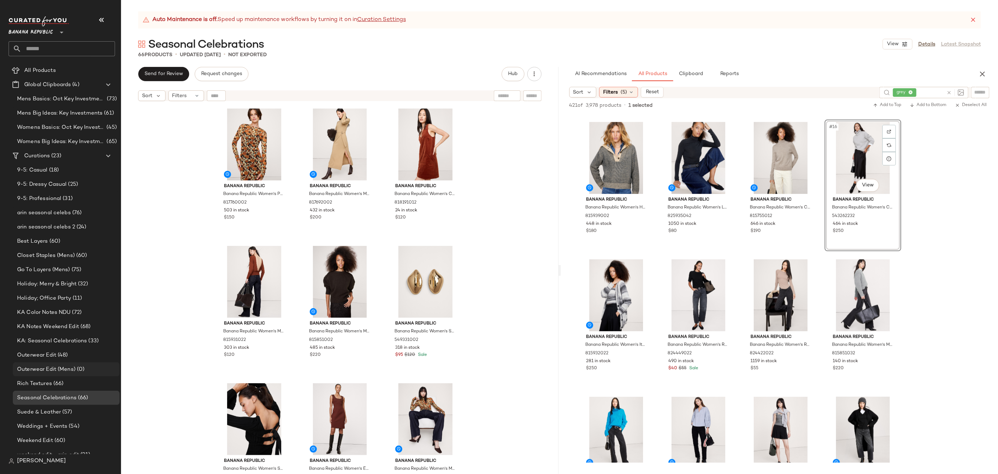
click at [88, 374] on div "Outerwear Edit (Mens) (0)" at bounding box center [66, 370] width 107 height 14
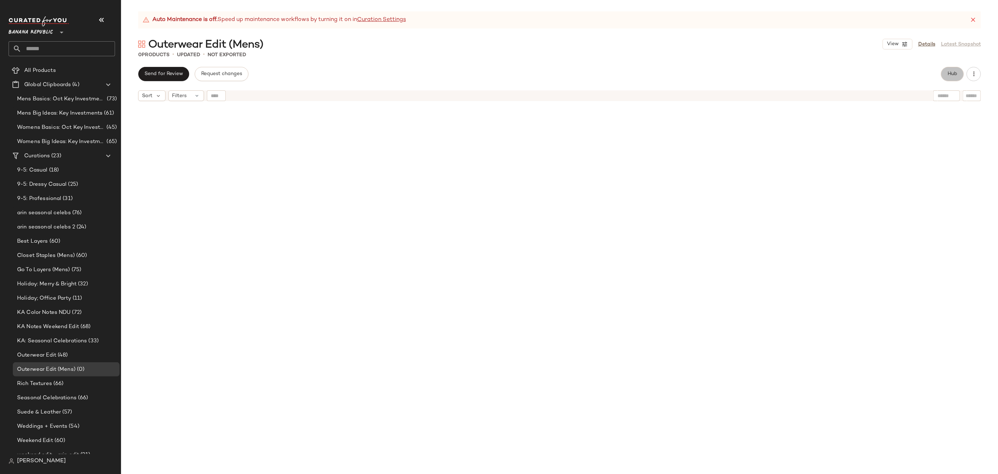
click at [957, 72] on span "Hub" at bounding box center [953, 74] width 10 height 6
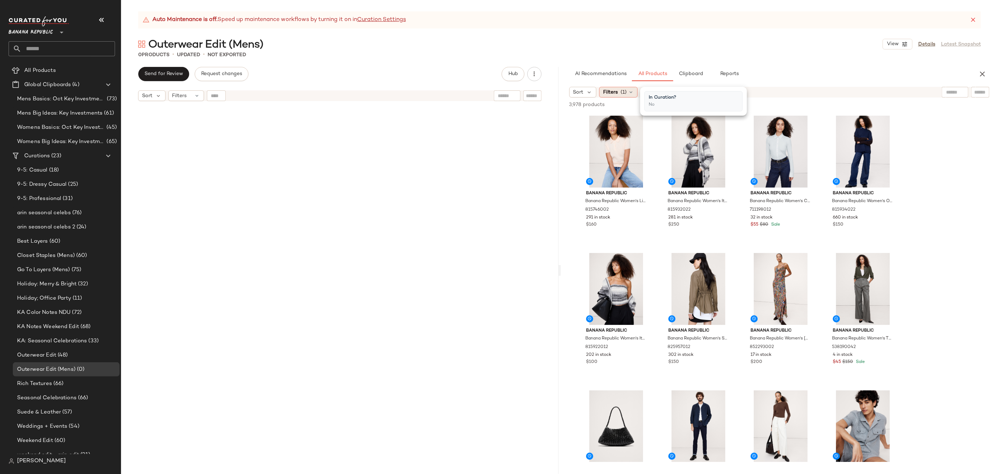
click at [622, 94] on span "(1)" at bounding box center [624, 92] width 6 height 7
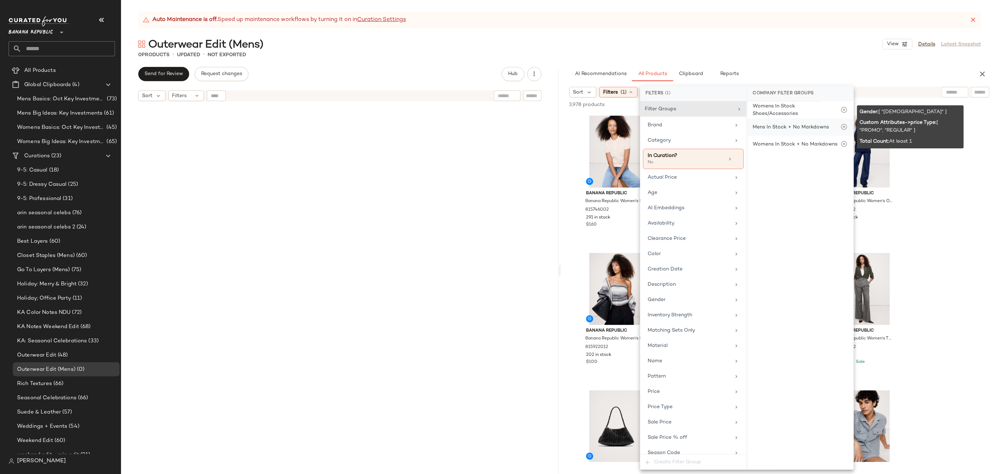
click at [780, 135] on div "Mens In Stock + No Markdowns" at bounding box center [801, 127] width 106 height 17
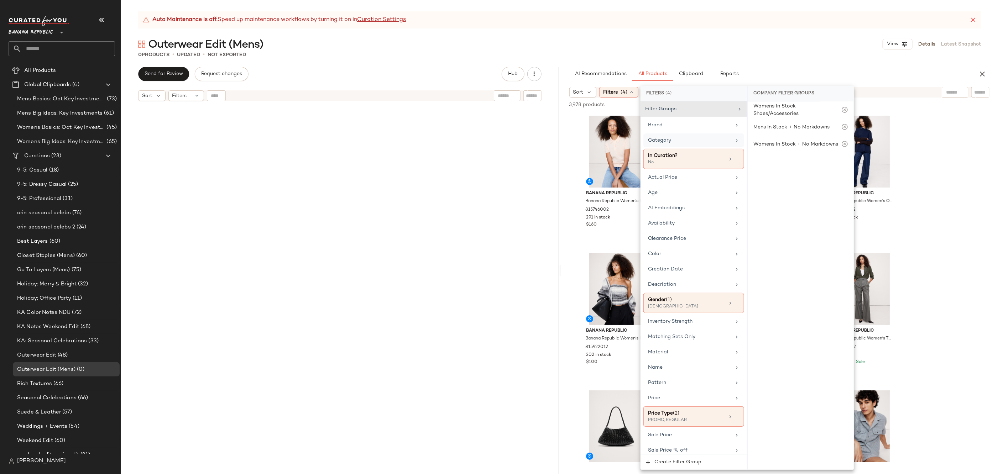
click at [656, 142] on span "Category" at bounding box center [659, 140] width 23 height 5
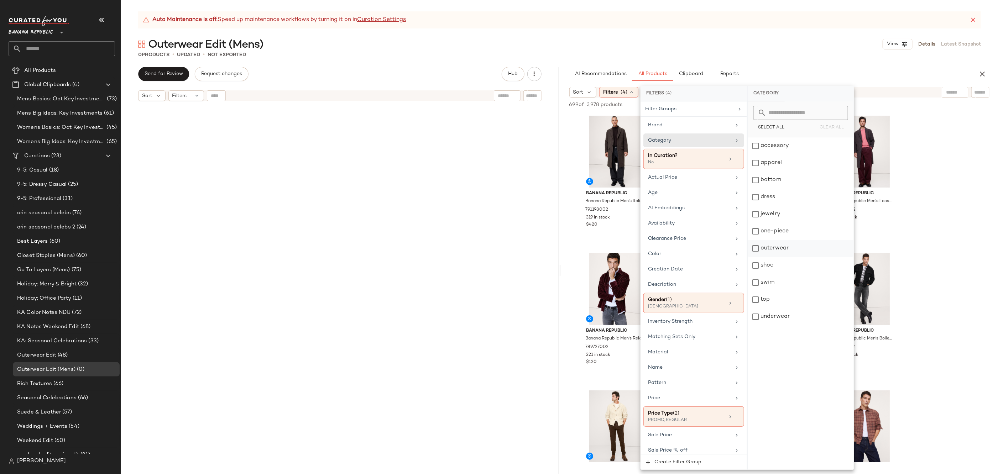
click at [786, 248] on div "outerwear" at bounding box center [801, 248] width 106 height 17
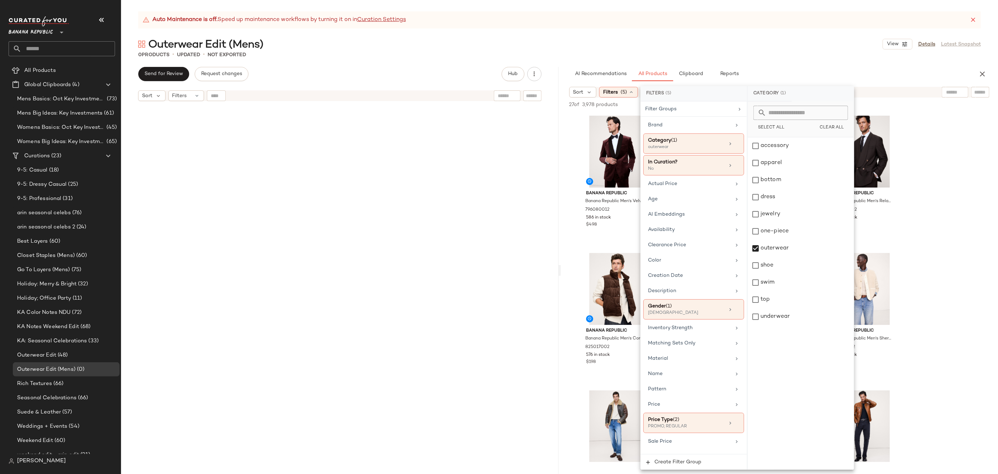
click at [791, 54] on div "0 Products • updated • Not Exported" at bounding box center [559, 54] width 877 height 7
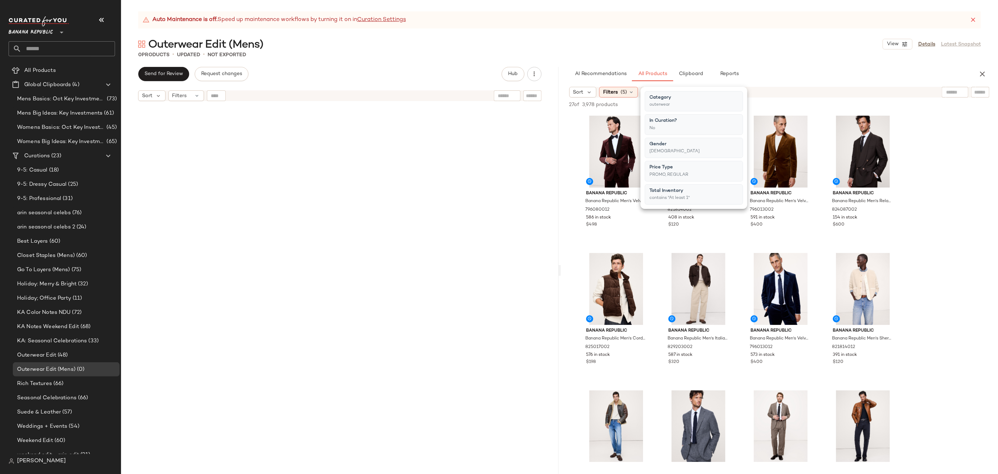
click at [791, 54] on div "0 Products • updated • Not Exported" at bounding box center [559, 54] width 877 height 7
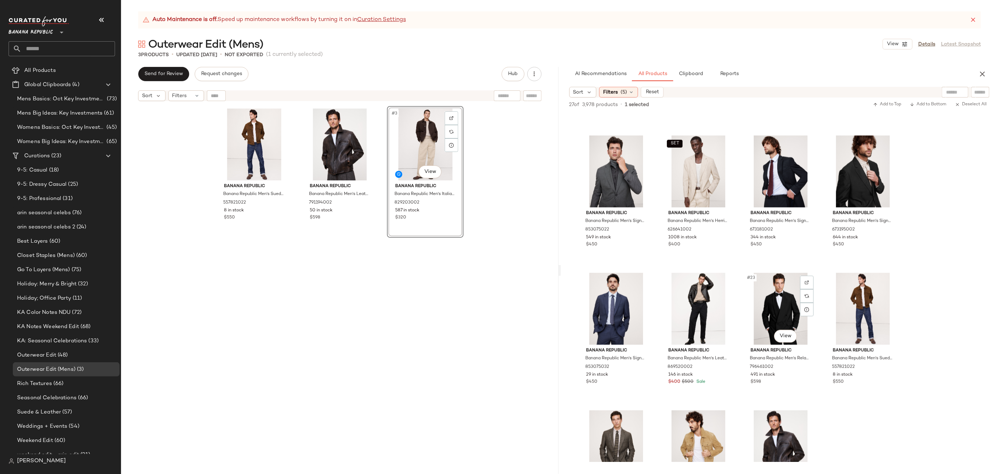
scroll to position [670, 0]
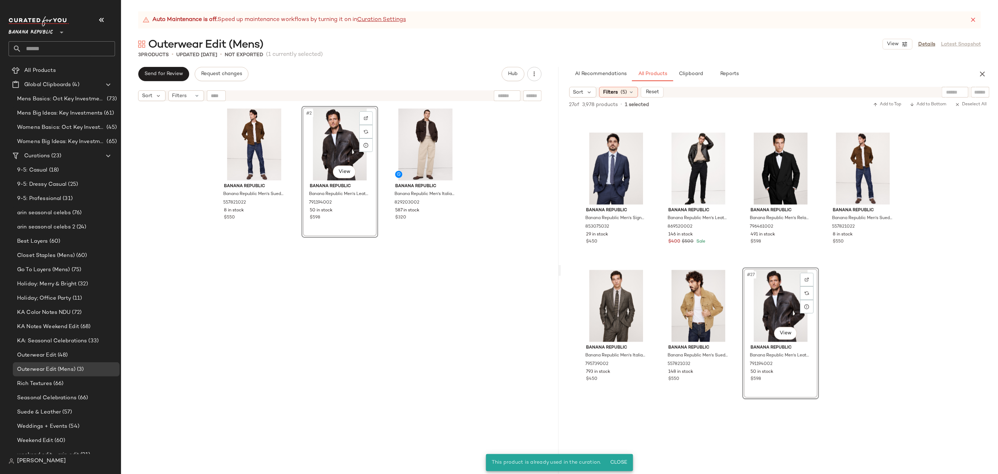
click at [444, 314] on div "Banana Republic Banana Republic Men's Italian Moleskin Barn Jacket Dark Brown S…" at bounding box center [425, 299] width 77 height 386
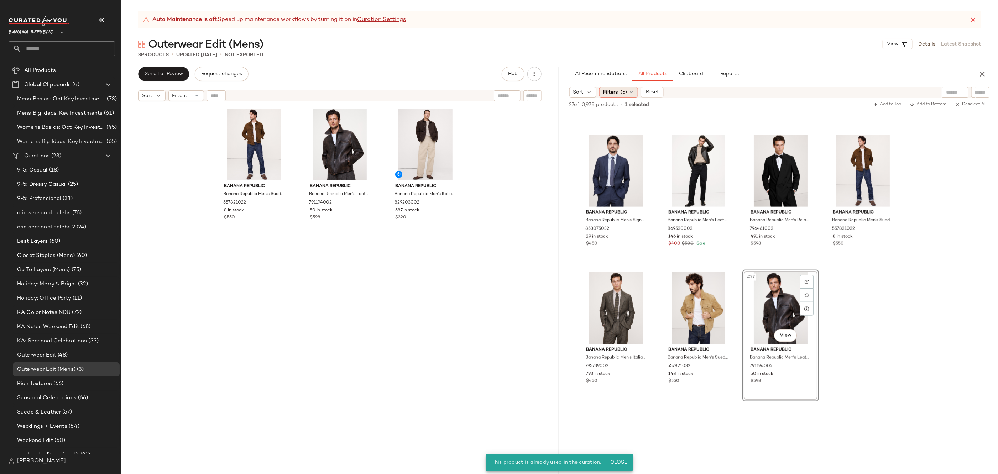
click at [628, 94] on div "Filters (5)" at bounding box center [618, 92] width 39 height 11
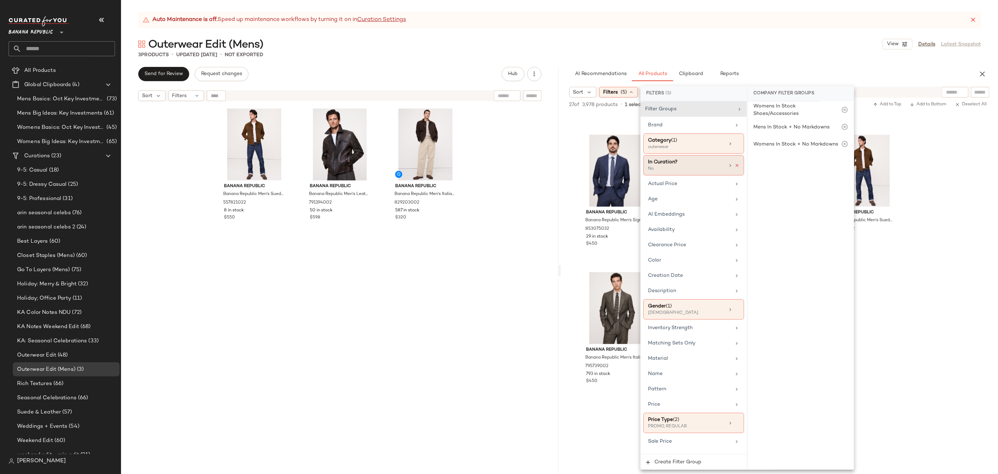
click at [736, 165] on icon at bounding box center [737, 165] width 5 height 5
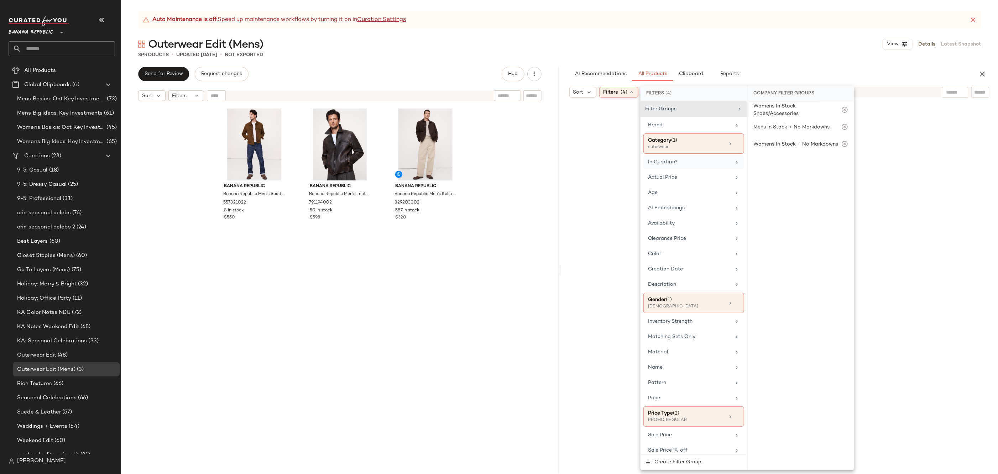
click at [793, 50] on div "Outerwear Edit (Mens) View Details Latest Snapshot" at bounding box center [559, 44] width 877 height 14
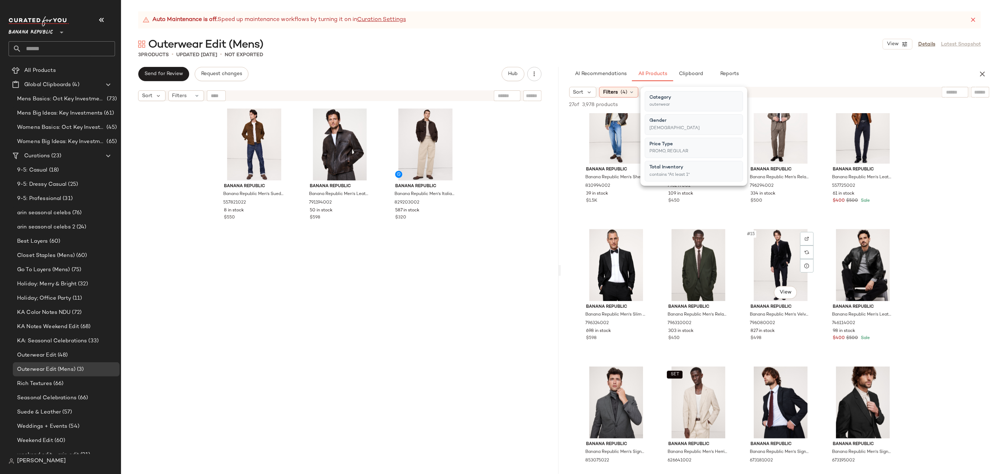
scroll to position [314, 0]
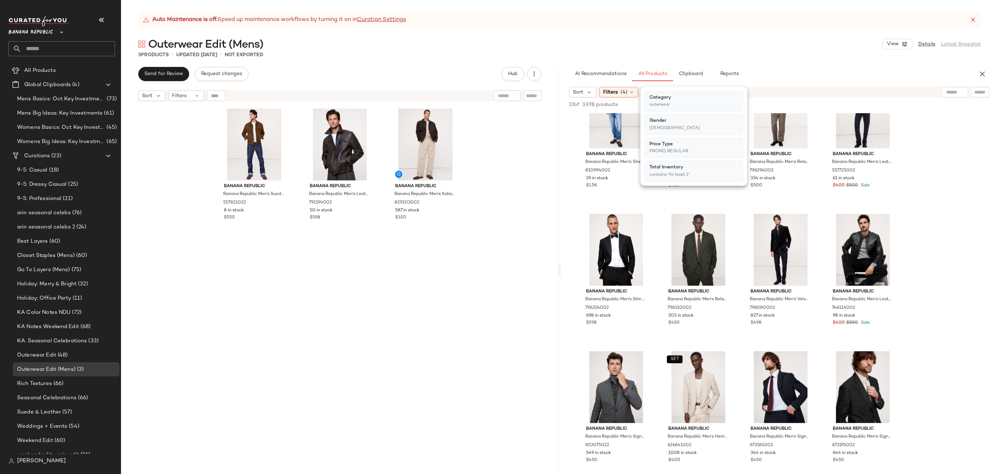
click at [952, 297] on div "Banana Republic Banana Republic Men's Velvet Tuxedo Jacket [PERSON_NAME] Purple…" at bounding box center [780, 277] width 438 height 957
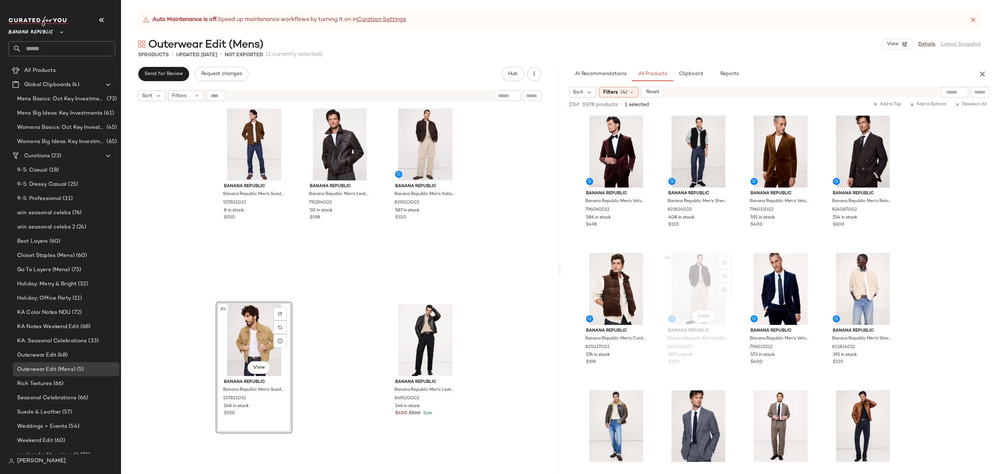
scroll to position [0, 0]
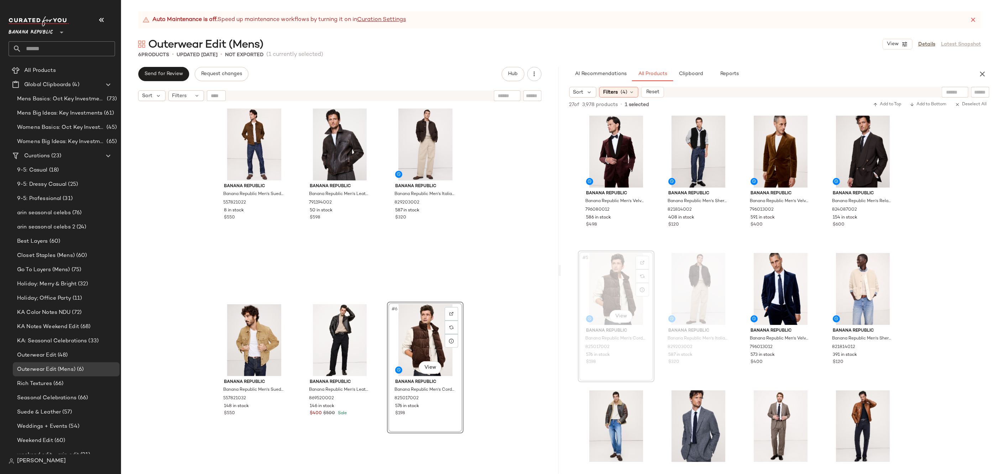
click at [509, 265] on div "Banana Republic Banana Republic Men's Suede Trucker Jacket Dark Brown Size S 55…" at bounding box center [340, 298] width 438 height 387
click at [489, 266] on div "Banana Republic Banana Republic Men's Suede Trucker Jacket Dark Brown Size S 55…" at bounding box center [340, 298] width 438 height 387
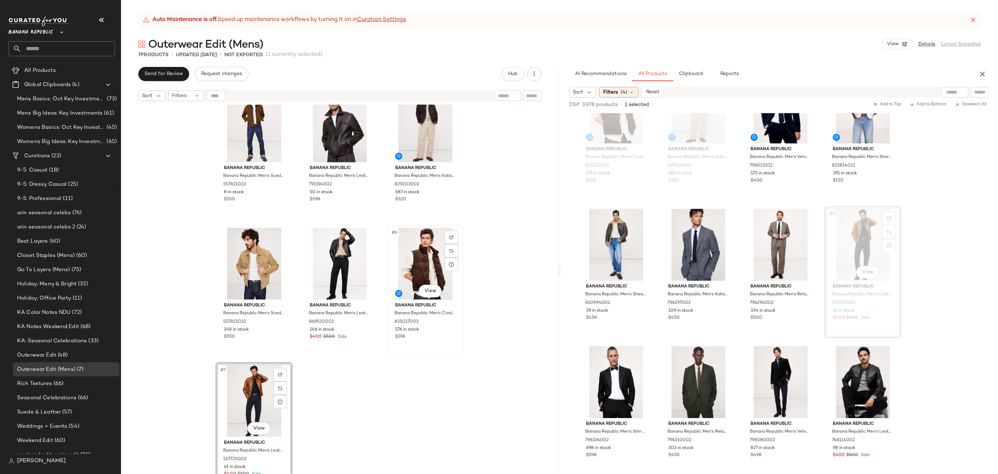
scroll to position [20, 0]
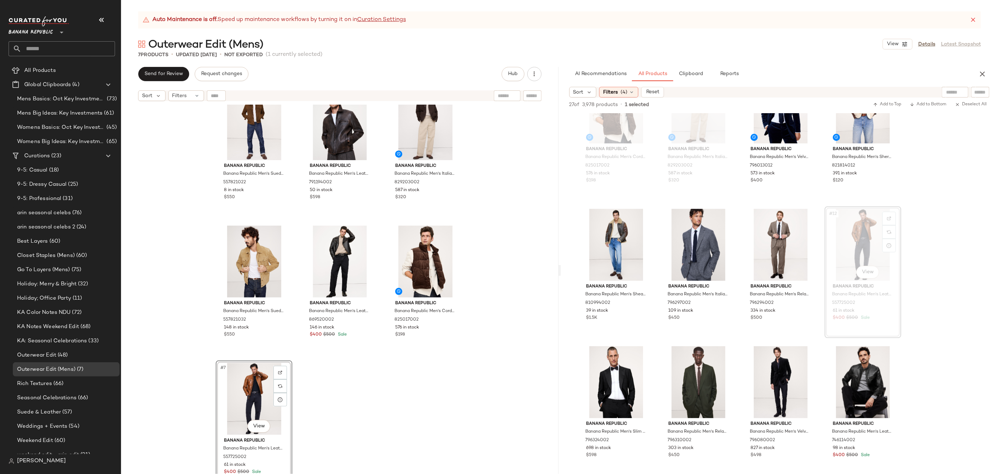
click at [431, 387] on div "Banana Republic Banana Republic Men's Suede Trucker Jacket Dark Brown Size S 55…" at bounding box center [340, 279] width 248 height 386
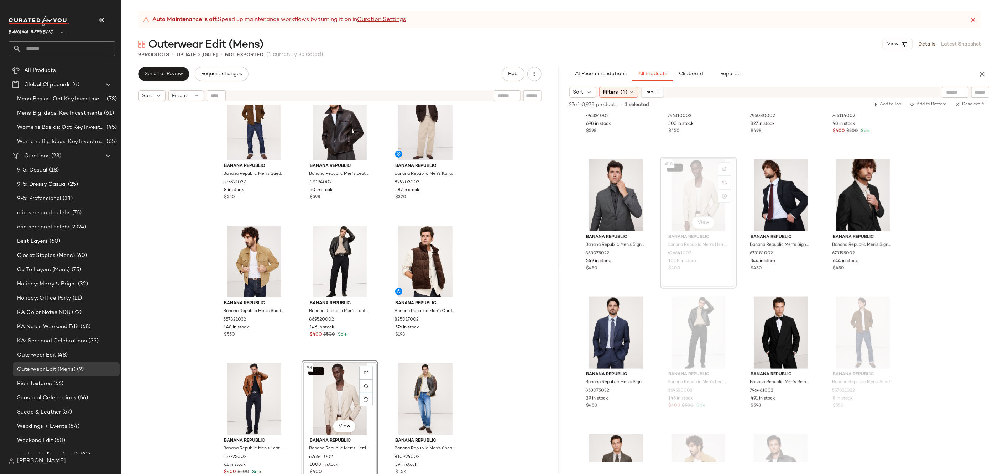
click at [486, 374] on div "Banana Republic Banana Republic Men's Suede Trucker Jacket Dark Brown Size S 55…" at bounding box center [340, 298] width 438 height 387
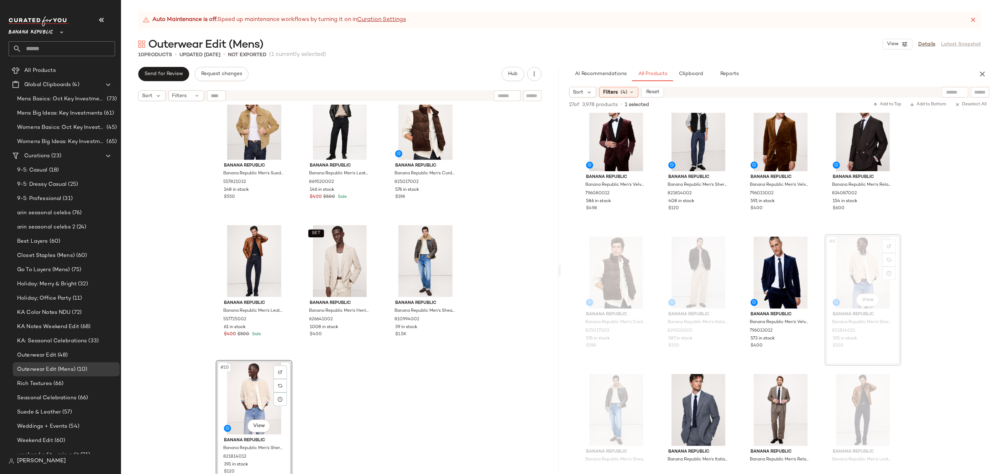
scroll to position [0, 0]
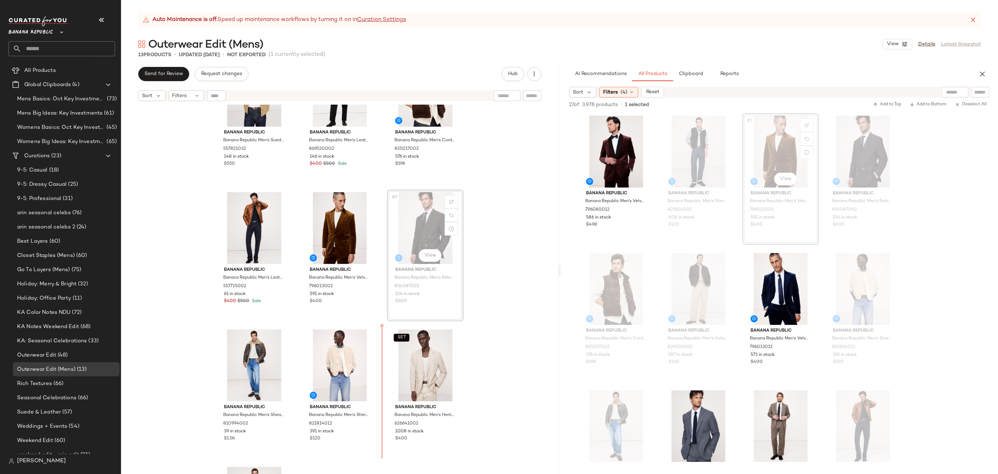
scroll to position [194, 0]
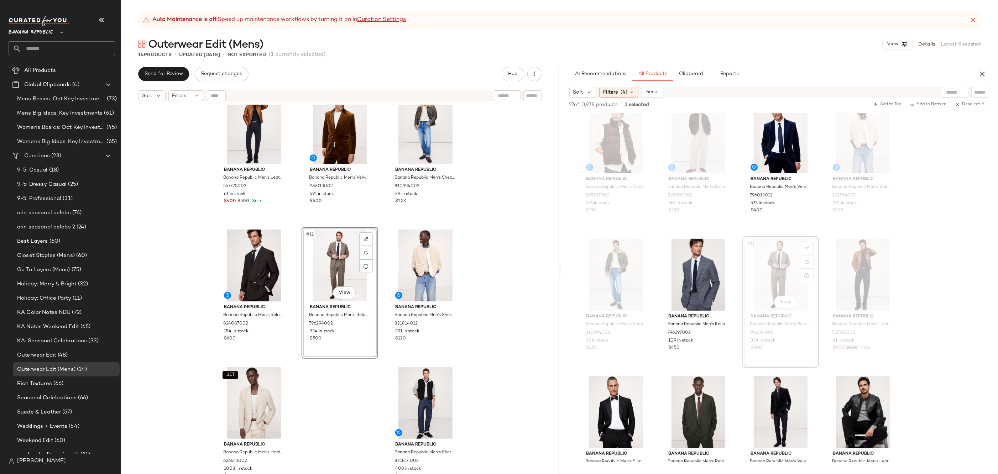
scroll to position [301, 0]
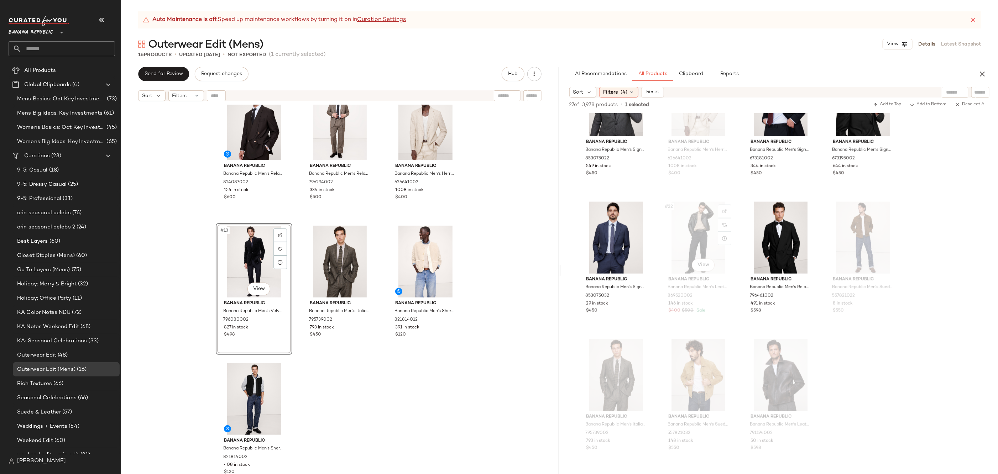
scroll to position [653, 0]
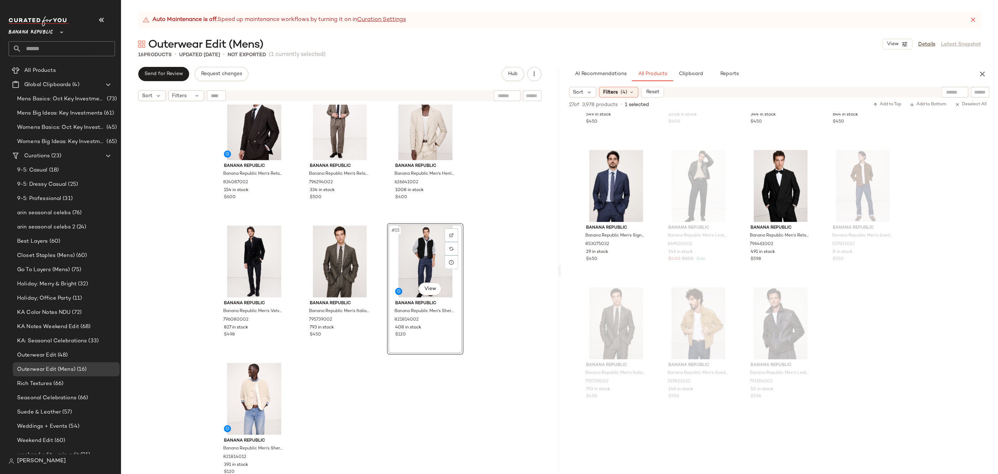
click at [481, 300] on div "Banana Republic Banana Republic Men's Relaxed Italian Barathea Tuxedo Jacket Br…" at bounding box center [340, 298] width 438 height 387
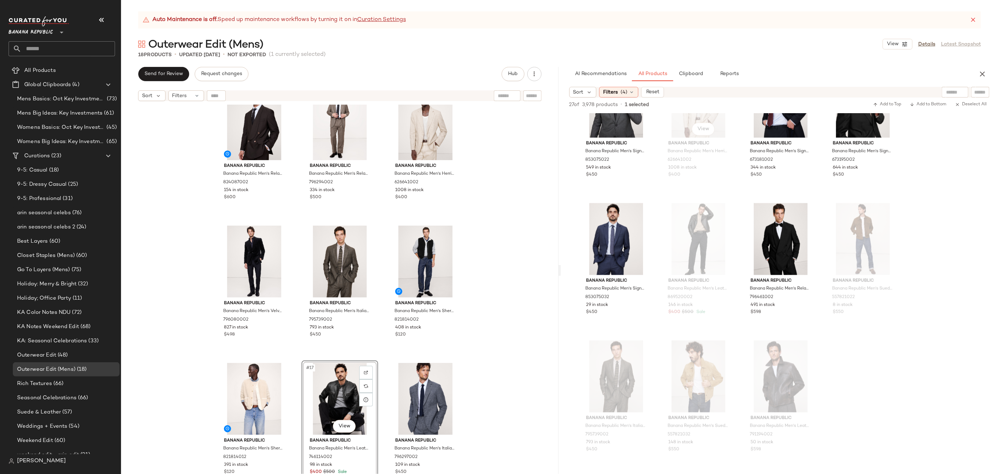
scroll to position [677, 0]
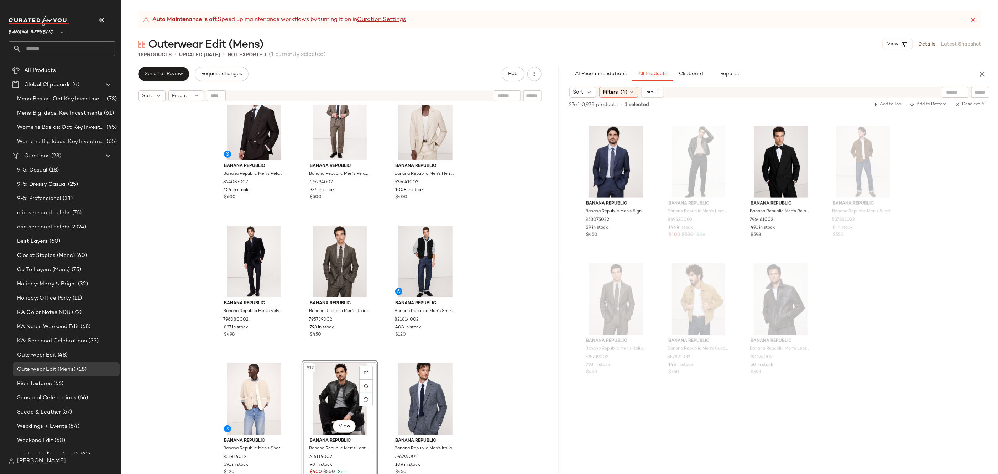
click at [477, 385] on div "Banana Republic Banana Republic Men's Leather Biker Jacket Cognac Brown Size S …" at bounding box center [340, 298] width 438 height 387
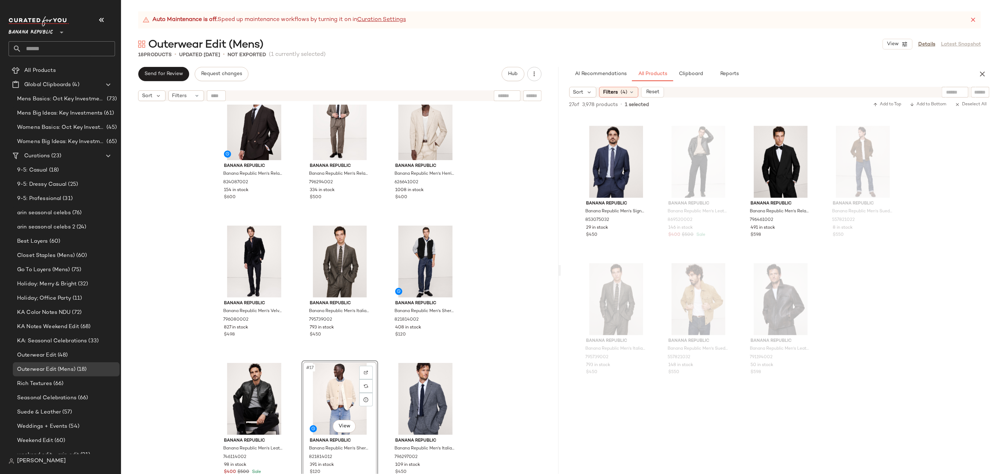
click at [505, 371] on div "Banana Republic Banana Republic Men's Leather Biker Jacket Cognac Brown Size S …" at bounding box center [340, 298] width 438 height 387
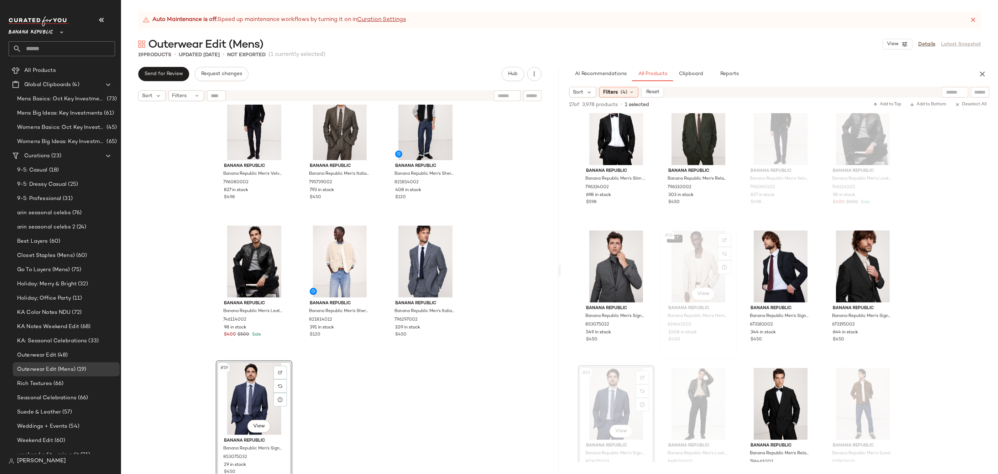
scroll to position [434, 0]
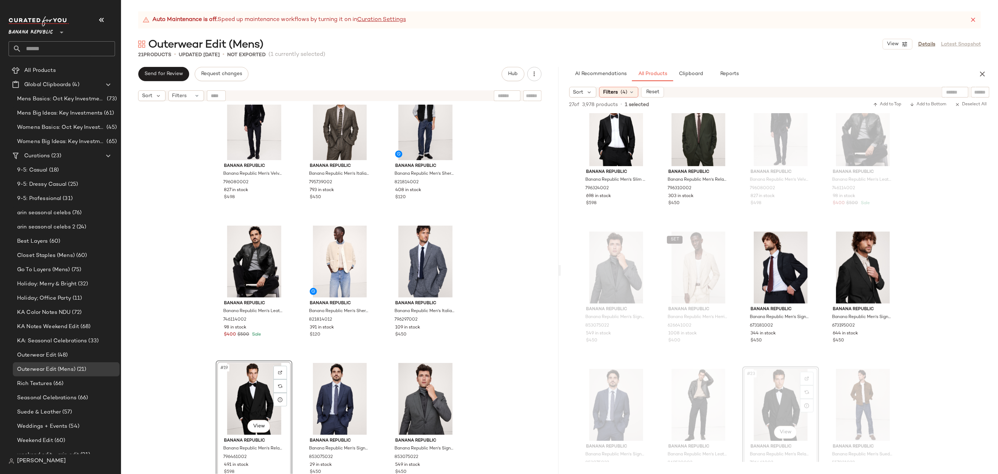
click at [486, 360] on div "Banana Republic Banana Republic Men's Velvet Tuxedo Jacket Black Size 36 Short …" at bounding box center [340, 298] width 438 height 387
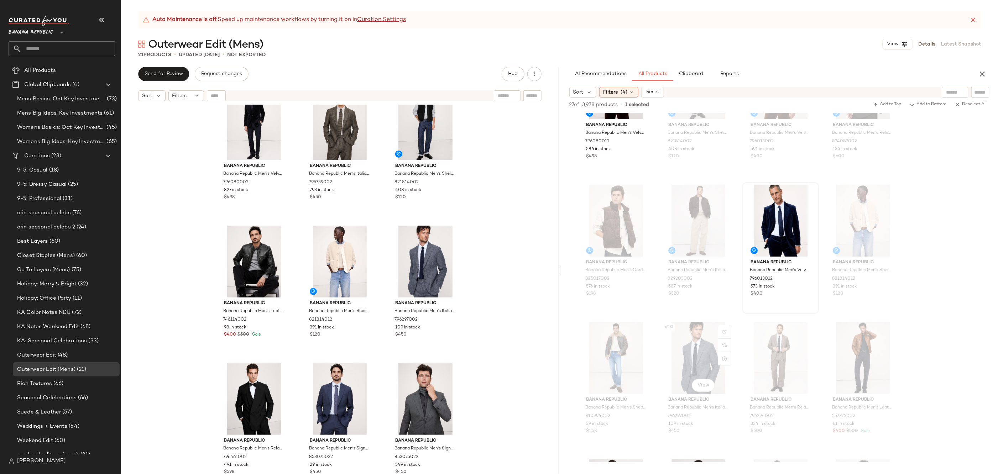
scroll to position [53, 0]
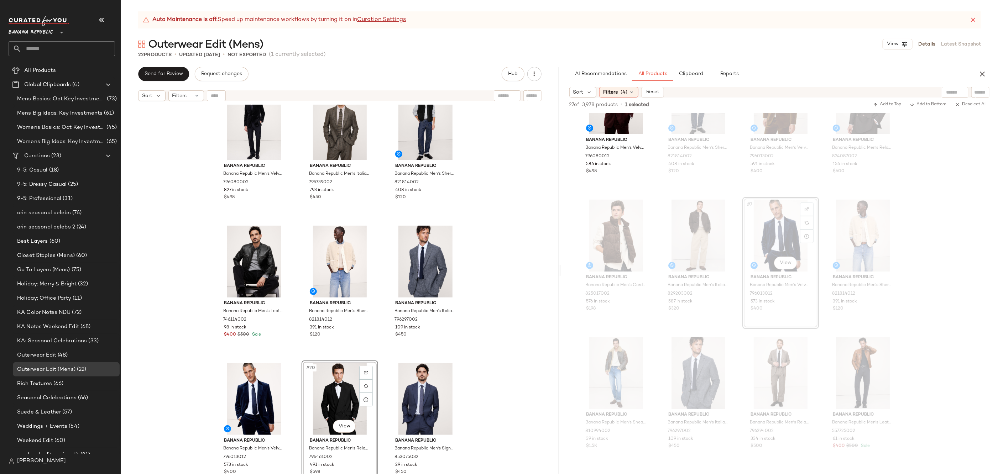
click at [490, 366] on div "Banana Republic Banana Republic Men's Velvet Tuxedo Jacket Black Size 36 Short …" at bounding box center [340, 298] width 438 height 387
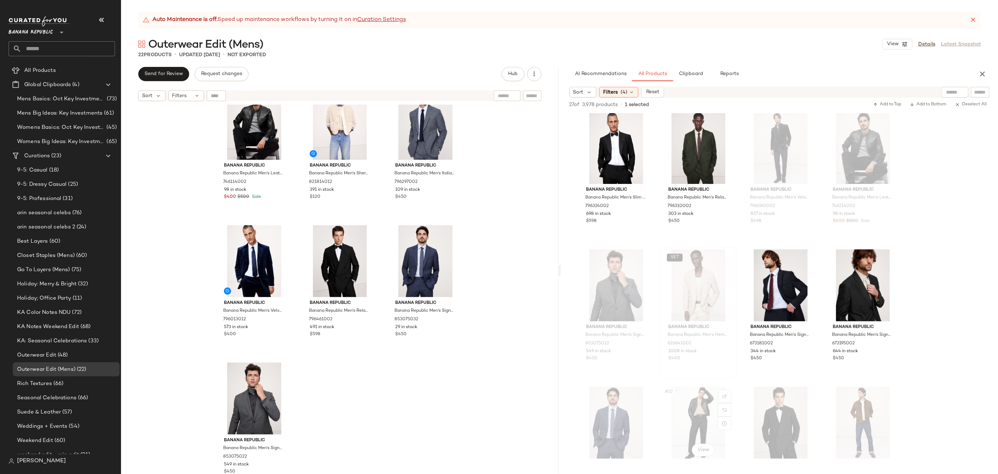
scroll to position [327, 0]
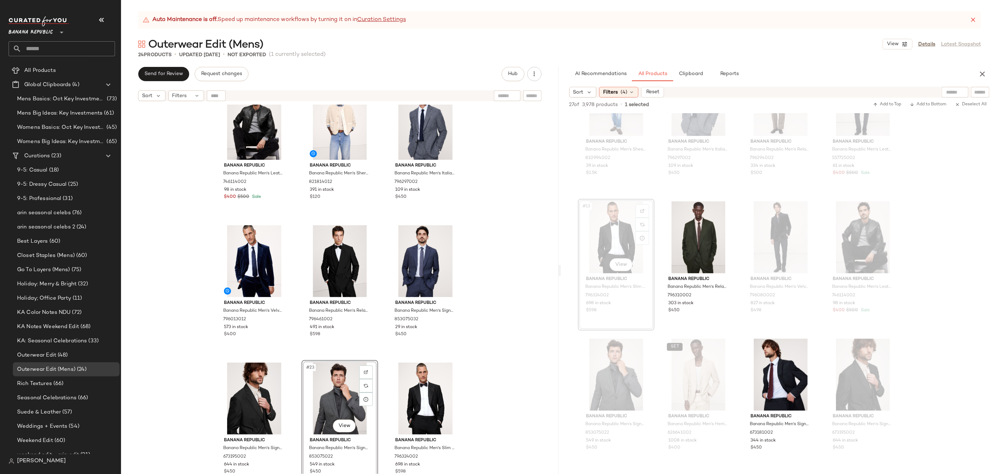
click at [489, 346] on div "Banana Republic Banana Republic Men's Velvet Tuxedo Jacket Black Size 36 Short …" at bounding box center [340, 298] width 438 height 387
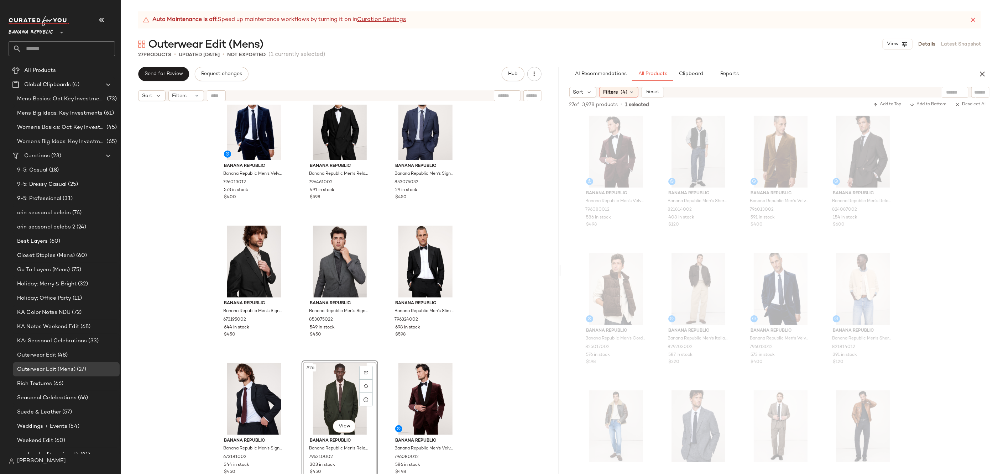
click at [515, 271] on div "Banana Republic Banana Republic Men's Velvet Blazer Horizon Blue Size 36 Short …" at bounding box center [340, 298] width 438 height 387
